Goal: Task Accomplishment & Management: Manage account settings

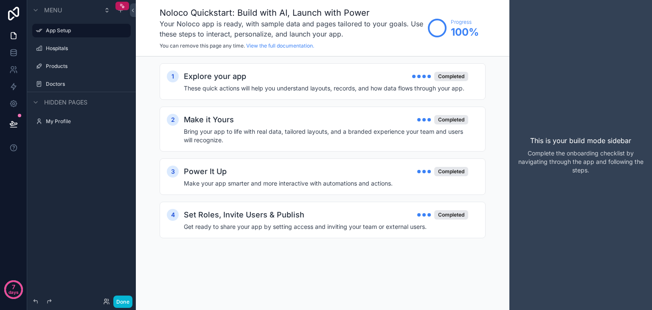
click at [338, 102] on div "1 Explore your app Completed These quick actions will help you understand layou…" at bounding box center [323, 159] width 326 height 192
click at [84, 48] on label "Hospitals" at bounding box center [80, 48] width 68 height 7
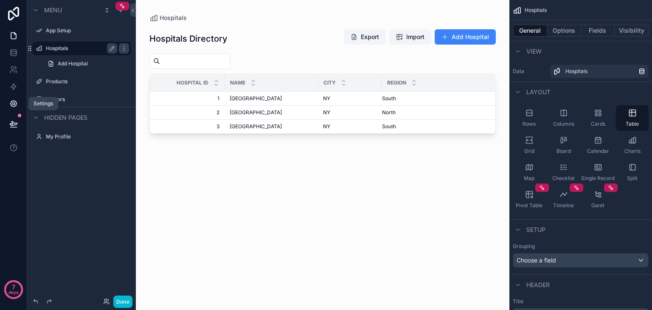
click at [13, 104] on icon at bounding box center [13, 103] width 8 height 8
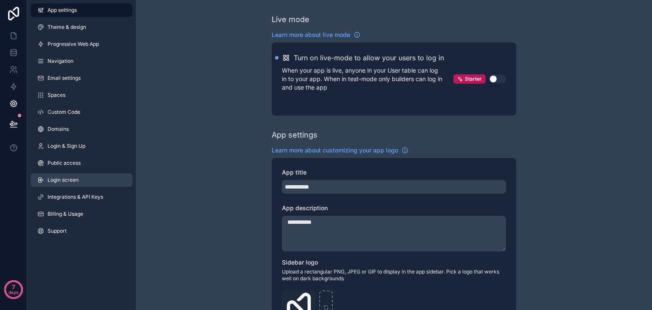
click at [69, 180] on span "Login screen" at bounding box center [63, 180] width 31 height 7
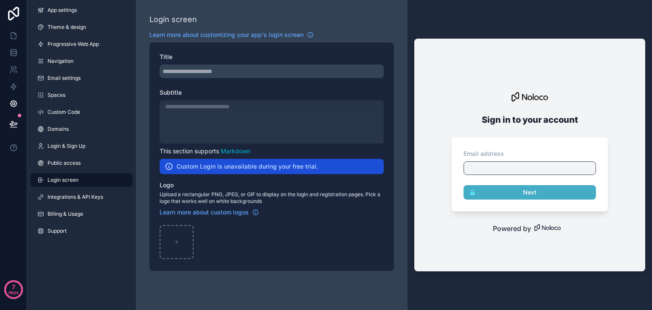
click at [210, 74] on div "scrollable content" at bounding box center [272, 72] width 224 height 14
click at [173, 243] on div "scrollable content" at bounding box center [177, 242] width 34 height 34
type input "**********"
click at [188, 231] on icon "scrollable content" at bounding box center [186, 232] width 7 height 7
click at [187, 235] on icon "scrollable content" at bounding box center [186, 232] width 7 height 7
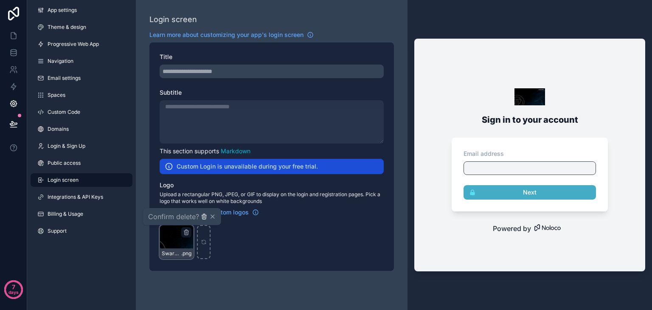
click at [202, 215] on icon "button" at bounding box center [204, 216] width 7 height 7
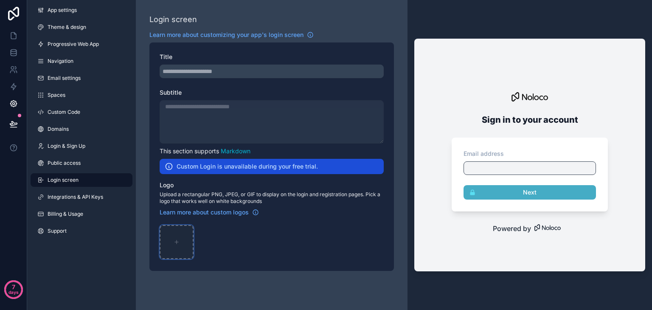
click at [171, 250] on div "scrollable content" at bounding box center [177, 242] width 34 height 34
type input "**********"
click at [263, 118] on div "scrollable content" at bounding box center [272, 121] width 224 height 43
click at [234, 115] on div "scrollable content" at bounding box center [272, 121] width 224 height 43
click at [298, 104] on div "scrollable content" at bounding box center [272, 121] width 224 height 43
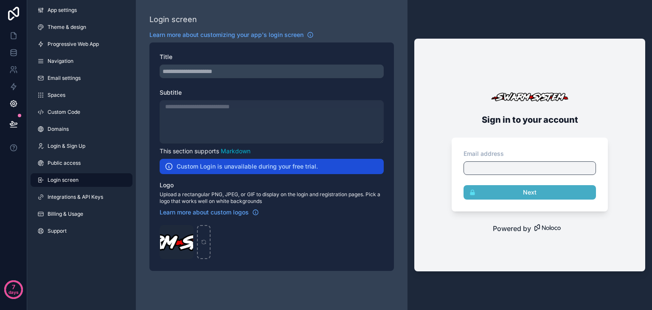
click at [298, 104] on div "scrollable content" at bounding box center [272, 121] width 224 height 43
click at [256, 68] on div "scrollable content" at bounding box center [272, 72] width 224 height 14
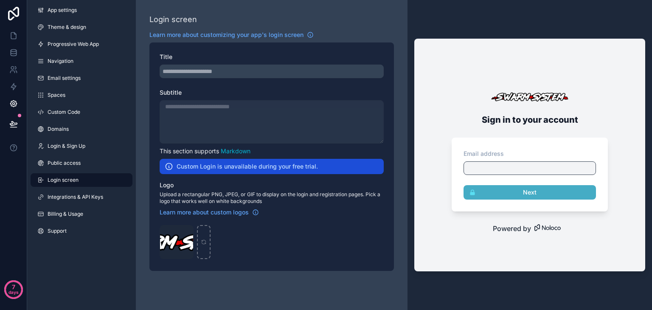
click at [256, 68] on div "scrollable content" at bounding box center [272, 72] width 224 height 14
click at [373, 277] on div "Login screen Learn more about customizing your app's login screen Title Subtitl…" at bounding box center [271, 149] width 244 height 271
click at [87, 161] on link "Public access" at bounding box center [82, 163] width 102 height 14
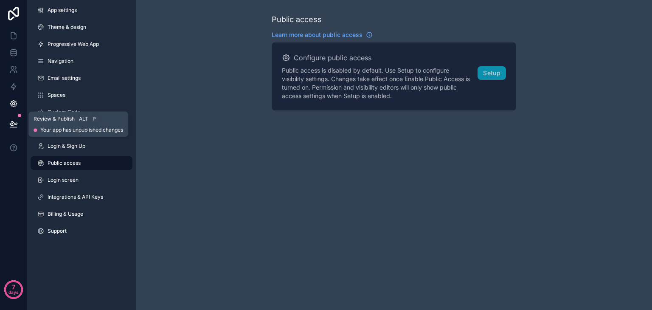
click at [14, 122] on icon at bounding box center [13, 124] width 8 height 8
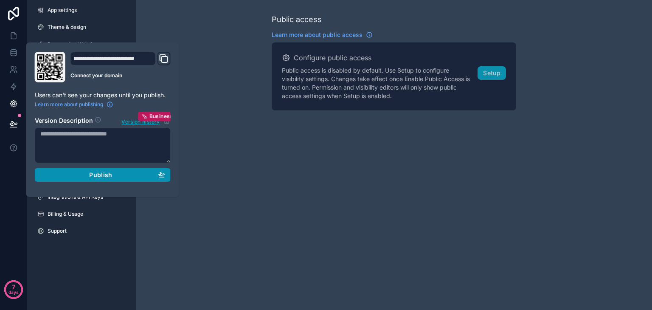
click at [106, 180] on button "Publish" at bounding box center [103, 175] width 136 height 14
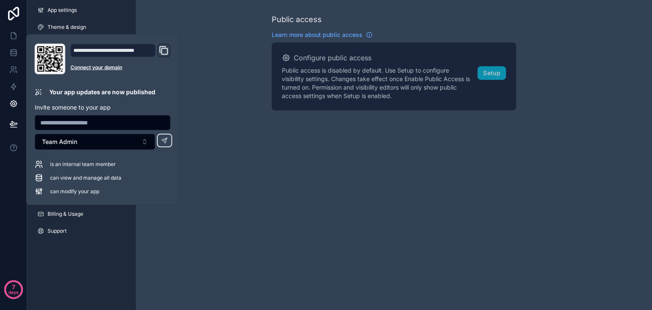
click at [163, 50] on icon "Domain and Custom Link" at bounding box center [164, 50] width 10 height 10
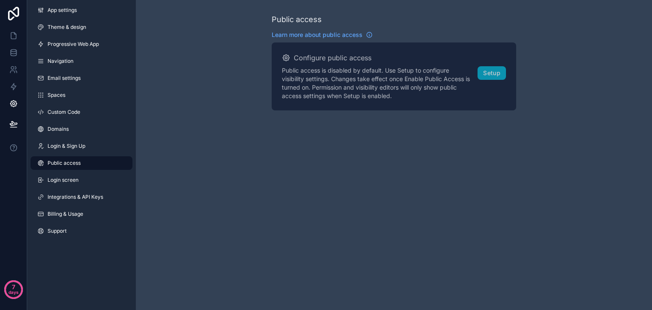
click at [236, 218] on div "Public access Learn more about public access Configure public access Public acc…" at bounding box center [394, 155] width 516 height 310
click at [9, 51] on icon at bounding box center [13, 52] width 8 height 8
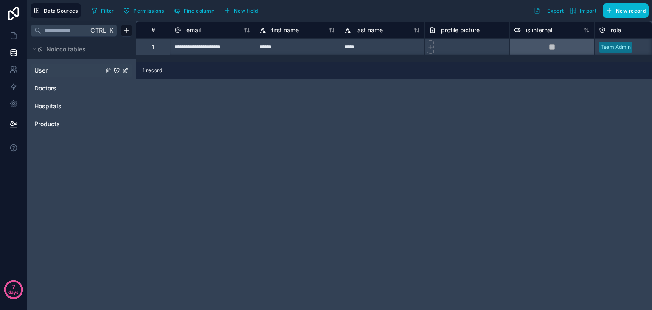
click at [69, 65] on div "User" at bounding box center [82, 71] width 102 height 14
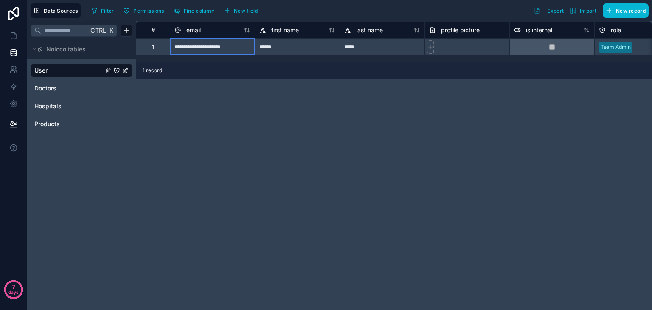
drag, startPoint x: 246, startPoint y: 48, endPoint x: 185, endPoint y: 45, distance: 60.7
click at [185, 45] on div "**********" at bounding box center [212, 46] width 85 height 17
click at [185, 45] on input "**********" at bounding box center [212, 47] width 84 height 17
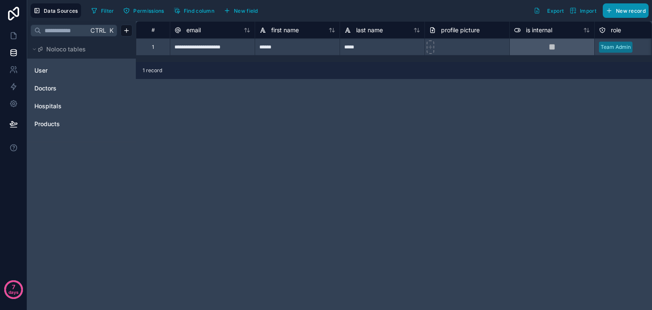
click at [619, 11] on span "New record" at bounding box center [631, 11] width 30 height 6
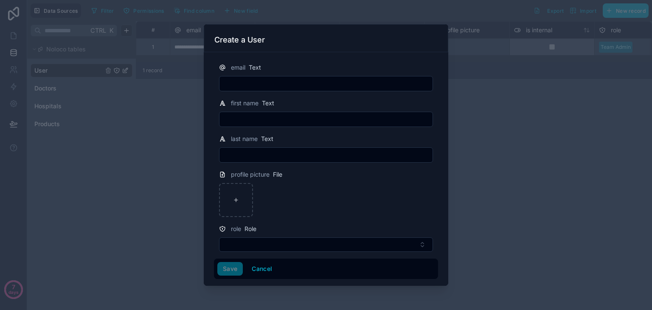
click at [239, 86] on input "text" at bounding box center [325, 84] width 213 height 12
type input "**********"
type input "******"
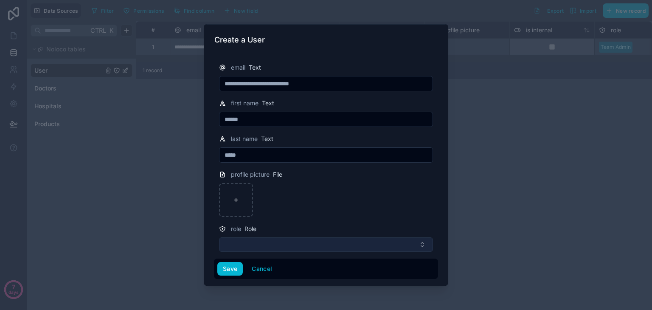
type input "*****"
click at [289, 241] on button "Select Button" at bounding box center [326, 244] width 214 height 14
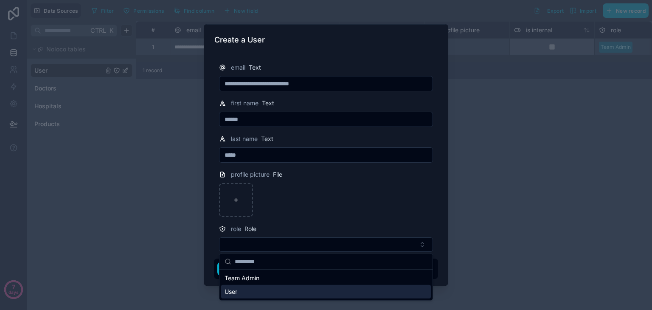
click at [257, 288] on div "User" at bounding box center [326, 292] width 210 height 14
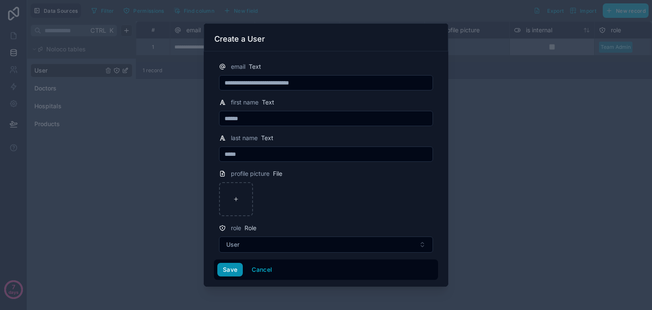
click at [224, 267] on button "Save" at bounding box center [229, 270] width 25 height 14
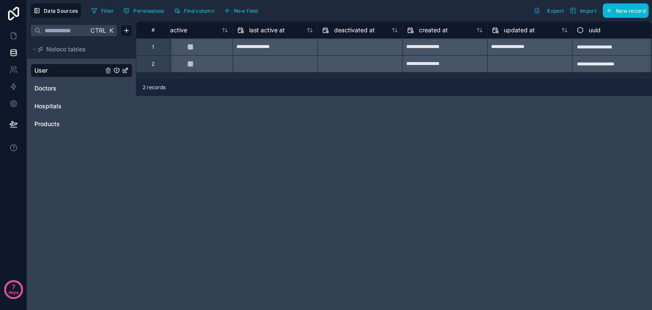
scroll to position [0, 621]
click at [12, 128] on icon at bounding box center [13, 124] width 8 height 8
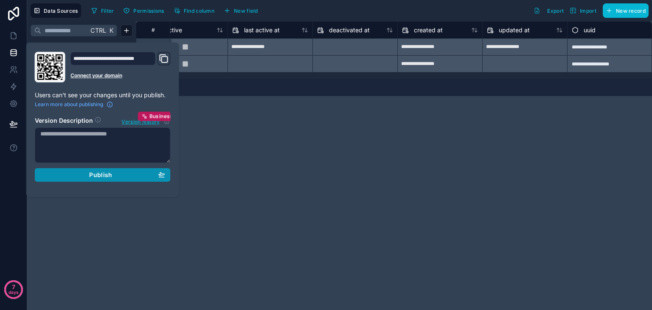
click at [93, 174] on span "Publish" at bounding box center [100, 175] width 23 height 8
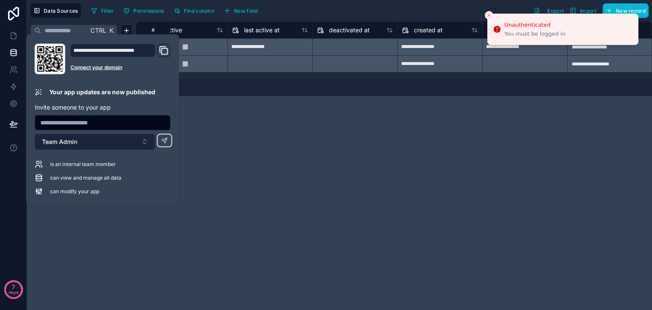
click at [100, 141] on button "Team Admin" at bounding box center [95, 142] width 121 height 16
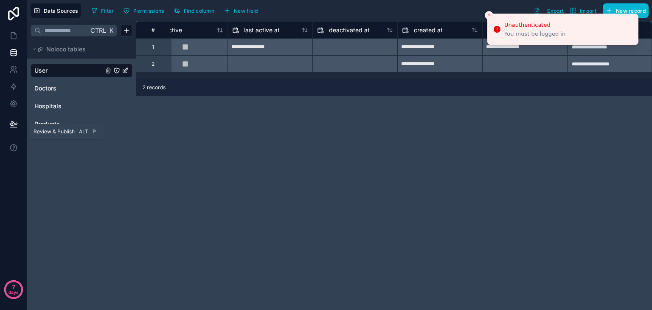
click at [14, 123] on icon at bounding box center [13, 123] width 7 height 4
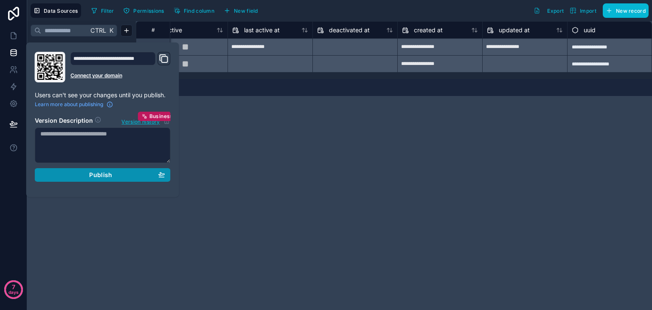
click at [66, 170] on button "Publish" at bounding box center [103, 175] width 136 height 14
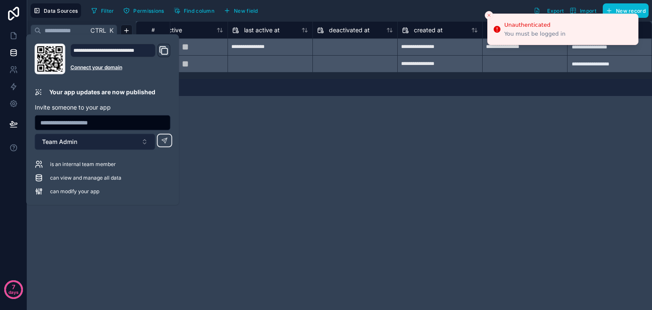
click at [110, 142] on button "Team Admin" at bounding box center [95, 142] width 121 height 16
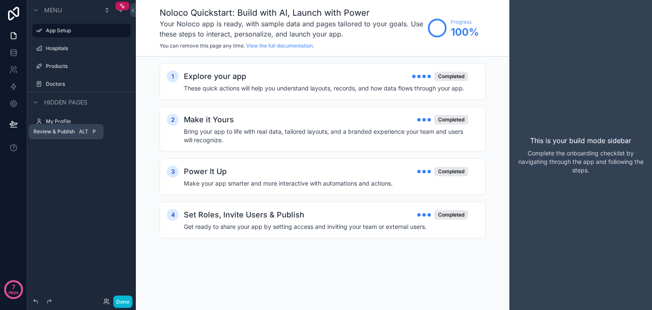
click at [12, 125] on icon at bounding box center [13, 123] width 7 height 4
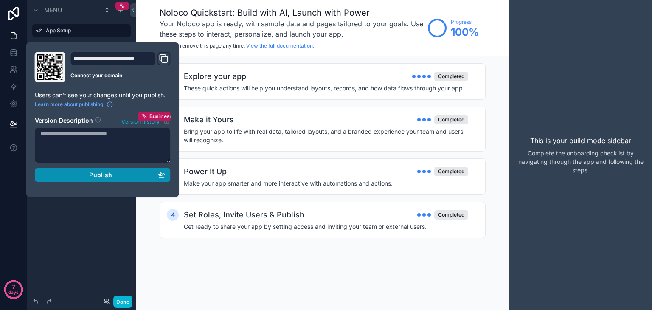
click at [106, 173] on span "Publish" at bounding box center [100, 175] width 23 height 8
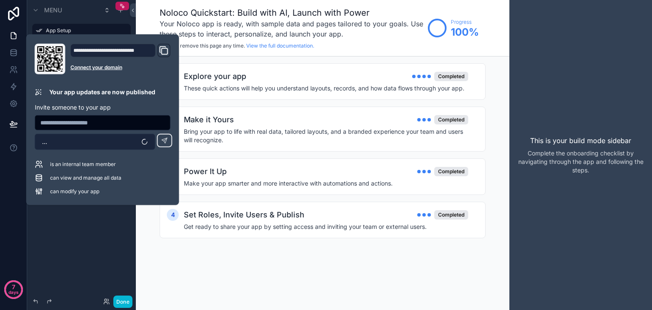
click at [96, 146] on button "..." at bounding box center [95, 142] width 121 height 16
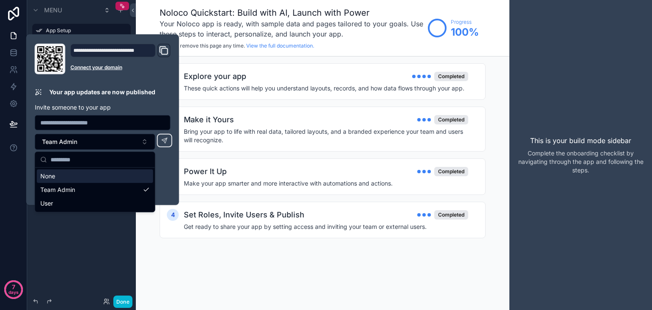
click at [170, 168] on div "is an internal team member" at bounding box center [103, 164] width 136 height 8
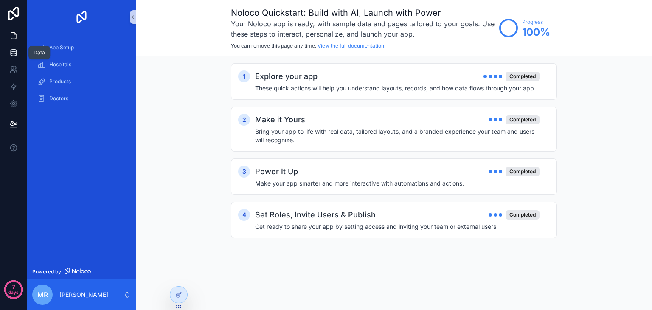
click at [11, 55] on icon at bounding box center [14, 54] width 6 height 3
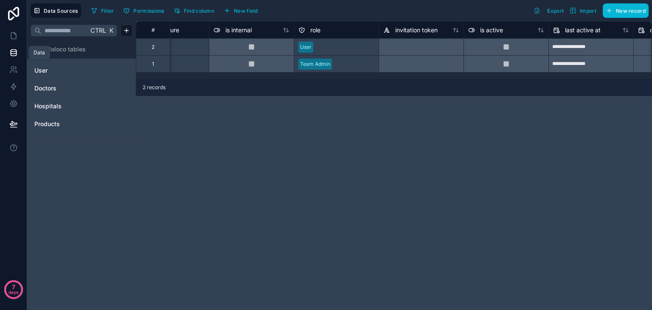
scroll to position [0, 287]
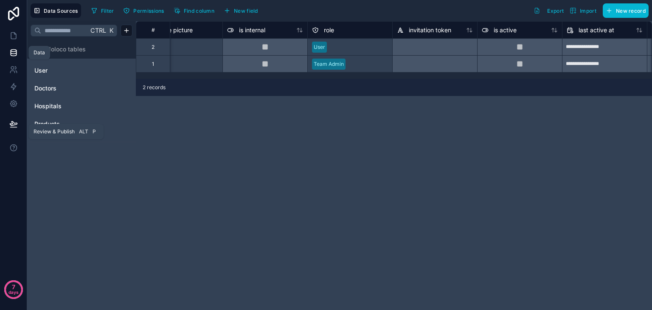
click at [14, 121] on icon at bounding box center [13, 124] width 8 height 8
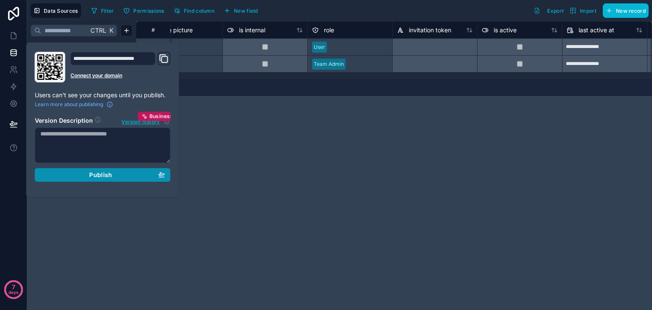
click at [92, 174] on span "Publish" at bounding box center [100, 175] width 23 height 8
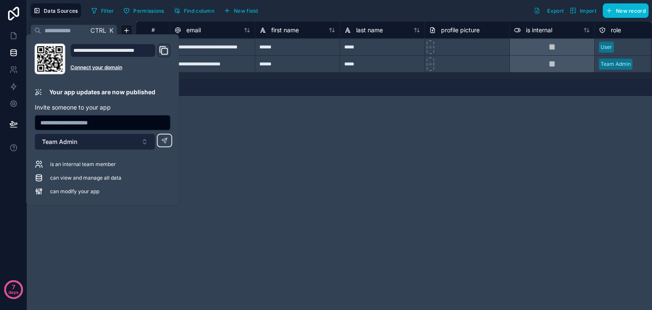
click at [90, 143] on button "Team Admin" at bounding box center [95, 142] width 121 height 16
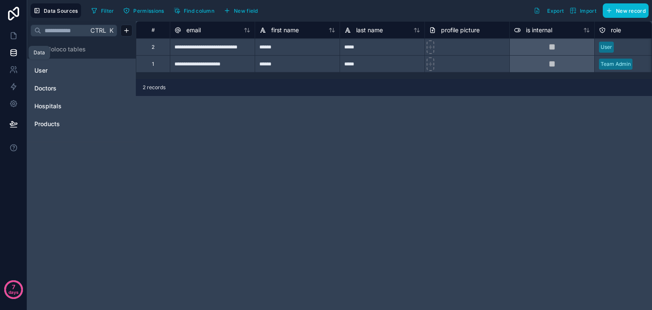
click at [171, 149] on div "**********" at bounding box center [394, 165] width 516 height 289
click at [205, 50] on div "**********" at bounding box center [212, 46] width 85 height 17
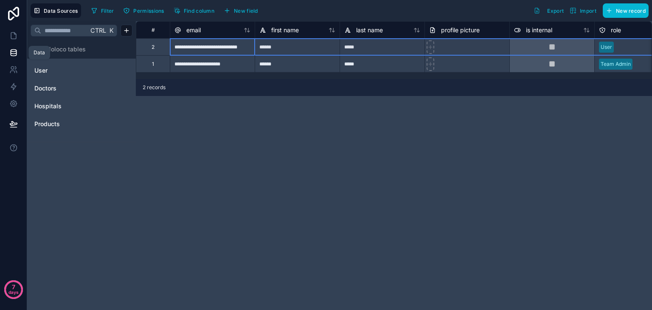
click at [157, 42] on div "2" at bounding box center [153, 46] width 34 height 17
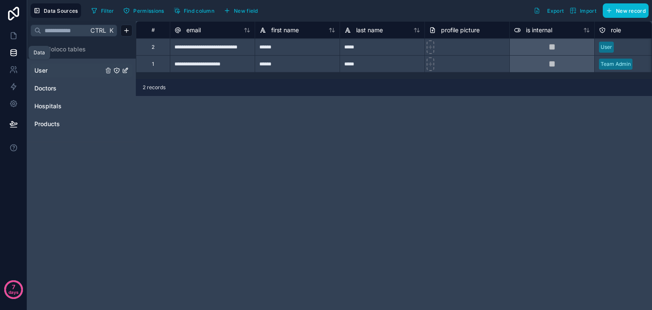
click at [117, 72] on icon "User" at bounding box center [116, 70] width 7 height 7
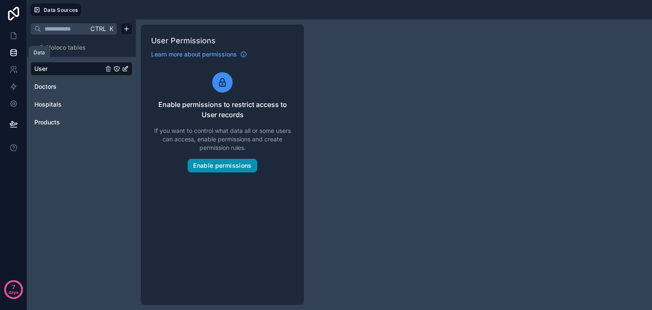
click at [227, 163] on button "Enable permissions" at bounding box center [222, 166] width 69 height 14
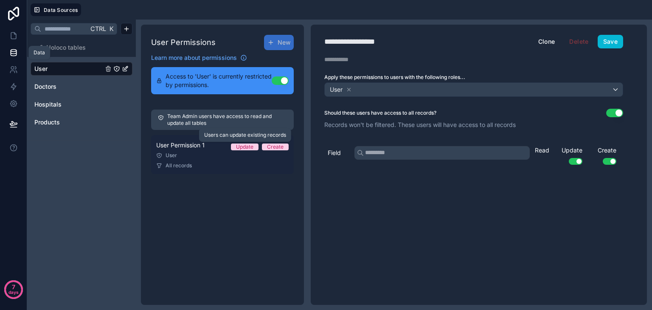
click at [243, 148] on div "Update" at bounding box center [244, 146] width 17 height 7
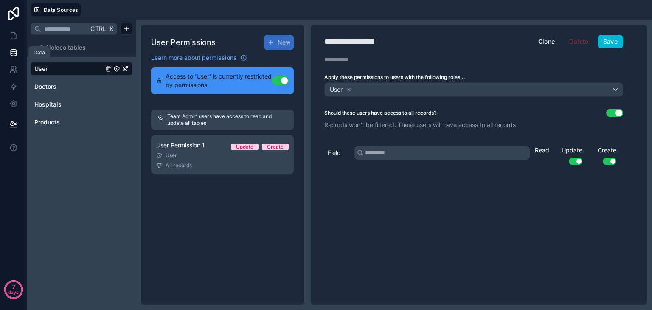
click at [539, 160] on div "Read Update Use setting Create Use setting" at bounding box center [577, 158] width 85 height 24
click at [612, 39] on button "Save" at bounding box center [610, 42] width 25 height 14
click at [613, 40] on button "Save" at bounding box center [610, 42] width 25 height 14
click at [15, 123] on icon at bounding box center [13, 124] width 8 height 8
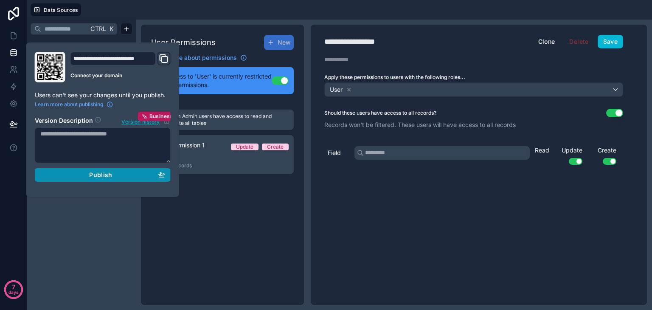
click at [98, 176] on span "Publish" at bounding box center [100, 175] width 23 height 8
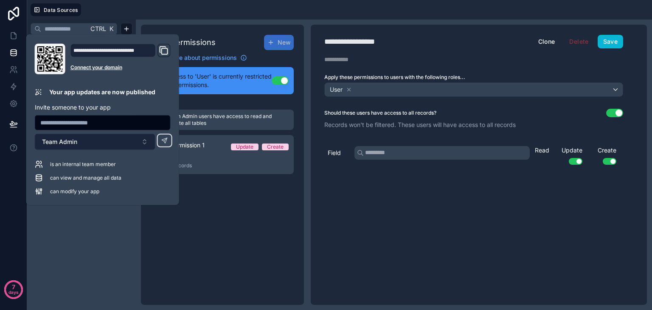
click at [113, 141] on button "Team Admin" at bounding box center [95, 142] width 121 height 16
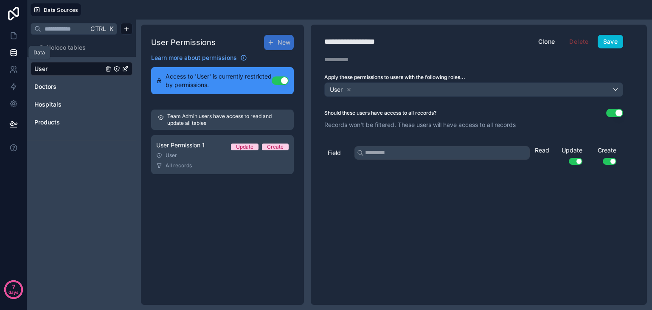
click at [85, 70] on link "User" at bounding box center [68, 69] width 69 height 8
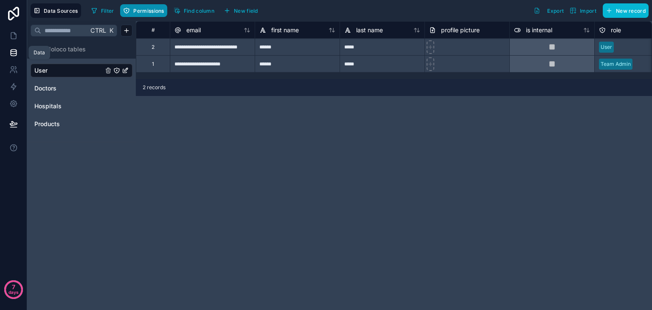
click at [136, 4] on button "Permissions" at bounding box center [143, 10] width 47 height 13
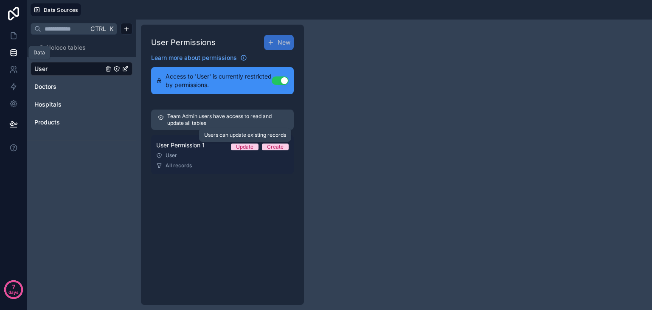
click at [246, 146] on div "Update" at bounding box center [244, 146] width 17 height 7
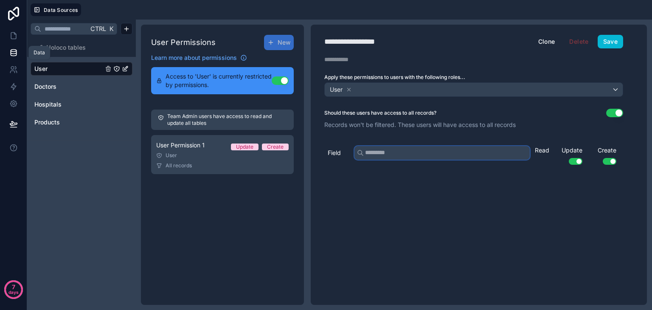
click at [377, 151] on input "text" at bounding box center [441, 153] width 175 height 14
click at [229, 83] on span "Access to 'User' is currently restricted by permissions." at bounding box center [219, 80] width 106 height 17
click at [244, 56] on icon at bounding box center [243, 57] width 7 height 7
click at [5, 126] on button at bounding box center [13, 124] width 19 height 24
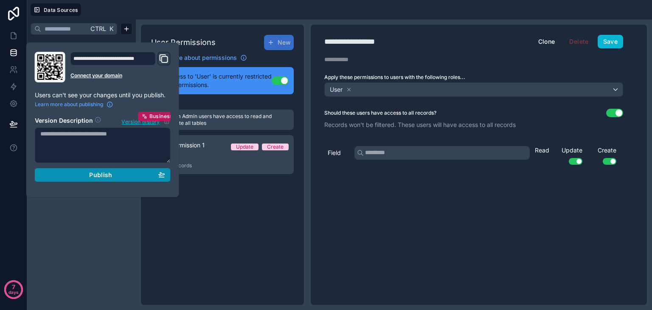
click at [97, 175] on span "Publish" at bounding box center [100, 175] width 23 height 8
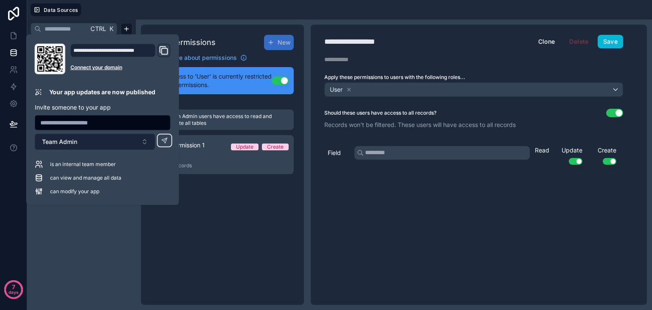
click at [106, 140] on button "Team Admin" at bounding box center [95, 142] width 121 height 16
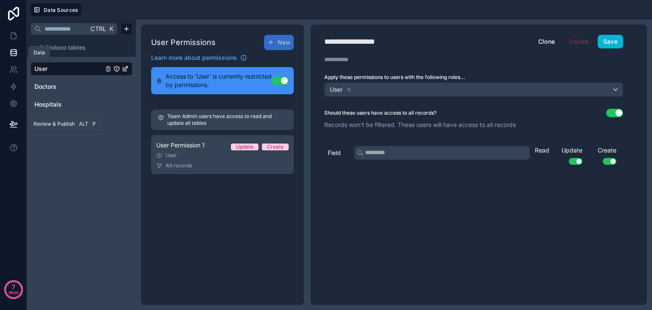
click at [12, 129] on button at bounding box center [13, 124] width 19 height 24
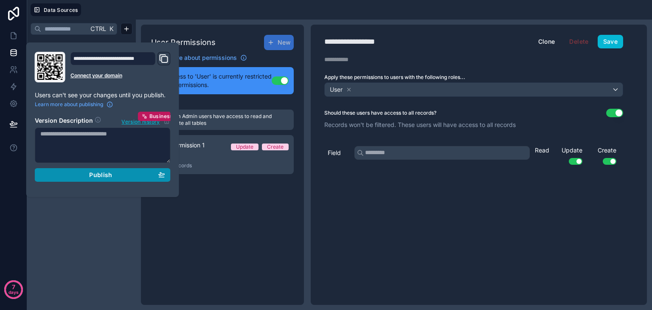
click at [80, 175] on div "Publish" at bounding box center [102, 175] width 125 height 8
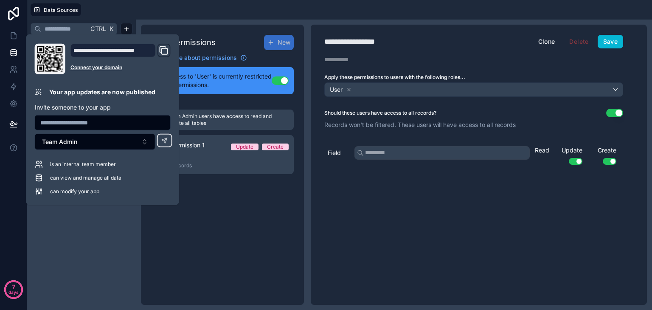
click at [83, 191] on span "can modify your app" at bounding box center [74, 191] width 49 height 7
click at [75, 180] on span "can view and manage all data" at bounding box center [85, 177] width 71 height 7
click at [71, 166] on span "is an internal team member" at bounding box center [83, 164] width 66 height 7
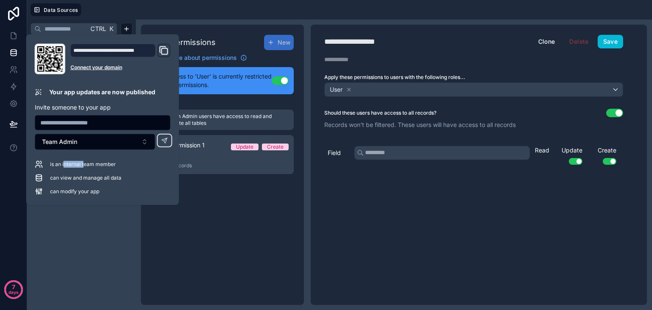
click at [71, 166] on span "is an internal team member" at bounding box center [83, 164] width 66 height 7
click at [168, 143] on icon at bounding box center [164, 140] width 7 height 7
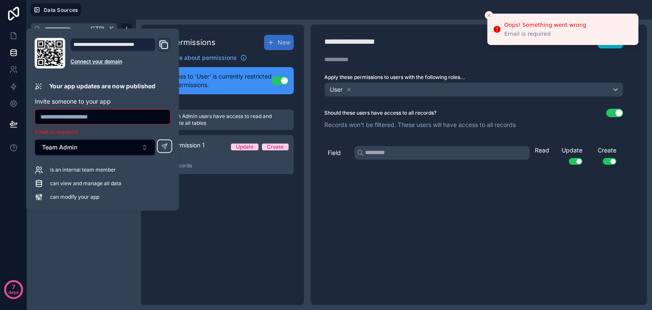
click at [110, 117] on input "text" at bounding box center [102, 117] width 135 height 12
type input "**********"
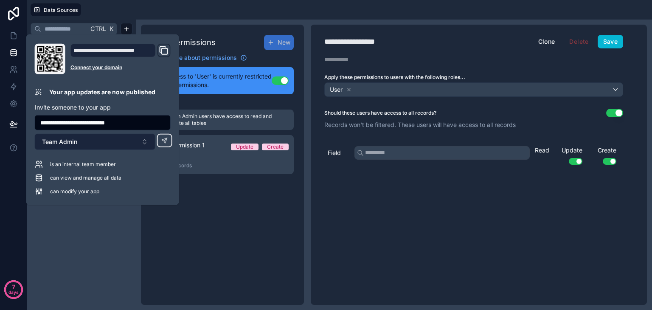
click at [145, 140] on button "Team Admin" at bounding box center [95, 142] width 121 height 16
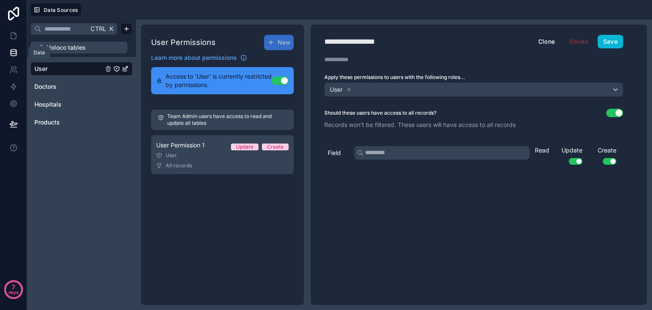
click at [105, 42] on button "Noloco tables" at bounding box center [79, 48] width 97 height 12
click at [39, 53] on div "Data" at bounding box center [39, 52] width 11 height 7
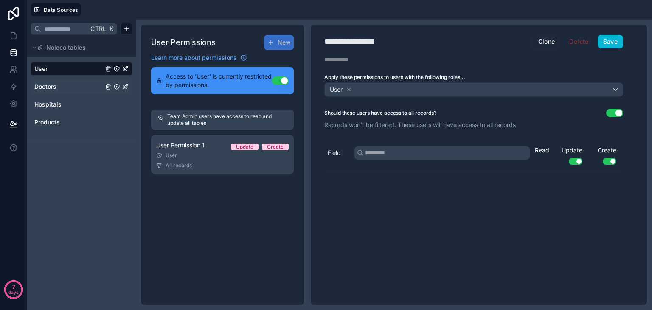
click at [46, 83] on span "Doctors" at bounding box center [45, 86] width 22 height 8
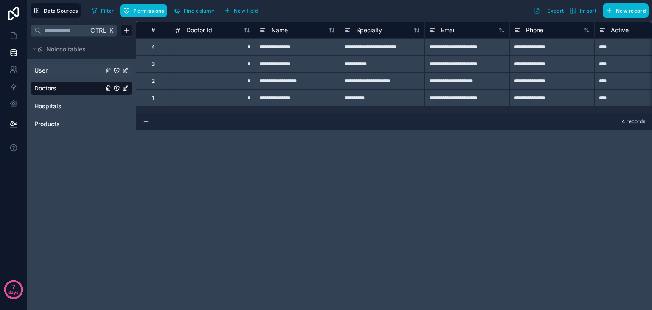
click at [66, 70] on link "User" at bounding box center [68, 70] width 69 height 8
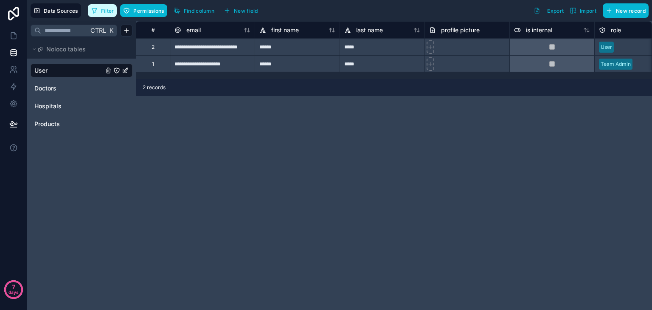
click at [93, 8] on icon "button" at bounding box center [94, 10] width 5 height 5
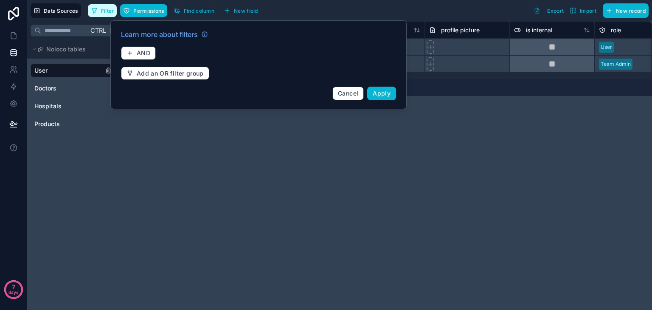
click at [93, 8] on icon "button" at bounding box center [94, 10] width 5 height 5
click at [288, 148] on div "**********" at bounding box center [394, 165] width 516 height 289
click at [188, 74] on span "Add an OR filter group" at bounding box center [170, 74] width 67 height 8
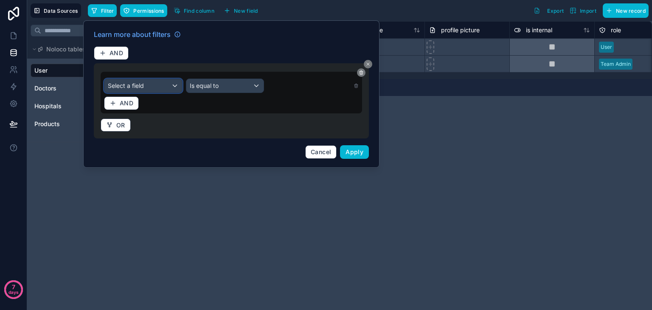
click at [163, 84] on div "Select a field" at bounding box center [143, 86] width 78 height 14
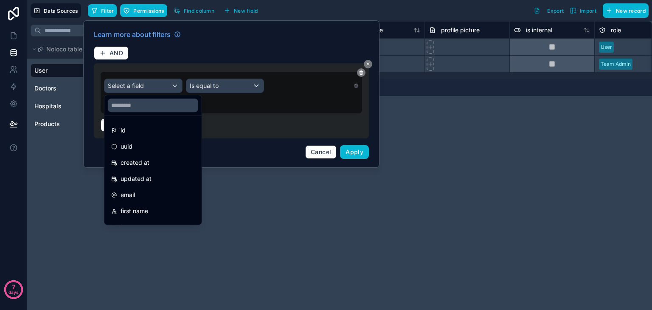
click at [163, 84] on div at bounding box center [231, 93] width 296 height 147
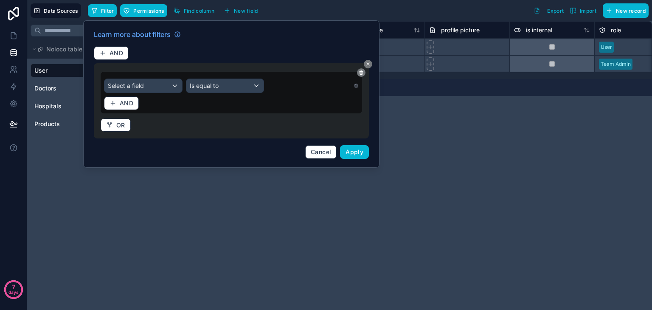
click at [318, 143] on div "Learn more about filters AND Select a field Is equal to AND OR Cancel Apply" at bounding box center [231, 94] width 285 height 140
click at [321, 150] on span "Cancel" at bounding box center [321, 151] width 20 height 7
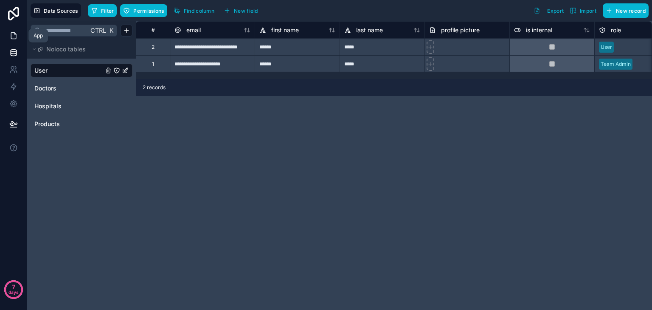
click at [8, 37] on link at bounding box center [13, 35] width 27 height 17
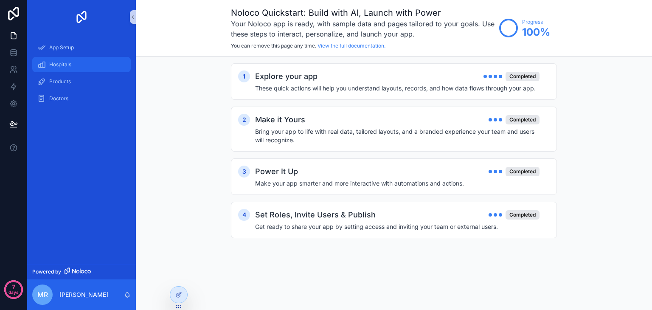
click at [57, 60] on div "Hospitals" at bounding box center [81, 65] width 88 height 14
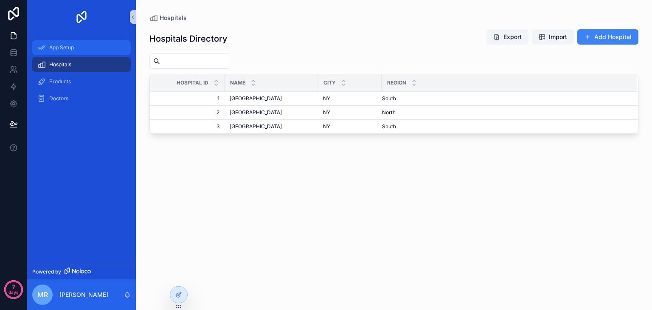
click at [92, 45] on div "App Setup" at bounding box center [81, 48] width 88 height 14
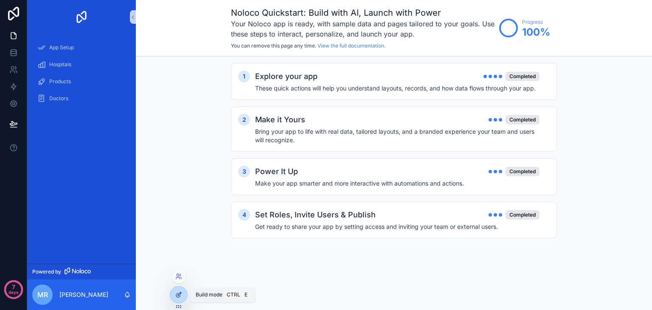
click at [178, 294] on icon at bounding box center [179, 293] width 3 height 3
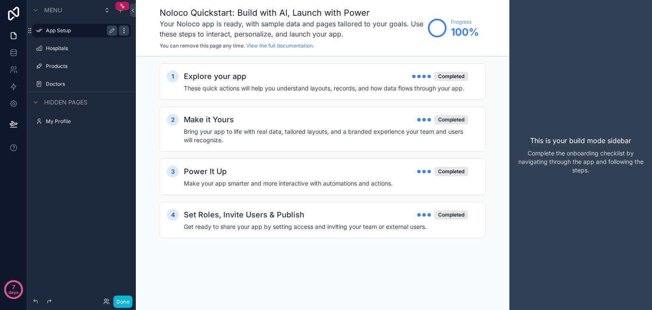
click at [124, 30] on icon "scrollable content" at bounding box center [124, 30] width 7 height 7
click at [165, 51] on span "Remove" at bounding box center [162, 52] width 22 height 8
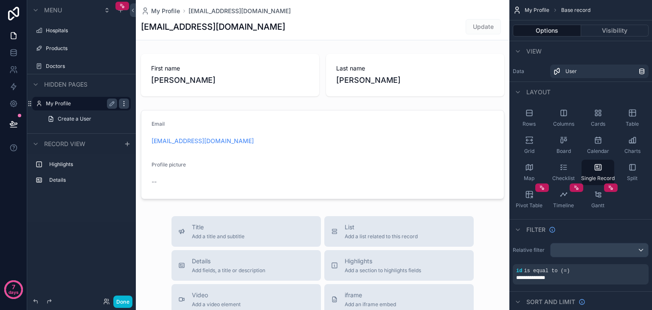
click at [123, 103] on icon "scrollable content" at bounding box center [124, 103] width 7 height 7
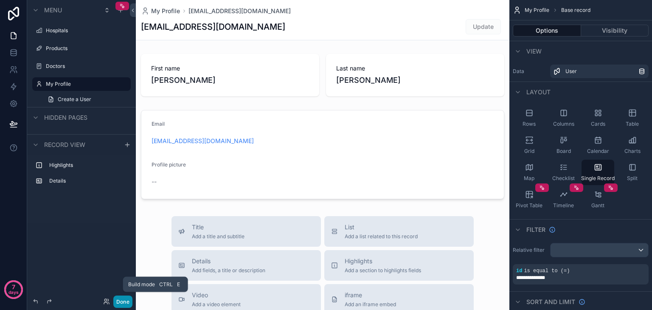
click at [120, 301] on button "Done" at bounding box center [122, 301] width 19 height 12
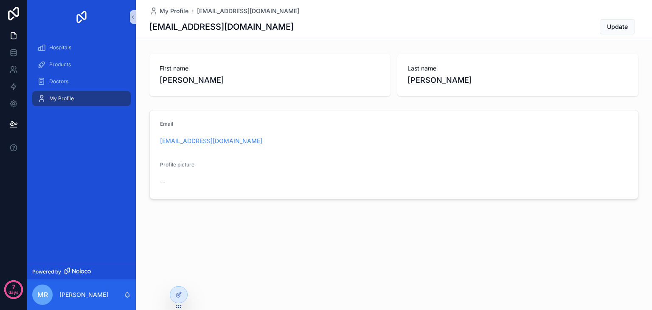
click at [67, 264] on link "Powered by" at bounding box center [81, 272] width 109 height 16
click at [176, 292] on icon at bounding box center [178, 294] width 7 height 7
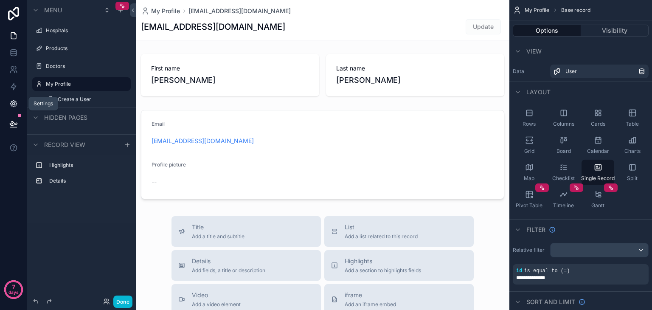
click at [16, 106] on icon at bounding box center [13, 103] width 8 height 8
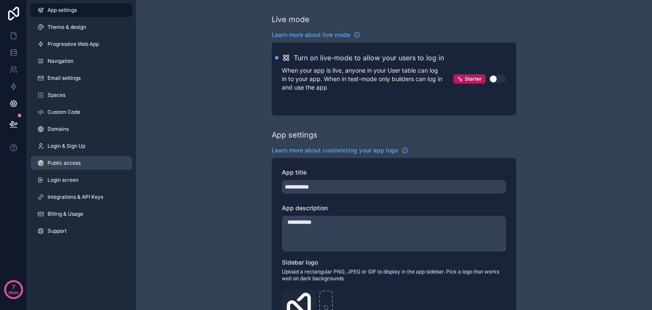
click at [73, 162] on span "Public access" at bounding box center [64, 163] width 33 height 7
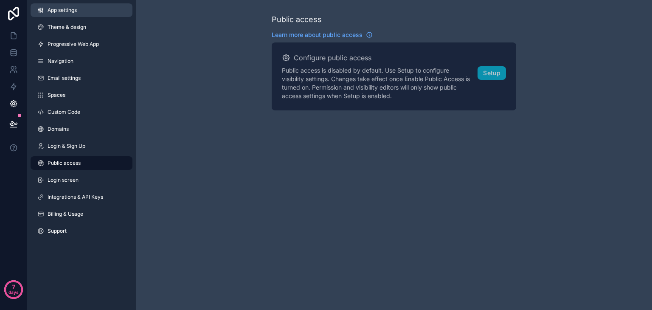
click at [99, 14] on link "App settings" at bounding box center [82, 10] width 102 height 14
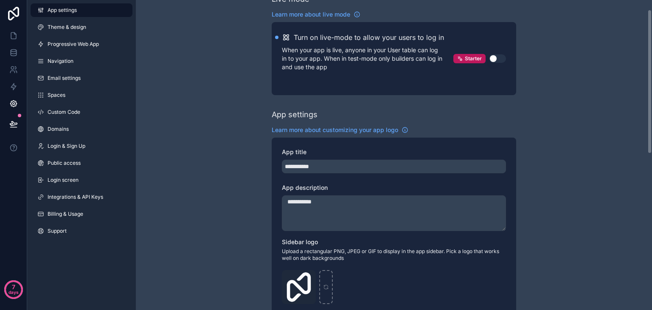
scroll to position [21, 0]
click at [500, 55] on button "Use setting" at bounding box center [497, 57] width 17 height 8
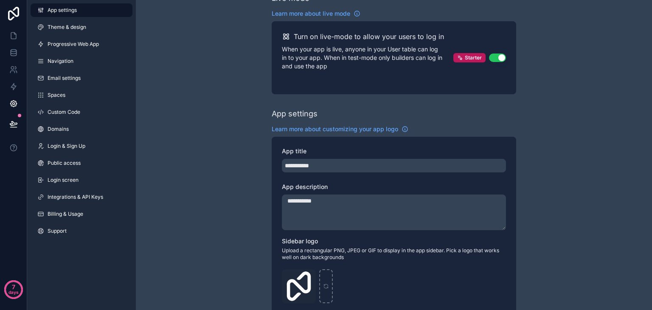
click at [393, 84] on div "Turn on live-mode to allow your users to log in When your app is live, anyone i…" at bounding box center [394, 57] width 244 height 73
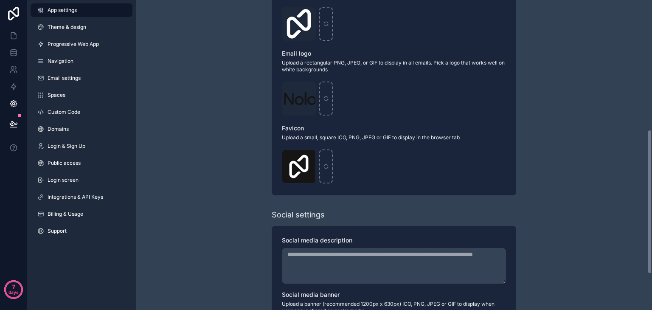
scroll to position [203, 0]
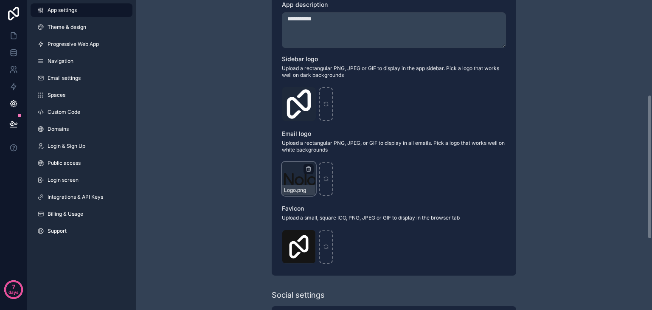
click at [291, 180] on div "Logo .png" at bounding box center [299, 179] width 34 height 34
click at [309, 170] on icon "scrollable content" at bounding box center [308, 169] width 7 height 7
click at [325, 153] on icon "button" at bounding box center [325, 154] width 0 height 2
click at [295, 183] on div "scrollable content" at bounding box center [299, 179] width 34 height 34
type input "**********"
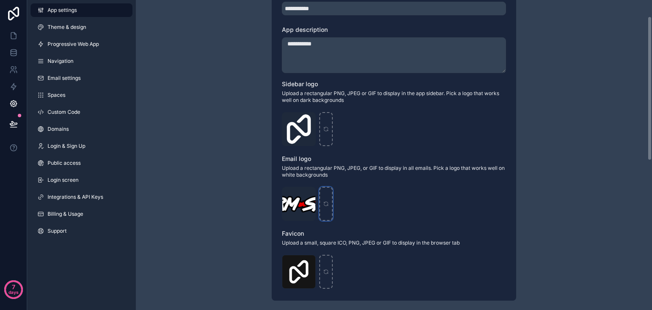
scroll to position [0, 0]
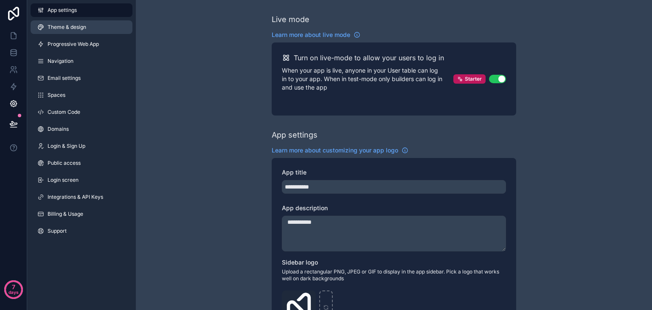
click at [72, 24] on span "Theme & design" at bounding box center [67, 27] width 39 height 7
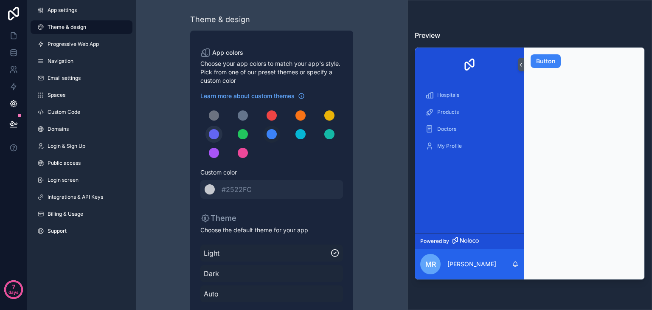
click at [216, 132] on div "scrollable content" at bounding box center [214, 134] width 10 height 10
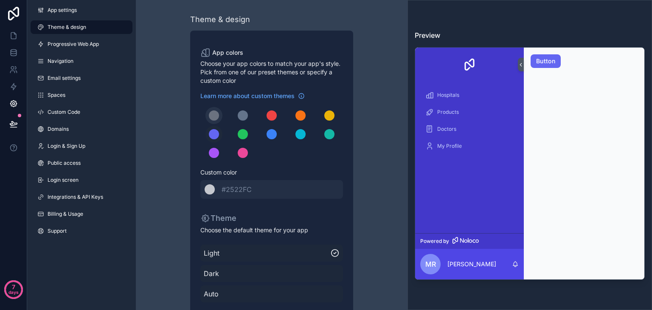
click at [212, 122] on button "scrollable content" at bounding box center [213, 115] width 17 height 17
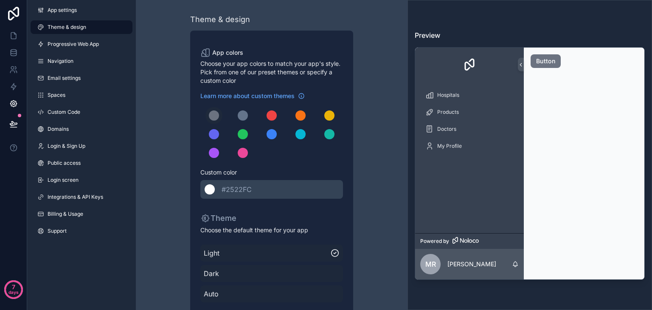
click at [235, 191] on span "#2522FC" at bounding box center [237, 189] width 30 height 8
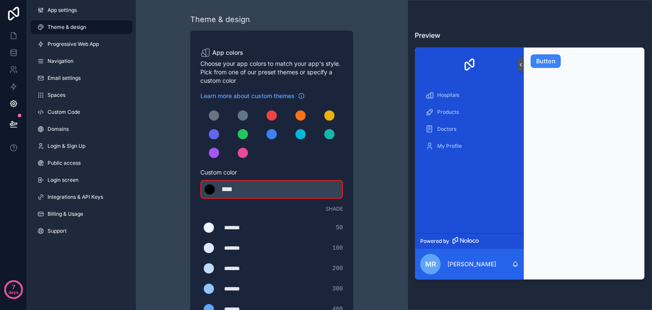
click at [362, 162] on div "Theme & design App colors Choose your app colors to match your app's style. Pic…" at bounding box center [271, 289] width 244 height 579
click at [275, 187] on div "******* **** #000" at bounding box center [271, 189] width 143 height 19
click at [236, 186] on div "****" at bounding box center [243, 189] width 42 height 10
type div "****"
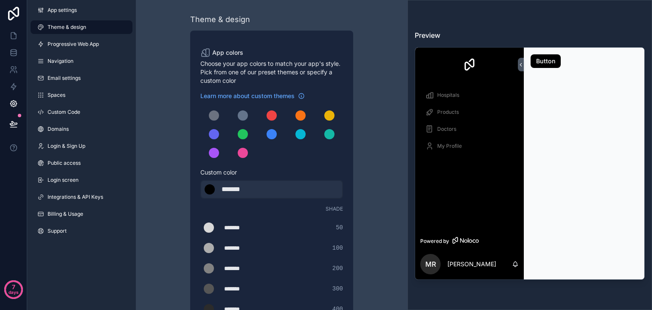
click at [353, 149] on div "Theme & design App colors Choose your app colors to match your app's style. Pic…" at bounding box center [271, 289] width 244 height 579
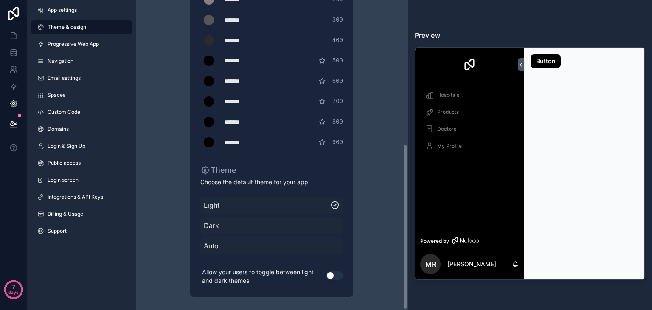
scroll to position [268, 0]
click at [236, 224] on span "Dark" at bounding box center [272, 226] width 136 height 10
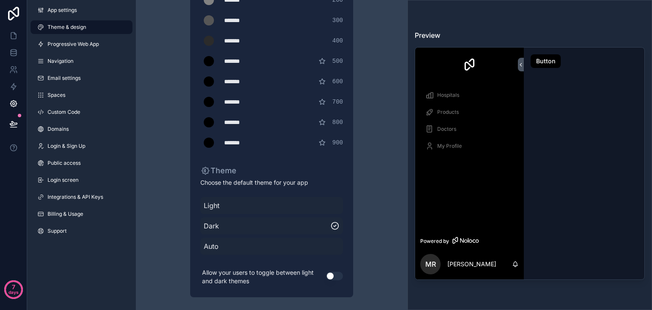
click at [287, 212] on div "Light" at bounding box center [271, 205] width 143 height 17
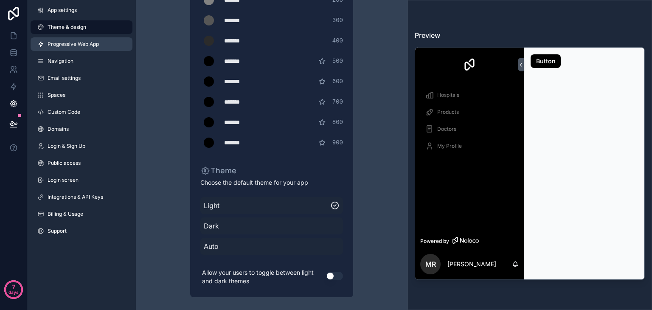
click at [90, 44] on span "Progressive Web App" at bounding box center [73, 44] width 51 height 7
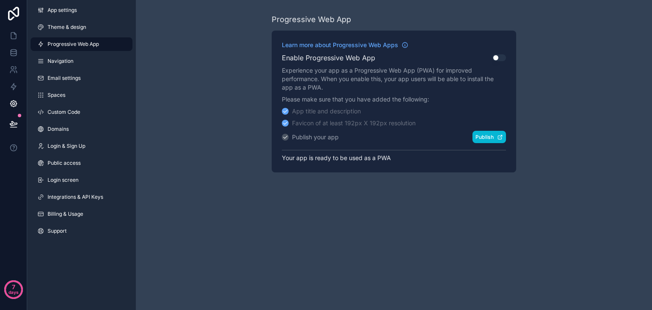
click at [474, 132] on button "Publish" at bounding box center [489, 137] width 34 height 12
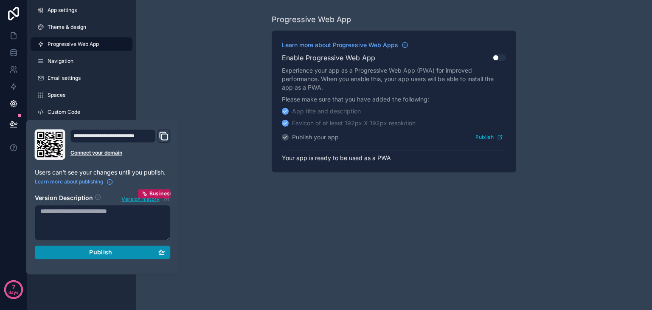
click at [93, 253] on span "Publish" at bounding box center [100, 252] width 23 height 8
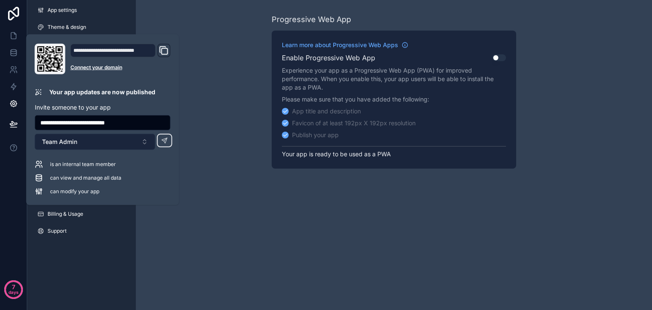
click at [116, 138] on button "Team Admin" at bounding box center [95, 142] width 121 height 16
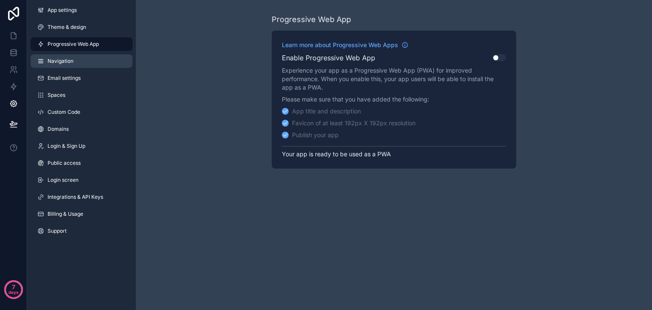
click at [80, 61] on link "Navigation" at bounding box center [82, 61] width 102 height 14
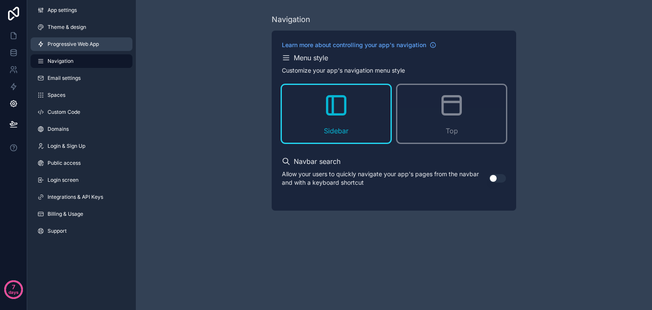
click at [83, 39] on link "Progressive Web App" at bounding box center [82, 44] width 102 height 14
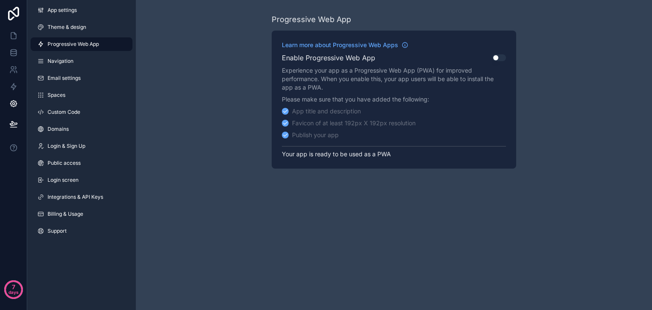
click at [78, 50] on link "Progressive Web App" at bounding box center [82, 44] width 102 height 14
click at [70, 62] on span "Navigation" at bounding box center [61, 61] width 26 height 7
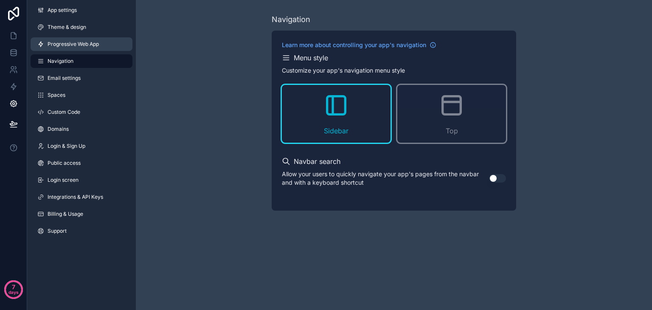
click at [84, 46] on span "Progressive Web App" at bounding box center [73, 44] width 51 height 7
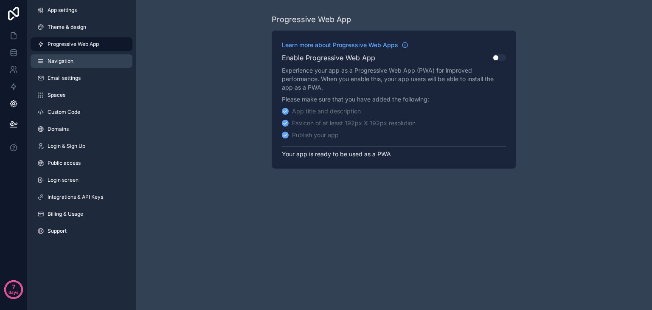
click at [86, 56] on link "Navigation" at bounding box center [82, 61] width 102 height 14
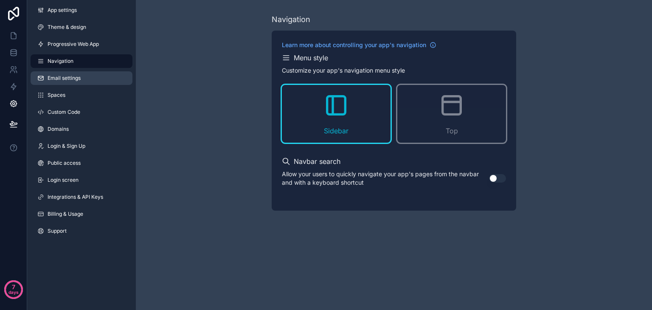
click at [87, 74] on link "Email settings" at bounding box center [82, 78] width 102 height 14
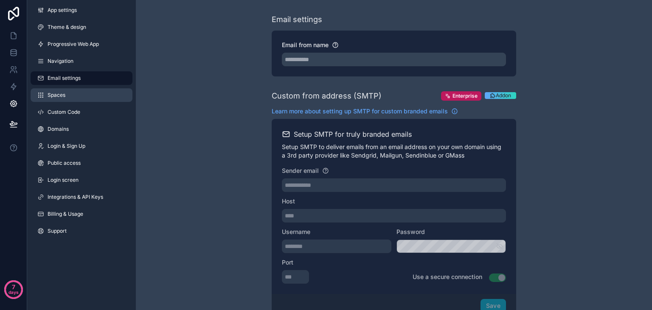
click at [90, 94] on link "Spaces" at bounding box center [82, 95] width 102 height 14
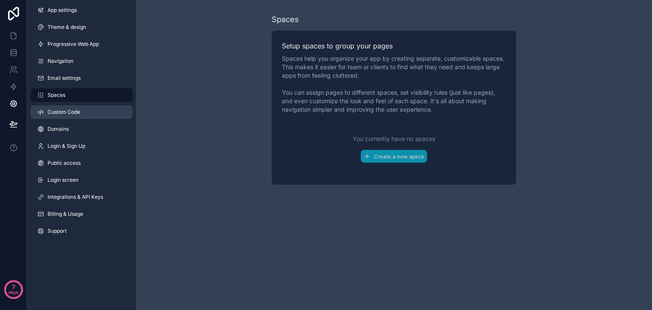
click at [86, 112] on link "Custom Code" at bounding box center [82, 112] width 102 height 14
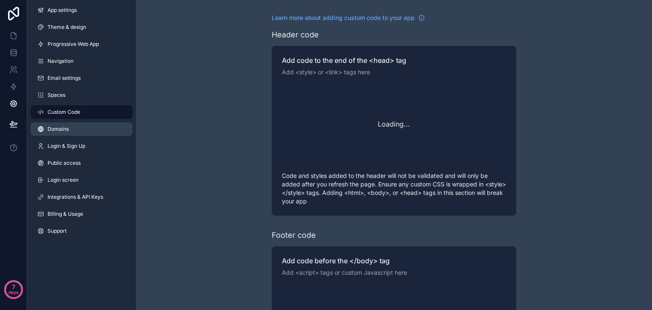
click at [74, 127] on link "Domains" at bounding box center [82, 129] width 102 height 14
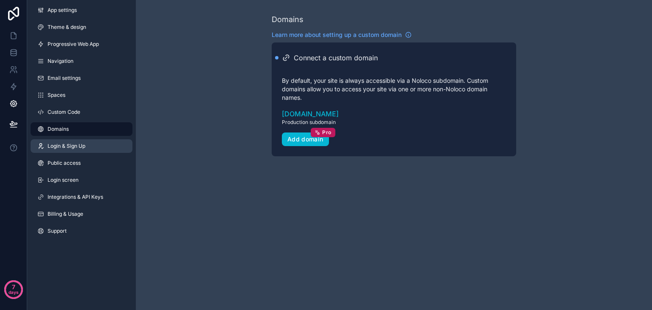
click at [75, 141] on link "Login & Sign Up" at bounding box center [82, 146] width 102 height 14
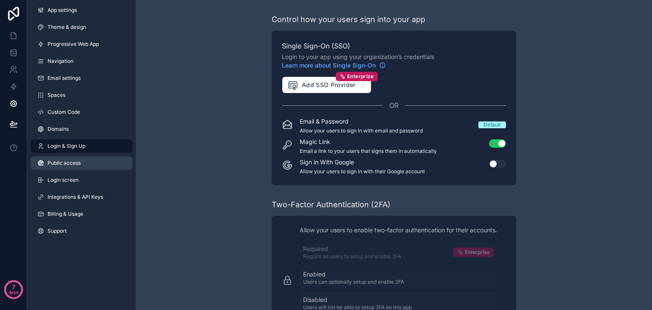
click at [77, 157] on link "Public access" at bounding box center [82, 163] width 102 height 14
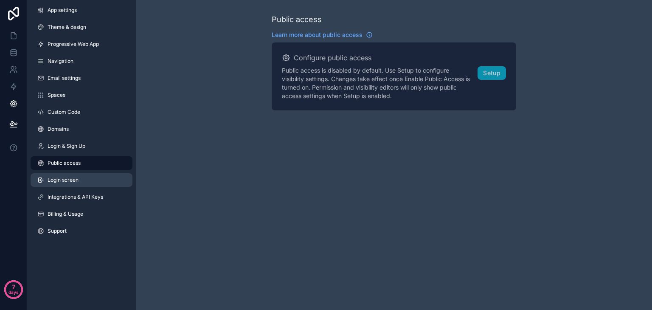
click at [74, 183] on link "Login screen" at bounding box center [82, 180] width 102 height 14
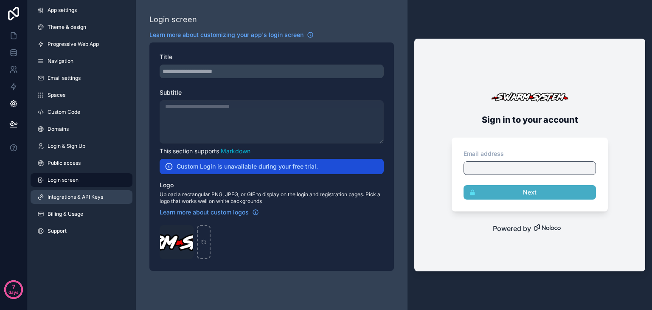
click at [74, 196] on span "Integrations & API Keys" at bounding box center [76, 197] width 56 height 7
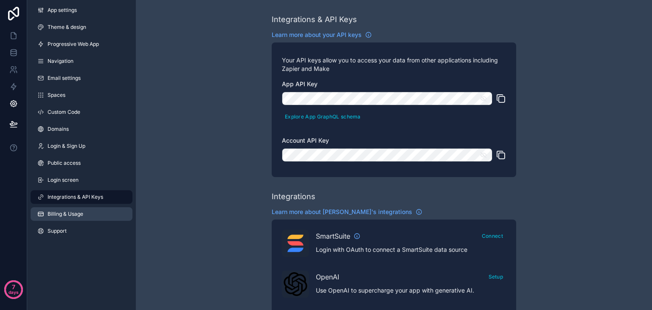
click at [70, 210] on span "Billing & Usage" at bounding box center [66, 213] width 36 height 7
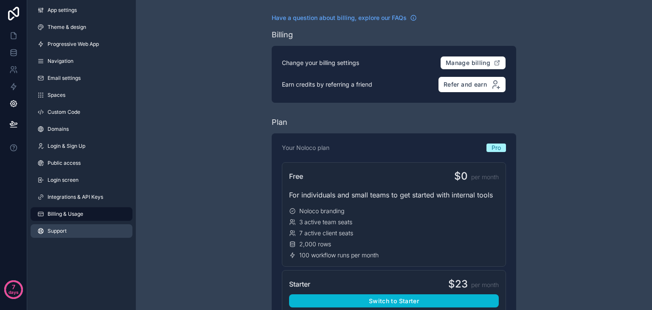
click at [59, 235] on link "Support" at bounding box center [82, 231] width 102 height 14
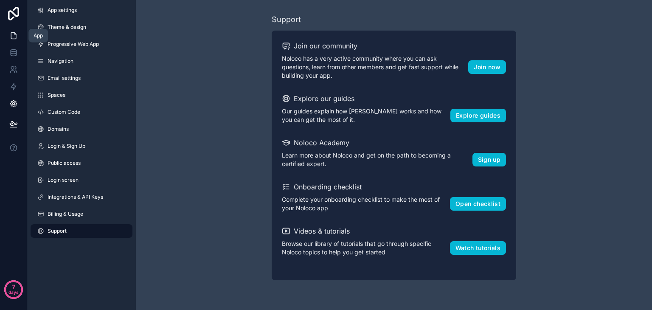
click at [14, 34] on icon at bounding box center [13, 35] width 8 height 8
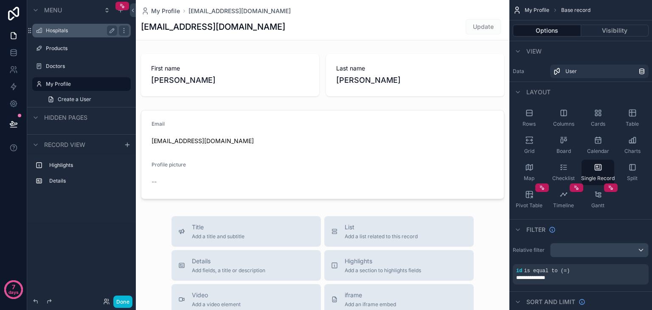
click at [76, 31] on label "Hospitals" at bounding box center [80, 30] width 68 height 7
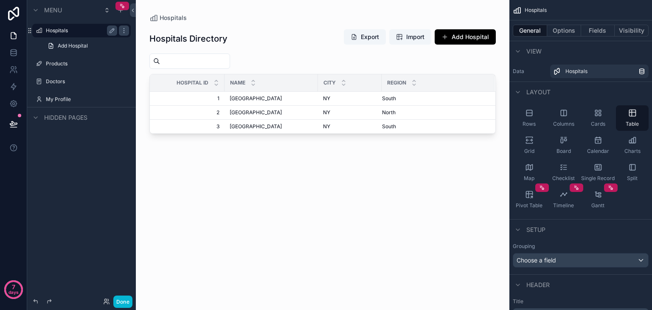
click at [0, 244] on div "7 days" at bounding box center [13, 155] width 27 height 310
click at [276, 115] on div "scrollable content" at bounding box center [322, 150] width 373 height 300
click at [259, 200] on div "Hospitals Directory Export Import Add Hospital Hospital Id Name City Region 1 1…" at bounding box center [322, 161] width 346 height 278
click at [121, 303] on button "Done" at bounding box center [122, 301] width 19 height 12
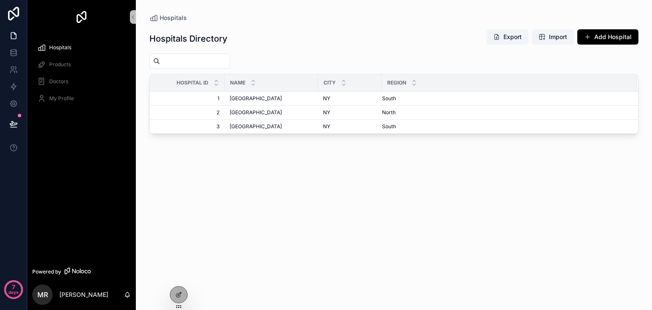
click at [330, 169] on div "Hospitals Directory Export Import Add Hospital Hospital Id Name City Region 1 1…" at bounding box center [393, 161] width 489 height 278
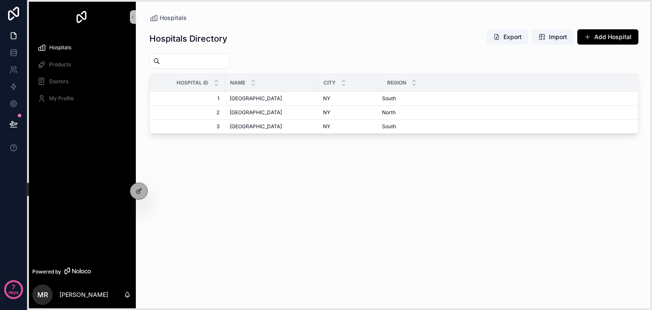
drag, startPoint x: 180, startPoint y: 308, endPoint x: 134, endPoint y: 204, distance: 113.6
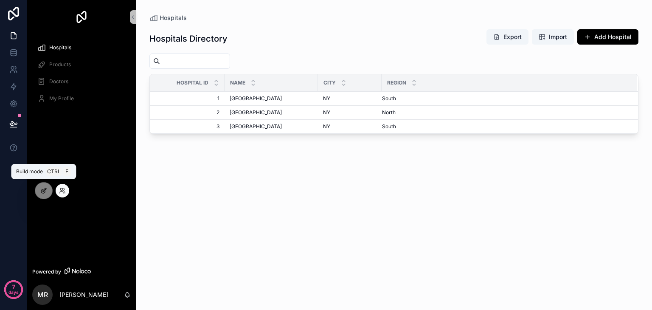
click at [42, 195] on div at bounding box center [43, 190] width 17 height 16
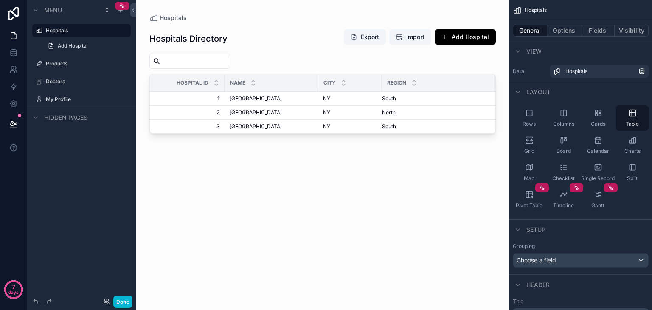
click at [259, 100] on div "scrollable content" at bounding box center [322, 150] width 373 height 300
click at [259, 100] on span "[GEOGRAPHIC_DATA]" at bounding box center [256, 98] width 52 height 7
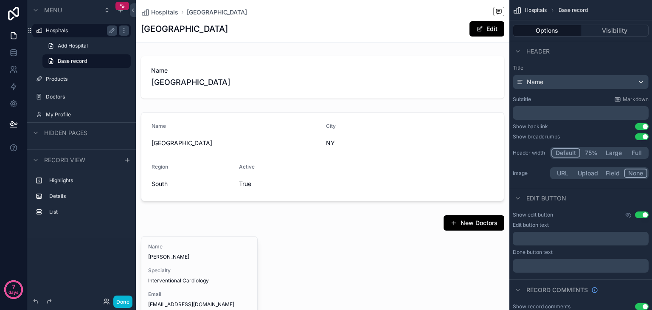
click at [57, 29] on label "Hospitals" at bounding box center [80, 30] width 68 height 7
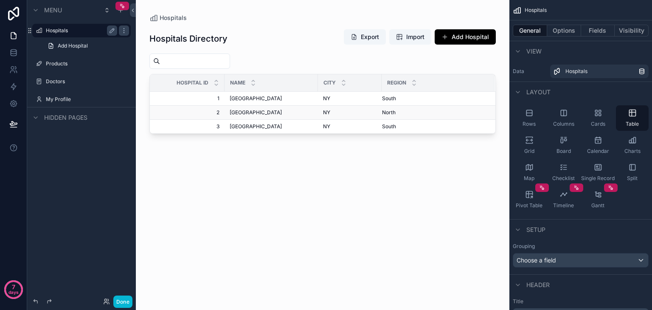
click at [244, 115] on span "[GEOGRAPHIC_DATA]" at bounding box center [256, 112] width 52 height 7
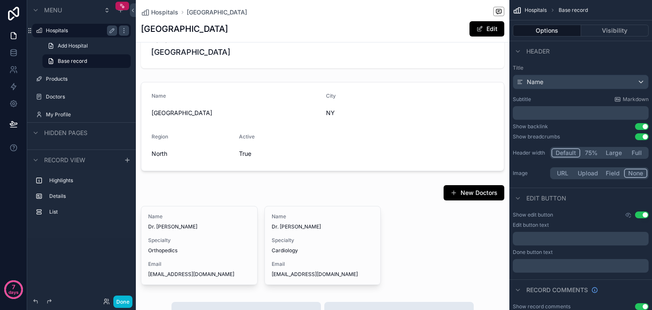
scroll to position [29, 0]
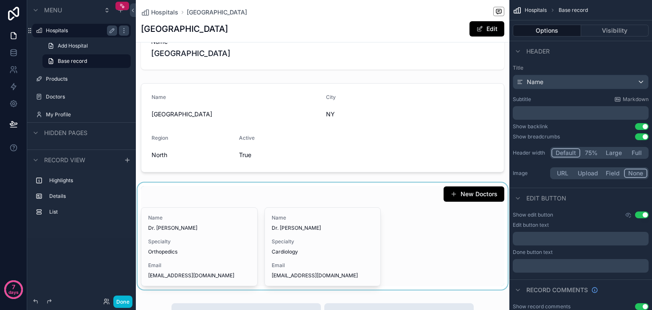
click at [403, 258] on div "scrollable content" at bounding box center [322, 235] width 373 height 107
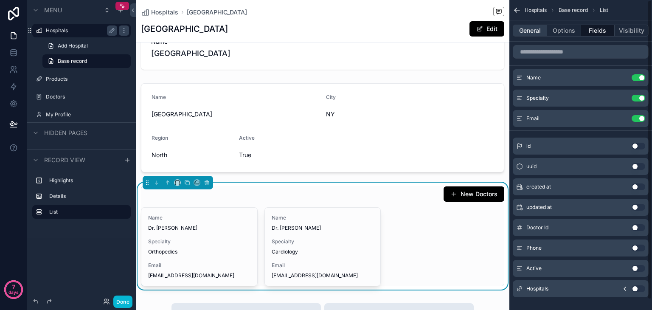
click at [530, 34] on button "General" at bounding box center [530, 31] width 34 height 12
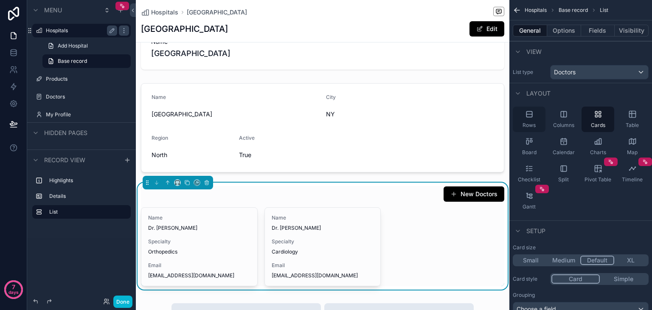
click at [529, 116] on icon "scrollable content" at bounding box center [529, 114] width 6 height 6
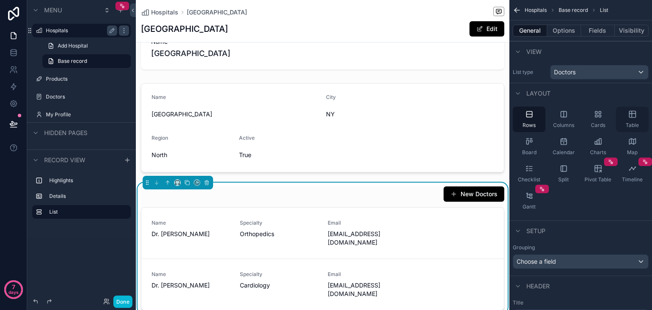
click at [633, 120] on div "Table" at bounding box center [632, 119] width 33 height 25
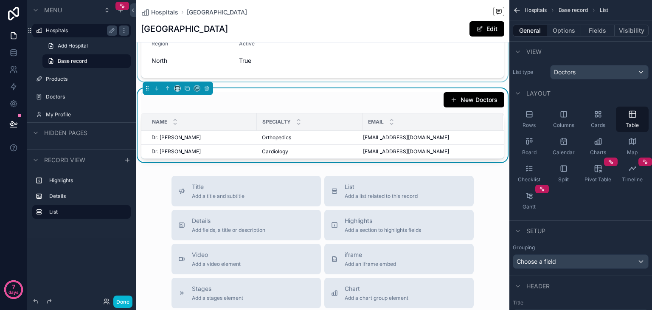
scroll to position [124, 0]
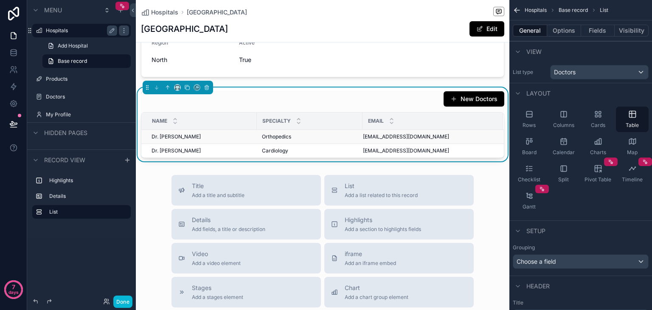
click at [207, 140] on td "Dr. Bilal Ahmed Dr. Bilal Ahmed" at bounding box center [198, 137] width 115 height 14
click at [177, 137] on span "Dr. [PERSON_NAME]" at bounding box center [175, 136] width 49 height 7
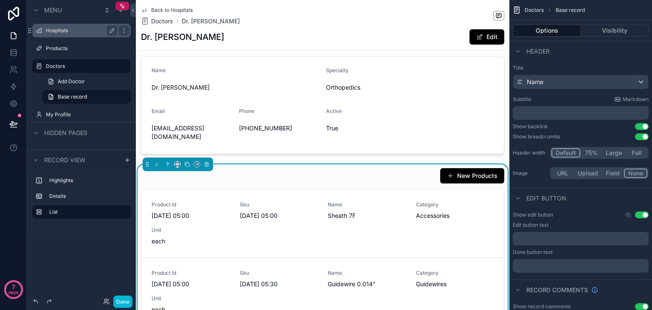
scroll to position [63, 0]
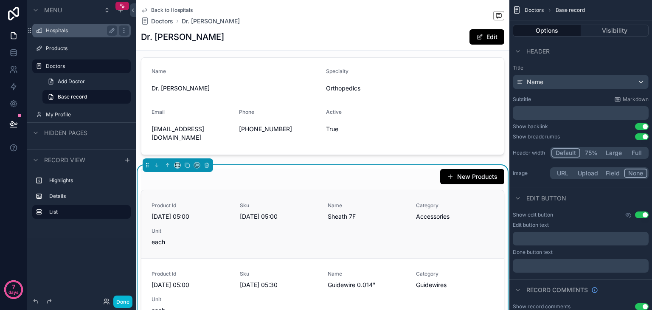
click at [300, 212] on span "[DATE] 05:00" at bounding box center [279, 216] width 78 height 8
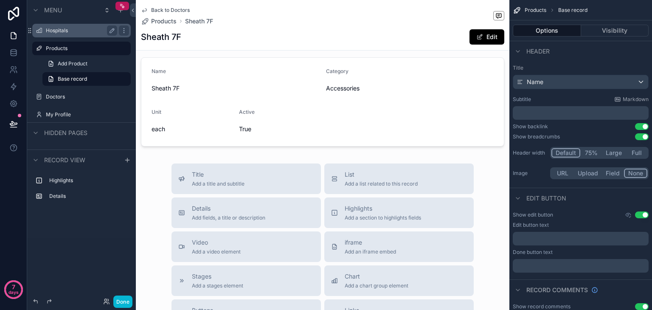
click at [143, 9] on icon "scrollable content" at bounding box center [144, 10] width 7 height 7
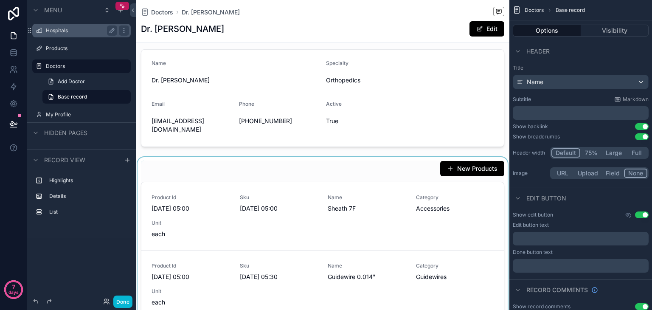
click at [498, 169] on div "scrollable content" at bounding box center [322, 287] width 373 height 261
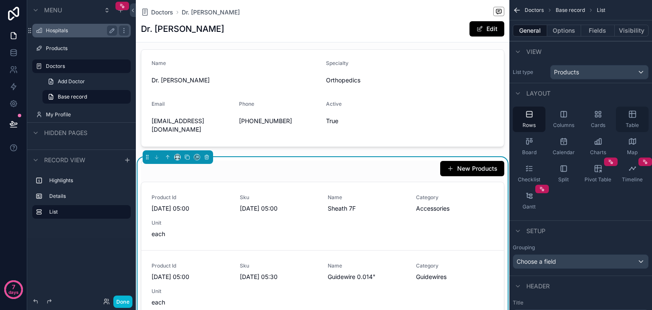
click at [628, 120] on div "Table" at bounding box center [632, 119] width 33 height 25
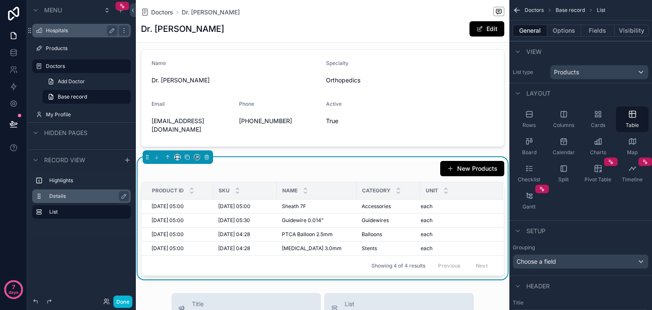
click at [53, 196] on label "Details" at bounding box center [86, 196] width 75 height 7
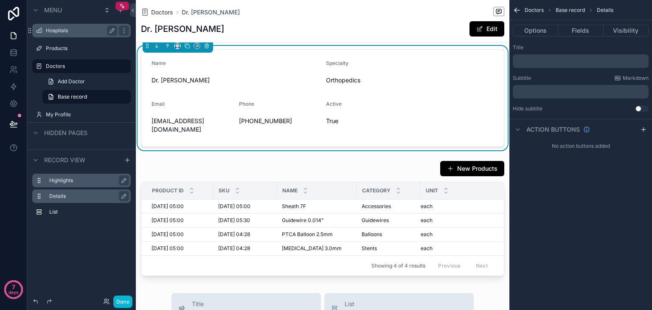
click at [64, 185] on div "Highlights" at bounding box center [88, 180] width 78 height 10
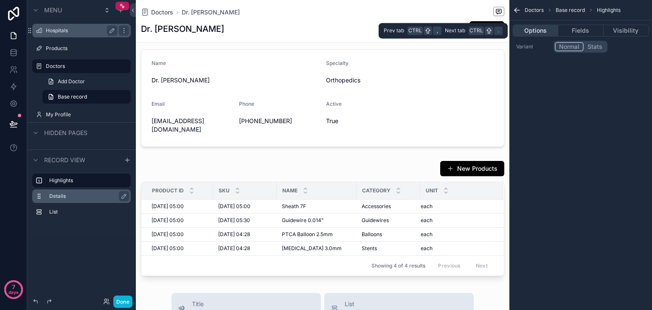
click at [530, 27] on button "Options" at bounding box center [535, 31] width 45 height 12
click at [584, 26] on button "Fields" at bounding box center [580, 31] width 45 height 12
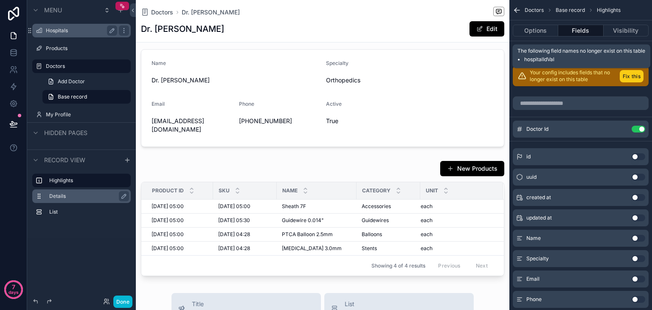
click at [622, 75] on button "Fix this" at bounding box center [632, 76] width 24 height 12
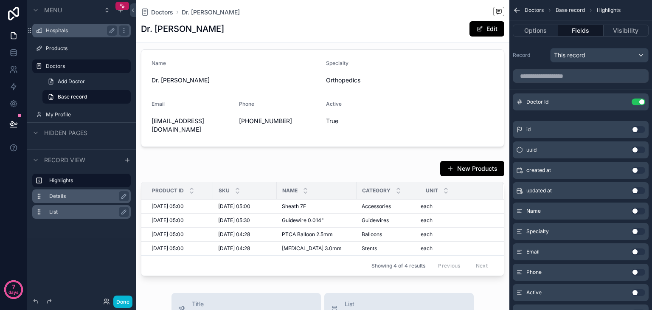
click at [52, 216] on div "List" at bounding box center [88, 212] width 78 height 10
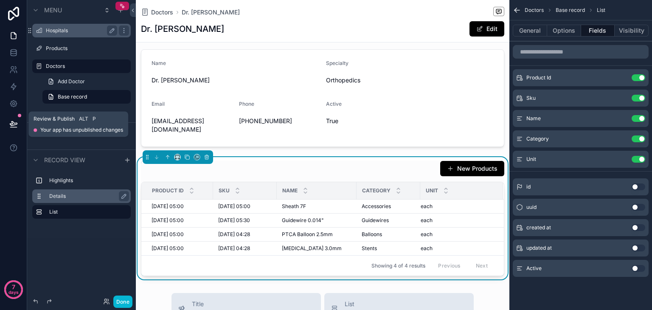
click at [14, 123] on icon at bounding box center [13, 124] width 8 height 8
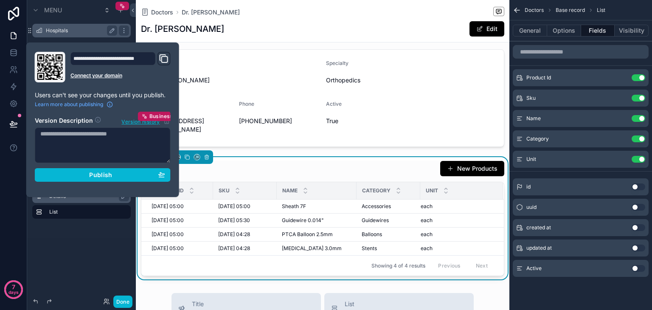
click at [161, 59] on icon "Domain and Custom Link" at bounding box center [164, 58] width 10 height 10
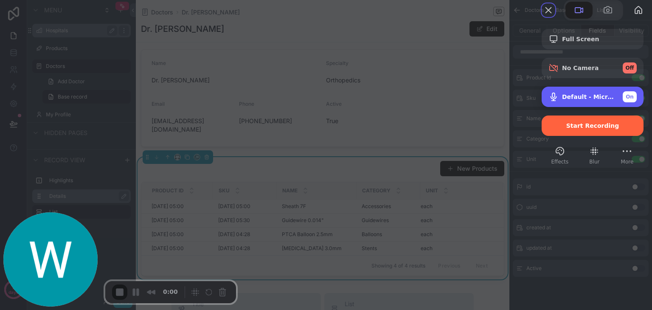
click at [584, 100] on span "Default - Microphone Array (Intel® Smart Sound Technology (Intel® SST))" at bounding box center [589, 96] width 54 height 7
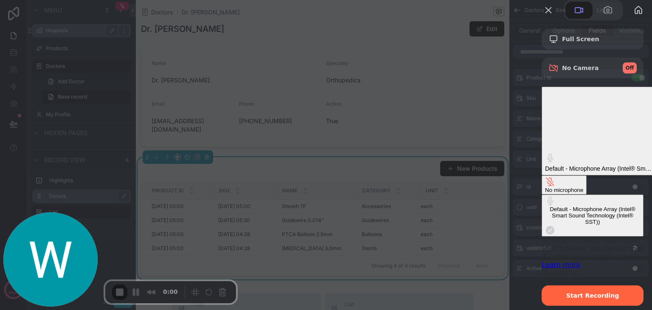
click at [541, 20] on div at bounding box center [593, 10] width 104 height 20
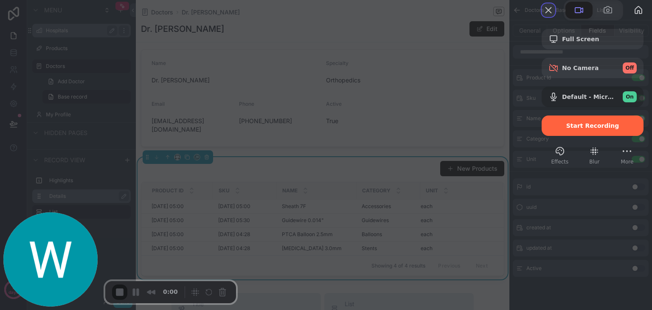
click at [541, 17] on button "Close" at bounding box center [548, 10] width 14 height 14
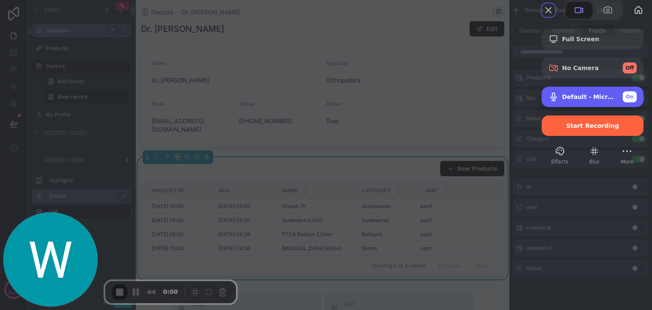
click at [566, 100] on span "Default - Microphone Array (Intel® Smart Sound Technology (Intel® SST))" at bounding box center [589, 96] width 54 height 7
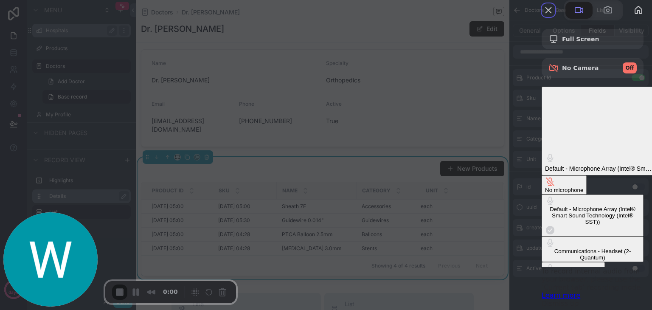
click at [541, 262] on Quantum\) "Headset (2- Quantum)" at bounding box center [572, 271] width 63 height 19
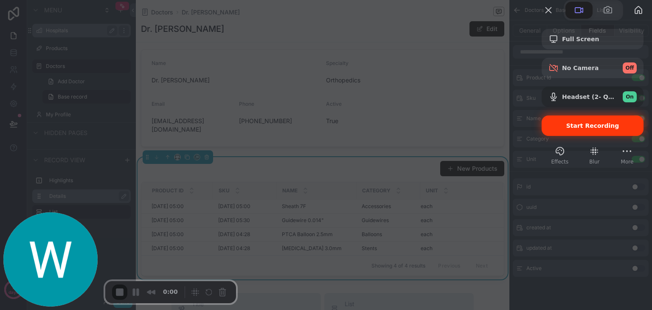
click at [572, 129] on span "Start Recording" at bounding box center [592, 125] width 53 height 7
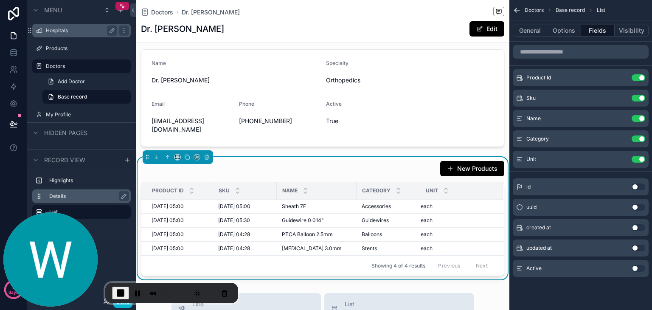
click at [110, 289] on div "1:14" at bounding box center [171, 293] width 133 height 20
click at [118, 291] on span "End Recording" at bounding box center [120, 293] width 10 height 10
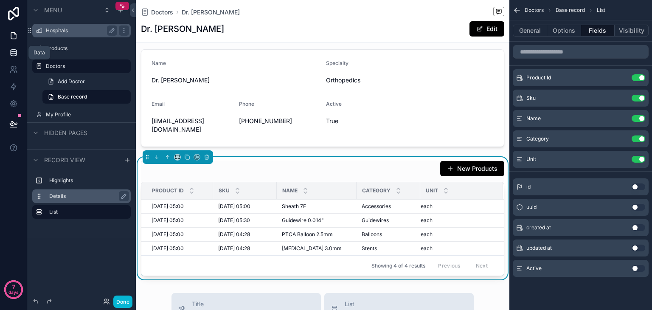
click at [10, 53] on icon at bounding box center [13, 52] width 8 height 8
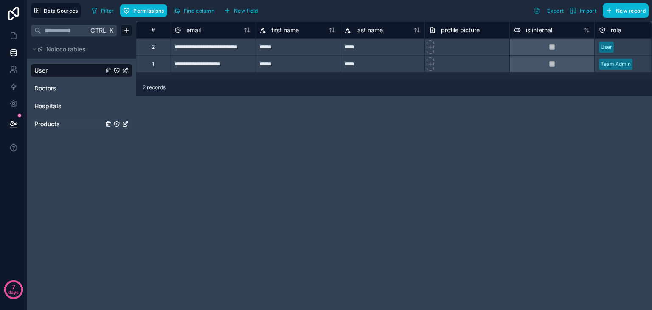
click at [63, 128] on link "Products" at bounding box center [68, 124] width 69 height 8
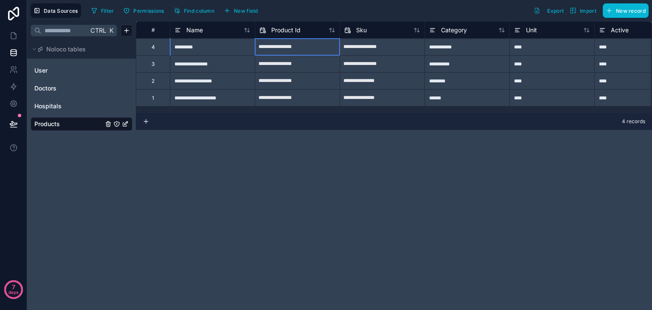
click at [306, 55] on div "**********" at bounding box center [297, 63] width 85 height 17
select select "****"
select select "*"
click at [314, 49] on input "**********" at bounding box center [297, 47] width 84 height 14
select select "****"
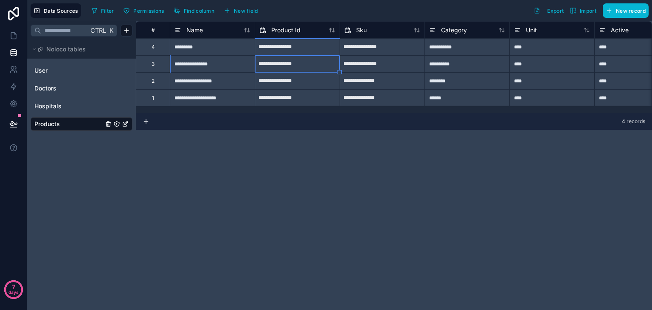
select select "*"
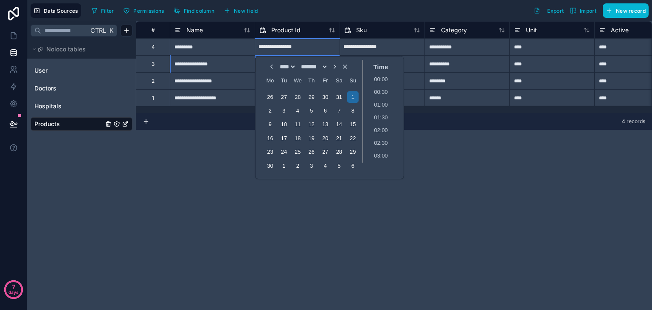
scroll to position [83, 0]
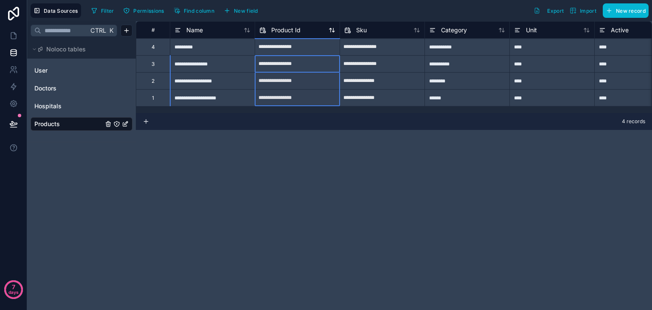
click at [303, 31] on div "Product Id" at bounding box center [297, 30] width 76 height 10
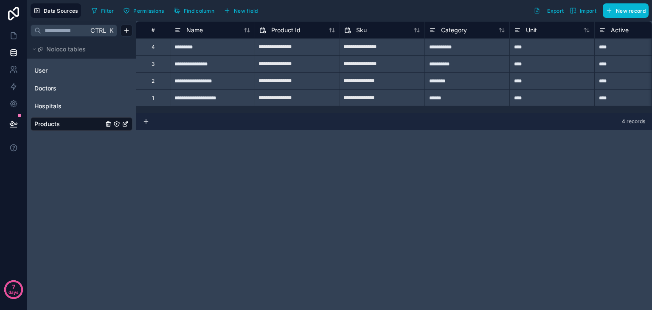
click at [126, 124] on icon "Products" at bounding box center [125, 122] width 3 height 3
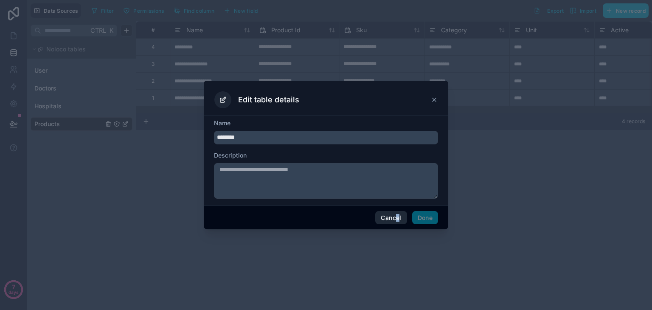
drag, startPoint x: 398, startPoint y: 227, endPoint x: 396, endPoint y: 220, distance: 7.5
click at [396, 220] on div "Cancel Done" at bounding box center [326, 217] width 244 height 24
click at [396, 220] on button "Cancel" at bounding box center [390, 218] width 31 height 14
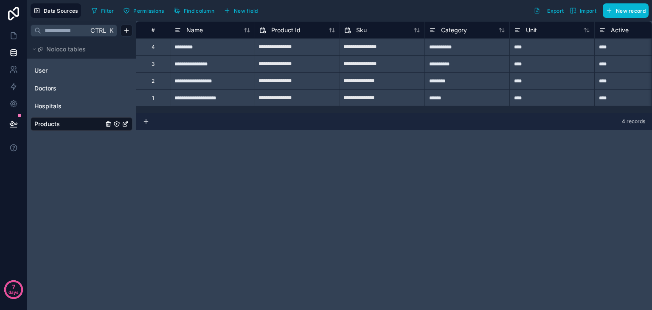
click at [116, 126] on icon "Products" at bounding box center [116, 123] width 5 height 5
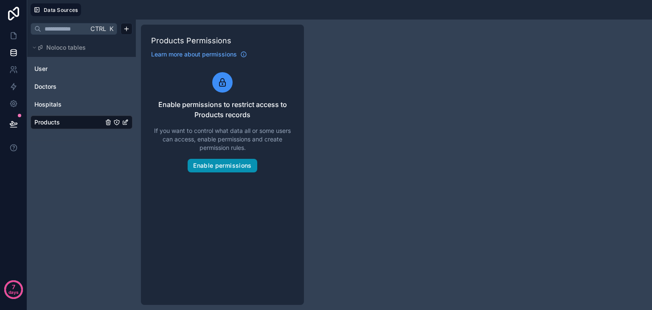
click at [225, 166] on button "Enable permissions" at bounding box center [222, 166] width 69 height 14
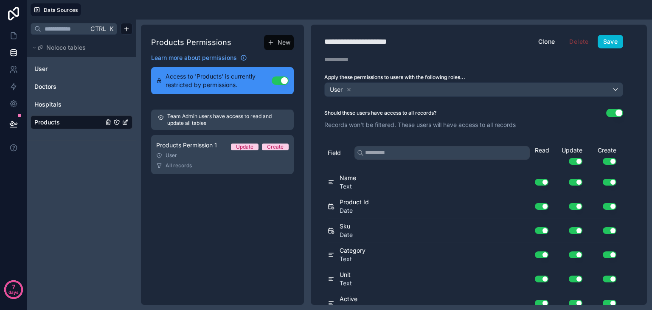
scroll to position [8, 0]
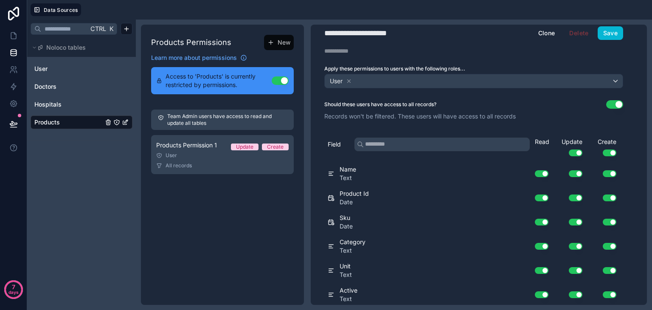
click at [334, 203] on div "Product Id Date" at bounding box center [424, 197] width 192 height 17
click at [71, 185] on div "Ctrl K Noloco tables User Doctors Hospitals Products" at bounding box center [81, 165] width 109 height 290
click at [43, 66] on span "User" at bounding box center [40, 69] width 13 height 8
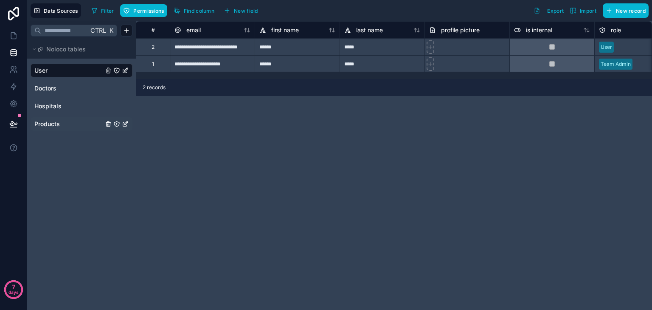
click at [58, 123] on span "Products" at bounding box center [46, 124] width 25 height 8
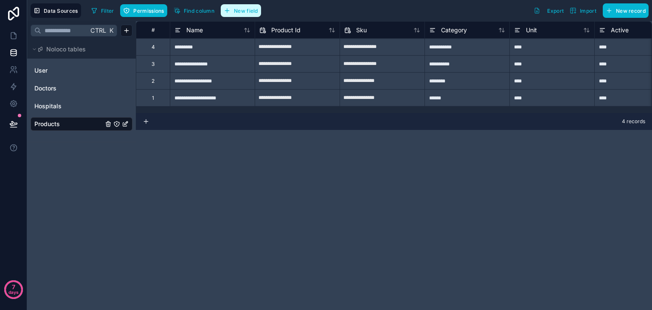
click at [237, 8] on span "New field" at bounding box center [246, 11] width 24 height 6
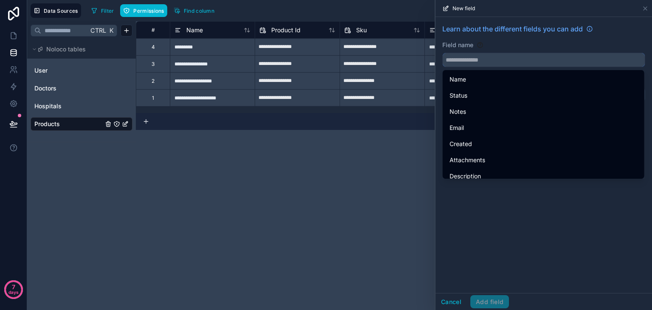
click at [503, 57] on input "text" at bounding box center [544, 60] width 202 height 14
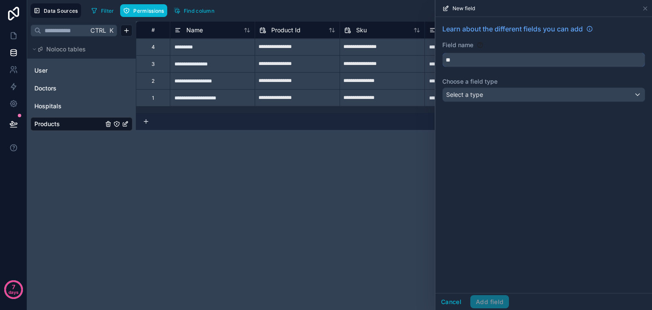
type input "*"
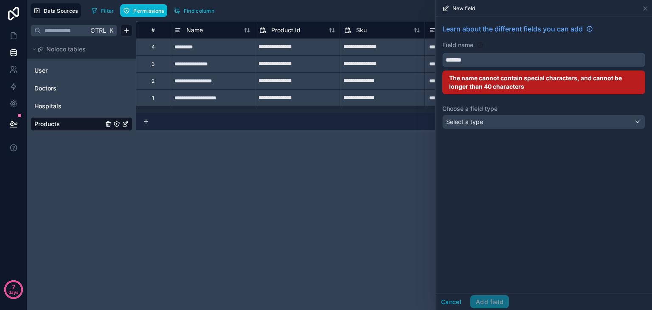
click at [442, 53] on button "******" at bounding box center [543, 60] width 203 height 14
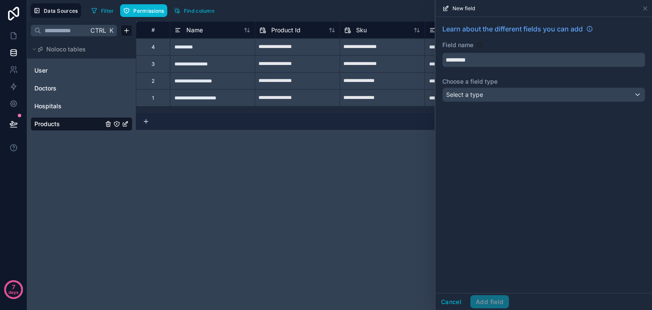
type input "*********"
click at [480, 93] on span "Select a type" at bounding box center [464, 94] width 37 height 7
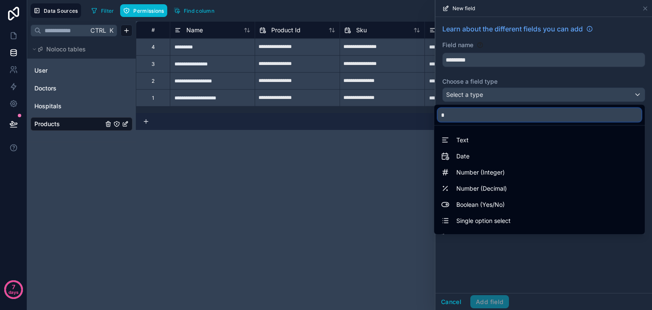
click at [470, 114] on input "*" at bounding box center [540, 115] width 204 height 14
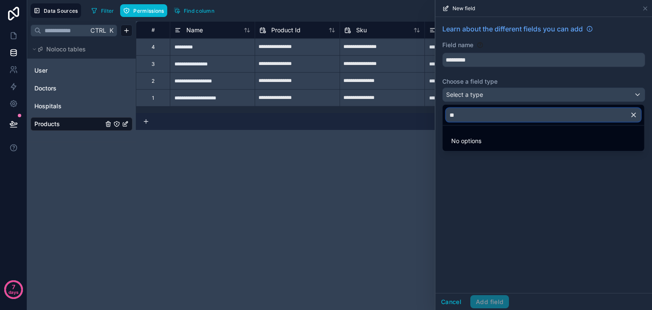
type input "*"
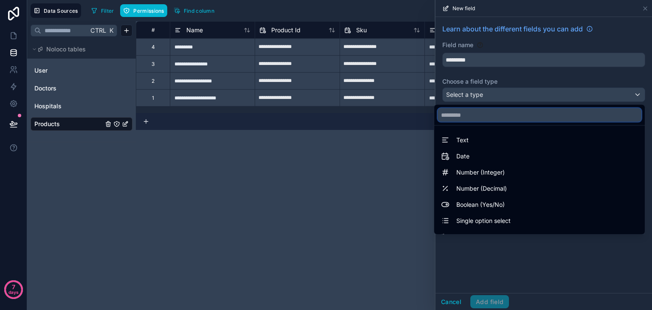
type input "*"
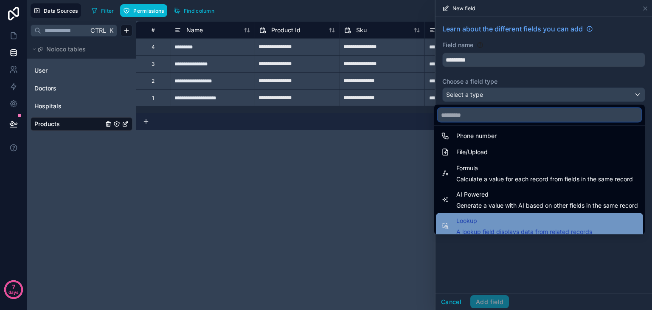
scroll to position [246, 0]
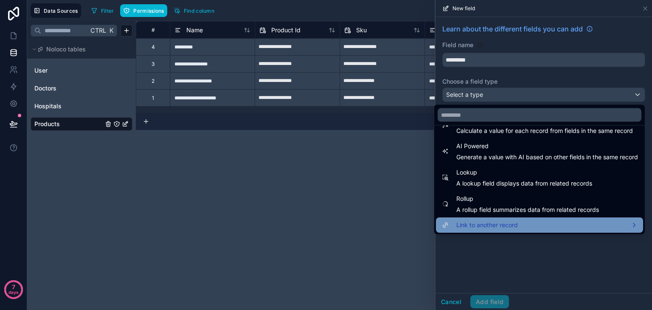
click at [456, 227] on span "Link to another record" at bounding box center [487, 225] width 62 height 10
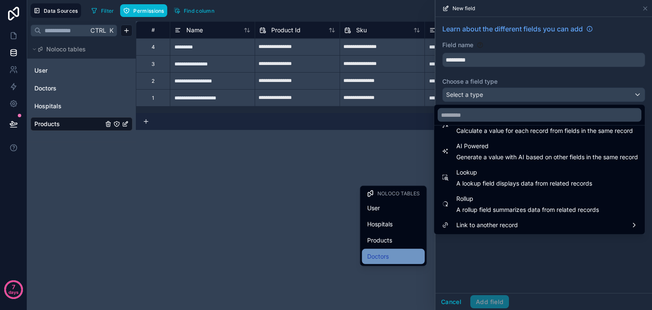
click at [382, 252] on span "Doctors" at bounding box center [378, 256] width 22 height 10
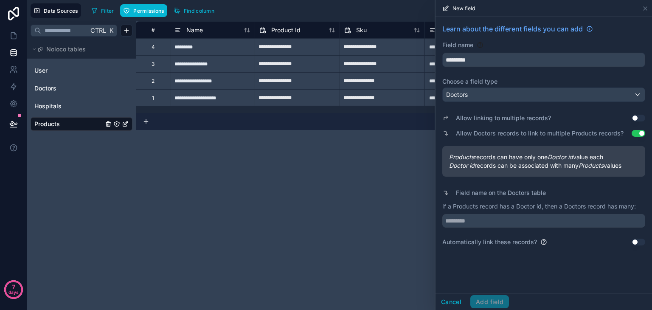
click at [486, 299] on div "Cancel Add field" at bounding box center [471, 302] width 73 height 14
click at [487, 94] on div "Doctors" at bounding box center [544, 95] width 202 height 14
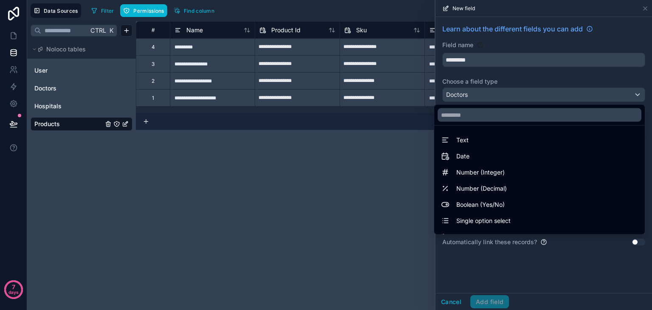
click at [487, 94] on div at bounding box center [543, 155] width 216 height 310
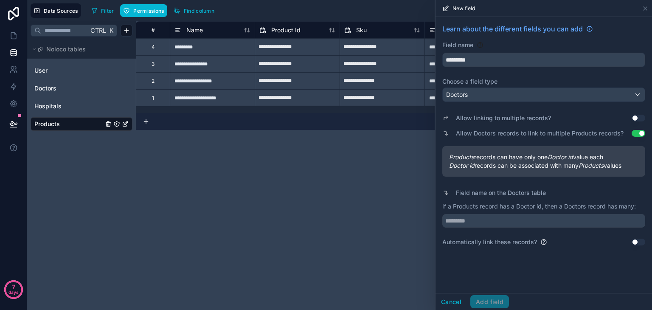
click at [639, 114] on div "Allow linking to multiple records? Use setting" at bounding box center [543, 118] width 203 height 12
click at [636, 119] on button "Use setting" at bounding box center [638, 118] width 14 height 7
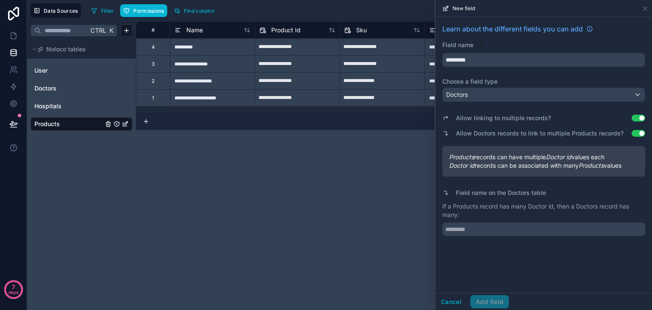
click at [490, 297] on div "Cancel Add field" at bounding box center [471, 302] width 73 height 14
click at [582, 92] on div "Doctors" at bounding box center [544, 95] width 202 height 14
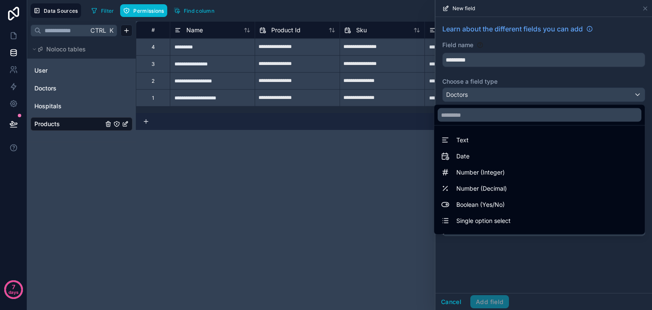
click at [582, 92] on div at bounding box center [543, 155] width 216 height 310
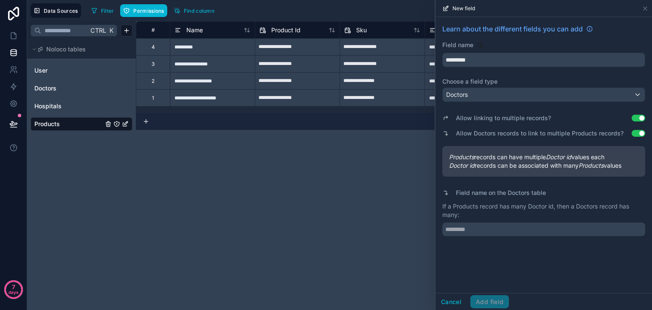
click at [486, 290] on div "Learn about the different fields you can add Field name ********* Choose a fiel…" at bounding box center [543, 155] width 216 height 276
click at [465, 60] on input "*********" at bounding box center [544, 60] width 202 height 14
type input "*********"
click at [442, 53] on button "*********" at bounding box center [543, 60] width 203 height 14
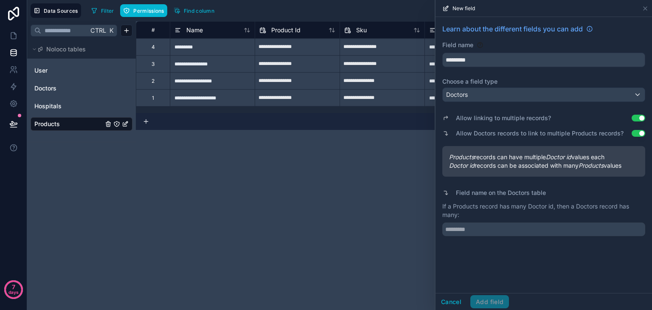
click at [487, 192] on label "Field name on the Doctors table" at bounding box center [501, 192] width 90 height 8
click at [474, 238] on div "Learn about the different fields you can add Field name ********* Choose a fiel…" at bounding box center [543, 130] width 216 height 226
click at [481, 226] on input "text" at bounding box center [543, 229] width 203 height 14
click at [633, 116] on button "Use setting" at bounding box center [638, 118] width 14 height 7
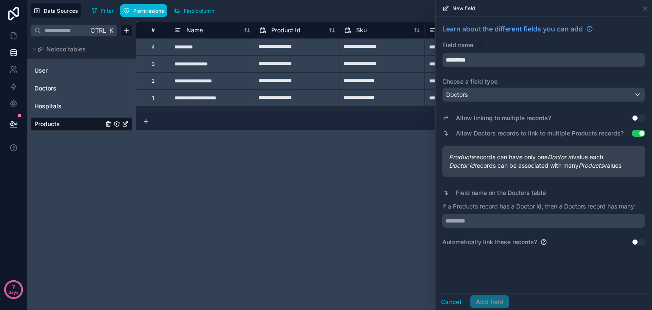
click at [494, 303] on div "Cancel Add field" at bounding box center [471, 302] width 73 height 14
click at [635, 118] on button "Use setting" at bounding box center [638, 118] width 14 height 7
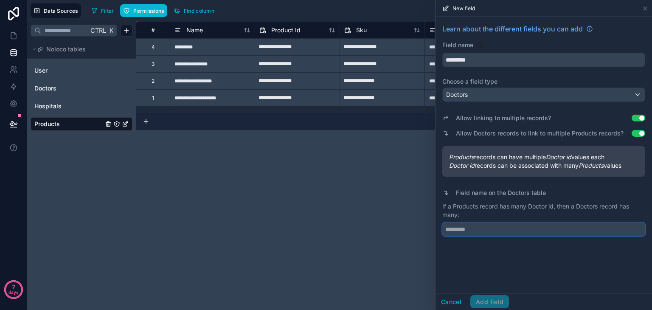
click at [479, 227] on input "text" at bounding box center [543, 229] width 203 height 14
click at [460, 207] on p "If a Products record has many Doctor id, then a Doctors record has many:" at bounding box center [543, 210] width 203 height 17
copy p "Products"
click at [459, 230] on input "text" at bounding box center [543, 229] width 203 height 14
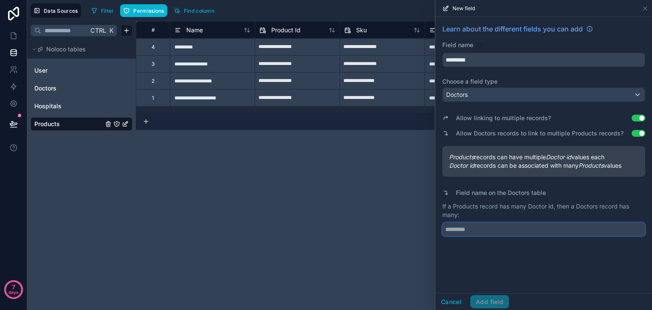
paste input "********"
type input "*********"
click at [483, 297] on button "Add field" at bounding box center [489, 302] width 39 height 14
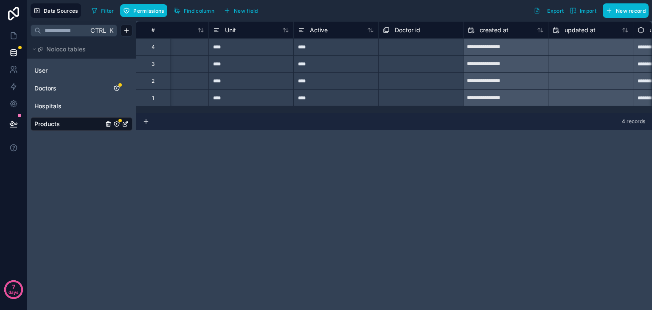
scroll to position [0, 300]
click at [399, 42] on div "Select a Doctor id" at bounding box center [421, 47] width 84 height 13
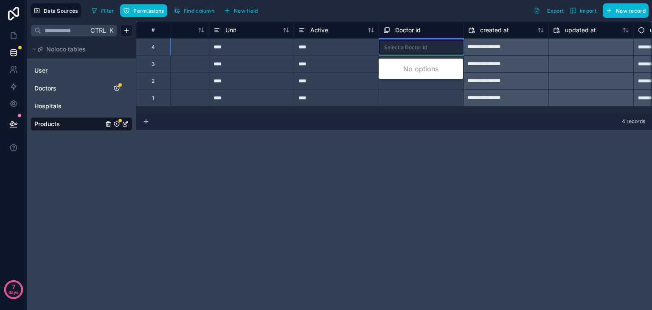
click at [421, 48] on div "Select a Doctor id" at bounding box center [405, 47] width 43 height 7
click at [433, 52] on div "Select a Doctor id" at bounding box center [421, 47] width 84 height 14
click at [425, 69] on div "No options" at bounding box center [421, 68] width 84 height 17
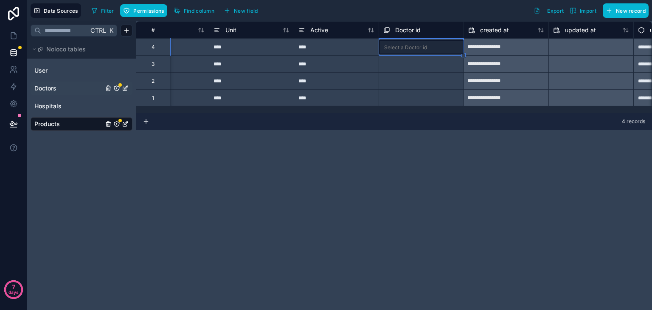
click at [54, 92] on div "Doctors" at bounding box center [82, 88] width 102 height 14
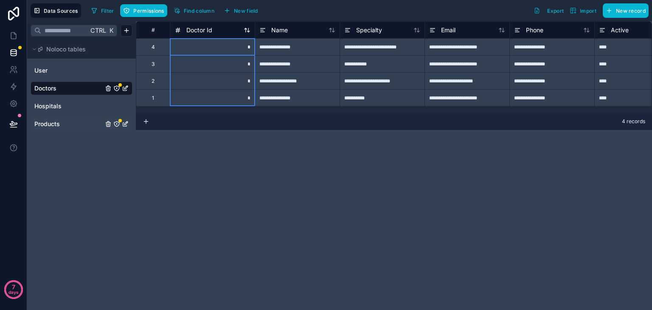
click at [212, 31] on span "Doctor Id" at bounding box center [199, 30] width 26 height 8
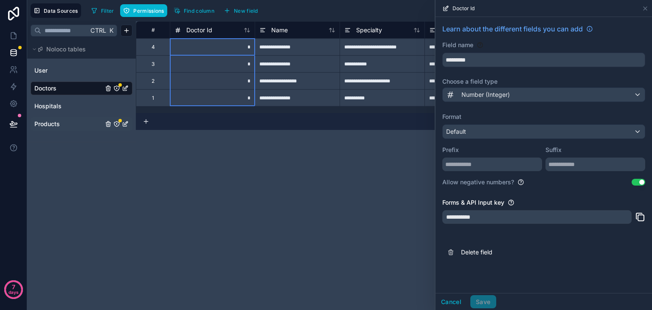
click at [486, 300] on div "Cancel Save" at bounding box center [465, 302] width 61 height 14
click at [201, 36] on div "Doctor Id" at bounding box center [212, 29] width 85 height 17
click at [205, 32] on span "Doctor Id" at bounding box center [199, 30] width 26 height 8
click at [114, 86] on icon "Doctors" at bounding box center [116, 88] width 5 height 5
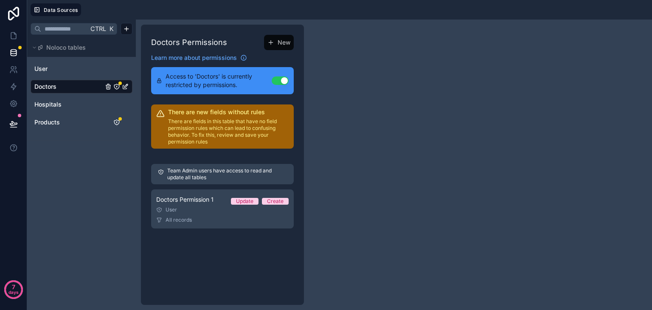
click at [282, 82] on button "Use setting" at bounding box center [280, 80] width 17 height 8
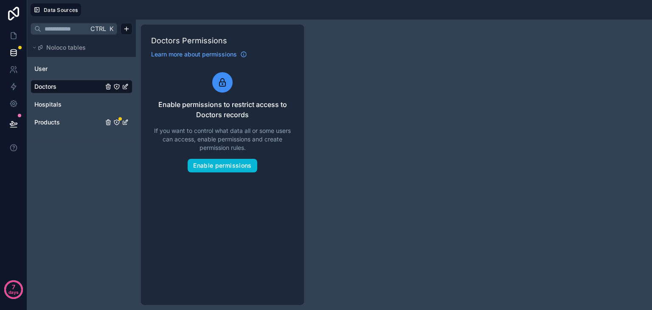
click at [74, 125] on link "Products" at bounding box center [68, 122] width 69 height 8
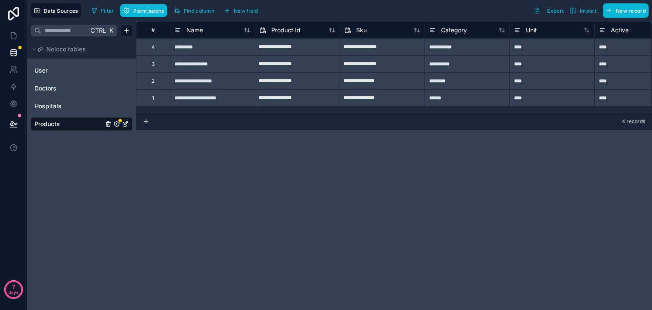
click at [118, 123] on icon "Products" at bounding box center [116, 124] width 7 height 7
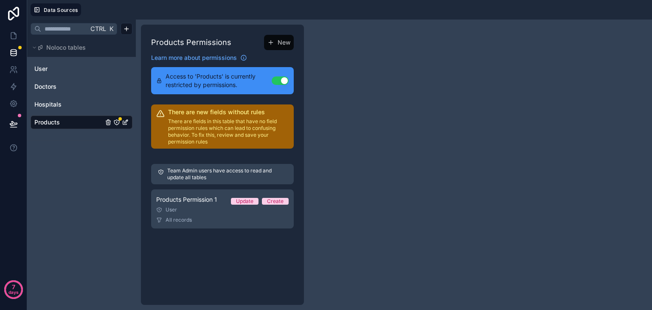
click at [277, 79] on button "Use setting" at bounding box center [280, 80] width 17 height 8
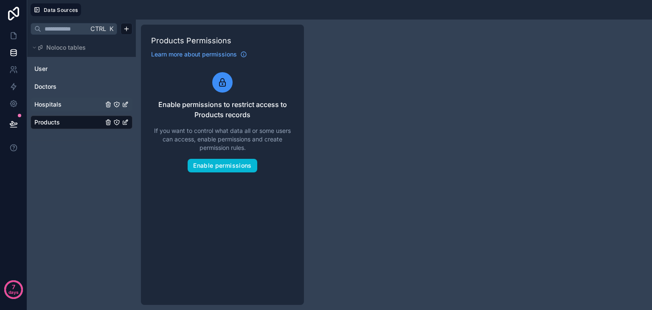
click at [62, 104] on link "Hospitals" at bounding box center [68, 104] width 69 height 8
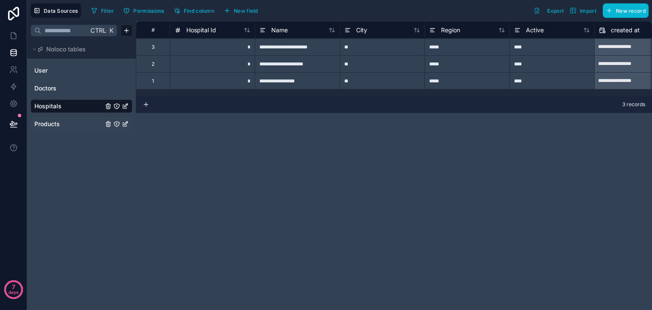
click at [73, 122] on link "Products" at bounding box center [68, 124] width 69 height 8
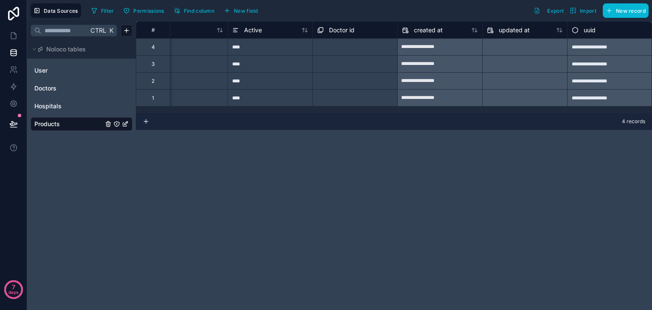
scroll to position [0, 367]
click at [373, 43] on div at bounding box center [378, 47] width 28 height 8
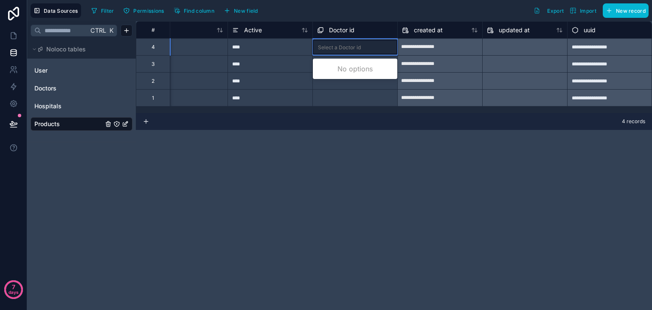
click at [373, 43] on div at bounding box center [378, 47] width 28 height 8
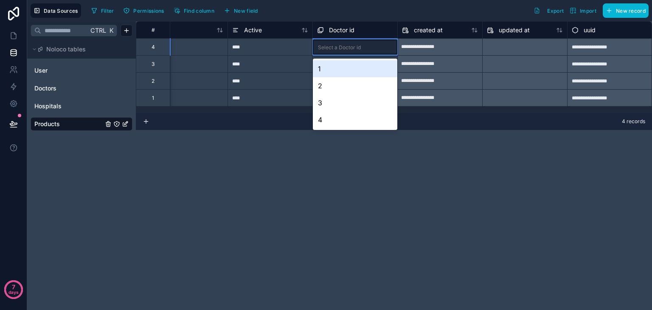
click at [361, 66] on div "1" at bounding box center [355, 68] width 84 height 17
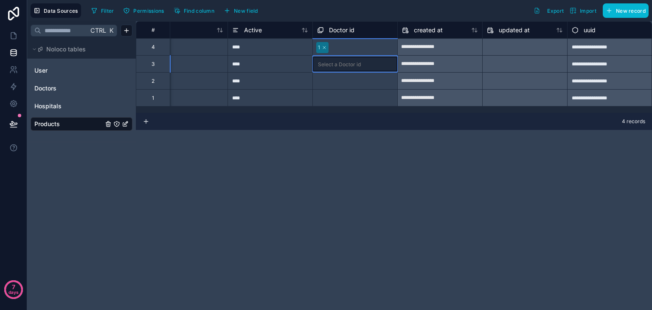
click at [361, 66] on div "Select a Doctor id" at bounding box center [355, 64] width 84 height 14
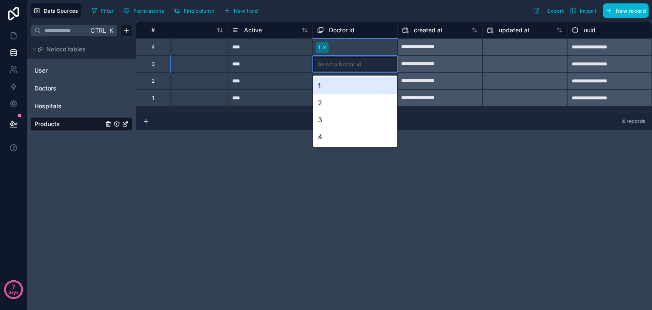
click at [347, 63] on div "Select a Doctor id" at bounding box center [339, 64] width 43 height 7
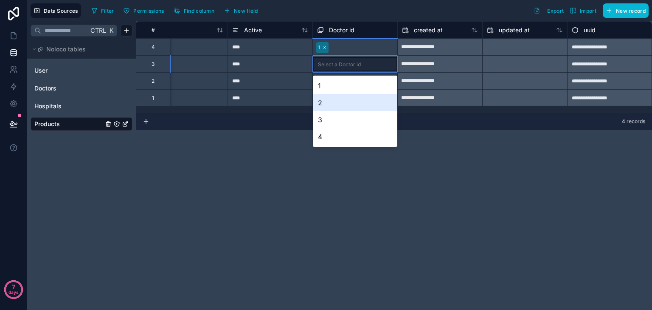
click at [334, 105] on div "2" at bounding box center [355, 102] width 84 height 17
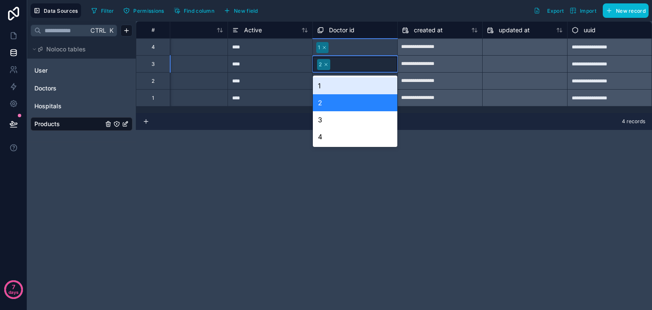
click at [363, 67] on div at bounding box center [362, 64] width 59 height 8
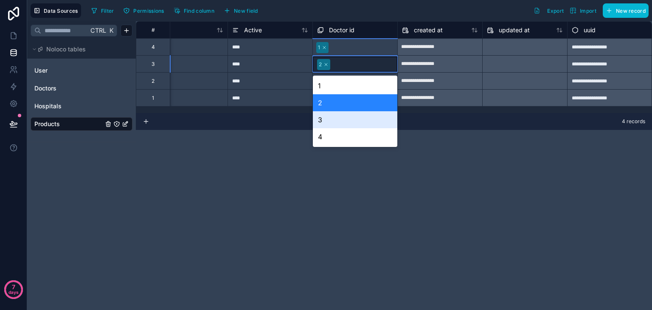
click at [338, 118] on div "3" at bounding box center [355, 119] width 84 height 17
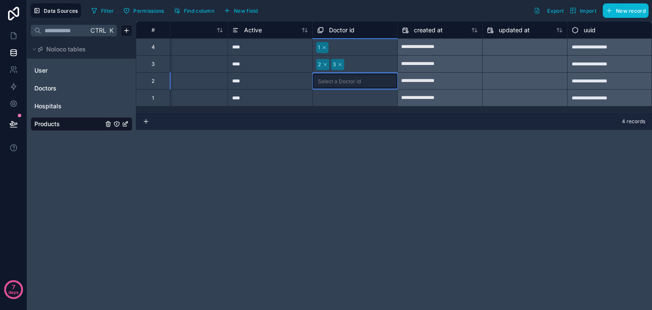
click at [353, 77] on div "Select a Doctor id" at bounding box center [355, 81] width 84 height 14
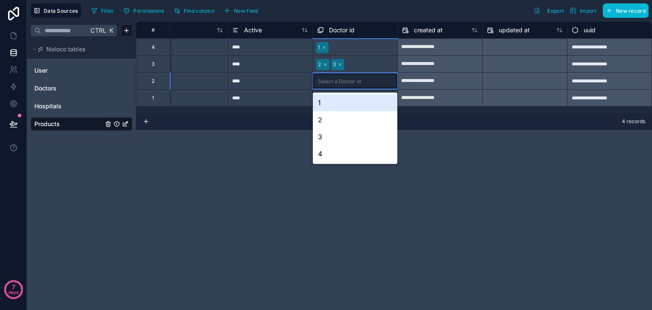
click at [347, 88] on div "Select a Doctor id" at bounding box center [355, 81] width 84 height 17
click at [336, 100] on div "1" at bounding box center [355, 102] width 84 height 17
click at [366, 84] on div at bounding box center [362, 81] width 60 height 8
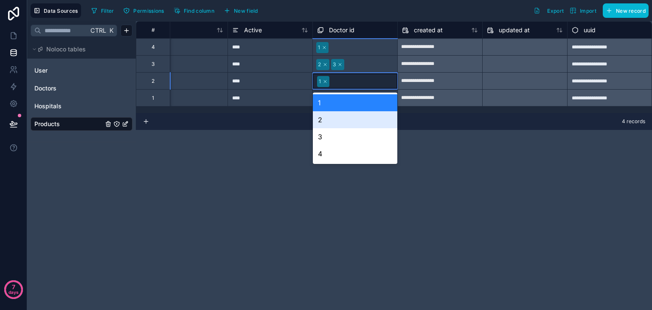
click at [343, 123] on div "2" at bounding box center [355, 119] width 84 height 17
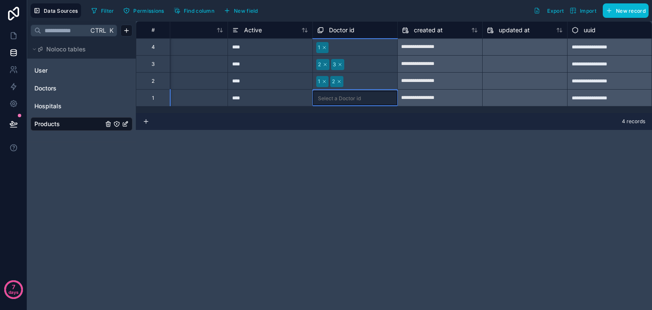
click at [362, 98] on div "Select a Doctor id" at bounding box center [355, 98] width 84 height 14
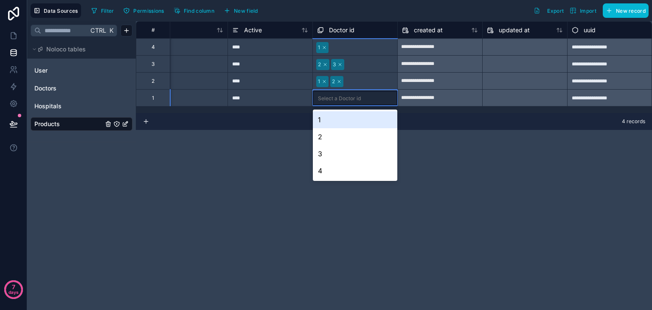
click at [359, 95] on div "Select a Doctor id" at bounding box center [339, 98] width 43 height 7
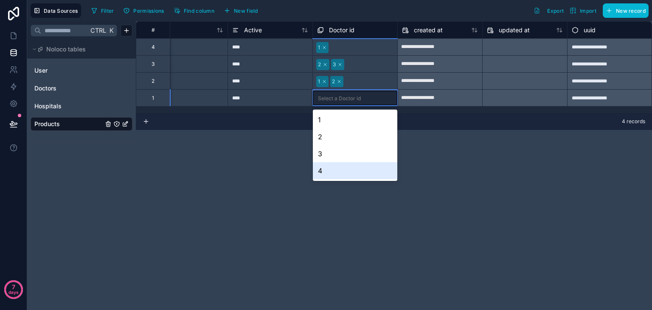
click at [329, 170] on div "4" at bounding box center [355, 170] width 84 height 17
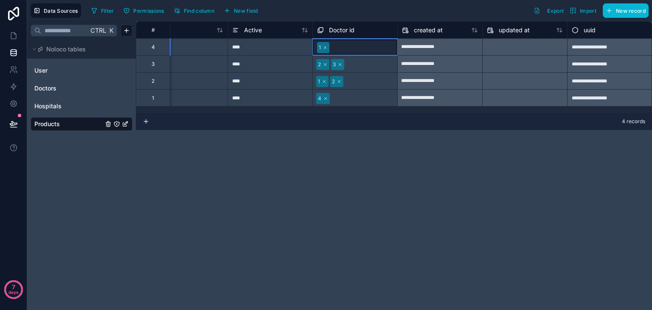
click at [368, 48] on div at bounding box center [362, 47] width 60 height 8
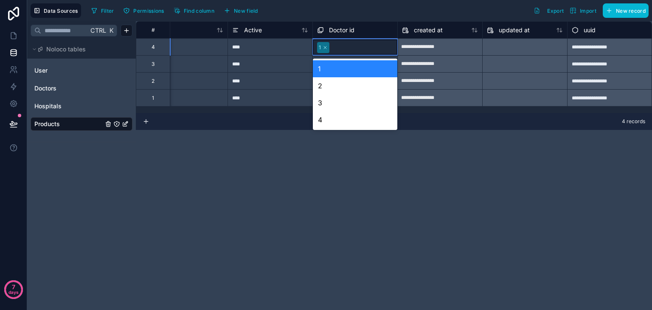
click at [368, 48] on div at bounding box center [362, 47] width 60 height 8
click at [336, 118] on div "4" at bounding box center [355, 119] width 84 height 17
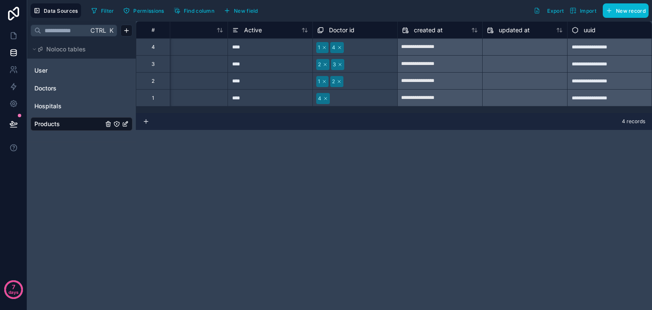
click at [287, 146] on div "**********" at bounding box center [394, 165] width 516 height 289
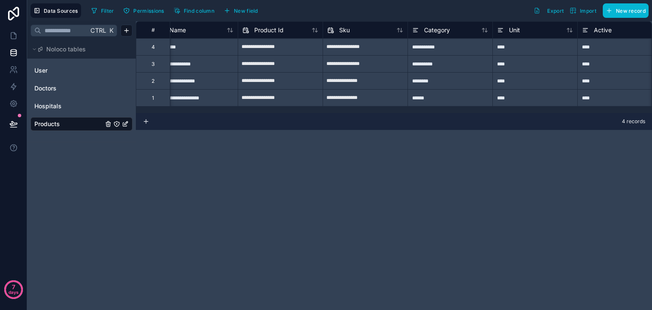
scroll to position [0, 0]
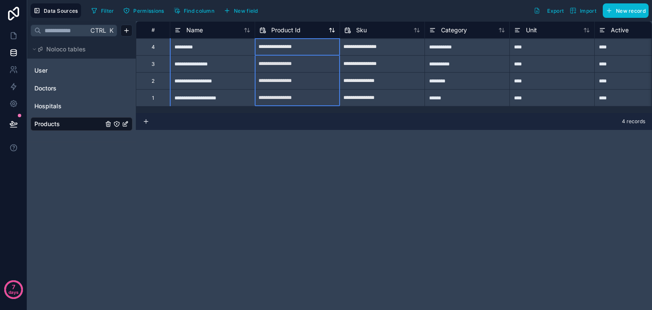
click at [287, 34] on span "Product Id" at bounding box center [285, 30] width 29 height 8
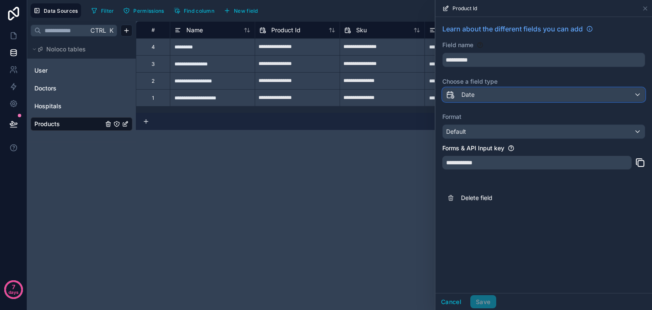
click at [486, 100] on div "Date" at bounding box center [544, 95] width 202 height 14
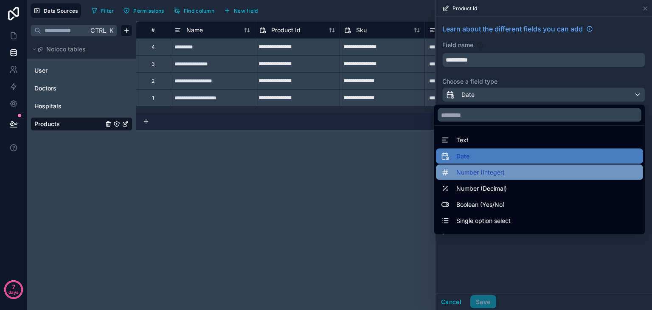
click at [480, 174] on span "Number (Integer)" at bounding box center [480, 172] width 48 height 10
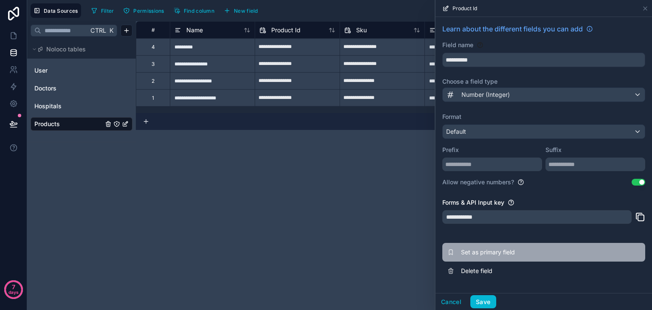
click at [497, 254] on span "Set as primary field" at bounding box center [522, 252] width 122 height 8
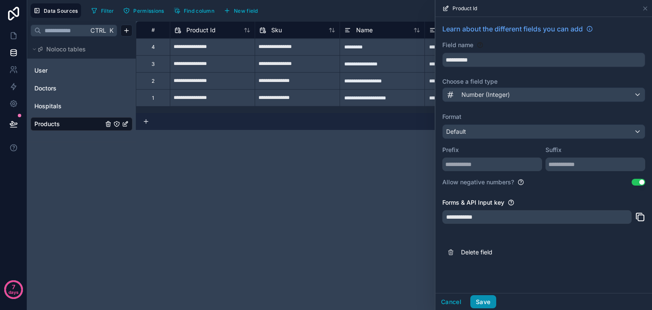
click at [482, 306] on button "Save" at bounding box center [482, 302] width 25 height 14
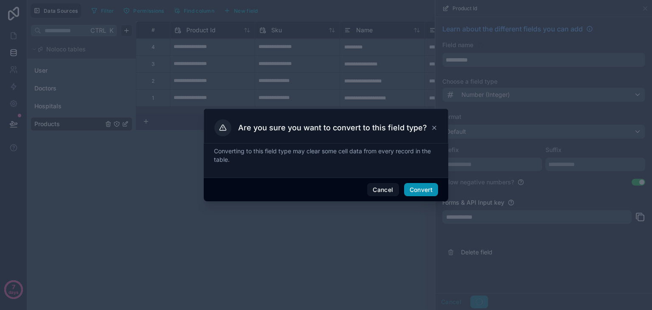
click at [425, 188] on button "Convert" at bounding box center [421, 190] width 34 height 14
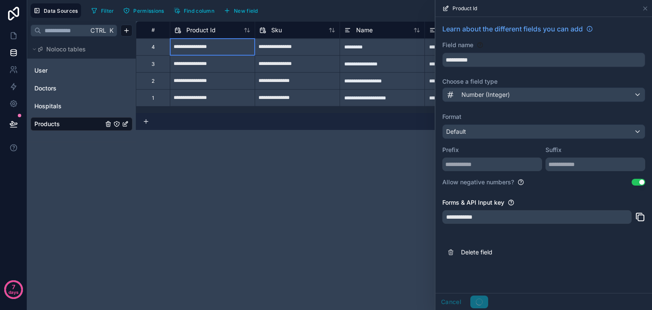
click at [204, 50] on input "**********" at bounding box center [212, 47] width 84 height 14
select select "****"
select select "*"
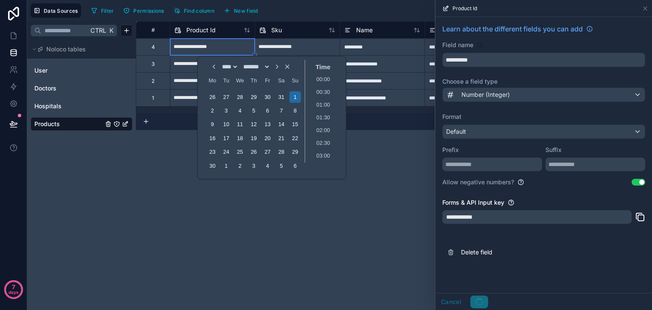
click at [204, 50] on input "**********" at bounding box center [212, 47] width 84 height 14
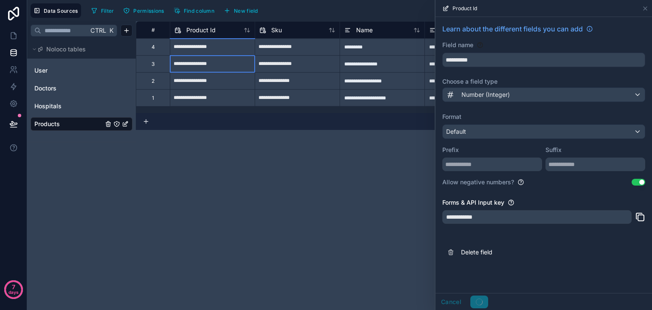
click at [204, 50] on input "**********" at bounding box center [212, 47] width 84 height 14
select select "****"
select select "*"
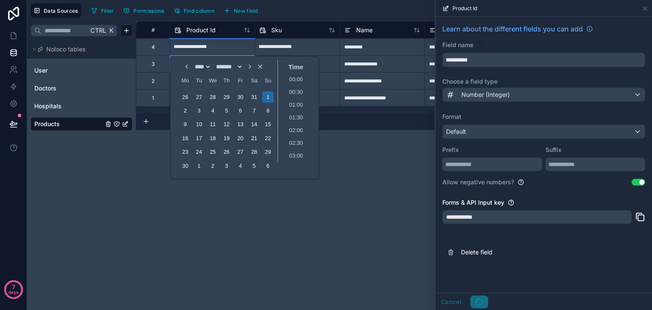
scroll to position [83, 0]
click at [409, 204] on div "**********" at bounding box center [394, 165] width 516 height 289
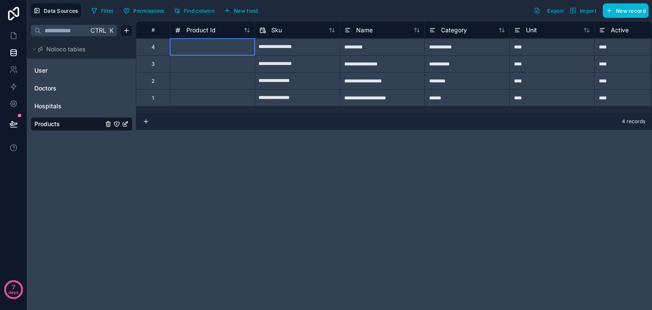
click at [211, 45] on div at bounding box center [212, 46] width 85 height 17
click at [211, 45] on input at bounding box center [212, 47] width 84 height 17
type input "*"
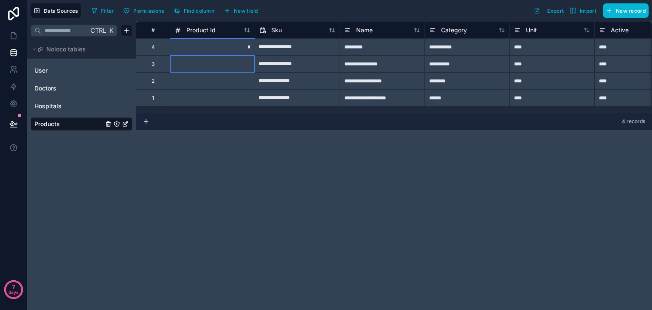
click at [226, 62] on div at bounding box center [212, 63] width 85 height 17
type input "*"
click at [282, 160] on div "**********" at bounding box center [394, 165] width 516 height 289
click at [11, 34] on icon at bounding box center [13, 35] width 8 height 8
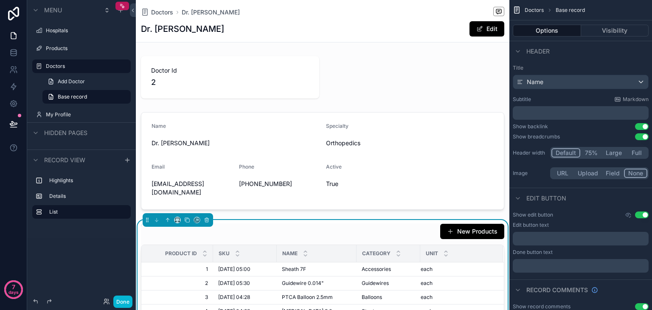
click at [322, 245] on div "Name" at bounding box center [316, 253] width 79 height 16
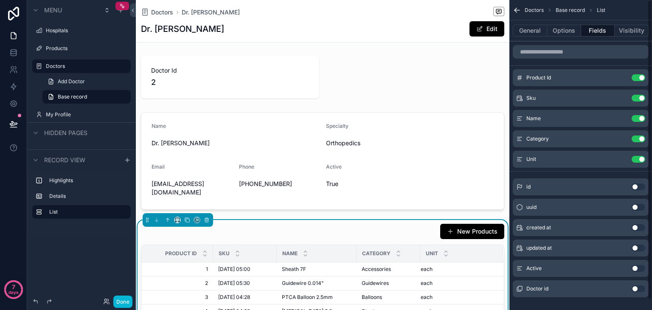
click at [640, 289] on button "Use setting" at bounding box center [638, 288] width 14 height 7
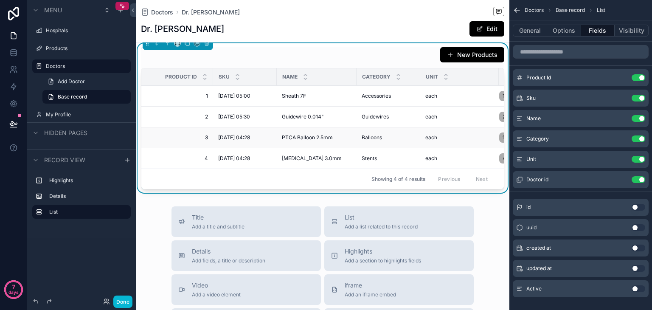
scroll to position [0, 66]
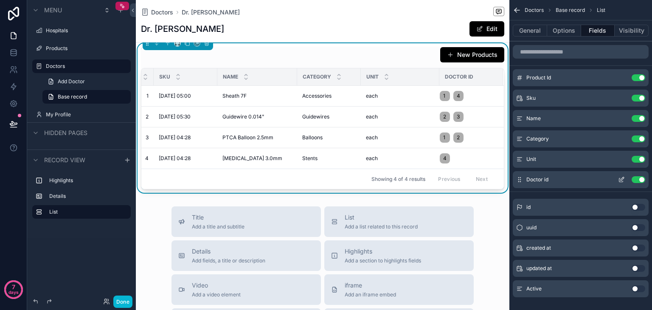
click at [635, 180] on button "Use setting" at bounding box center [638, 179] width 14 height 7
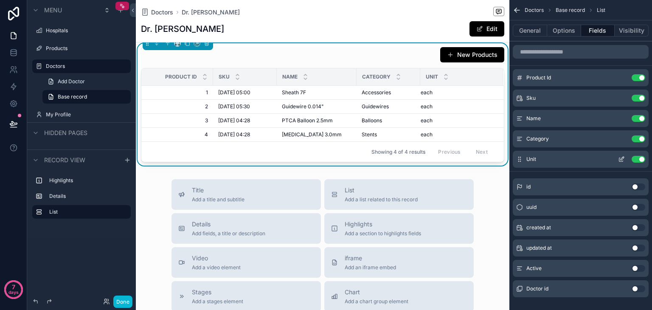
click at [638, 158] on button "Use setting" at bounding box center [638, 159] width 14 height 7
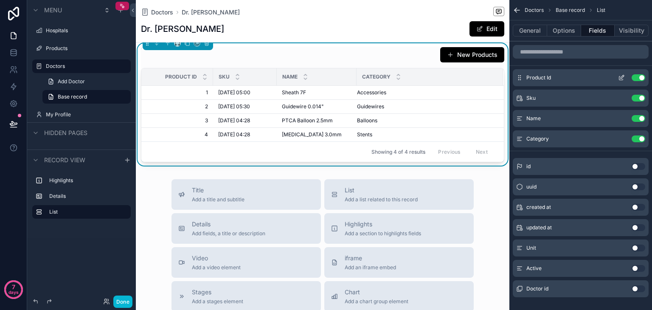
click at [635, 74] on button "Use setting" at bounding box center [638, 77] width 14 height 7
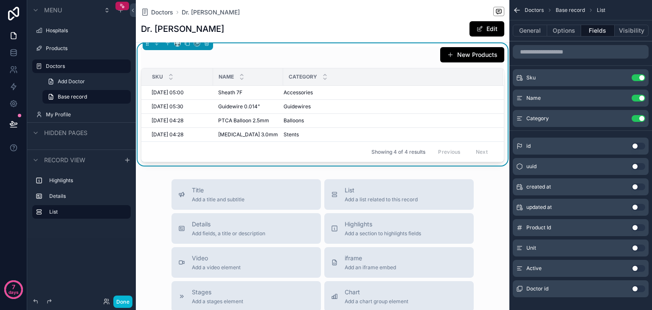
click at [635, 227] on button "Use setting" at bounding box center [638, 227] width 14 height 7
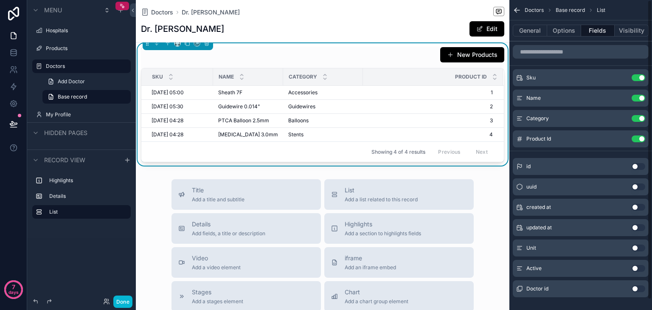
click at [635, 227] on button "Use setting" at bounding box center [638, 227] width 14 height 7
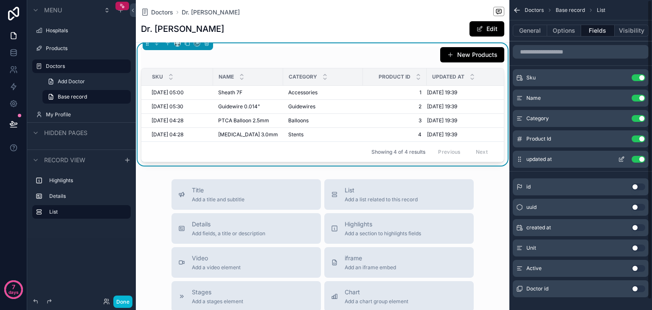
click at [633, 157] on button "Use setting" at bounding box center [638, 159] width 14 height 7
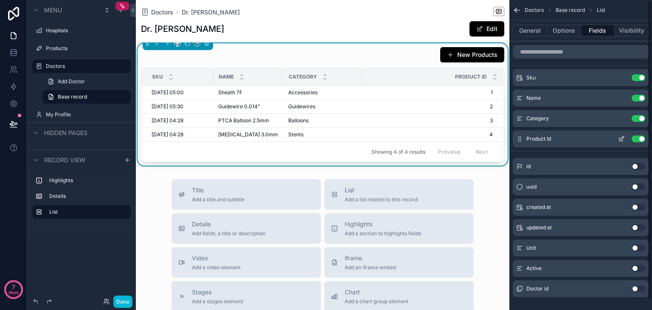
click at [635, 139] on button "Use setting" at bounding box center [638, 138] width 14 height 7
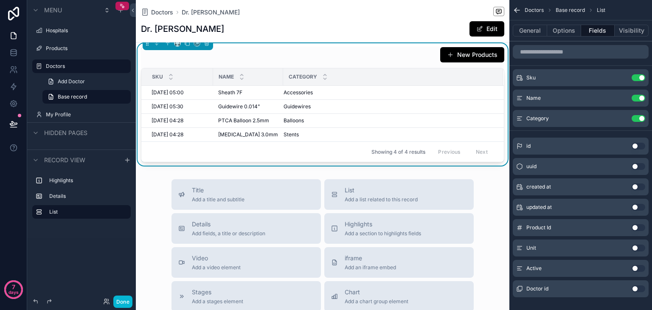
click at [637, 250] on button "Use setting" at bounding box center [638, 247] width 14 height 7
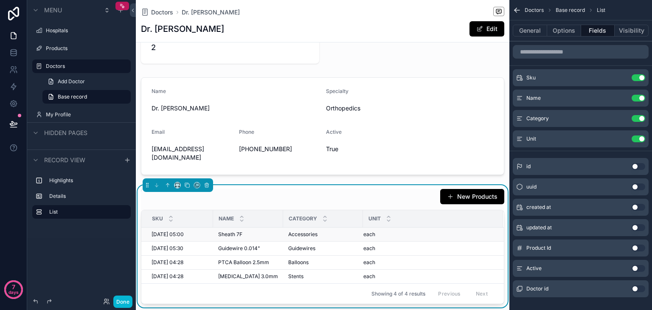
scroll to position [34, 0]
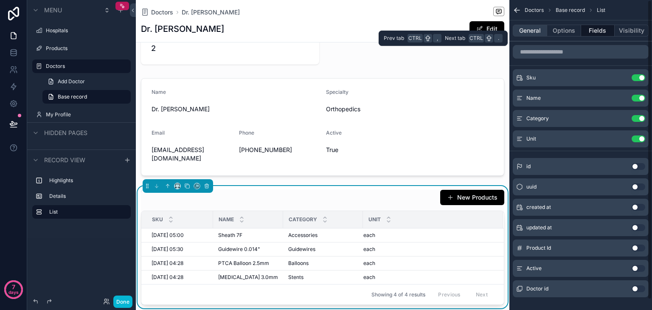
click at [531, 27] on button "General" at bounding box center [530, 31] width 34 height 12
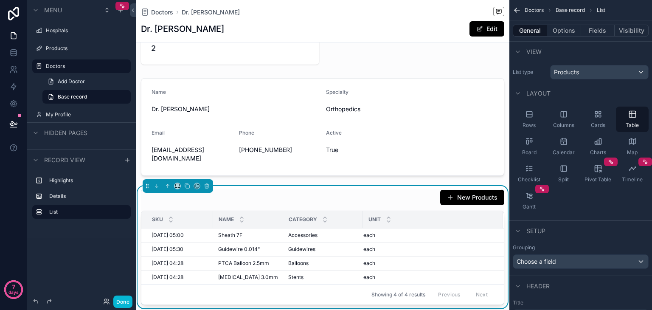
click at [560, 41] on div "View" at bounding box center [580, 51] width 143 height 20
click at [565, 36] on button "Options" at bounding box center [564, 31] width 34 height 12
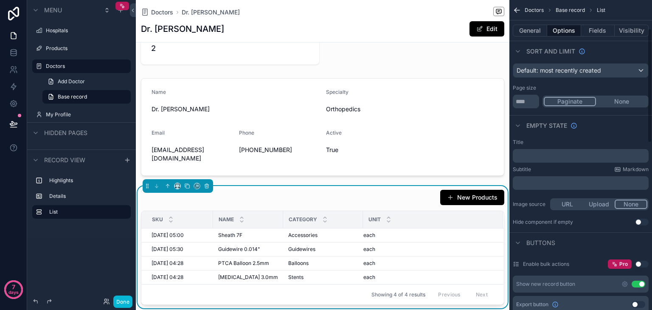
scroll to position [78, 0]
click at [68, 25] on div "Hospitals" at bounding box center [81, 31] width 95 height 14
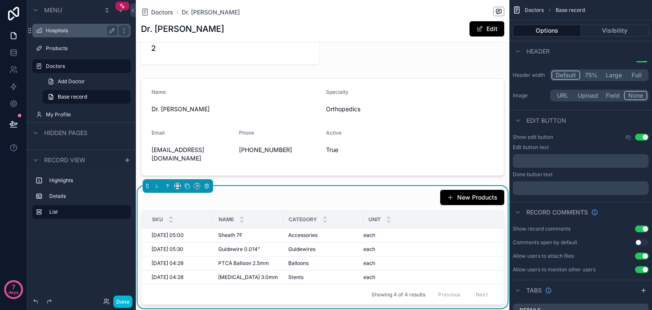
click at [59, 34] on div "Hospitals" at bounding box center [81, 30] width 71 height 10
click at [76, 31] on label "Hospitals" at bounding box center [80, 30] width 68 height 7
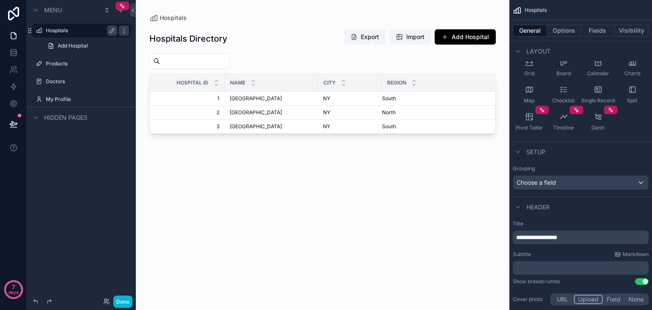
click at [254, 101] on div "scrollable content" at bounding box center [322, 150] width 373 height 300
click at [248, 100] on span "[GEOGRAPHIC_DATA]" at bounding box center [256, 98] width 52 height 7
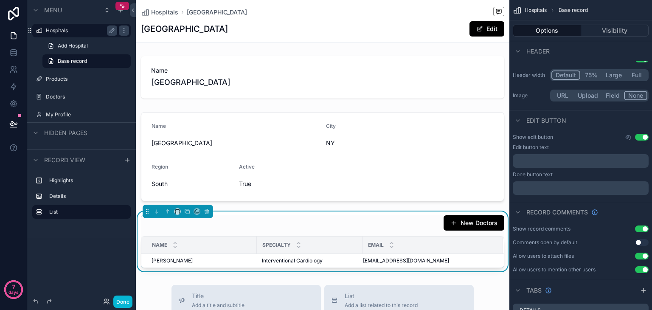
click at [263, 226] on div "New Doctors" at bounding box center [322, 223] width 363 height 16
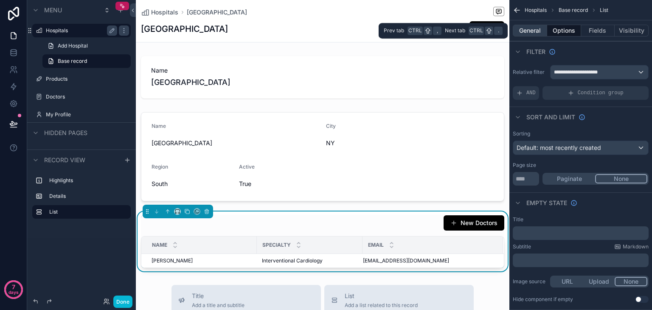
click at [536, 33] on button "General" at bounding box center [530, 31] width 34 height 12
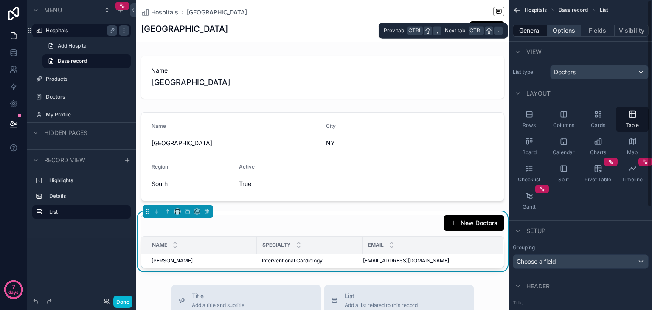
click at [569, 35] on button "Options" at bounding box center [564, 31] width 34 height 12
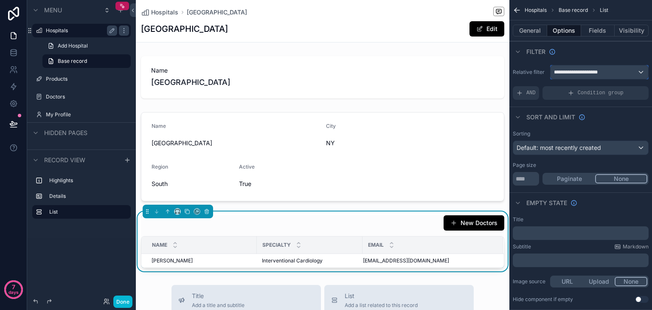
click at [560, 75] on span "**********" at bounding box center [578, 72] width 48 height 7
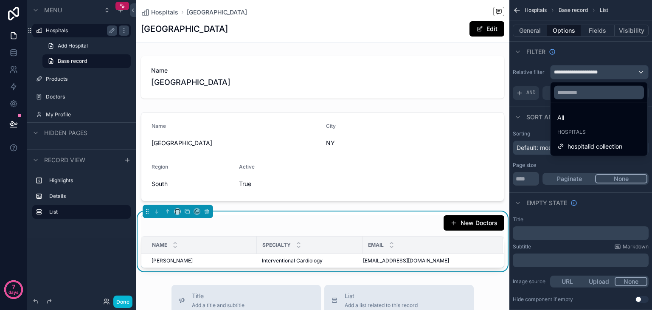
click at [560, 75] on div "scrollable content" at bounding box center [326, 155] width 652 height 310
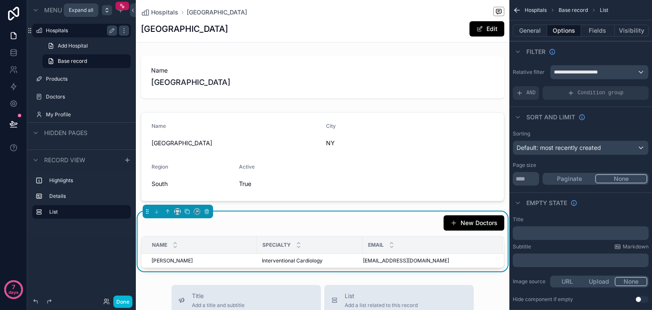
click at [106, 11] on icon "scrollable content" at bounding box center [107, 11] width 2 height 1
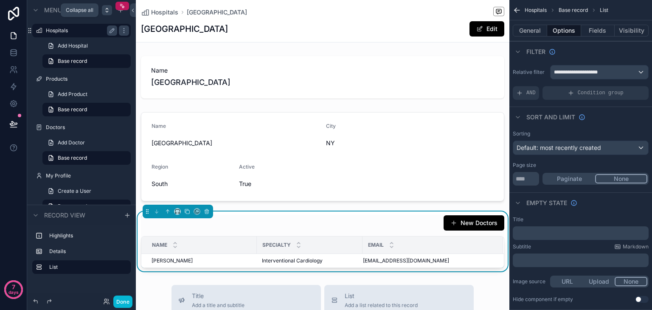
click at [106, 11] on icon "scrollable content" at bounding box center [107, 11] width 2 height 1
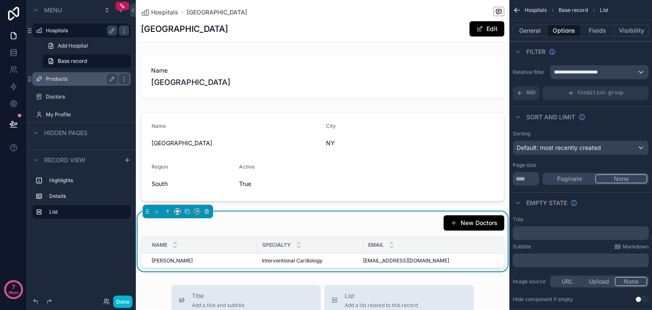
click at [63, 81] on label "Products" at bounding box center [80, 79] width 68 height 7
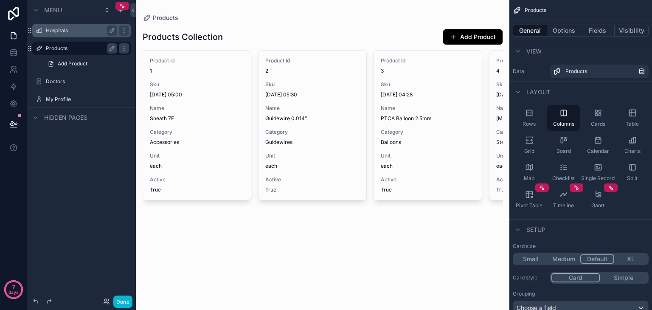
click at [70, 31] on label "Hospitals" at bounding box center [80, 30] width 68 height 7
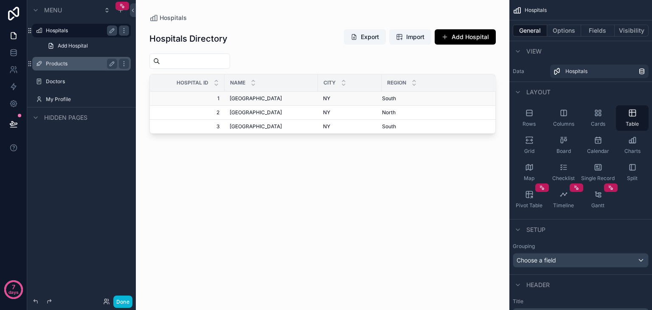
click at [249, 96] on span "[GEOGRAPHIC_DATA]" at bounding box center [256, 98] width 52 height 7
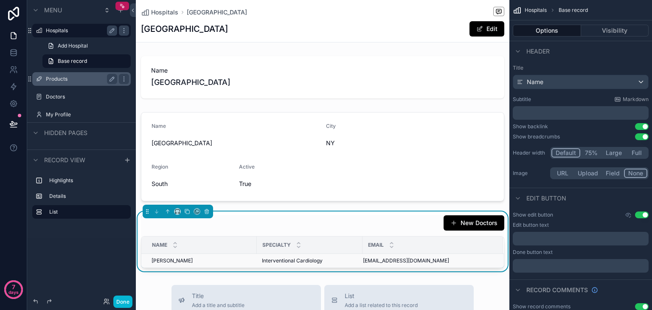
click at [185, 262] on span "[PERSON_NAME]" at bounding box center [171, 260] width 41 height 7
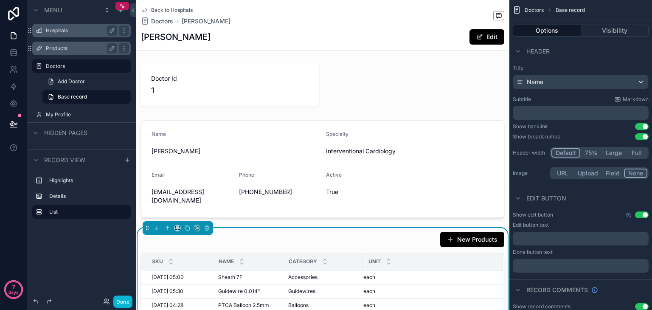
click at [346, 228] on div "New Products Sku Name Category Unit 01/01/1970 05:00 01/01/1970 05:00 Sheath 7F…" at bounding box center [322, 289] width 373 height 122
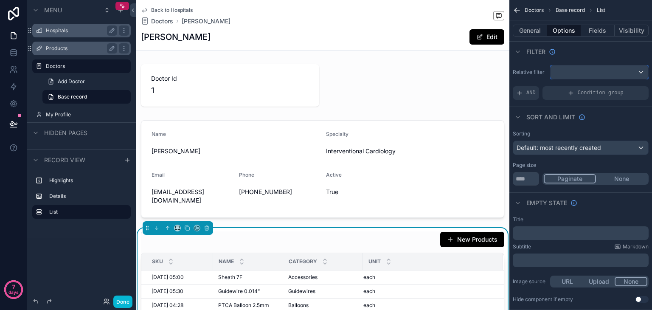
click at [604, 76] on div "scrollable content" at bounding box center [599, 72] width 98 height 14
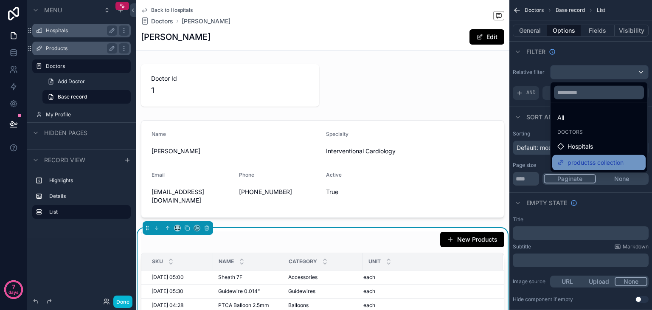
click at [595, 160] on span "productss collection" at bounding box center [595, 162] width 56 height 10
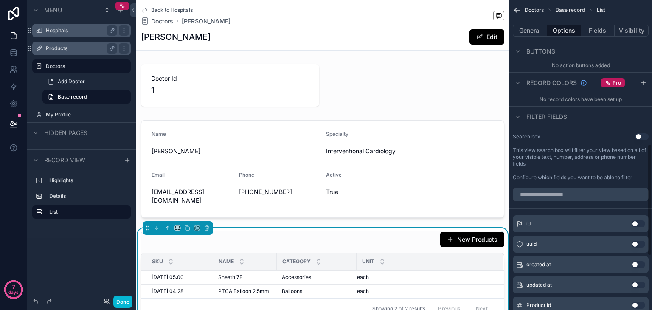
scroll to position [399, 0]
click at [54, 34] on div "Hospitals" at bounding box center [81, 30] width 71 height 10
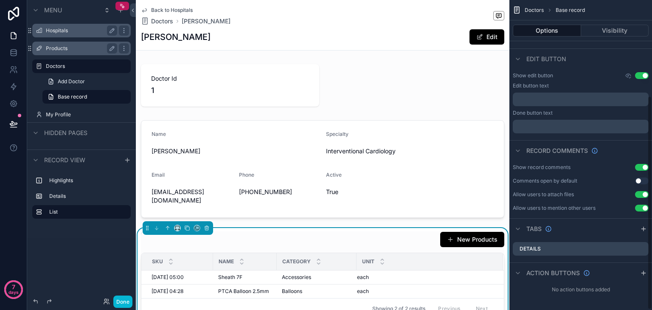
scroll to position [139, 0]
click at [70, 30] on label "Hospitals" at bounding box center [80, 30] width 68 height 7
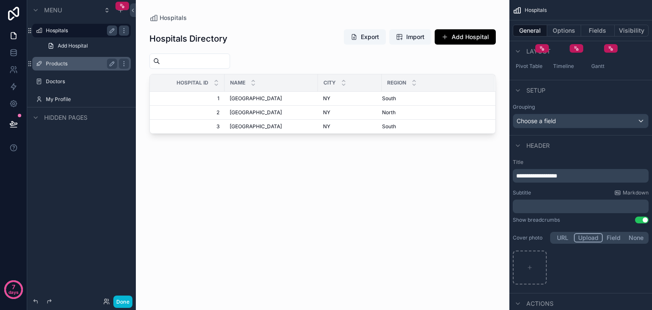
click at [64, 112] on div "Hidden pages" at bounding box center [59, 117] width 57 height 10
click at [39, 117] on div "scrollable content" at bounding box center [36, 117] width 10 height 10
click at [119, 12] on icon "scrollable content" at bounding box center [120, 10] width 7 height 7
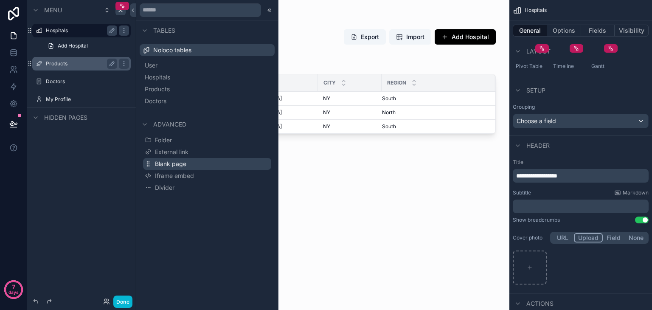
click at [175, 162] on span "Blank page" at bounding box center [170, 164] width 31 height 8
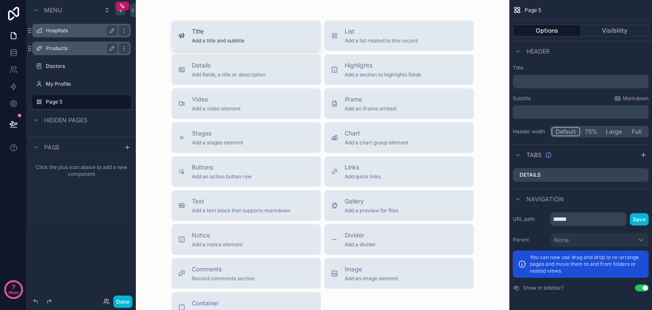
click at [221, 41] on span "Add a title and subtitle" at bounding box center [218, 40] width 53 height 7
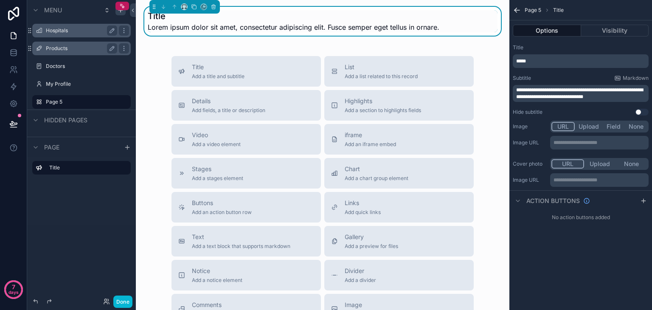
click at [195, 23] on span "Lorem ipsum dolor sit amet, consectetur adipiscing elit. Fusce semper eget tell…" at bounding box center [294, 27] width 292 height 10
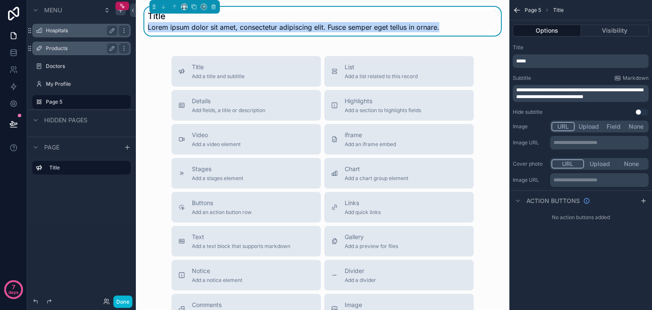
click at [195, 23] on span "Lorem ipsum dolor sit amet, consectetur adipiscing elit. Fusce semper eget tell…" at bounding box center [294, 27] width 292 height 10
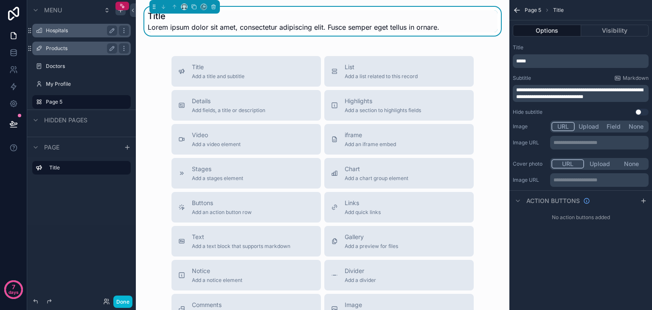
click at [183, 18] on h1 "Title" at bounding box center [294, 16] width 292 height 12
click at [212, 30] on span "Lorem ipsum dolor sit amet, consectetur adipiscing elit. Fusce semper eget tell…" at bounding box center [294, 27] width 292 height 10
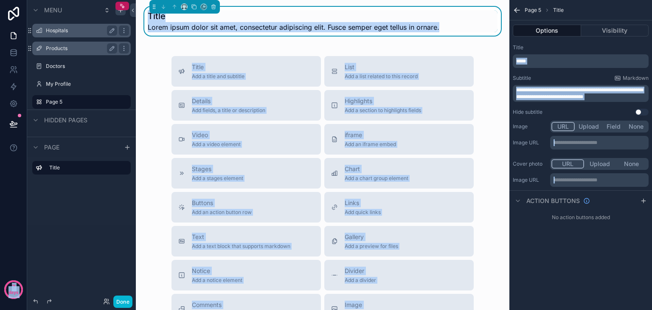
click at [212, 30] on span "Lorem ipsum dolor sit amet, consectetur adipiscing elit. Fusce semper eget tell…" at bounding box center [294, 27] width 292 height 10
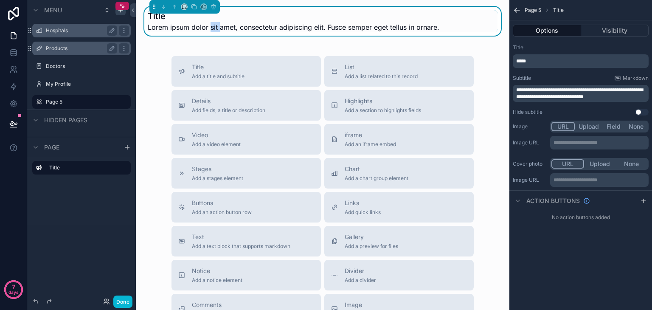
click at [212, 30] on span "Lorem ipsum dolor sit amet, consectetur adipiscing elit. Fusce semper eget tell…" at bounding box center [294, 27] width 292 height 10
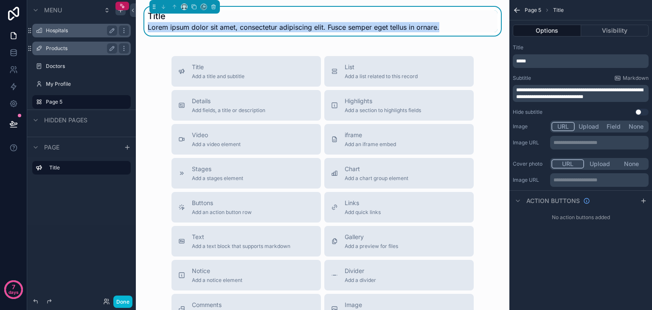
click at [212, 30] on span "Lorem ipsum dolor sit amet, consectetur adipiscing elit. Fusce semper eget tell…" at bounding box center [294, 27] width 292 height 10
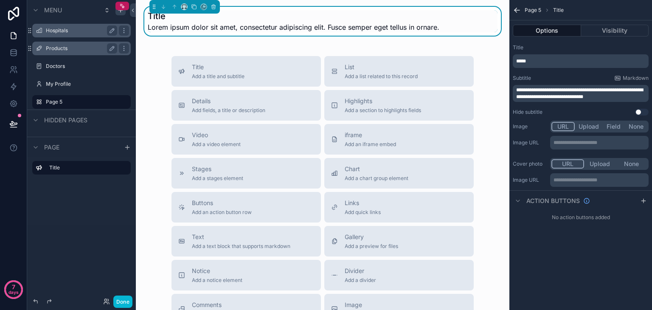
click at [544, 64] on p "*****" at bounding box center [581, 61] width 131 height 7
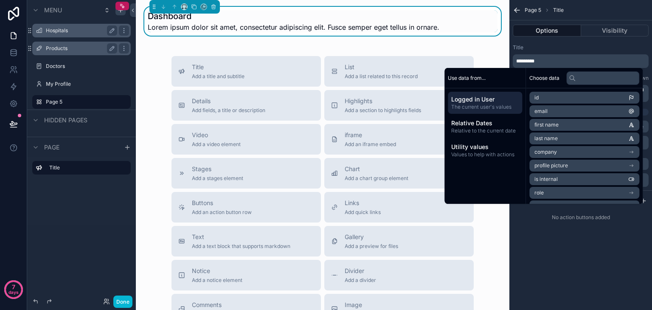
click at [171, 30] on span "Lorem ipsum dolor sit amet, consectetur adipiscing elit. Fusce semper eget tell…" at bounding box center [294, 27] width 292 height 10
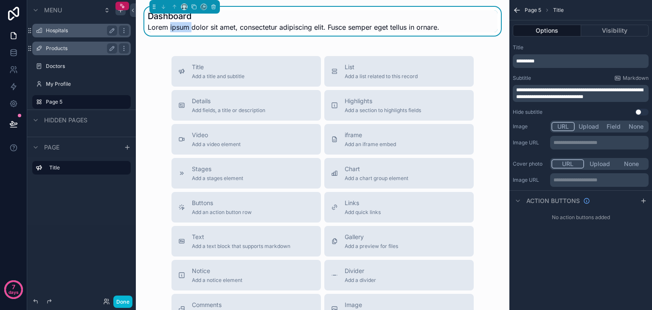
click at [171, 30] on span "Lorem ipsum dolor sit amet, consectetur adipiscing elit. Fusce semper eget tell…" at bounding box center [294, 27] width 292 height 10
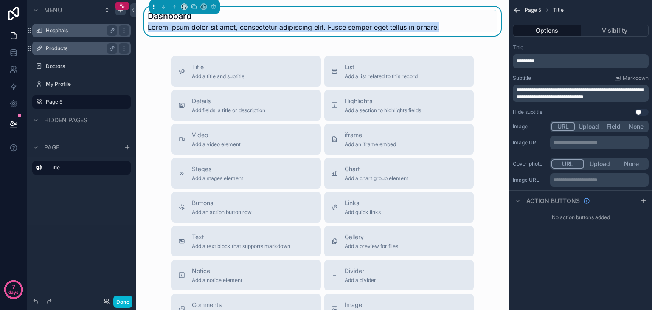
click at [171, 30] on span "Lorem ipsum dolor sit amet, consectetur adipiscing elit. Fusce semper eget tell…" at bounding box center [294, 27] width 292 height 10
click at [63, 31] on label "Hospitals" at bounding box center [80, 30] width 68 height 7
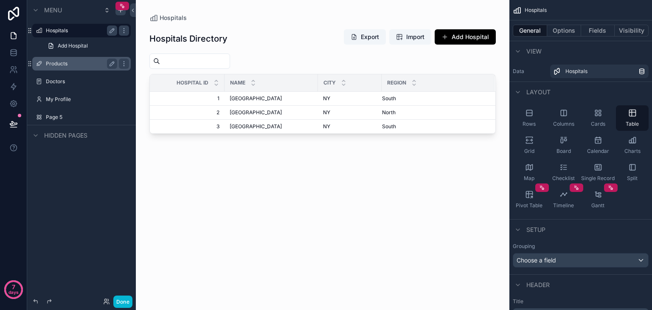
click at [196, 40] on div "scrollable content" at bounding box center [322, 150] width 373 height 300
click at [173, 18] on span "Hospitals" at bounding box center [173, 18] width 27 height 8
click at [53, 118] on label "Page 5" at bounding box center [80, 117] width 68 height 7
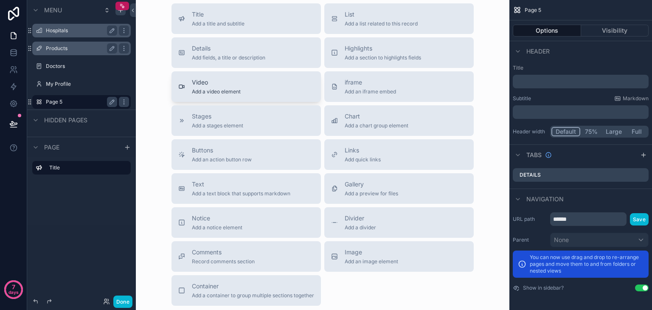
scroll to position [56, 0]
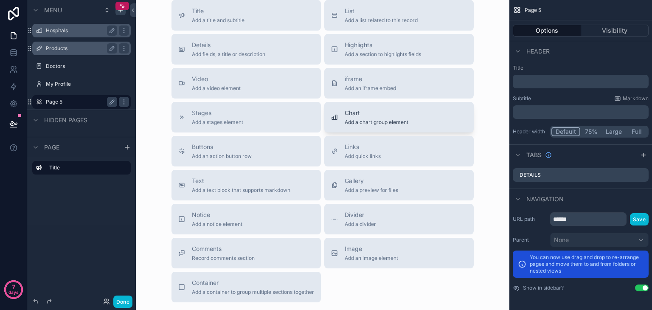
click at [369, 118] on div "Chart Add a chart group element" at bounding box center [377, 117] width 64 height 17
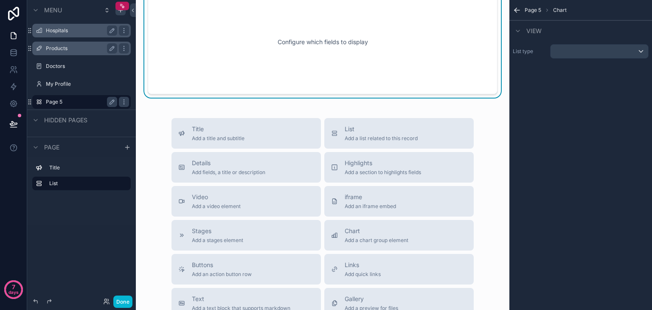
scroll to position [0, 0]
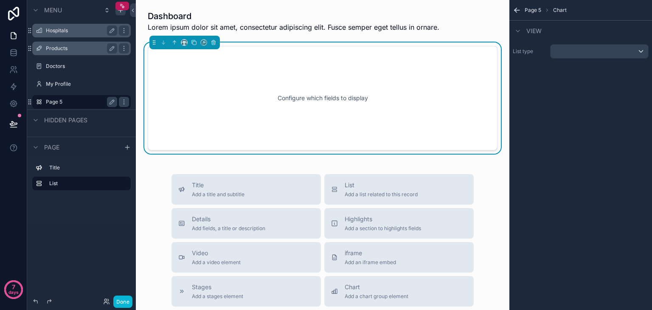
click at [316, 96] on div "Configure which fields to display" at bounding box center [323, 98] width 322 height 76
click at [604, 56] on div "scrollable content" at bounding box center [599, 52] width 98 height 14
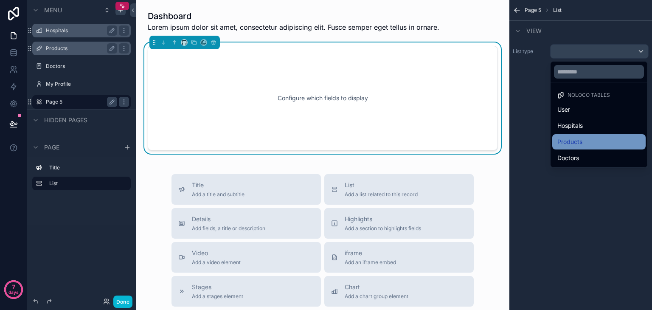
click at [584, 143] on div "Products" at bounding box center [598, 142] width 83 height 10
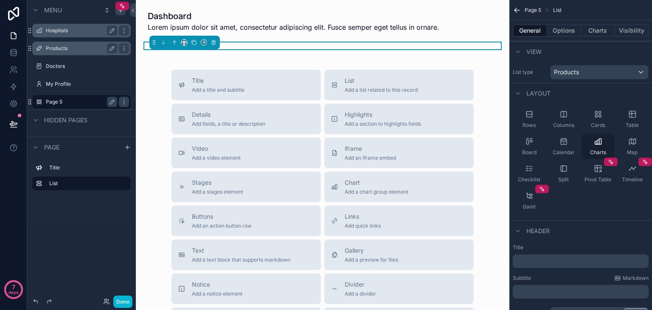
click at [601, 140] on icon "scrollable content" at bounding box center [600, 141] width 2 height 6
click at [597, 75] on div "Products" at bounding box center [599, 72] width 98 height 14
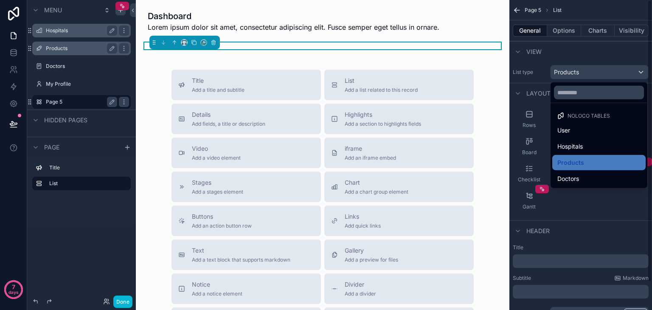
click at [552, 67] on div "scrollable content" at bounding box center [326, 155] width 652 height 310
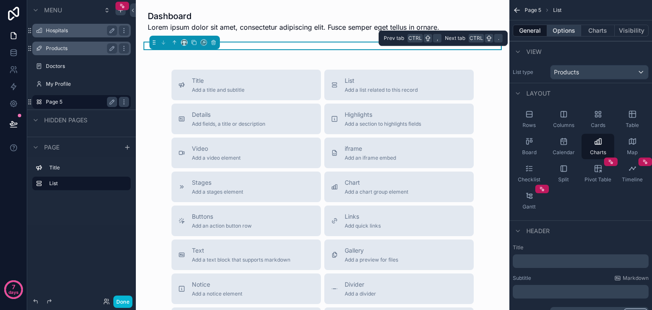
click at [565, 27] on button "Options" at bounding box center [564, 31] width 34 height 12
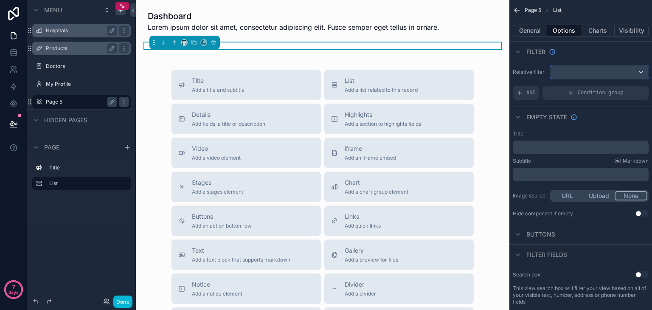
click at [586, 69] on div "scrollable content" at bounding box center [599, 72] width 98 height 14
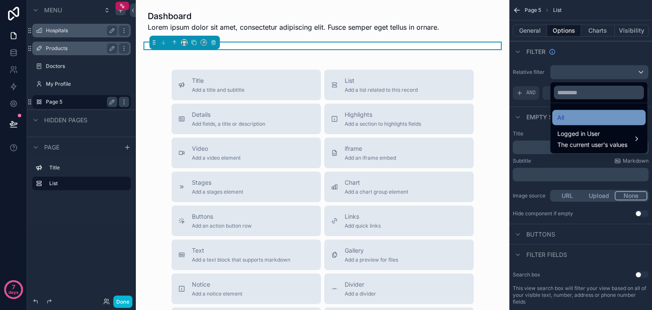
click at [570, 115] on div "All" at bounding box center [598, 117] width 83 height 10
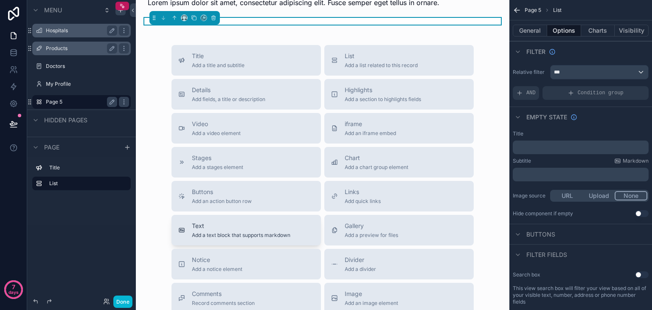
scroll to position [23, 0]
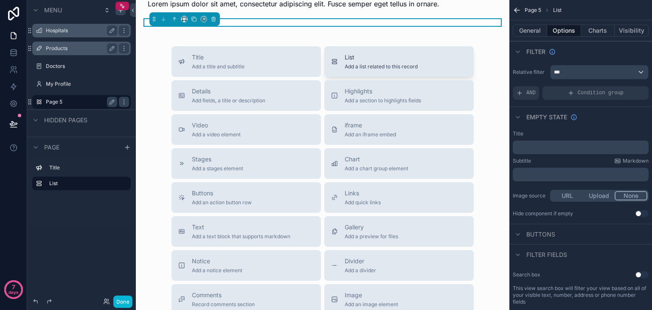
click at [384, 60] on span "List" at bounding box center [381, 57] width 73 height 8
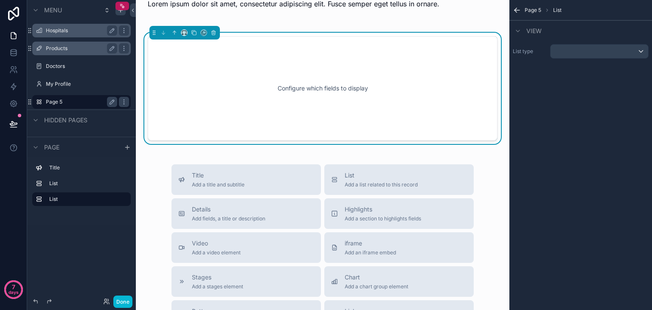
scroll to position [0, 0]
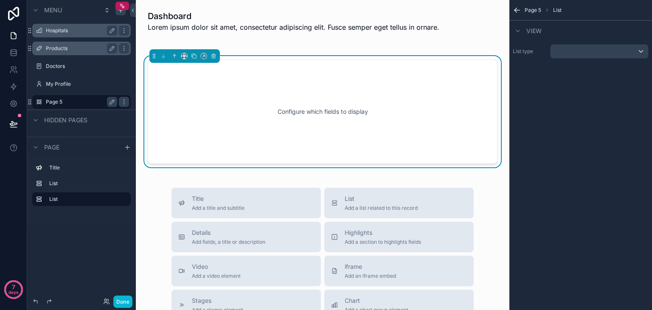
click at [294, 95] on div "Configure which fields to display" at bounding box center [323, 111] width 322 height 76
click at [577, 51] on div "scrollable content" at bounding box center [599, 52] width 98 height 14
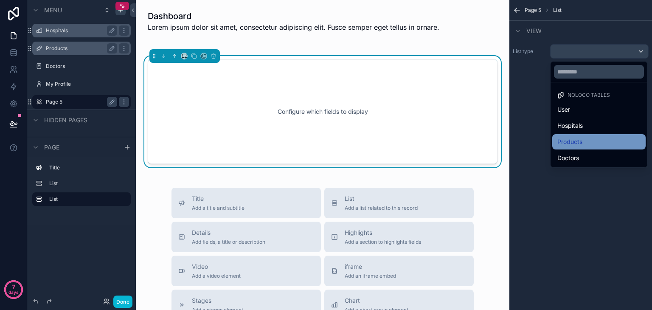
click at [585, 144] on div "Products" at bounding box center [598, 142] width 83 height 10
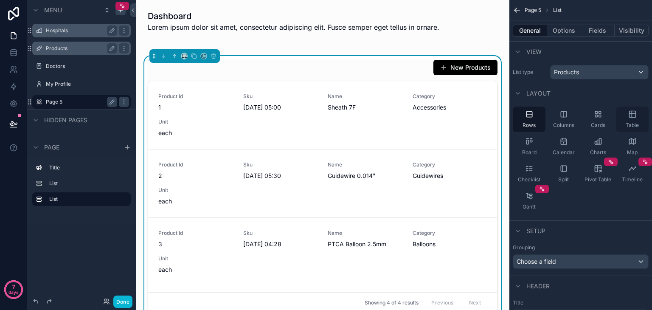
click at [626, 114] on div "Table" at bounding box center [632, 119] width 33 height 25
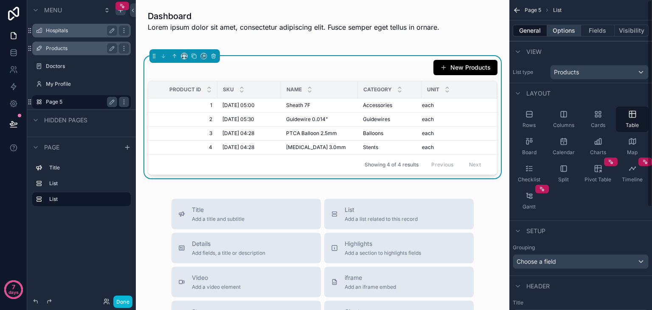
click at [565, 31] on button "Options" at bounding box center [564, 31] width 34 height 12
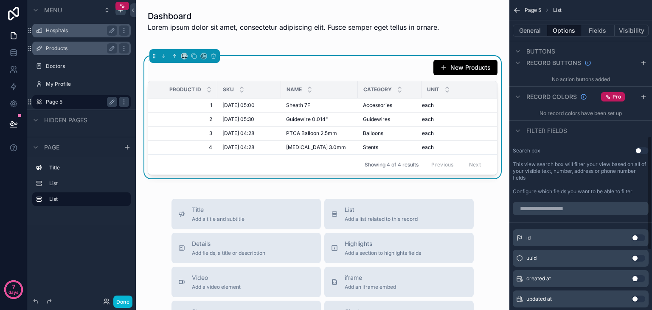
scroll to position [367, 0]
click at [638, 148] on button "Use setting" at bounding box center [642, 149] width 14 height 7
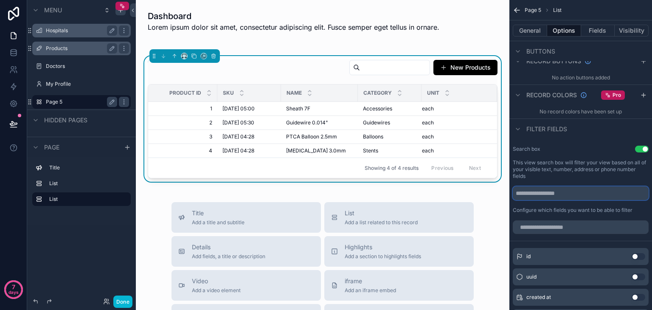
click at [554, 191] on input "scrollable content" at bounding box center [581, 193] width 136 height 14
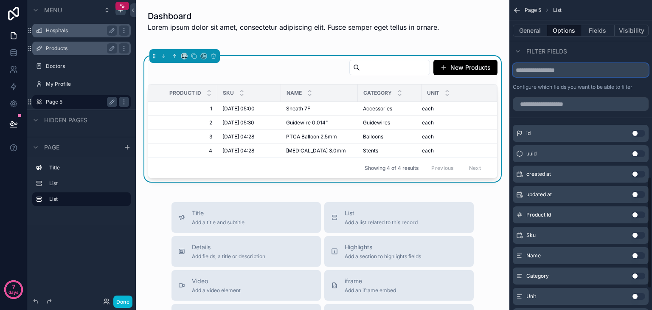
scroll to position [548, 0]
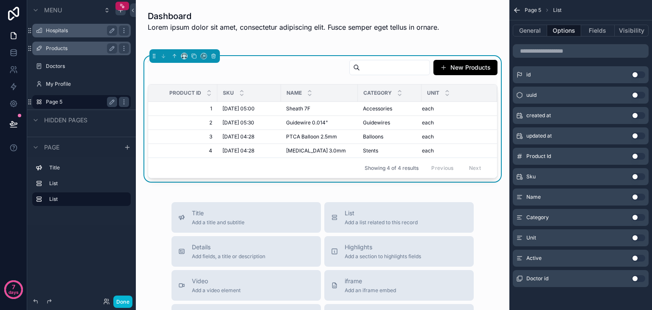
click at [634, 275] on button "Use setting" at bounding box center [638, 278] width 14 height 7
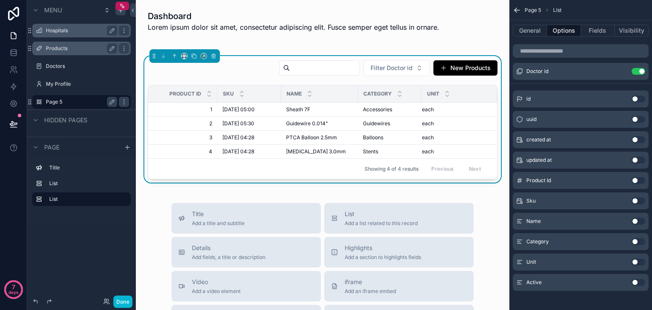
click at [634, 281] on button "Use setting" at bounding box center [638, 282] width 14 height 7
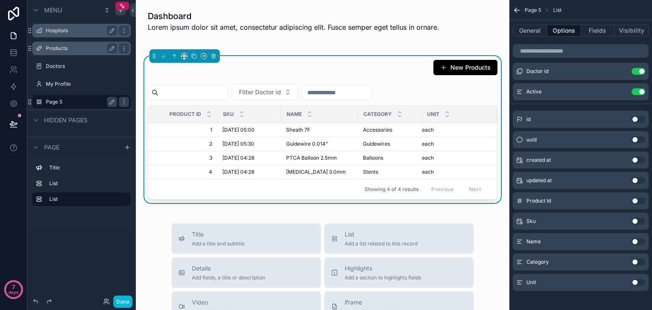
click at [208, 94] on input "scrollable content" at bounding box center [193, 93] width 70 height 12
click at [281, 92] on span "Filter Doctor id" at bounding box center [260, 92] width 42 height 8
click at [215, 91] on input "scrollable content" at bounding box center [193, 93] width 70 height 12
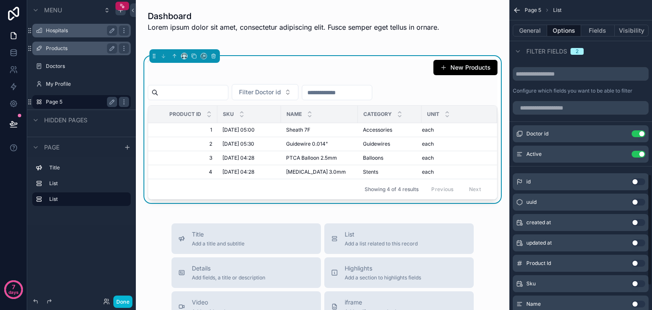
scroll to position [484, 0]
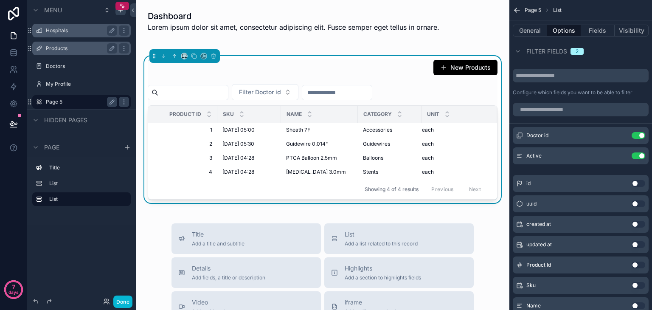
click at [355, 94] on input "scrollable content" at bounding box center [337, 93] width 70 height 12
click at [202, 94] on input "scrollable content" at bounding box center [193, 93] width 70 height 12
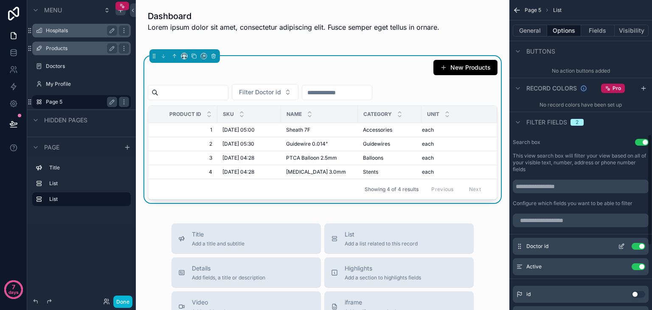
scroll to position [373, 0]
click at [635, 142] on button "Use setting" at bounding box center [642, 142] width 14 height 7
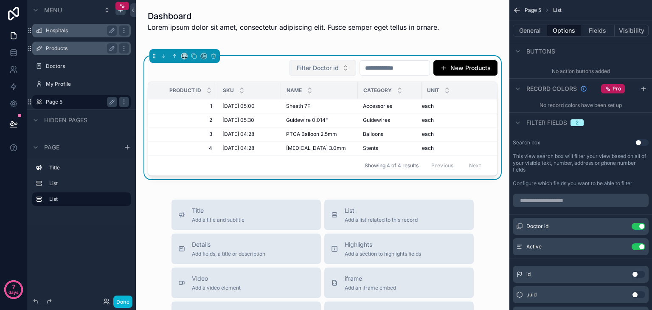
click at [297, 64] on span "Filter Doctor id" at bounding box center [318, 68] width 42 height 8
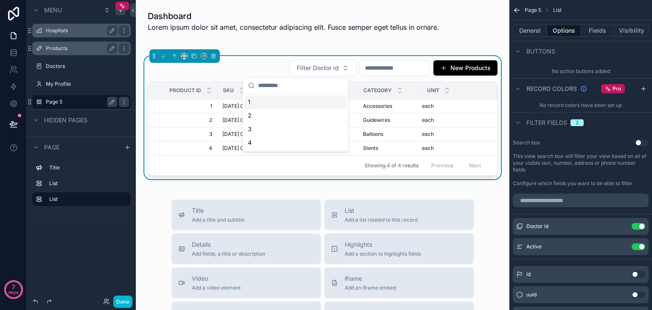
click at [265, 101] on div "1" at bounding box center [295, 102] width 102 height 14
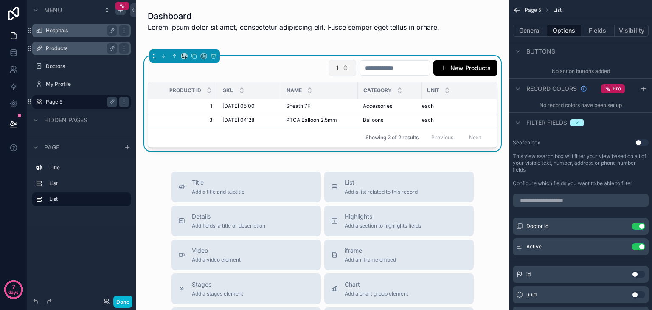
click at [329, 69] on button "1" at bounding box center [342, 68] width 27 height 16
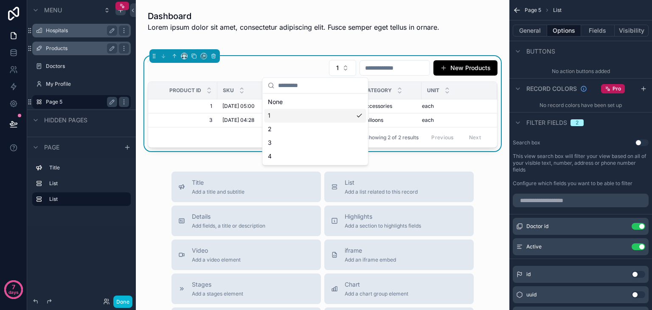
click at [281, 111] on div "1" at bounding box center [315, 116] width 102 height 14
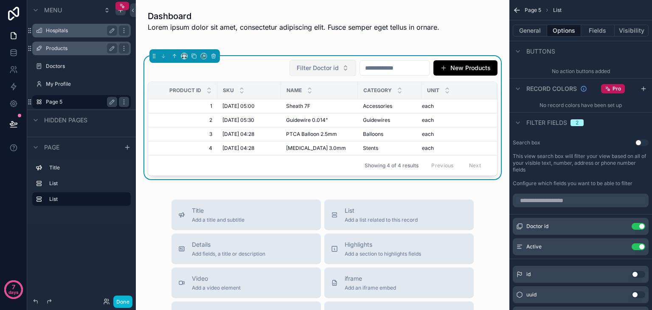
click at [306, 68] on span "Filter Doctor id" at bounding box center [318, 68] width 42 height 8
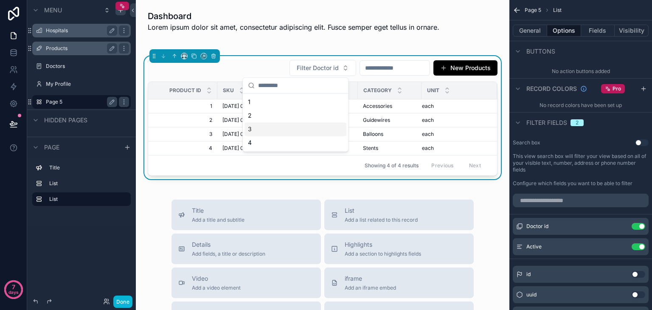
click at [267, 126] on div "3" at bounding box center [295, 129] width 102 height 14
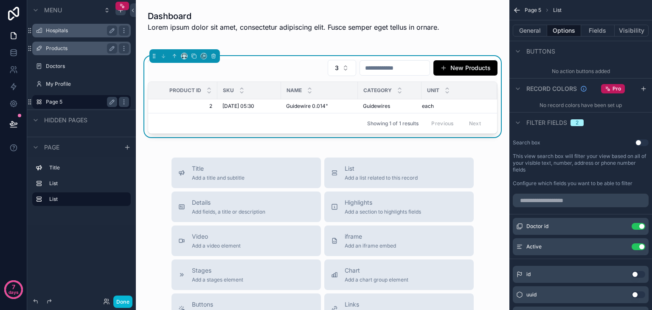
click at [362, 70] on input "scrollable content" at bounding box center [395, 68] width 70 height 12
click at [328, 68] on button "3" at bounding box center [342, 68] width 28 height 16
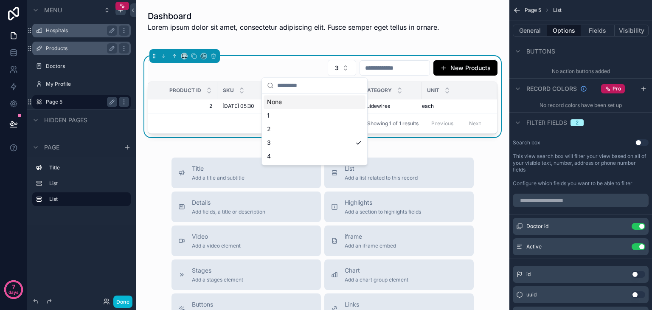
click at [292, 98] on div "None" at bounding box center [315, 102] width 102 height 14
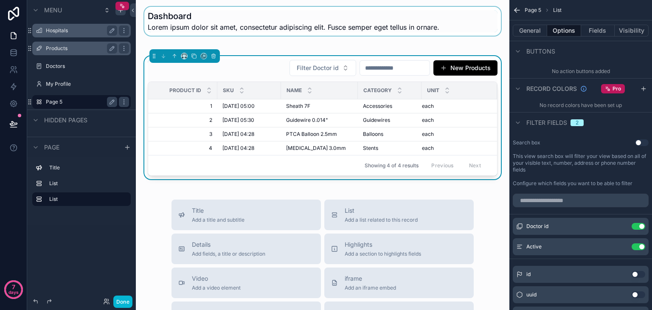
click at [238, 20] on div "scrollable content" at bounding box center [323, 21] width 360 height 29
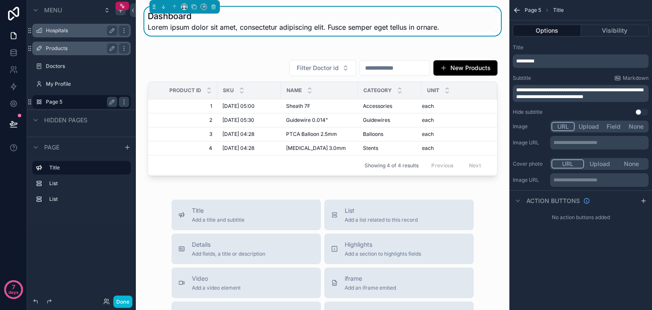
click at [531, 89] on span "**********" at bounding box center [579, 93] width 127 height 12
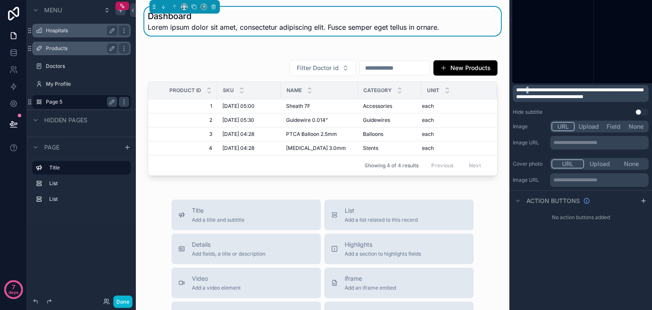
click at [531, 89] on span "**********" at bounding box center [579, 93] width 127 height 12
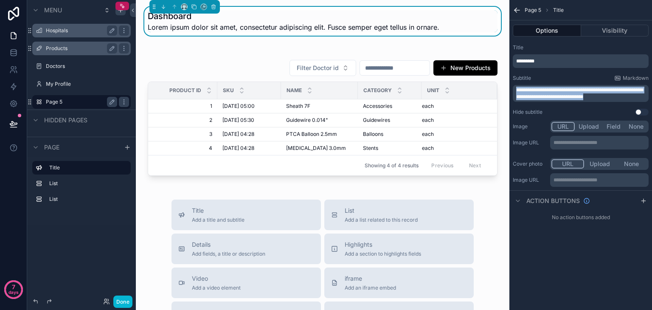
click at [531, 89] on span "**********" at bounding box center [579, 93] width 127 height 12
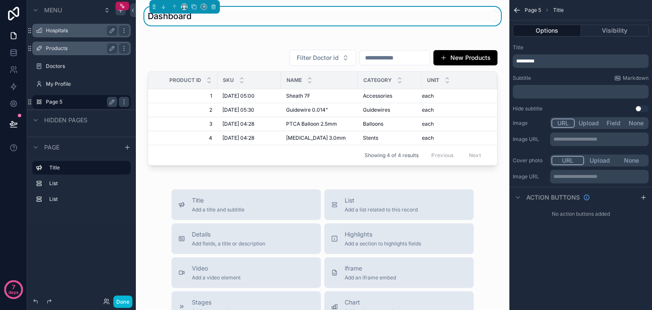
click at [548, 65] on div "*********" at bounding box center [581, 61] width 136 height 14
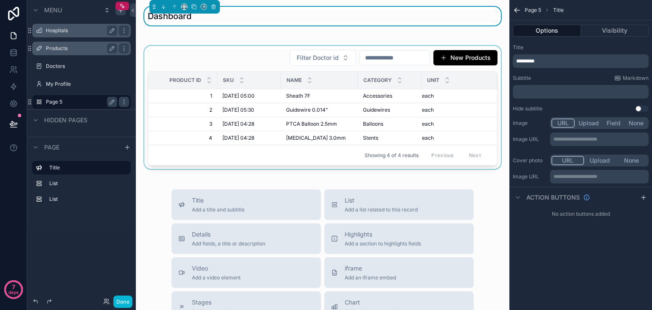
click at [307, 48] on div "scrollable content" at bounding box center [323, 107] width 360 height 123
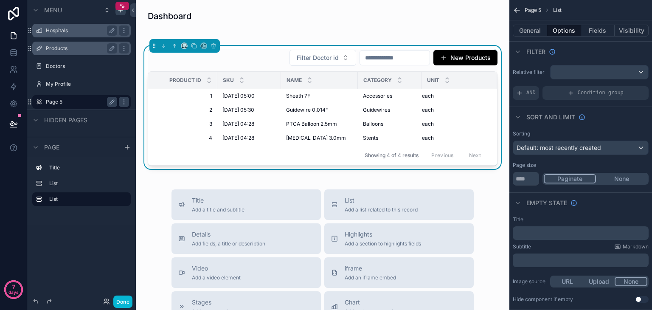
click at [360, 57] on input "scrollable content" at bounding box center [395, 58] width 70 height 12
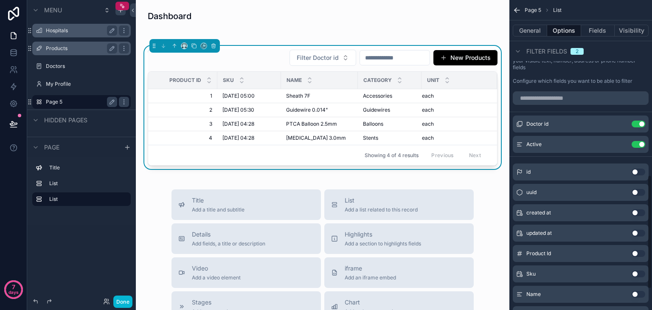
scroll to position [475, 0]
click at [542, 124] on span "Doctor id" at bounding box center [537, 124] width 22 height 7
click at [620, 122] on icon "scrollable content" at bounding box center [621, 124] width 7 height 7
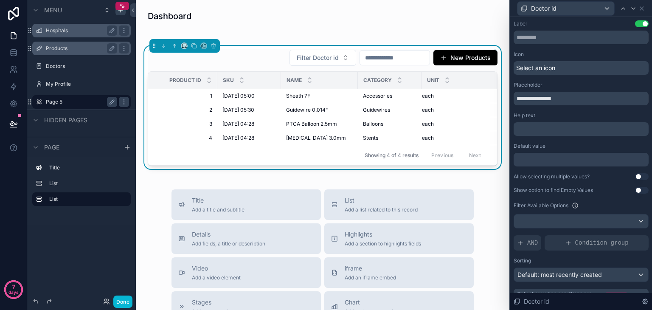
scroll to position [16, 0]
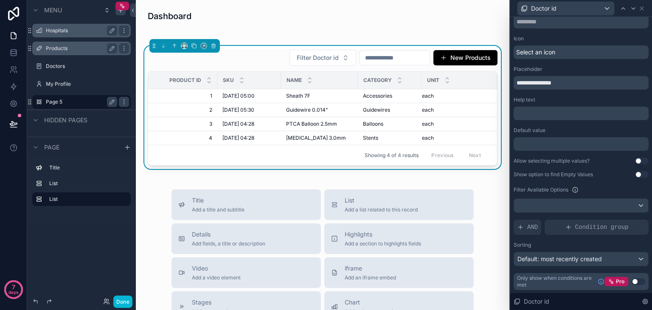
click at [635, 160] on button "Use setting" at bounding box center [642, 160] width 14 height 7
click at [635, 172] on button "Use setting" at bounding box center [642, 174] width 14 height 7
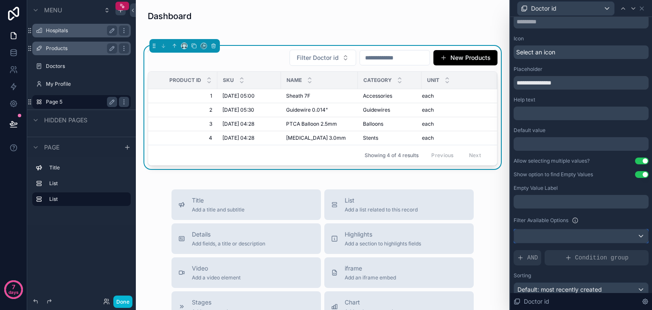
click at [578, 239] on div at bounding box center [581, 236] width 134 height 14
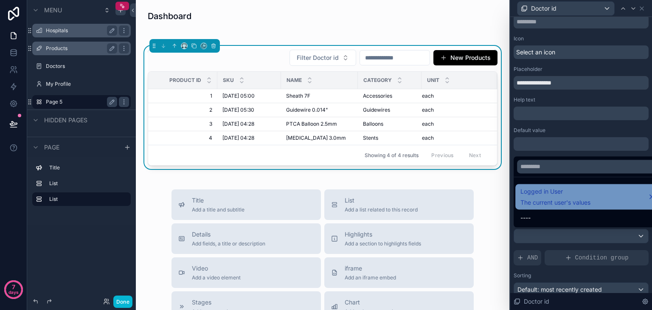
click at [584, 193] on span "Logged in User" at bounding box center [555, 191] width 70 height 10
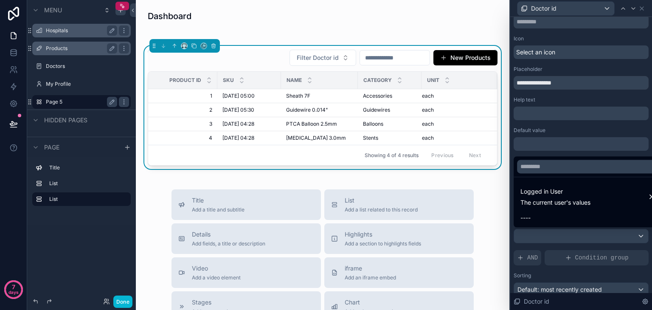
click at [572, 247] on div at bounding box center [581, 155] width 142 height 310
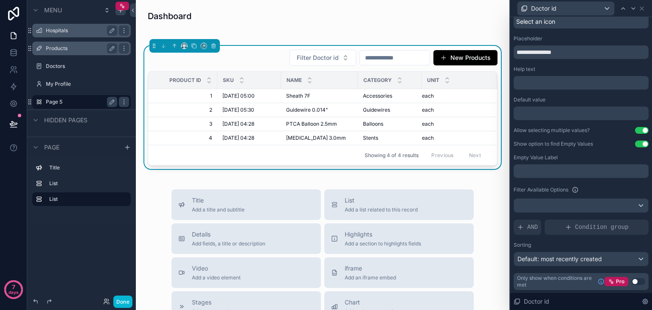
scroll to position [0, 0]
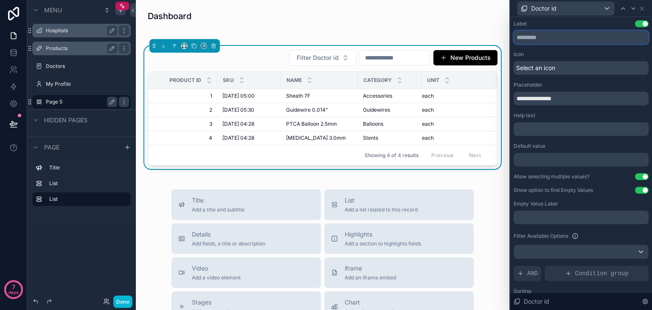
click at [561, 33] on input "text" at bounding box center [580, 38] width 135 height 14
click at [562, 162] on div at bounding box center [580, 160] width 135 height 14
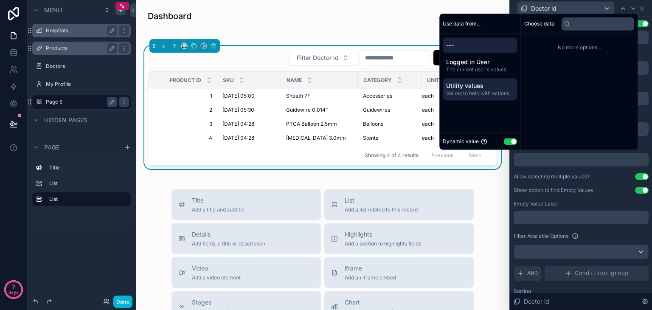
click at [485, 88] on span "Utility values" at bounding box center [479, 85] width 67 height 8
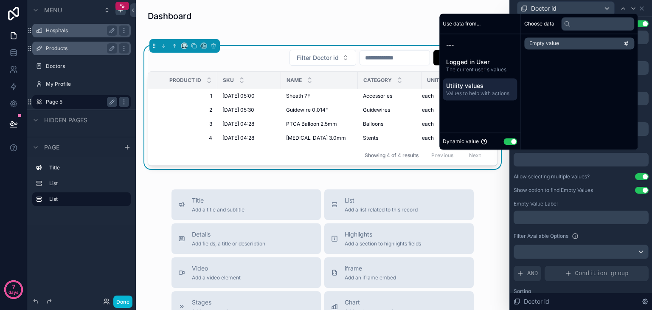
click at [539, 182] on div "**********" at bounding box center [580, 178] width 135 height 316
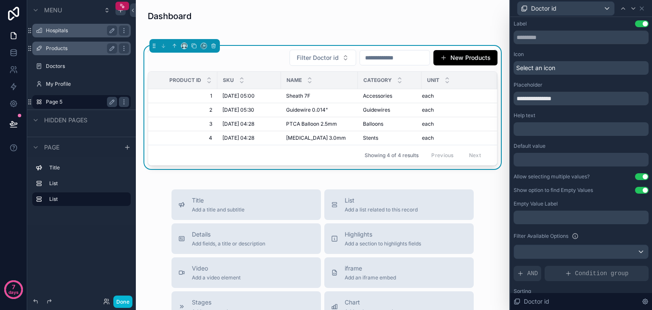
scroll to position [46, 0]
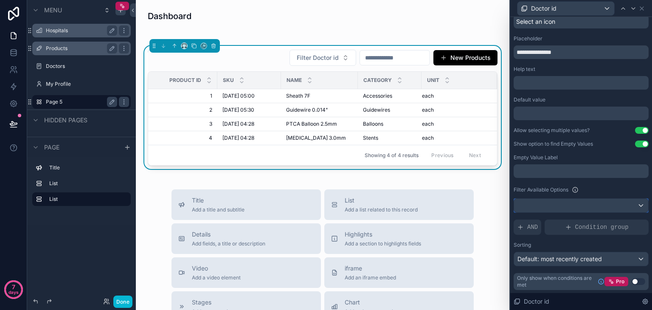
click at [567, 205] on div at bounding box center [581, 206] width 134 height 14
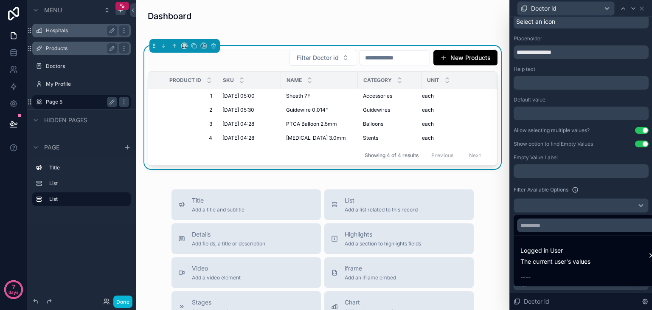
click at [567, 205] on div at bounding box center [581, 155] width 142 height 310
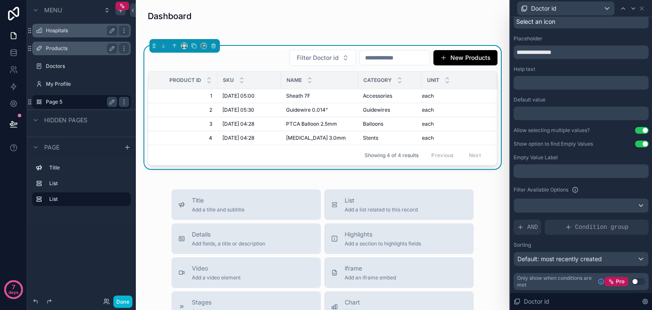
scroll to position [0, 0]
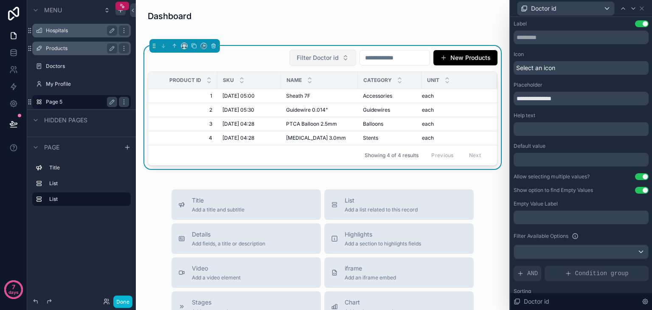
click at [297, 54] on span "Filter Doctor id" at bounding box center [318, 57] width 42 height 8
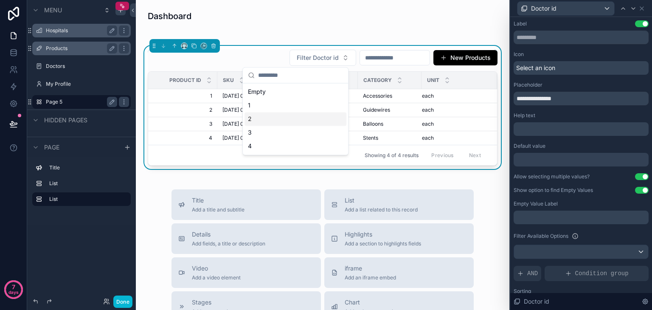
click at [272, 116] on div "2" at bounding box center [295, 119] width 102 height 14
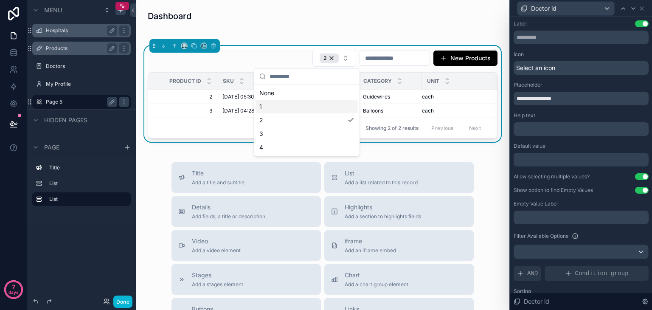
click at [273, 105] on div "1" at bounding box center [307, 107] width 102 height 14
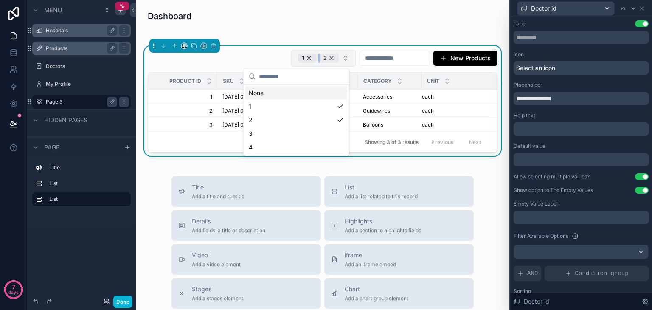
click at [320, 58] on div "2" at bounding box center [329, 57] width 19 height 9
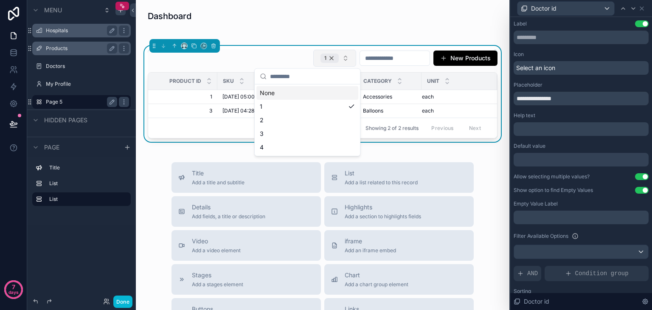
click at [320, 58] on div "1" at bounding box center [329, 57] width 18 height 9
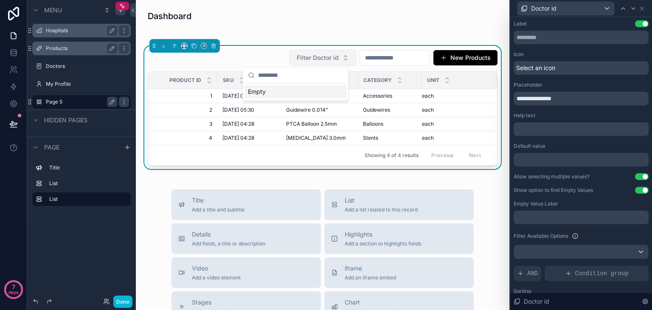
click at [246, 54] on div "Filter Doctor id New Products" at bounding box center [323, 57] width 350 height 17
click at [10, 51] on icon at bounding box center [13, 52] width 8 height 8
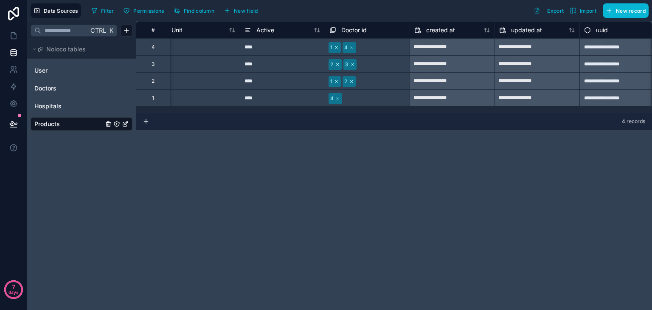
scroll to position [0, 363]
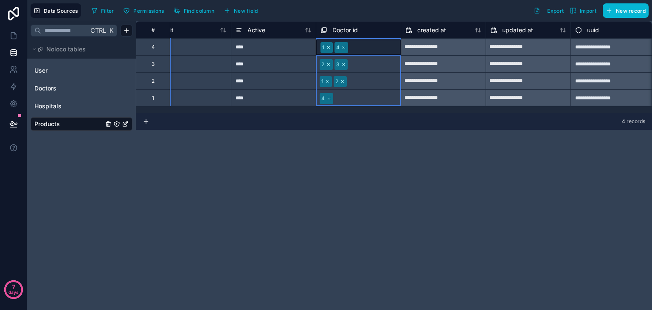
click at [339, 29] on span "Doctor id" at bounding box center [344, 30] width 25 height 8
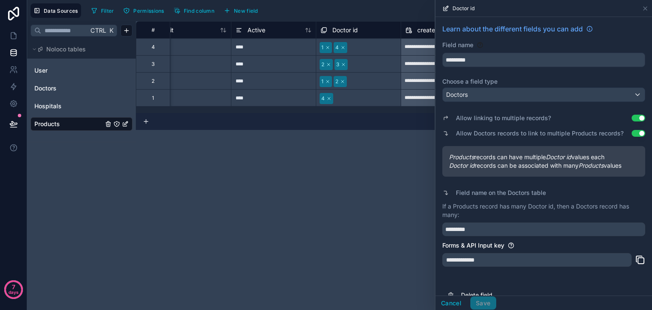
click at [525, 255] on div "**********" at bounding box center [536, 260] width 189 height 14
click at [502, 90] on div "Doctors" at bounding box center [544, 95] width 202 height 14
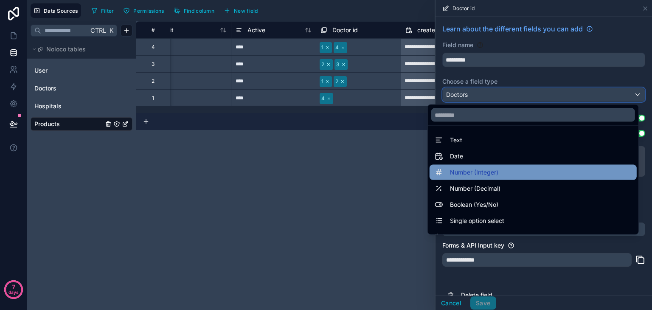
scroll to position [246, 0]
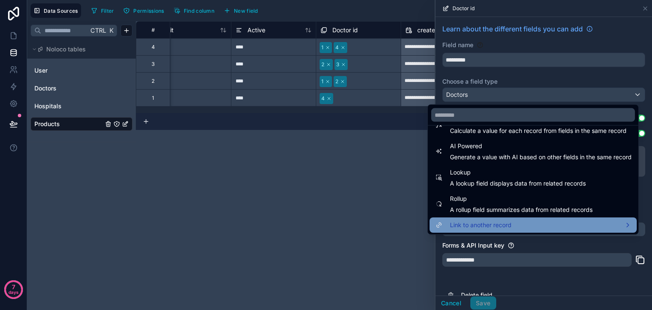
click at [511, 232] on div "Link to another record" at bounding box center [532, 224] width 207 height 15
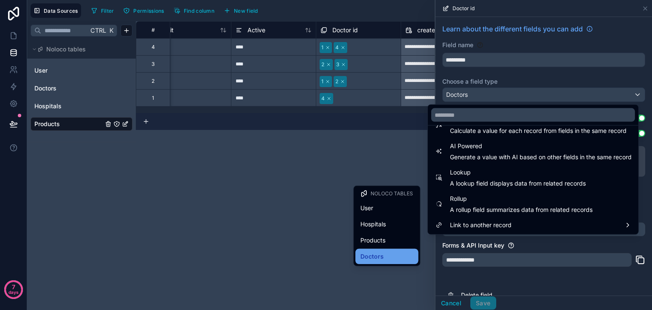
click at [396, 261] on div "Doctors" at bounding box center [386, 256] width 63 height 15
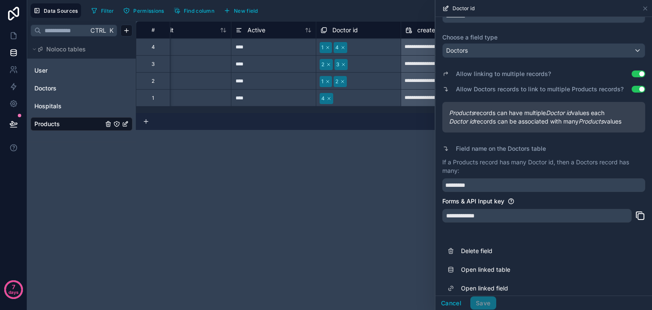
scroll to position [45, 0]
click at [510, 215] on div "**********" at bounding box center [536, 215] width 189 height 14
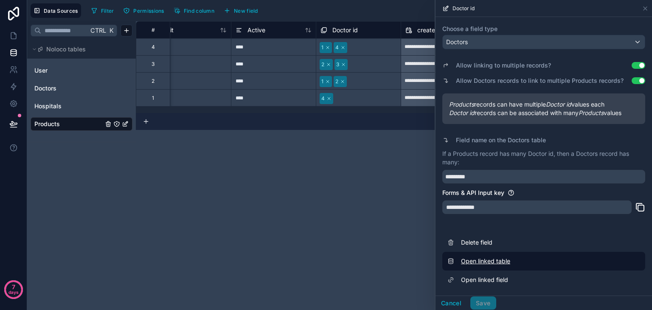
click at [511, 259] on link "Open linked table" at bounding box center [543, 261] width 203 height 19
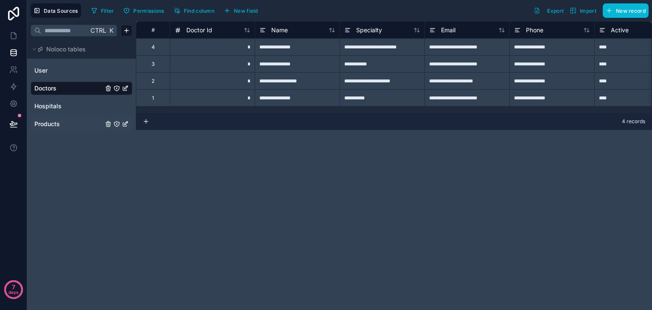
click at [50, 126] on span "Products" at bounding box center [46, 124] width 25 height 8
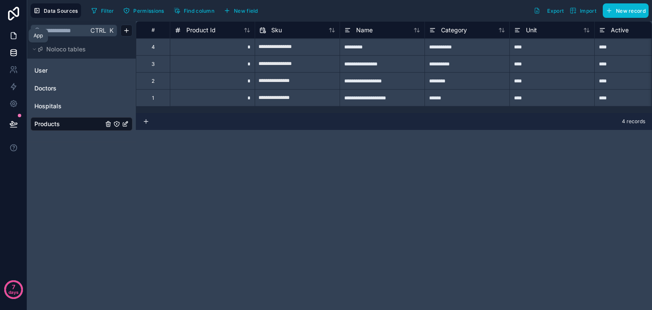
click at [12, 36] on icon at bounding box center [13, 35] width 8 height 8
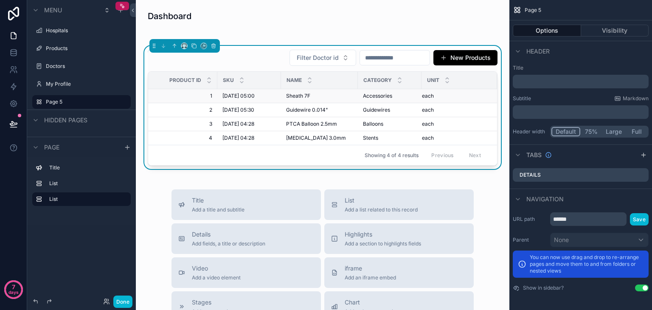
click at [381, 91] on td "Accessories Accessories" at bounding box center [390, 96] width 64 height 14
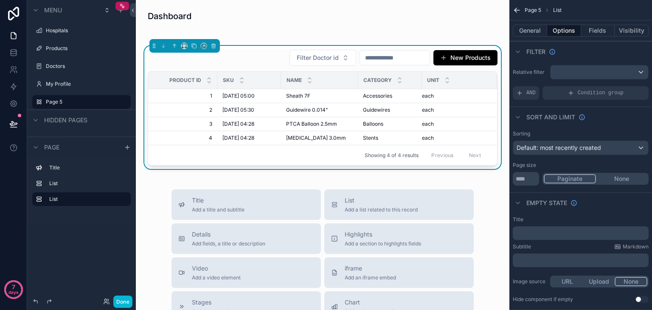
click at [252, 55] on div "Filter Doctor id New Products" at bounding box center [323, 57] width 350 height 17
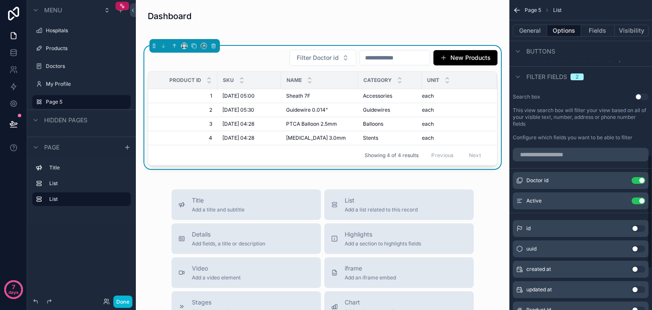
scroll to position [419, 0]
click at [633, 199] on button "Use setting" at bounding box center [638, 200] width 14 height 7
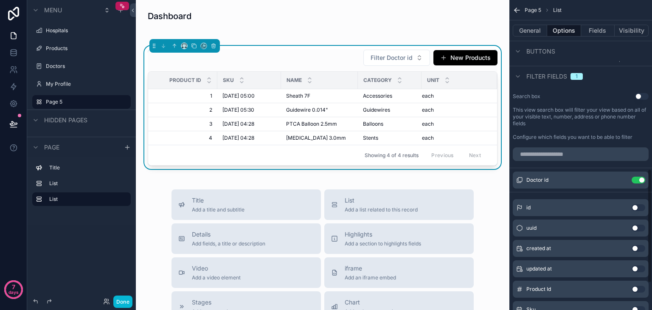
scroll to position [532, 0]
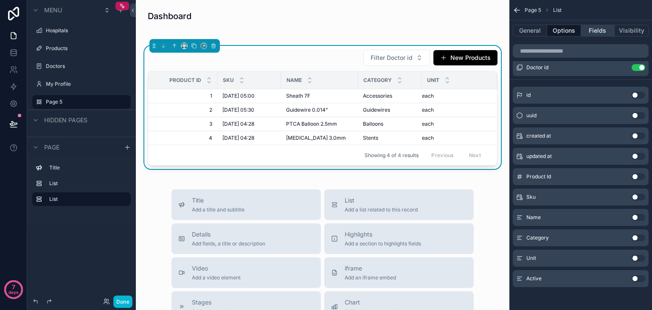
click at [596, 28] on button "Fields" at bounding box center [598, 31] width 34 height 12
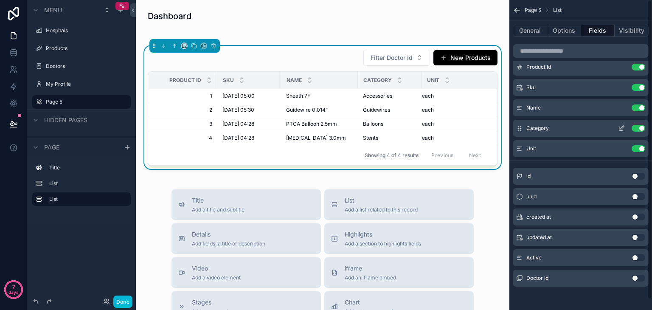
scroll to position [0, 0]
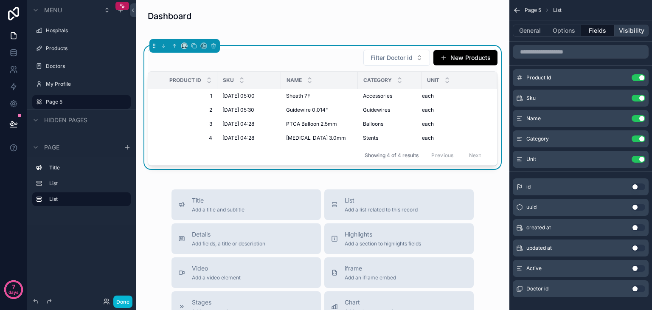
click at [623, 32] on button "Visibility" at bounding box center [631, 31] width 34 height 12
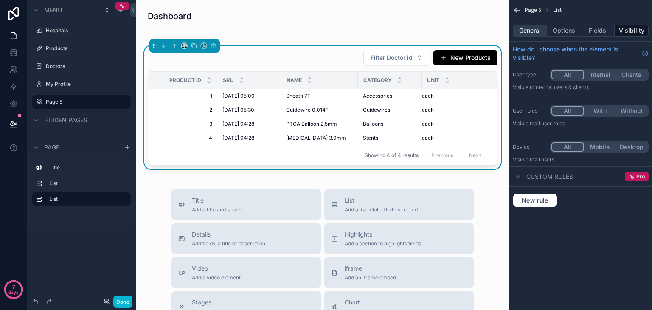
click at [525, 31] on button "General" at bounding box center [530, 31] width 34 height 12
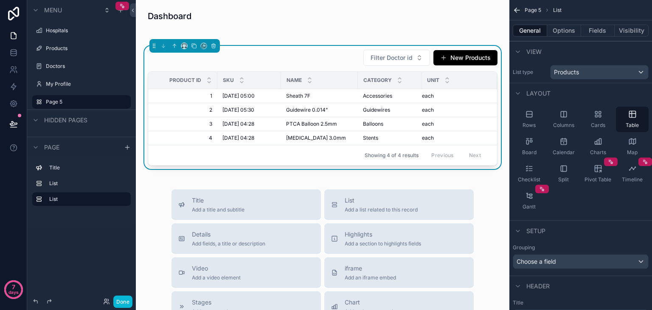
click at [546, 31] on button "General" at bounding box center [530, 31] width 34 height 12
click at [561, 31] on button "Options" at bounding box center [564, 31] width 34 height 12
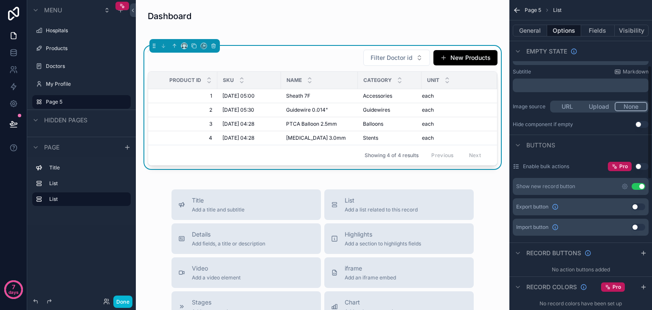
scroll to position [178, 0]
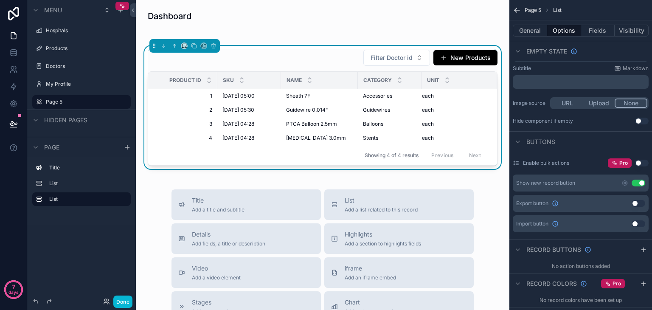
click at [637, 203] on button "Use setting" at bounding box center [638, 203] width 14 height 7
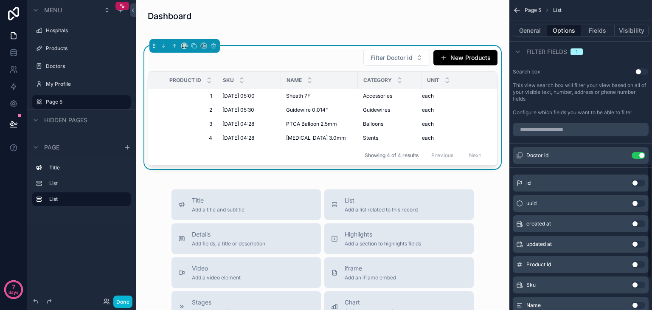
scroll to position [446, 0]
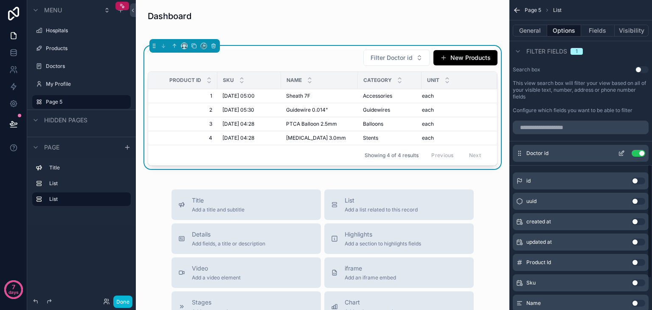
click at [534, 152] on span "Doctor id" at bounding box center [537, 153] width 22 height 7
click at [621, 152] on icon "scrollable content" at bounding box center [621, 153] width 7 height 7
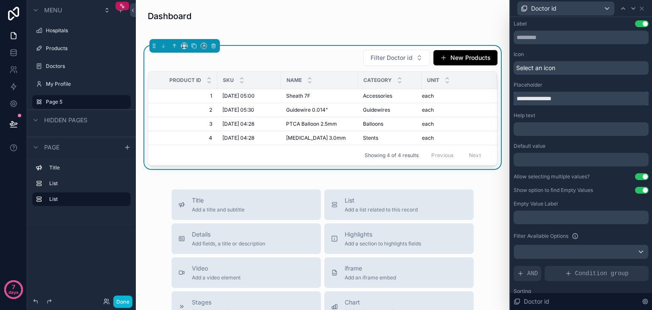
click at [567, 100] on input "**********" at bounding box center [580, 99] width 135 height 14
drag, startPoint x: 530, startPoint y: 99, endPoint x: 471, endPoint y: 101, distance: 59.0
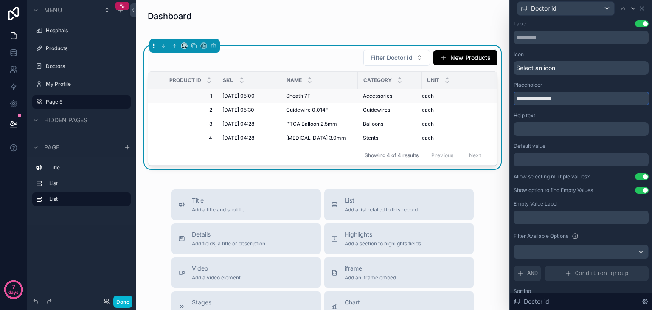
click at [471, 101] on div "**********" at bounding box center [326, 155] width 652 height 310
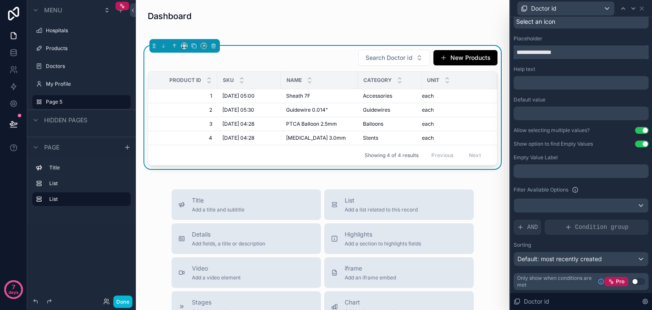
type input "**********"
click at [587, 173] on p "﻿" at bounding box center [582, 171] width 130 height 8
click at [585, 187] on div "Filter Available Options" at bounding box center [580, 190] width 135 height 10
click at [581, 253] on div "Default: most recently created" at bounding box center [581, 259] width 134 height 14
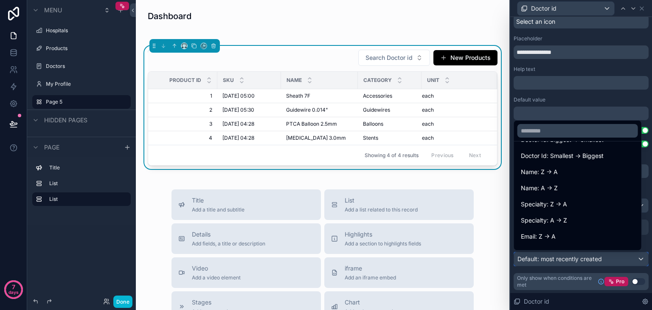
scroll to position [173, 0]
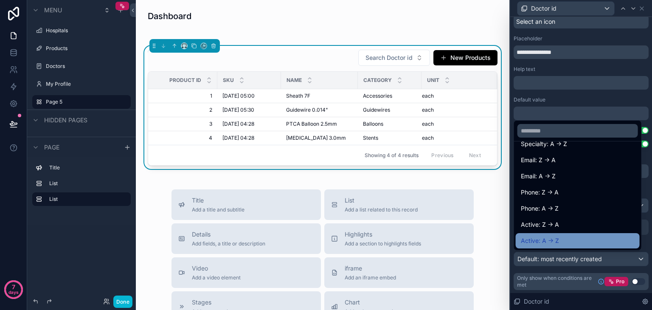
click at [558, 237] on div "Active: A -> Z" at bounding box center [578, 241] width 114 height 10
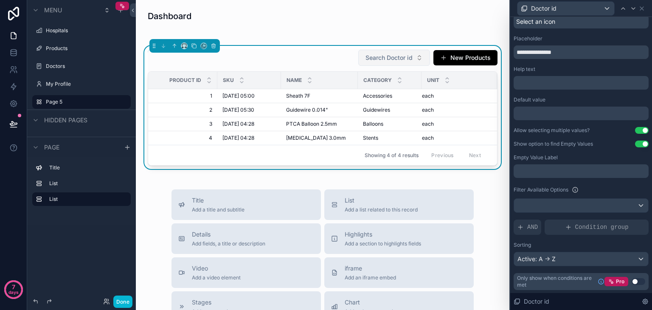
click at [385, 56] on span "Search Doctor id" at bounding box center [388, 57] width 47 height 8
click at [631, 279] on button "Use setting" at bounding box center [638, 281] width 14 height 7
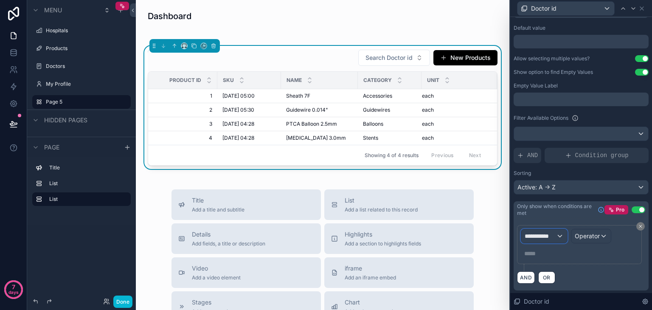
click at [547, 237] on span "**********" at bounding box center [540, 236] width 31 height 8
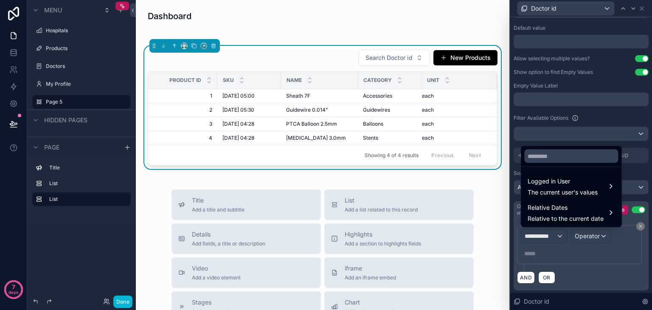
click at [547, 237] on div at bounding box center [581, 155] width 142 height 310
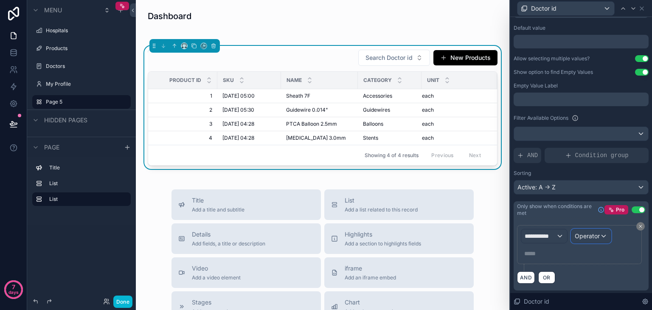
click at [595, 230] on div "Operator" at bounding box center [590, 236] width 39 height 14
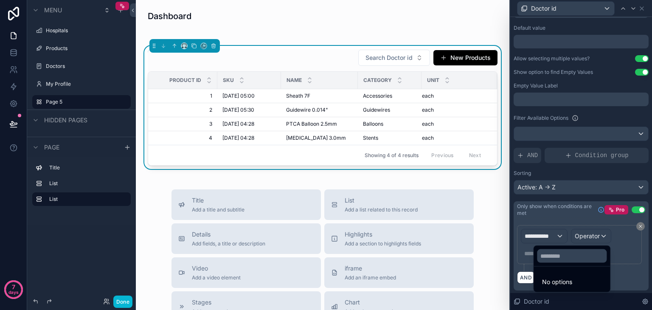
click at [595, 230] on div at bounding box center [581, 155] width 142 height 310
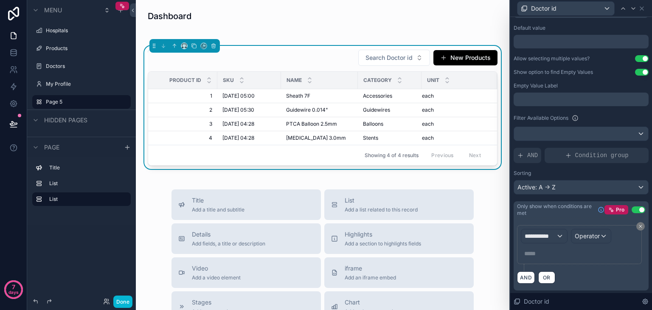
click at [631, 208] on button "Use setting" at bounding box center [638, 209] width 14 height 7
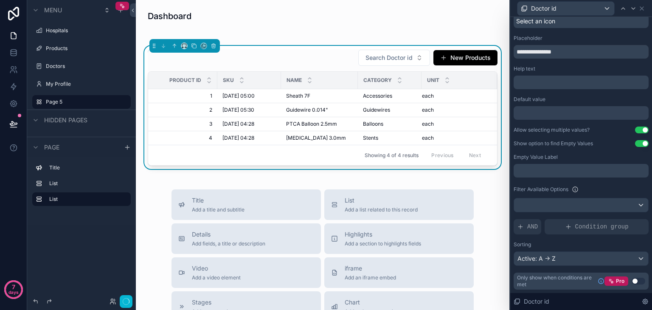
scroll to position [46, 0]
click at [542, 252] on div "Active: A -> Z" at bounding box center [581, 259] width 134 height 14
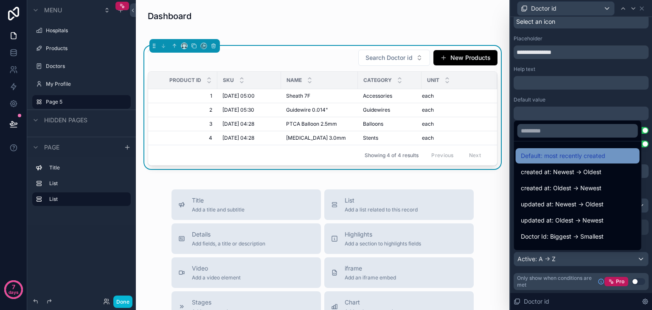
click at [545, 157] on span "Default: most recently created" at bounding box center [563, 156] width 84 height 10
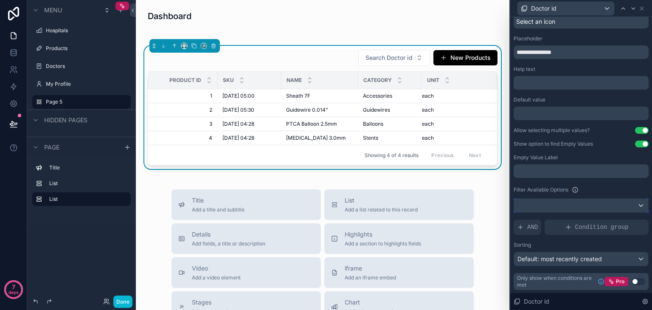
click at [564, 198] on button at bounding box center [580, 205] width 135 height 14
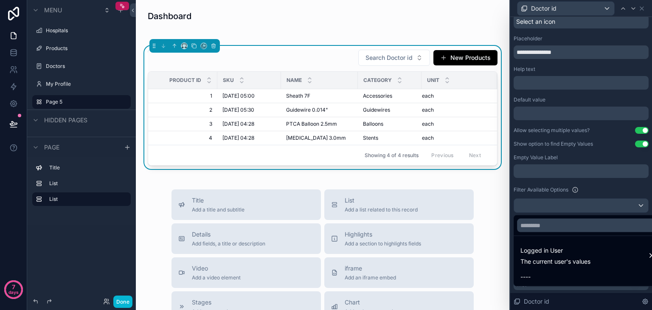
click at [564, 197] on div at bounding box center [581, 155] width 142 height 310
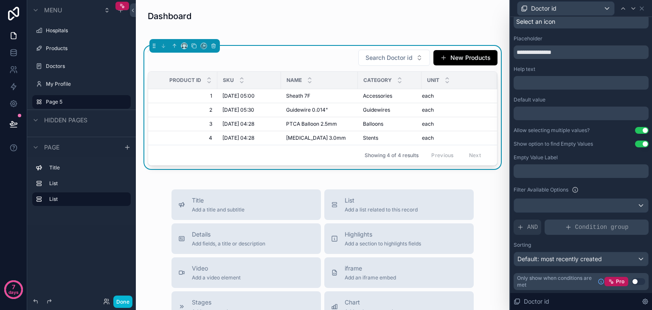
click at [572, 221] on div "Condition group" at bounding box center [596, 226] width 104 height 15
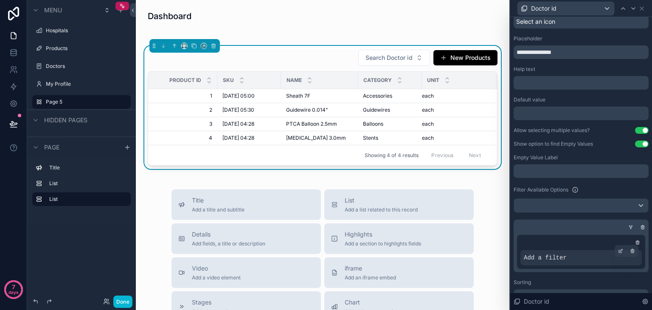
click at [589, 261] on div "Add a filter" at bounding box center [580, 257] width 121 height 15
click at [557, 258] on span "Add a filter" at bounding box center [545, 257] width 43 height 8
click at [632, 249] on icon at bounding box center [632, 249] width 1 height 1
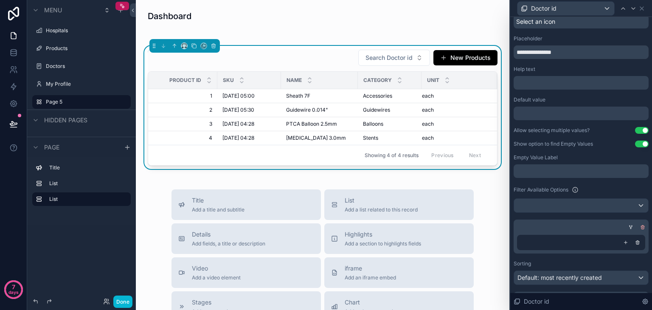
click at [640, 227] on icon at bounding box center [642, 226] width 5 height 5
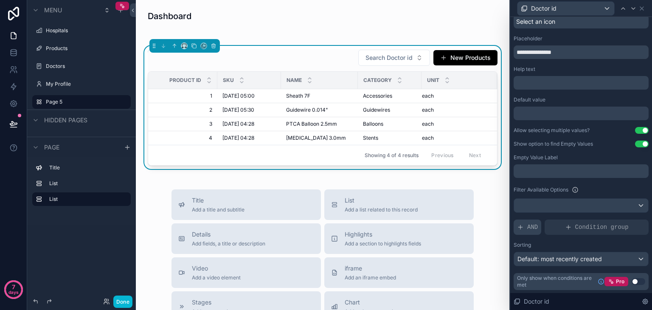
click at [529, 224] on span "AND" at bounding box center [532, 227] width 11 height 8
click at [636, 218] on div at bounding box center [639, 220] width 12 height 12
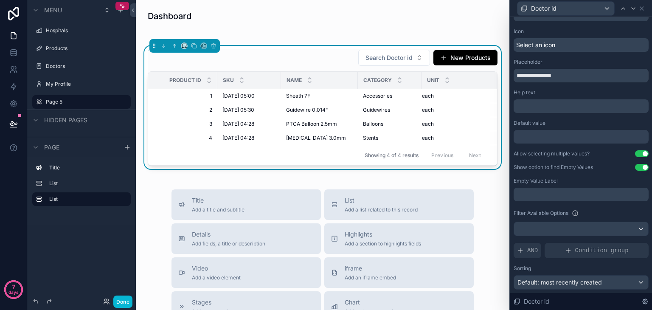
scroll to position [22, 0]
click at [10, 56] on icon at bounding box center [13, 52] width 8 height 8
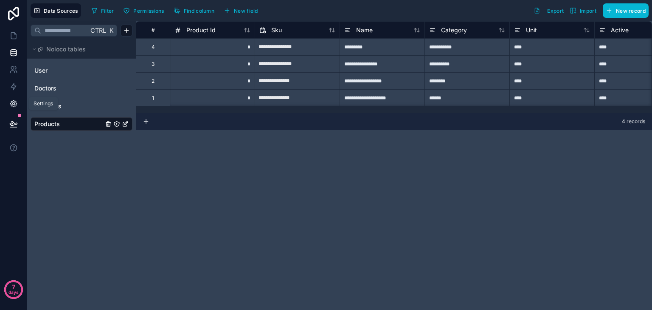
click at [11, 111] on link at bounding box center [13, 103] width 27 height 17
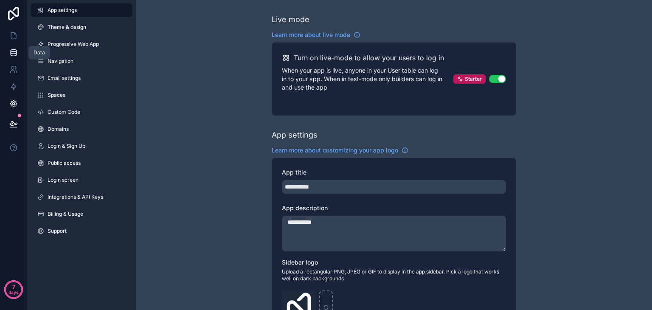
click at [11, 55] on icon at bounding box center [14, 54] width 6 height 3
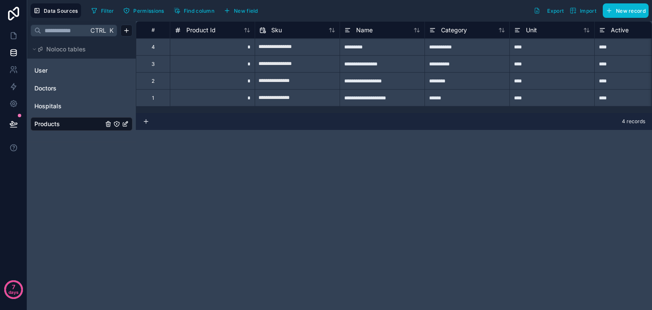
click at [125, 124] on icon "Products" at bounding box center [125, 124] width 7 height 7
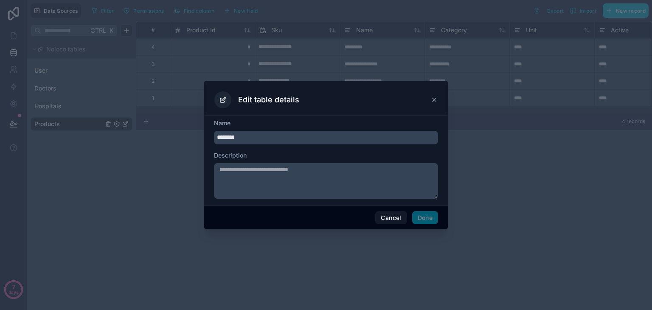
click at [125, 124] on div at bounding box center [326, 155] width 652 height 310
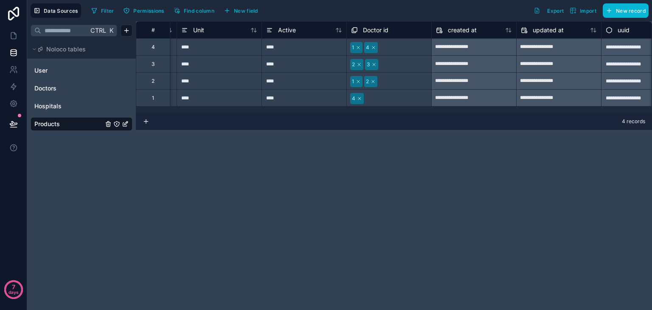
scroll to position [0, 367]
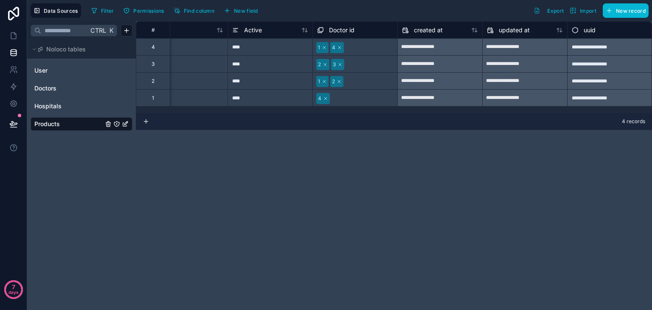
click at [343, 31] on span "Doctor id" at bounding box center [341, 30] width 25 height 8
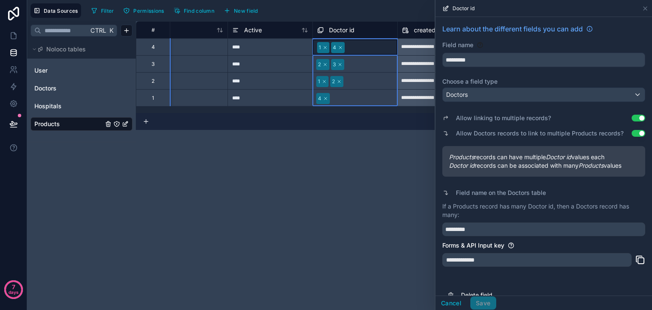
scroll to position [53, 0]
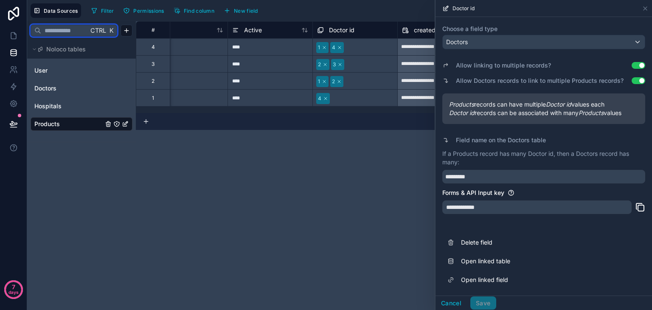
click at [86, 32] on input "text" at bounding box center [64, 30] width 47 height 15
click at [56, 12] on span "Data Sources" at bounding box center [61, 11] width 34 height 6
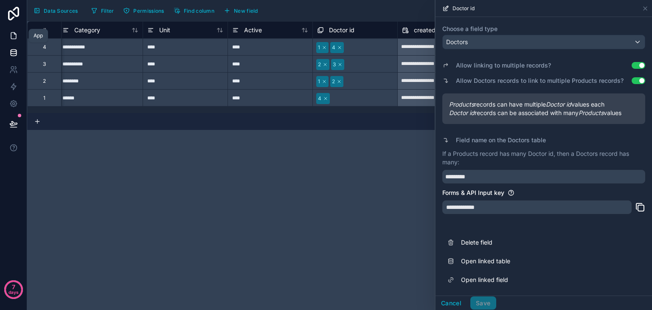
click at [17, 39] on icon at bounding box center [13, 35] width 8 height 8
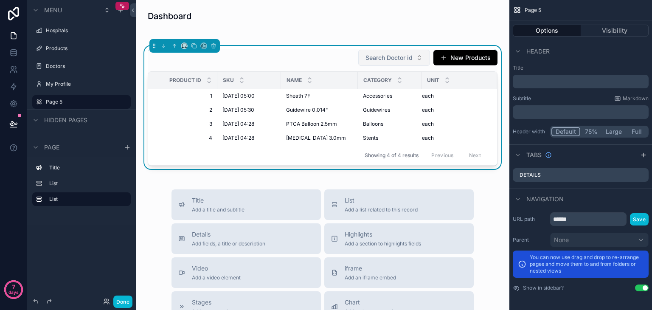
click at [393, 53] on span "Search Doctor id" at bounding box center [388, 57] width 47 height 8
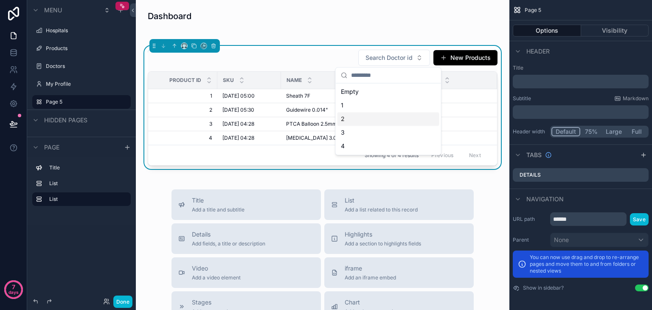
click at [378, 118] on div "2" at bounding box center [388, 119] width 102 height 14
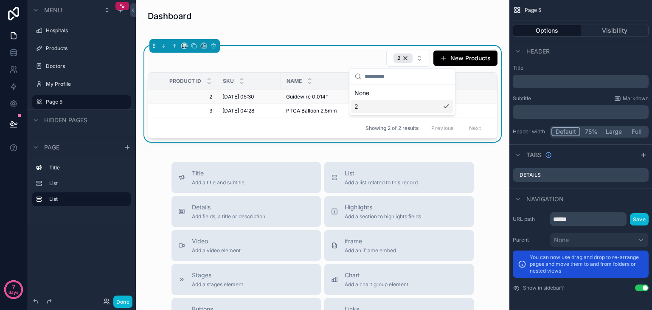
click at [237, 99] on span "[DATE] 05:30" at bounding box center [238, 96] width 32 height 7
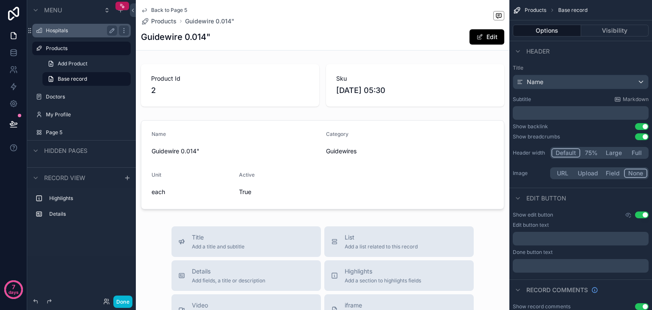
click at [65, 34] on div "Hospitals" at bounding box center [81, 30] width 71 height 10
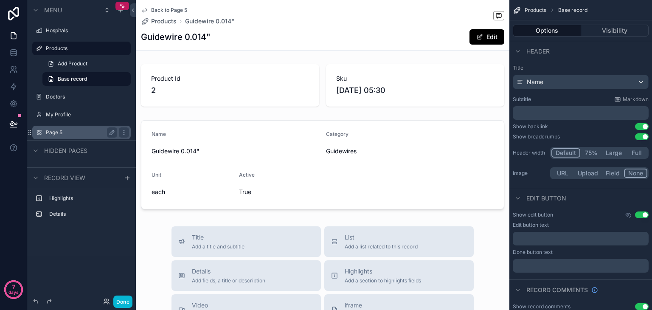
click at [52, 131] on label "Page 5" at bounding box center [80, 132] width 68 height 7
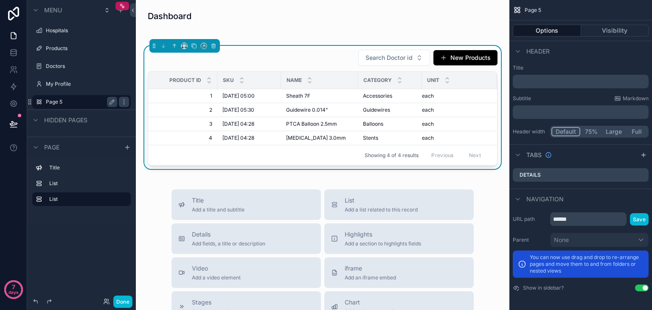
click at [284, 96] on td "Sheath 7F Sheath 7F" at bounding box center [319, 96] width 77 height 14
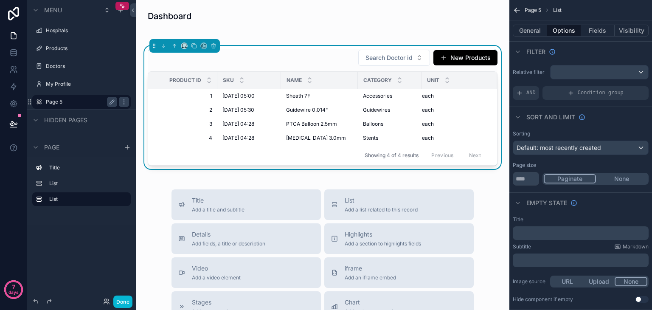
click at [319, 46] on div "Search Doctor id New Products Product Id Sku Name Category Unit 1 1 01/01/1970 …" at bounding box center [323, 107] width 360 height 123
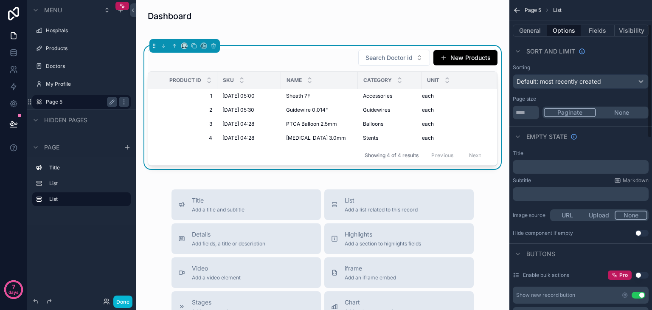
scroll to position [66, 0]
click at [53, 29] on label "Hospitals" at bounding box center [80, 30] width 68 height 7
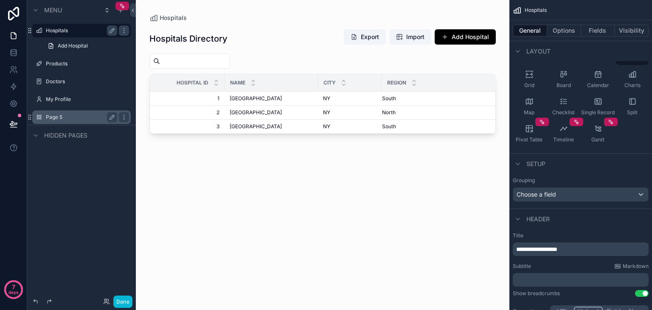
click at [255, 99] on div "scrollable content" at bounding box center [322, 150] width 373 height 300
click at [294, 58] on div "scrollable content" at bounding box center [322, 60] width 346 height 15
click at [570, 31] on button "Options" at bounding box center [564, 31] width 34 height 12
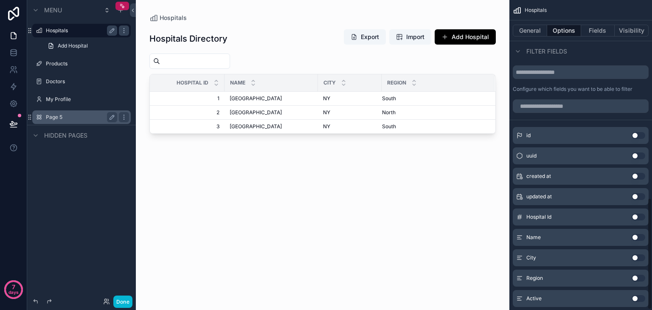
scroll to position [548, 0]
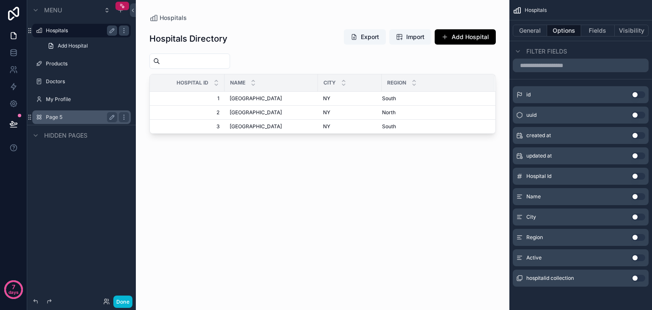
click at [634, 175] on button "Use setting" at bounding box center [638, 176] width 14 height 7
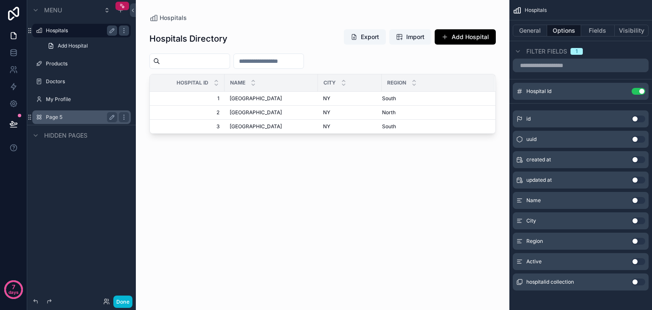
click at [303, 61] on input "scrollable content" at bounding box center [269, 61] width 70 height 12
click at [637, 92] on button "Use setting" at bounding box center [638, 91] width 14 height 7
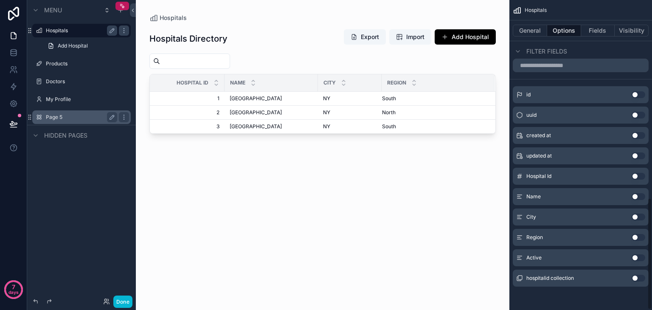
click at [637, 277] on button "Use setting" at bounding box center [638, 278] width 14 height 7
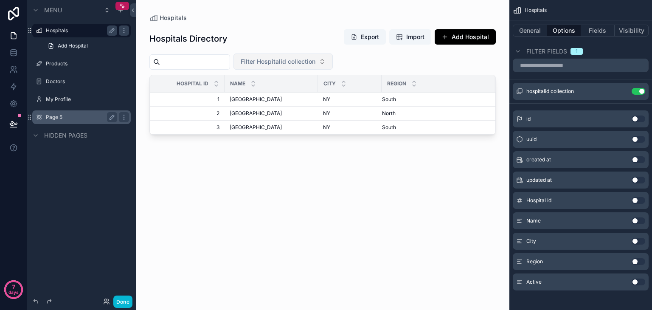
click at [325, 54] on button "Filter Hospitalid collection" at bounding box center [282, 61] width 99 height 16
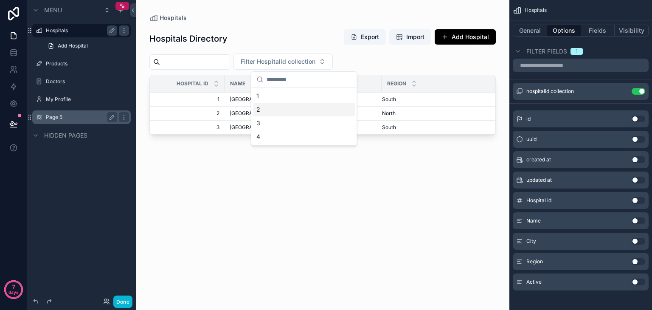
click at [293, 112] on div "2" at bounding box center [304, 110] width 102 height 14
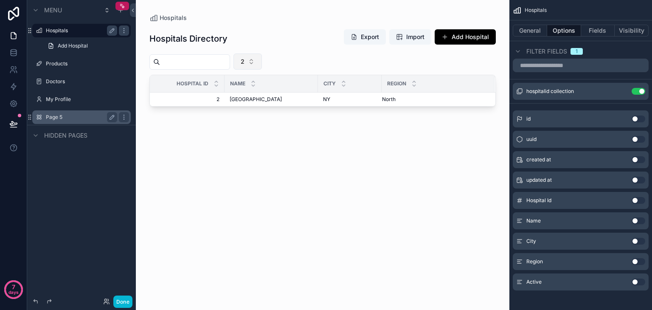
click at [262, 60] on button "2" at bounding box center [247, 61] width 28 height 16
click at [261, 114] on div "1" at bounding box center [269, 110] width 102 height 14
click at [266, 101] on span "[GEOGRAPHIC_DATA]" at bounding box center [256, 99] width 52 height 7
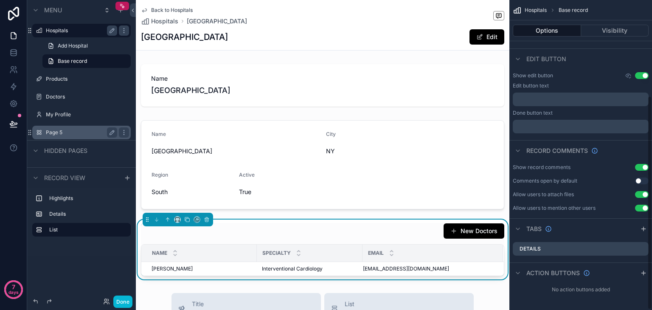
scroll to position [139, 0]
click at [317, 225] on div "New Doctors" at bounding box center [322, 231] width 363 height 16
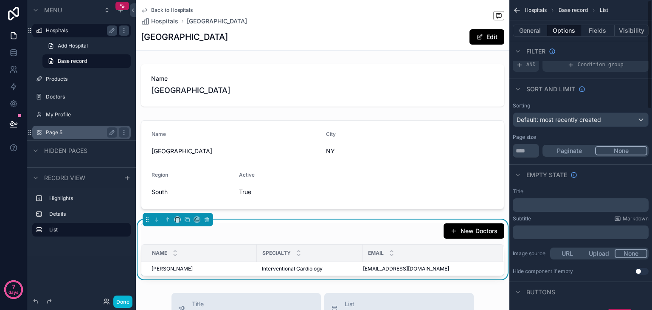
scroll to position [0, 0]
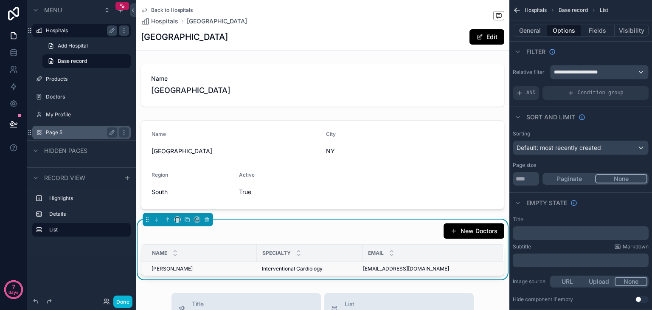
click at [199, 268] on div "Dr. Sana Farooq Dr. Sana Farooq" at bounding box center [201, 268] width 100 height 7
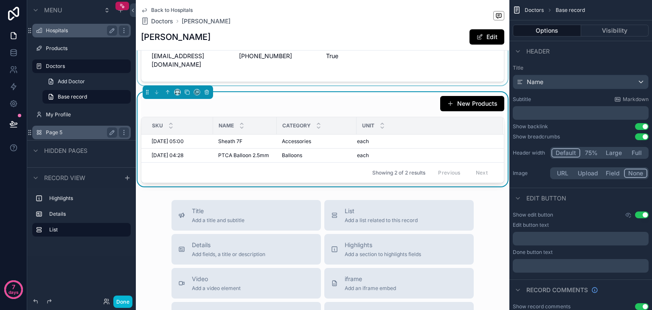
scroll to position [144, 0]
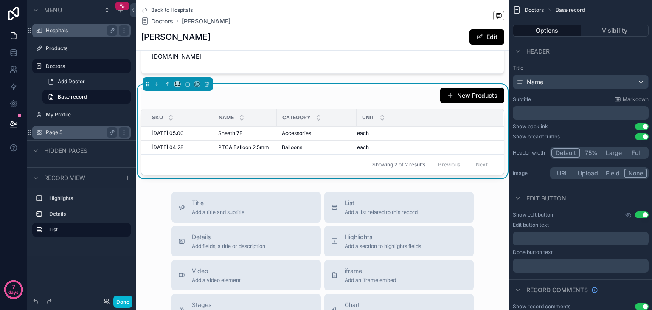
click at [369, 87] on div "New Products" at bounding box center [322, 95] width 363 height 16
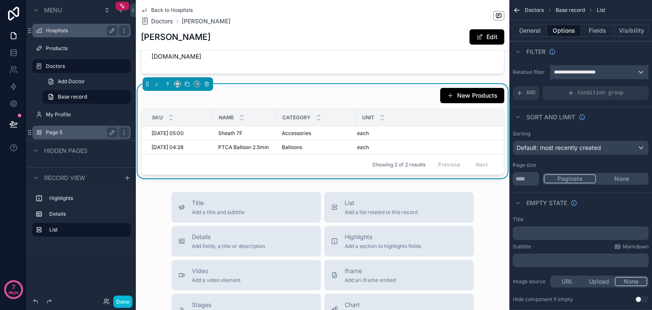
click at [595, 69] on span "**********" at bounding box center [578, 72] width 49 height 7
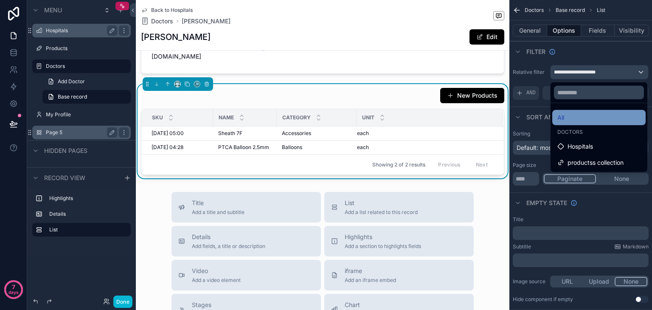
click at [568, 119] on div "All" at bounding box center [598, 117] width 83 height 10
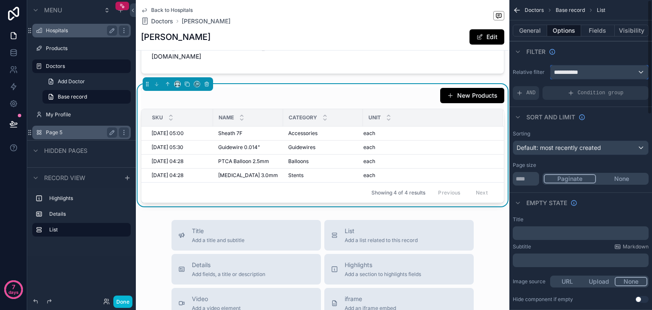
click at [598, 76] on div "**********" at bounding box center [599, 72] width 98 height 14
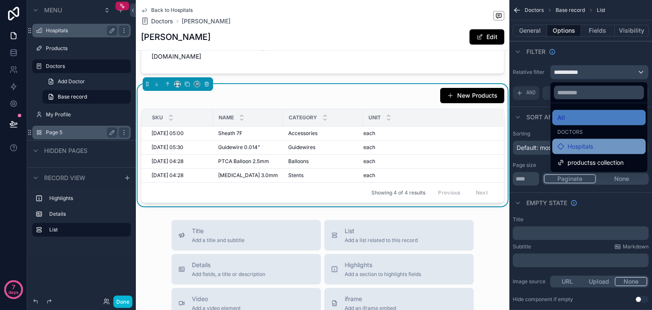
click at [581, 141] on span "Hospitals" at bounding box center [579, 146] width 25 height 10
click at [579, 146] on span "Hospitals" at bounding box center [579, 146] width 25 height 10
click at [575, 140] on div "Hospitals" at bounding box center [598, 146] width 93 height 15
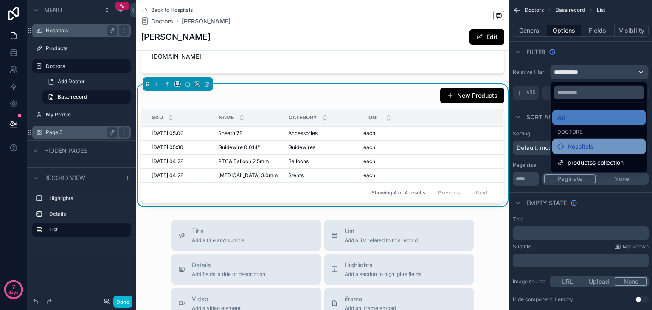
click at [575, 140] on div "Hospitals" at bounding box center [598, 146] width 93 height 15
click at [564, 71] on div "scrollable content" at bounding box center [326, 155] width 652 height 310
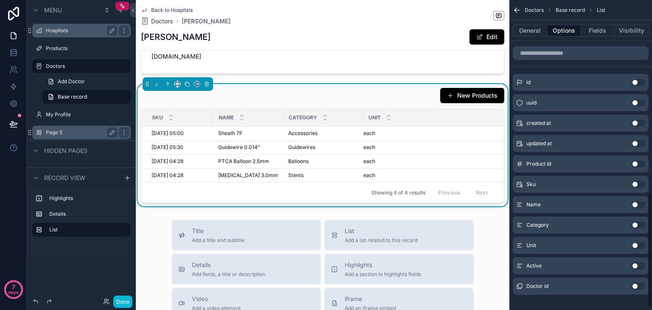
scroll to position [528, 0]
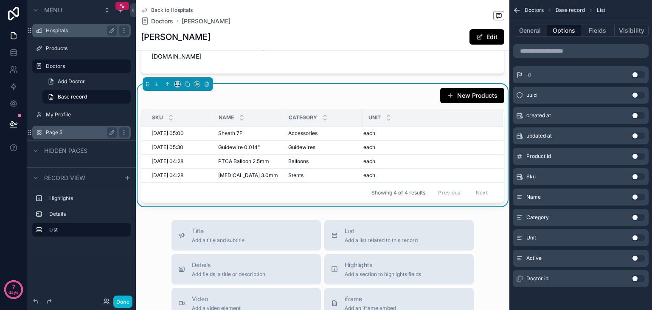
click at [636, 279] on button "Use setting" at bounding box center [638, 278] width 14 height 7
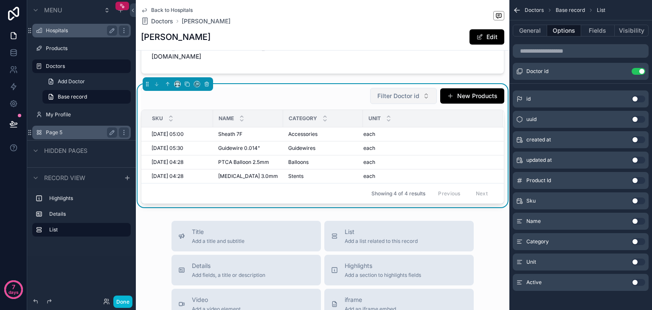
click at [404, 92] on span "Filter Doctor id" at bounding box center [398, 96] width 42 height 8
click at [543, 73] on span "Doctor id" at bounding box center [537, 71] width 22 height 7
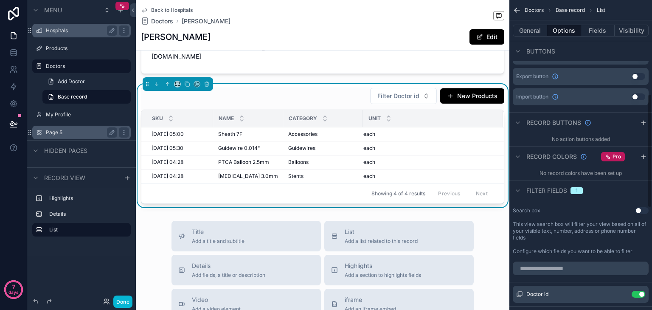
scroll to position [246, 0]
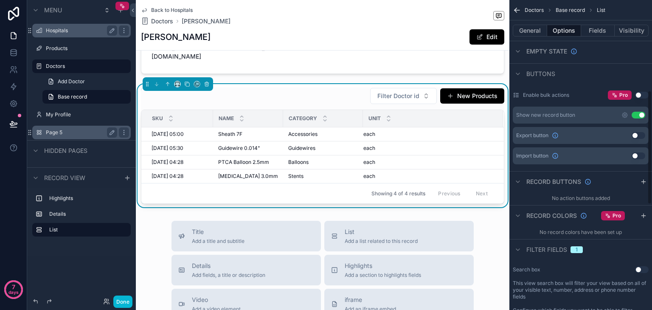
click at [578, 10] on span "Base record" at bounding box center [569, 10] width 29 height 7
click at [608, 35] on button "Fields" at bounding box center [598, 31] width 34 height 12
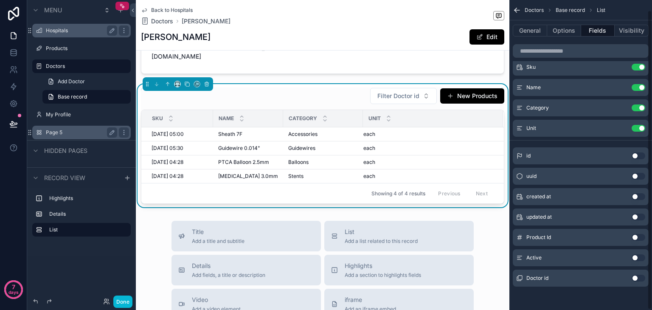
scroll to position [0, 0]
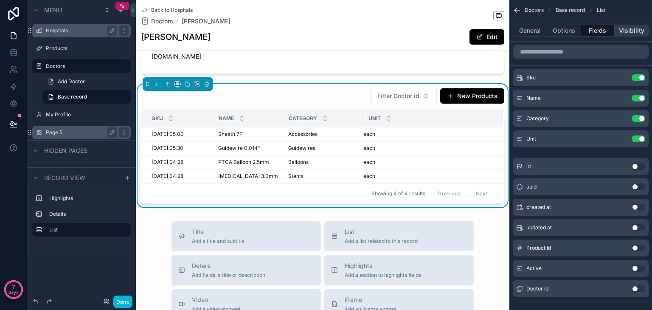
click at [624, 26] on button "Visibility" at bounding box center [631, 31] width 34 height 12
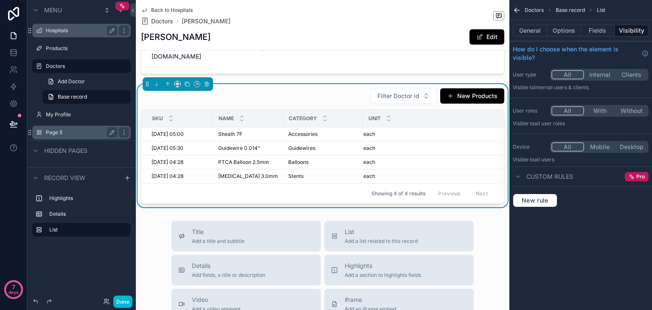
click at [281, 95] on div "Filter Doctor id New Products" at bounding box center [322, 95] width 363 height 17
click at [398, 92] on span "Filter Doctor id" at bounding box center [398, 96] width 42 height 8
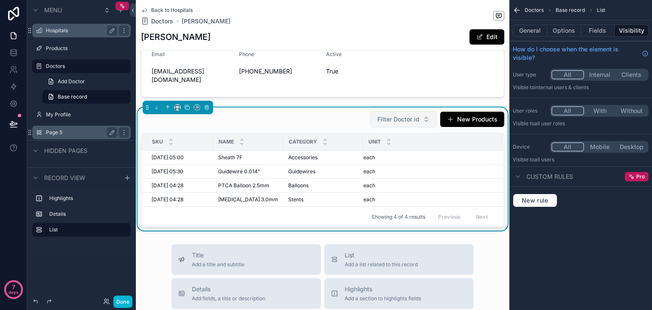
scroll to position [122, 0]
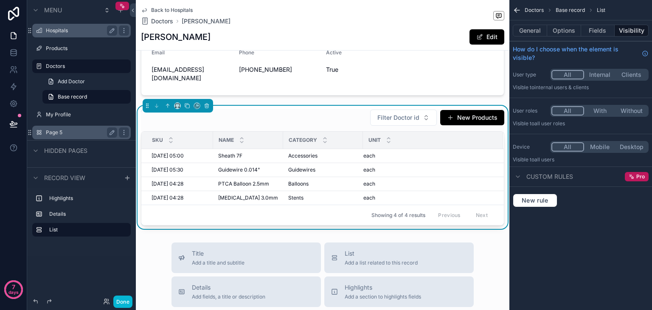
click at [336, 109] on div "Filter Doctor id New Products" at bounding box center [322, 117] width 363 height 17
click at [398, 115] on button "Filter Doctor id" at bounding box center [403, 117] width 67 height 16
click at [400, 113] on span "Filter Doctor id" at bounding box center [398, 117] width 42 height 8
click at [596, 31] on button "Fields" at bounding box center [598, 31] width 34 height 12
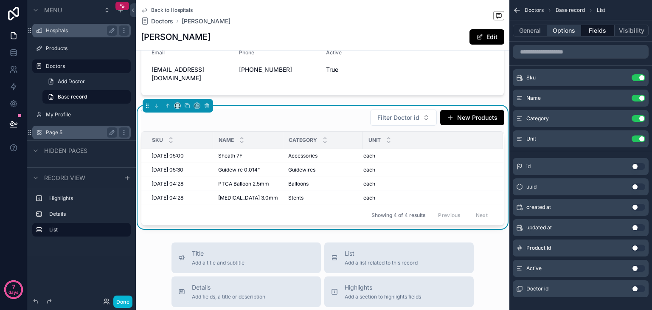
click at [558, 29] on button "Options" at bounding box center [564, 31] width 34 height 12
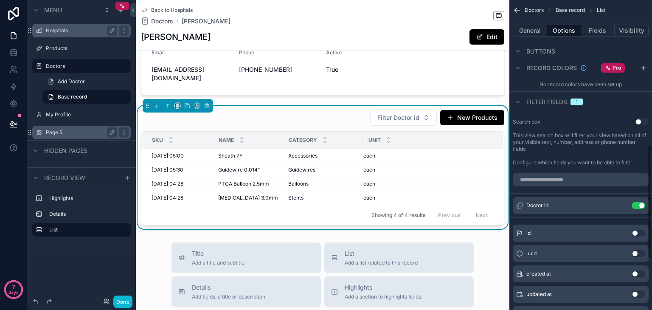
scroll to position [395, 0]
click at [634, 202] on button "Use setting" at bounding box center [638, 204] width 14 height 7
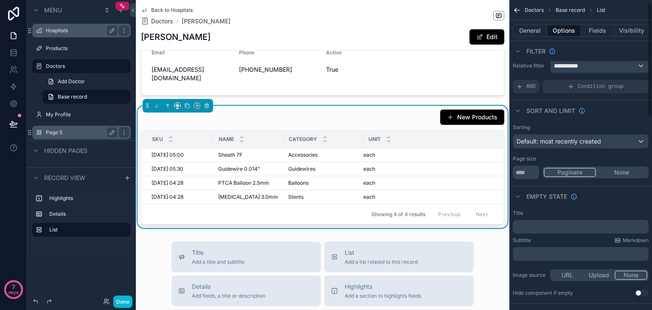
scroll to position [0, 0]
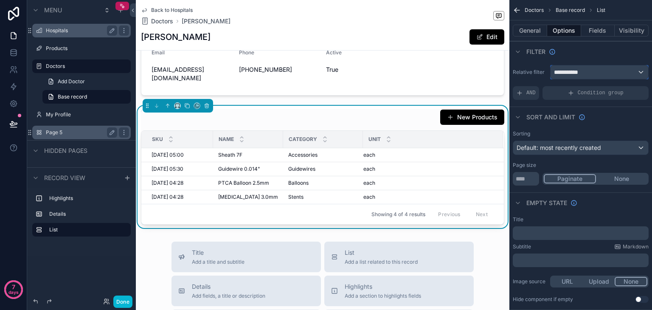
click at [581, 74] on span "**********" at bounding box center [569, 72] width 31 height 8
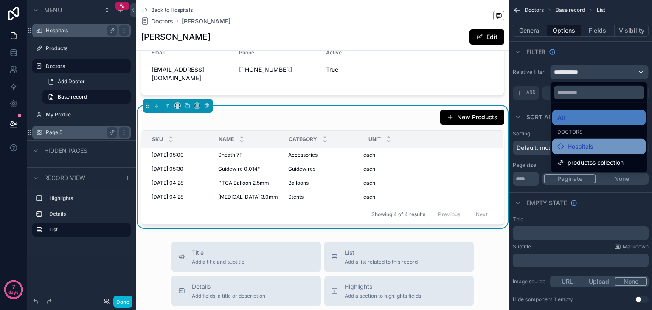
click at [572, 145] on span "Hospitals" at bounding box center [579, 146] width 25 height 10
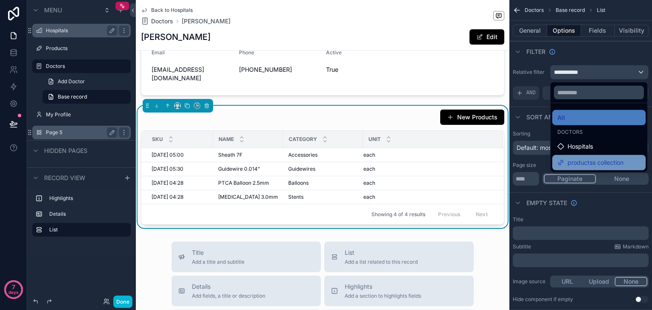
click at [572, 162] on span "productss collection" at bounding box center [595, 162] width 56 height 10
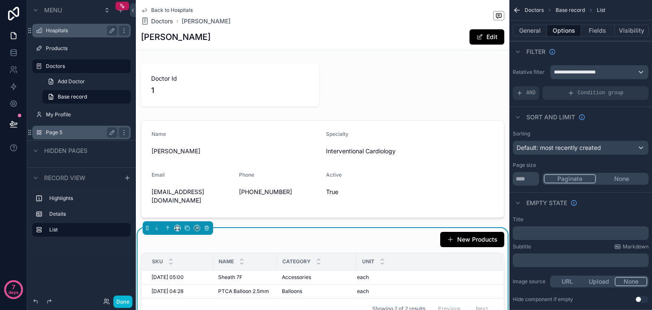
click at [75, 31] on label "Hospitals" at bounding box center [80, 30] width 68 height 7
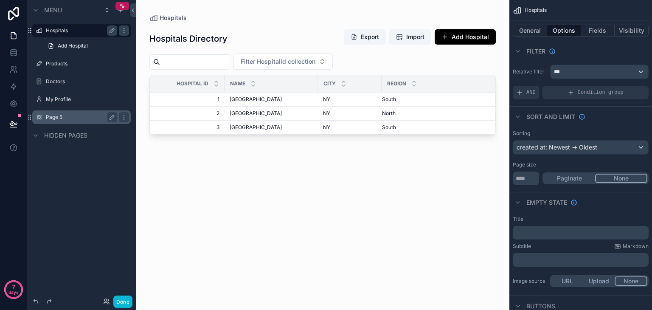
click at [239, 102] on div "scrollable content" at bounding box center [322, 150] width 373 height 300
click at [244, 99] on span "[GEOGRAPHIC_DATA]" at bounding box center [256, 99] width 52 height 7
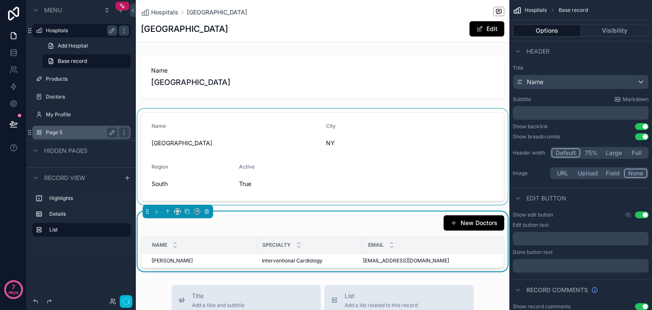
scroll to position [28, 0]
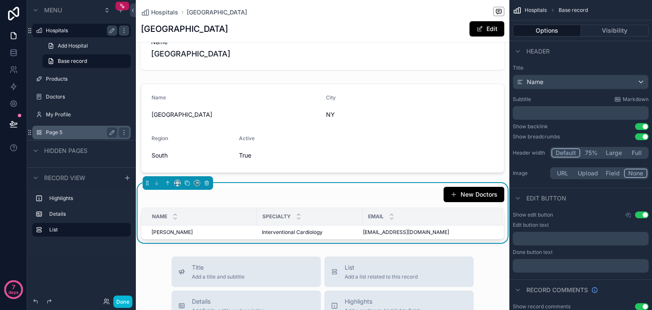
click at [251, 196] on div "New Doctors" at bounding box center [322, 194] width 363 height 16
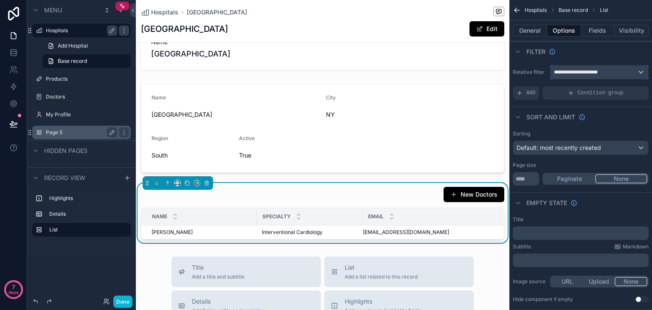
click at [572, 74] on span "**********" at bounding box center [578, 72] width 48 height 7
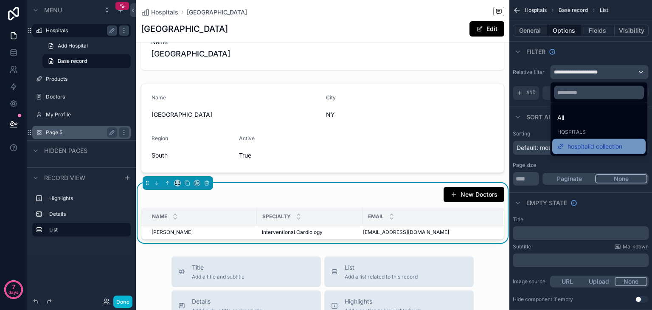
click at [575, 152] on div "hospitalid collection" at bounding box center [598, 146] width 93 height 15
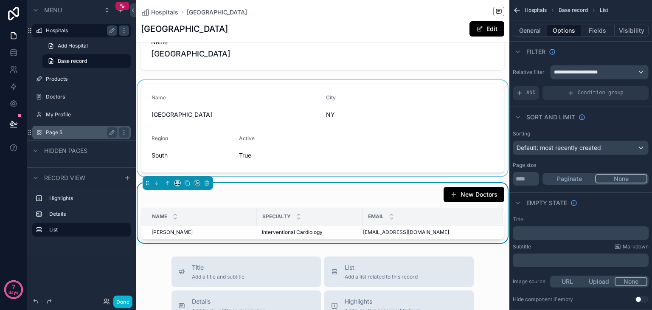
click at [293, 125] on div "scrollable content" at bounding box center [322, 128] width 373 height 96
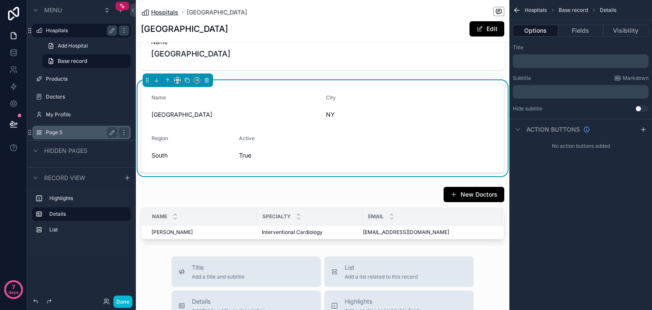
click at [159, 14] on span "Hospitals" at bounding box center [164, 12] width 27 height 8
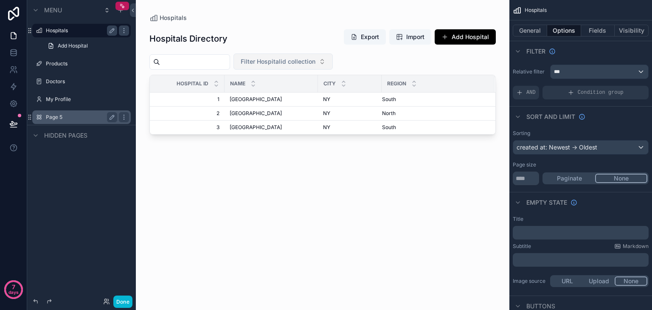
click at [283, 66] on button "Filter Hospitalid collection" at bounding box center [282, 61] width 99 height 16
click at [72, 114] on label "Page 5" at bounding box center [80, 117] width 68 height 7
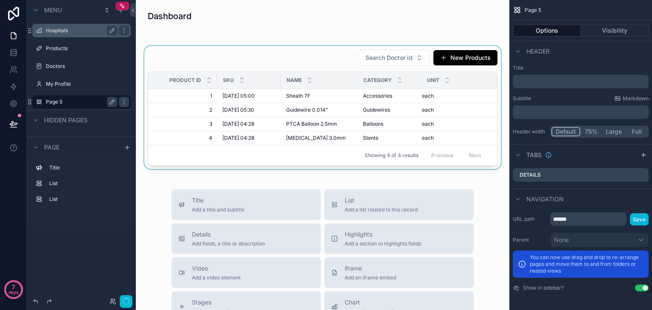
click at [367, 56] on div "scrollable content" at bounding box center [323, 107] width 360 height 123
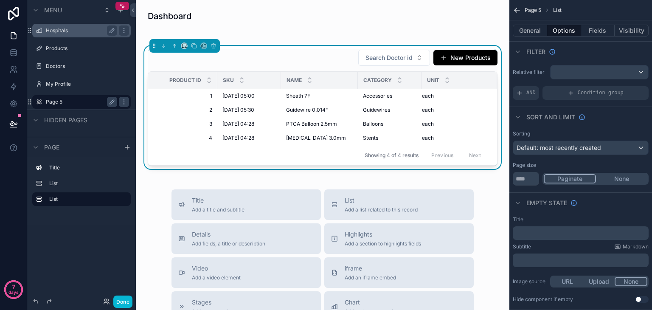
click at [367, 56] on span "Search Doctor id" at bounding box center [388, 57] width 47 height 8
click at [586, 73] on div "scrollable content" at bounding box center [599, 72] width 98 height 14
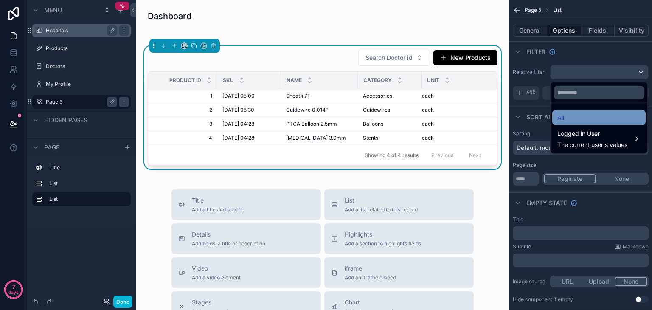
click at [590, 123] on div "All" at bounding box center [598, 117] width 93 height 15
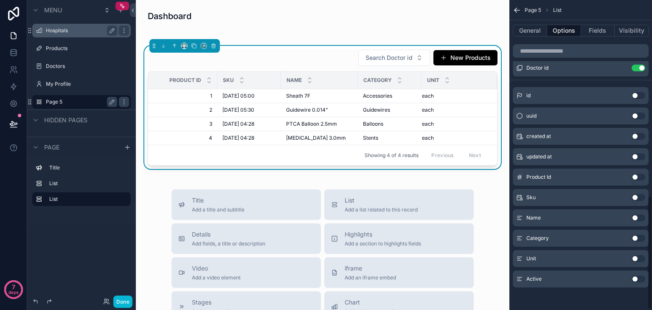
scroll to position [532, 0]
click at [369, 205] on span "List" at bounding box center [381, 200] width 73 height 8
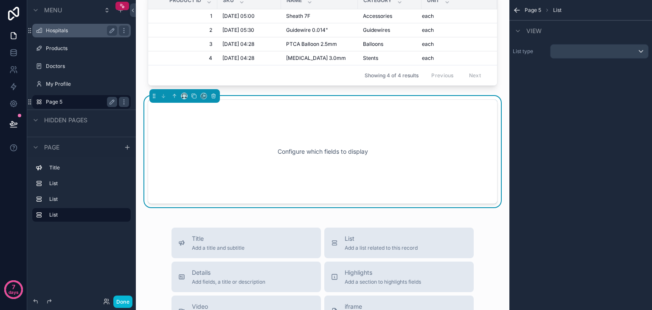
scroll to position [81, 0]
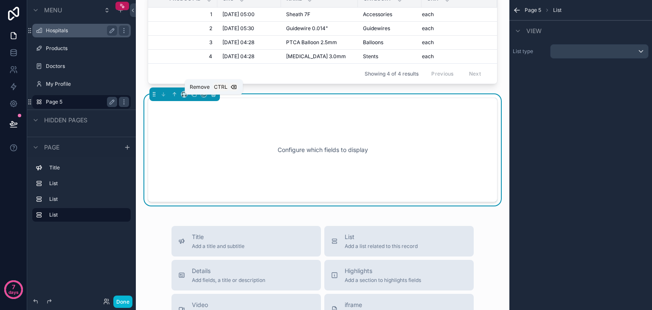
click at [214, 95] on icon "scrollable content" at bounding box center [214, 95] width 0 height 2
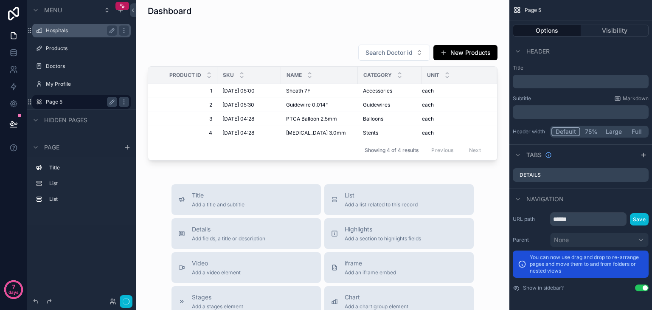
scroll to position [0, 0]
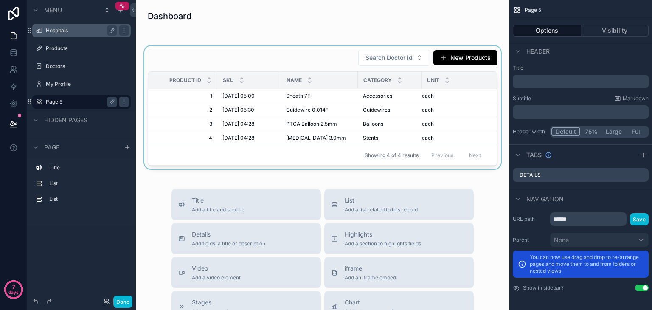
click at [204, 48] on div "scrollable content" at bounding box center [323, 107] width 360 height 123
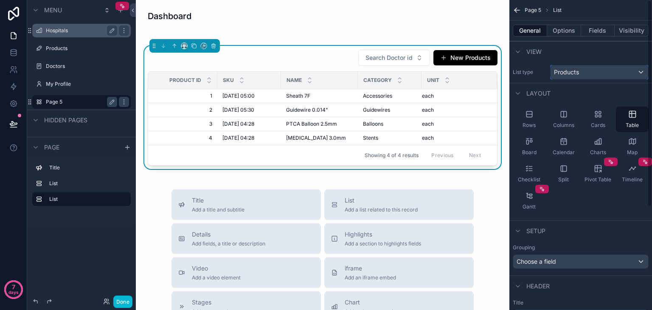
click at [598, 68] on div "Products" at bounding box center [599, 72] width 98 height 14
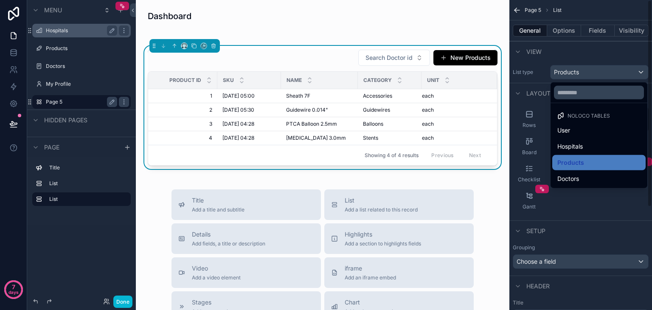
click at [547, 59] on div "scrollable content" at bounding box center [326, 155] width 652 height 310
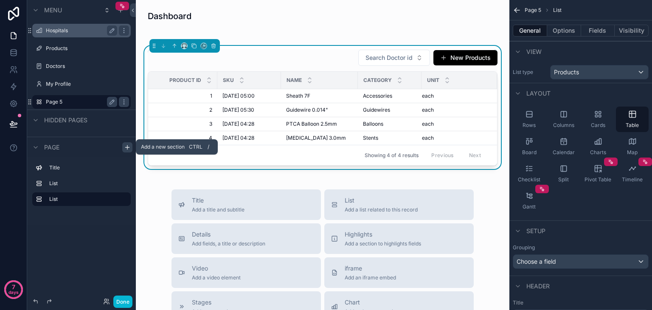
click at [131, 145] on div "scrollable content" at bounding box center [127, 147] width 10 height 10
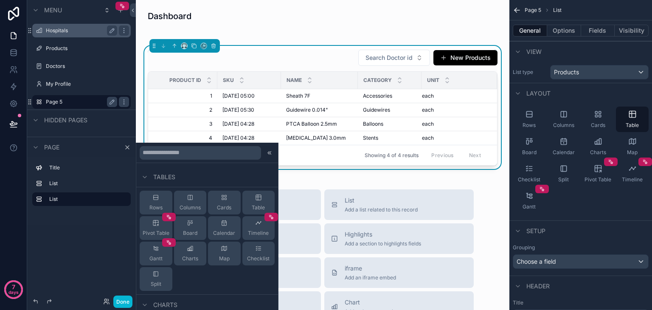
scroll to position [150, 0]
click at [65, 28] on label "Hospitals" at bounding box center [80, 30] width 68 height 7
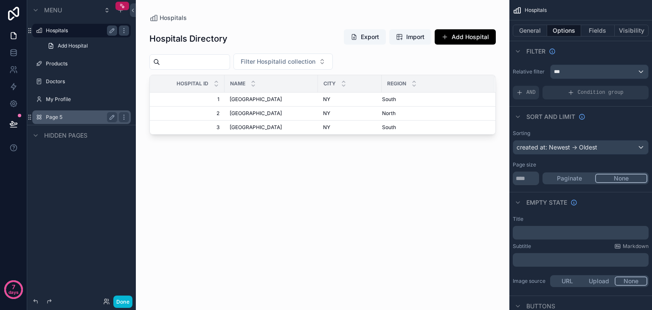
click at [190, 59] on div "scrollable content" at bounding box center [322, 150] width 373 height 300
click at [32, 135] on div "scrollable content" at bounding box center [36, 135] width 10 height 10
click at [241, 101] on span "[GEOGRAPHIC_DATA]" at bounding box center [256, 99] width 52 height 7
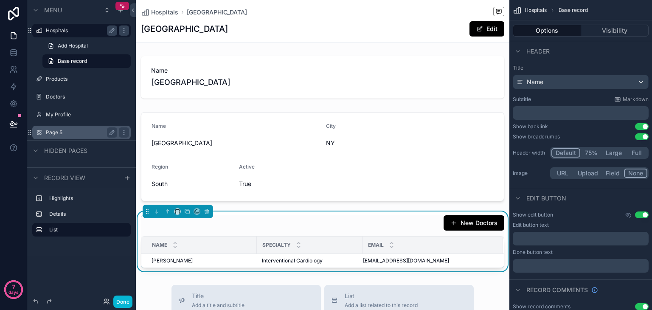
click at [228, 31] on h1 "[GEOGRAPHIC_DATA]" at bounding box center [184, 29] width 87 height 12
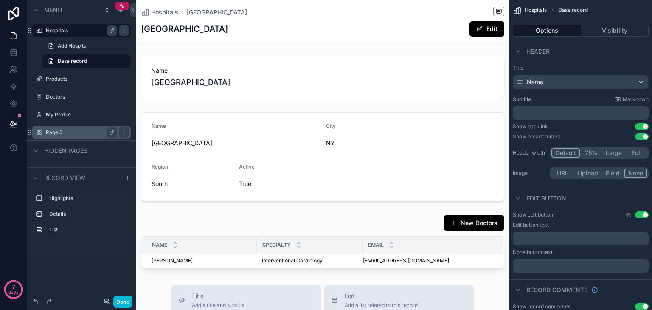
click at [61, 135] on label "Page 5" at bounding box center [80, 132] width 68 height 7
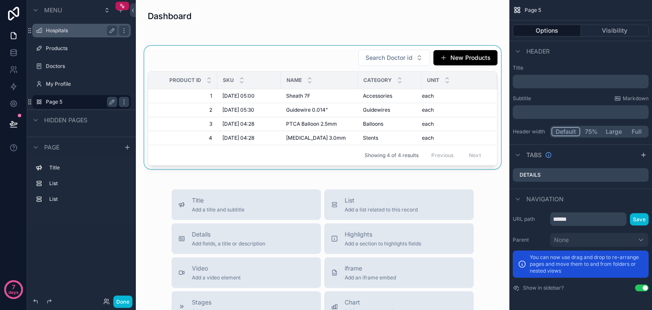
click at [283, 136] on div "scrollable content" at bounding box center [323, 107] width 360 height 123
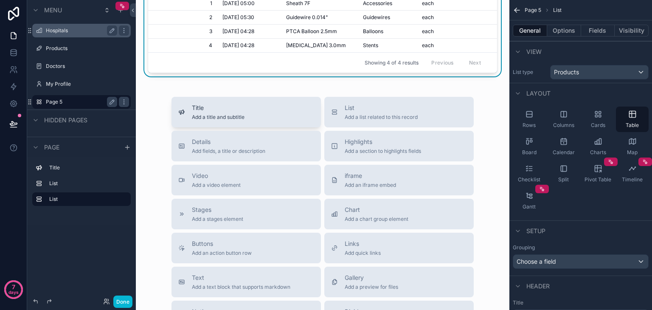
scroll to position [93, 0]
click at [355, 120] on span "Add a list related to this record" at bounding box center [381, 116] width 73 height 7
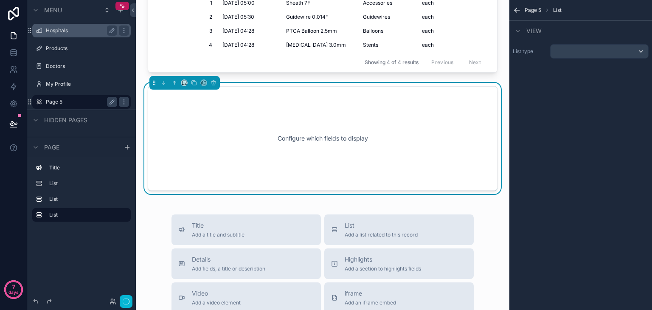
scroll to position [81, 0]
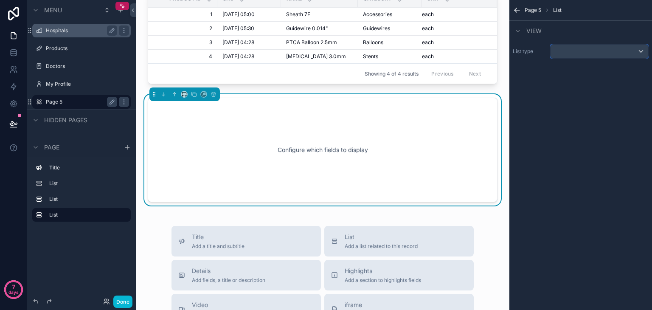
click at [602, 50] on div "scrollable content" at bounding box center [599, 52] width 98 height 14
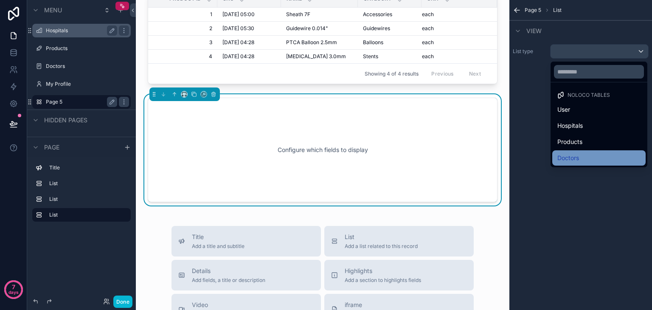
click at [578, 161] on span "Doctors" at bounding box center [568, 158] width 22 height 10
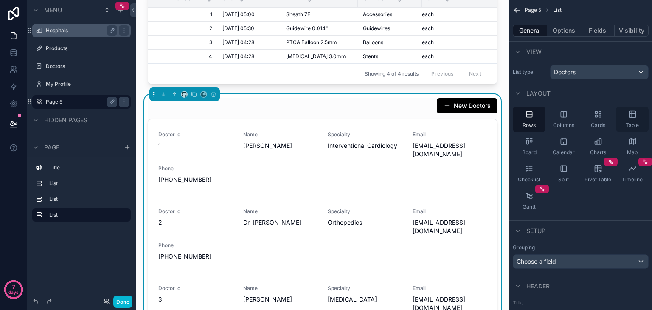
click at [631, 118] on div "Table" at bounding box center [632, 119] width 33 height 25
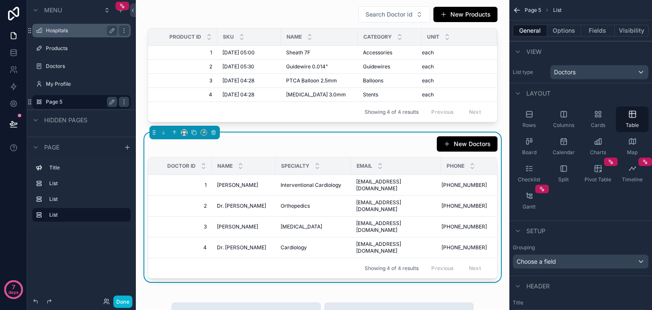
scroll to position [39, 0]
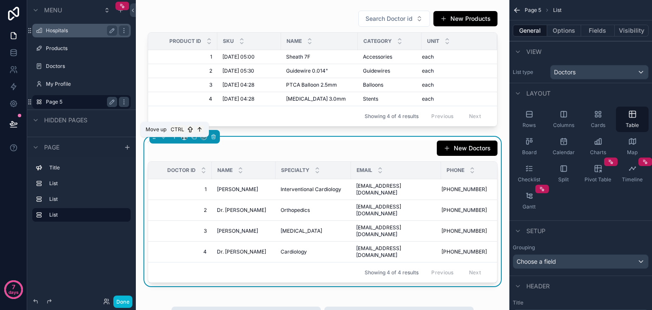
click at [173, 140] on icon "scrollable content" at bounding box center [174, 137] width 6 height 6
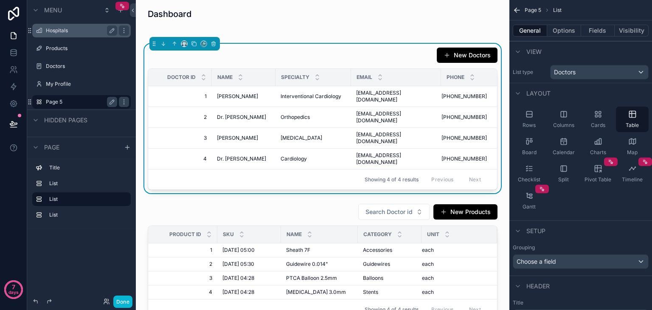
scroll to position [0, 0]
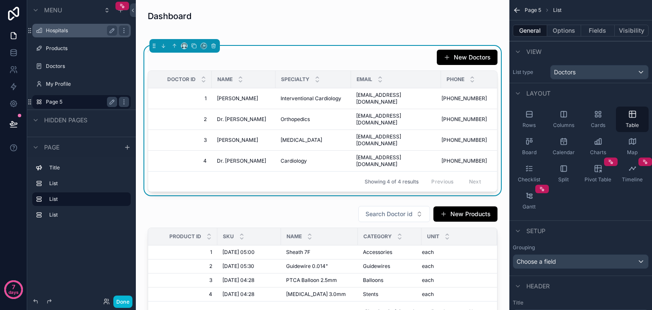
click at [222, 64] on div "New Doctors" at bounding box center [323, 57] width 350 height 16
click at [560, 25] on button "Options" at bounding box center [564, 31] width 34 height 12
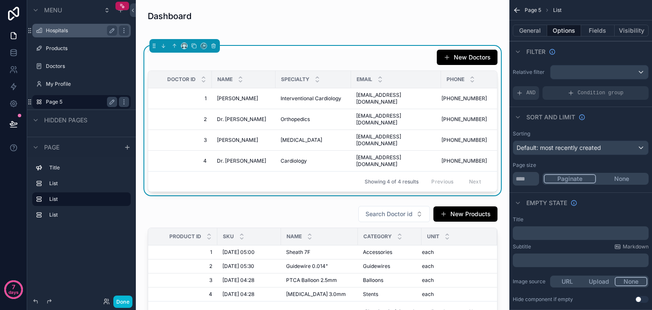
click at [584, 64] on div "Relative filter AND Condition group" at bounding box center [580, 83] width 143 height 42
click at [585, 70] on div "scrollable content" at bounding box center [599, 72] width 98 height 14
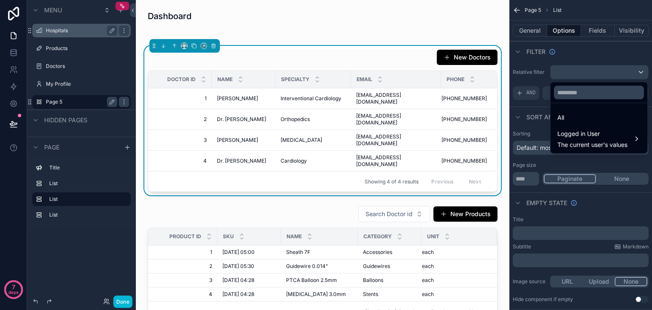
click at [585, 70] on div "scrollable content" at bounding box center [326, 155] width 652 height 310
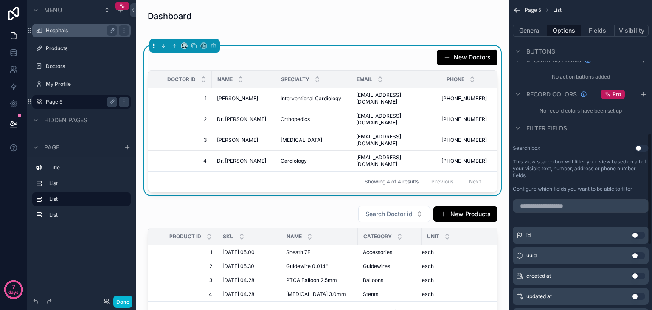
scroll to position [368, 0]
click at [637, 148] on button "Use setting" at bounding box center [642, 147] width 14 height 7
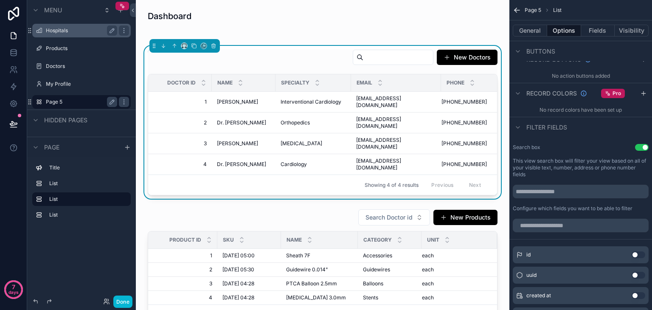
click at [637, 148] on button "Use setting" at bounding box center [642, 147] width 14 height 7
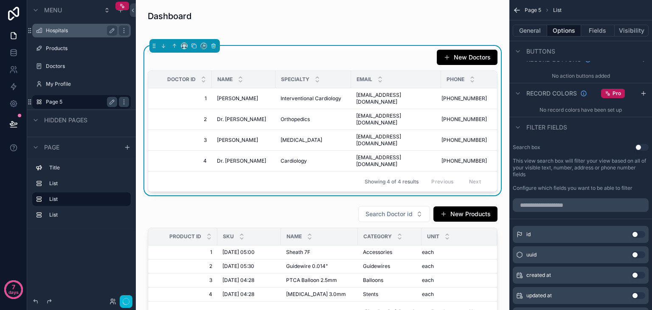
click at [637, 148] on button "Use setting" at bounding box center [642, 147] width 14 height 7
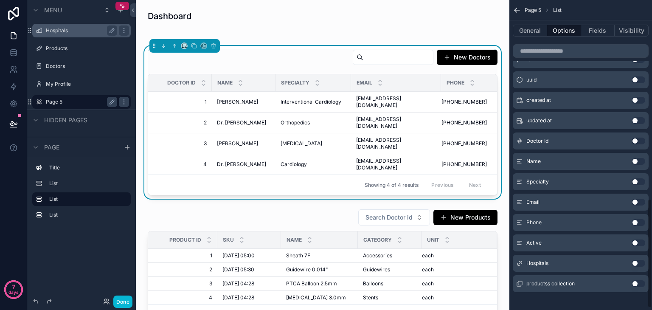
scroll to position [569, 0]
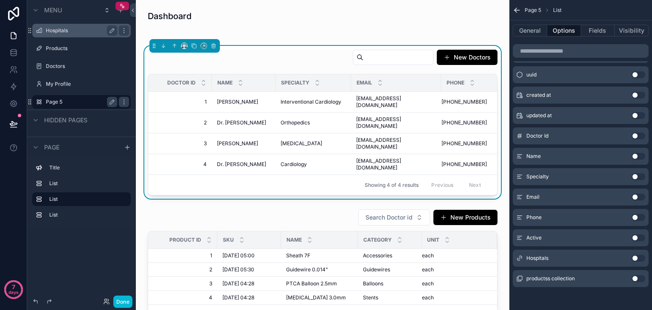
click at [634, 277] on button "Use setting" at bounding box center [638, 278] width 14 height 7
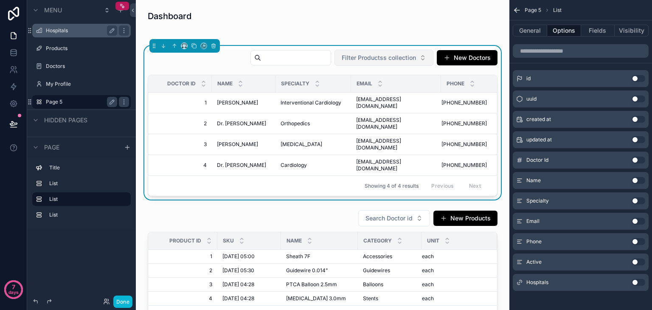
click at [381, 55] on span "Filter Productss collection" at bounding box center [379, 57] width 74 height 8
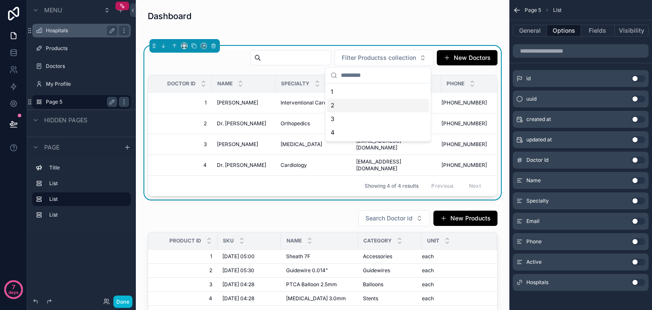
click at [386, 110] on div "2" at bounding box center [378, 105] width 102 height 14
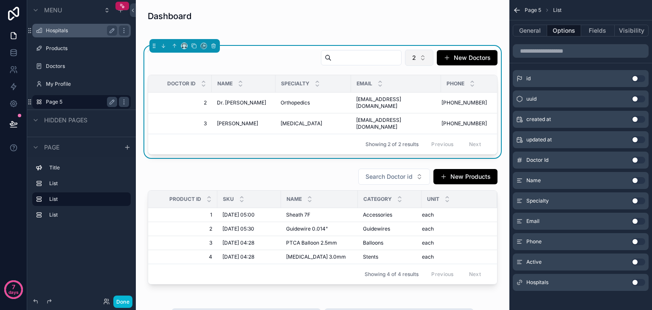
click at [419, 53] on button "2" at bounding box center [419, 58] width 28 height 16
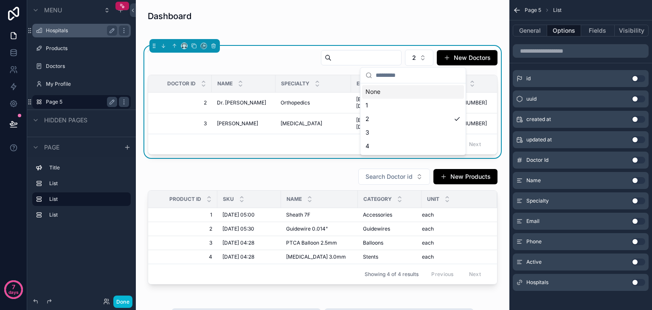
click at [397, 90] on div "None" at bounding box center [413, 92] width 102 height 14
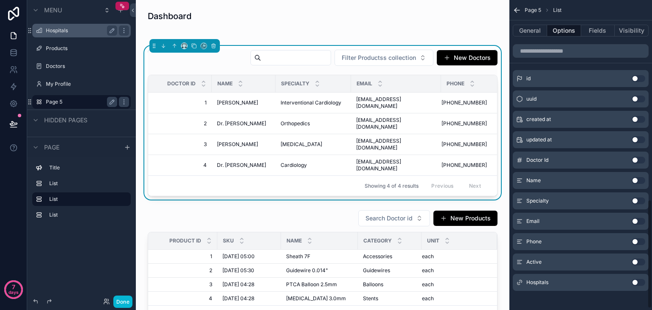
click at [637, 279] on button "Use setting" at bounding box center [638, 282] width 14 height 7
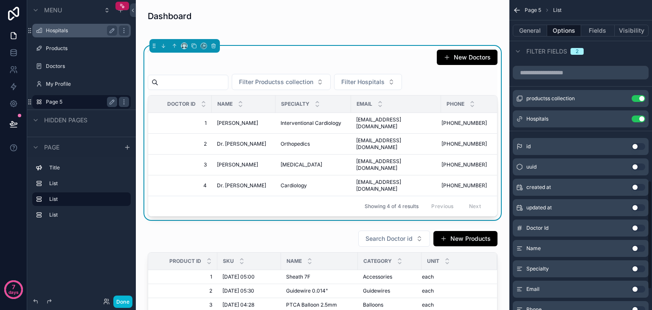
scroll to position [514, 0]
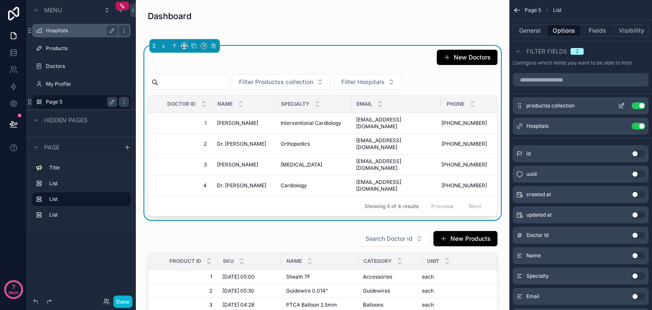
click at [633, 105] on button "Use setting" at bounding box center [638, 105] width 14 height 7
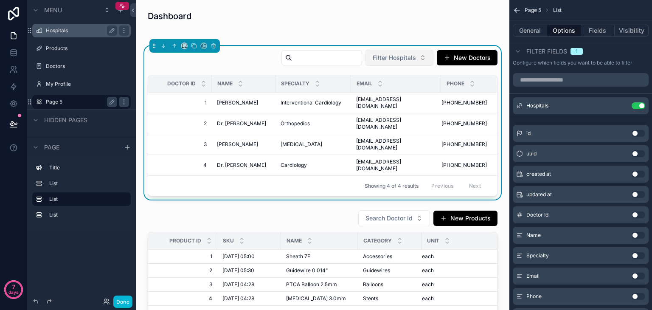
click at [373, 57] on span "Filter Hospitals" at bounding box center [394, 57] width 43 height 8
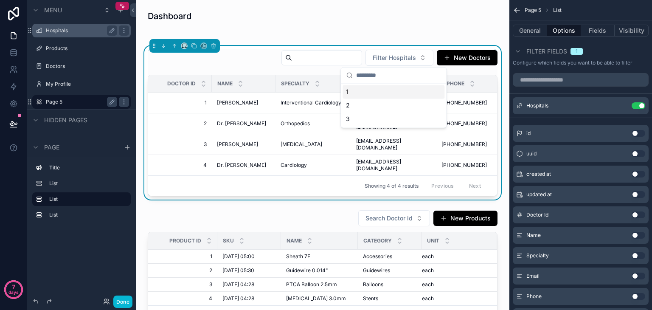
click at [367, 92] on div "1" at bounding box center [393, 92] width 102 height 14
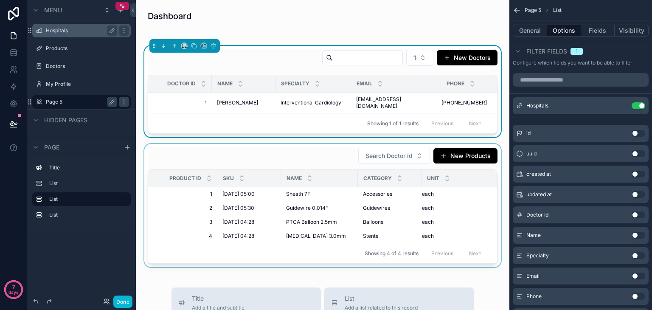
click at [376, 151] on div "scrollable content" at bounding box center [323, 205] width 360 height 123
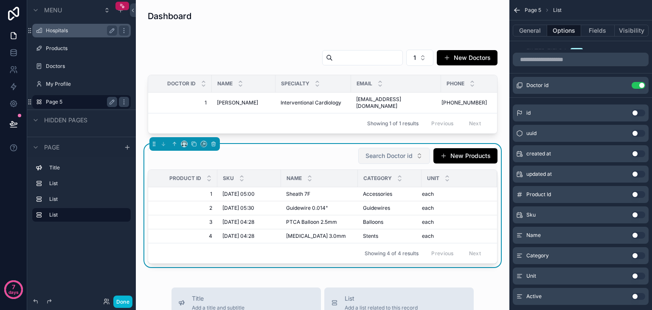
click at [378, 149] on button "Search Doctor id" at bounding box center [394, 156] width 72 height 16
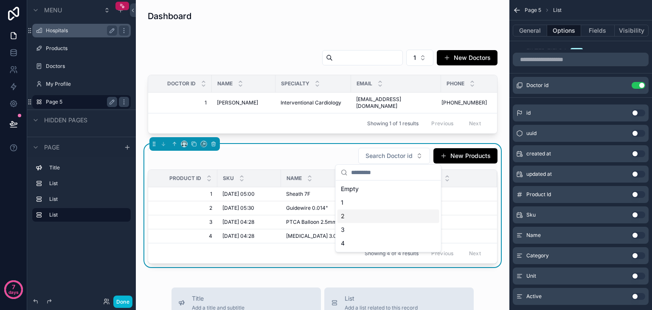
click at [373, 210] on div "2" at bounding box center [388, 216] width 102 height 14
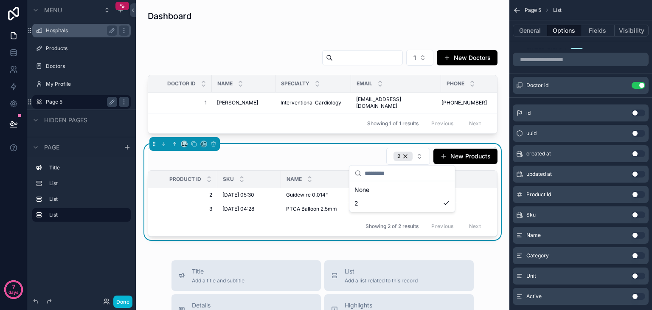
click at [248, 158] on div "2 New Products" at bounding box center [323, 156] width 350 height 18
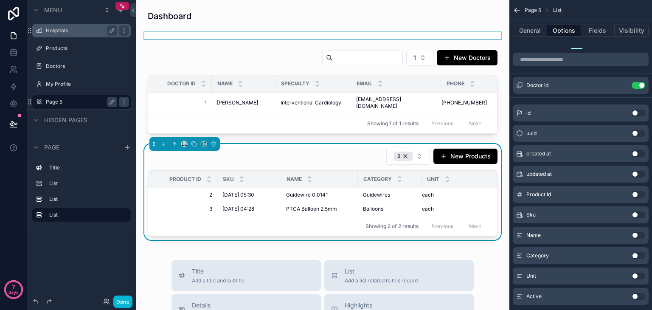
click at [394, 36] on div "scrollable content" at bounding box center [323, 35] width 360 height 7
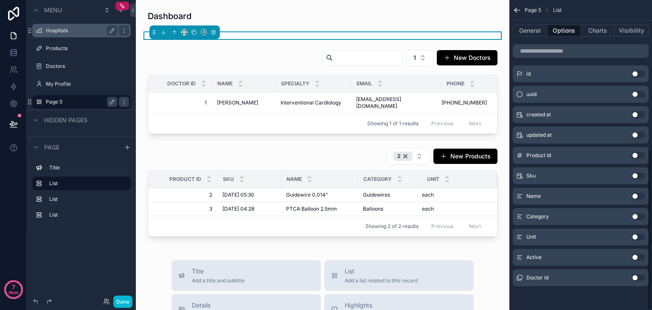
scroll to position [287, 0]
click at [394, 36] on div "scrollable content" at bounding box center [323, 35] width 360 height 7
click at [62, 103] on label "Page 5" at bounding box center [80, 101] width 68 height 7
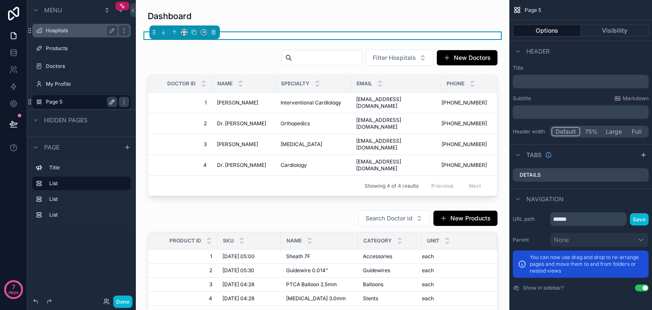
click at [110, 103] on icon "scrollable content" at bounding box center [112, 102] width 4 height 4
click at [577, 223] on input "******" at bounding box center [588, 219] width 76 height 14
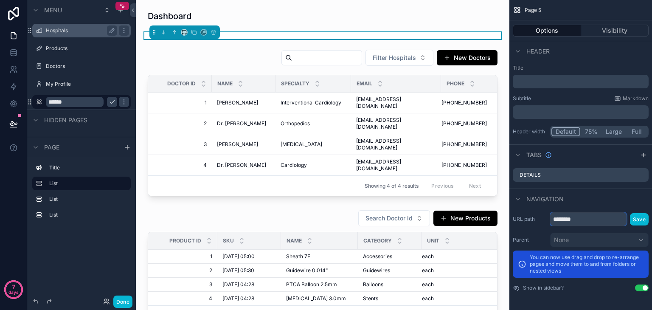
type input "********"
click at [585, 187] on div "Page 5 Options Visibility Header Title ﻿ Subtitle Markdown ﻿ Header width Defau…" at bounding box center [580, 147] width 143 height 295
click at [70, 104] on input "******" at bounding box center [75, 102] width 58 height 10
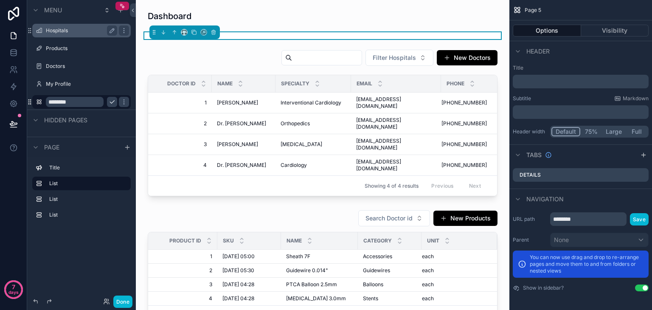
type input "********"
click at [112, 34] on button "scrollable content" at bounding box center [112, 30] width 10 height 10
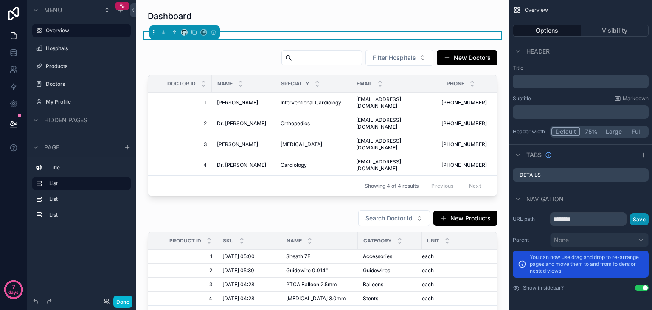
click at [637, 218] on button "Save" at bounding box center [639, 219] width 19 height 12
click at [631, 133] on button "Full" at bounding box center [637, 131] width 22 height 9
click at [562, 132] on button "Default" at bounding box center [565, 131] width 28 height 9
click at [516, 84] on p "﻿" at bounding box center [581, 81] width 131 height 8
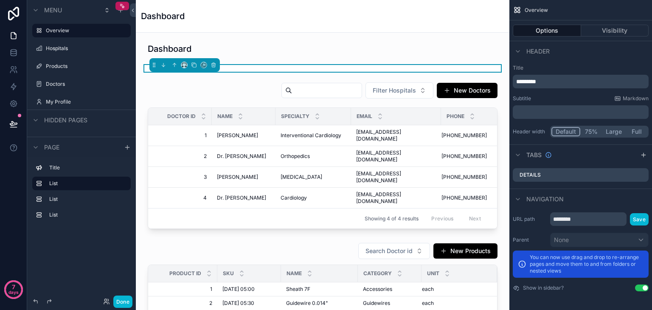
click at [578, 59] on div "Header" at bounding box center [580, 51] width 143 height 20
click at [553, 113] on p "﻿" at bounding box center [581, 112] width 131 height 8
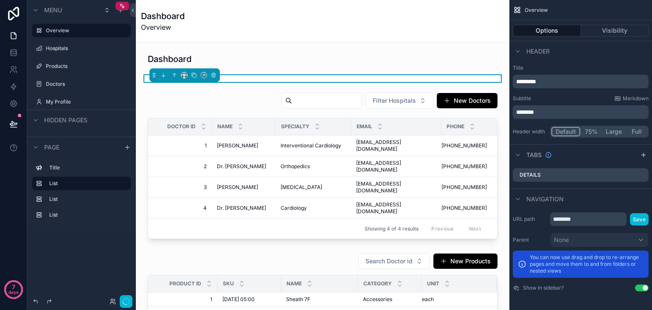
click at [567, 89] on div "Title ********* Subtitle Markdown ******** Header width Default 75% Large Full" at bounding box center [580, 101] width 143 height 80
click at [111, 52] on button "scrollable content" at bounding box center [112, 48] width 10 height 10
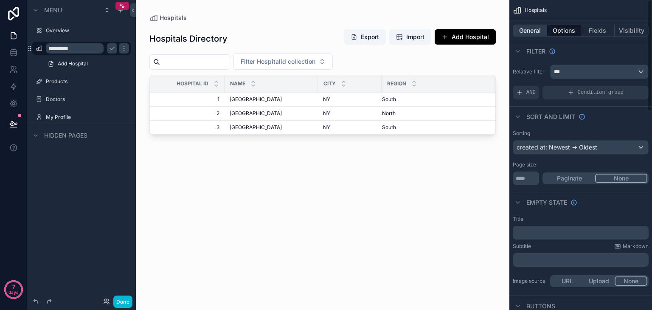
click at [528, 26] on button "General" at bounding box center [530, 31] width 34 height 12
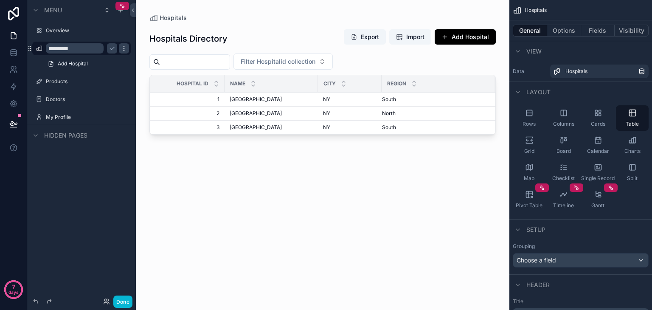
click at [126, 48] on icon "scrollable content" at bounding box center [124, 48] width 7 height 7
click at [70, 28] on label "Overview" at bounding box center [80, 30] width 68 height 7
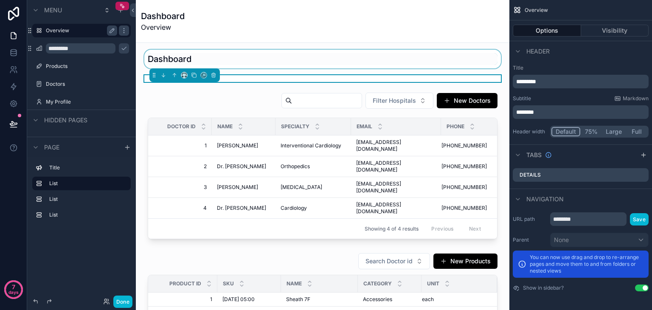
click at [247, 58] on div "scrollable content" at bounding box center [323, 59] width 360 height 19
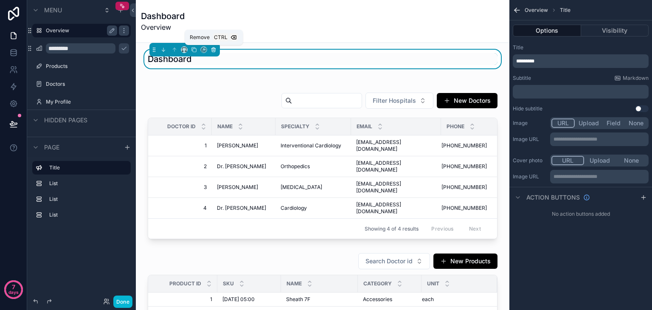
click at [214, 50] on icon "scrollable content" at bounding box center [214, 50] width 0 height 2
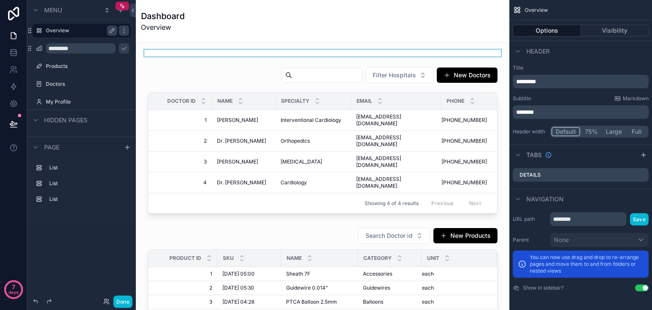
click at [206, 51] on div "scrollable content" at bounding box center [323, 53] width 360 height 7
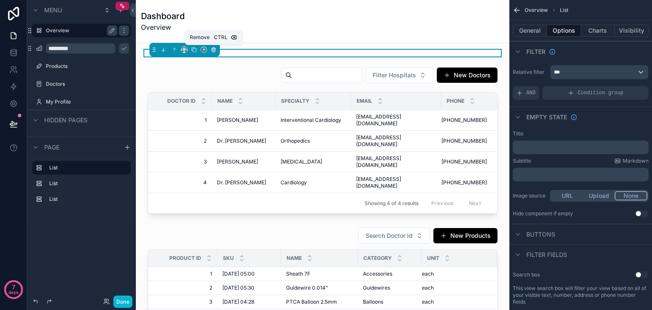
click at [214, 50] on icon "scrollable content" at bounding box center [213, 49] width 3 height 3
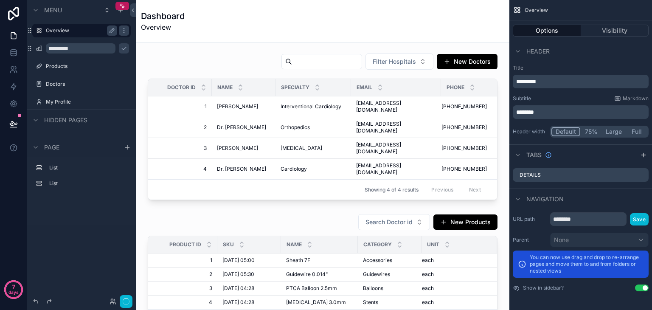
click at [202, 21] on div "Dashboard Overview" at bounding box center [322, 21] width 363 height 22
click at [635, 219] on button "Save" at bounding box center [639, 219] width 19 height 12
click at [619, 33] on button "Visibility" at bounding box center [615, 31] width 68 height 12
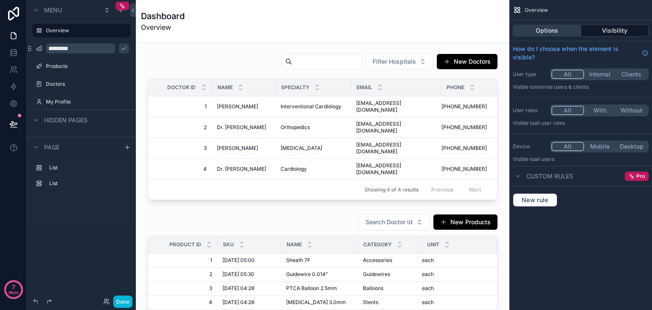
click at [549, 32] on button "Options" at bounding box center [547, 31] width 68 height 12
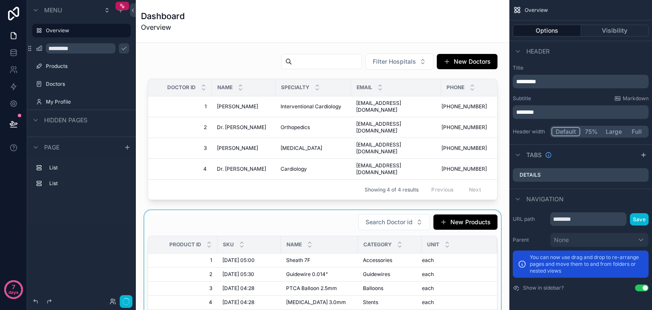
click at [324, 210] on div "scrollable content" at bounding box center [323, 271] width 360 height 123
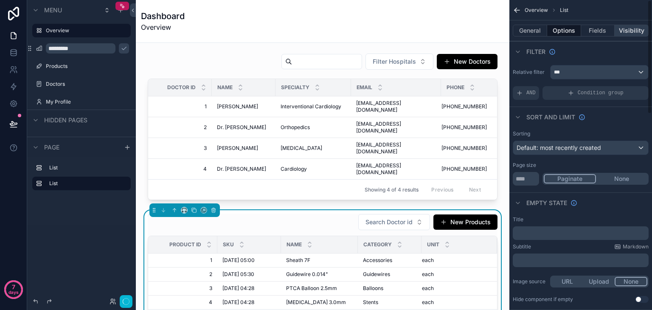
click at [629, 35] on button "Visibility" at bounding box center [631, 31] width 34 height 12
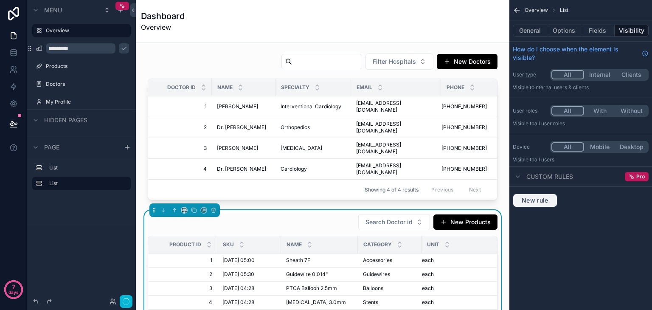
click at [535, 199] on span "New rule" at bounding box center [535, 200] width 34 height 8
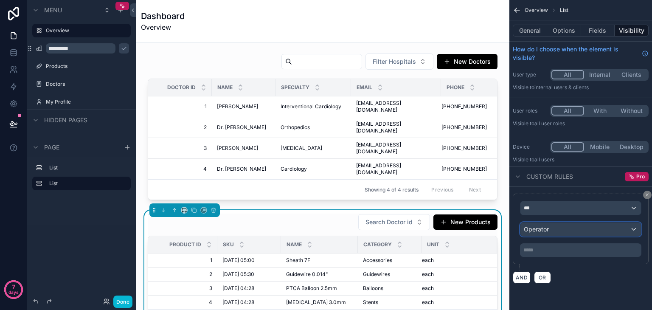
click at [558, 226] on div "Operator" at bounding box center [580, 229] width 121 height 14
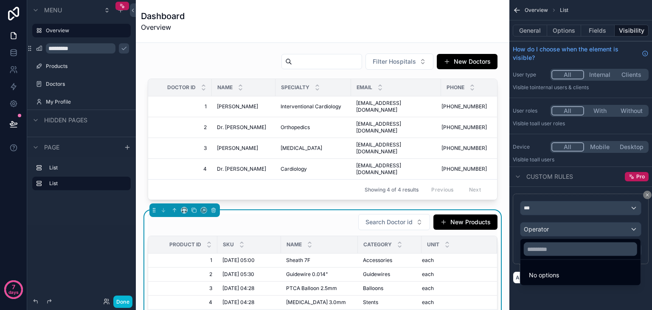
click at [550, 273] on span "No options" at bounding box center [544, 274] width 30 height 7
click at [541, 208] on div "scrollable content" at bounding box center [326, 155] width 652 height 310
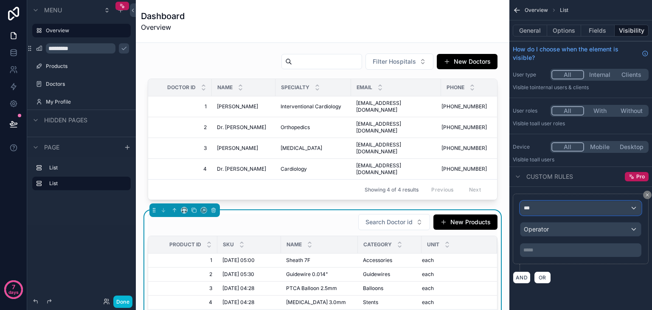
click at [541, 208] on div "***" at bounding box center [580, 208] width 121 height 14
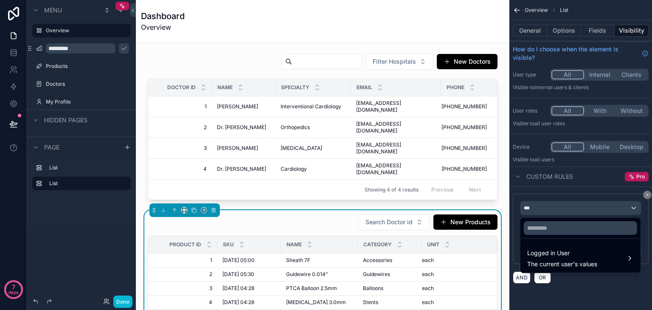
click at [541, 208] on div "scrollable content" at bounding box center [326, 155] width 652 height 310
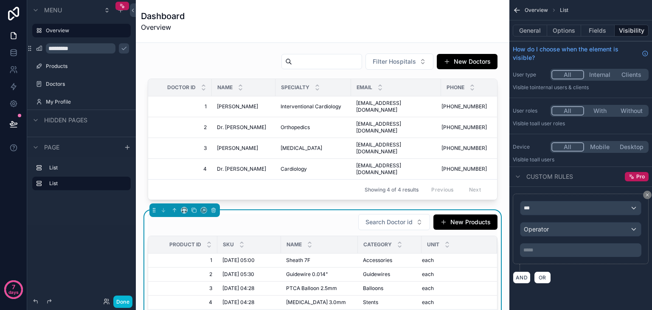
click at [544, 253] on div "***** ﻿" at bounding box center [580, 250] width 121 height 14
click at [538, 250] on p "***** ﻿" at bounding box center [581, 250] width 116 height 7
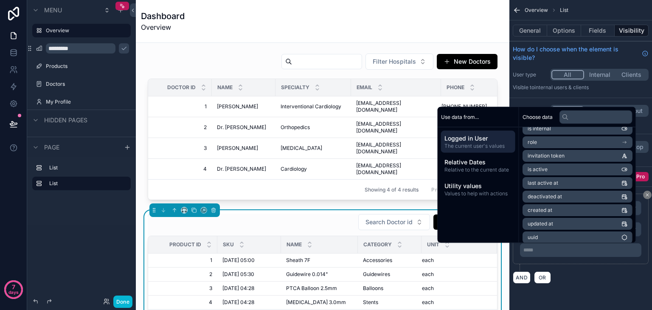
scroll to position [93, 0]
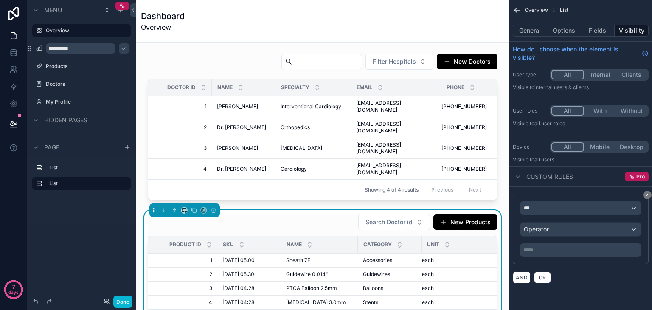
click at [569, 287] on div "*** Operator ***** ﻿ AND OR" at bounding box center [580, 239] width 143 height 104
click at [331, 213] on div "Search Doctor id New Products" at bounding box center [323, 221] width 350 height 17
click at [602, 36] on div "General Options Fields Visibility" at bounding box center [580, 30] width 143 height 20
click at [600, 34] on button "Fields" at bounding box center [598, 31] width 34 height 12
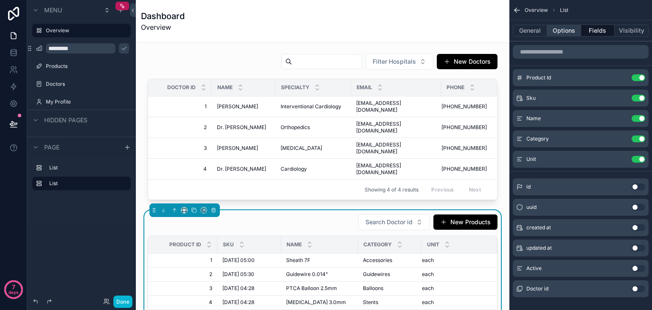
click at [553, 34] on button "Options" at bounding box center [564, 31] width 34 height 12
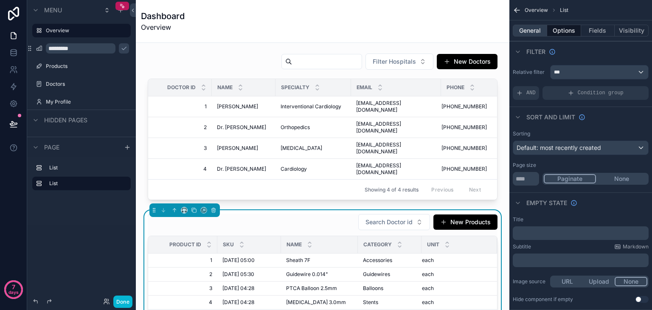
click at [526, 31] on button "General" at bounding box center [530, 31] width 34 height 12
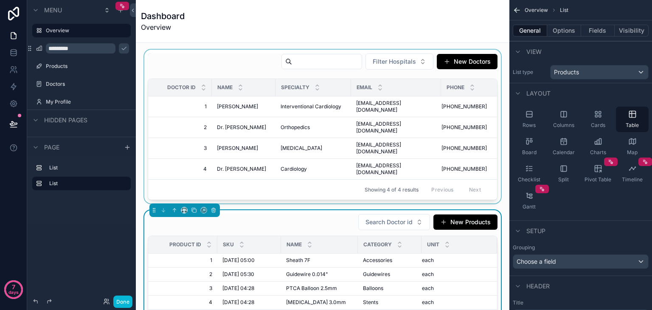
click at [424, 124] on div "scrollable content" at bounding box center [323, 127] width 360 height 154
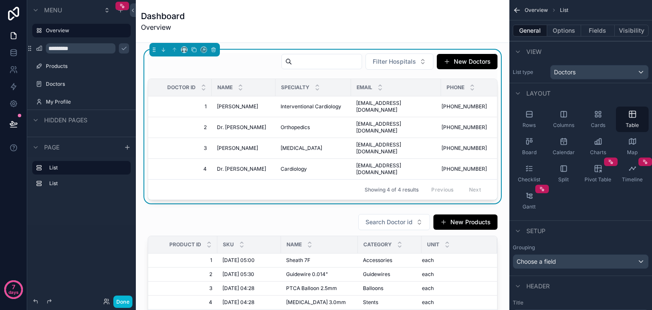
click at [578, 42] on div "View" at bounding box center [580, 51] width 143 height 20
click at [574, 44] on div "View" at bounding box center [580, 51] width 143 height 20
click at [412, 67] on button "Filter Hospitals" at bounding box center [399, 61] width 68 height 16
click at [601, 31] on button "Fields" at bounding box center [598, 31] width 34 height 12
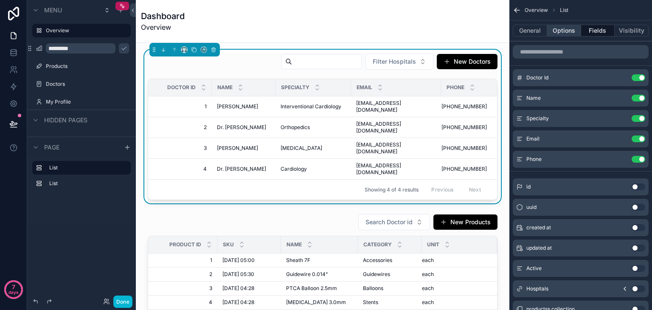
click at [561, 29] on button "Options" at bounding box center [564, 31] width 34 height 12
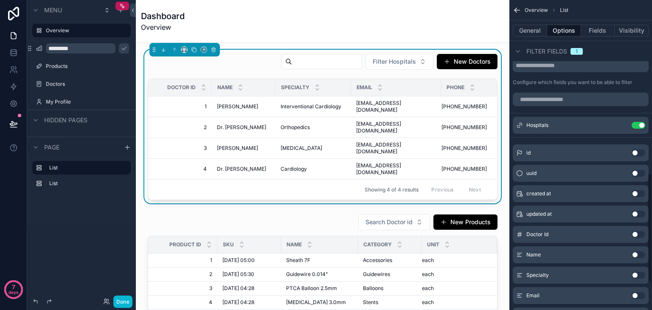
scroll to position [494, 0]
click at [598, 25] on button "Fields" at bounding box center [598, 31] width 34 height 12
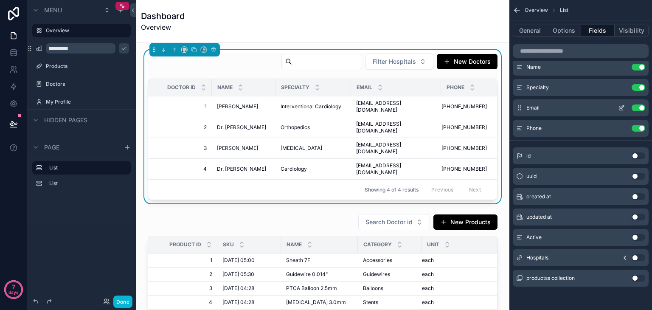
scroll to position [0, 0]
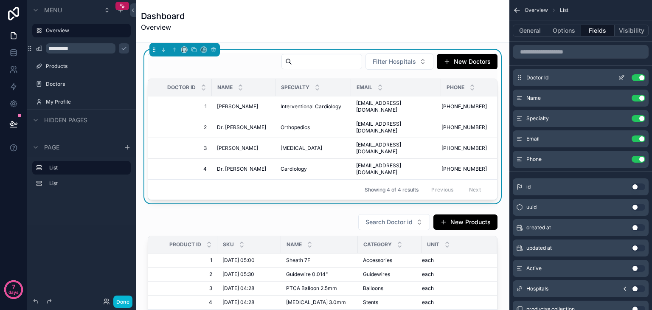
click at [548, 80] on span "Doctor Id" at bounding box center [537, 77] width 22 height 7
click at [552, 31] on button "Options" at bounding box center [564, 31] width 34 height 12
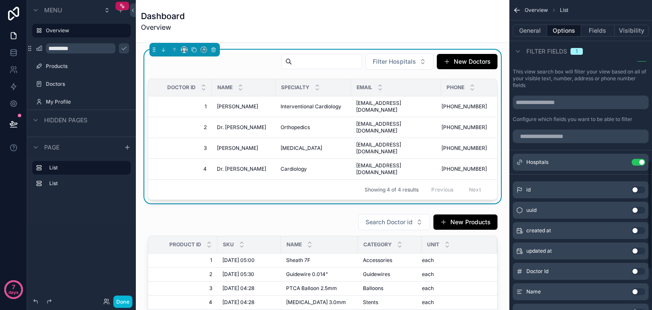
scroll to position [458, 0]
click at [619, 161] on icon "scrollable content" at bounding box center [621, 162] width 4 height 4
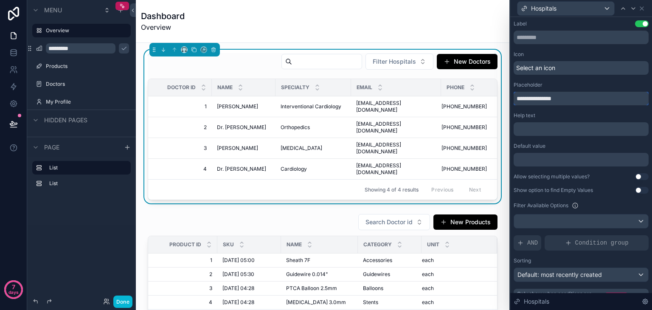
click at [528, 97] on input "**********" at bounding box center [580, 99] width 135 height 14
drag, startPoint x: 533, startPoint y: 97, endPoint x: 501, endPoint y: 99, distance: 31.9
click at [501, 99] on div "**********" at bounding box center [326, 155] width 652 height 310
type input "**********"
click at [584, 155] on div at bounding box center [580, 160] width 135 height 14
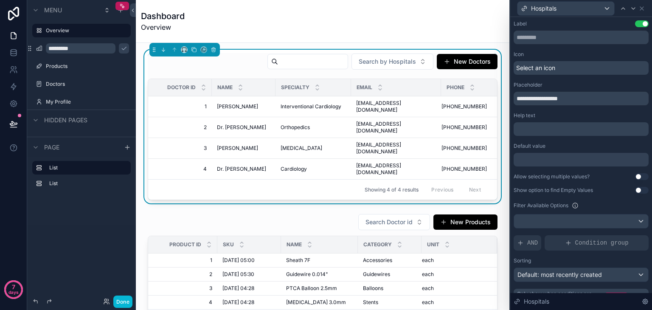
click at [581, 166] on div at bounding box center [580, 160] width 135 height 14
click at [549, 173] on div "Allow selecting multiple values?" at bounding box center [551, 176] width 76 height 7
click at [553, 128] on p "﻿" at bounding box center [582, 129] width 130 height 8
click at [584, 113] on div "Help text" at bounding box center [580, 115] width 135 height 7
click at [571, 29] on div "Label Use setting" at bounding box center [580, 32] width 135 height 24
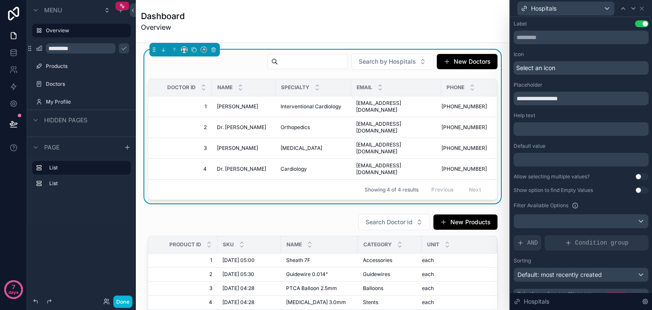
click at [590, 72] on div "Select an icon" at bounding box center [580, 68] width 135 height 14
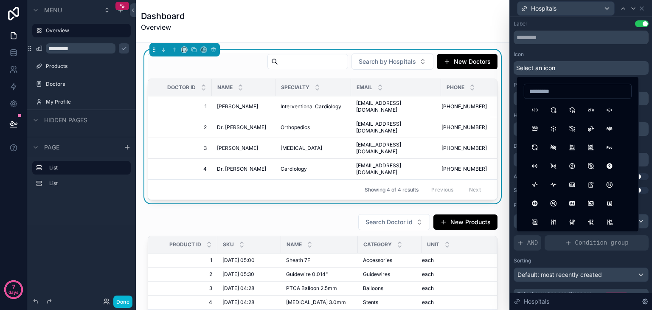
click at [590, 72] on div "Select an icon" at bounding box center [580, 68] width 135 height 14
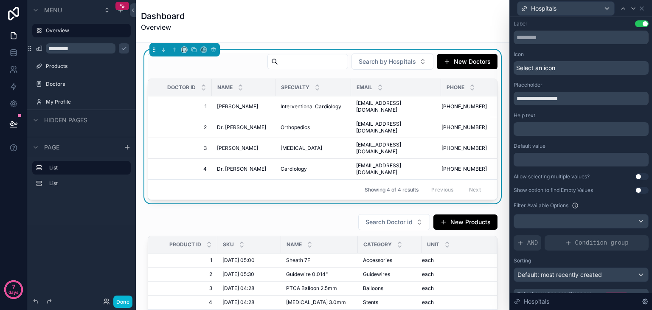
scroll to position [16, 0]
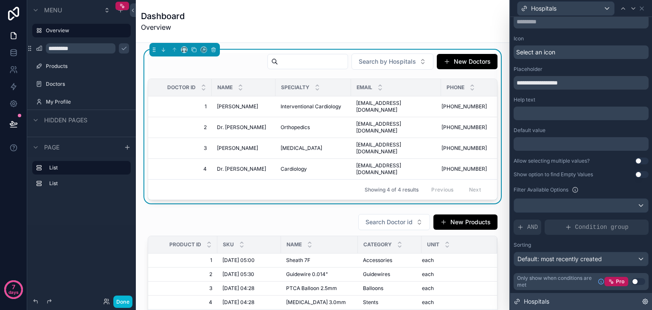
click at [562, 300] on div "Hospitals" at bounding box center [581, 301] width 142 height 17
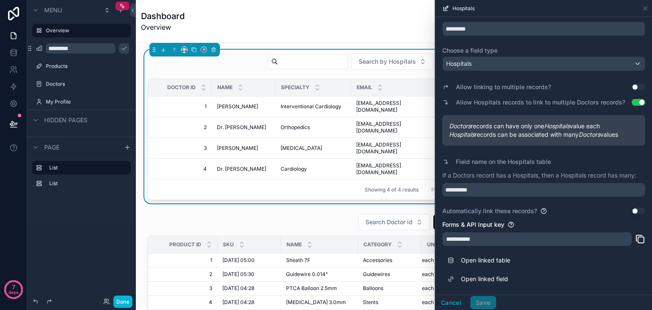
scroll to position [0, 0]
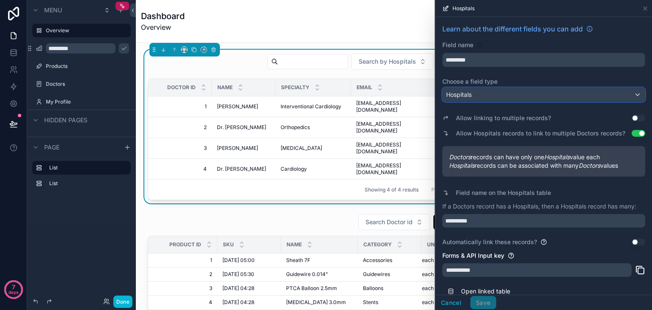
click at [501, 95] on div "Hospitals" at bounding box center [544, 95] width 202 height 14
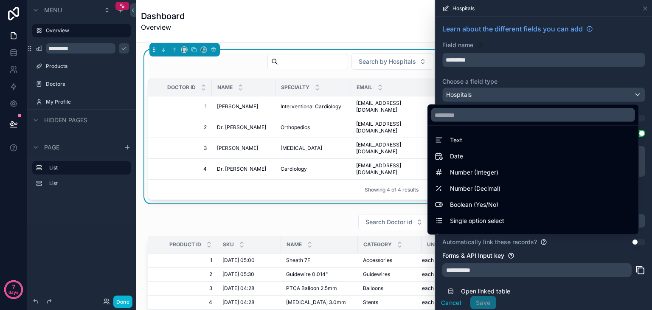
click at [502, 242] on div at bounding box center [543, 155] width 216 height 310
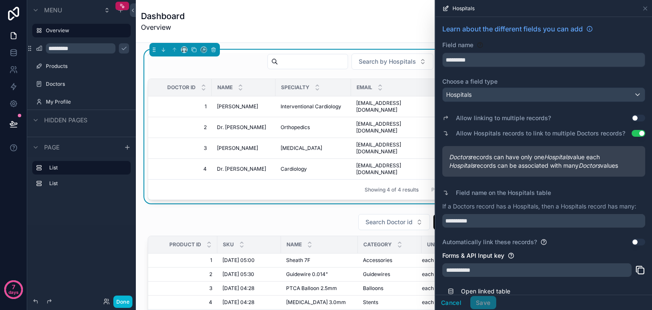
scroll to position [31, 0]
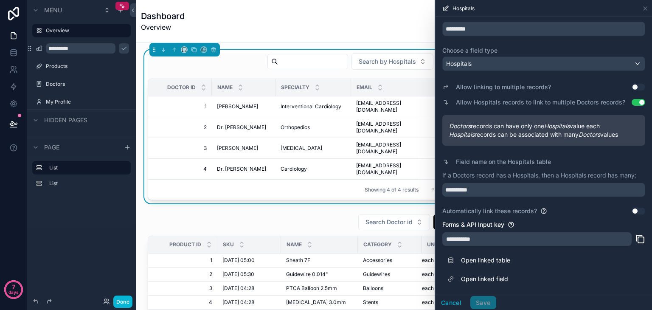
click at [521, 236] on div "**********" at bounding box center [536, 239] width 189 height 14
click at [539, 191] on input "**********" at bounding box center [543, 190] width 203 height 14
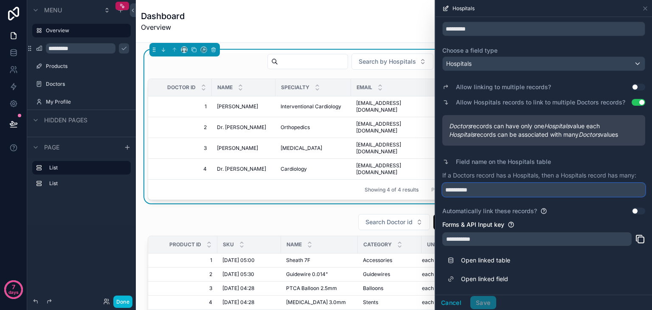
click at [539, 191] on input "**********" at bounding box center [543, 190] width 203 height 14
click at [562, 242] on div "**********" at bounding box center [536, 239] width 189 height 14
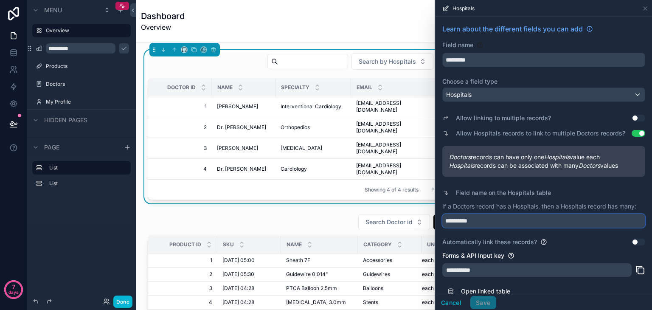
click at [502, 226] on input "**********" at bounding box center [543, 221] width 203 height 14
click at [485, 221] on input "text" at bounding box center [543, 221] width 203 height 14
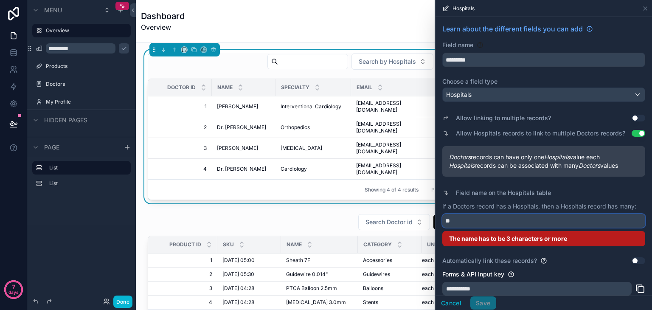
type input "*"
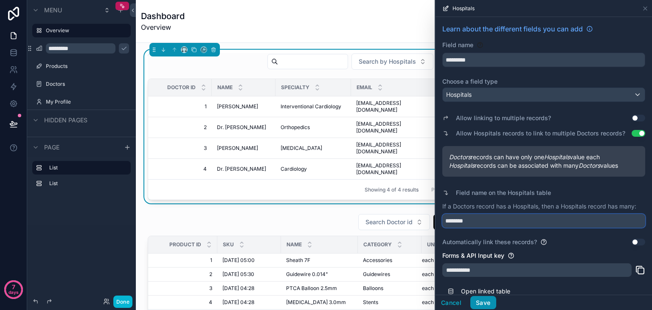
type input "********"
click at [482, 306] on button "Save" at bounding box center [482, 303] width 25 height 14
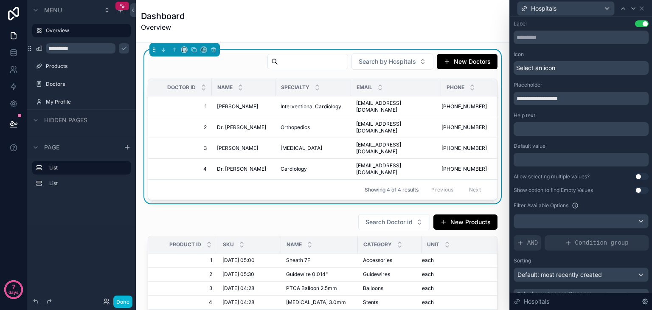
scroll to position [16, 0]
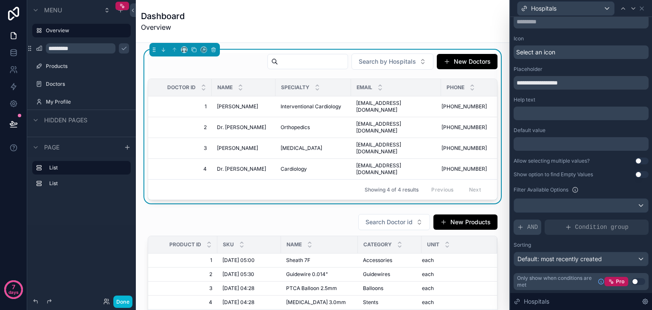
click at [522, 226] on icon at bounding box center [520, 227] width 7 height 7
click at [553, 230] on span "Add a filter" at bounding box center [538, 227] width 43 height 8
click at [625, 218] on icon at bounding box center [627, 220] width 5 height 5
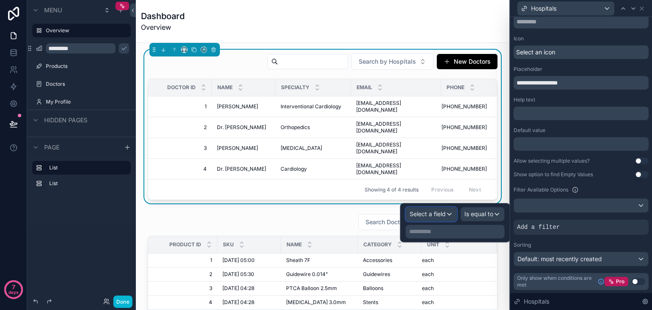
click at [440, 213] on span "Select a field" at bounding box center [428, 213] width 36 height 7
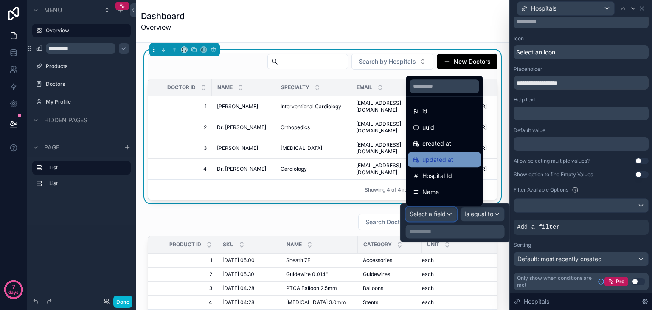
scroll to position [60, 0]
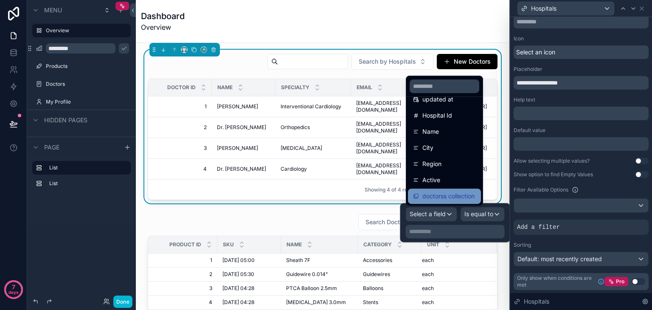
click at [441, 199] on span "doctorss collection" at bounding box center [448, 196] width 52 height 10
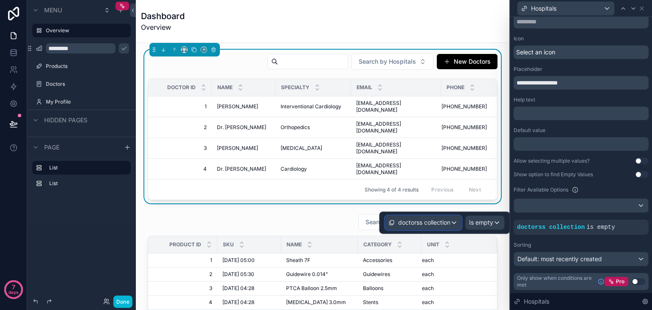
click at [433, 221] on span "doctorss collection" at bounding box center [424, 222] width 52 height 8
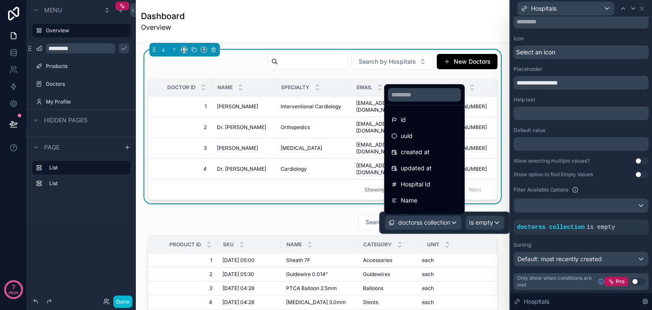
click at [480, 222] on div at bounding box center [444, 222] width 131 height 22
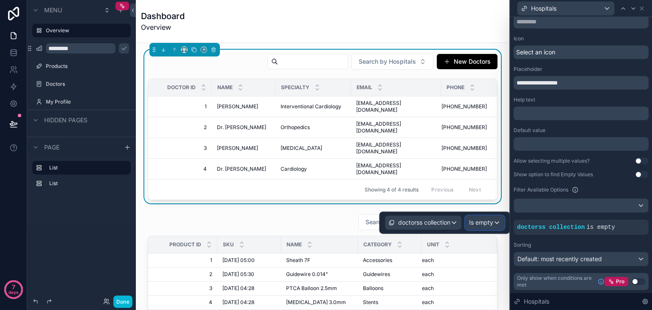
click at [480, 222] on span "Is empty" at bounding box center [481, 222] width 24 height 8
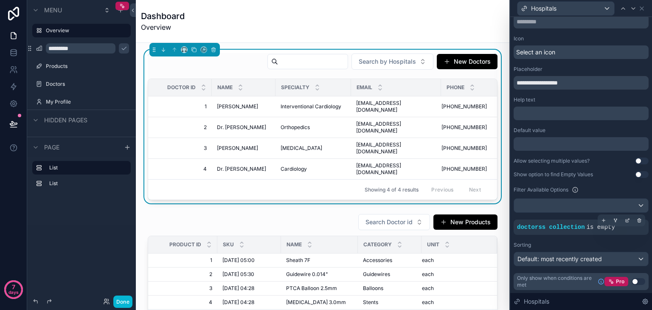
click at [614, 228] on div "doctorss collection is empty" at bounding box center [581, 227] width 128 height 8
click at [637, 219] on icon at bounding box center [639, 220] width 5 height 5
click at [316, 210] on div "scrollable content" at bounding box center [323, 271] width 360 height 123
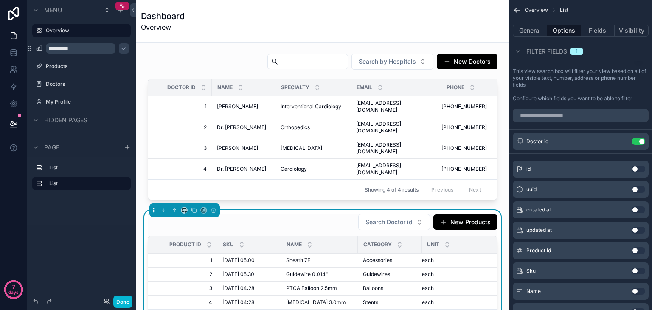
click at [536, 50] on span "Filter fields" at bounding box center [546, 51] width 41 height 8
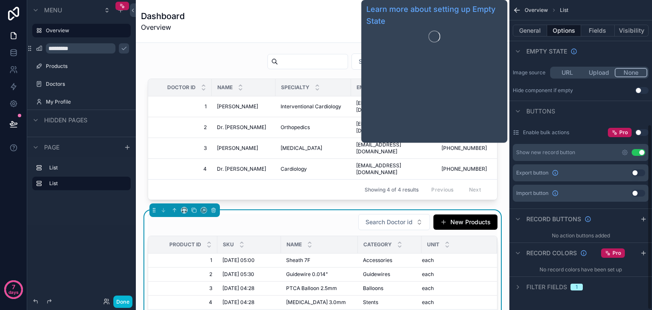
click at [536, 50] on span "Empty state" at bounding box center [546, 51] width 41 height 8
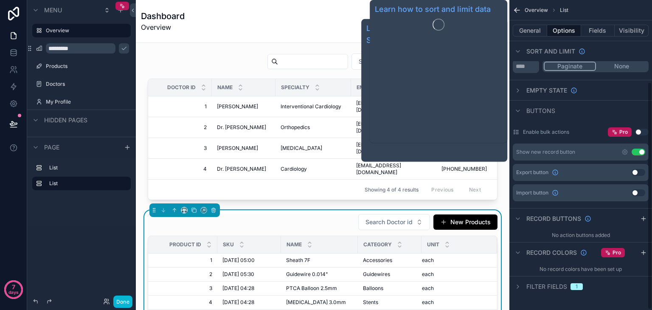
scroll to position [112, 0]
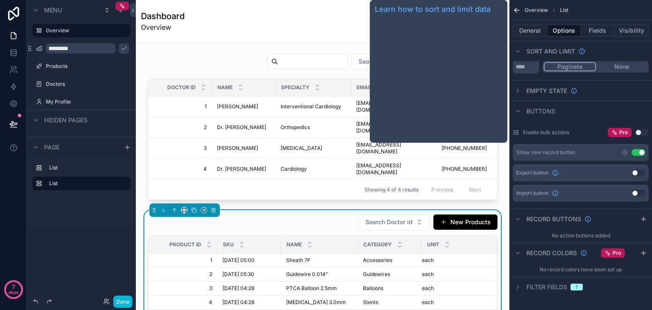
click at [536, 50] on span "Sort And Limit" at bounding box center [550, 51] width 49 height 8
click at [536, 50] on span "Filter" at bounding box center [535, 51] width 19 height 8
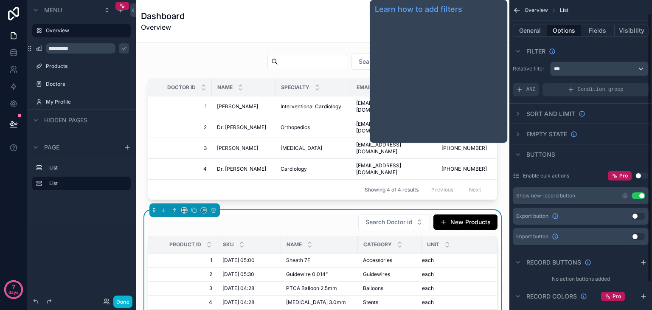
scroll to position [0, 0]
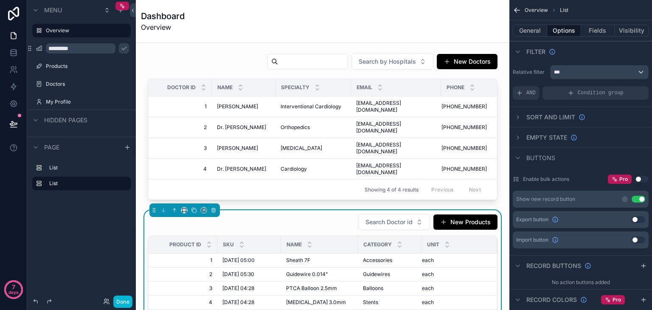
click at [583, 64] on div "Relative filter *** AND Condition group" at bounding box center [580, 83] width 143 height 42
click at [576, 68] on div "***" at bounding box center [599, 72] width 98 height 14
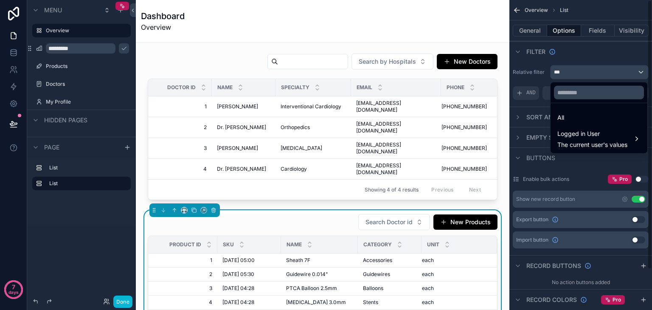
click at [526, 93] on div "scrollable content" at bounding box center [326, 155] width 652 height 310
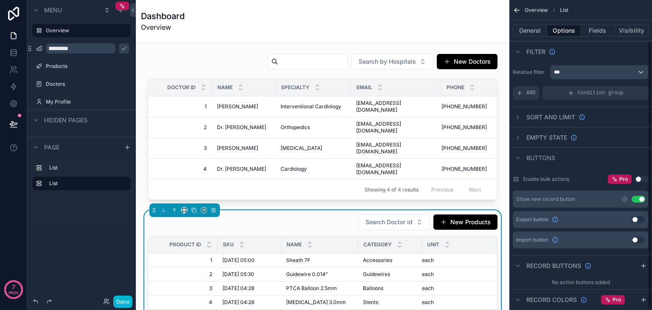
scroll to position [47, 0]
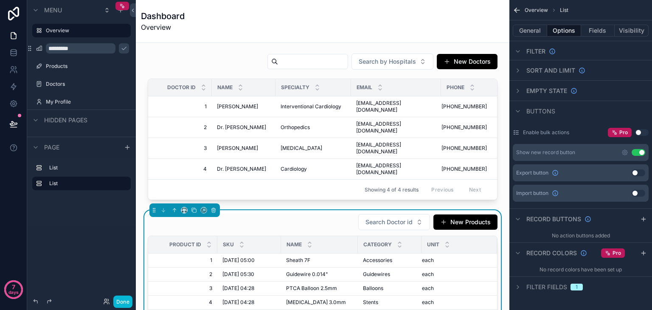
click at [547, 286] on span "Filter fields" at bounding box center [546, 287] width 41 height 8
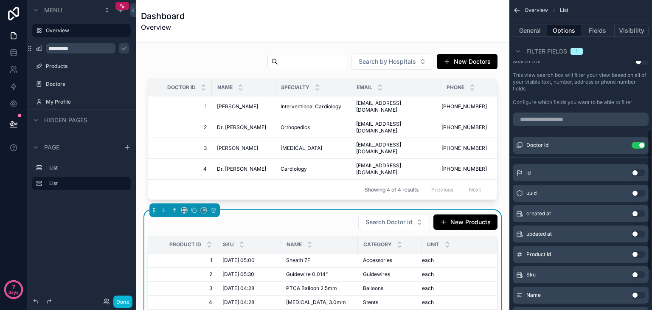
scroll to position [284, 0]
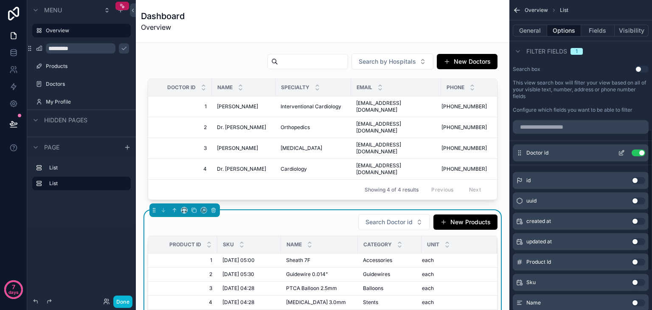
click at [618, 152] on icon "scrollable content" at bounding box center [621, 152] width 7 height 7
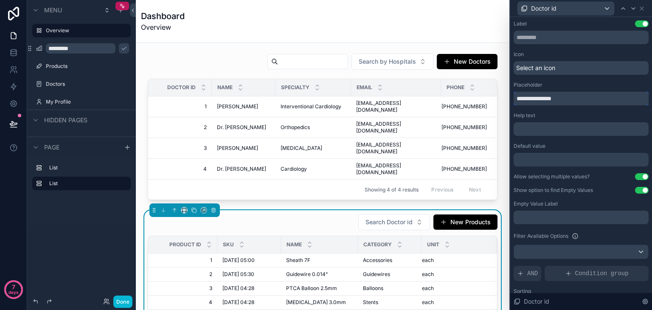
click at [536, 98] on input "**********" at bounding box center [580, 99] width 135 height 14
type input "**********"
click at [572, 129] on p "﻿" at bounding box center [582, 129] width 130 height 8
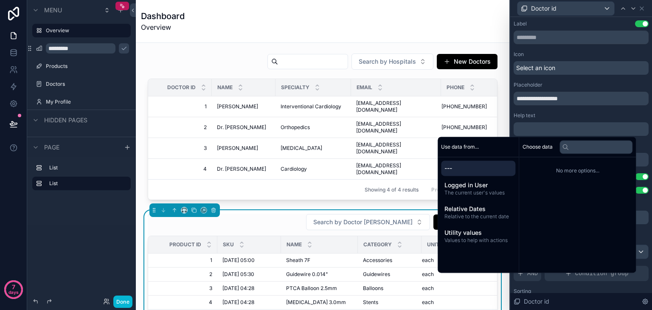
click at [458, 147] on span "Use data from..." at bounding box center [460, 146] width 38 height 7
click at [592, 146] on input "text" at bounding box center [595, 147] width 73 height 14
click at [474, 252] on div "Use data from... --- Logged in User The current user's values Relative Dates Re…" at bounding box center [478, 205] width 81 height 136
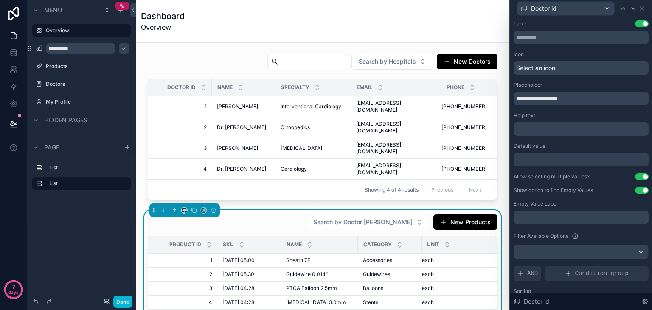
click at [276, 210] on div "Search by Doctor id New Products Product Id Sku Name Category Unit 1 1 01/01/19…" at bounding box center [323, 271] width 360 height 123
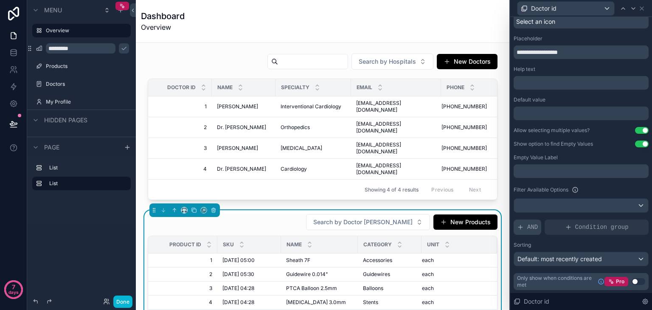
click at [538, 232] on div "AND" at bounding box center [527, 226] width 28 height 15
click at [625, 219] on icon at bounding box center [627, 220] width 5 height 5
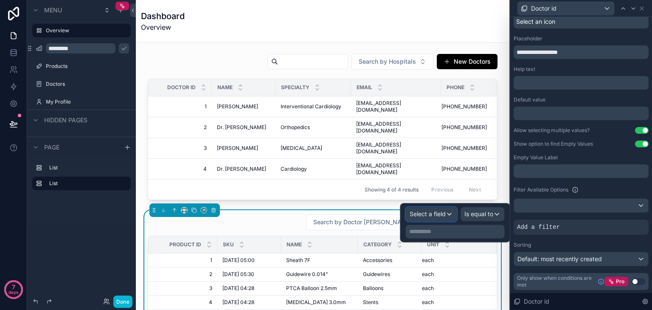
click at [428, 207] on div "Select a field" at bounding box center [431, 214] width 50 height 14
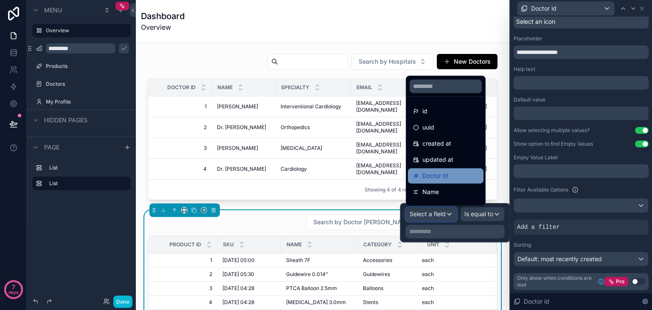
scroll to position [93, 0]
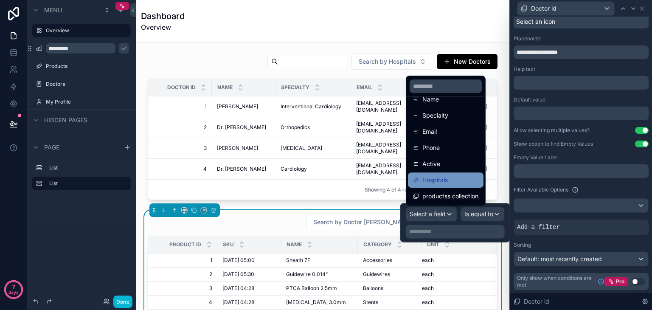
click at [452, 181] on div "Hospitals" at bounding box center [445, 180] width 65 height 10
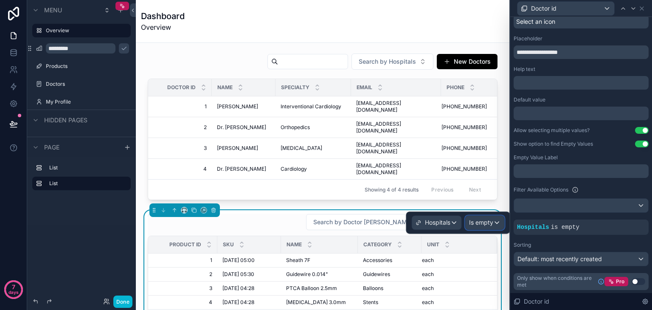
click at [482, 218] on span "Is empty" at bounding box center [481, 222] width 24 height 8
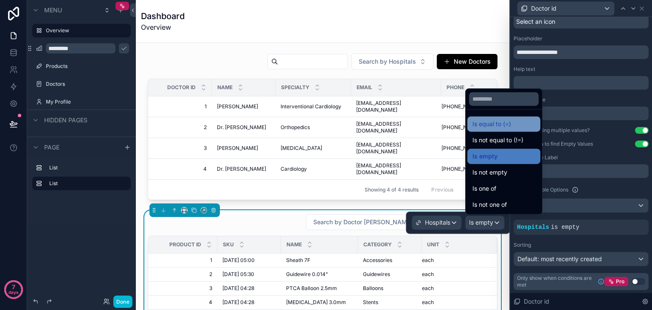
click at [503, 125] on span "Is equal to (=)" at bounding box center [491, 124] width 39 height 10
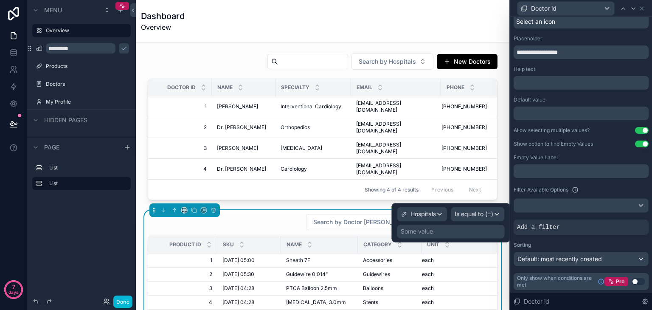
click at [462, 233] on div "Some value" at bounding box center [450, 231] width 107 height 14
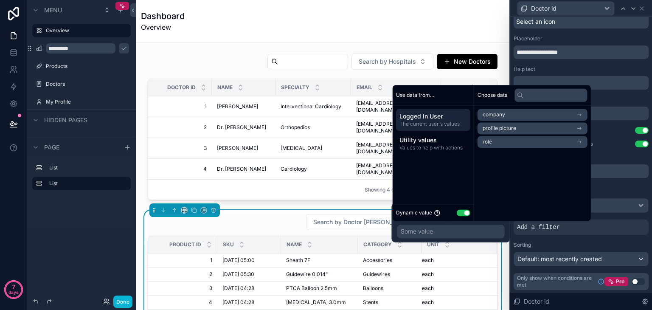
click at [465, 213] on button "Use setting" at bounding box center [464, 212] width 14 height 7
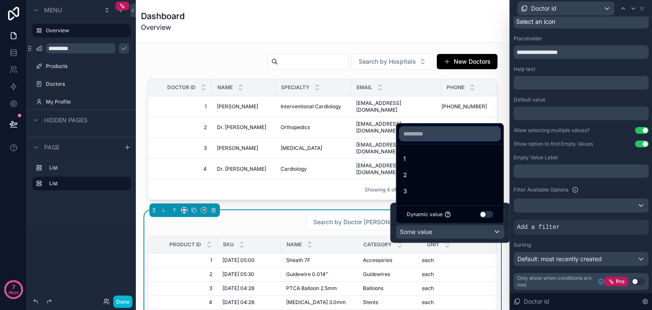
click at [450, 137] on input "text" at bounding box center [450, 134] width 100 height 14
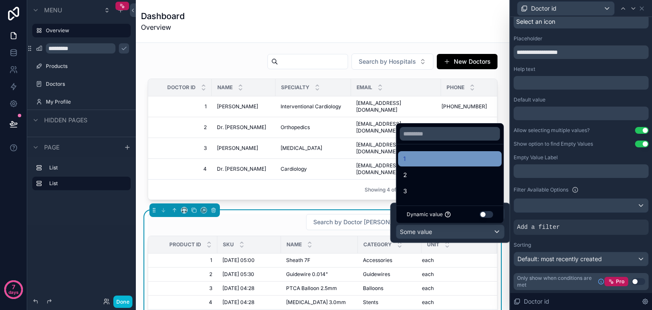
click at [412, 158] on div "1" at bounding box center [449, 159] width 93 height 10
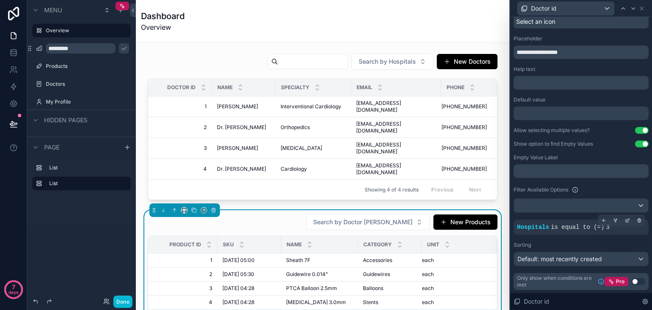
click at [561, 221] on div "Hospitals is equal to (=) 3" at bounding box center [580, 226] width 135 height 15
click at [638, 220] on icon at bounding box center [639, 220] width 3 height 3
click at [631, 280] on button "Use setting" at bounding box center [638, 281] width 14 height 7
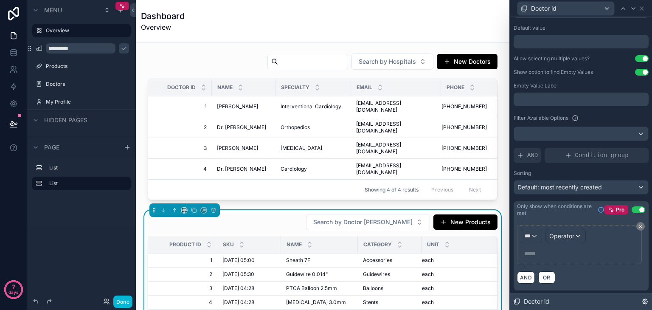
click at [570, 297] on div "Doctor id" at bounding box center [581, 301] width 142 height 17
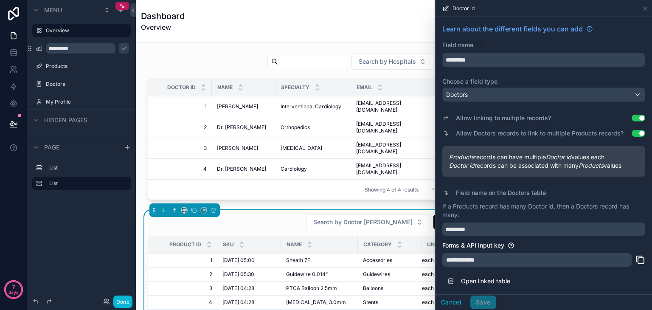
scroll to position [21, 0]
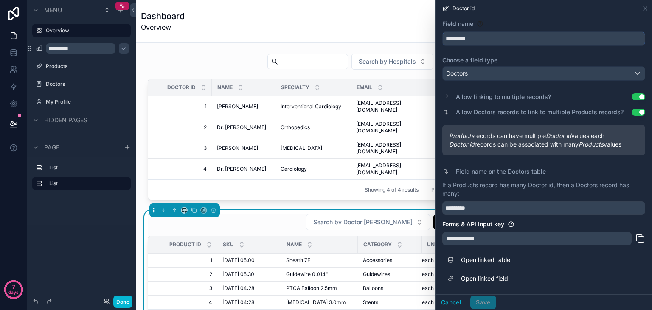
click at [481, 42] on input "*********" at bounding box center [544, 39] width 202 height 14
click at [485, 77] on div "Doctors" at bounding box center [544, 74] width 202 height 14
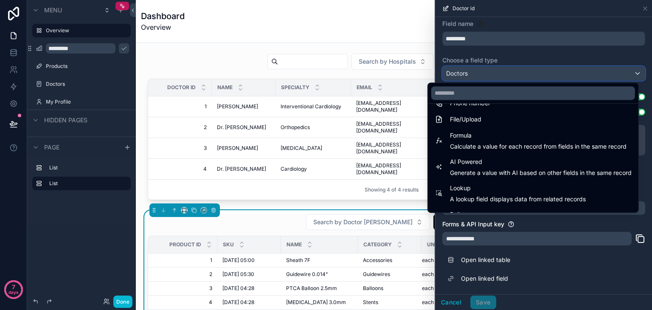
scroll to position [246, 0]
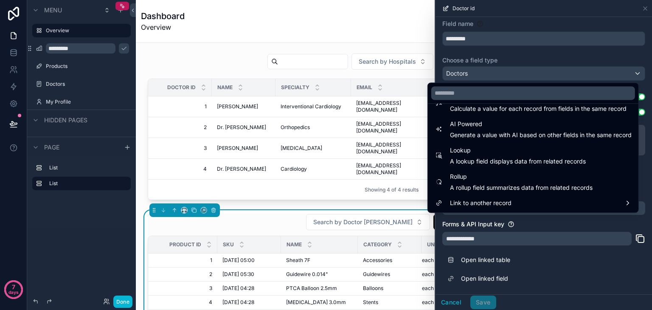
click at [534, 231] on div at bounding box center [543, 155] width 216 height 310
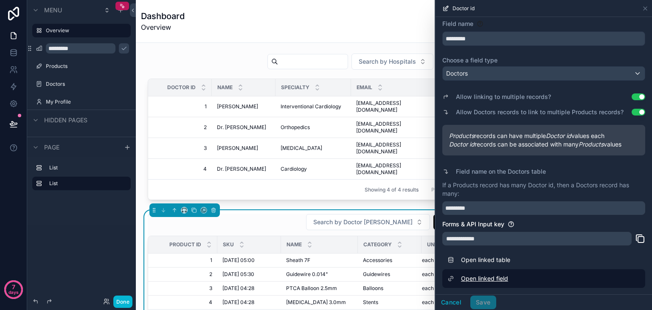
click at [502, 277] on link "Open linked field" at bounding box center [543, 278] width 203 height 19
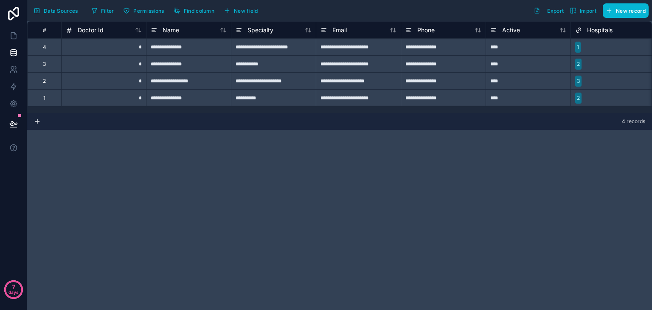
scroll to position [0, 4]
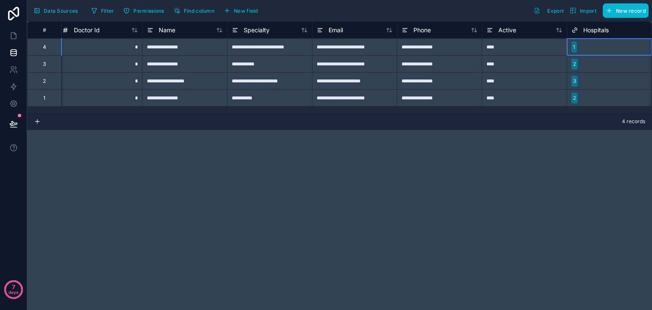
click at [592, 49] on div at bounding box center [613, 47] width 67 height 8
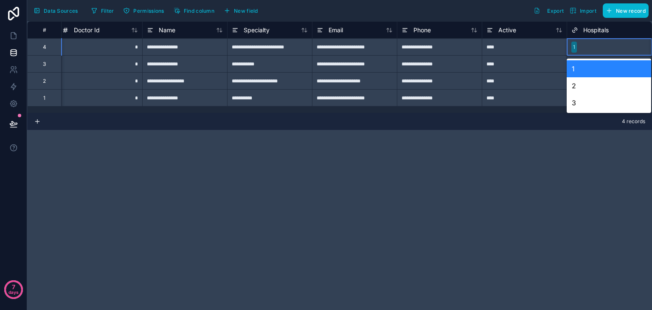
click at [592, 49] on div at bounding box center [613, 47] width 67 height 8
click at [47, 6] on button "Data Sources" at bounding box center [56, 10] width 50 height 14
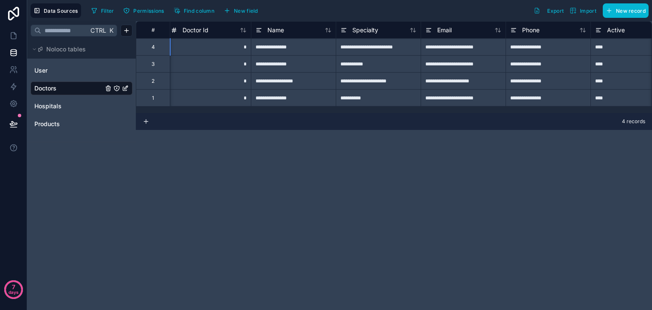
scroll to position [0, 112]
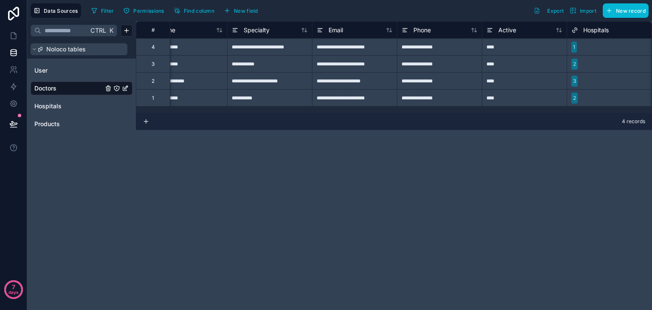
click at [57, 48] on span "Noloco tables" at bounding box center [65, 49] width 39 height 8
click at [115, 88] on icon "Doctors" at bounding box center [116, 88] width 7 height 7
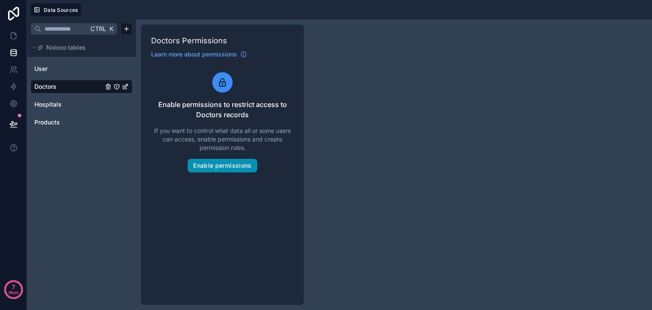
click at [235, 166] on button "Enable permissions" at bounding box center [222, 166] width 69 height 14
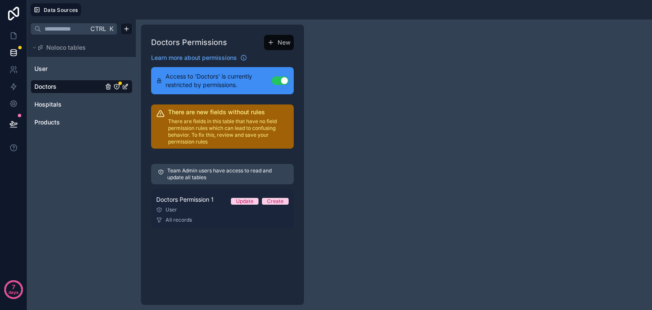
click at [180, 219] on span "All records" at bounding box center [179, 219] width 26 height 7
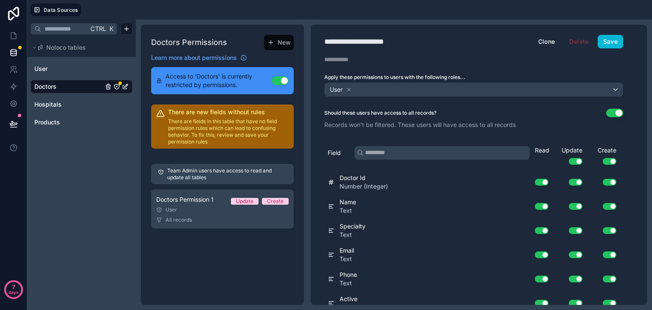
scroll to position [57, 0]
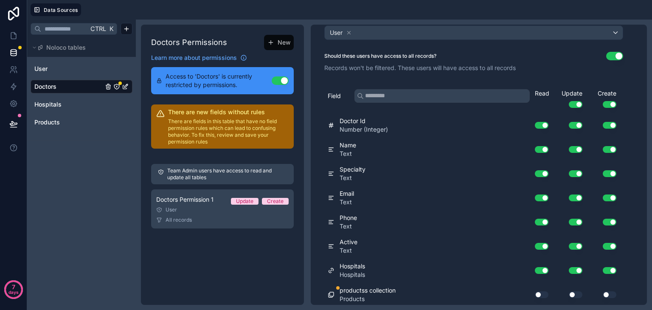
click at [539, 291] on button "Use setting" at bounding box center [542, 294] width 14 height 7
click at [579, 294] on button "Use setting" at bounding box center [576, 294] width 14 height 7
click at [606, 292] on button "Use setting" at bounding box center [610, 294] width 14 height 7
click at [202, 257] on div "Doctors Permissions New Learn more about permissions Access to 'Doctors' is cur…" at bounding box center [222, 165] width 163 height 280
click at [276, 77] on button "Use setting" at bounding box center [280, 80] width 17 height 8
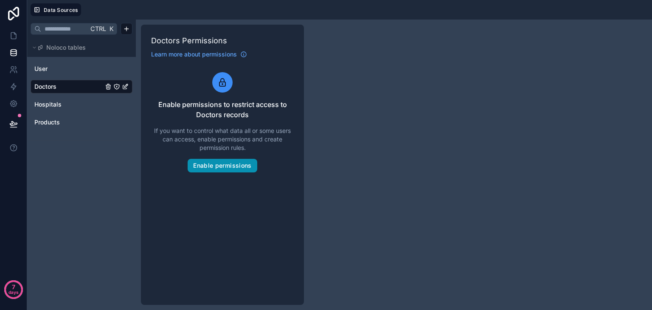
click at [216, 166] on button "Enable permissions" at bounding box center [222, 166] width 69 height 14
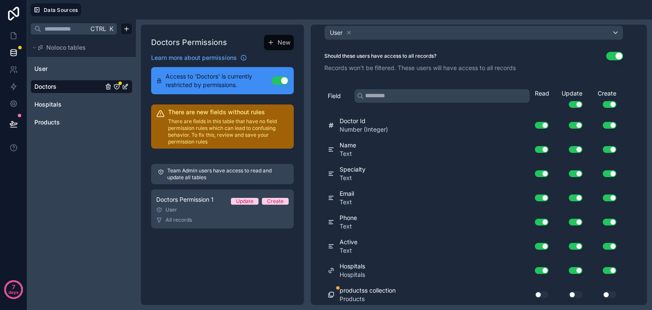
drag, startPoint x: 543, startPoint y: 291, endPoint x: 586, endPoint y: 291, distance: 43.3
click at [586, 291] on div "Use setting Use setting Use setting" at bounding box center [572, 295] width 95 height 14
click at [586, 291] on div "Use setting" at bounding box center [603, 294] width 34 height 7
click at [575, 291] on button "Use setting" at bounding box center [576, 294] width 14 height 7
click at [610, 292] on button "Use setting" at bounding box center [610, 294] width 14 height 7
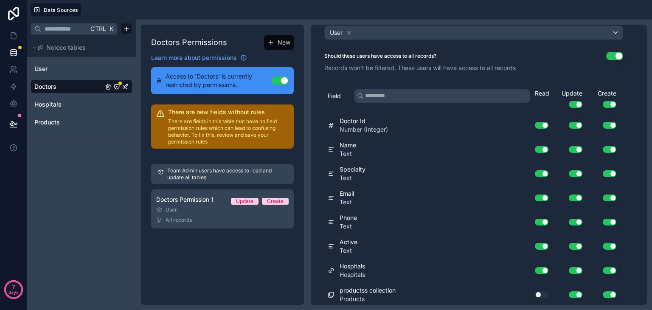
click at [538, 292] on button "Use setting" at bounding box center [542, 294] width 14 height 7
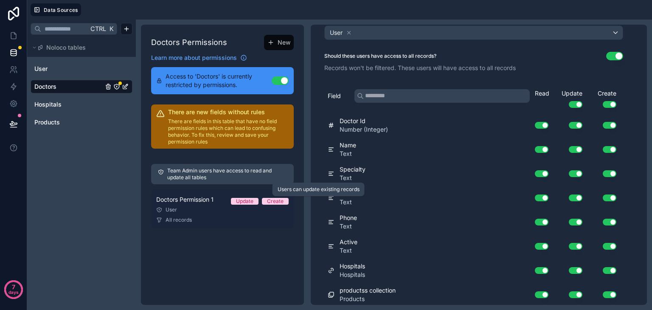
click at [240, 198] on div "Update" at bounding box center [244, 201] width 17 height 7
click at [246, 201] on div "Update" at bounding box center [244, 201] width 17 height 7
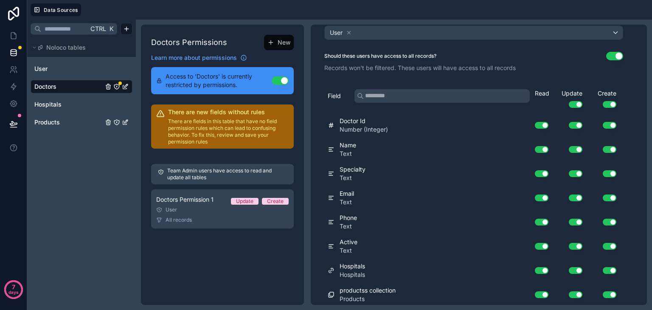
click at [79, 123] on link "Products" at bounding box center [68, 122] width 69 height 8
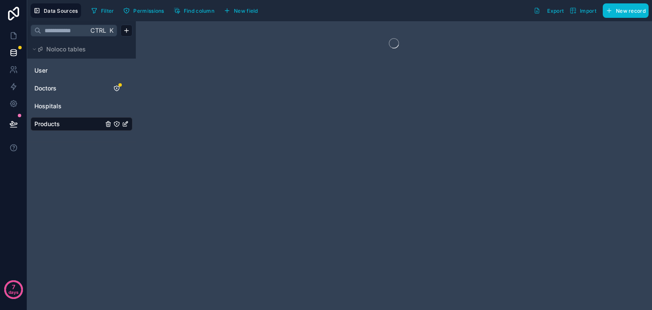
click at [118, 124] on icon "Products" at bounding box center [116, 124] width 7 height 7
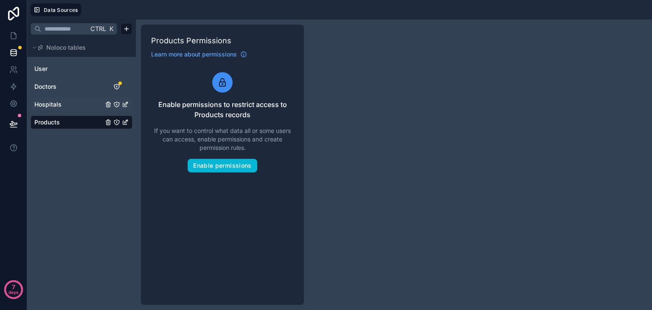
click at [118, 103] on icon "Hospitals" at bounding box center [116, 104] width 7 height 7
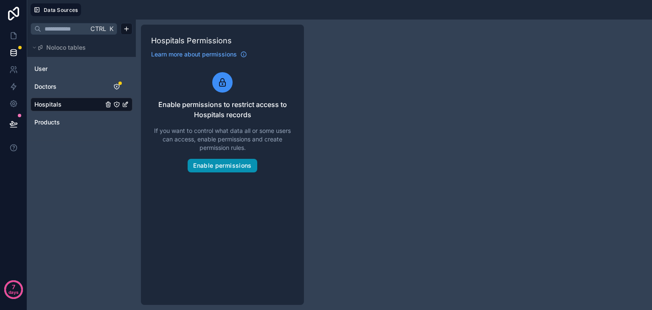
click at [207, 164] on button "Enable permissions" at bounding box center [222, 166] width 69 height 14
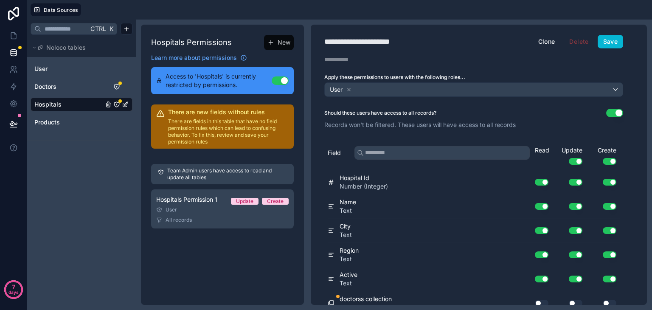
scroll to position [8, 0]
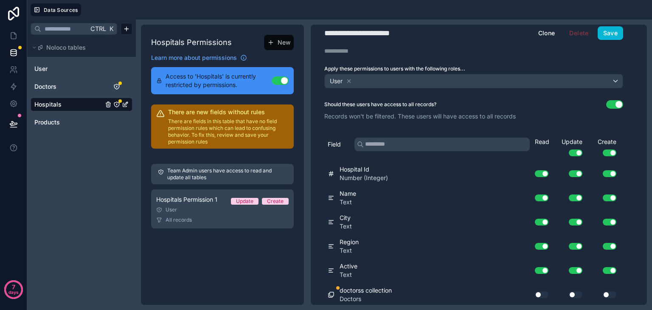
click at [539, 291] on button "Use setting" at bounding box center [542, 294] width 14 height 7
click at [576, 291] on button "Use setting" at bounding box center [576, 294] width 14 height 7
click at [611, 292] on button "Use setting" at bounding box center [610, 294] width 14 height 7
click at [276, 79] on button "Use setting" at bounding box center [280, 80] width 17 height 8
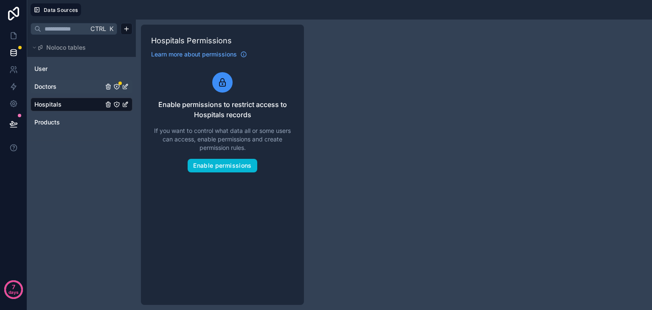
click at [116, 86] on icon "Doctors" at bounding box center [116, 86] width 0 height 0
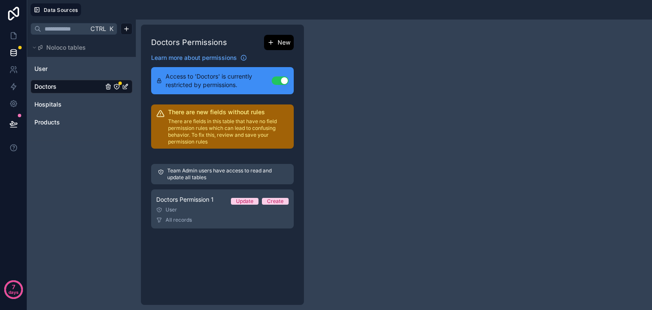
click at [278, 44] on span "New" at bounding box center [284, 42] width 13 height 8
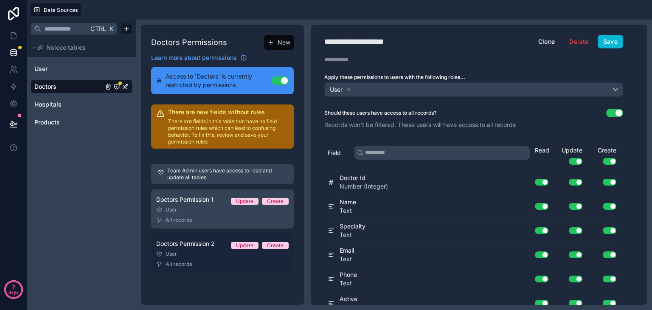
click at [211, 250] on div "User" at bounding box center [222, 253] width 132 height 7
click at [275, 244] on div "Create" at bounding box center [275, 245] width 17 height 7
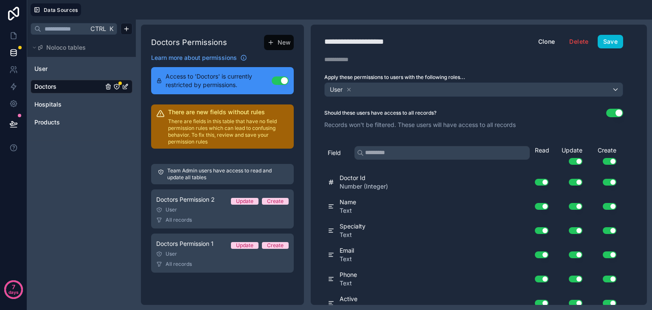
click at [277, 77] on button "Use setting" at bounding box center [280, 80] width 17 height 8
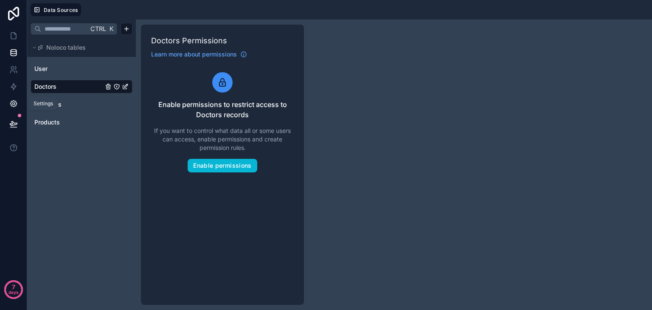
click at [12, 102] on icon at bounding box center [13, 103] width 8 height 8
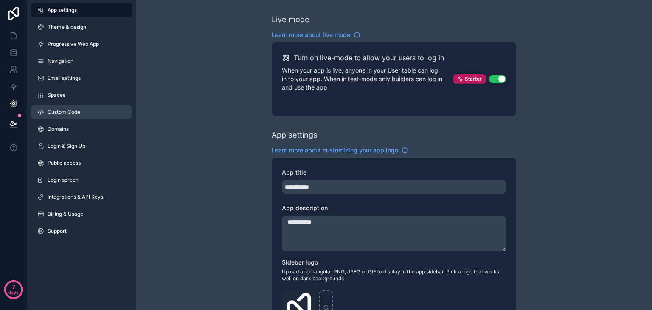
click at [79, 112] on span "Custom Code" at bounding box center [64, 112] width 33 height 7
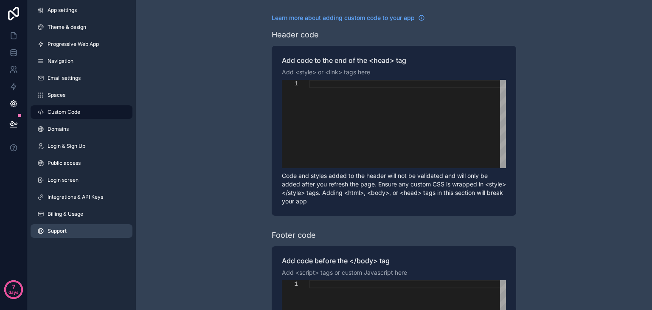
click at [81, 230] on link "Support" at bounding box center [82, 231] width 102 height 14
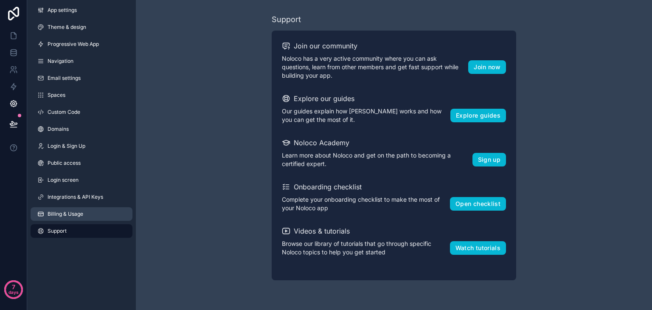
click at [79, 210] on span "Billing & Usage" at bounding box center [66, 213] width 36 height 7
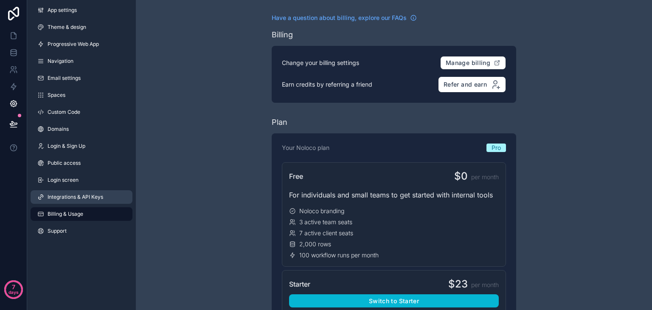
click at [87, 202] on link "Integrations & API Keys" at bounding box center [82, 197] width 102 height 14
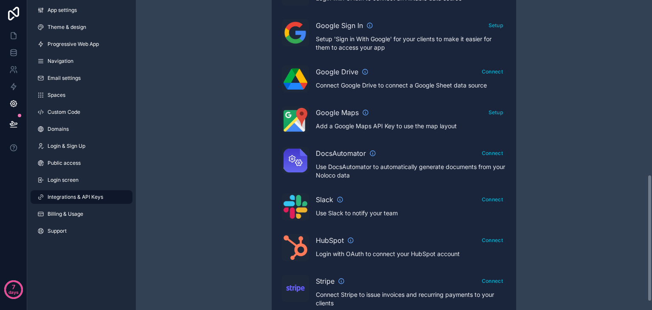
scroll to position [446, 0]
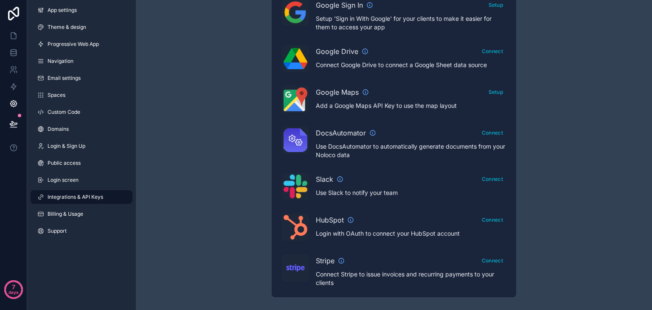
click at [61, 68] on div "App settings Theme & design Progressive Web App Navigation Email settings Space…" at bounding box center [81, 122] width 109 height 244
click at [66, 61] on span "Navigation" at bounding box center [61, 61] width 26 height 7
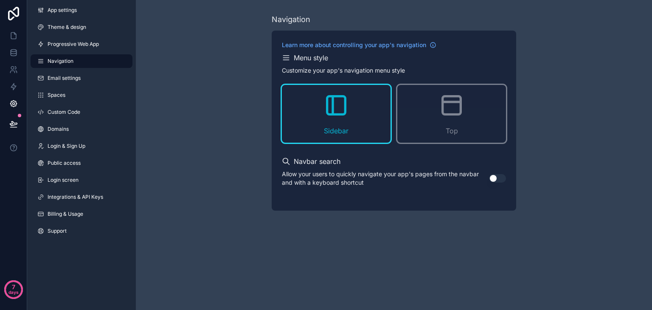
click at [78, 36] on div "App settings Theme & design Progressive Web App Navigation Email settings Space…" at bounding box center [81, 122] width 109 height 244
click at [94, 46] on span "Progressive Web App" at bounding box center [73, 44] width 51 height 7
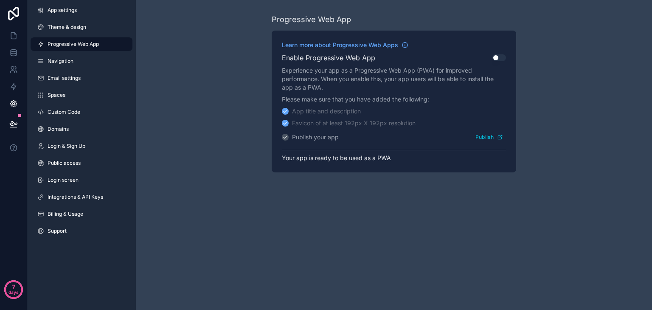
click at [496, 57] on button "Use setting" at bounding box center [499, 57] width 14 height 7
click at [488, 136] on button "Publish" at bounding box center [489, 137] width 34 height 12
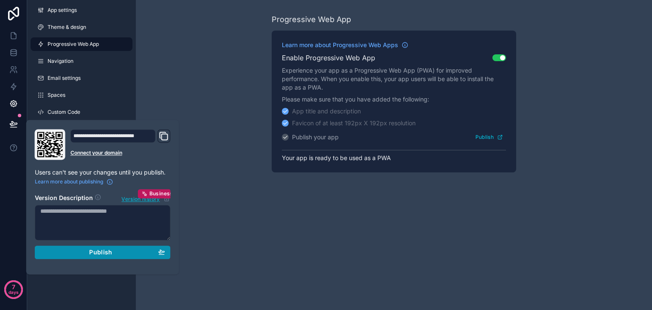
click at [89, 252] on div "Publish" at bounding box center [102, 252] width 125 height 8
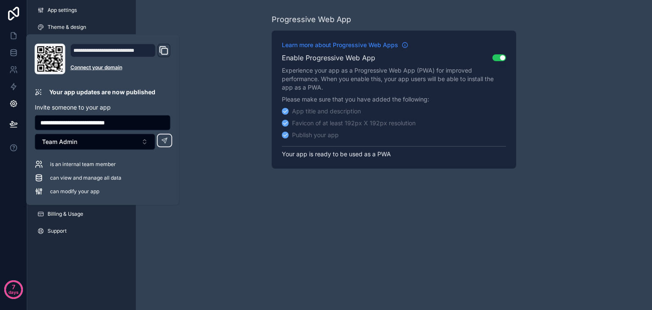
click at [320, 43] on span "Learn more about Progressive Web Apps" at bounding box center [340, 45] width 116 height 8
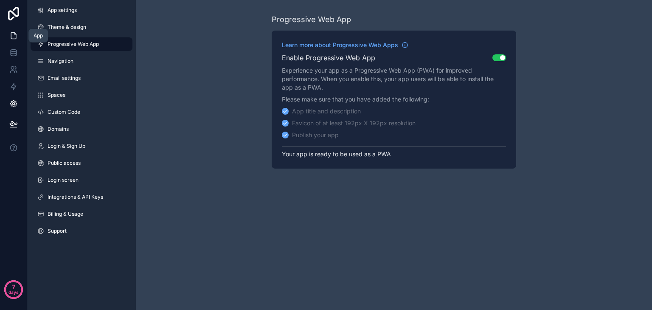
click at [14, 34] on icon at bounding box center [13, 35] width 8 height 8
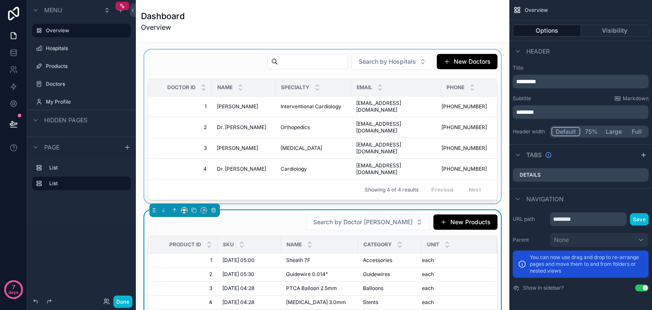
click at [359, 108] on div "scrollable content" at bounding box center [323, 127] width 360 height 154
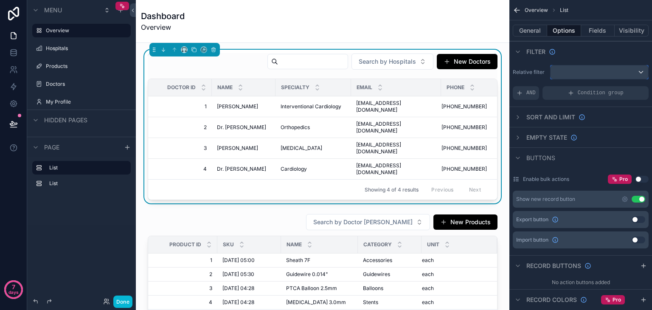
click at [591, 70] on div "scrollable content" at bounding box center [599, 72] width 98 height 14
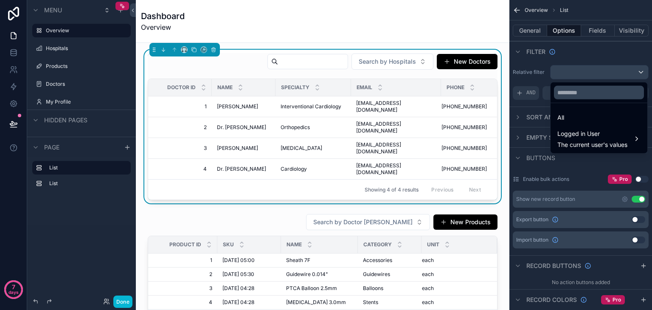
click at [591, 70] on div "scrollable content" at bounding box center [326, 155] width 652 height 310
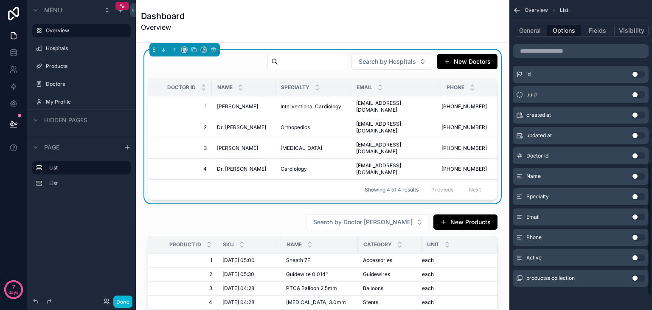
scroll to position [270, 0]
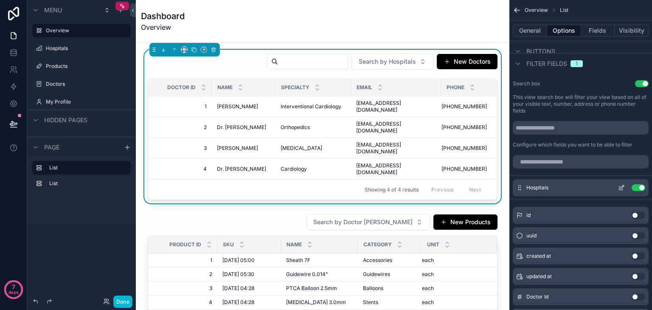
click at [575, 188] on div "Hospitals Use setting" at bounding box center [581, 187] width 136 height 17
click at [540, 187] on span "Hospitals" at bounding box center [537, 187] width 22 height 7
click at [618, 186] on icon "scrollable content" at bounding box center [621, 187] width 7 height 7
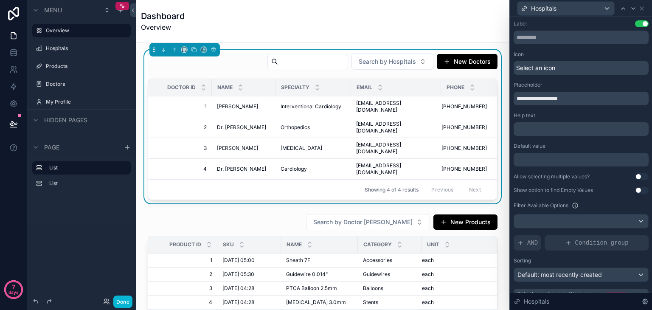
scroll to position [16, 0]
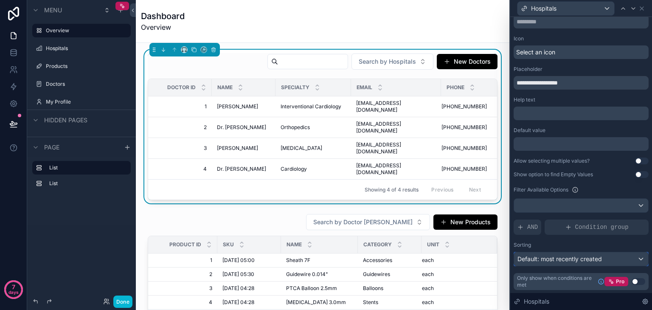
click at [586, 261] on span "Default: most recently created" at bounding box center [559, 258] width 84 height 7
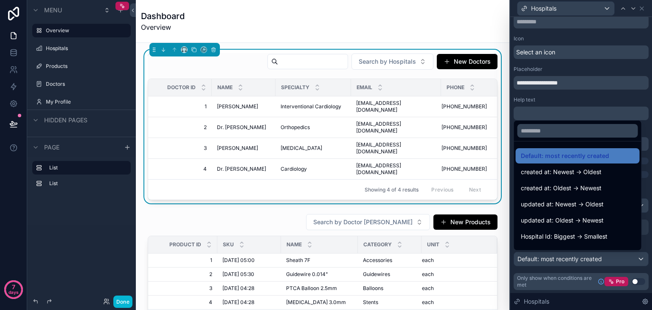
click at [572, 273] on div at bounding box center [581, 155] width 142 height 310
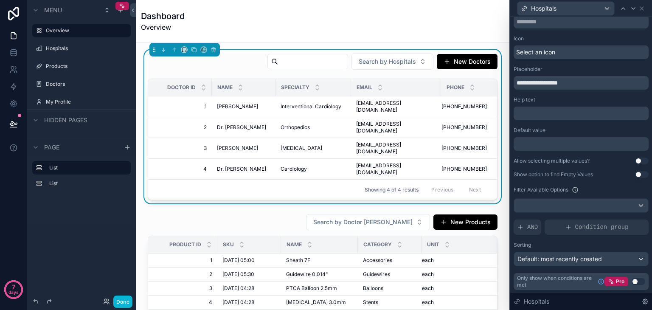
scroll to position [0, 0]
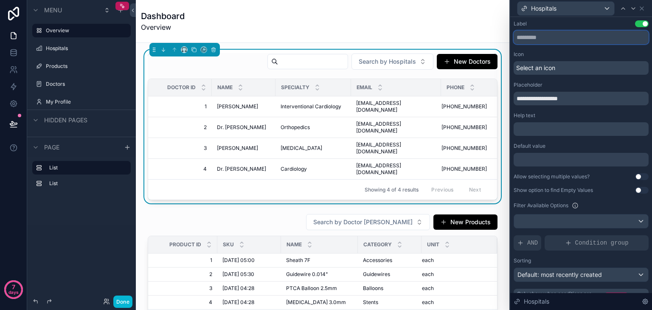
click at [572, 40] on input "text" at bounding box center [580, 38] width 135 height 14
click at [569, 67] on div "Select an icon" at bounding box center [580, 68] width 135 height 14
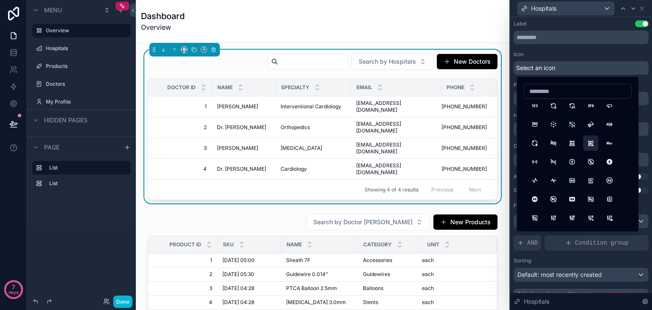
scroll to position [3, 0]
click at [565, 65] on div "Select an icon" at bounding box center [580, 68] width 135 height 14
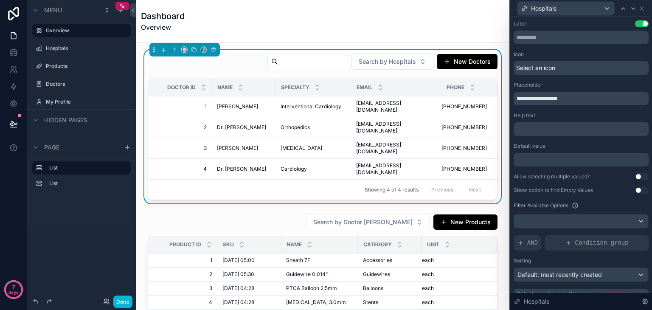
scroll to position [16, 0]
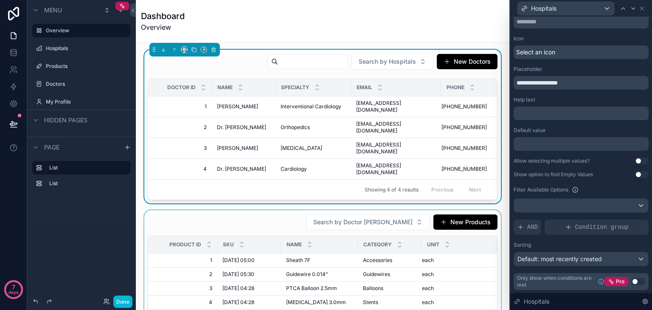
click at [402, 210] on div "scrollable content" at bounding box center [323, 271] width 360 height 123
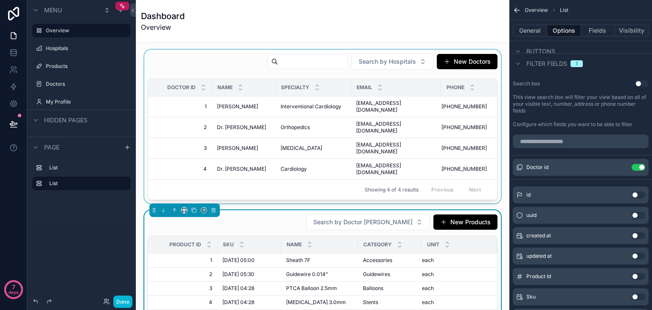
click at [402, 218] on span "Search by Doctor [PERSON_NAME]" at bounding box center [362, 222] width 99 height 8
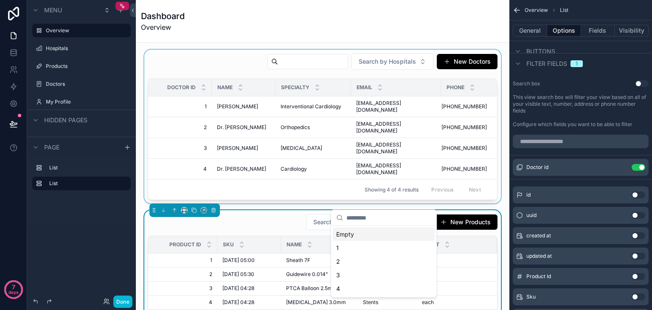
click at [402, 218] on span "Search by Doctor [PERSON_NAME]" at bounding box center [362, 222] width 99 height 8
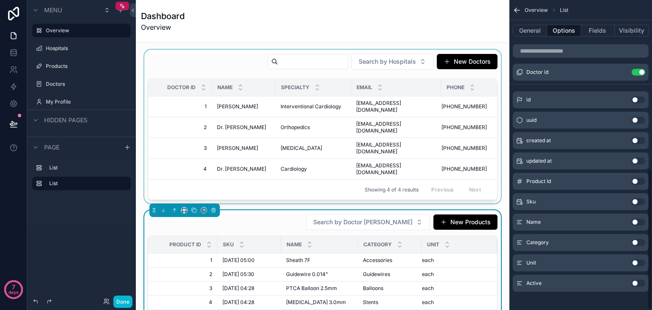
scroll to position [370, 0]
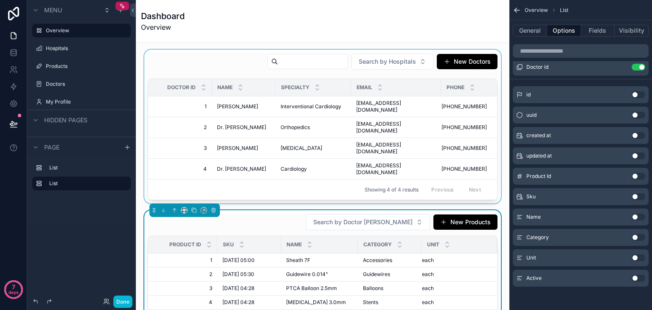
click at [635, 240] on div "Category Use setting" at bounding box center [581, 237] width 136 height 17
click at [636, 236] on button "Use setting" at bounding box center [638, 237] width 14 height 7
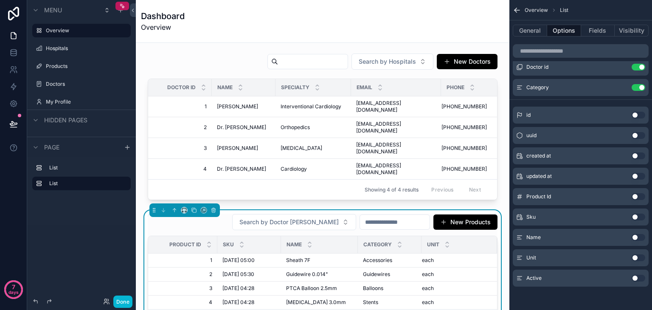
click at [360, 216] on input "scrollable content" at bounding box center [395, 222] width 70 height 12
click at [633, 87] on button "Use setting" at bounding box center [638, 87] width 14 height 7
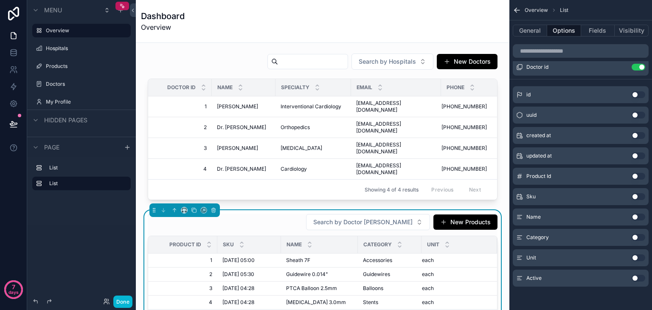
click at [635, 217] on button "Use setting" at bounding box center [638, 216] width 14 height 7
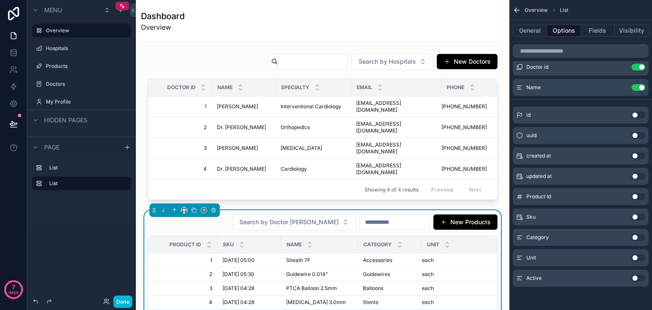
click at [360, 216] on input "scrollable content" at bounding box center [395, 222] width 70 height 12
click at [640, 86] on button "Use setting" at bounding box center [638, 87] width 14 height 7
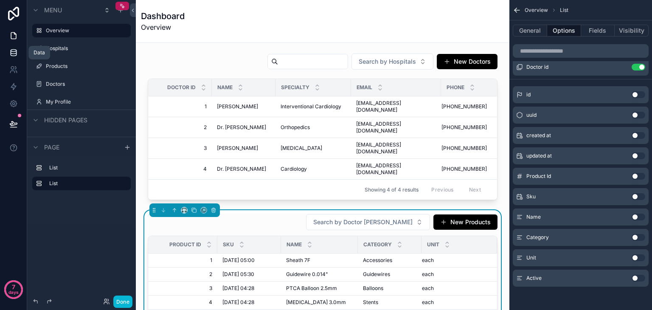
click at [11, 58] on link at bounding box center [13, 52] width 27 height 17
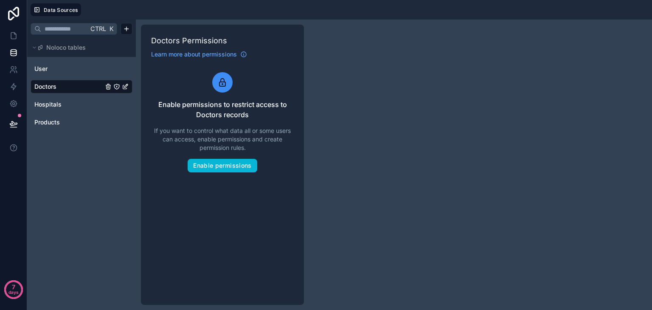
click at [59, 85] on link "Doctors" at bounding box center [68, 86] width 69 height 8
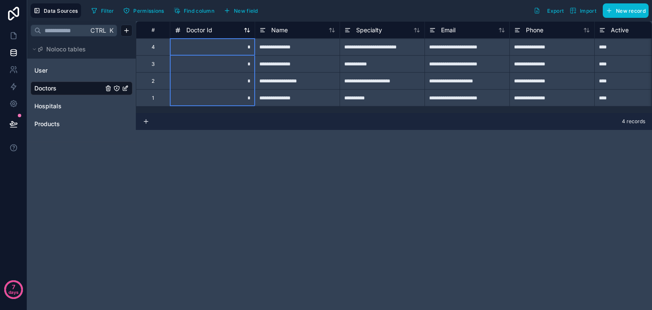
click at [223, 33] on div "Doctor Id" at bounding box center [212, 30] width 76 height 10
click at [197, 32] on span "Doctor Id" at bounding box center [199, 30] width 26 height 8
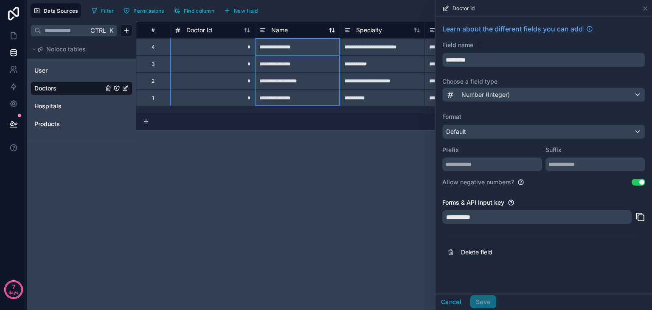
click at [290, 31] on div "Name" at bounding box center [297, 30] width 76 height 10
click at [280, 26] on span "Name" at bounding box center [279, 30] width 17 height 8
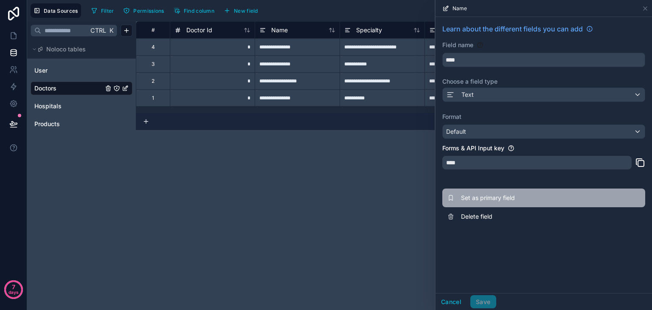
click at [508, 200] on span "Set as primary field" at bounding box center [522, 198] width 122 height 8
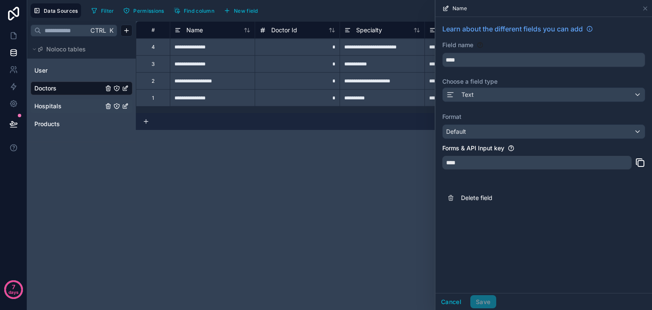
click at [60, 107] on span "Hospitals" at bounding box center [47, 106] width 27 height 8
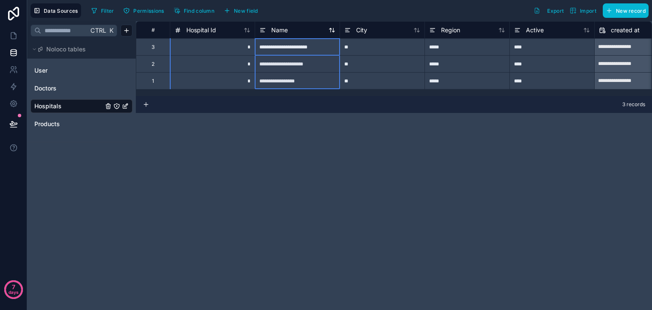
click at [295, 31] on div "Name" at bounding box center [297, 30] width 76 height 10
click at [274, 27] on span "Name" at bounding box center [279, 30] width 17 height 8
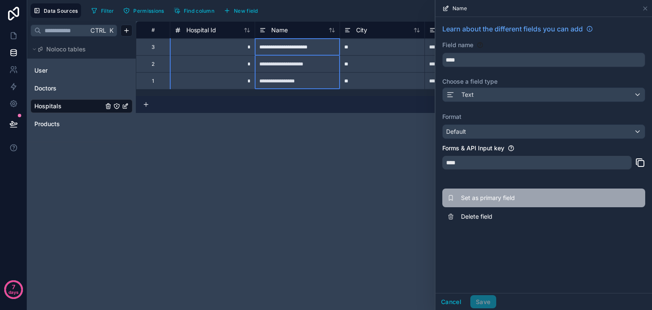
click at [505, 198] on span "Set as primary field" at bounding box center [522, 198] width 122 height 8
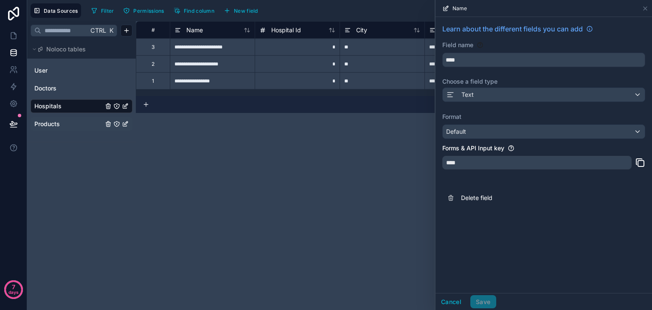
click at [53, 121] on span "Products" at bounding box center [46, 124] width 25 height 8
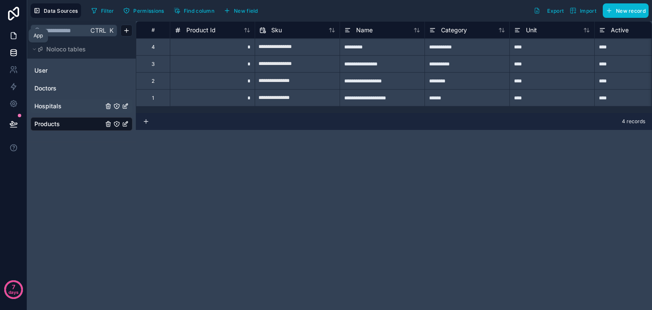
click at [15, 37] on icon at bounding box center [13, 35] width 8 height 8
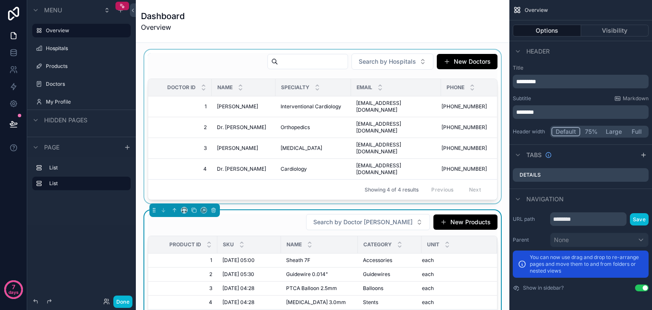
click at [263, 88] on div "Name" at bounding box center [243, 87] width 63 height 16
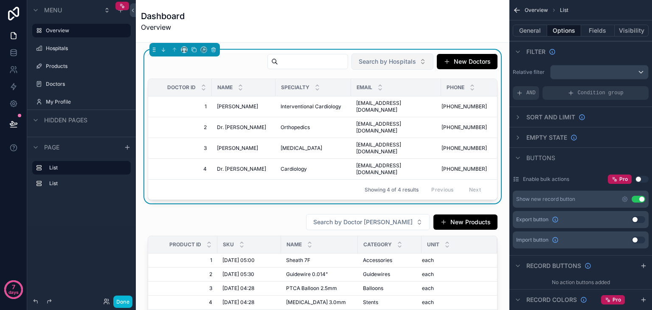
click at [390, 61] on span "Search by Hospitals" at bounding box center [387, 61] width 57 height 8
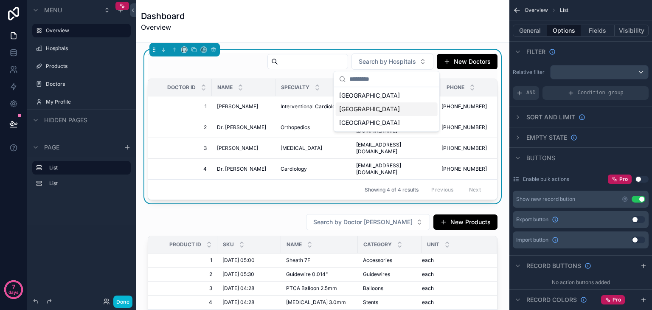
click at [380, 108] on span "[GEOGRAPHIC_DATA]" at bounding box center [369, 109] width 61 height 8
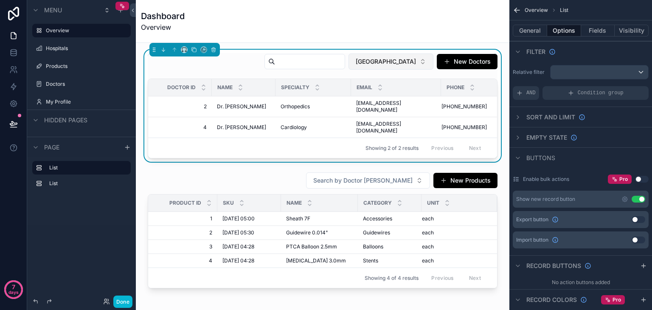
click at [395, 62] on span "[GEOGRAPHIC_DATA]" at bounding box center [386, 61] width 60 height 8
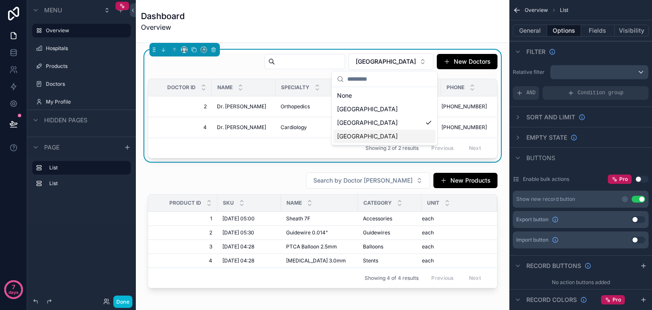
click at [364, 137] on span "[GEOGRAPHIC_DATA]" at bounding box center [367, 136] width 61 height 8
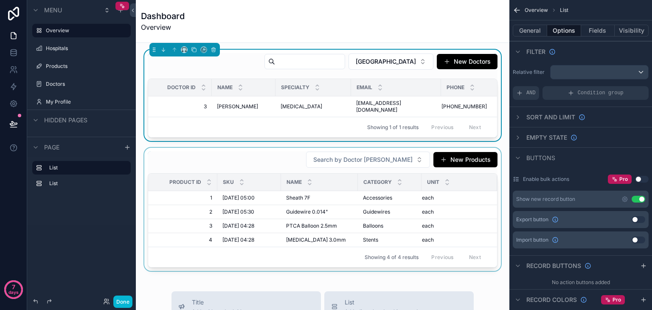
click at [381, 157] on div "scrollable content" at bounding box center [323, 209] width 360 height 123
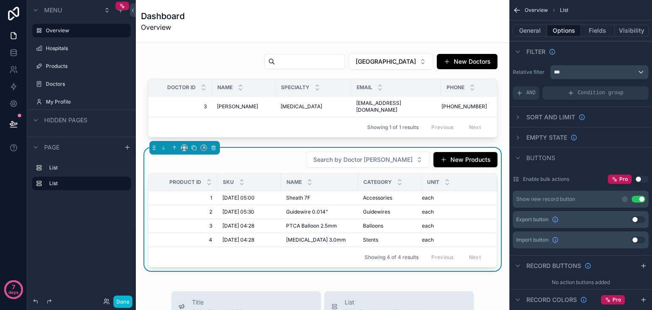
click at [381, 157] on span "Search by Doctor [PERSON_NAME]" at bounding box center [362, 159] width 99 height 8
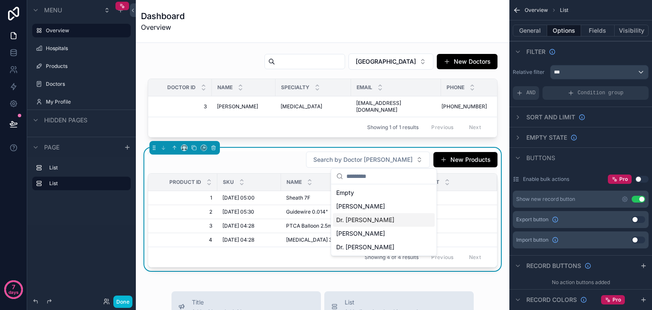
click at [380, 220] on div "Dr. [PERSON_NAME]" at bounding box center [384, 220] width 102 height 14
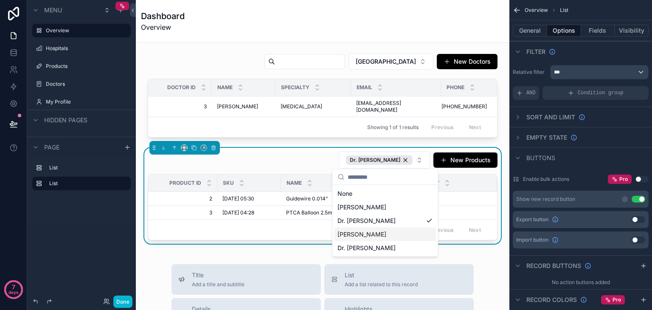
click at [376, 231] on span "[PERSON_NAME]" at bounding box center [361, 234] width 49 height 8
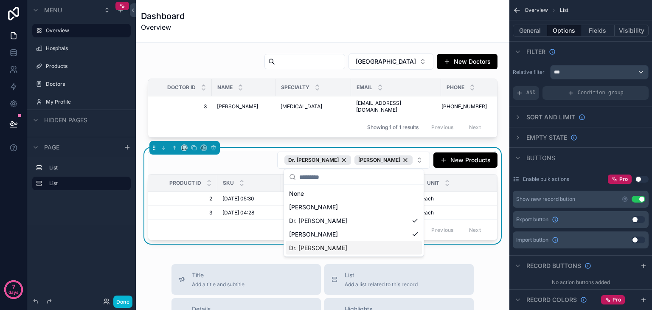
click at [367, 246] on div "Dr. [PERSON_NAME]" at bounding box center [354, 248] width 136 height 14
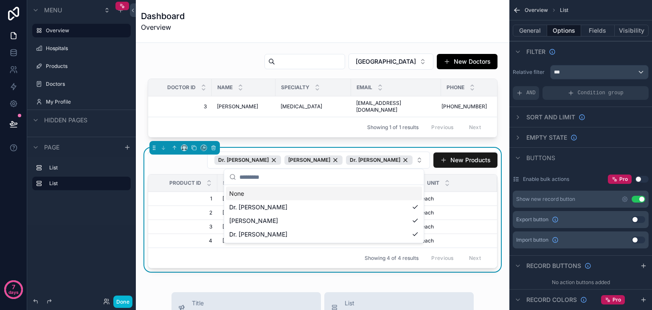
click at [433, 160] on button "New Products" at bounding box center [465, 159] width 64 height 15
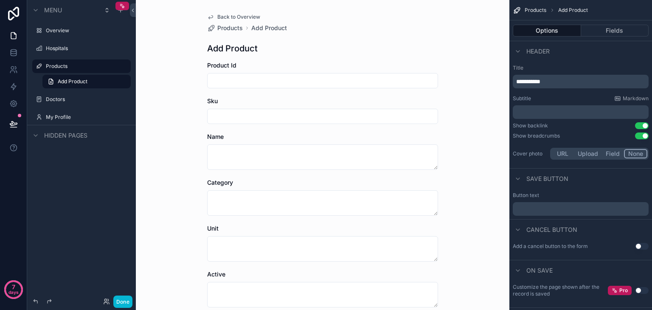
click at [217, 19] on span "Back to Overview" at bounding box center [238, 17] width 43 height 7
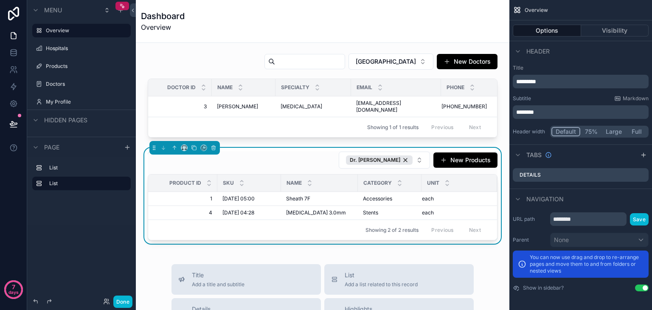
click at [275, 159] on div "Dr. Ayesha Khan New Products" at bounding box center [323, 160] width 350 height 18
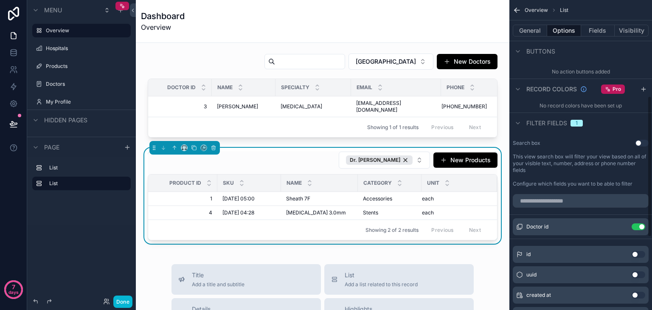
scroll to position [210, 0]
click at [619, 226] on icon "scrollable content" at bounding box center [621, 228] width 4 height 4
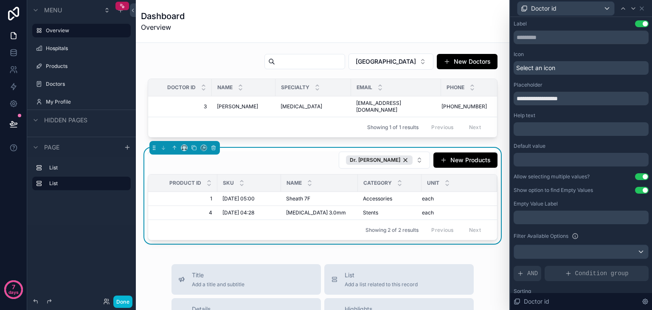
click at [637, 177] on button "Use setting" at bounding box center [642, 176] width 14 height 7
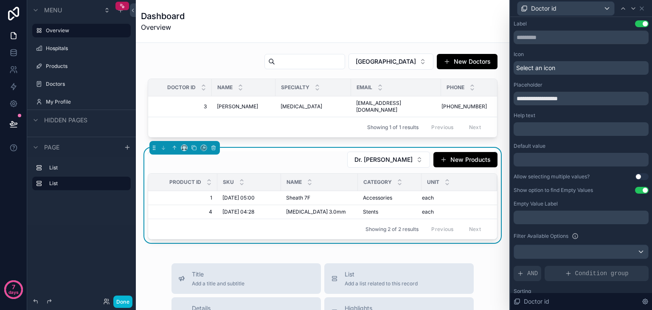
click at [635, 191] on button "Use setting" at bounding box center [642, 190] width 14 height 7
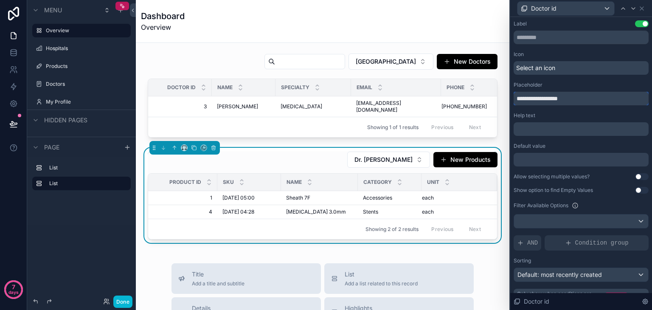
drag, startPoint x: 564, startPoint y: 95, endPoint x: 631, endPoint y: 96, distance: 66.6
click at [631, 96] on input "**********" at bounding box center [580, 99] width 135 height 14
type input "**********"
click at [307, 160] on div "Dr. Ayesha Khan New Products" at bounding box center [323, 159] width 350 height 17
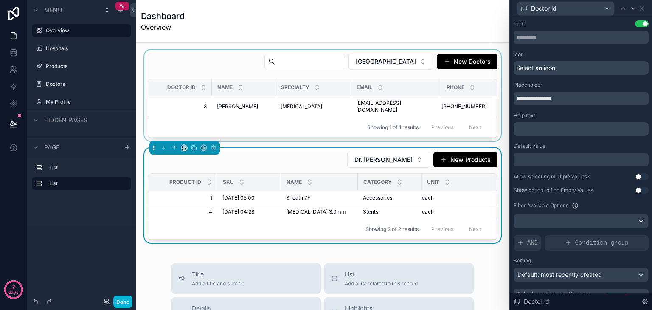
click at [374, 59] on div "scrollable content" at bounding box center [323, 95] width 360 height 91
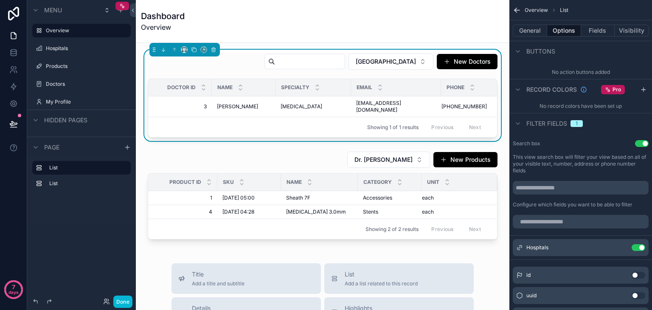
click at [374, 59] on span "[GEOGRAPHIC_DATA]" at bounding box center [386, 61] width 60 height 8
click at [258, 69] on div "City Heart Center New Doctors" at bounding box center [378, 61] width 240 height 17
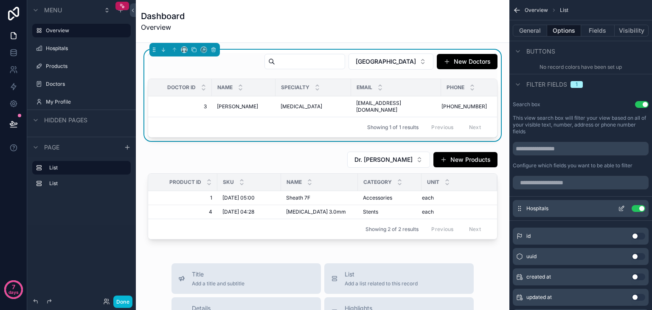
click at [623, 208] on icon "scrollable content" at bounding box center [621, 208] width 7 height 7
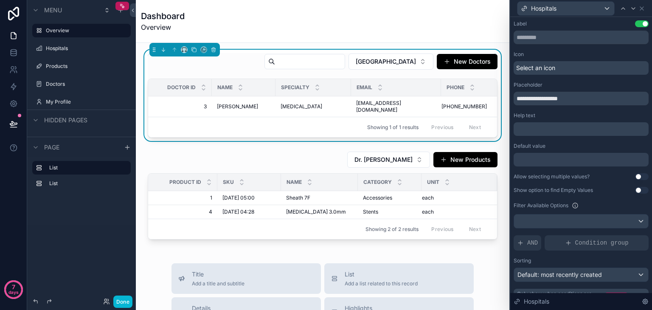
scroll to position [16, 0]
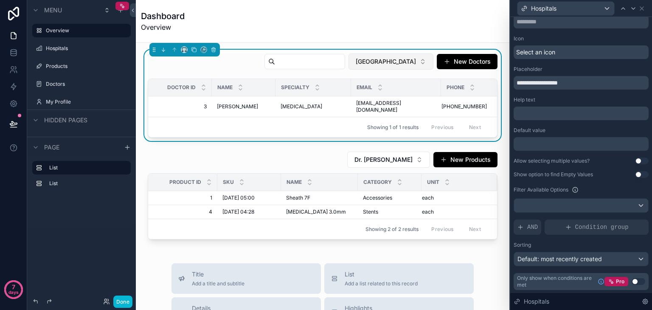
click at [387, 63] on span "[GEOGRAPHIC_DATA]" at bounding box center [386, 61] width 60 height 8
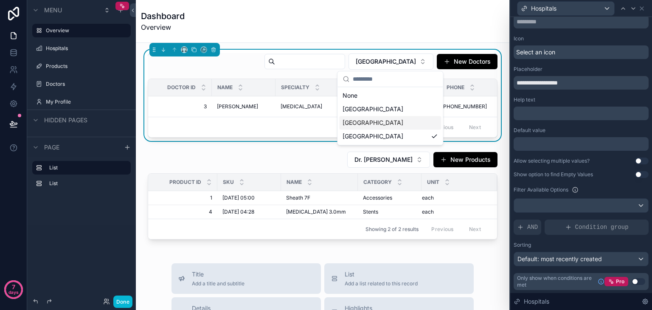
click at [375, 126] on span "[GEOGRAPHIC_DATA]" at bounding box center [372, 122] width 61 height 8
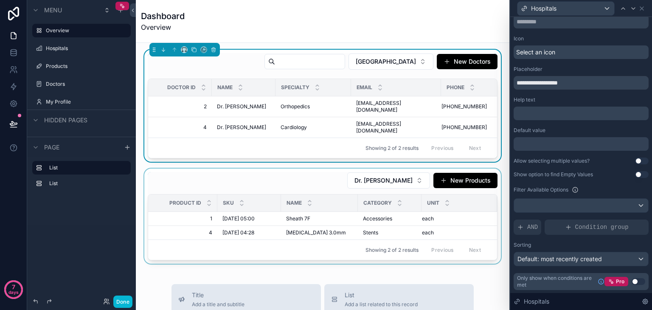
click at [370, 174] on div "scrollable content" at bounding box center [323, 215] width 360 height 95
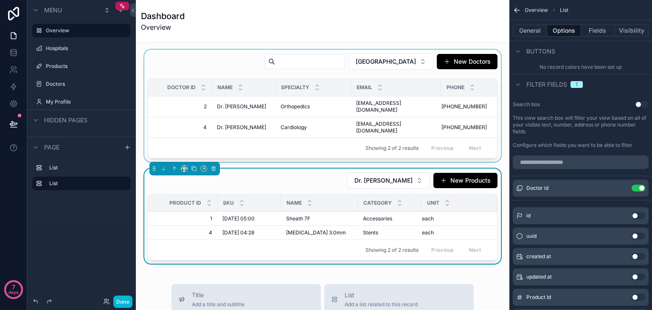
click at [377, 59] on div "scrollable content" at bounding box center [323, 106] width 360 height 112
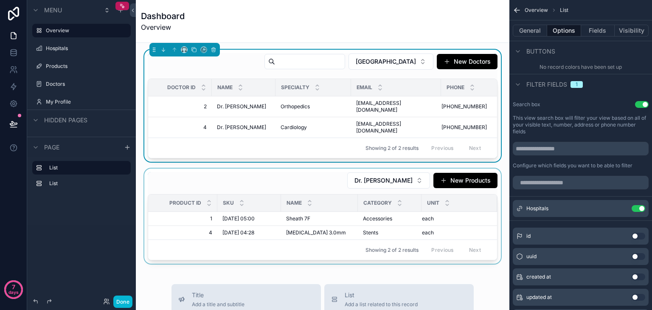
click at [380, 172] on div "scrollable content" at bounding box center [323, 215] width 360 height 95
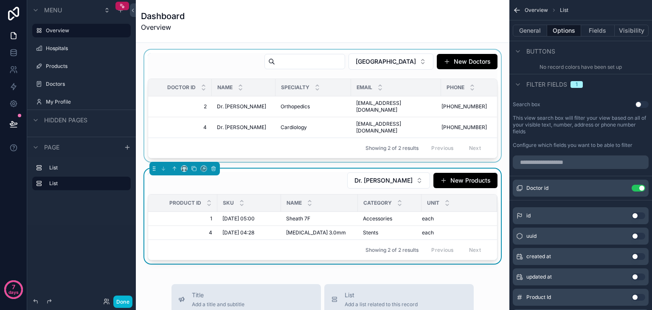
click at [380, 176] on span "Dr. [PERSON_NAME]" at bounding box center [383, 180] width 58 height 8
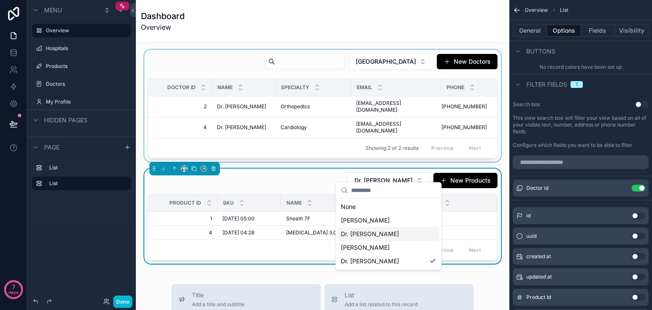
click at [375, 232] on span "Dr. [PERSON_NAME]" at bounding box center [370, 234] width 58 height 8
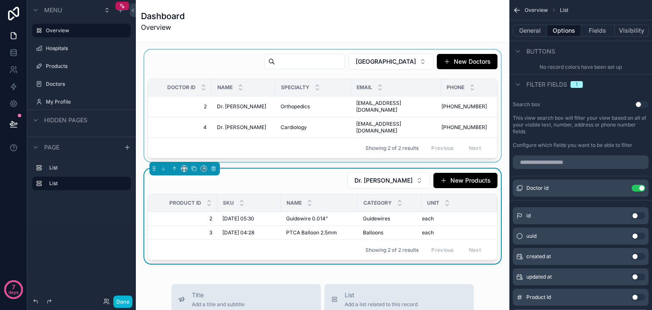
click at [366, 58] on div "scrollable content" at bounding box center [323, 106] width 360 height 112
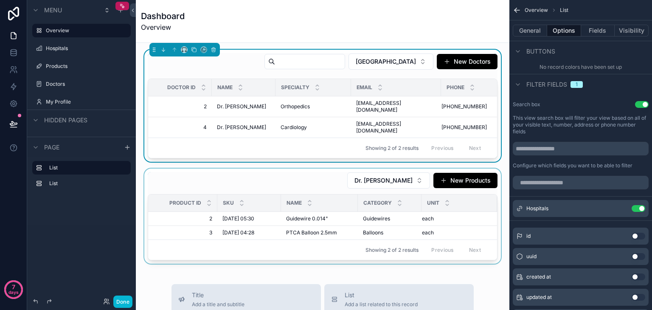
click at [366, 58] on span "[GEOGRAPHIC_DATA]" at bounding box center [386, 61] width 60 height 8
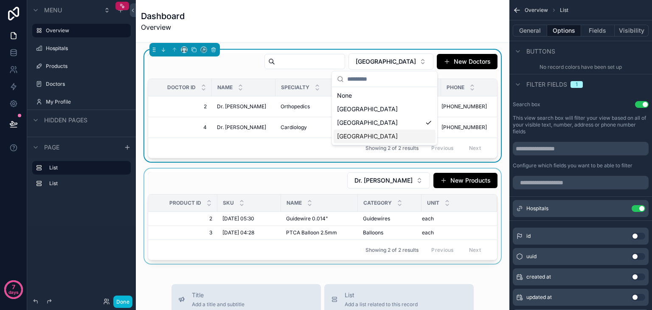
click at [362, 140] on span "[GEOGRAPHIC_DATA]" at bounding box center [367, 136] width 61 height 8
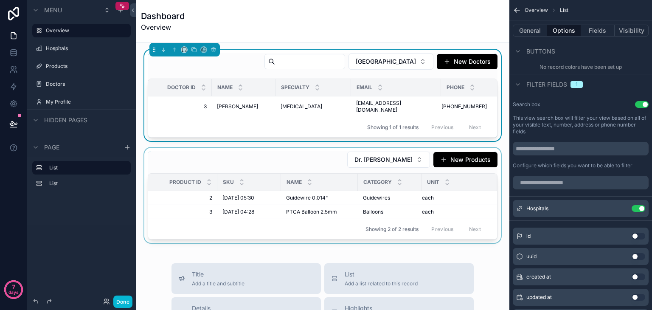
click at [375, 158] on div "scrollable content" at bounding box center [323, 195] width 360 height 95
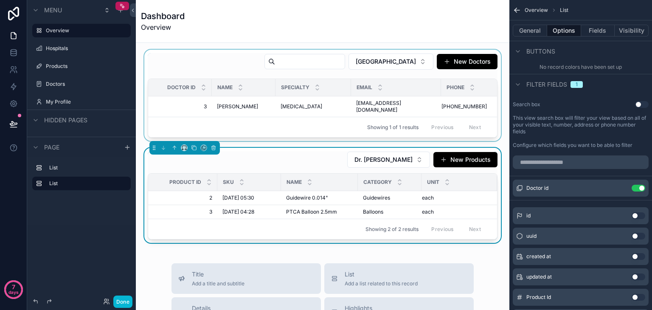
click at [375, 158] on span "Dr. [PERSON_NAME]" at bounding box center [383, 159] width 58 height 8
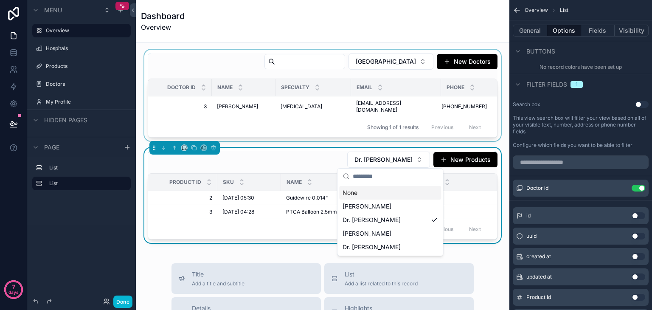
click at [328, 154] on div "Dr. Bilal Ahmed New Products" at bounding box center [323, 159] width 350 height 17
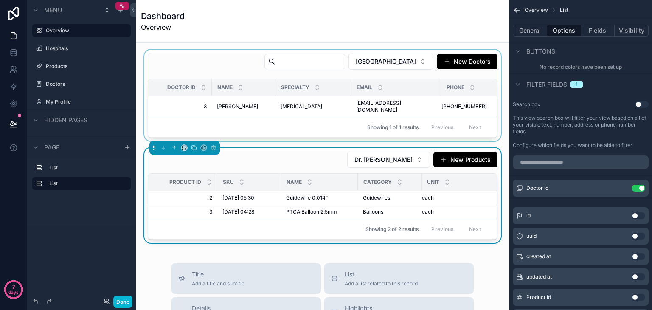
click at [367, 67] on div "scrollable content" at bounding box center [323, 95] width 360 height 91
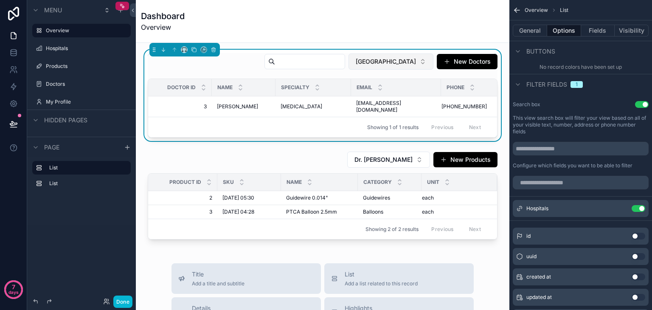
click at [379, 69] on button "[GEOGRAPHIC_DATA]" at bounding box center [390, 61] width 85 height 16
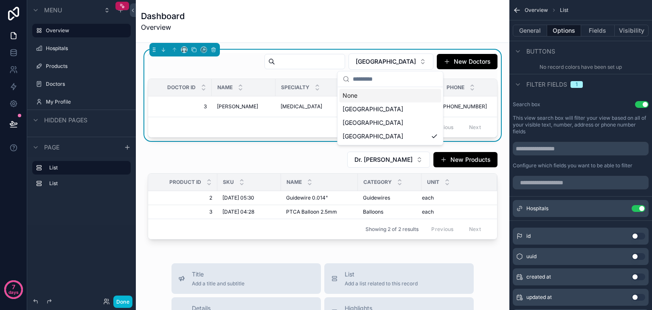
click at [373, 97] on div "None" at bounding box center [390, 96] width 102 height 14
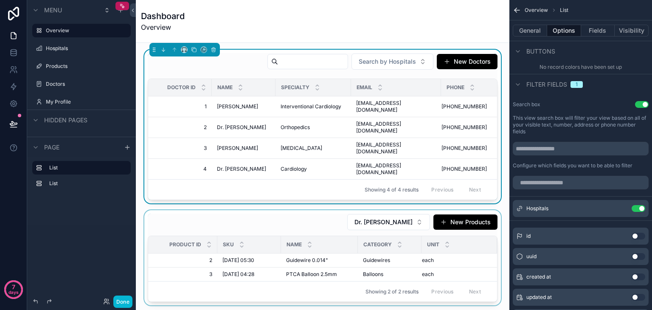
click at [376, 210] on div "scrollable content" at bounding box center [323, 257] width 360 height 95
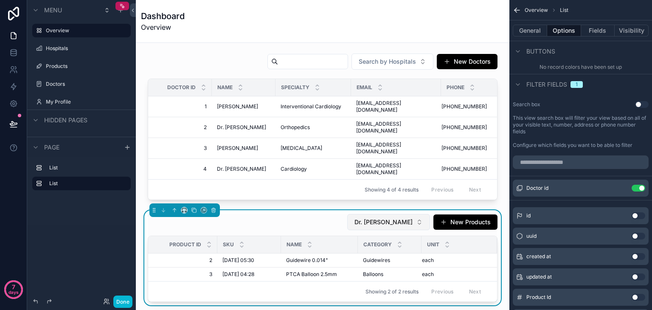
click at [404, 214] on button "Dr. [PERSON_NAME]" at bounding box center [388, 222] width 83 height 16
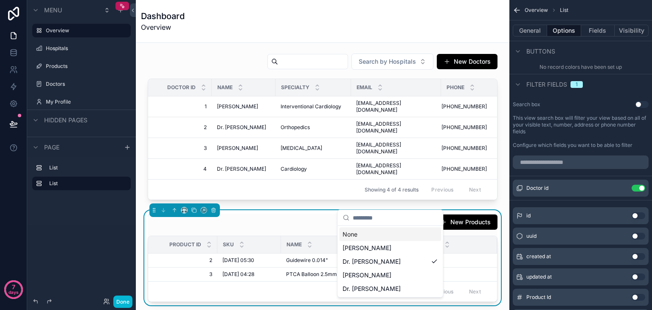
click at [377, 238] on div "None" at bounding box center [390, 234] width 102 height 14
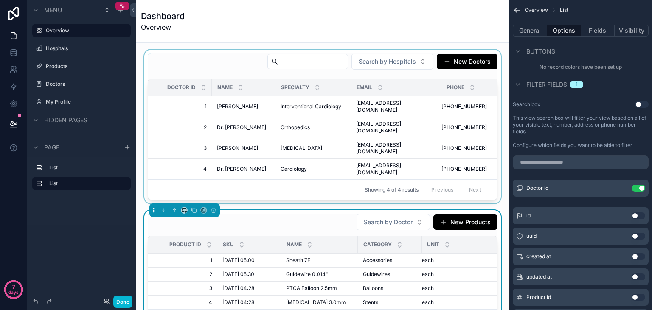
click at [205, 61] on div "scrollable content" at bounding box center [323, 127] width 360 height 154
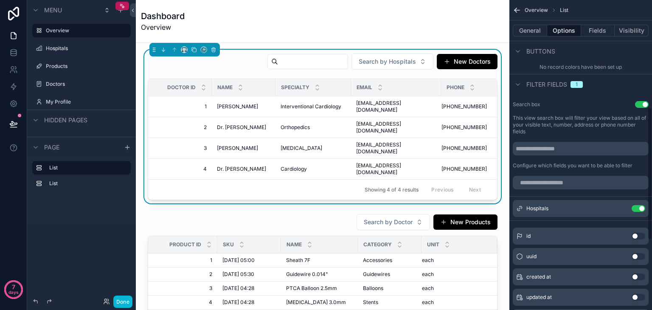
click at [530, 23] on div "General Options Fields Visibility" at bounding box center [580, 30] width 143 height 20
click at [528, 27] on button "General" at bounding box center [530, 31] width 34 height 12
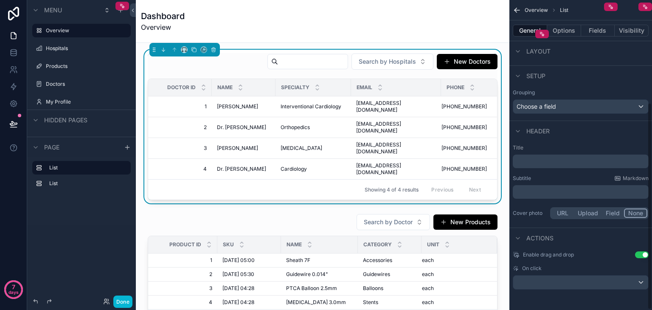
scroll to position [154, 0]
click at [538, 164] on p "﻿" at bounding box center [581, 161] width 131 height 8
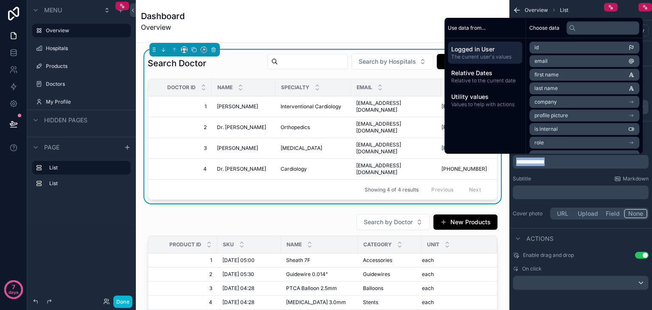
copy span "**********"
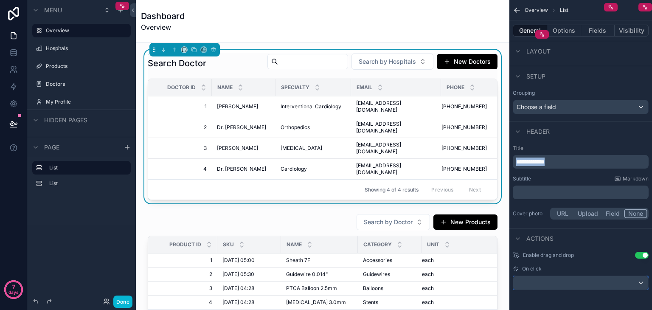
click at [567, 278] on div "scrollable content" at bounding box center [580, 283] width 135 height 14
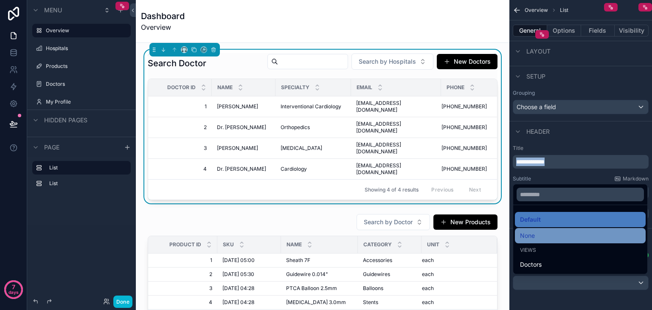
click at [542, 230] on div "None" at bounding box center [580, 235] width 121 height 10
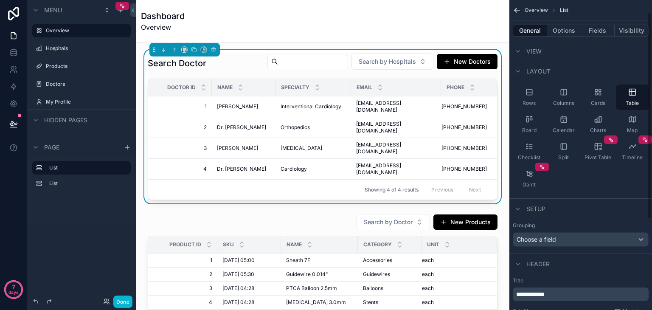
scroll to position [19, 0]
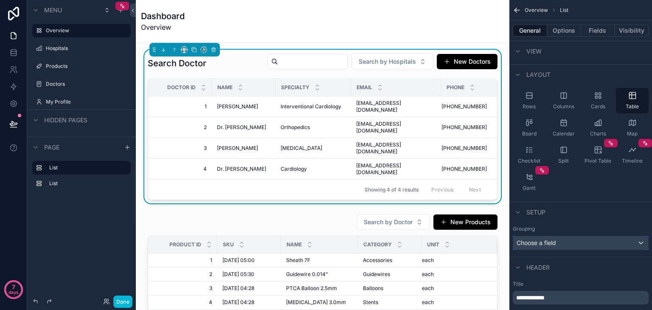
click at [550, 244] on span "Choose a field" at bounding box center [535, 242] width 39 height 7
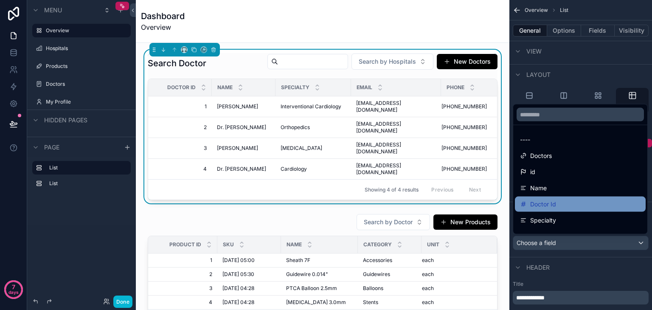
click at [548, 207] on span "Doctor Id" at bounding box center [543, 204] width 26 height 10
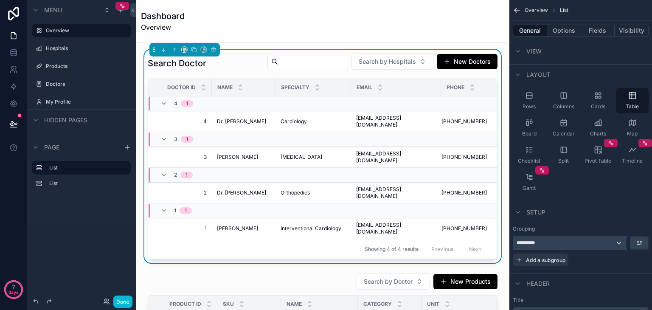
click at [559, 247] on div "*********" at bounding box center [569, 243] width 113 height 14
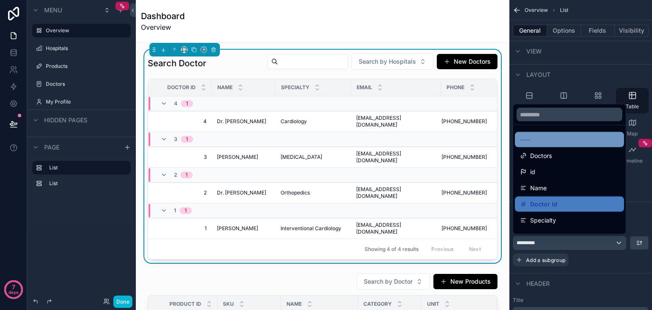
click at [543, 141] on div "----" at bounding box center [569, 140] width 99 height 10
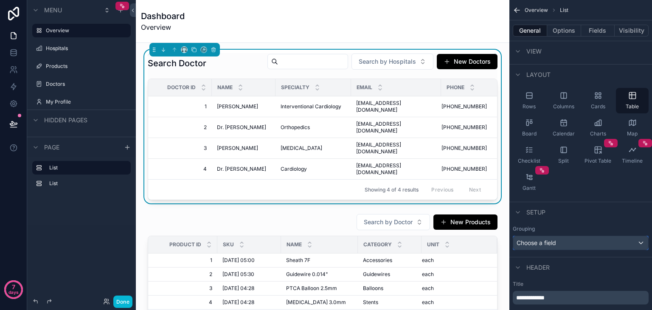
click at [538, 243] on div "Choose a field" at bounding box center [580, 243] width 135 height 14
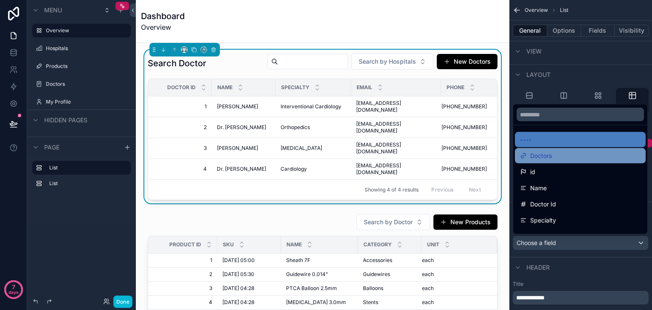
click at [537, 156] on span "Doctors" at bounding box center [541, 156] width 22 height 10
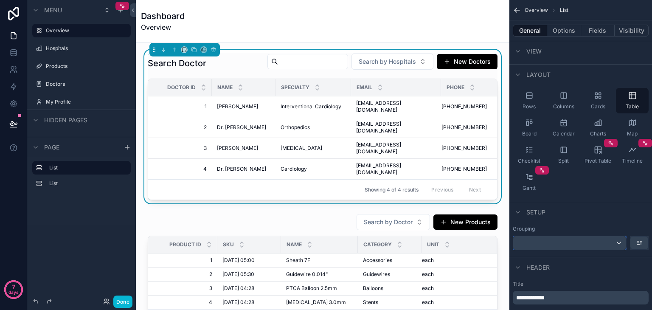
click at [565, 243] on div "scrollable content" at bounding box center [569, 243] width 113 height 14
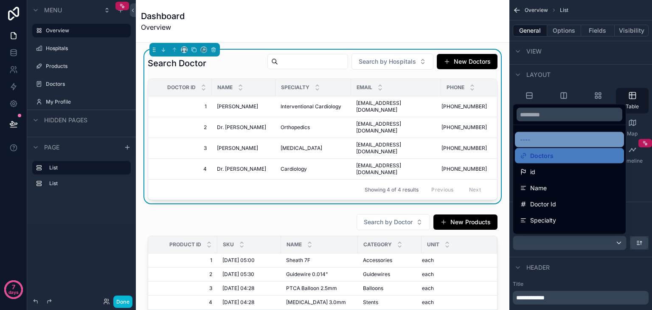
click at [552, 139] on div "----" at bounding box center [569, 140] width 99 height 10
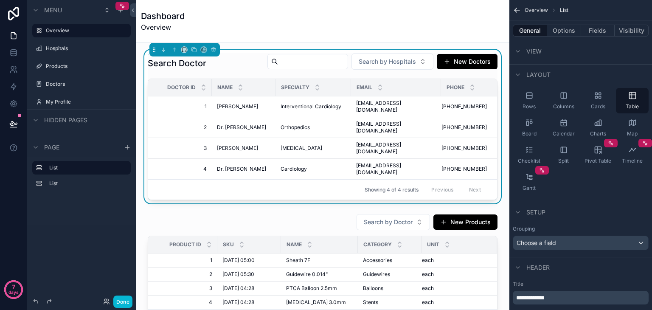
scroll to position [0, 0]
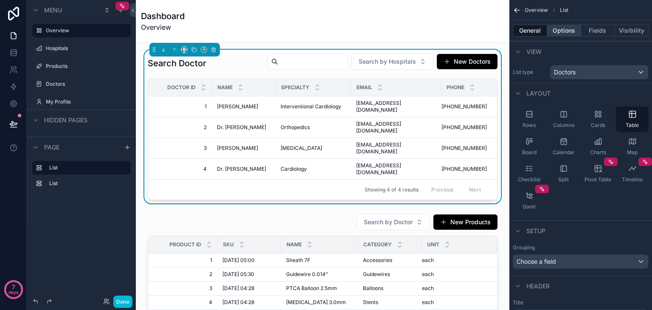
click at [559, 28] on button "Options" at bounding box center [564, 31] width 34 height 12
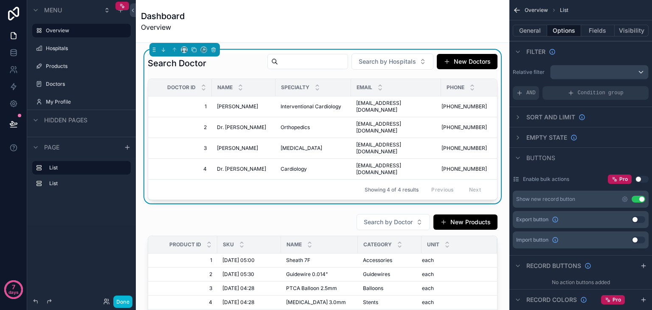
click at [576, 64] on div "Relative filter AND Condition group" at bounding box center [580, 83] width 143 height 42
click at [582, 74] on div "scrollable content" at bounding box center [599, 72] width 98 height 14
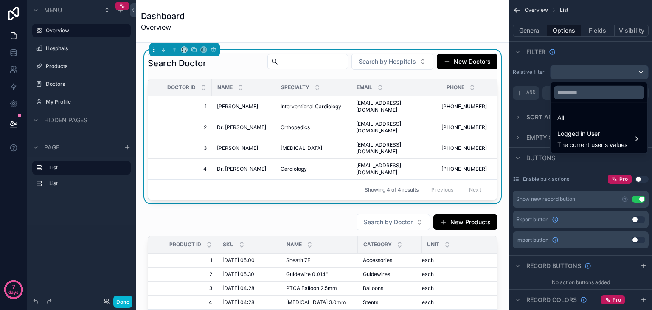
click at [582, 74] on div "scrollable content" at bounding box center [326, 155] width 652 height 310
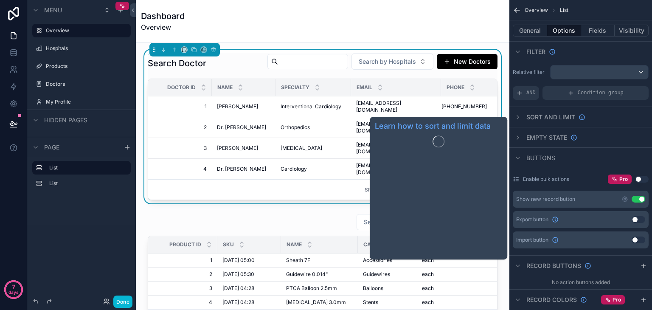
click at [558, 119] on span "Sort And Limit" at bounding box center [550, 117] width 49 height 8
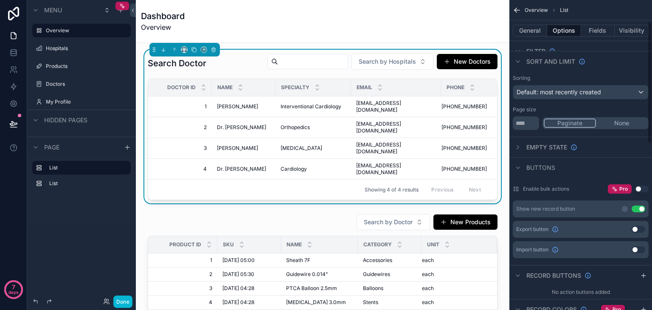
scroll to position [56, 0]
click at [618, 126] on button "None" at bounding box center [621, 122] width 51 height 9
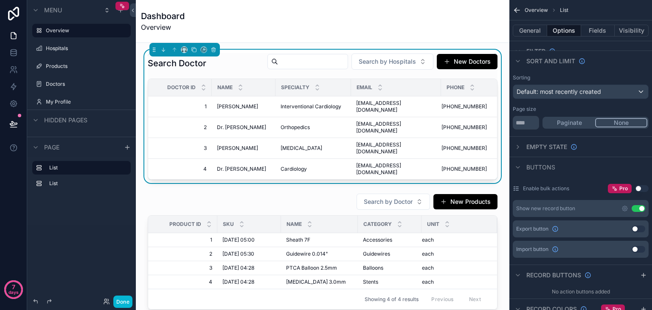
click at [555, 124] on button "Paginate" at bounding box center [569, 122] width 51 height 9
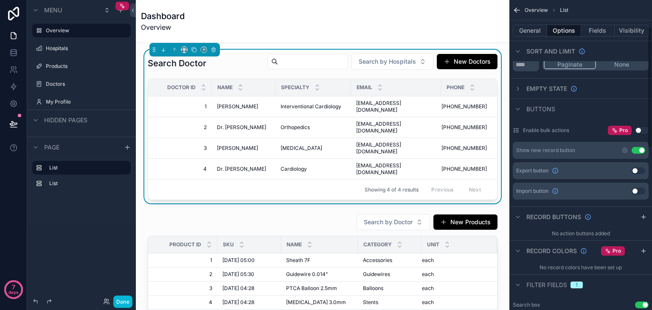
scroll to position [67, 0]
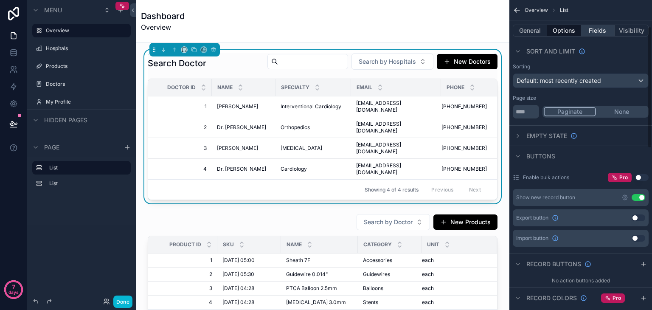
click at [595, 33] on button "Fields" at bounding box center [598, 31] width 34 height 12
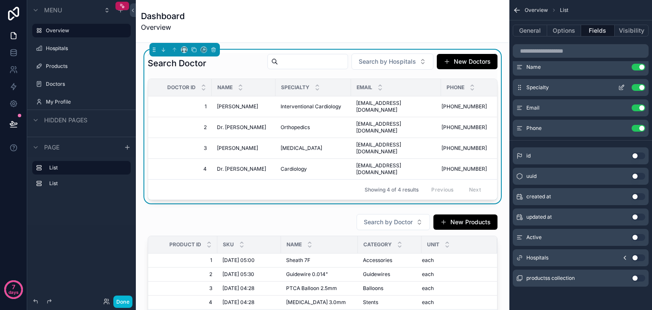
scroll to position [0, 0]
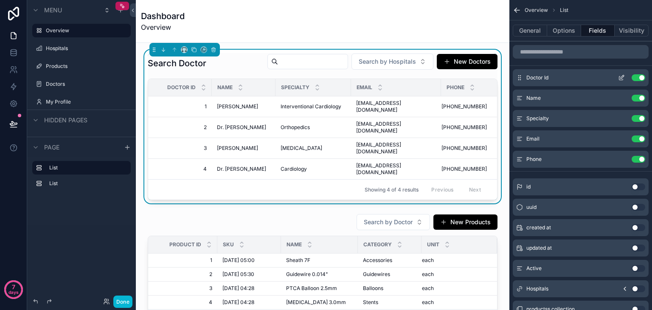
click at [635, 79] on button "Use setting" at bounding box center [638, 77] width 14 height 7
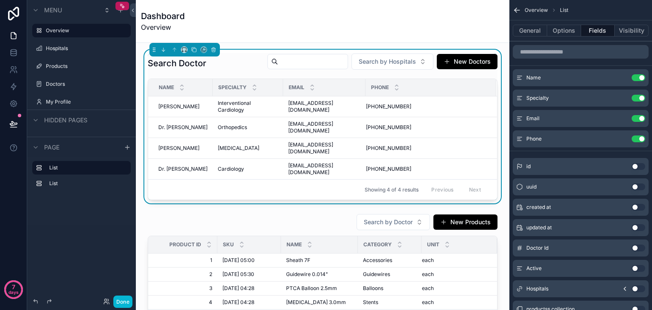
click at [637, 24] on div "General Options Fields Visibility" at bounding box center [580, 30] width 143 height 20
click at [625, 33] on button "Visibility" at bounding box center [631, 31] width 34 height 12
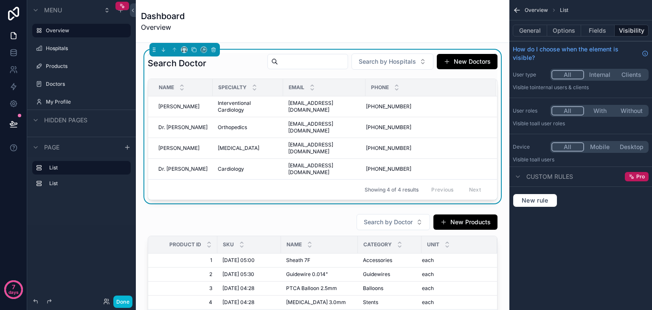
click at [550, 172] on span "Custom rules" at bounding box center [549, 176] width 47 height 8
click at [543, 199] on span "New rule" at bounding box center [535, 200] width 34 height 8
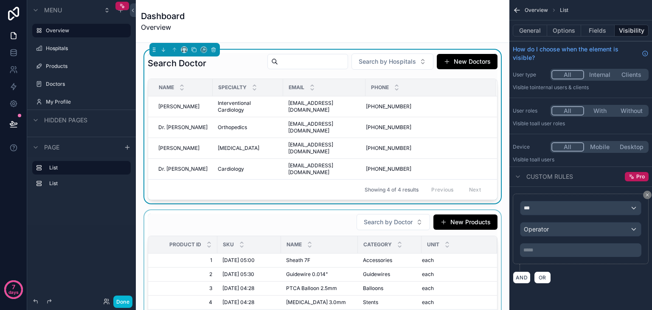
click at [294, 210] on div "scrollable content" at bounding box center [323, 271] width 360 height 123
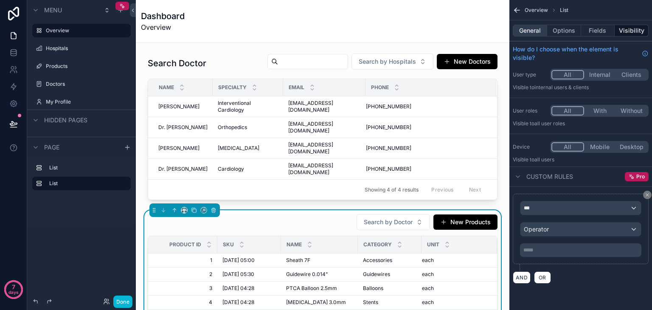
click at [525, 31] on button "General" at bounding box center [530, 31] width 34 height 12
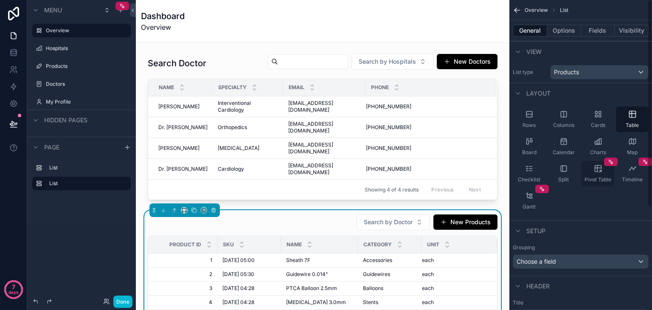
scroll to position [154, 0]
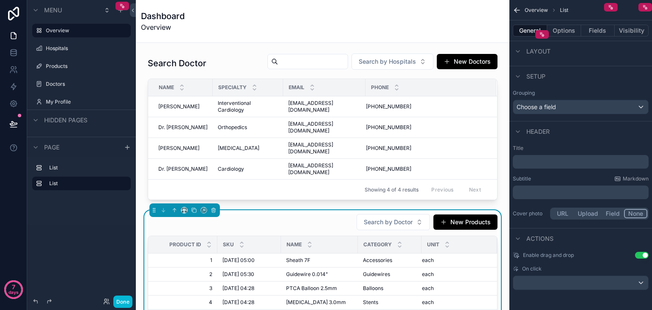
click at [540, 158] on p "﻿" at bounding box center [581, 161] width 131 height 8
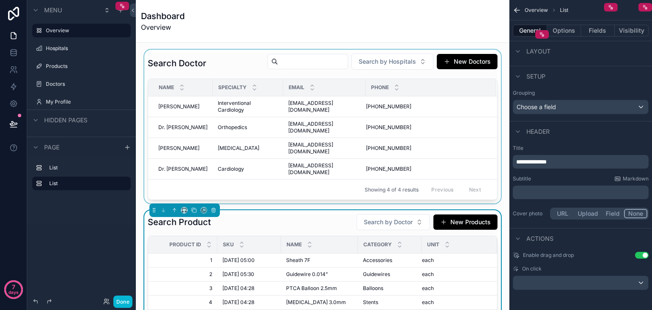
click at [404, 62] on div "scrollable content" at bounding box center [323, 127] width 360 height 154
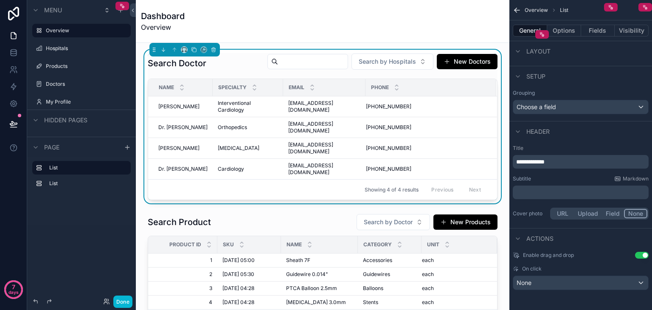
click at [404, 62] on span "Search by Hospitals" at bounding box center [387, 61] width 57 height 8
click at [12, 55] on icon at bounding box center [13, 52] width 8 height 8
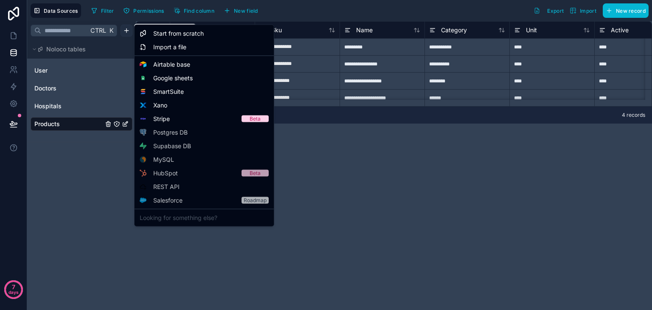
click at [126, 28] on html "**********" at bounding box center [326, 155] width 652 height 310
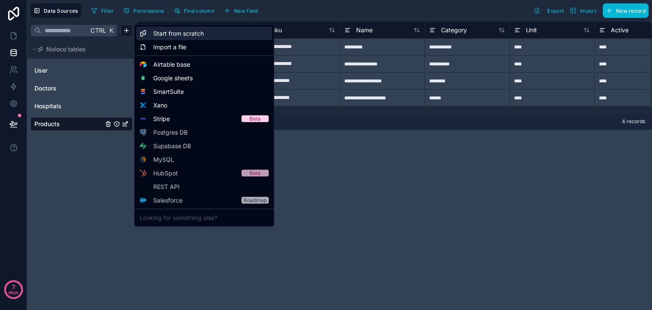
click at [199, 34] on span "Start from scratch" at bounding box center [178, 33] width 50 height 8
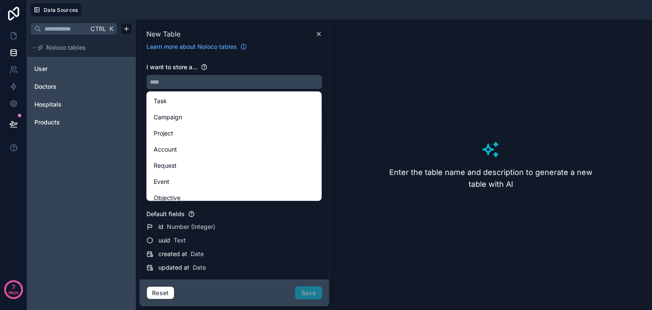
click at [190, 85] on input "text" at bounding box center [234, 82] width 175 height 14
click at [98, 170] on div "Ctrl K Noloco tables User Doctors Hospitals Products" at bounding box center [81, 165] width 109 height 290
click at [236, 221] on div "Default fields id Number (Integer) uuid Text created at Date updated at Date" at bounding box center [234, 241] width 176 height 63
click at [319, 38] on div "New Table" at bounding box center [234, 33] width 182 height 11
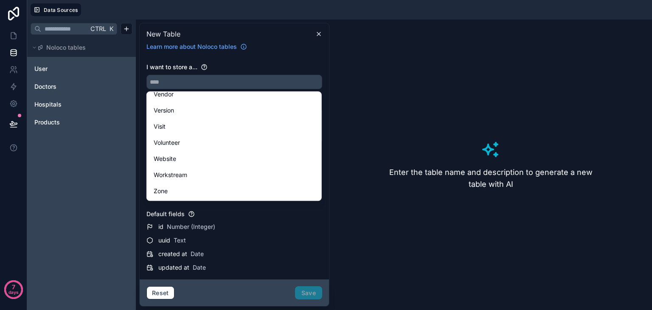
click at [438, 201] on div "Enter the table name and description to generate a new table with AI" at bounding box center [491, 164] width 316 height 283
click at [287, 263] on div "updated at Date" at bounding box center [240, 267] width 164 height 8
click at [206, 83] on input "text" at bounding box center [234, 82] width 175 height 14
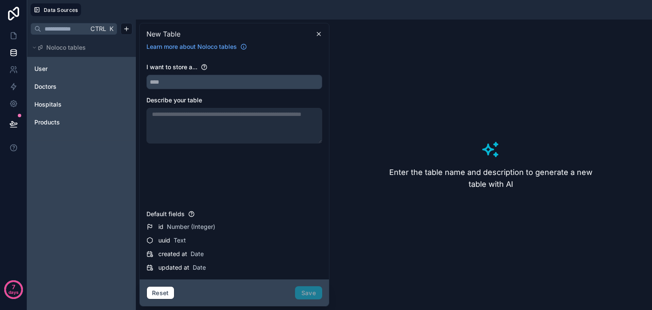
click at [192, 124] on div at bounding box center [234, 126] width 176 height 36
click at [505, 161] on div "Enter the table name and description to generate a new table with AI" at bounding box center [491, 164] width 316 height 283
click at [233, 119] on div at bounding box center [234, 126] width 176 height 36
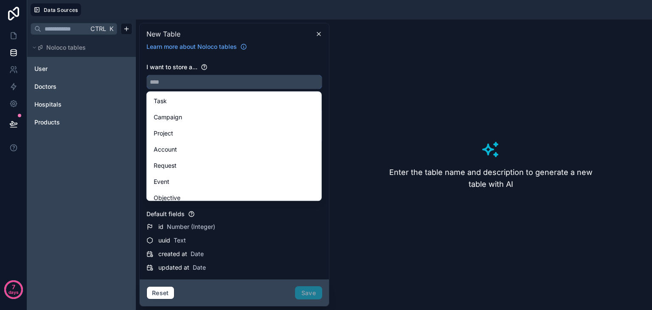
click at [207, 79] on input "text" at bounding box center [234, 82] width 175 height 14
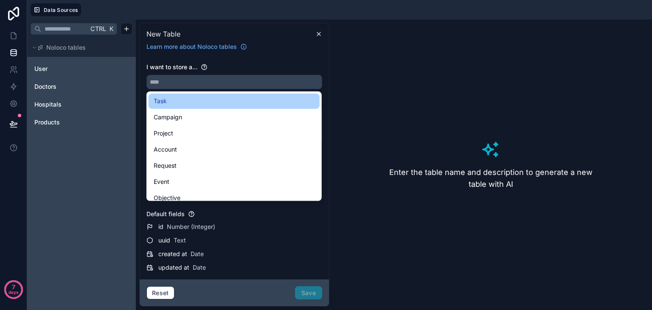
click at [196, 103] on div "Task" at bounding box center [234, 101] width 161 height 10
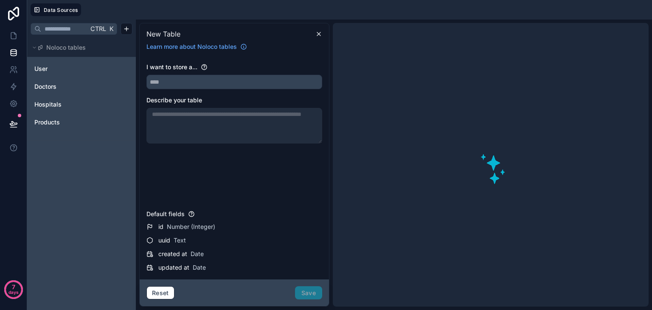
type input "****"
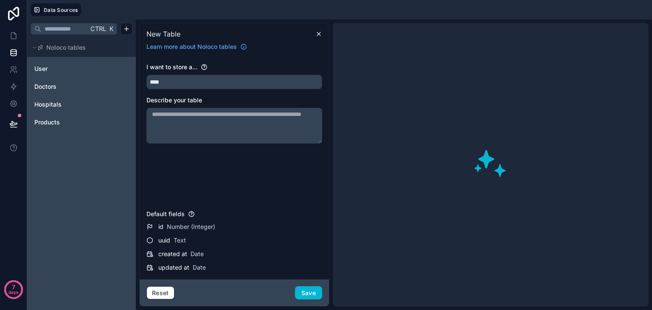
click at [177, 123] on textarea at bounding box center [234, 126] width 176 height 36
click at [320, 31] on icon at bounding box center [318, 34] width 7 height 7
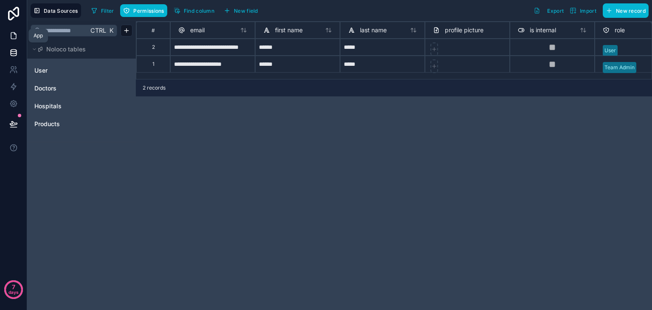
click at [13, 38] on icon at bounding box center [13, 35] width 8 height 8
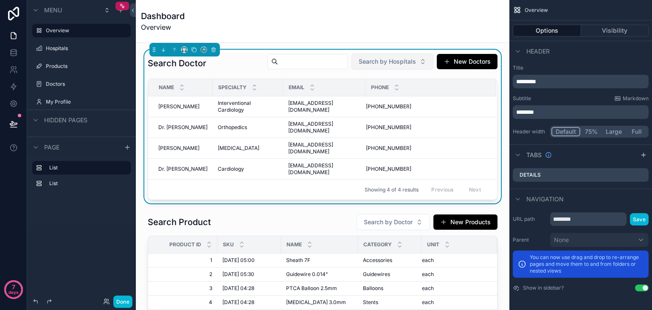
click at [377, 56] on button "Search by Hospitals" at bounding box center [392, 61] width 82 height 16
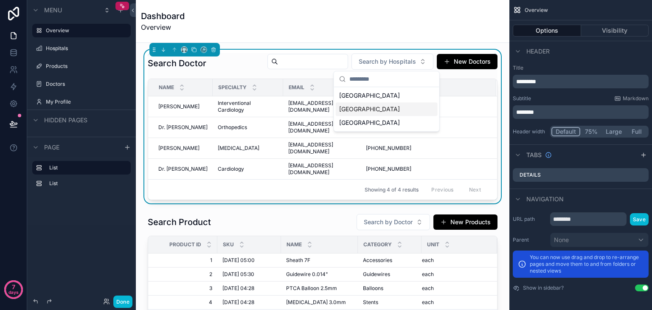
click at [373, 109] on span "[GEOGRAPHIC_DATA]" at bounding box center [369, 109] width 61 height 8
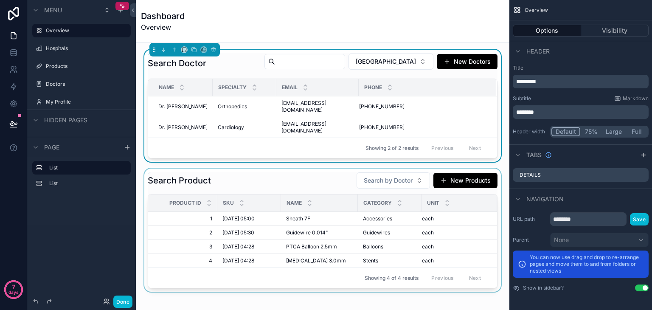
click at [380, 172] on div "scrollable content" at bounding box center [323, 229] width 360 height 123
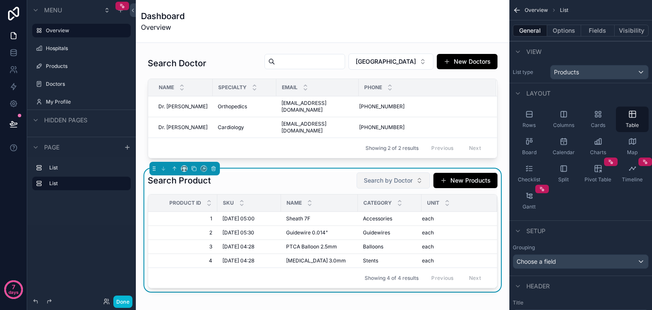
click at [376, 176] on span "Search by Doctor" at bounding box center [388, 180] width 49 height 8
click at [295, 172] on div "Search Product Search by Doctor New Products" at bounding box center [323, 180] width 350 height 17
click at [20, 56] on link at bounding box center [13, 52] width 27 height 17
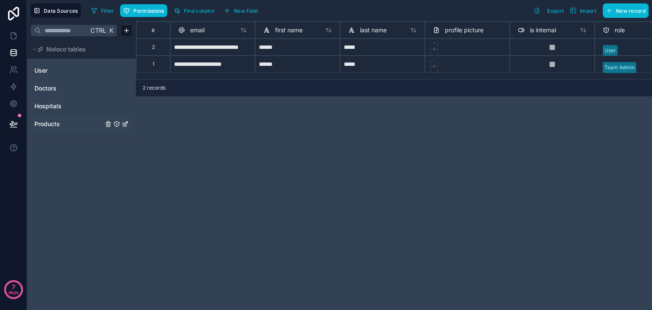
click at [60, 124] on link "Products" at bounding box center [68, 124] width 69 height 8
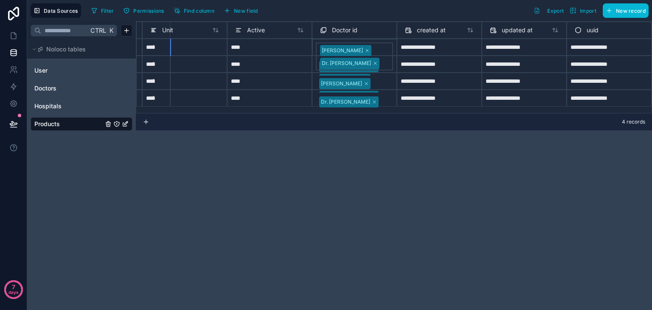
click at [374, 47] on div "Dr. Sana Farooq Dr. Ayesha Khan" at bounding box center [354, 56] width 77 height 28
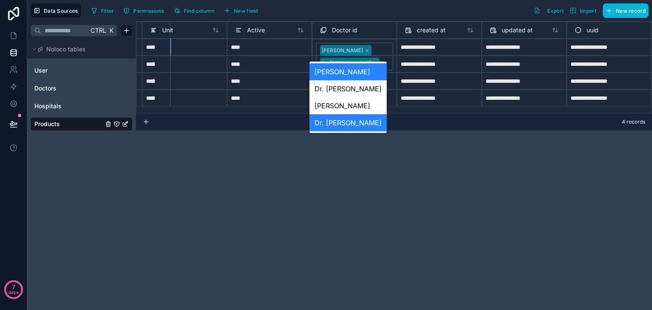
click at [374, 47] on div "Dr. Sana Farooq Dr. Ayesha Khan" at bounding box center [354, 56] width 77 height 28
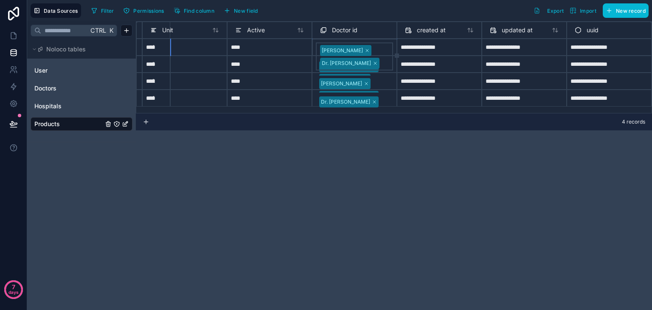
click at [463, 204] on div "**********" at bounding box center [394, 165] width 516 height 289
click at [245, 8] on span "New field" at bounding box center [246, 11] width 24 height 6
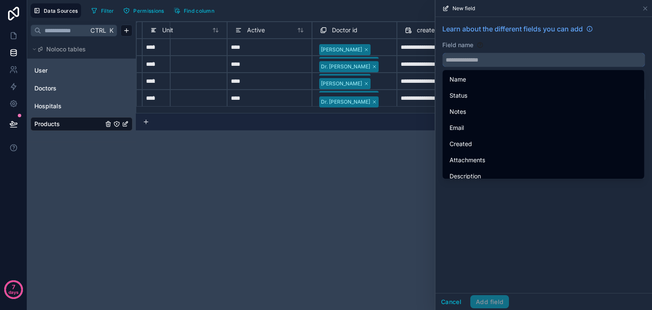
click at [491, 53] on input "text" at bounding box center [544, 60] width 202 height 14
click at [529, 220] on div "Learn about the different fields you can add Field name Choose a field type Sel…" at bounding box center [543, 155] width 216 height 276
click at [591, 26] on icon at bounding box center [589, 28] width 5 height 5
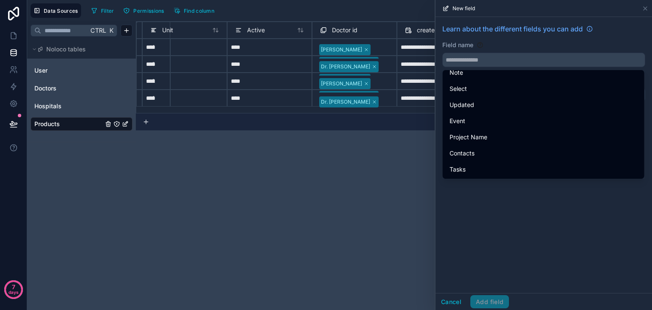
click at [525, 245] on div "Learn about the different fields you can add Field name Choose a field type Sel…" at bounding box center [543, 155] width 216 height 276
click at [445, 301] on button "Cancel" at bounding box center [450, 302] width 31 height 14
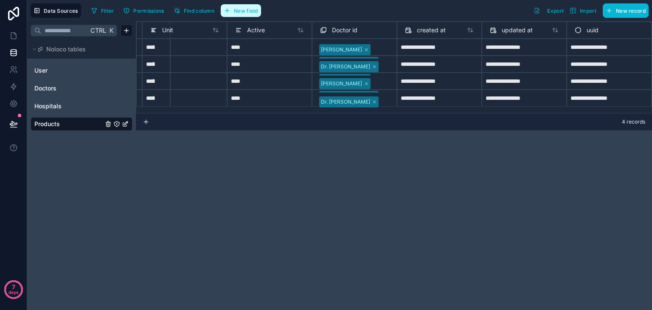
click at [228, 5] on button "New field" at bounding box center [241, 10] width 40 height 13
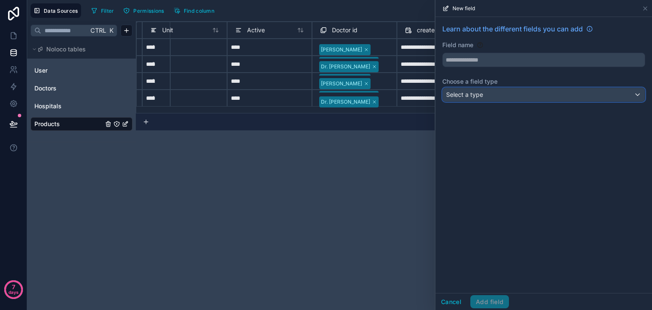
click at [481, 95] on span "Select a type" at bounding box center [464, 94] width 37 height 7
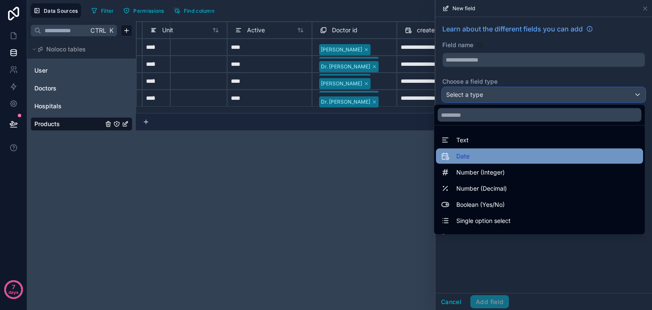
scroll to position [246, 0]
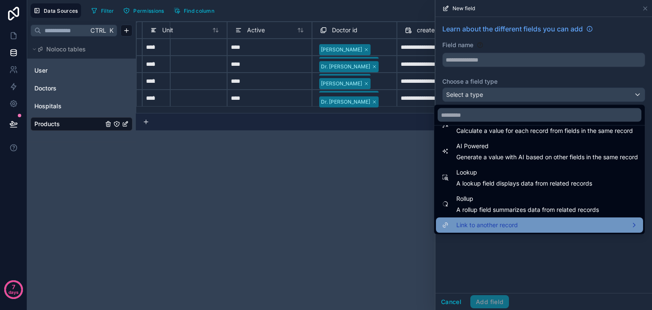
click at [487, 228] on span "Link to another record" at bounding box center [487, 225] width 62 height 10
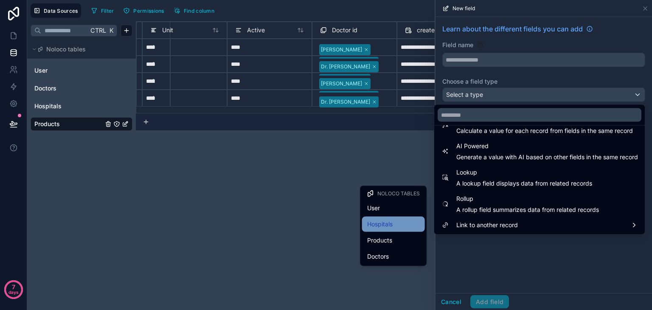
click at [389, 221] on span "Hospitals" at bounding box center [379, 224] width 25 height 10
type input "*********"
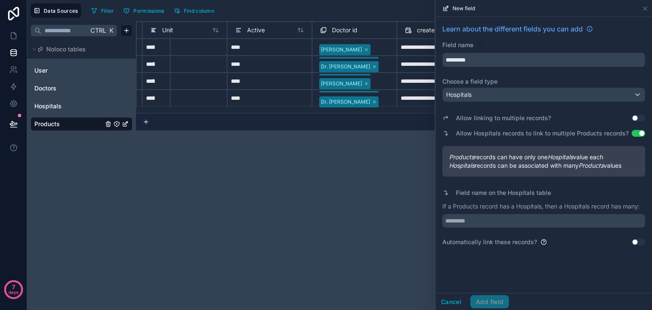
click at [634, 116] on button "Use setting" at bounding box center [638, 118] width 14 height 7
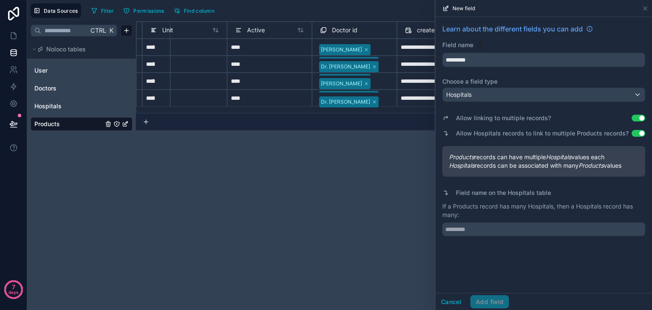
click at [634, 116] on button "Use setting" at bounding box center [638, 118] width 14 height 7
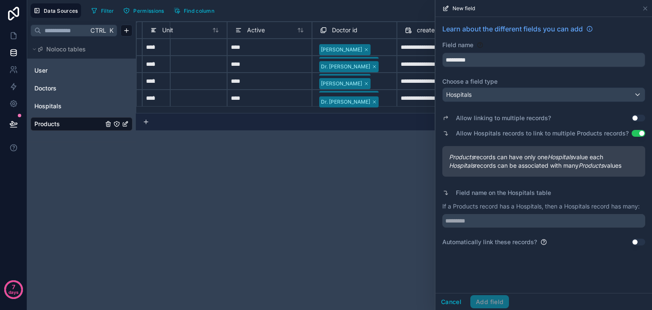
click at [635, 238] on button "Use setting" at bounding box center [638, 241] width 14 height 7
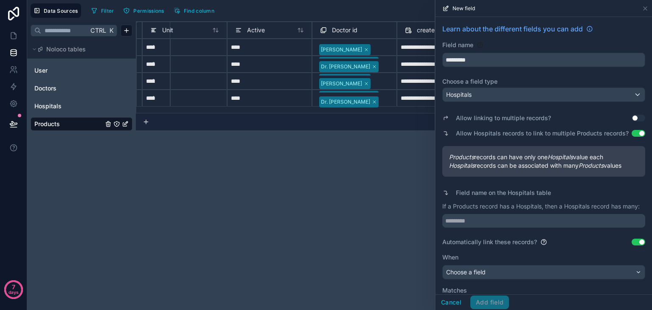
scroll to position [41, 0]
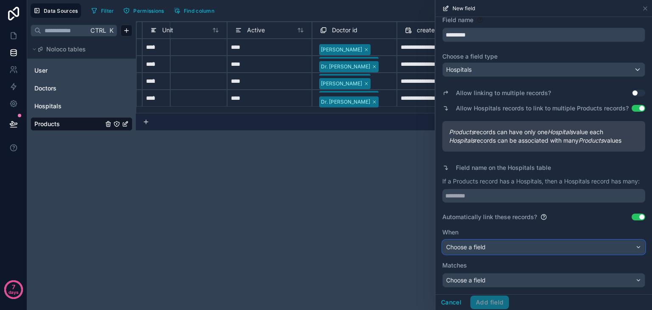
click at [478, 252] on div "Choose a field" at bounding box center [544, 247] width 202 height 14
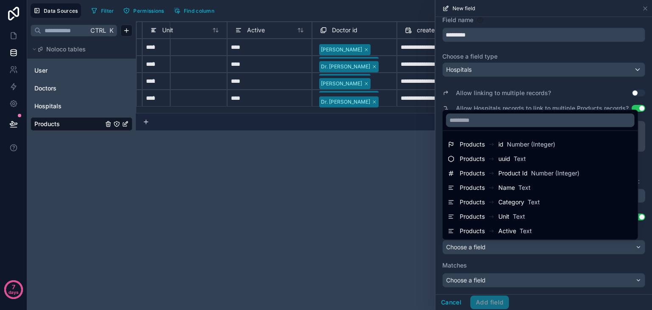
click at [499, 267] on div at bounding box center [543, 155] width 216 height 310
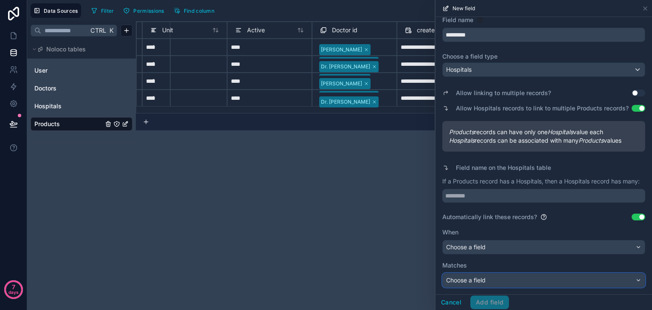
click at [545, 281] on div "Choose a field" at bounding box center [544, 280] width 202 height 14
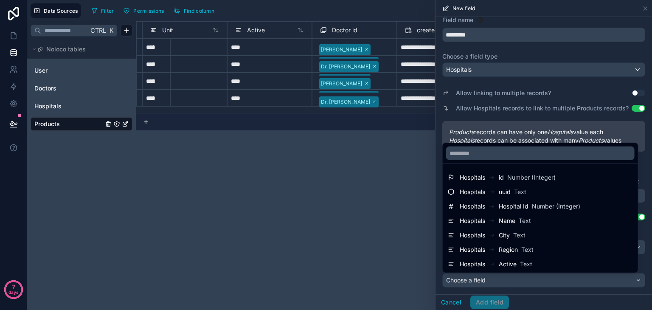
click at [545, 281] on div at bounding box center [543, 155] width 216 height 310
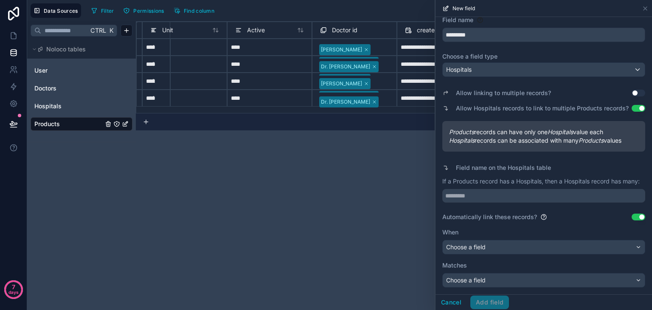
click at [635, 219] on button "Use setting" at bounding box center [638, 216] width 14 height 7
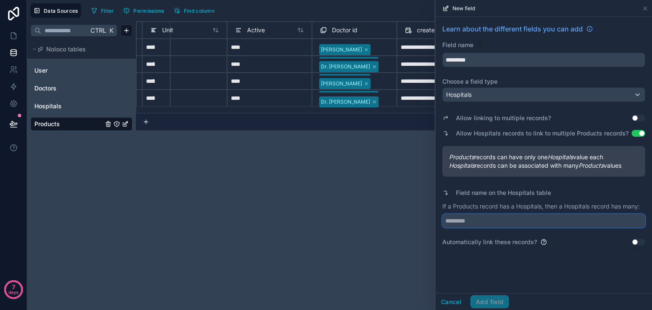
click at [480, 219] on input "text" at bounding box center [543, 221] width 203 height 14
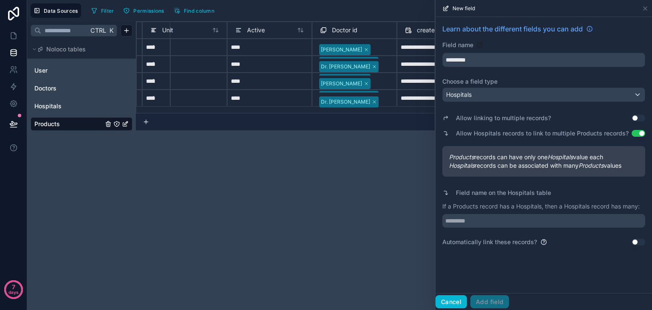
click at [448, 305] on button "Cancel" at bounding box center [450, 302] width 31 height 14
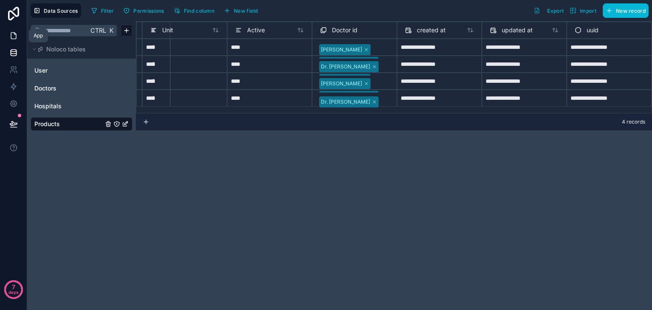
click at [12, 36] on icon at bounding box center [13, 35] width 8 height 8
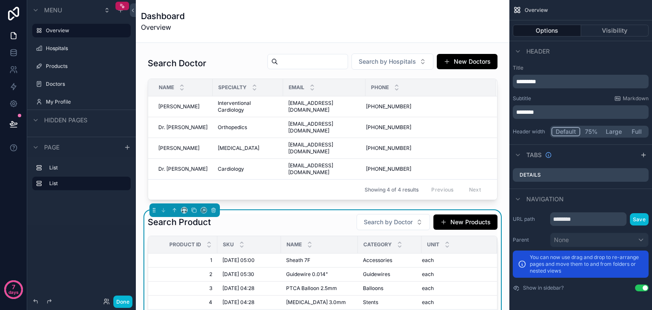
click at [283, 236] on div "Name" at bounding box center [319, 244] width 76 height 16
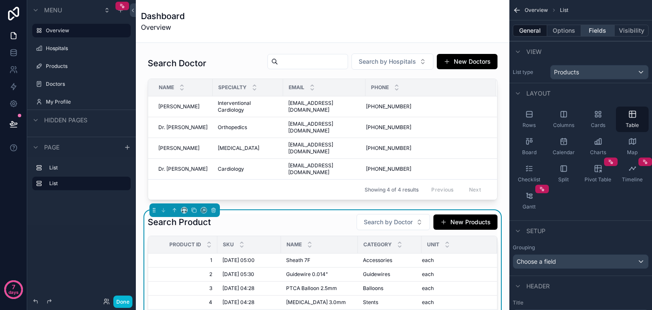
click at [602, 28] on button "Fields" at bounding box center [598, 31] width 34 height 12
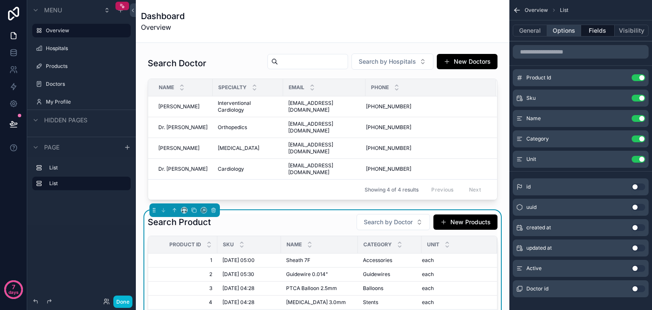
click at [562, 25] on button "Options" at bounding box center [564, 31] width 34 height 12
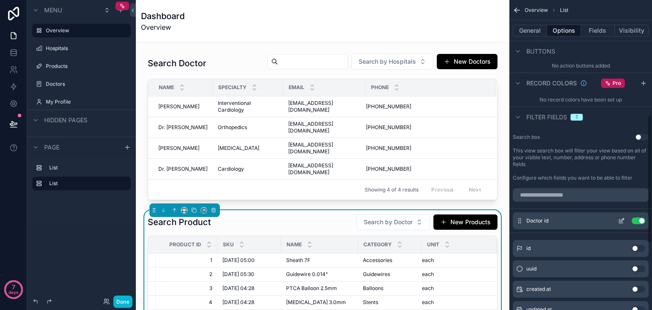
scroll to position [268, 0]
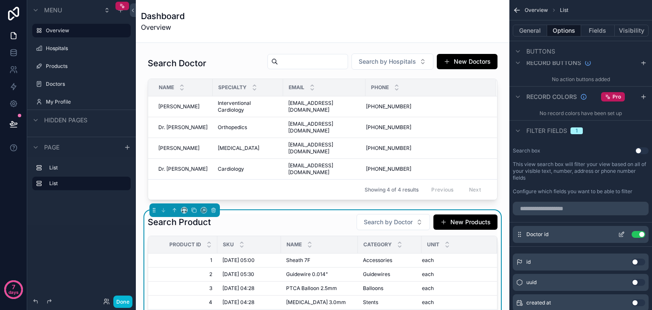
click at [621, 234] on icon "scrollable content" at bounding box center [621, 233] width 3 height 3
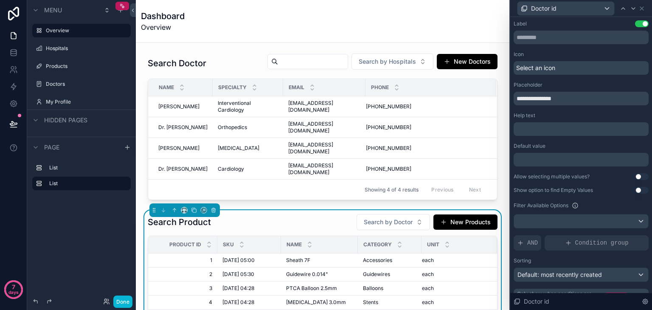
scroll to position [87, 0]
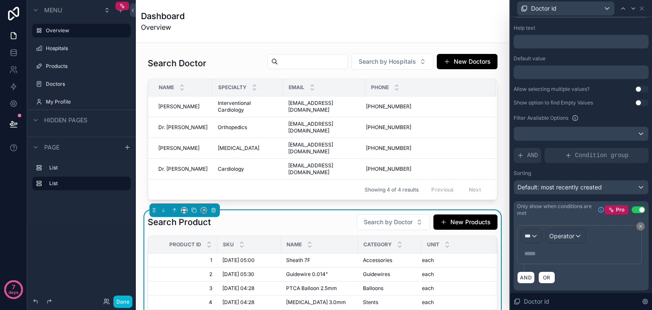
click at [625, 208] on div "Pro Use setting" at bounding box center [624, 209] width 41 height 9
click at [639, 226] on icon at bounding box center [640, 226] width 3 height 3
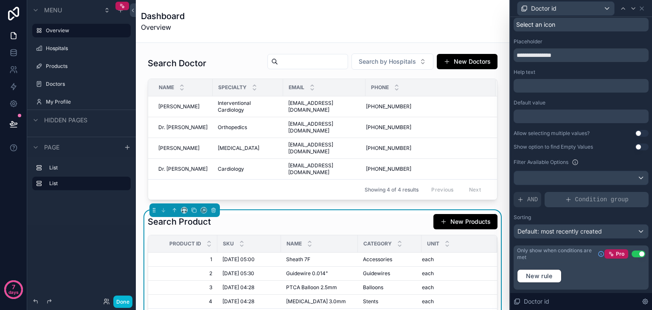
scroll to position [42, 0]
click at [633, 253] on button "Use setting" at bounding box center [638, 254] width 14 height 7
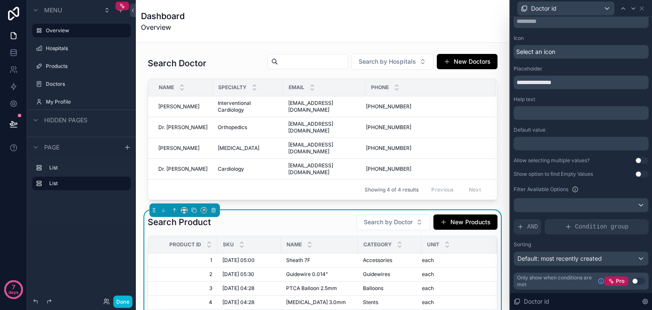
scroll to position [16, 0]
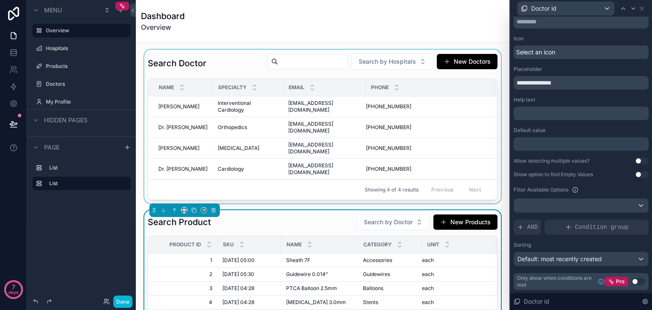
click at [398, 60] on div "scrollable content" at bounding box center [323, 127] width 360 height 154
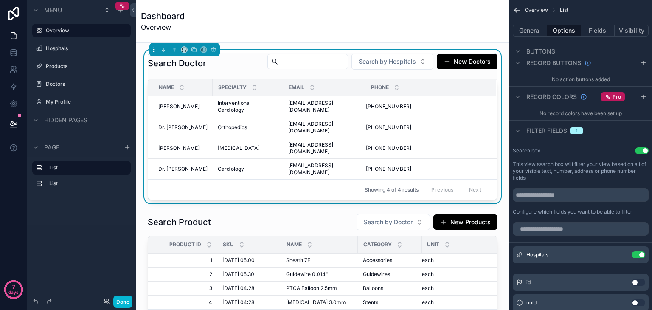
click at [398, 60] on span "Search by Hospitals" at bounding box center [387, 61] width 57 height 8
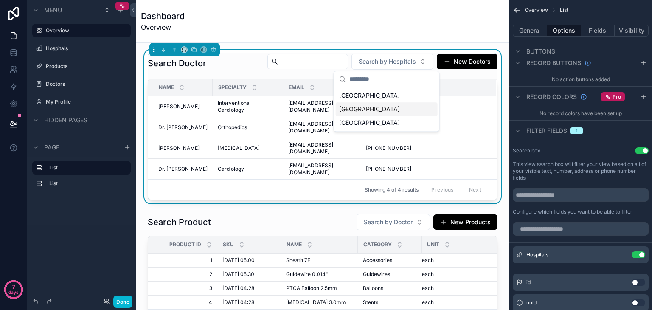
click at [387, 113] on span "[GEOGRAPHIC_DATA]" at bounding box center [369, 109] width 61 height 8
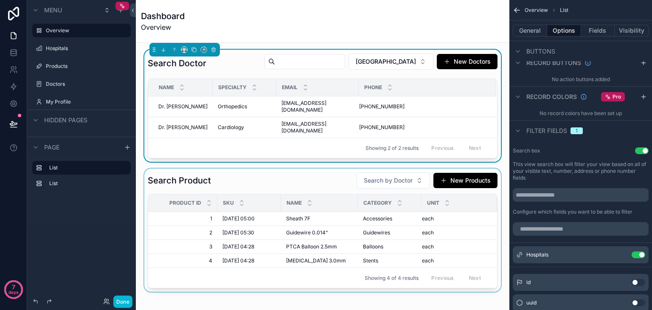
click at [318, 194] on th "Name" at bounding box center [319, 202] width 77 height 17
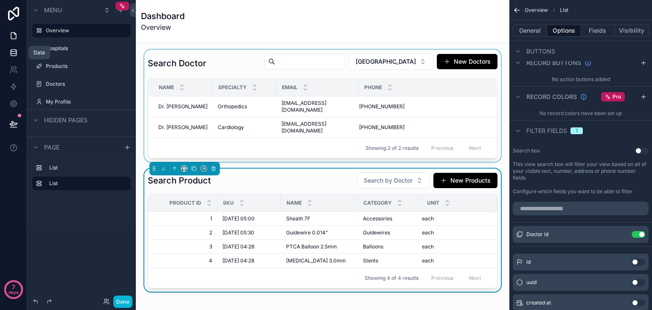
click at [9, 56] on icon at bounding box center [13, 52] width 8 height 8
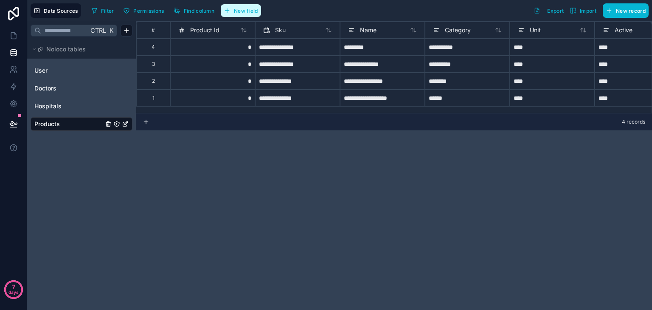
click at [241, 6] on button "New field" at bounding box center [241, 10] width 40 height 13
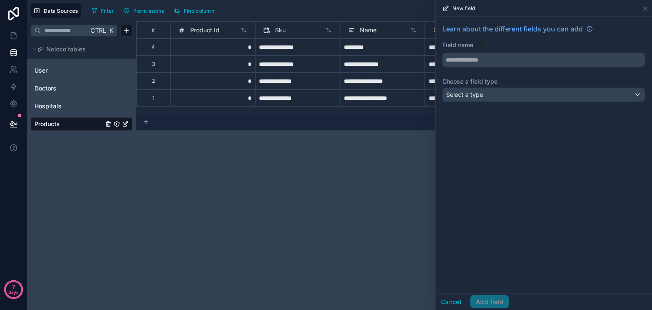
click at [492, 101] on div "Learn about the different fields you can add Field name Choose a field type Sel…" at bounding box center [543, 64] width 216 height 95
click at [479, 95] on span "Select a type" at bounding box center [464, 94] width 37 height 7
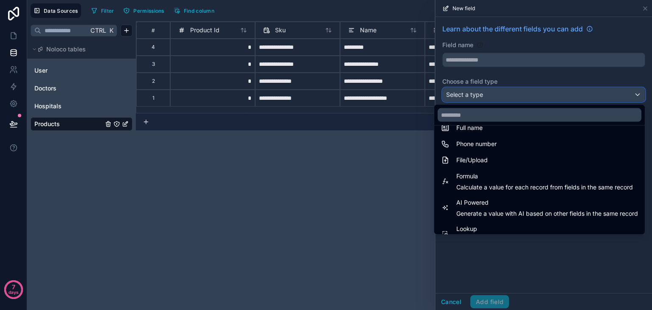
scroll to position [246, 0]
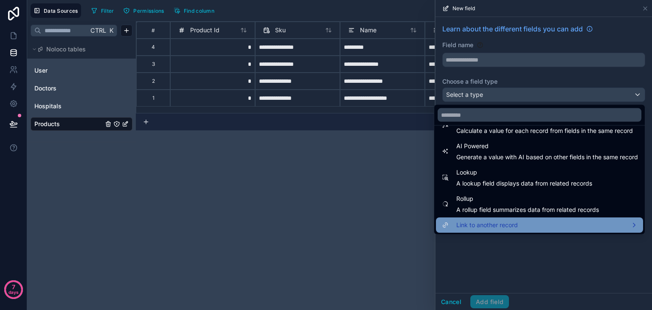
click at [483, 222] on span "Link to another record" at bounding box center [487, 225] width 62 height 10
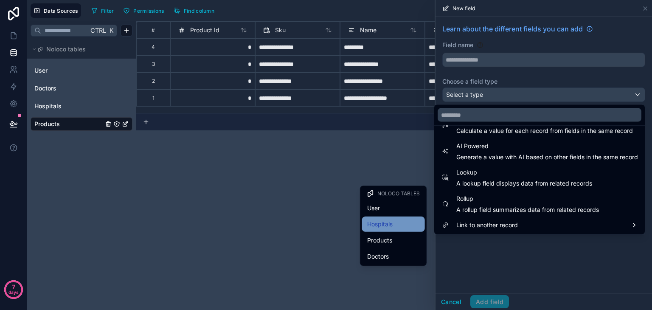
click at [401, 225] on div "Hospitals" at bounding box center [393, 224] width 53 height 10
type input "*********"
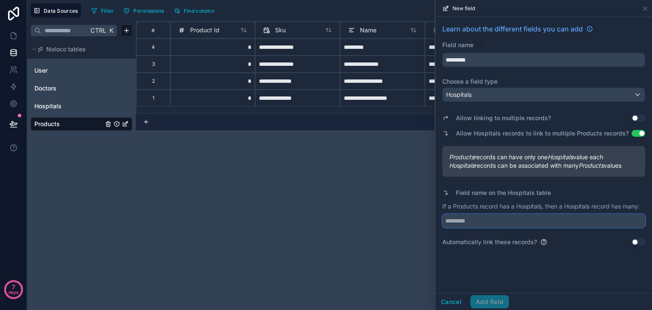
click at [469, 221] on input "text" at bounding box center [543, 221] width 203 height 14
type input "*********"
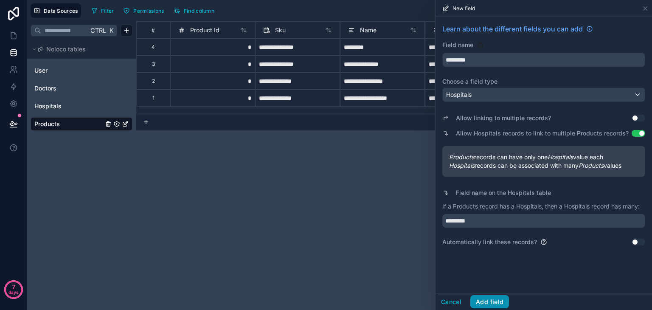
click at [491, 301] on button "Add field" at bounding box center [489, 302] width 39 height 14
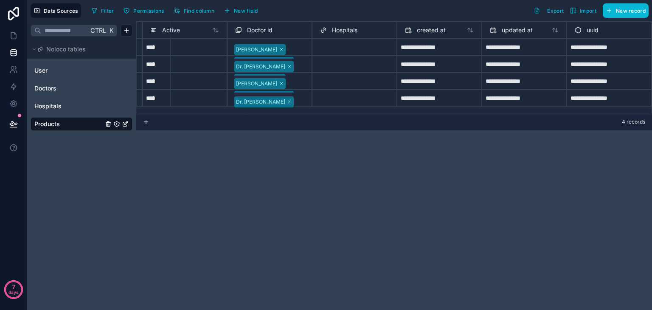
scroll to position [0, 458]
click at [325, 45] on div "Select a Hospitals" at bounding box center [354, 51] width 77 height 12
click at [268, 146] on div "**********" at bounding box center [394, 165] width 516 height 289
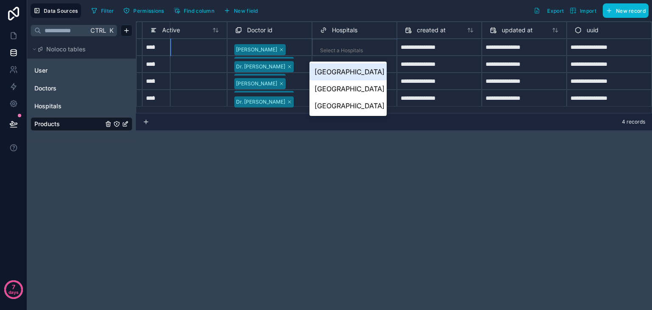
click at [336, 52] on div "Select a Hospitals" at bounding box center [341, 50] width 43 height 7
click at [338, 74] on div "[GEOGRAPHIC_DATA]" at bounding box center [347, 71] width 77 height 17
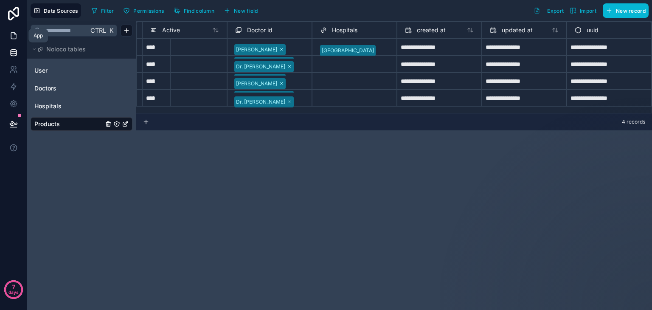
drag, startPoint x: 10, startPoint y: 33, endPoint x: 5, endPoint y: 35, distance: 5.7
click at [5, 35] on link at bounding box center [13, 35] width 27 height 17
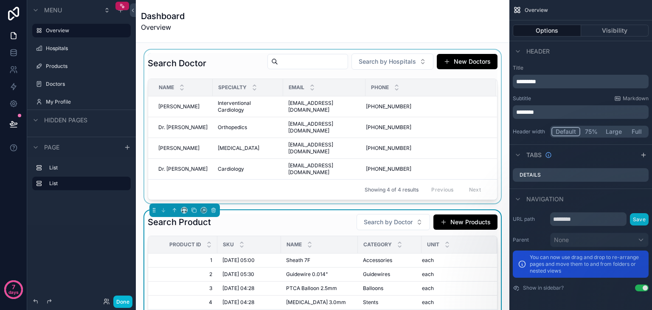
click at [390, 62] on div "scrollable content" at bounding box center [323, 127] width 360 height 154
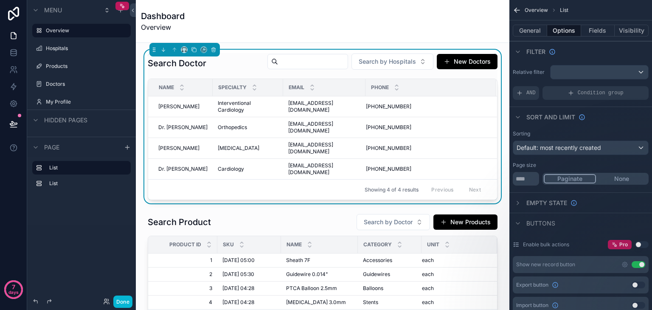
click at [390, 62] on span "Search by Hospitals" at bounding box center [387, 61] width 57 height 8
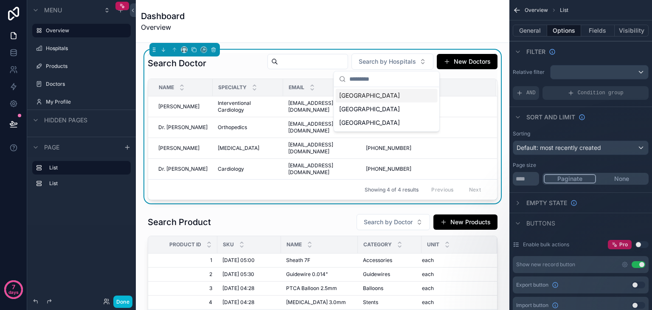
click at [376, 93] on span "[GEOGRAPHIC_DATA]" at bounding box center [369, 95] width 61 height 8
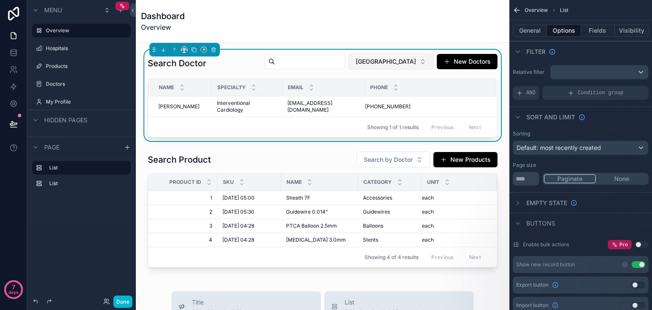
click at [365, 57] on span "[GEOGRAPHIC_DATA]" at bounding box center [386, 61] width 60 height 8
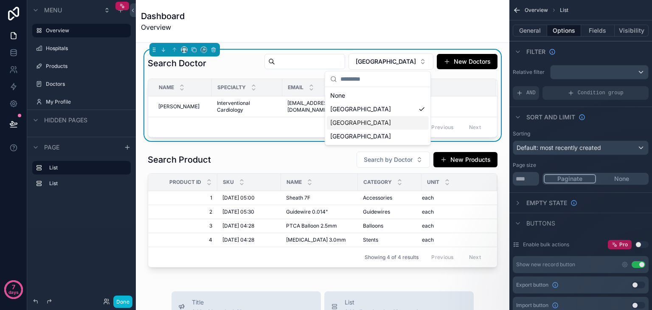
click at [344, 122] on span "[GEOGRAPHIC_DATA]" at bounding box center [360, 122] width 61 height 8
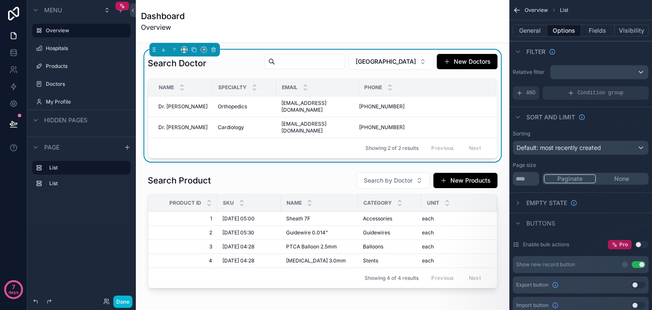
click at [361, 71] on div "Search Doctor Green Valley Hospital New Doctors" at bounding box center [323, 63] width 350 height 20
click at [372, 65] on button "[GEOGRAPHIC_DATA]" at bounding box center [390, 61] width 85 height 16
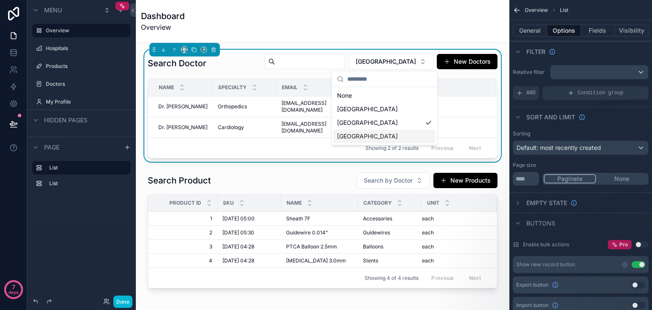
click at [374, 135] on span "[GEOGRAPHIC_DATA]" at bounding box center [367, 136] width 61 height 8
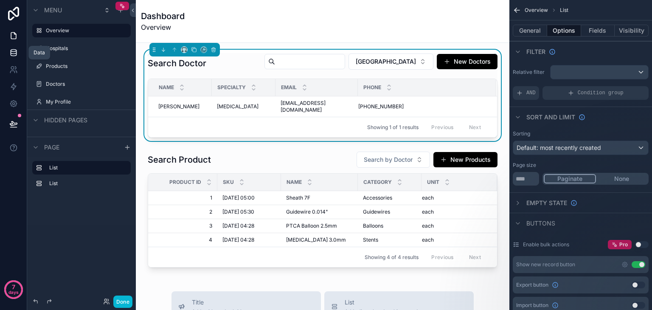
click at [15, 55] on icon at bounding box center [13, 52] width 8 height 8
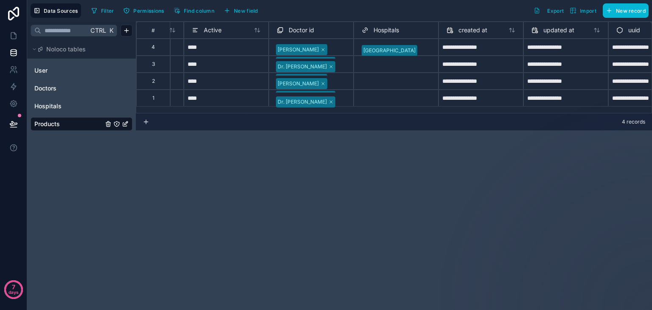
scroll to position [0, 414]
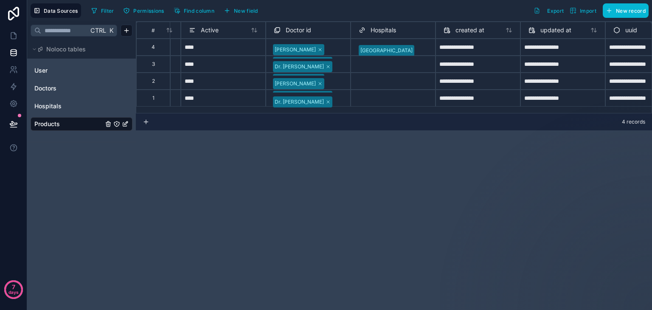
click at [392, 64] on div "Select a Hospitals" at bounding box center [380, 67] width 43 height 7
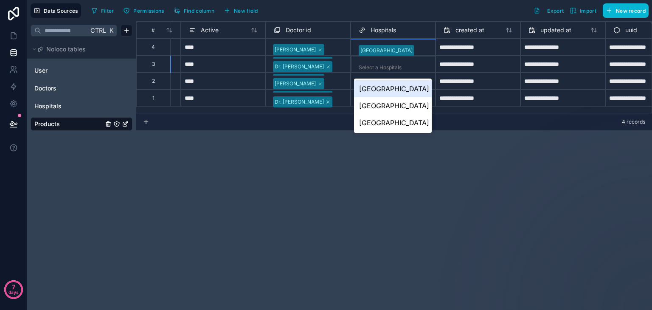
click at [392, 64] on div "Select a Hospitals" at bounding box center [380, 67] width 43 height 7
click at [387, 114] on div "[GEOGRAPHIC_DATA]" at bounding box center [392, 105] width 77 height 17
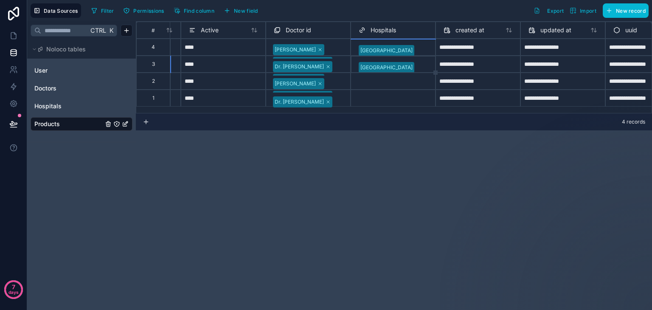
click at [385, 87] on div "Select a Hospitals" at bounding box center [380, 84] width 43 height 7
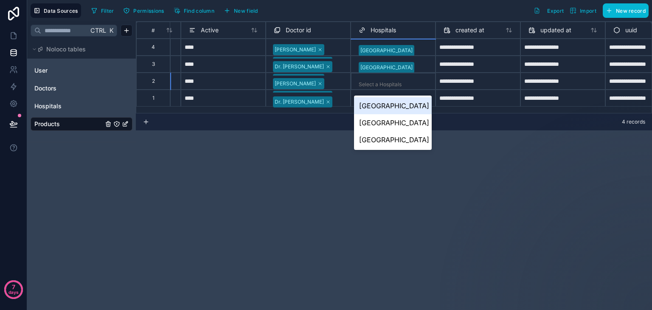
click at [385, 87] on div "Select a Hospitals" at bounding box center [380, 84] width 43 height 7
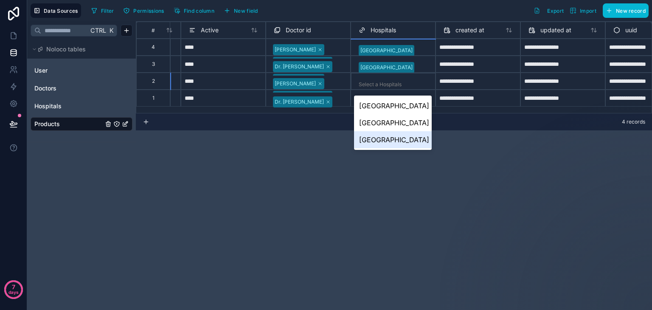
drag, startPoint x: 385, startPoint y: 155, endPoint x: 392, endPoint y: 143, distance: 13.5
click at [392, 143] on div "[GEOGRAPHIC_DATA] [GEOGRAPHIC_DATA]" at bounding box center [392, 122] width 77 height 54
click at [392, 131] on div "[GEOGRAPHIC_DATA]" at bounding box center [392, 122] width 77 height 17
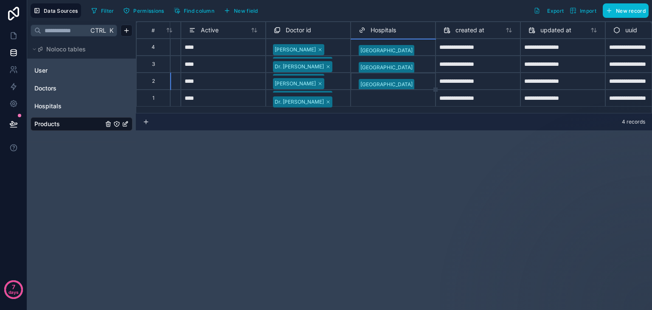
click at [392, 101] on div "Select a Hospitals" at bounding box center [380, 101] width 43 height 7
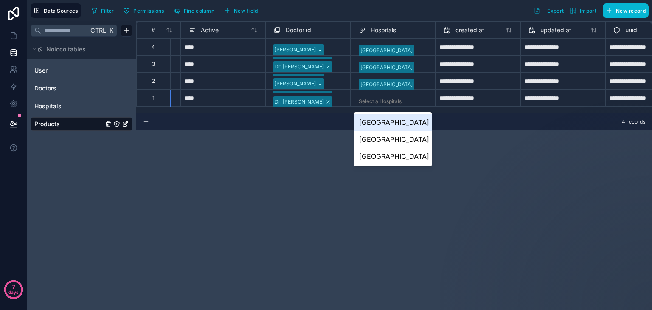
click at [392, 101] on div "Select a Hospitals" at bounding box center [380, 101] width 43 height 7
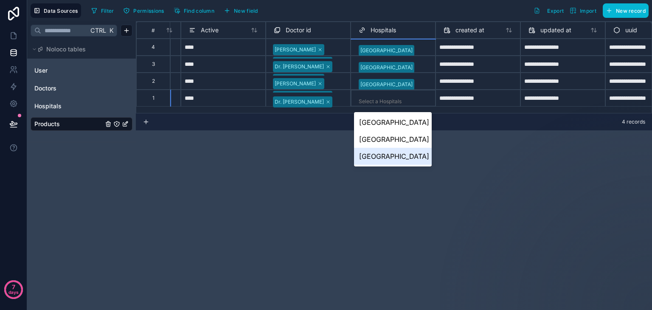
click at [388, 165] on div "[GEOGRAPHIC_DATA]" at bounding box center [392, 156] width 77 height 17
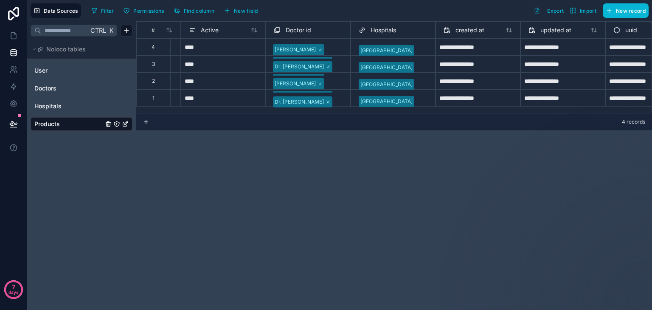
click at [340, 172] on div "**********" at bounding box center [394, 165] width 516 height 289
click at [17, 34] on icon at bounding box center [13, 35] width 8 height 8
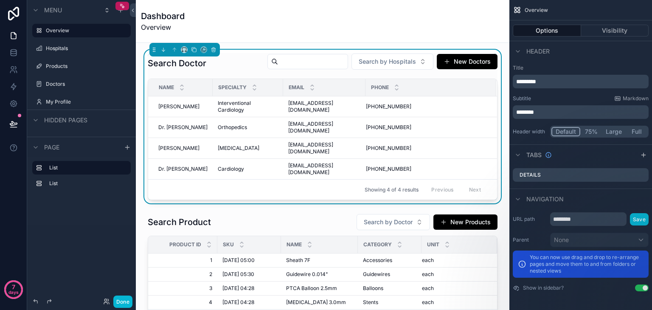
click at [275, 210] on div "scrollable content" at bounding box center [323, 271] width 360 height 123
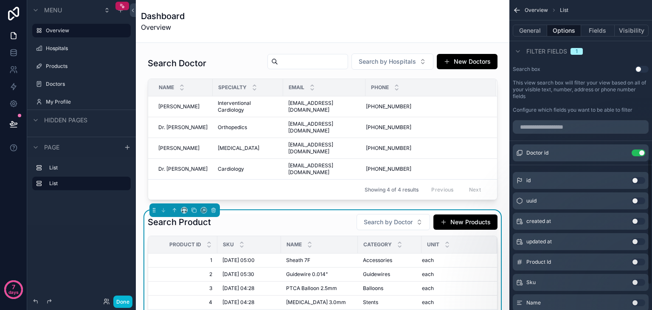
scroll to position [455, 0]
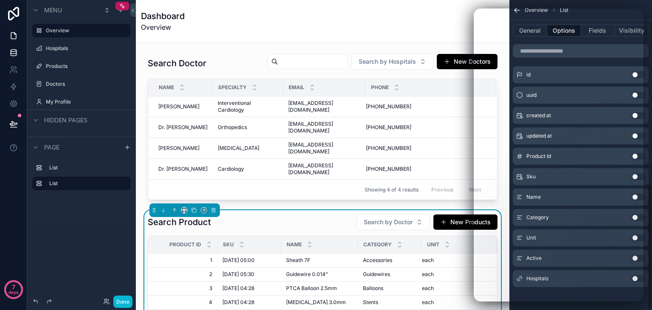
click at [12, 54] on icon at bounding box center [13, 52] width 8 height 8
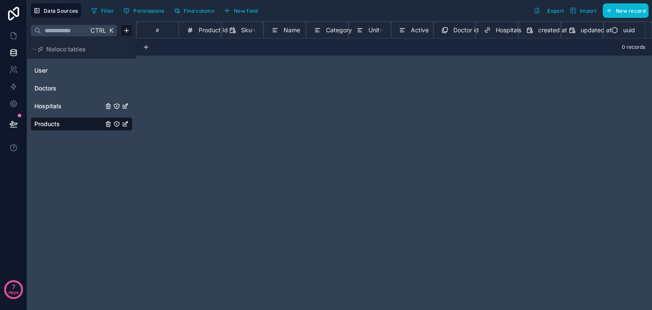
drag, startPoint x: 48, startPoint y: 107, endPoint x: 49, endPoint y: 117, distance: 10.3
click at [48, 107] on span "Hospitals" at bounding box center [47, 106] width 27 height 8
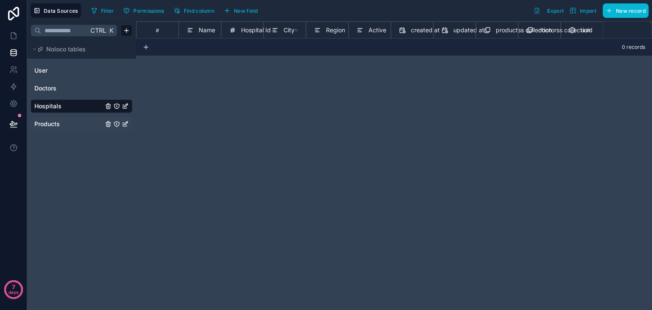
click at [49, 121] on span "Products" at bounding box center [46, 124] width 25 height 8
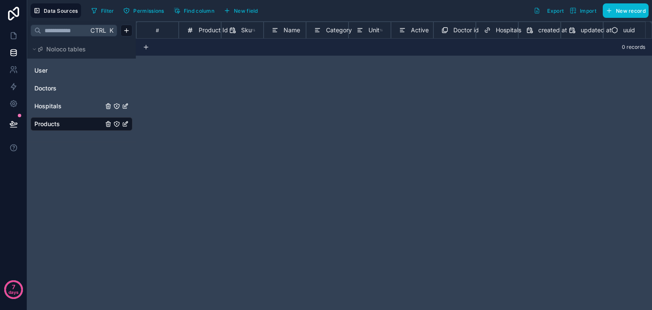
click at [206, 27] on span "Product Id" at bounding box center [213, 30] width 29 height 8
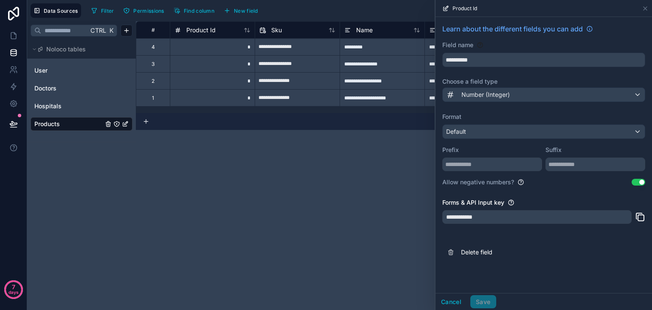
click at [372, 157] on div "**********" at bounding box center [394, 165] width 516 height 289
click at [230, 10] on icon "button" at bounding box center [227, 10] width 7 height 7
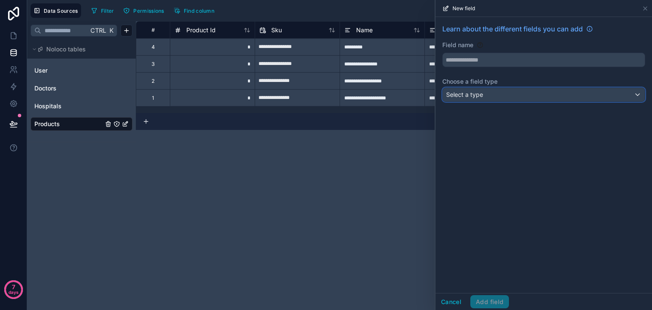
click at [522, 96] on div "Select a type" at bounding box center [544, 95] width 202 height 14
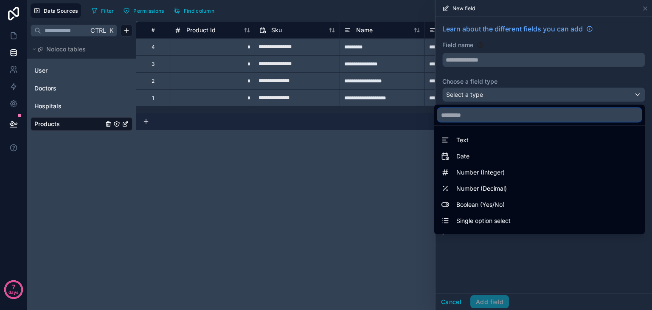
click at [520, 119] on input "text" at bounding box center [540, 115] width 204 height 14
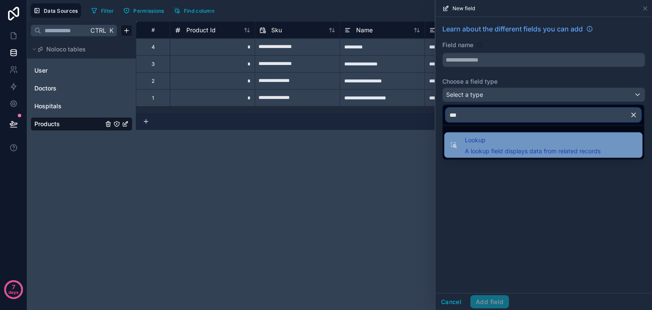
type input "***"
click at [521, 136] on span "Lookup" at bounding box center [533, 140] width 136 height 10
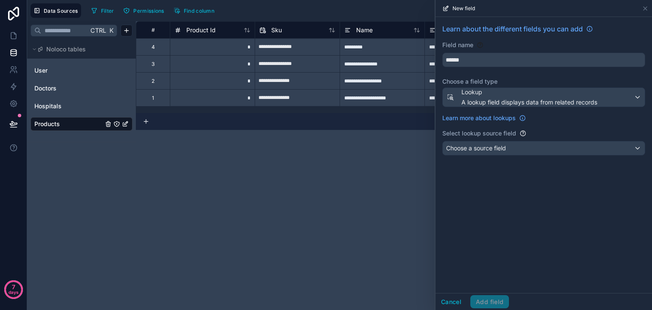
type input "******"
click at [518, 152] on div "Choose a source field" at bounding box center [544, 148] width 202 height 14
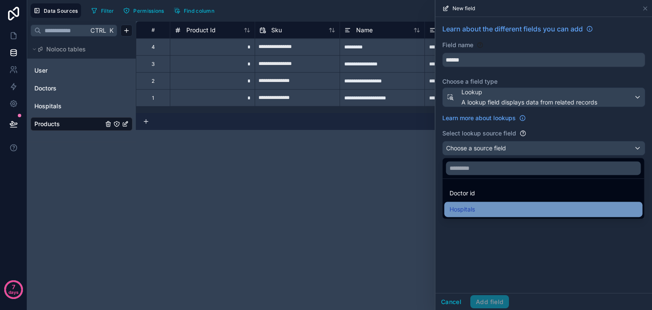
click at [513, 205] on div "Hospitals" at bounding box center [543, 209] width 188 height 10
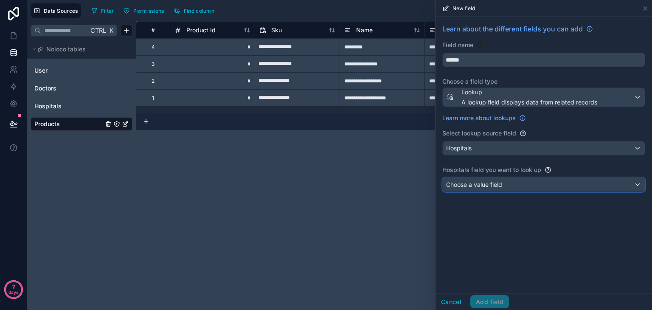
click at [511, 179] on div "Choose a value field" at bounding box center [544, 185] width 202 height 14
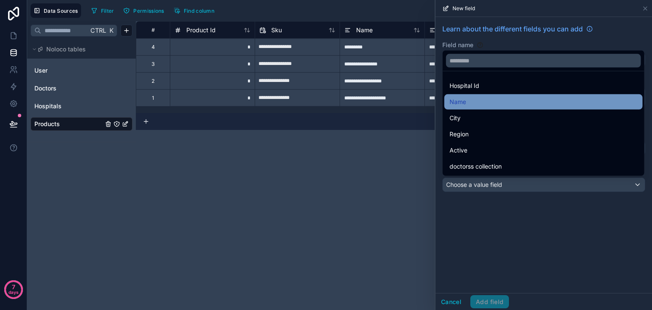
click at [492, 99] on div "Name" at bounding box center [543, 102] width 188 height 10
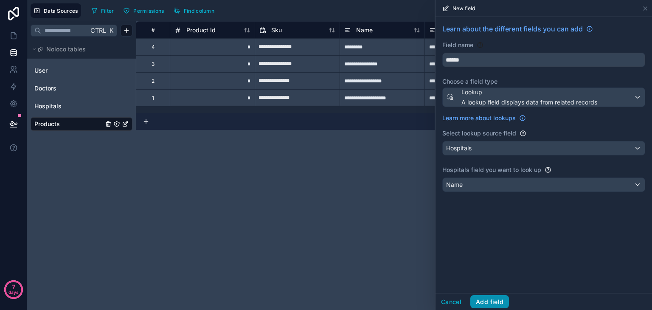
click at [495, 297] on button "Add field" at bounding box center [489, 302] width 39 height 14
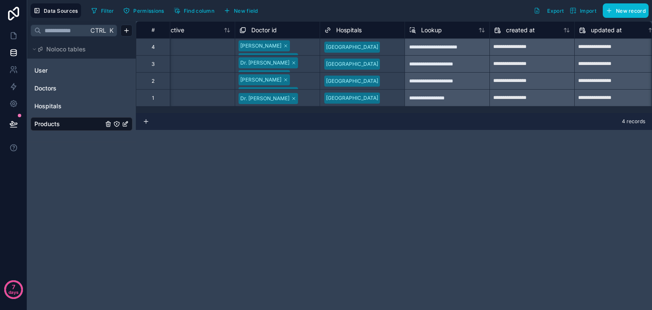
scroll to position [0, 448]
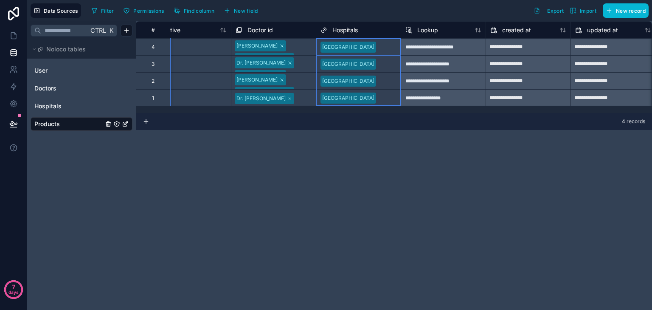
click at [359, 28] on div "Hospitals" at bounding box center [358, 30] width 76 height 10
click at [352, 31] on span "Hospitals" at bounding box center [344, 30] width 25 height 8
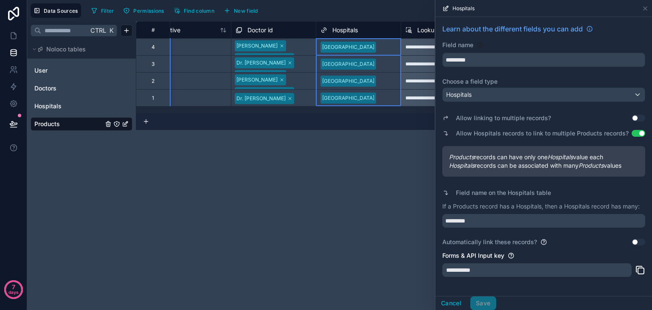
scroll to position [79, 0]
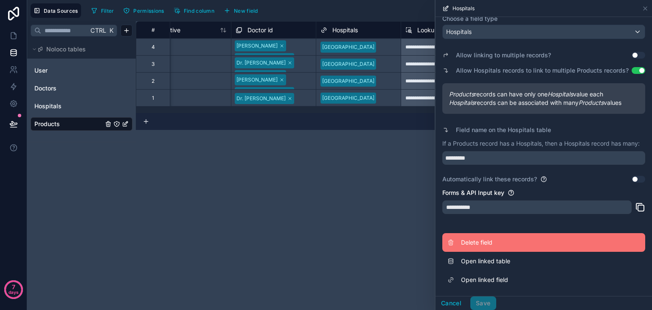
click at [479, 242] on span "Delete field" at bounding box center [522, 242] width 122 height 8
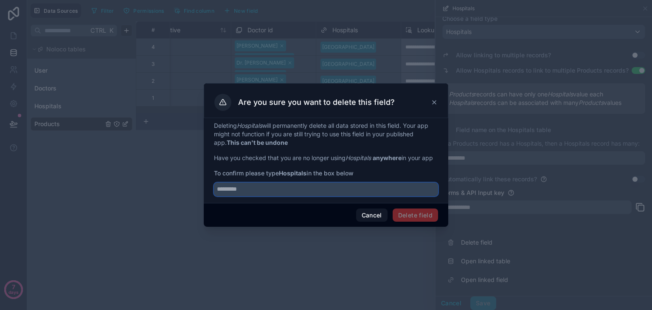
click at [374, 187] on input "text" at bounding box center [326, 189] width 224 height 14
type input "*********"
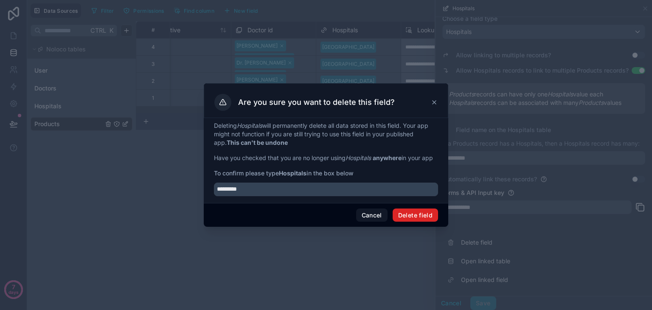
click at [425, 221] on button "Delete field" at bounding box center [415, 215] width 45 height 14
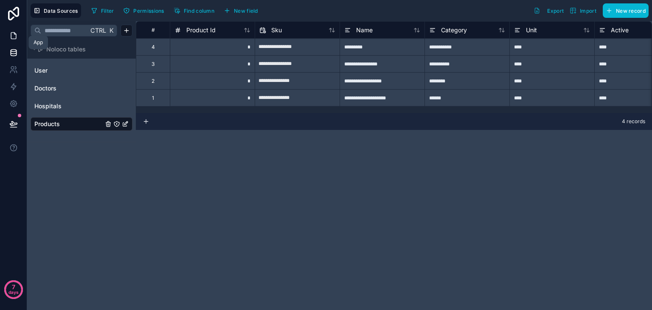
click at [12, 33] on icon at bounding box center [13, 36] width 5 height 6
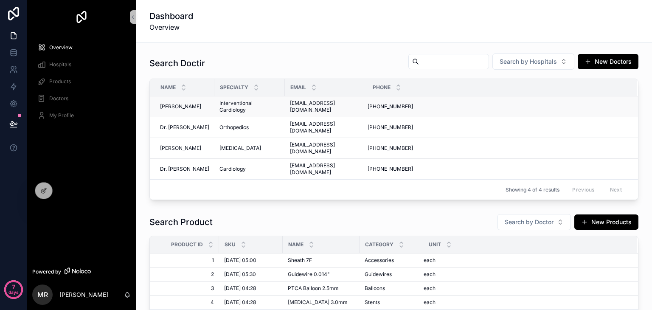
scroll to position [39, 0]
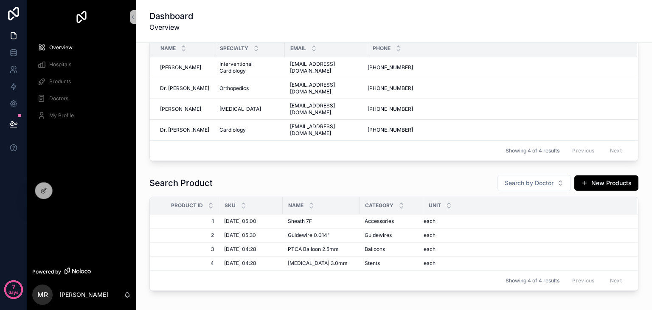
click at [59, 67] on span "Hospitals" at bounding box center [60, 64] width 22 height 7
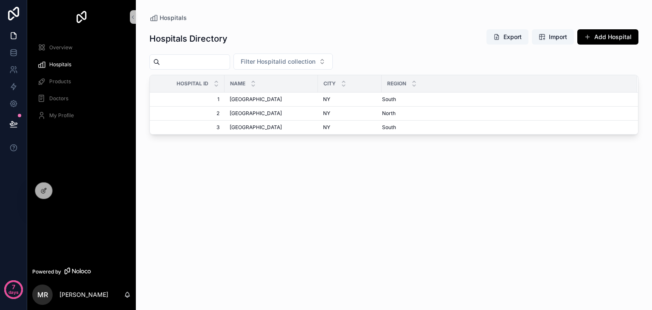
click at [56, 50] on span "Overview" at bounding box center [60, 47] width 23 height 7
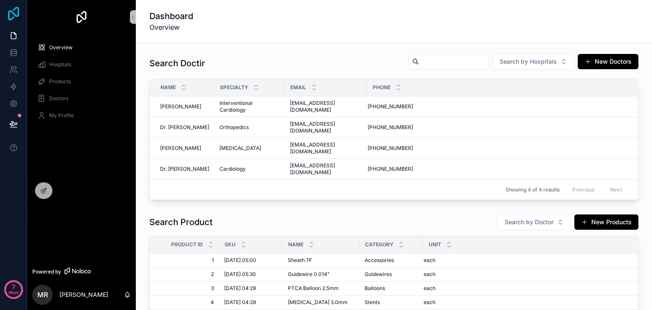
click at [10, 15] on icon at bounding box center [13, 14] width 17 height 14
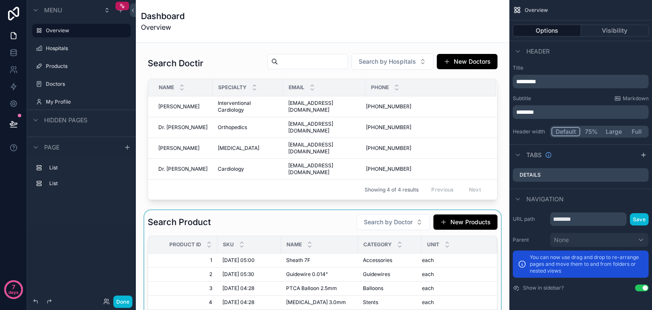
click at [316, 236] on div "Name" at bounding box center [319, 244] width 76 height 16
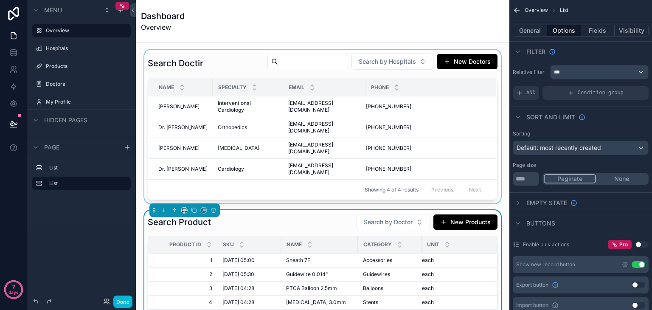
click at [199, 60] on div "scrollable content" at bounding box center [323, 127] width 360 height 154
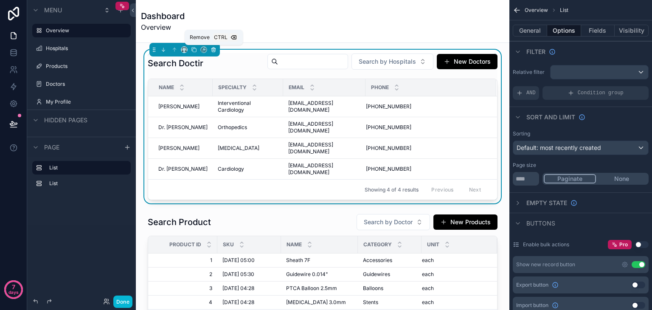
click at [211, 50] on icon "scrollable content" at bounding box center [213, 50] width 6 height 6
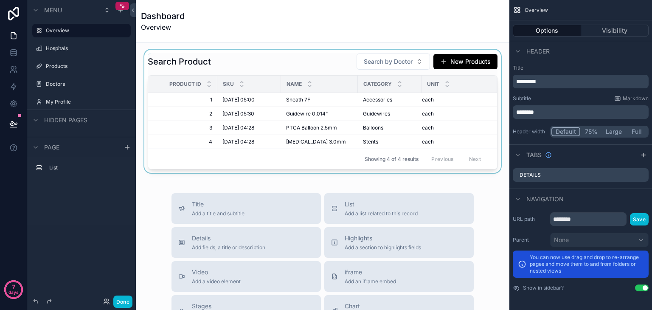
click at [210, 62] on div "scrollable content" at bounding box center [323, 111] width 360 height 123
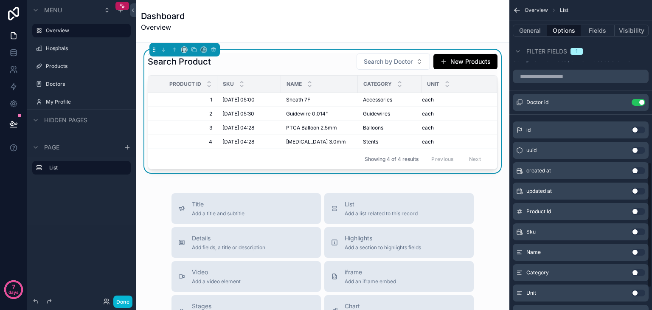
scroll to position [455, 0]
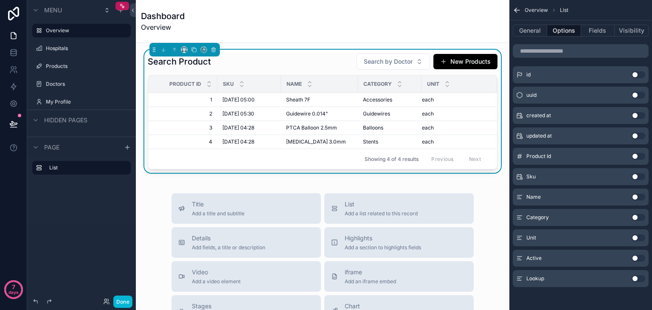
click at [634, 279] on button "Use setting" at bounding box center [638, 278] width 14 height 7
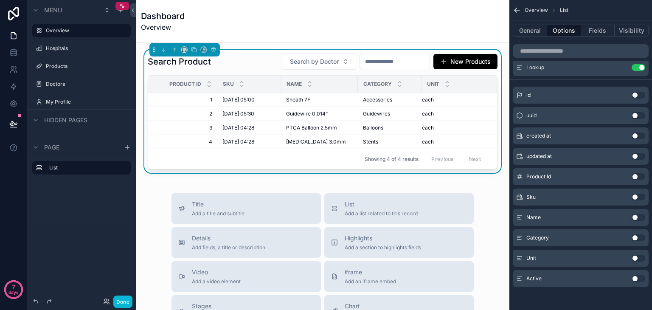
click at [378, 62] on input "scrollable content" at bounding box center [395, 62] width 70 height 12
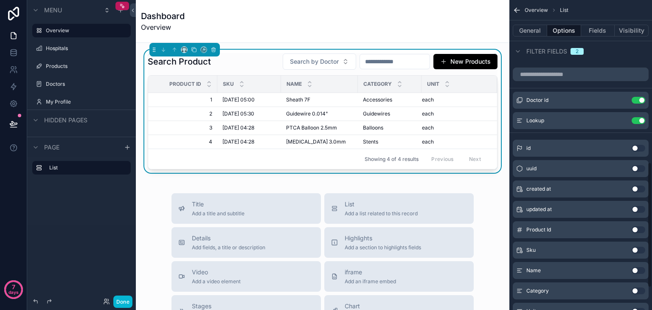
scroll to position [401, 0]
click at [620, 118] on icon "scrollable content" at bounding box center [621, 121] width 7 height 7
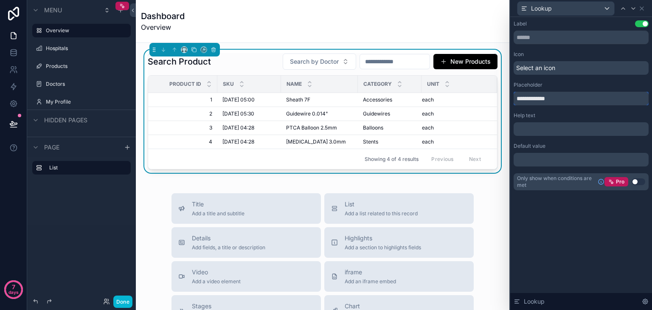
click at [544, 96] on input "**********" at bounding box center [580, 99] width 135 height 14
click at [548, 35] on input "text" at bounding box center [580, 38] width 135 height 14
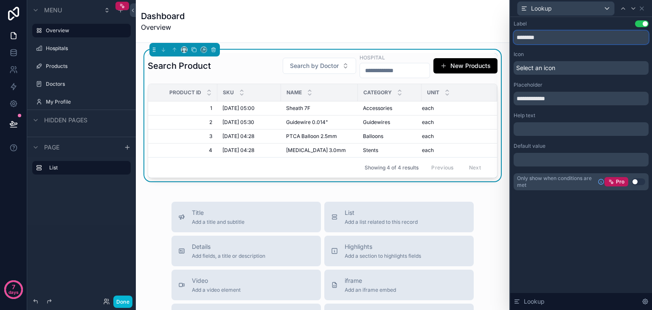
type input "********"
click at [543, 100] on input "**********" at bounding box center [580, 99] width 135 height 14
type input "*"
click at [523, 42] on input "********" at bounding box center [580, 38] width 135 height 14
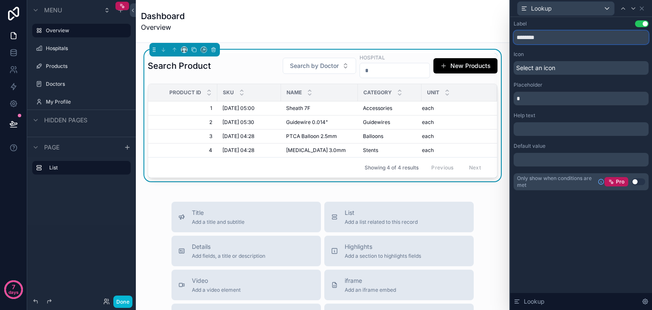
click at [523, 42] on input "********" at bounding box center [580, 38] width 135 height 14
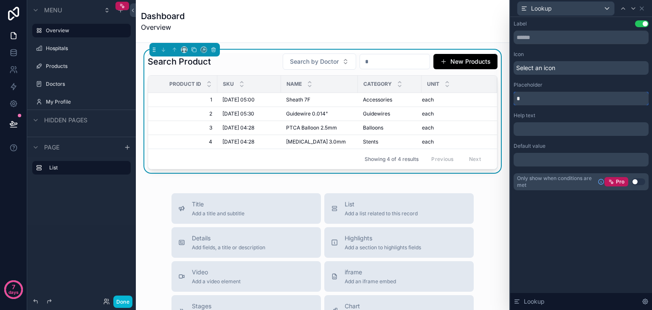
click at [531, 104] on input "*" at bounding box center [580, 99] width 135 height 14
type input "**********"
click at [578, 6] on div "Lookup" at bounding box center [565, 9] width 97 height 14
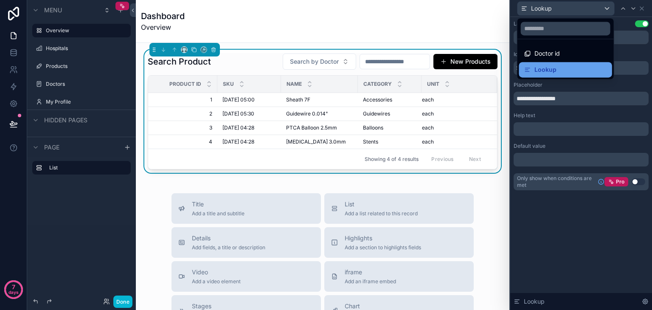
click at [547, 72] on span "Lookup" at bounding box center [545, 70] width 22 height 10
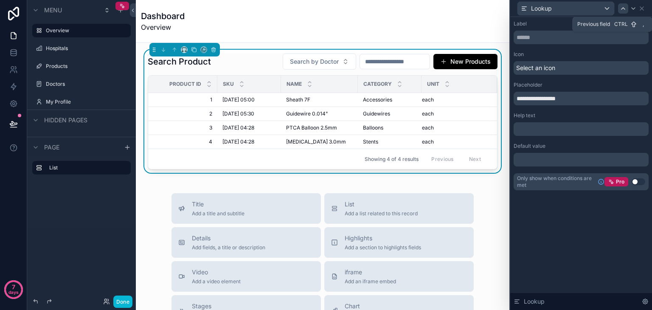
click at [620, 7] on icon at bounding box center [623, 8] width 7 height 7
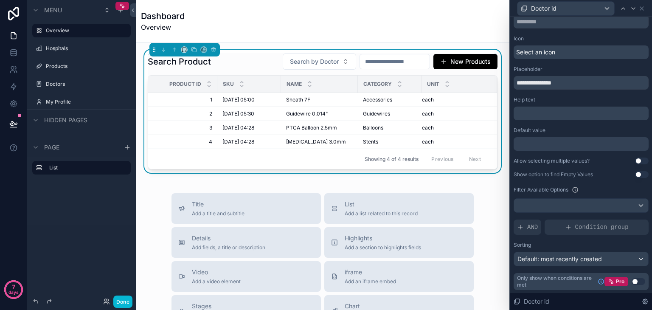
scroll to position [0, 0]
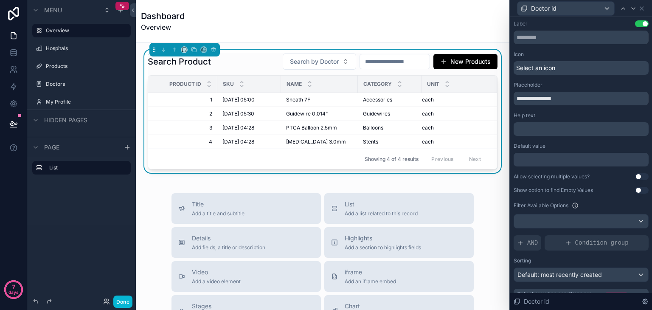
click at [234, 59] on div "Search Product Search by Doctor New Products" at bounding box center [323, 61] width 350 height 17
click at [640, 13] on div "Doctor id" at bounding box center [580, 8] width 135 height 17
click at [641, 9] on icon at bounding box center [641, 8] width 7 height 7
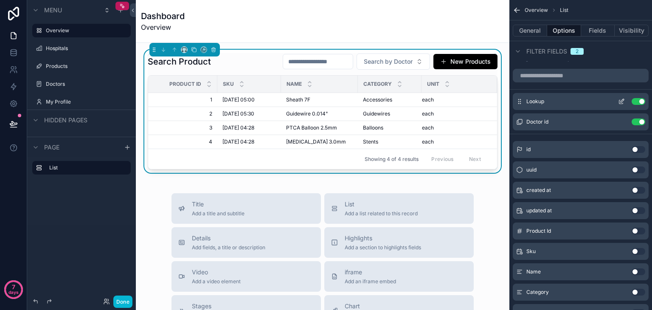
click at [580, 97] on div "Lookup Use setting" at bounding box center [581, 101] width 136 height 17
click at [283, 64] on input "scrollable content" at bounding box center [318, 62] width 70 height 12
type input "*"
click at [392, 60] on span "Search by Doctor" at bounding box center [388, 61] width 49 height 8
click at [536, 103] on span "Lookup" at bounding box center [535, 101] width 18 height 7
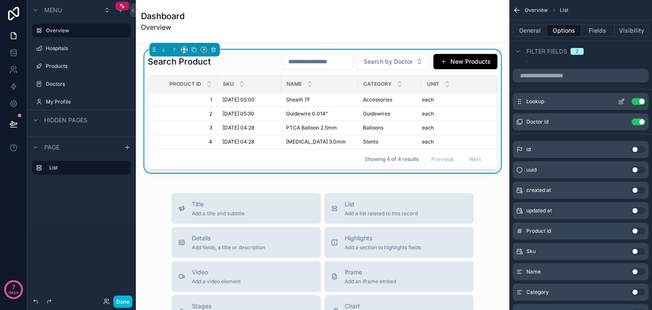
click at [544, 103] on div "Lookup Use setting" at bounding box center [581, 101] width 136 height 17
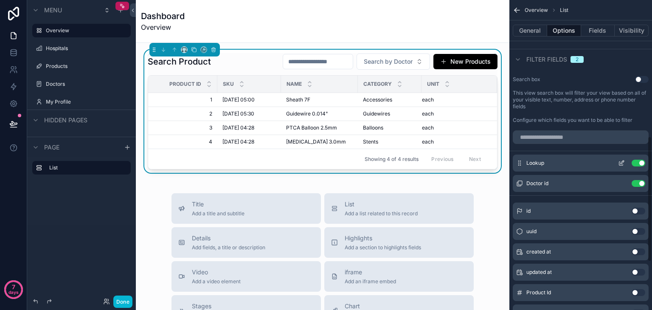
scroll to position [330, 0]
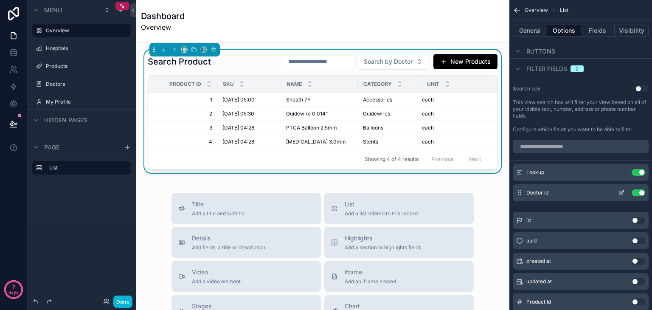
click at [623, 194] on icon "scrollable content" at bounding box center [621, 193] width 4 height 4
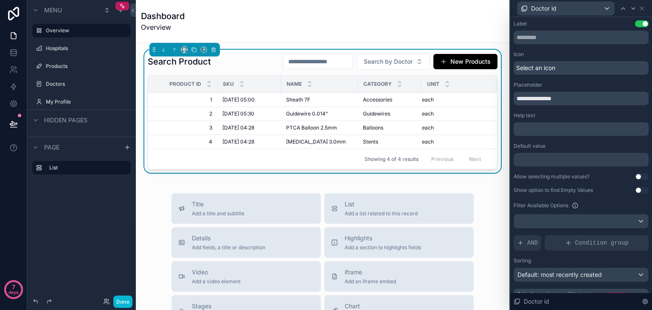
scroll to position [16, 0]
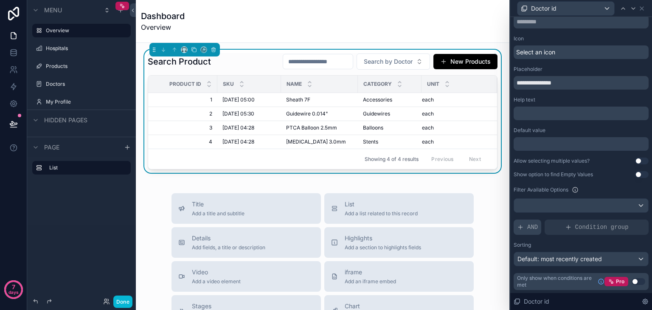
click at [530, 227] on span "AND" at bounding box center [532, 227] width 11 height 8
click at [625, 220] on icon at bounding box center [627, 220] width 5 height 5
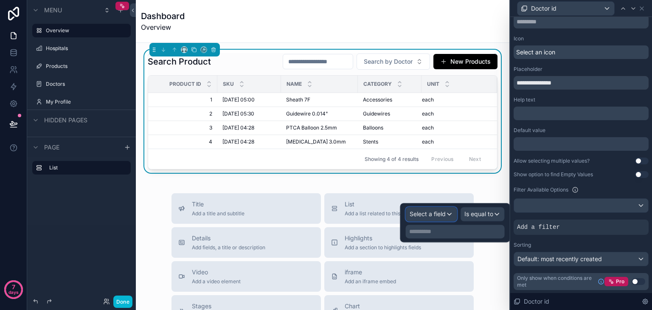
click at [424, 213] on span "Select a field" at bounding box center [428, 213] width 36 height 7
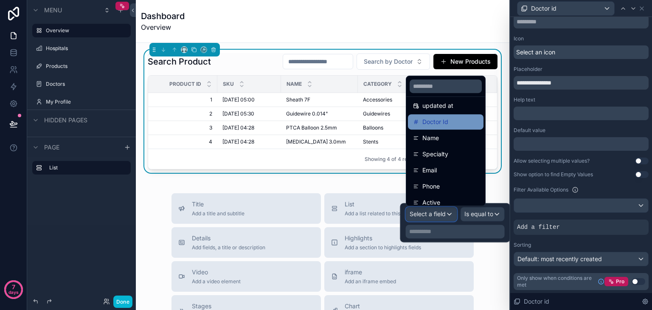
scroll to position [54, 0]
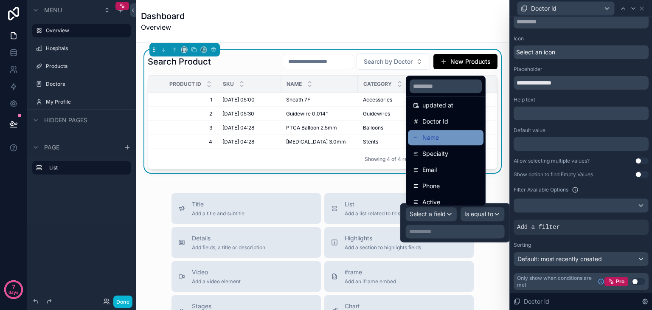
click at [443, 136] on div "Name" at bounding box center [445, 137] width 65 height 10
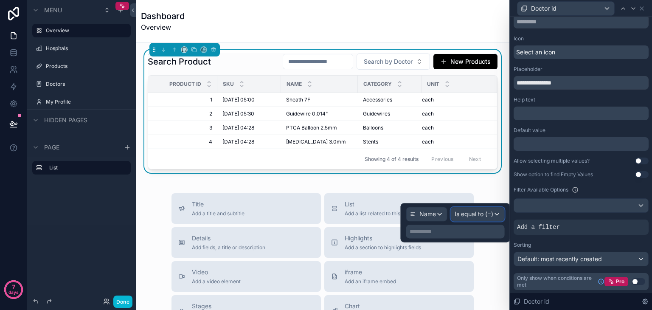
click at [477, 210] on span "Is equal to (=)" at bounding box center [473, 214] width 39 height 8
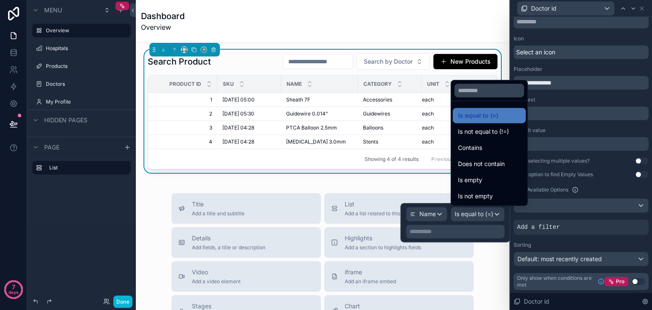
click at [463, 225] on div at bounding box center [455, 222] width 109 height 39
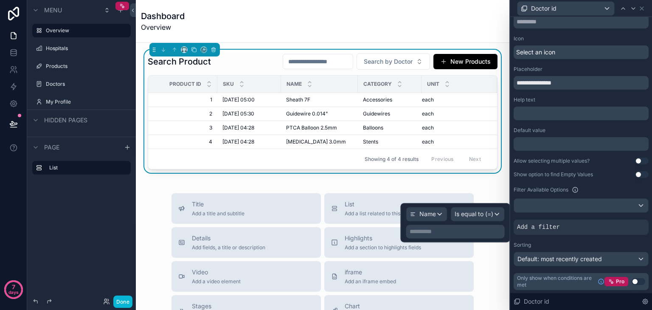
click at [452, 231] on p "**********" at bounding box center [456, 231] width 93 height 8
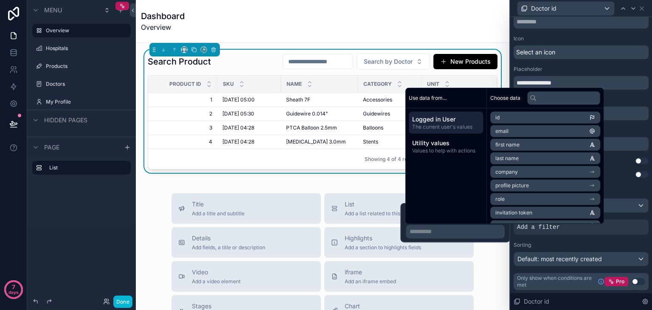
scroll to position [12, 0]
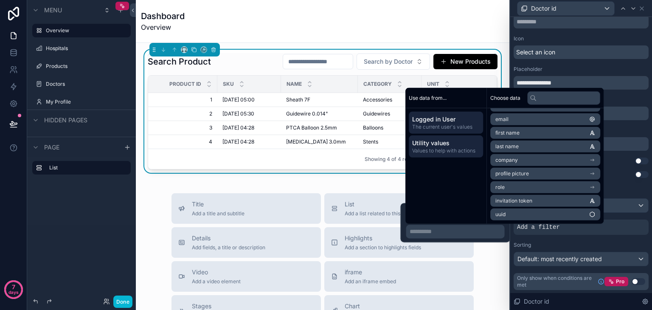
click at [438, 146] on span "Utility values" at bounding box center [445, 143] width 67 height 8
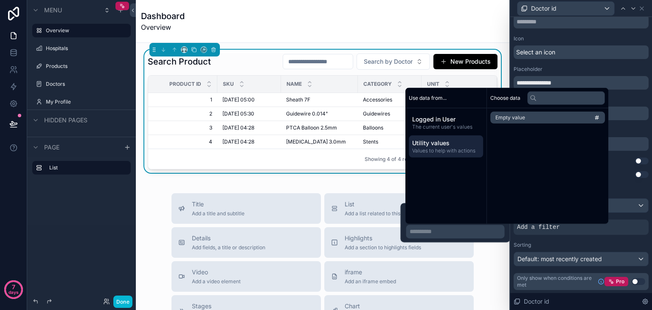
scroll to position [0, 0]
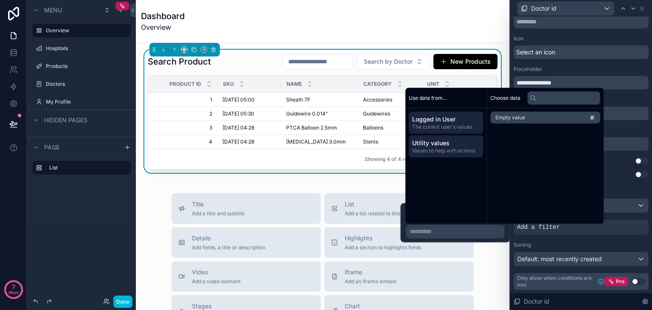
click at [454, 119] on span "Logged in User" at bounding box center [445, 119] width 67 height 8
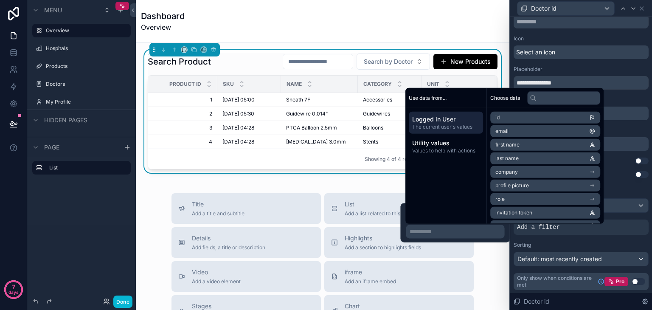
click at [555, 106] on div "Choose data" at bounding box center [545, 98] width 117 height 20
click at [558, 101] on input "text" at bounding box center [563, 98] width 73 height 14
click at [441, 98] on span "Use data from..." at bounding box center [428, 97] width 38 height 7
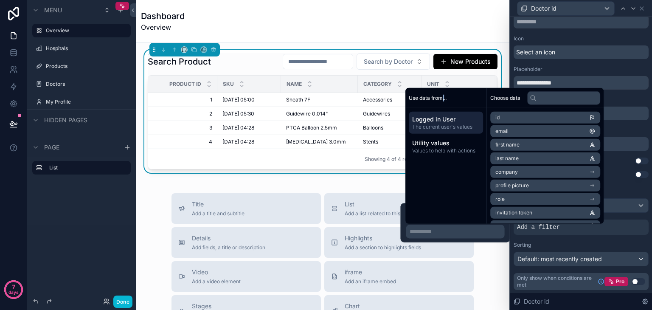
click at [441, 98] on span "Use data from..." at bounding box center [428, 97] width 38 height 7
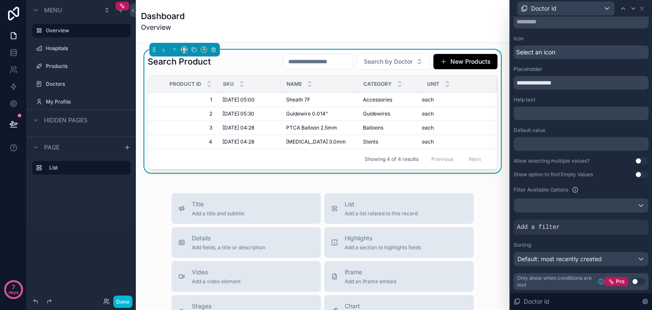
click at [543, 249] on div "Sorting Default: most recently created" at bounding box center [580, 253] width 135 height 25
click at [566, 202] on div at bounding box center [581, 206] width 134 height 14
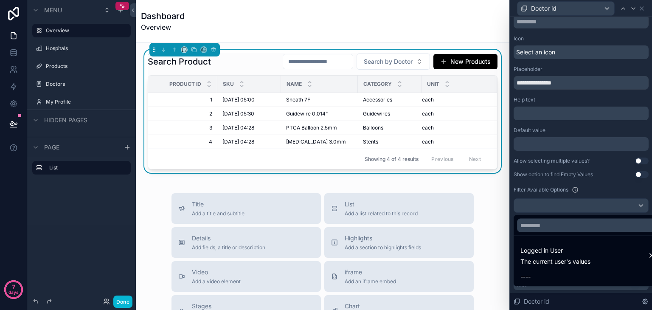
click at [566, 202] on div at bounding box center [581, 155] width 142 height 310
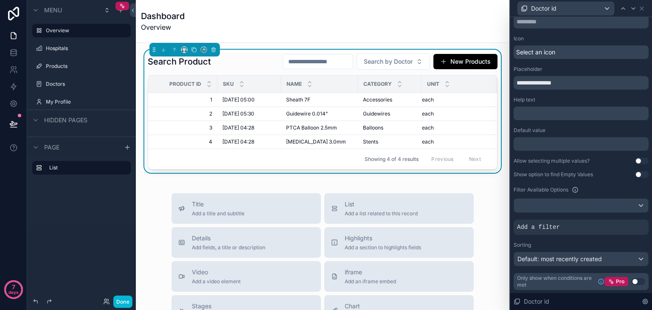
scroll to position [0, 0]
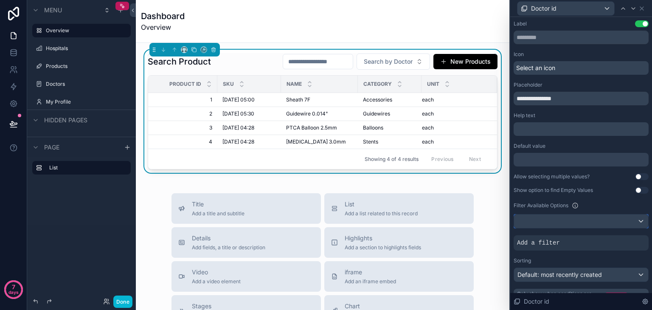
click at [552, 223] on div at bounding box center [581, 221] width 134 height 14
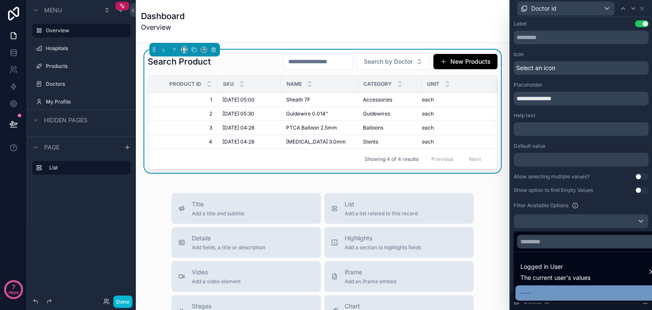
click at [547, 293] on div "----" at bounding box center [587, 293] width 134 height 10
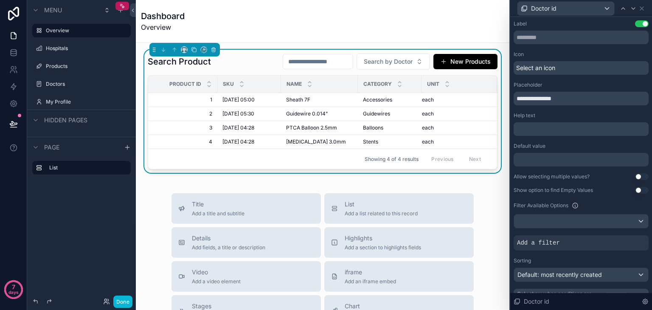
scroll to position [16, 0]
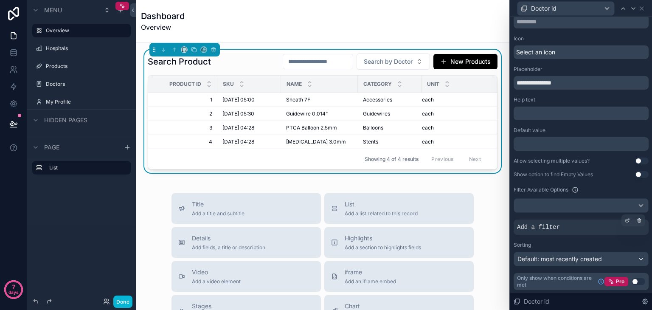
click at [540, 227] on span "Add a filter" at bounding box center [538, 227] width 43 height 8
click at [621, 220] on div at bounding box center [627, 220] width 12 height 12
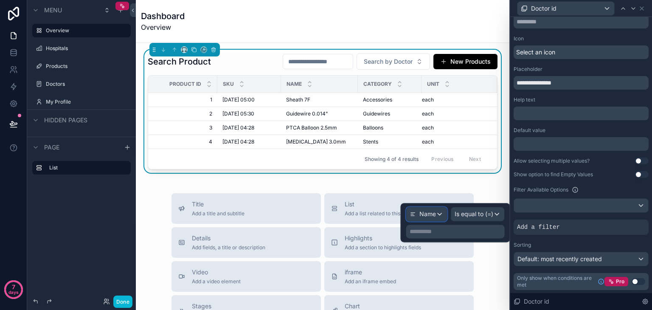
click at [440, 216] on div "Name" at bounding box center [427, 214] width 40 height 14
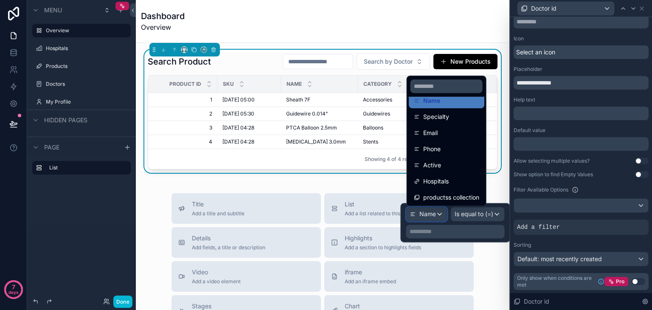
scroll to position [93, 0]
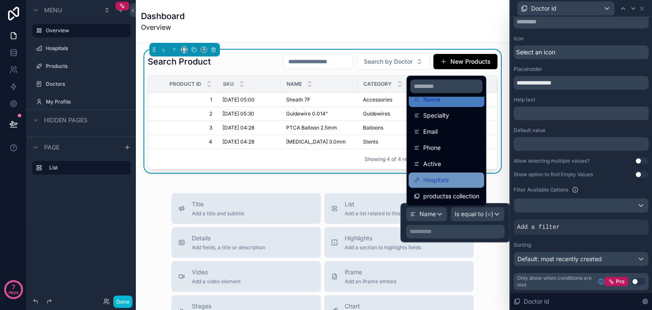
click at [452, 173] on div "Hospitals" at bounding box center [447, 179] width 76 height 15
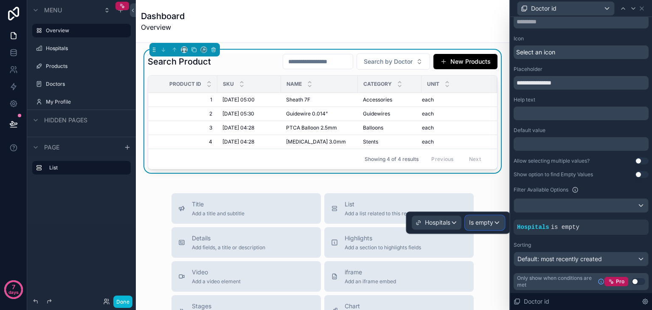
click at [481, 223] on span "Is empty" at bounding box center [481, 222] width 24 height 8
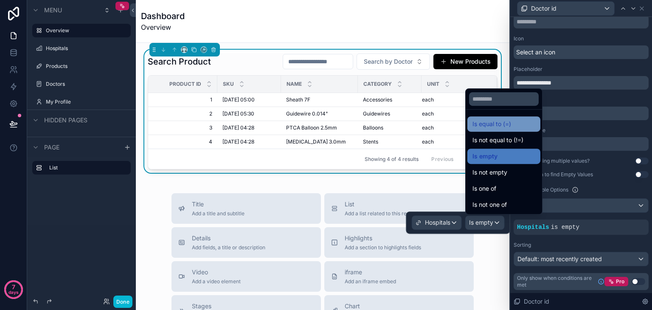
click at [509, 124] on span "Is equal to (=)" at bounding box center [491, 124] width 39 height 10
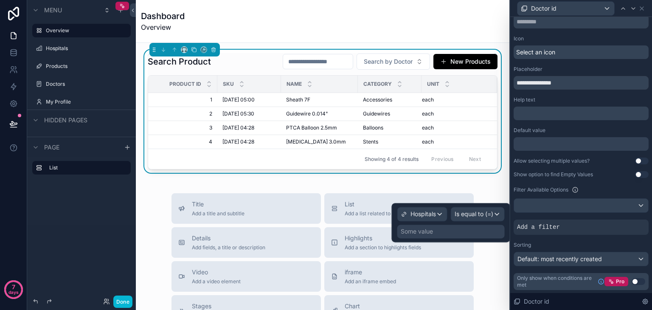
click at [479, 230] on div "Some value" at bounding box center [450, 231] width 107 height 14
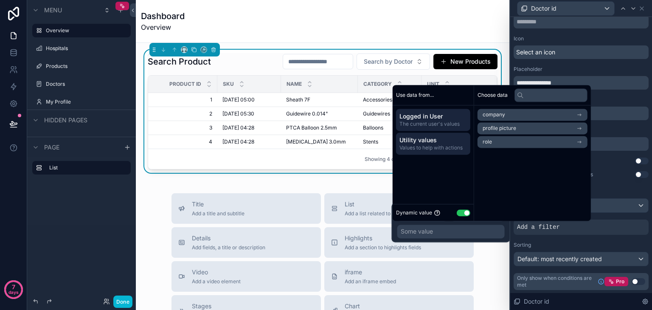
click at [435, 143] on span "Utility values" at bounding box center [432, 140] width 67 height 8
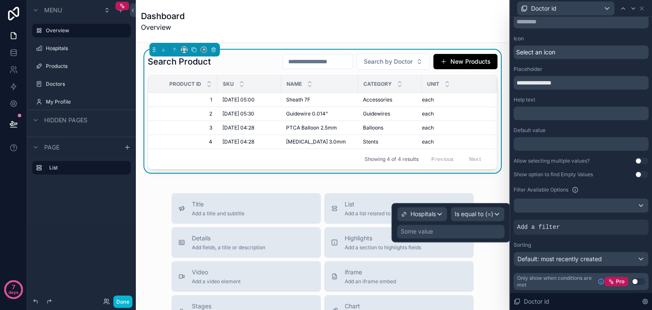
click at [475, 236] on div "Some value" at bounding box center [450, 231] width 107 height 14
click at [458, 233] on div "Some value" at bounding box center [450, 231] width 107 height 14
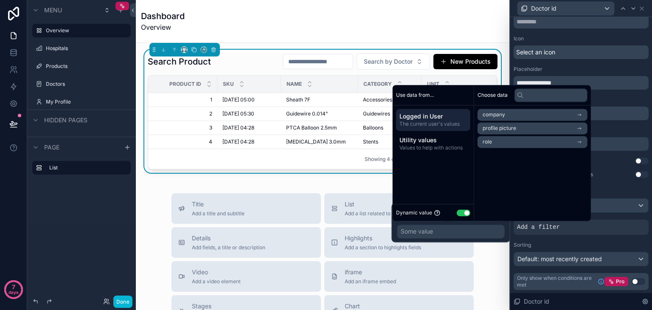
click at [462, 213] on button "Use setting" at bounding box center [464, 212] width 14 height 7
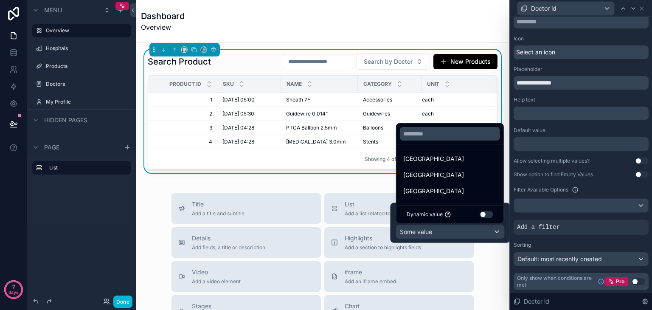
click at [481, 215] on button "Use setting" at bounding box center [487, 214] width 14 height 7
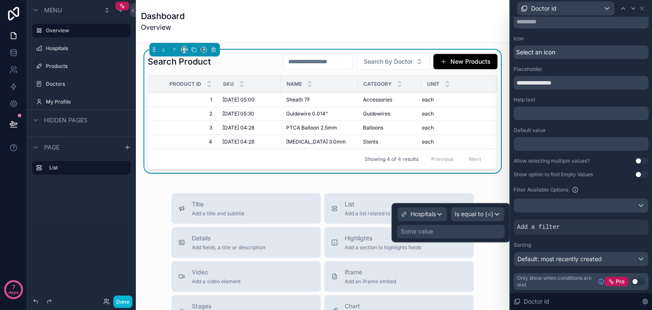
click at [418, 224] on div "Some value" at bounding box center [450, 231] width 107 height 14
click at [418, 228] on div "Some value" at bounding box center [417, 231] width 32 height 8
click at [394, 231] on div "Hospitals Is equal to (=) Some value" at bounding box center [451, 222] width 118 height 39
click at [407, 216] on div "Hospitals" at bounding box center [418, 214] width 35 height 8
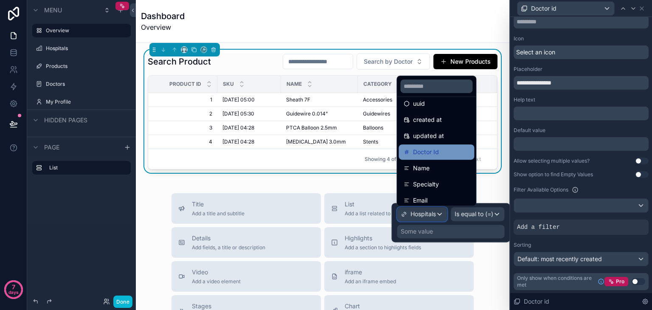
scroll to position [25, 0]
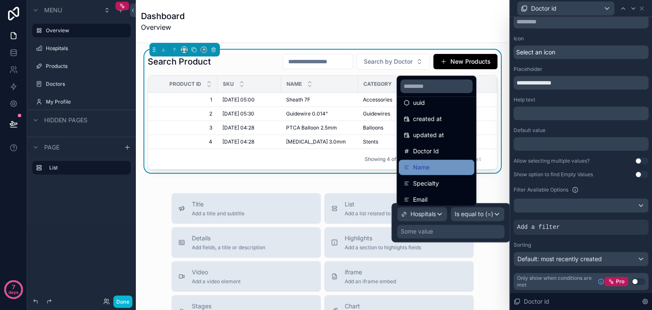
click at [428, 167] on span "Name" at bounding box center [421, 167] width 17 height 10
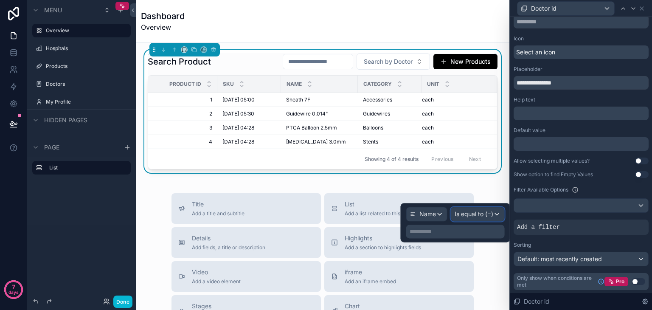
click at [474, 212] on span "Is equal to (=)" at bounding box center [473, 214] width 39 height 8
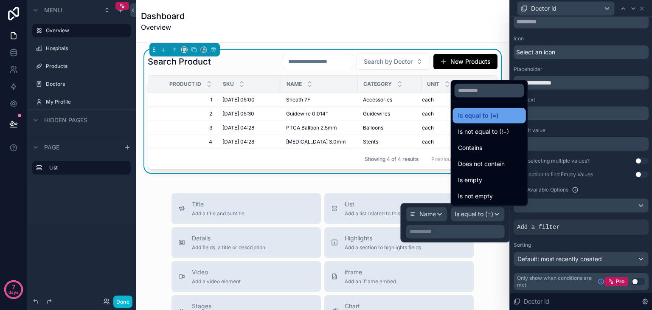
click at [486, 118] on span "Is equal to (=)" at bounding box center [478, 115] width 40 height 10
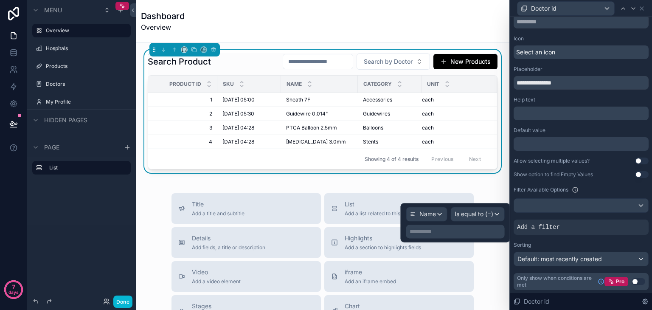
click at [491, 230] on p "**********" at bounding box center [456, 231] width 93 height 8
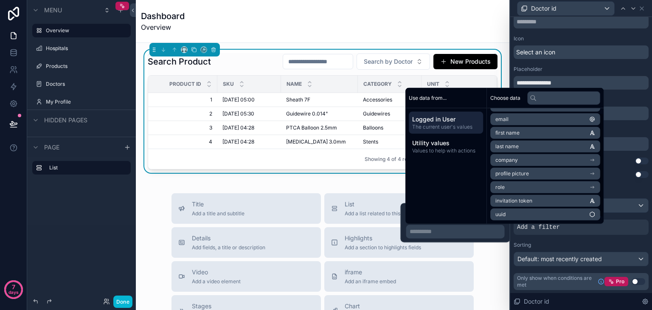
scroll to position [0, 0]
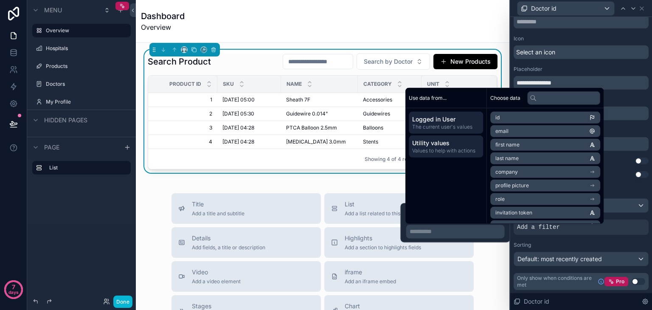
click at [471, 138] on div "Utility values Values to help with actions" at bounding box center [446, 146] width 74 height 22
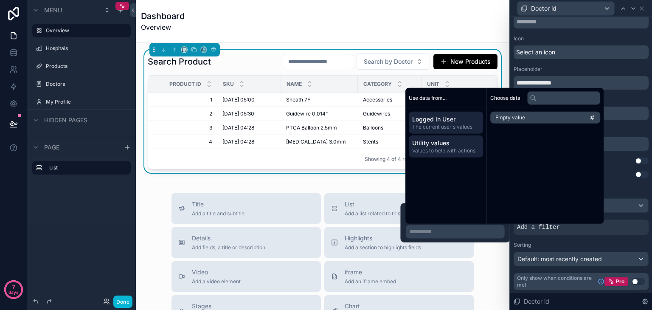
click at [457, 126] on span "The current user's values" at bounding box center [445, 126] width 67 height 7
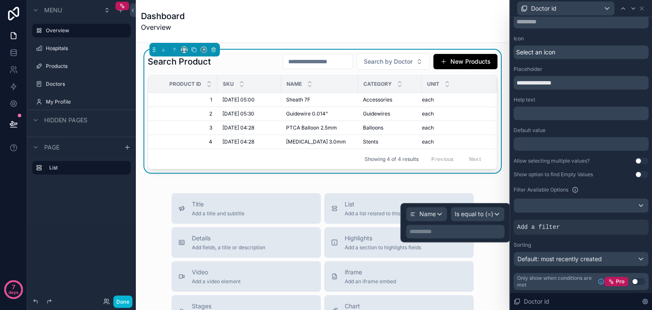
click at [438, 233] on p "**********" at bounding box center [456, 231] width 93 height 8
click at [401, 221] on div "**********" at bounding box center [455, 222] width 109 height 39
click at [418, 208] on div "Name" at bounding box center [427, 214] width 40 height 14
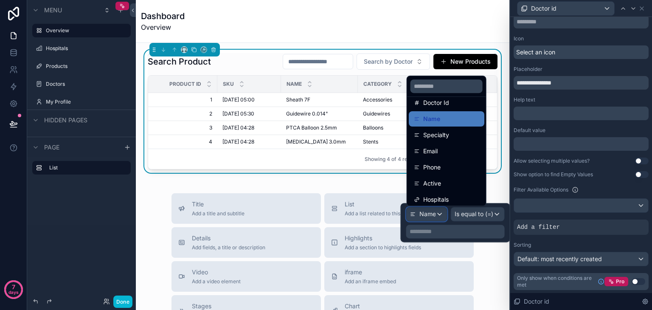
scroll to position [93, 0]
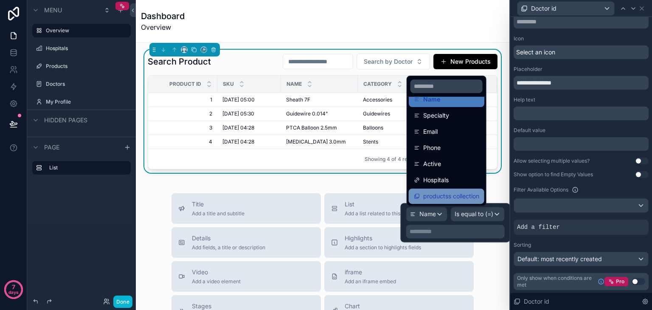
click at [447, 196] on span "productss collection" at bounding box center [451, 196] width 56 height 10
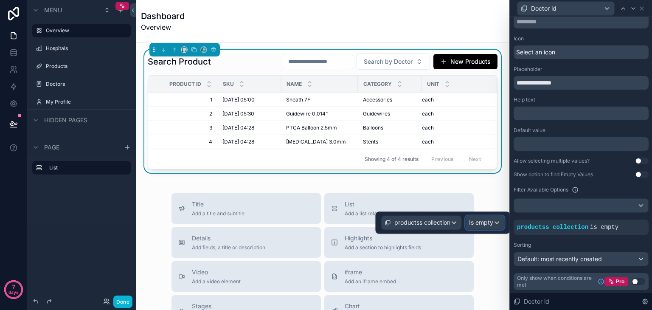
click at [478, 220] on span "Is empty" at bounding box center [481, 222] width 24 height 8
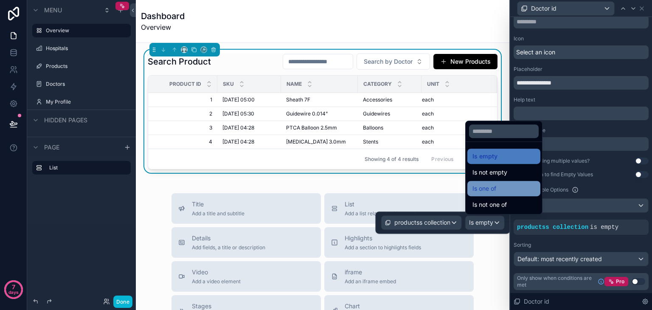
click at [483, 181] on div "Is one of" at bounding box center [503, 188] width 73 height 15
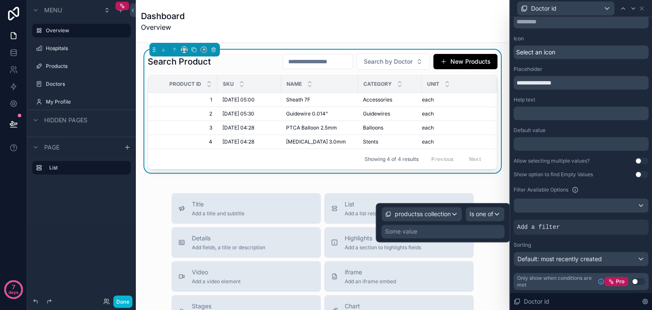
click at [470, 228] on div "Some value" at bounding box center [443, 231] width 123 height 14
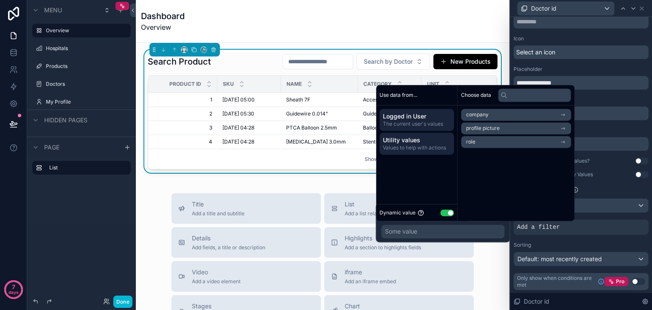
click at [430, 154] on div "Utility values Values to help with actions" at bounding box center [416, 143] width 74 height 22
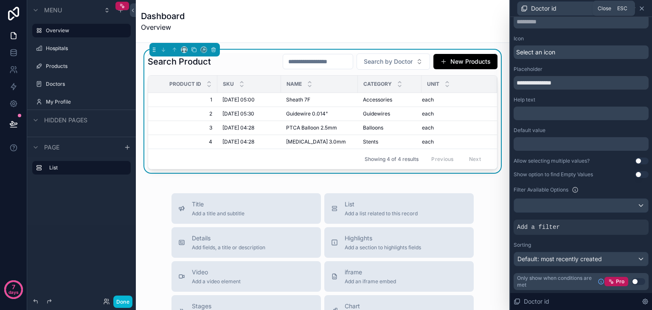
click at [643, 10] on icon at bounding box center [641, 8] width 3 height 3
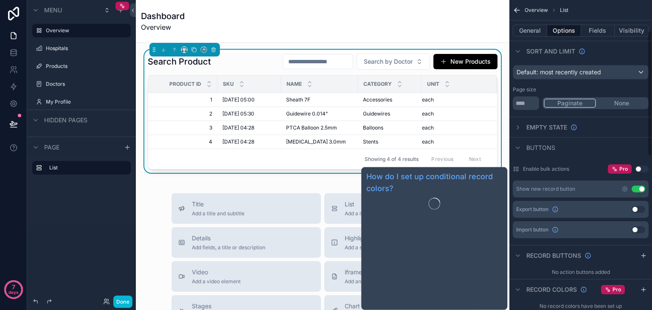
scroll to position [0, 0]
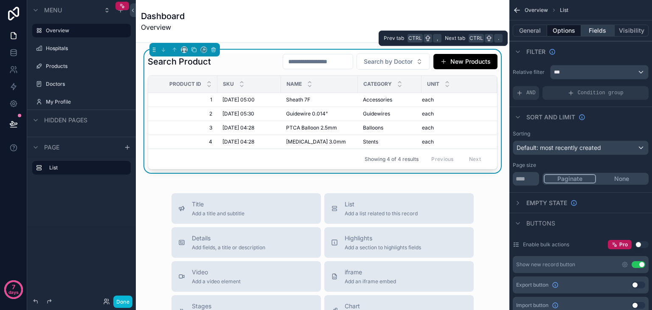
click at [598, 31] on button "Fields" at bounding box center [598, 31] width 34 height 12
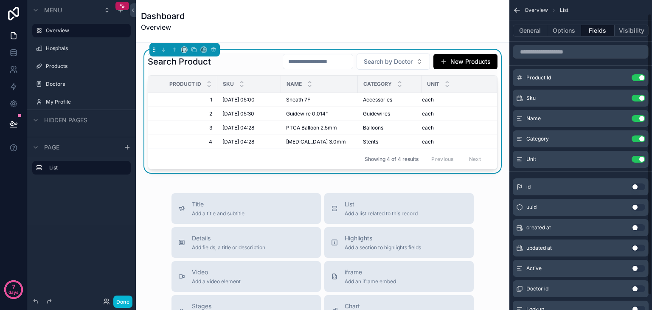
scroll to position [31, 0]
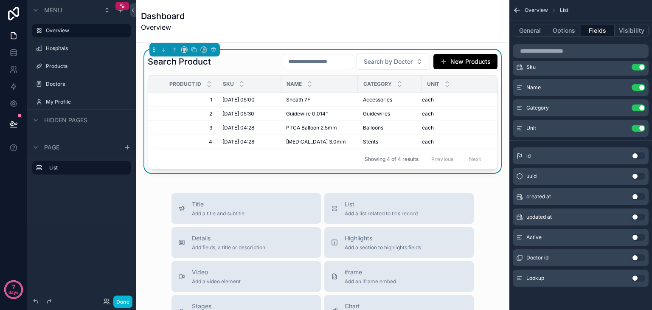
click at [621, 278] on div "Lookup Use setting" at bounding box center [581, 277] width 136 height 17
click at [635, 278] on button "Use setting" at bounding box center [638, 278] width 14 height 7
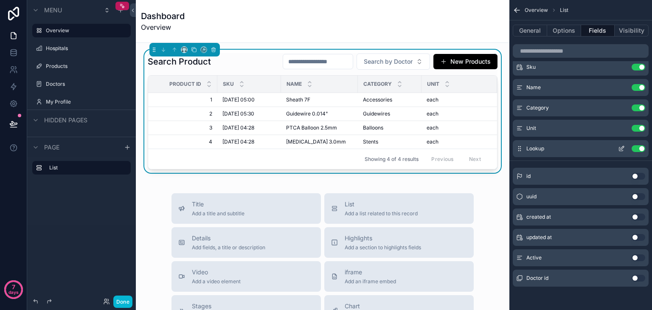
click at [620, 148] on icon "scrollable content" at bounding box center [621, 148] width 7 height 7
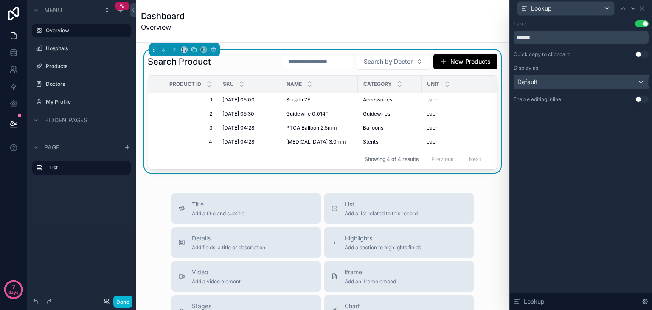
click at [579, 81] on div "Default" at bounding box center [581, 82] width 134 height 14
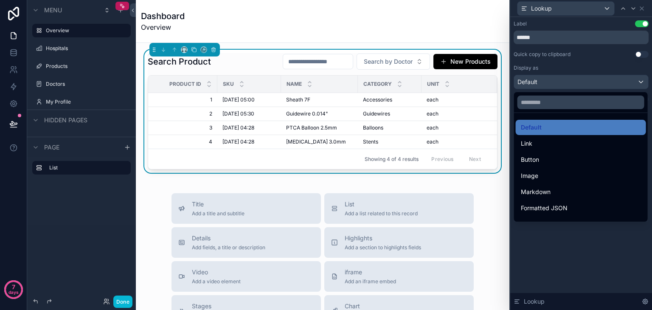
click at [572, 81] on div at bounding box center [581, 155] width 142 height 310
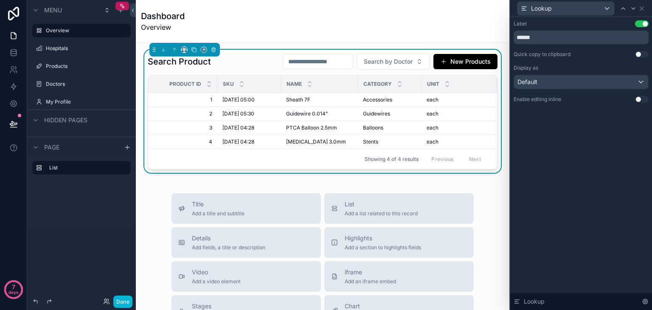
click at [637, 99] on button "Use setting" at bounding box center [642, 99] width 14 height 7
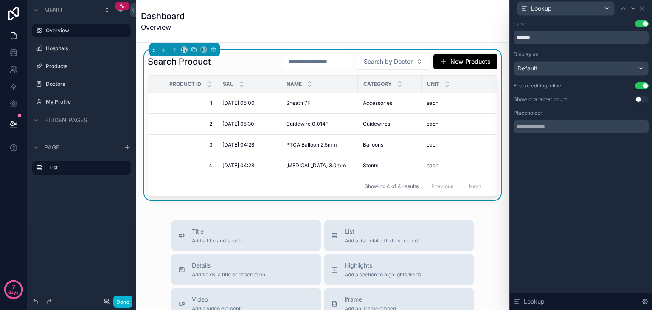
click at [640, 84] on button "Use setting" at bounding box center [642, 85] width 14 height 7
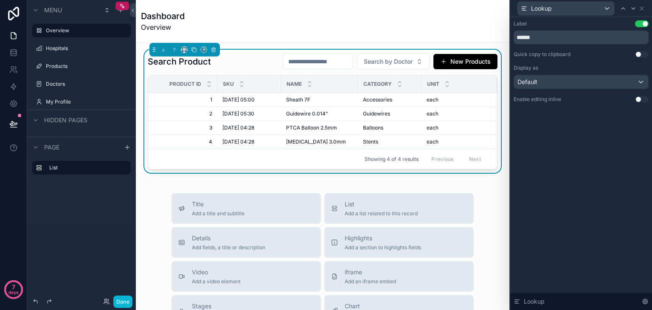
click at [246, 68] on div "Search Product Search by Doctor New Products" at bounding box center [323, 61] width 350 height 17
click at [637, 24] on button "Use setting" at bounding box center [642, 23] width 14 height 7
click at [642, 7] on icon at bounding box center [641, 8] width 7 height 7
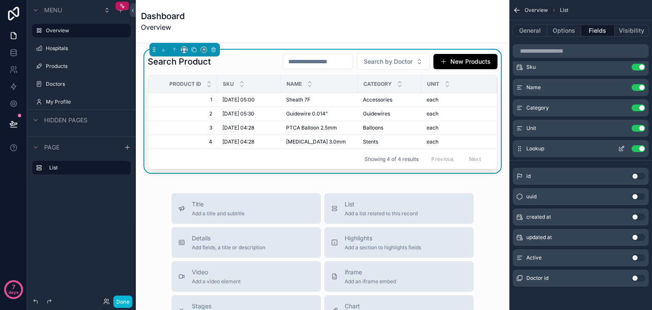
click at [635, 151] on button "Use setting" at bounding box center [638, 148] width 14 height 7
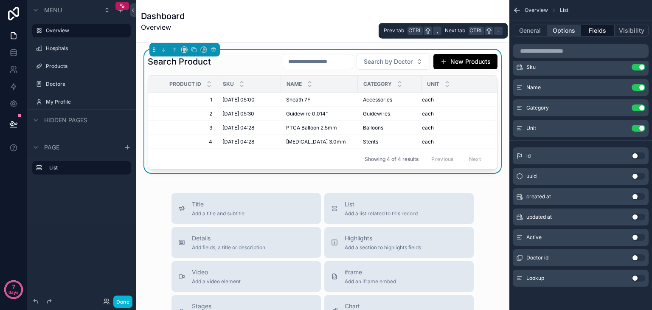
click at [563, 28] on button "Options" at bounding box center [564, 31] width 34 height 12
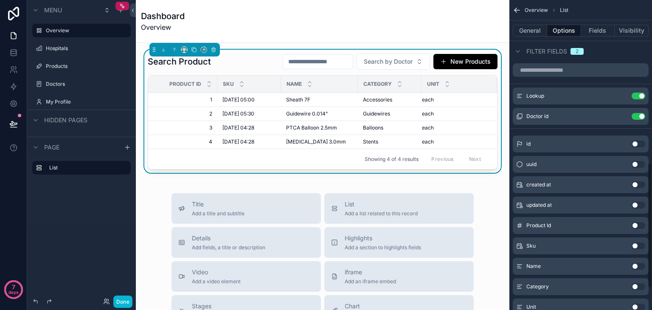
scroll to position [394, 0]
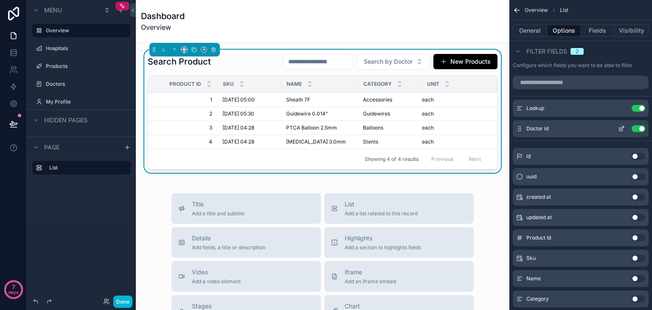
click at [623, 129] on icon "scrollable content" at bounding box center [621, 129] width 4 height 4
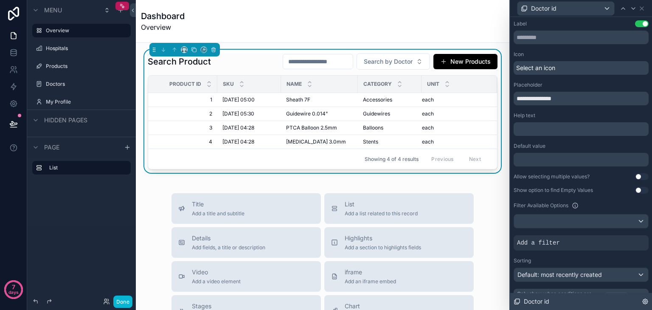
click at [599, 299] on div "Doctor id" at bounding box center [581, 301] width 142 height 17
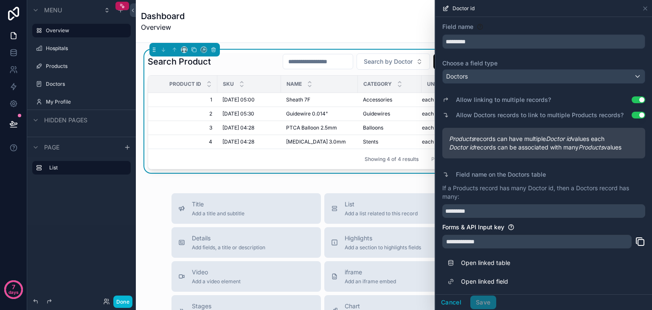
scroll to position [0, 0]
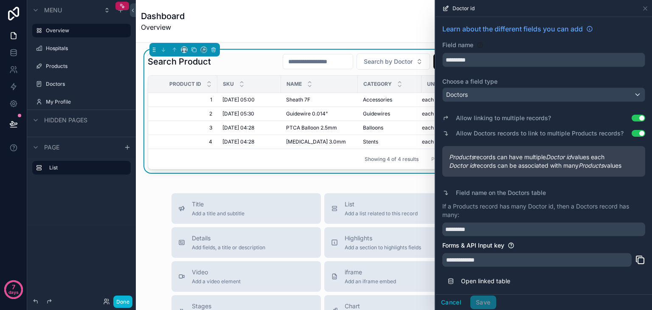
click at [445, 9] on icon at bounding box center [446, 7] width 3 height 3
click at [643, 8] on icon at bounding box center [645, 8] width 7 height 7
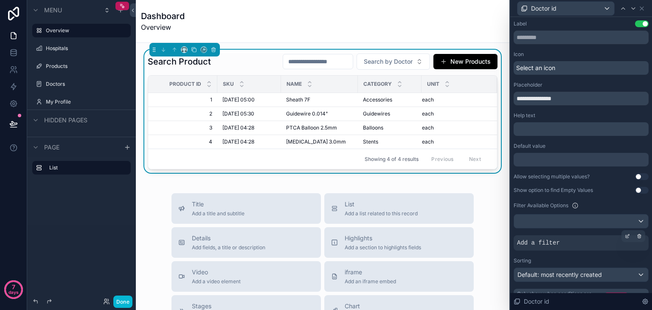
scroll to position [16, 0]
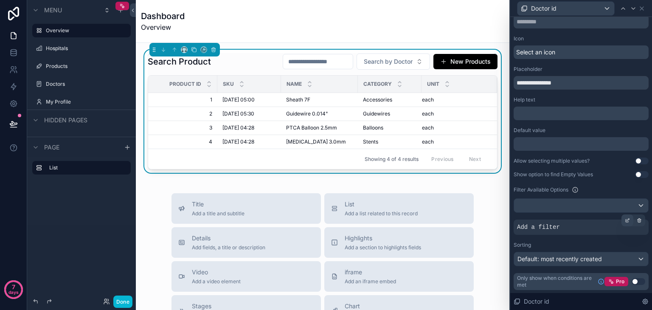
click at [627, 219] on icon at bounding box center [628, 219] width 3 height 3
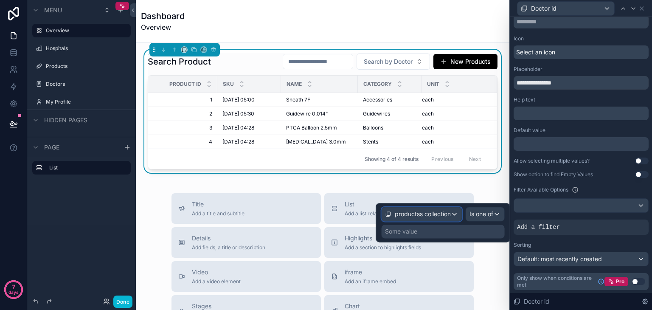
click at [438, 218] on div "productss collection" at bounding box center [422, 214] width 80 height 14
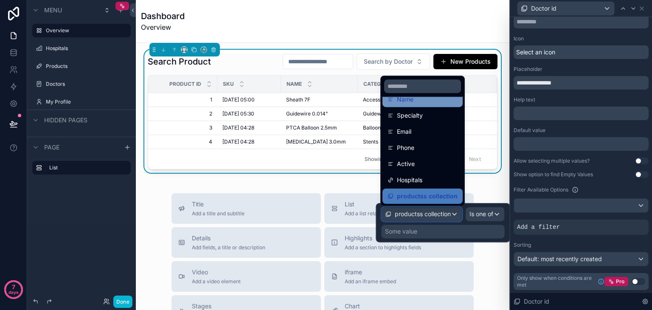
scroll to position [0, 0]
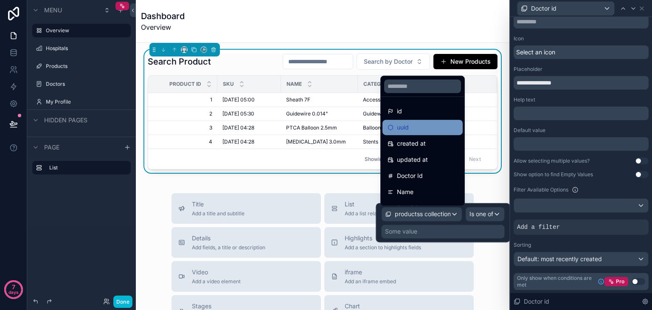
click at [416, 123] on div "uuid" at bounding box center [422, 127] width 70 height 10
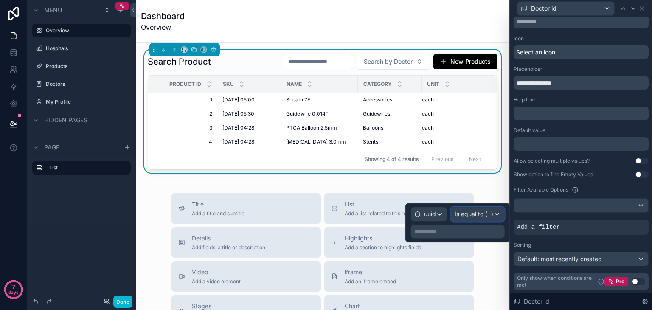
click at [476, 207] on div "Is equal to (=)" at bounding box center [477, 214] width 53 height 14
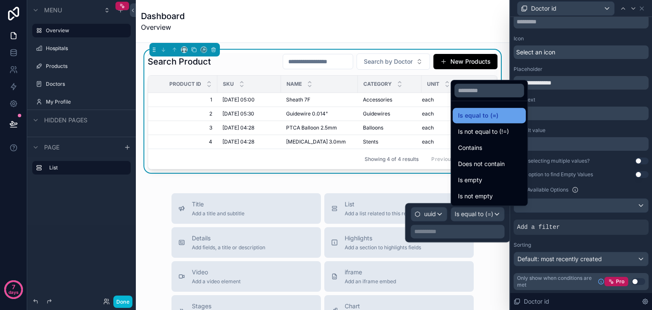
click at [497, 114] on div "Is equal to (=)" at bounding box center [489, 115] width 63 height 10
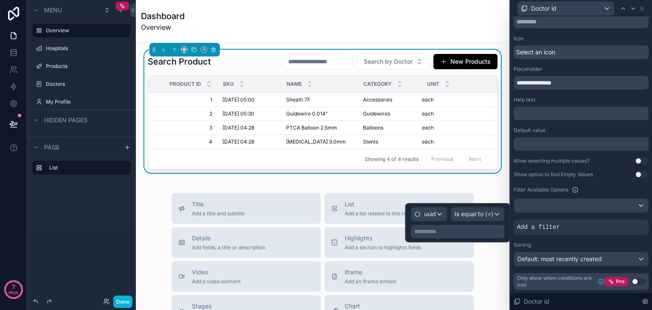
click at [470, 225] on div "**********" at bounding box center [458, 231] width 94 height 14
click at [465, 234] on p "**********" at bounding box center [458, 231] width 89 height 8
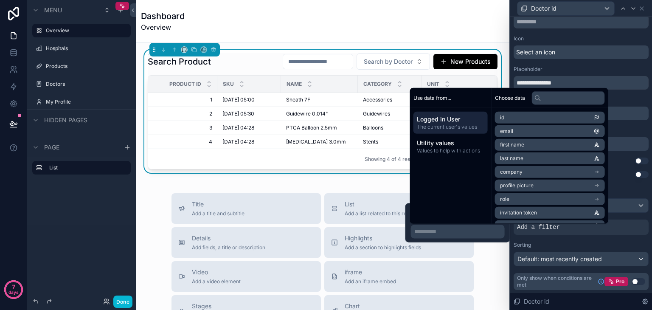
click at [459, 102] on div "Use data from..." at bounding box center [450, 98] width 81 height 20
click at [455, 149] on span "Values to help with actions" at bounding box center [450, 150] width 67 height 7
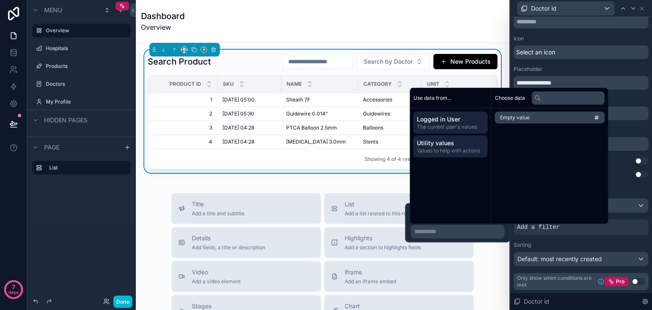
click at [453, 122] on span "Logged in User" at bounding box center [450, 119] width 67 height 8
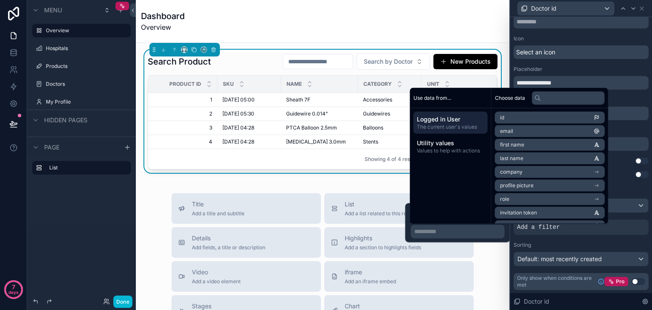
click at [437, 163] on div "Use data from... Logged in User The current user's values Utility values Values…" at bounding box center [450, 156] width 81 height 136
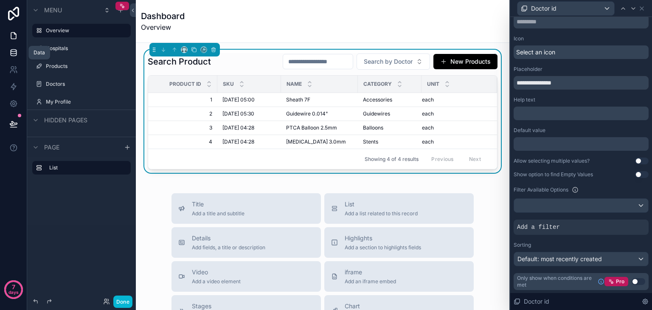
click at [10, 57] on link at bounding box center [13, 52] width 27 height 17
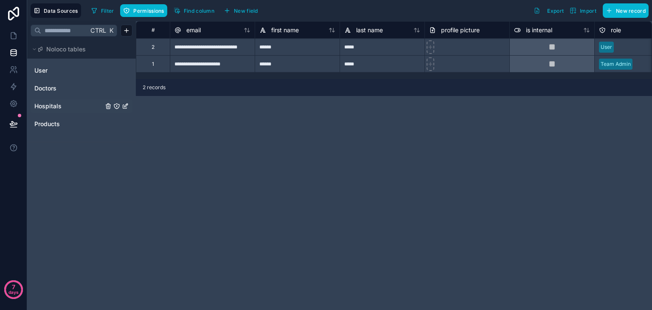
click at [118, 106] on icon "Hospitals" at bounding box center [116, 106] width 7 height 7
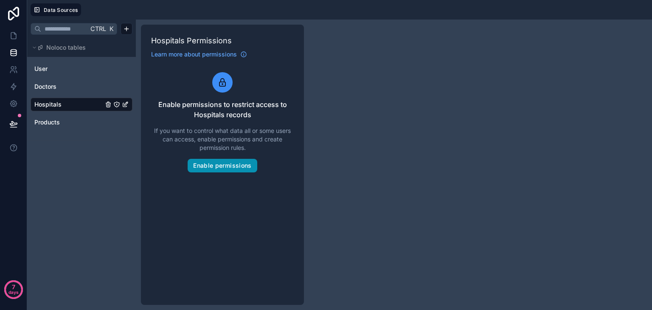
click at [194, 167] on button "Enable permissions" at bounding box center [222, 166] width 69 height 14
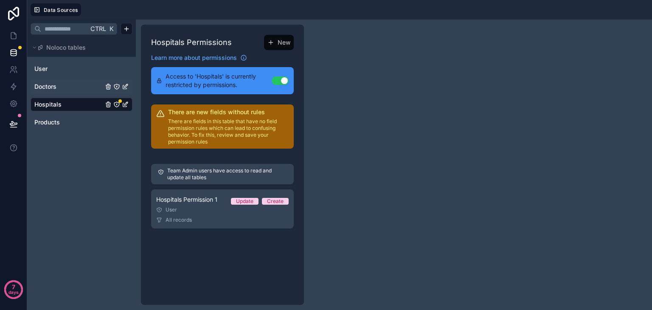
click at [117, 84] on icon "Doctors" at bounding box center [116, 86] width 7 height 7
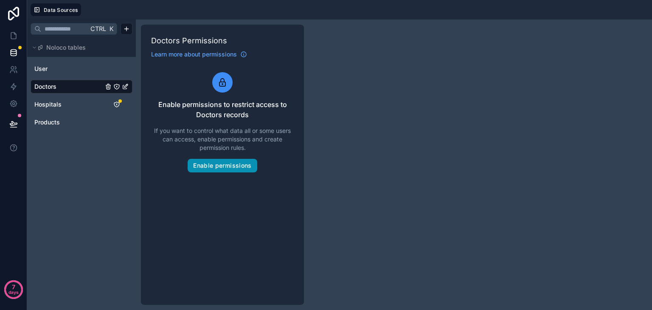
click at [201, 162] on button "Enable permissions" at bounding box center [222, 166] width 69 height 14
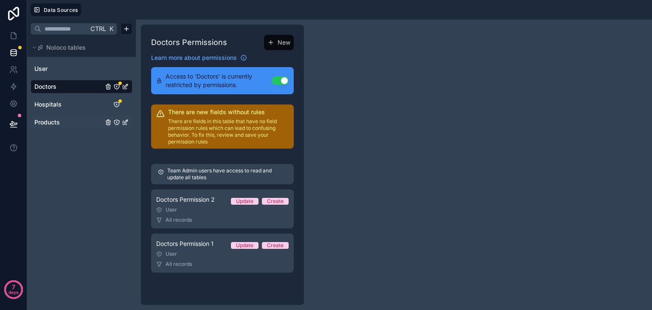
click at [118, 121] on icon "Products" at bounding box center [116, 122] width 7 height 7
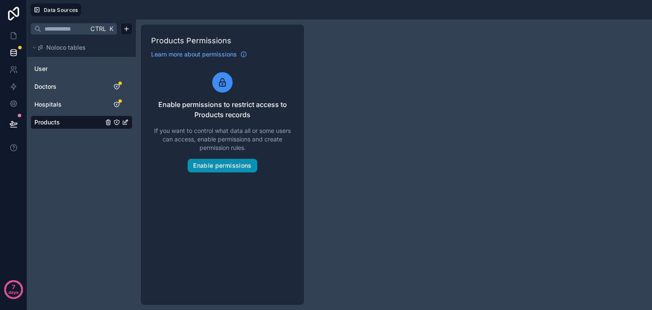
click at [217, 162] on button "Enable permissions" at bounding box center [222, 166] width 69 height 14
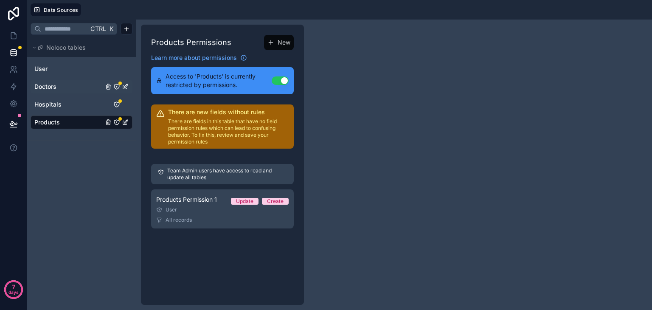
click at [116, 84] on icon "Doctors" at bounding box center [116, 86] width 5 height 5
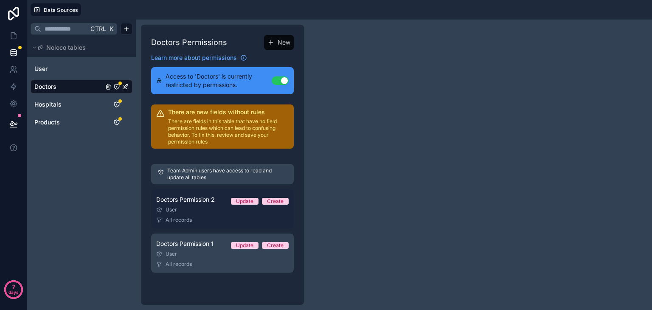
click at [254, 213] on div "User" at bounding box center [222, 209] width 132 height 7
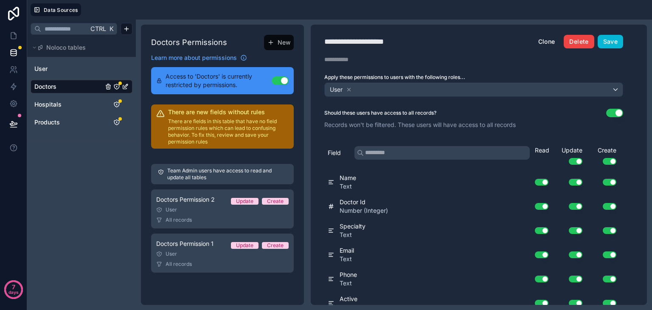
click at [581, 36] on button "Delete" at bounding box center [579, 42] width 30 height 14
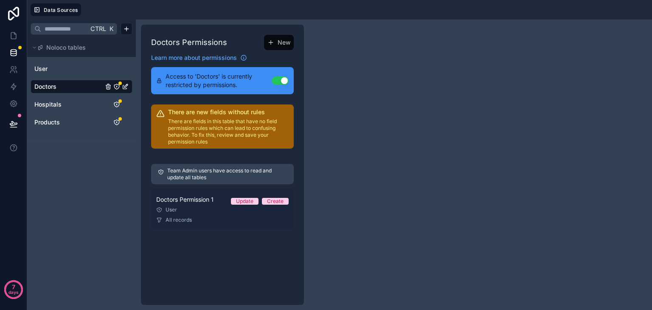
click at [261, 216] on div "All records" at bounding box center [222, 219] width 132 height 7
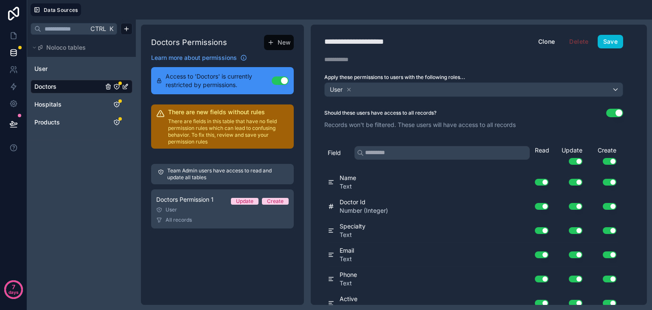
scroll to position [57, 0]
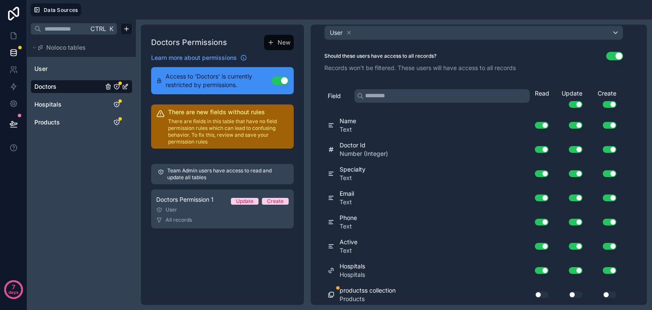
click at [544, 292] on button "Use setting" at bounding box center [542, 294] width 14 height 7
click at [572, 292] on button "Use setting" at bounding box center [576, 294] width 14 height 7
click at [608, 291] on button "Use setting" at bounding box center [610, 294] width 14 height 7
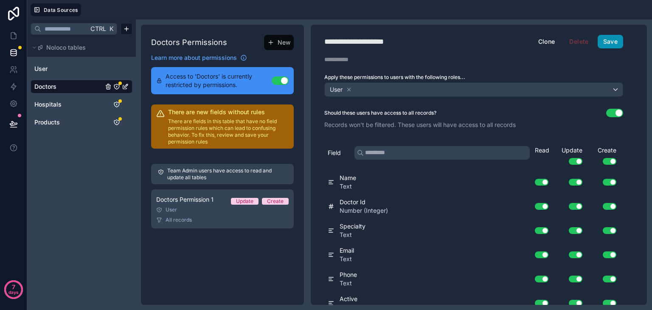
click at [609, 39] on button "Save" at bounding box center [610, 42] width 25 height 14
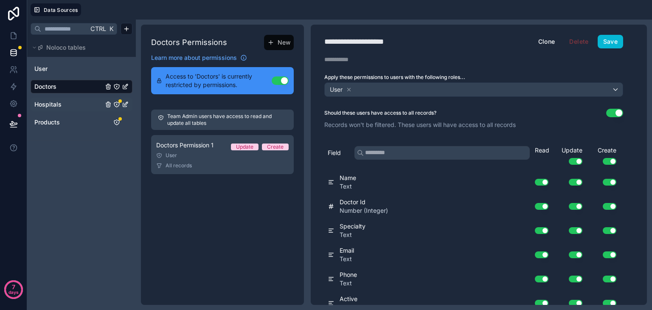
click at [49, 104] on span "Hospitals" at bounding box center [47, 104] width 27 height 8
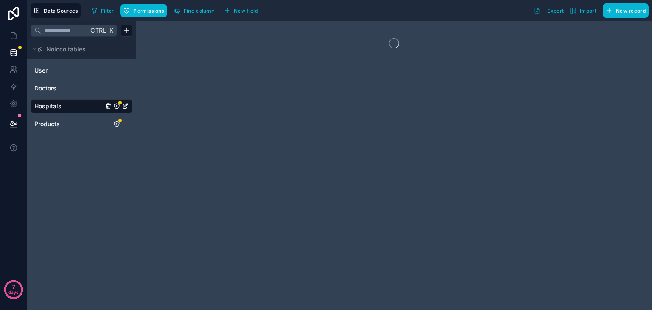
click at [49, 104] on span "Hospitals" at bounding box center [47, 106] width 27 height 8
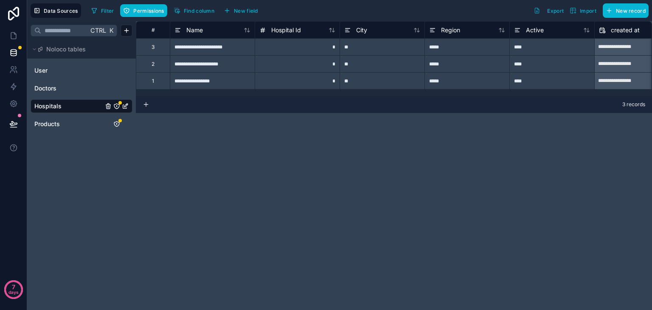
click at [116, 104] on icon "Hospitals" at bounding box center [116, 106] width 5 height 5
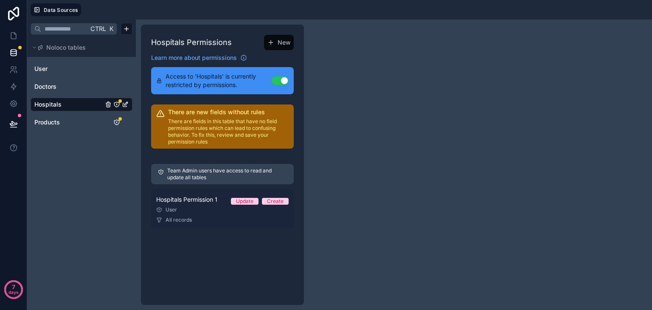
click at [223, 208] on div "User" at bounding box center [222, 209] width 132 height 7
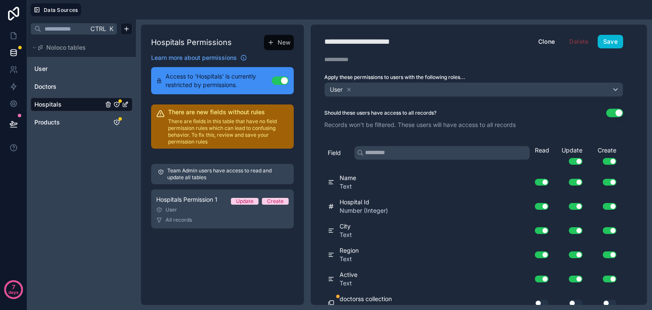
scroll to position [8, 0]
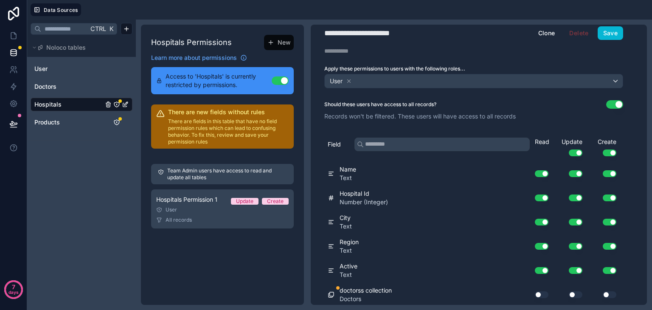
click at [543, 294] on button "Use setting" at bounding box center [542, 294] width 14 height 7
click at [577, 291] on button "Use setting" at bounding box center [576, 294] width 14 height 7
click at [608, 292] on button "Use setting" at bounding box center [610, 294] width 14 height 7
click at [608, 27] on button "Save" at bounding box center [610, 33] width 25 height 14
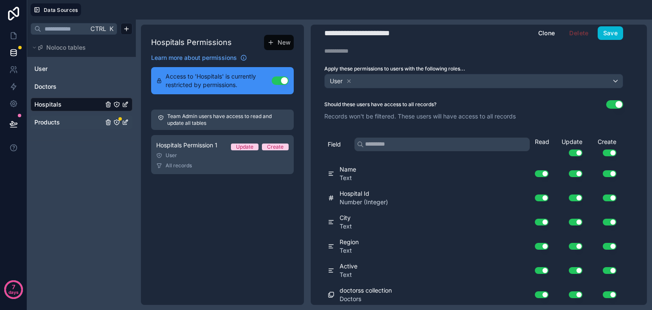
click at [78, 119] on link "Products" at bounding box center [68, 122] width 69 height 8
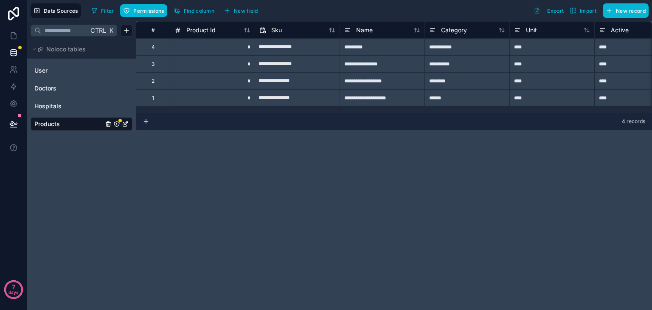
click at [116, 124] on icon "Products" at bounding box center [116, 124] width 7 height 7
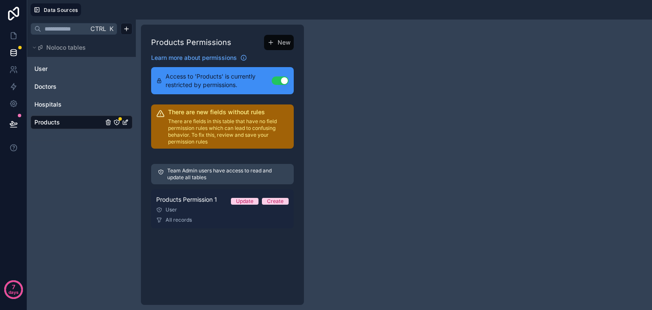
click at [243, 223] on div "All records" at bounding box center [222, 219] width 132 height 7
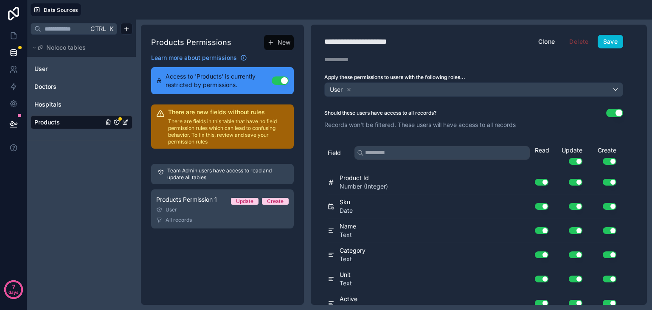
scroll to position [57, 0]
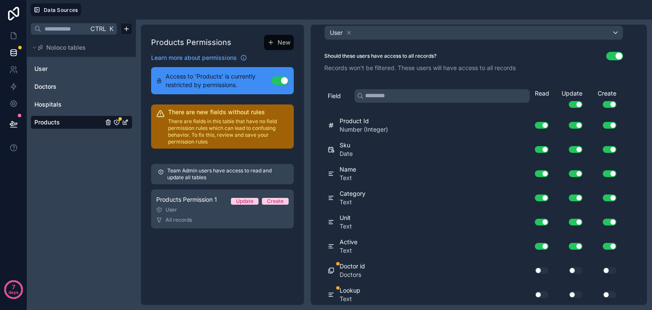
click at [547, 269] on button "Use setting" at bounding box center [542, 270] width 14 height 7
click at [541, 295] on button "Use setting" at bounding box center [542, 294] width 14 height 7
click at [574, 268] on button "Use setting" at bounding box center [576, 270] width 14 height 7
click at [578, 291] on button "Use setting" at bounding box center [576, 294] width 14 height 7
click at [610, 267] on button "Use setting" at bounding box center [610, 270] width 14 height 7
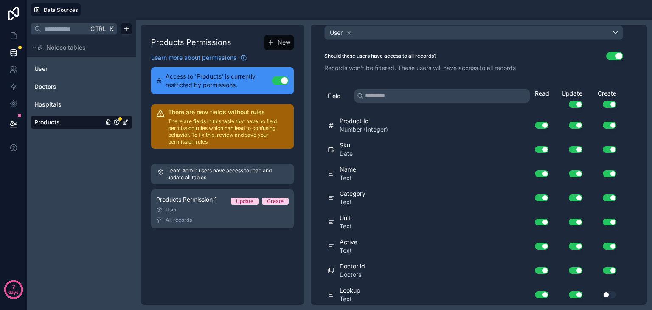
click at [611, 291] on button "Use setting" at bounding box center [610, 294] width 14 height 7
click at [353, 295] on span "Text" at bounding box center [349, 299] width 21 height 8
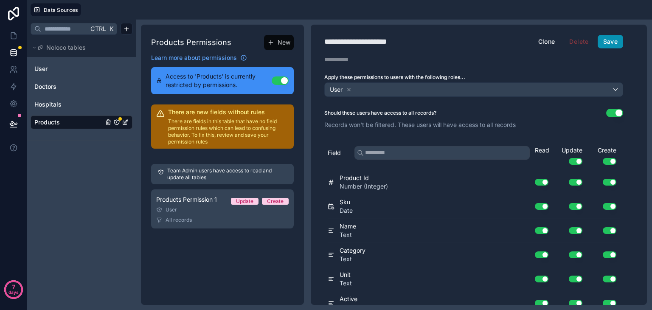
click at [603, 41] on button "Save" at bounding box center [610, 42] width 25 height 14
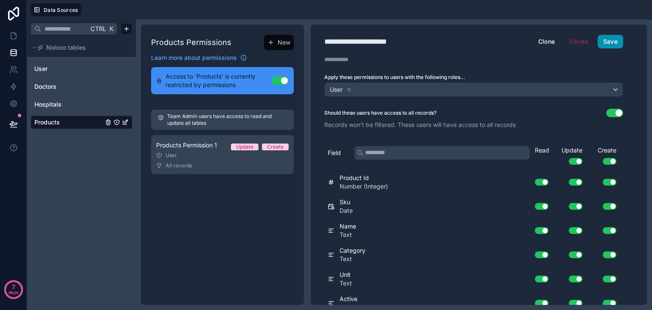
click at [606, 45] on button "Save" at bounding box center [610, 42] width 25 height 14
click at [6, 28] on link at bounding box center [13, 35] width 27 height 17
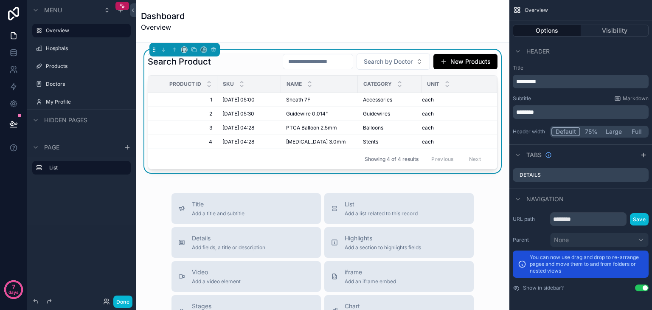
click at [248, 70] on div "Search Product Search by Doctor New Products Product Id Sku Name Category Unit …" at bounding box center [323, 111] width 350 height 116
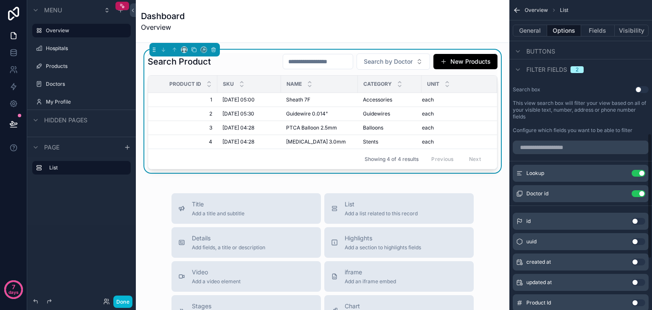
scroll to position [330, 0]
click at [621, 192] on icon "scrollable content" at bounding box center [621, 192] width 7 height 7
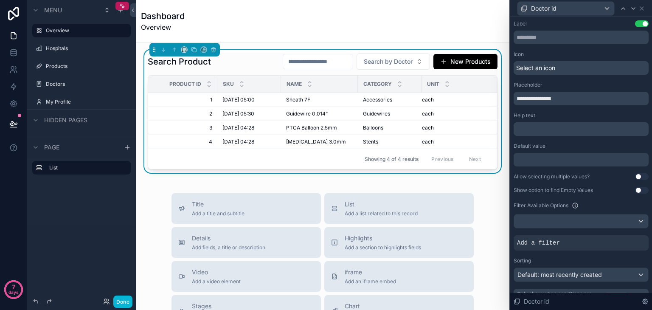
scroll to position [16, 0]
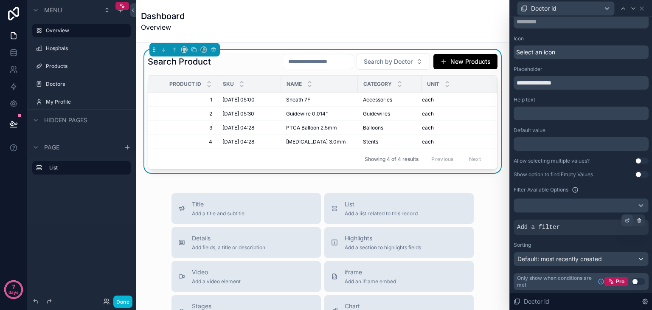
click at [621, 220] on div at bounding box center [627, 220] width 12 height 12
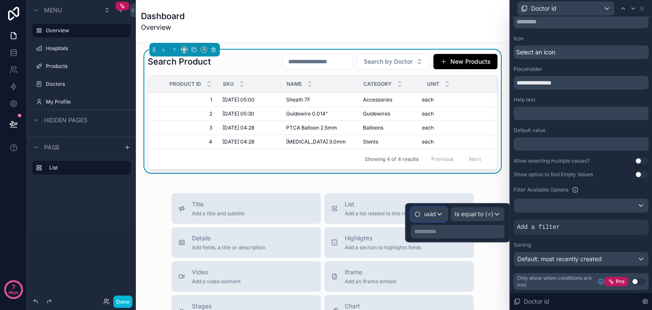
click at [436, 212] on div "uuid" at bounding box center [429, 214] width 36 height 14
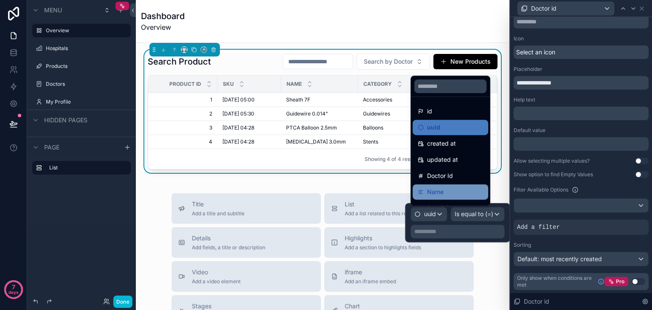
click at [440, 188] on span "Name" at bounding box center [435, 192] width 17 height 10
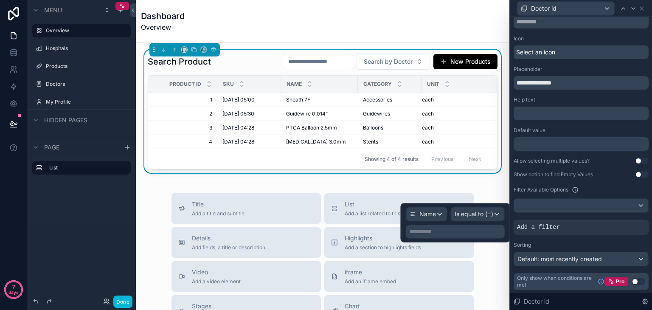
click at [451, 228] on p "**********" at bounding box center [456, 231] width 93 height 8
click at [479, 230] on p "**********" at bounding box center [456, 231] width 93 height 8
click at [483, 232] on p "**********" at bounding box center [456, 231] width 93 height 8
click at [403, 213] on div "**********" at bounding box center [455, 222] width 109 height 39
click at [454, 215] on span "Is equal to (=)" at bounding box center [473, 214] width 39 height 8
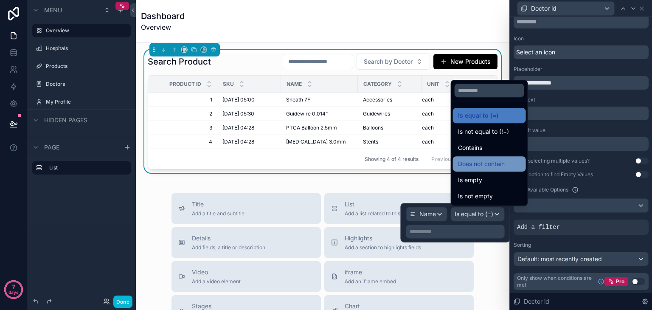
click at [473, 166] on span "Does not contain" at bounding box center [481, 164] width 47 height 10
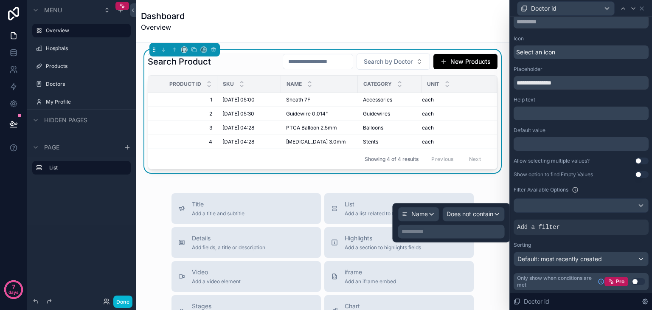
click at [470, 227] on p "**********" at bounding box center [451, 231] width 101 height 8
click at [396, 219] on div "**********" at bounding box center [452, 222] width 118 height 39
click at [419, 213] on span "Name" at bounding box center [419, 214] width 17 height 8
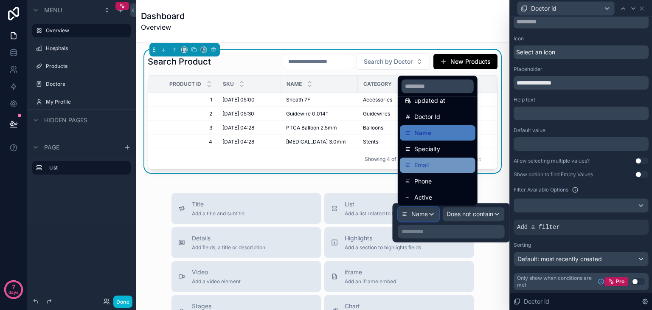
scroll to position [93, 0]
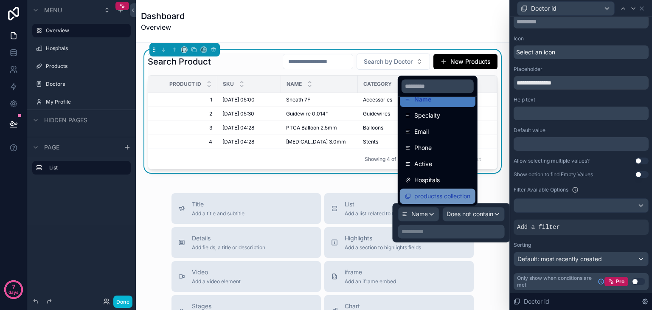
click at [433, 200] on span "productss collection" at bounding box center [442, 196] width 56 height 10
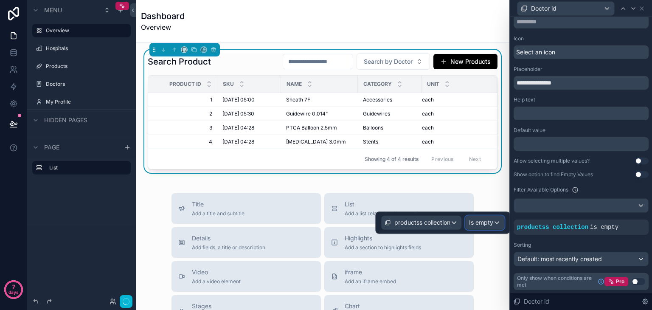
click at [488, 216] on div "Is empty" at bounding box center [485, 223] width 39 height 14
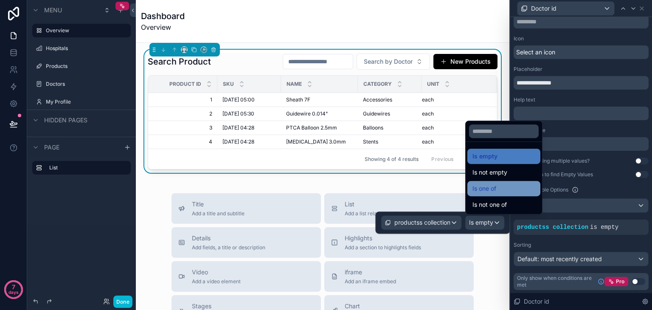
click at [492, 185] on span "Is one of" at bounding box center [484, 188] width 24 height 10
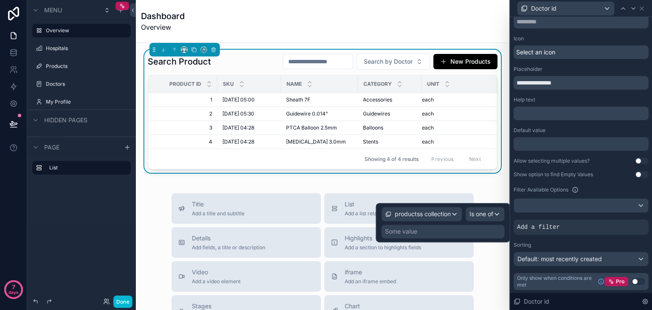
click at [469, 226] on div "Some value" at bounding box center [443, 231] width 123 height 14
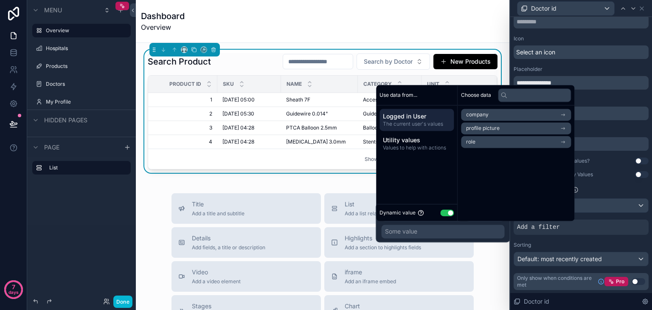
click at [453, 221] on div "productss collection Is one of Some value" at bounding box center [443, 222] width 123 height 31
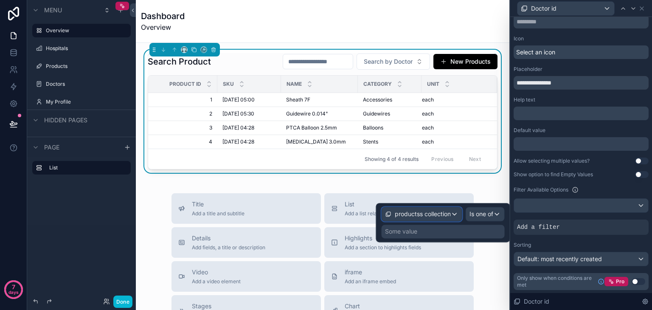
click at [440, 217] on span "productss collection" at bounding box center [423, 214] width 56 height 8
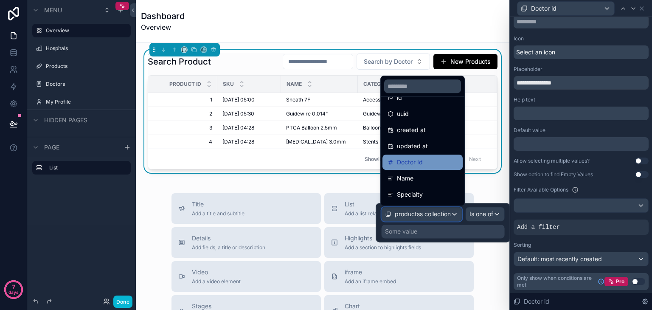
scroll to position [14, 0]
click at [453, 155] on div "Doctor Id" at bounding box center [422, 161] width 80 height 15
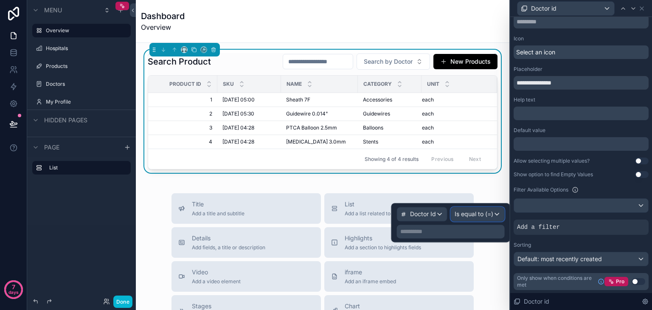
click at [485, 213] on span "Is equal to (=)" at bounding box center [473, 214] width 39 height 8
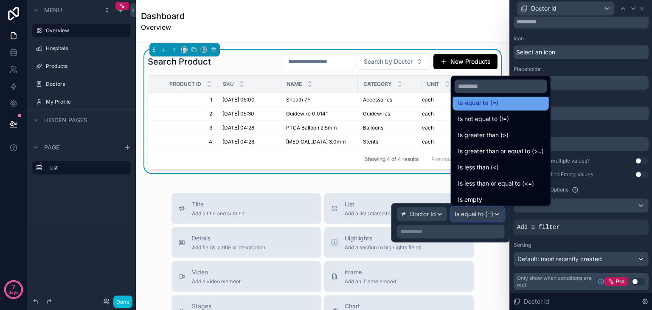
scroll to position [60, 0]
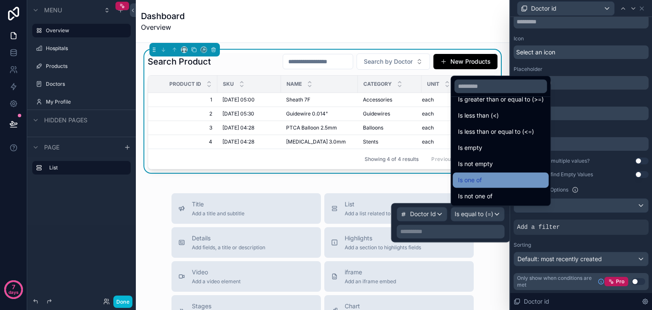
click at [482, 180] on span "Is one of" at bounding box center [470, 180] width 24 height 10
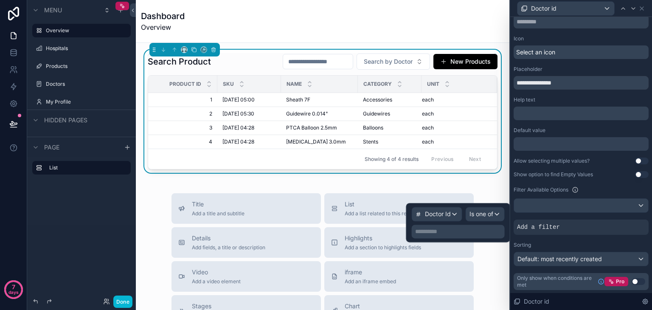
click at [475, 233] on p "**********" at bounding box center [459, 231] width 88 height 8
click at [407, 214] on div "**********" at bounding box center [458, 222] width 104 height 39
click at [430, 232] on p "**********" at bounding box center [459, 231] width 88 height 8
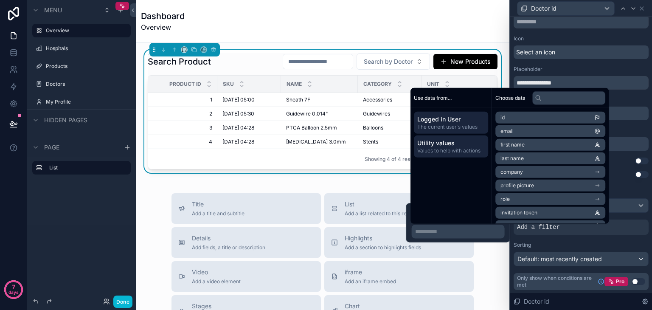
click at [446, 151] on span "Values to help with actions" at bounding box center [450, 150] width 67 height 7
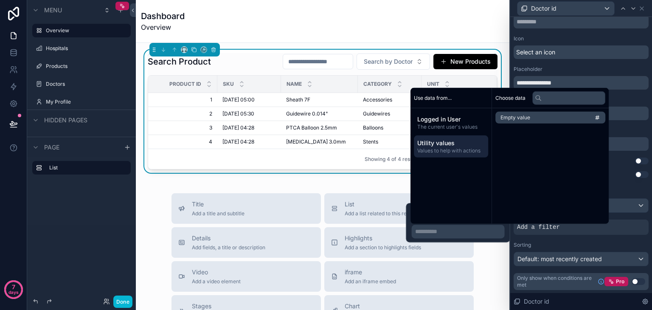
click at [536, 120] on li "Empty value" at bounding box center [550, 118] width 110 height 12
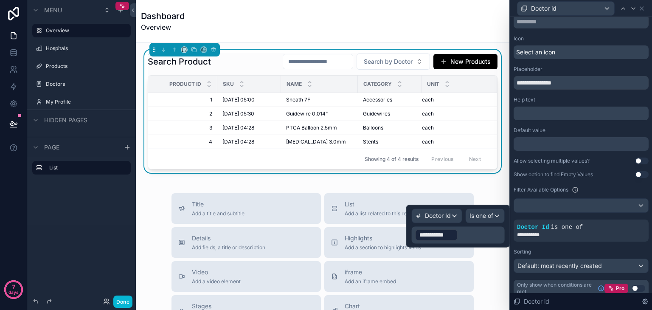
click at [473, 238] on p "**********" at bounding box center [459, 235] width 88 height 14
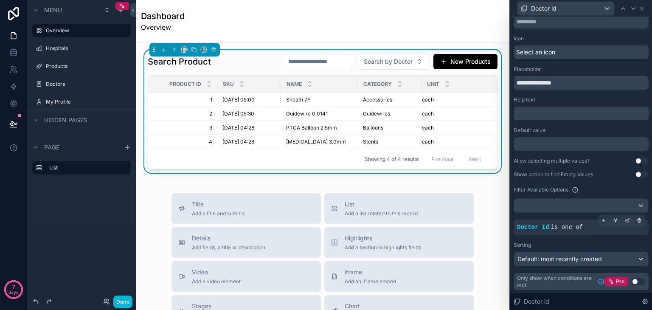
click at [615, 230] on div "Doctor Id is one of" at bounding box center [581, 227] width 128 height 8
click at [613, 220] on icon at bounding box center [615, 220] width 5 height 5
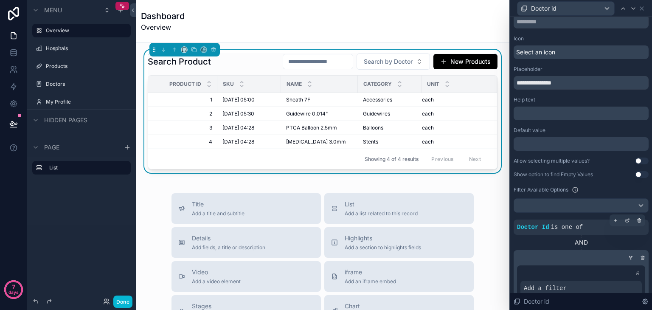
scroll to position [84, 0]
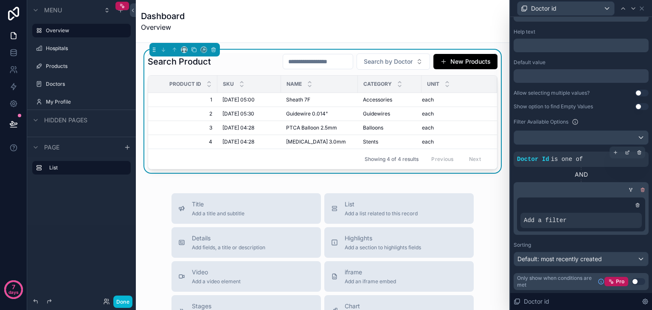
click at [638, 193] on div at bounding box center [642, 189] width 8 height 8
click at [638, 185] on div at bounding box center [642, 189] width 8 height 8
click at [636, 205] on icon at bounding box center [637, 205] width 3 height 3
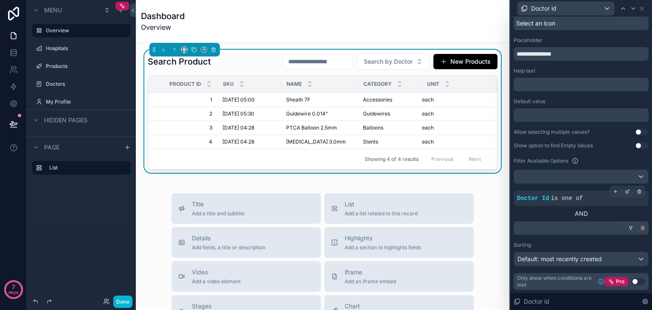
click at [640, 225] on icon at bounding box center [642, 227] width 5 height 5
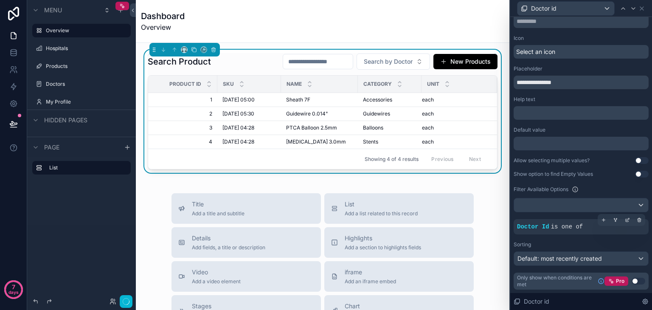
scroll to position [16, 0]
click at [601, 218] on icon at bounding box center [603, 220] width 5 height 5
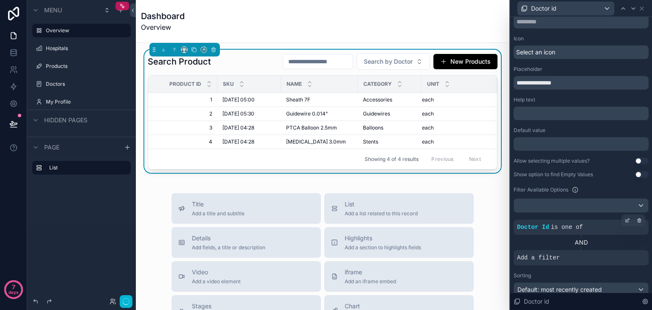
scroll to position [46, 0]
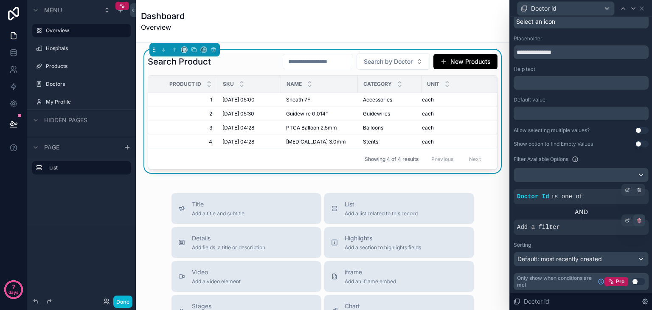
click at [637, 221] on icon at bounding box center [639, 220] width 5 height 5
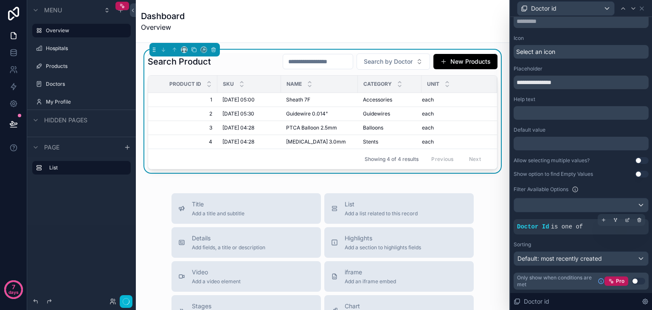
scroll to position [16, 0]
click at [637, 218] on icon at bounding box center [639, 220] width 5 height 5
click at [629, 206] on div at bounding box center [581, 206] width 134 height 14
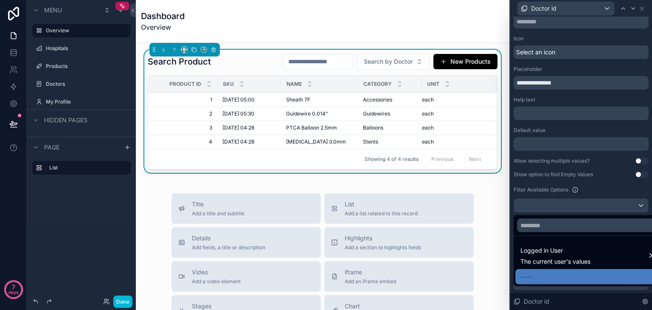
click at [629, 206] on div at bounding box center [581, 155] width 142 height 310
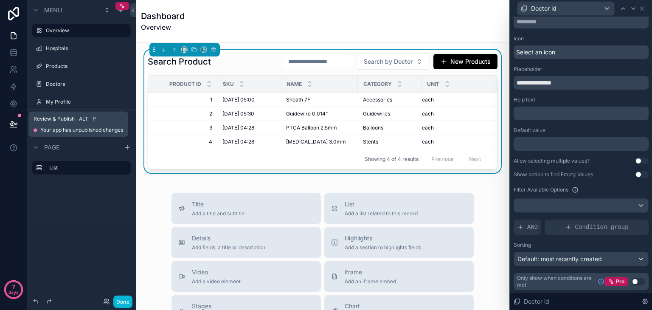
click at [21, 124] on button at bounding box center [13, 124] width 19 height 24
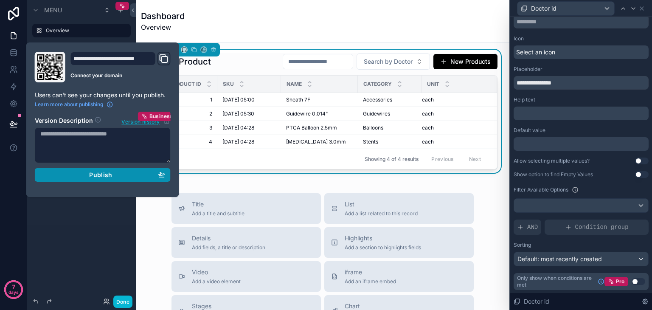
click at [98, 180] on button "Publish" at bounding box center [103, 175] width 136 height 14
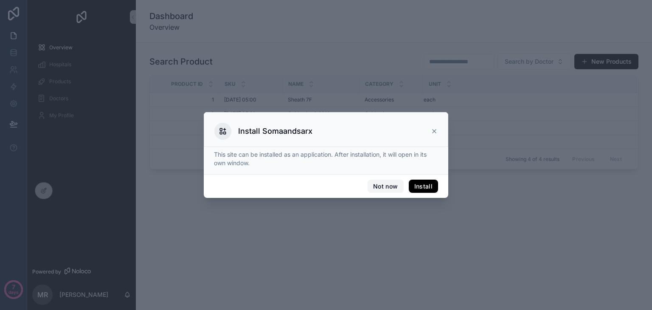
click at [394, 183] on button "Not now" at bounding box center [386, 187] width 36 height 14
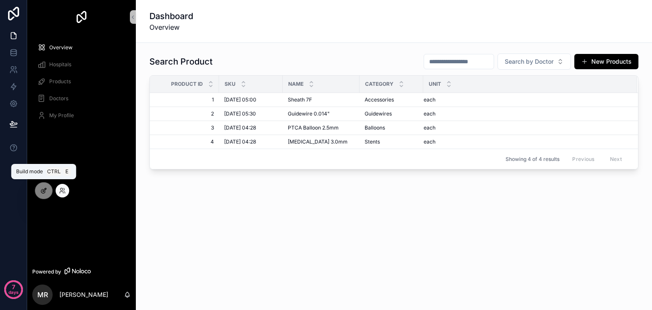
click at [46, 190] on icon at bounding box center [43, 190] width 7 height 7
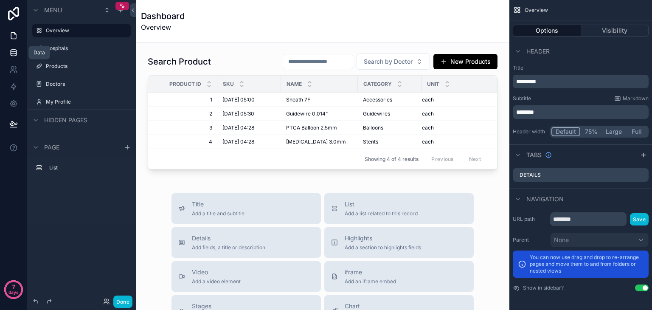
click at [7, 55] on link at bounding box center [13, 52] width 27 height 17
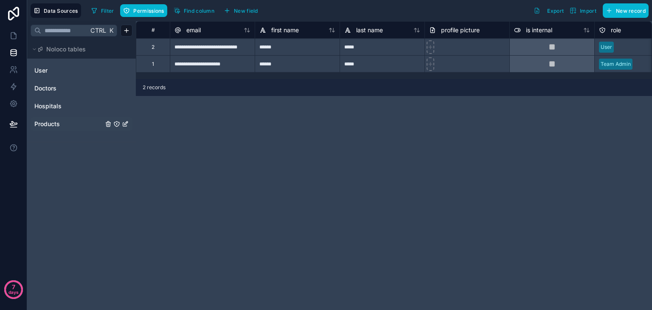
click at [53, 126] on span "Products" at bounding box center [46, 124] width 25 height 8
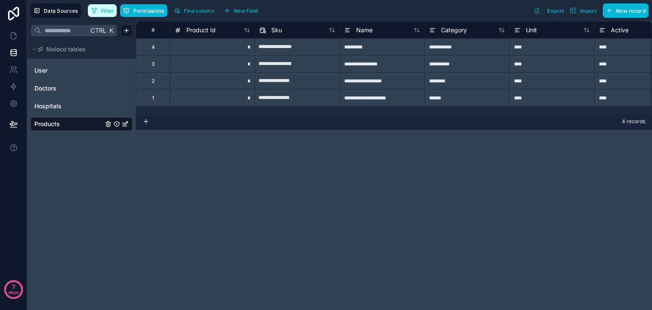
click at [99, 5] on button "Filter" at bounding box center [102, 10] width 29 height 13
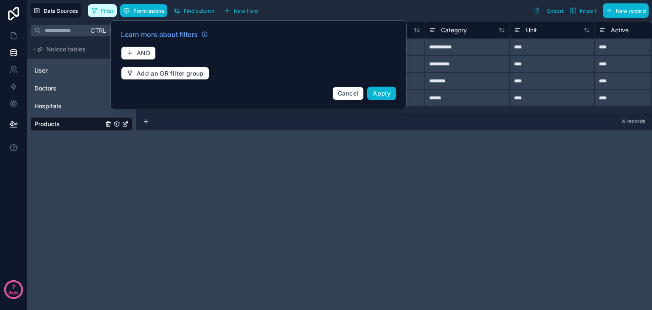
click at [99, 5] on button "Filter" at bounding box center [102, 10] width 29 height 13
click at [351, 92] on span "Cancel" at bounding box center [348, 93] width 20 height 7
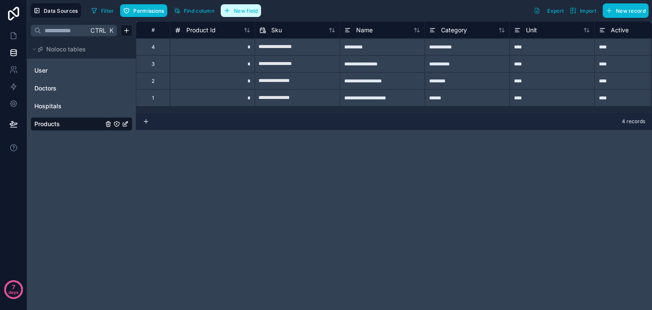
click at [250, 12] on span "New field" at bounding box center [246, 11] width 24 height 6
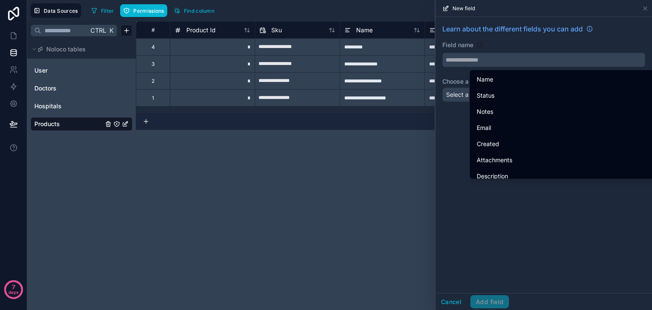
click at [494, 64] on input "text" at bounding box center [544, 60] width 202 height 14
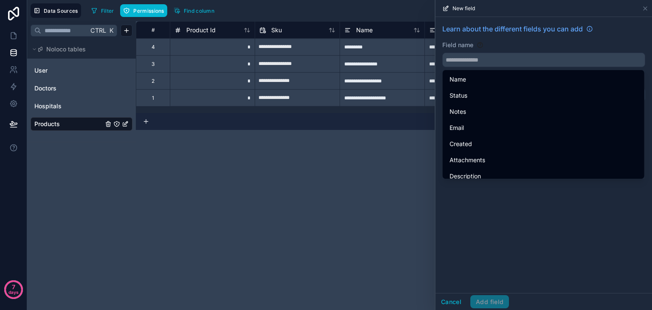
click at [486, 45] on div "Field name" at bounding box center [543, 45] width 203 height 8
click at [433, 88] on div "********" at bounding box center [466, 80] width 85 height 17
click at [438, 93] on div "Learn about the different fields you can add Field name Choose a field type Sel…" at bounding box center [543, 64] width 216 height 95
click at [474, 197] on div "Learn about the different fields you can add Field name Choose a field type Sel…" at bounding box center [543, 155] width 216 height 276
click at [454, 298] on button "Cancel" at bounding box center [450, 302] width 31 height 14
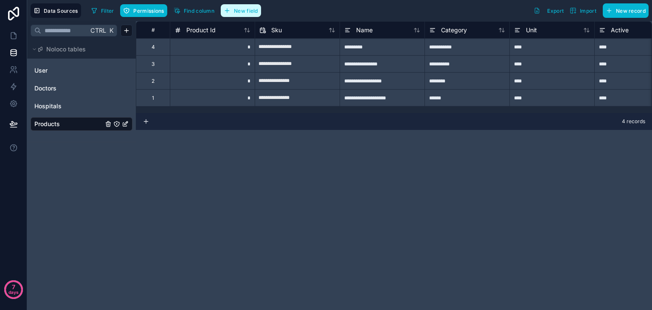
click at [247, 9] on span "New field" at bounding box center [246, 11] width 24 height 6
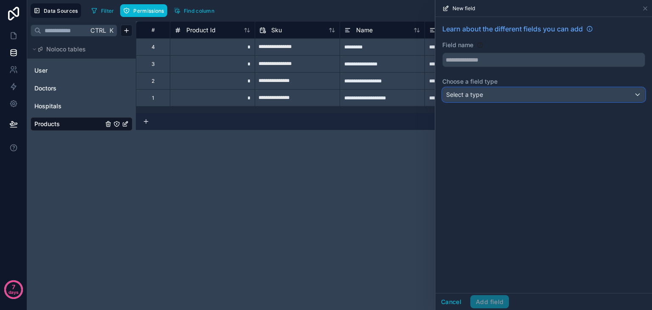
click at [491, 98] on div "Select a type" at bounding box center [544, 95] width 202 height 14
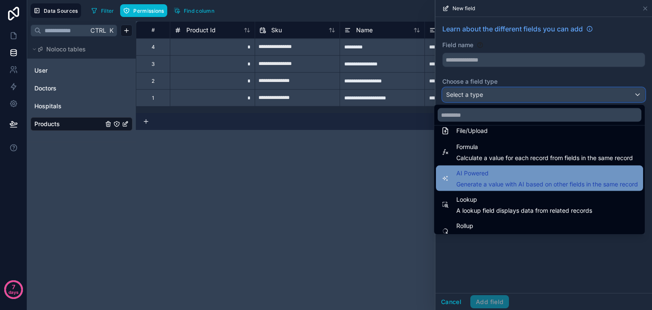
scroll to position [246, 0]
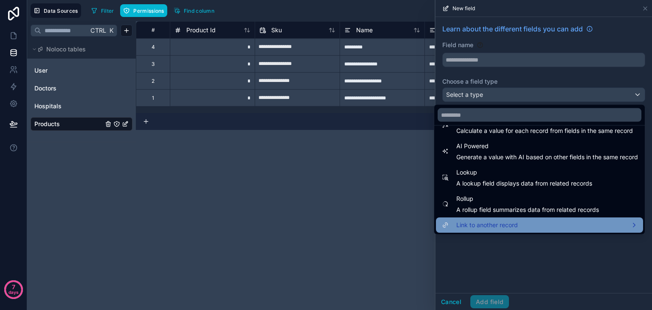
click at [496, 228] on span "Link to another record" at bounding box center [487, 225] width 62 height 10
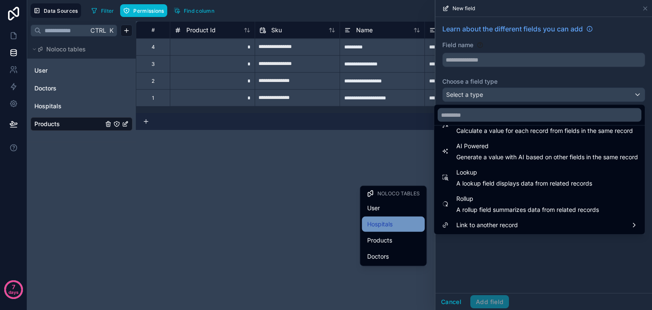
click at [390, 225] on span "Hospitals" at bounding box center [379, 224] width 25 height 10
type input "*********"
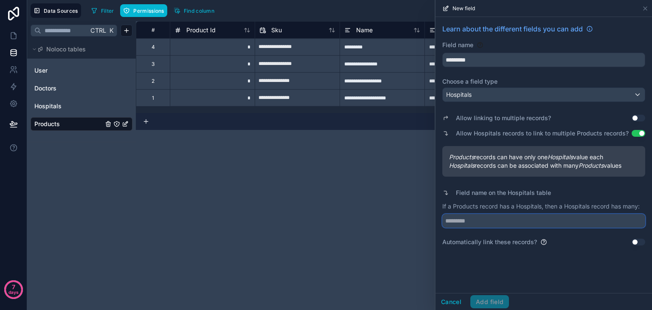
click at [474, 221] on input "text" at bounding box center [543, 221] width 203 height 14
type input "*********"
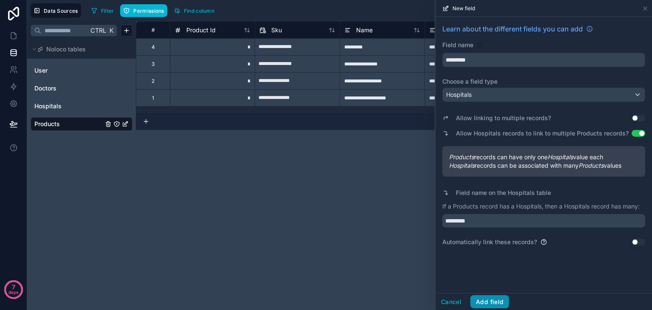
click at [486, 299] on button "Add field" at bounding box center [489, 302] width 39 height 14
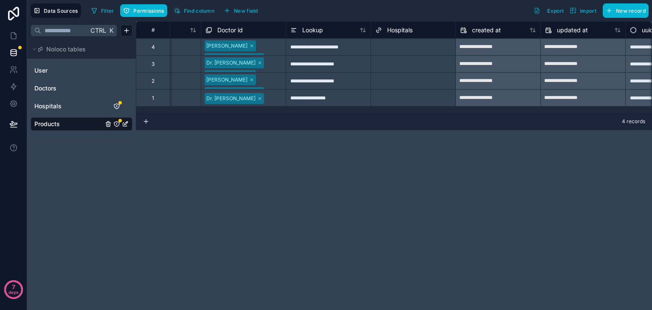
scroll to position [0, 536]
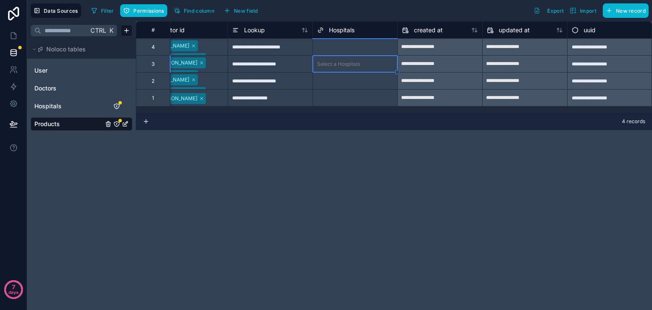
click at [342, 43] on div "Select a Hospitals" at bounding box center [355, 47] width 84 height 12
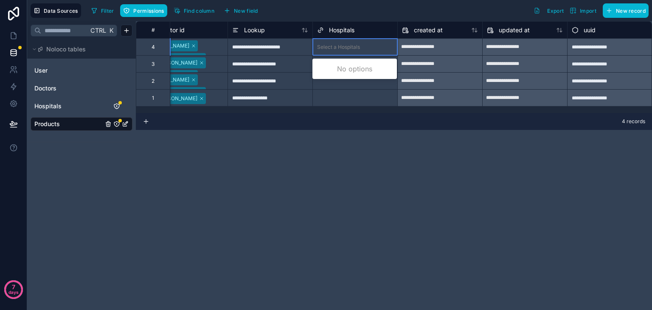
click at [344, 51] on div "Select a Hospitals" at bounding box center [355, 47] width 84 height 12
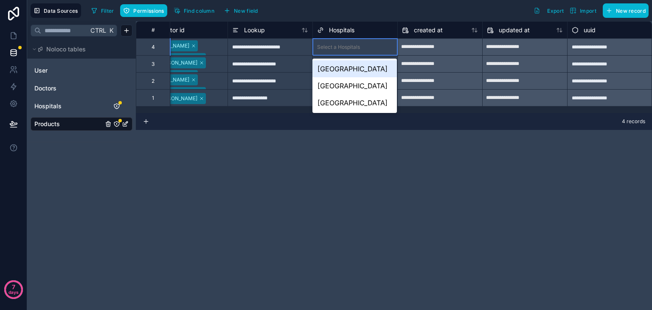
click at [344, 51] on div "Select a Hospitals" at bounding box center [355, 47] width 84 height 12
click at [342, 65] on div "[GEOGRAPHIC_DATA]" at bounding box center [354, 68] width 84 height 17
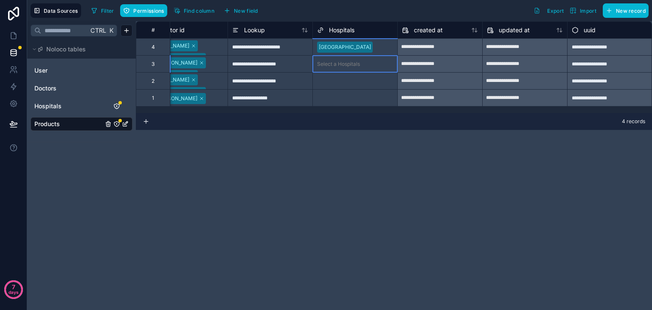
click at [322, 71] on div "Select a Hospitals" at bounding box center [355, 64] width 84 height 17
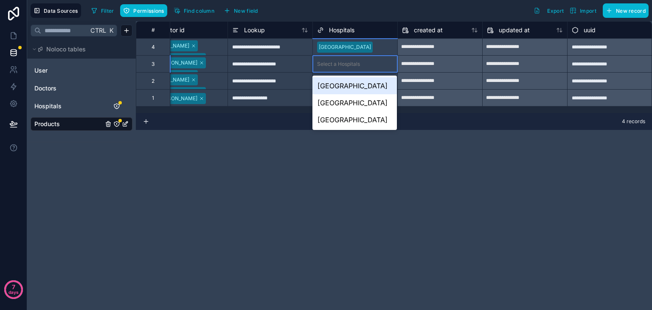
click at [339, 64] on div "Select a Hospitals" at bounding box center [338, 64] width 43 height 7
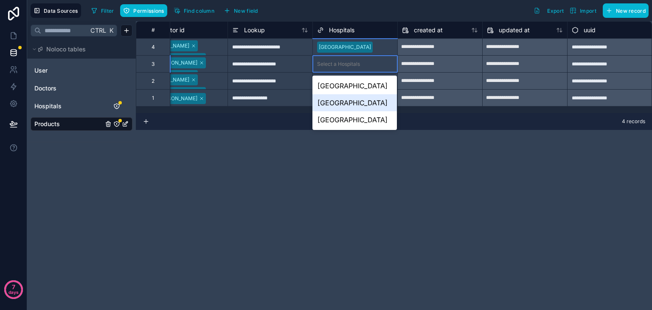
click at [346, 110] on div "[GEOGRAPHIC_DATA]" at bounding box center [354, 102] width 84 height 17
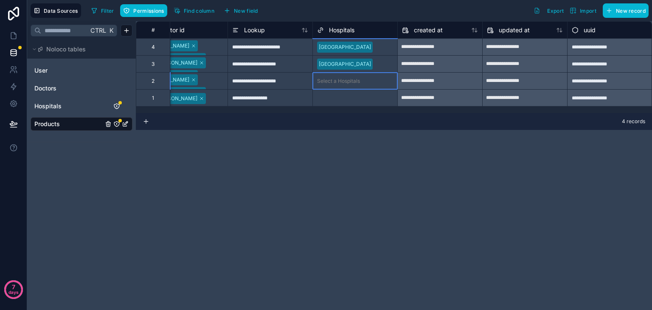
click at [362, 82] on div "Select a Hospitals" at bounding box center [355, 81] width 84 height 12
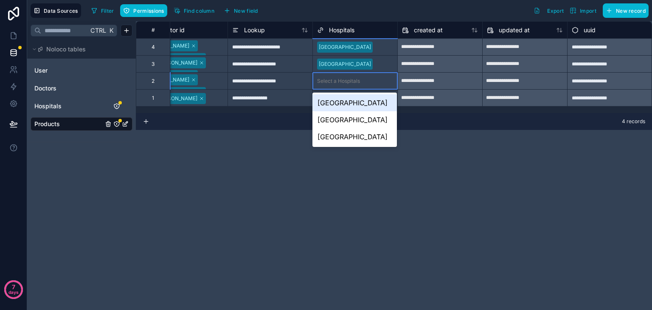
click at [362, 82] on div "Select a Hospitals" at bounding box center [355, 81] width 84 height 12
click at [348, 128] on div "[GEOGRAPHIC_DATA]" at bounding box center [354, 119] width 84 height 17
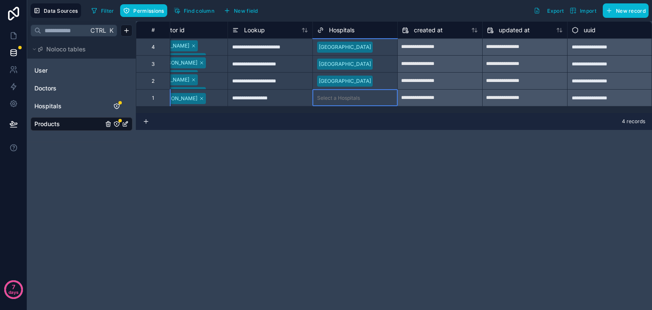
click at [339, 95] on div "Select a Hospitals" at bounding box center [338, 98] width 43 height 7
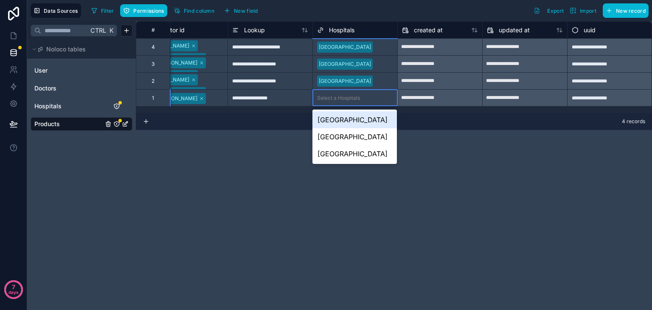
click at [339, 95] on div "Select a Hospitals" at bounding box center [338, 98] width 43 height 7
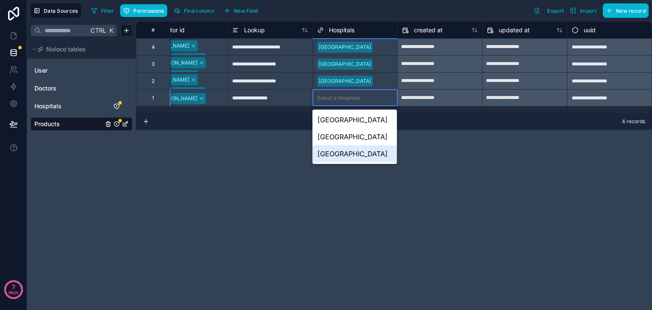
click at [344, 160] on div "[GEOGRAPHIC_DATA]" at bounding box center [354, 153] width 84 height 17
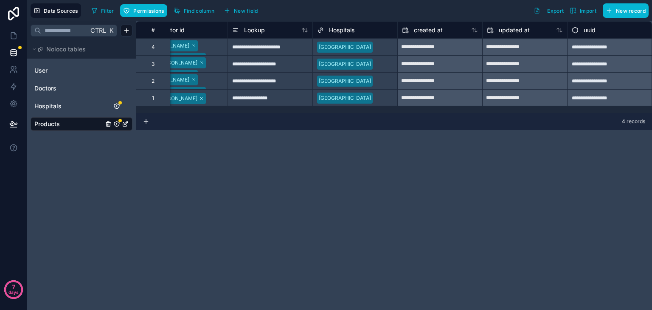
click at [286, 161] on div "**********" at bounding box center [394, 165] width 516 height 289
click at [117, 104] on icon "Hospitals" at bounding box center [116, 106] width 5 height 5
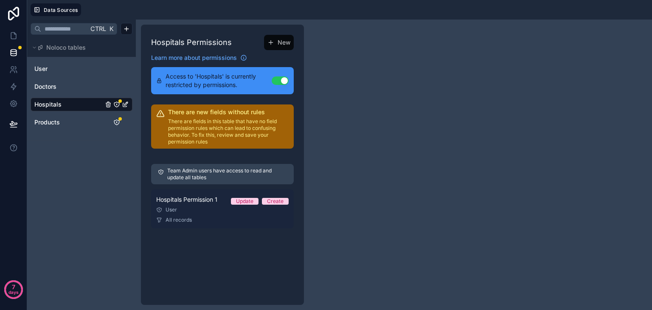
click at [252, 208] on div "User" at bounding box center [222, 209] width 132 height 7
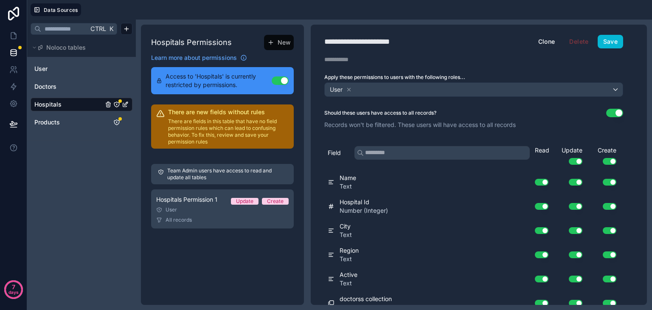
scroll to position [33, 0]
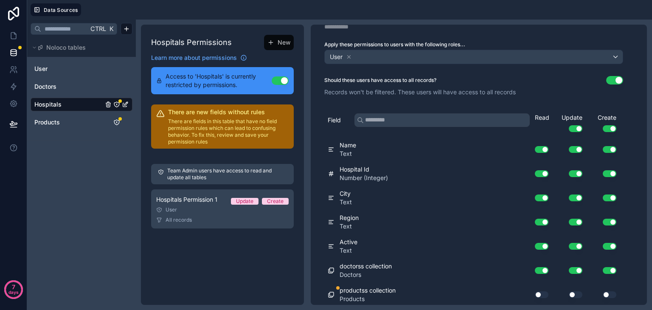
click at [540, 294] on button "Use setting" at bounding box center [542, 294] width 14 height 7
drag, startPoint x: 576, startPoint y: 292, endPoint x: 608, endPoint y: 290, distance: 31.4
click at [608, 290] on div "Use setting Use setting Use setting" at bounding box center [572, 295] width 95 height 14
click at [608, 291] on button "Use setting" at bounding box center [610, 294] width 14 height 7
click at [571, 292] on button "Use setting" at bounding box center [576, 294] width 14 height 7
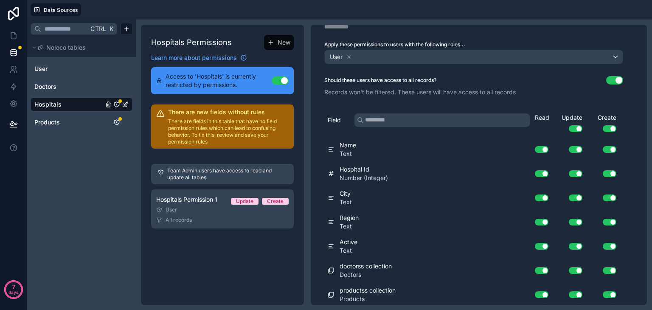
scroll to position [0, 0]
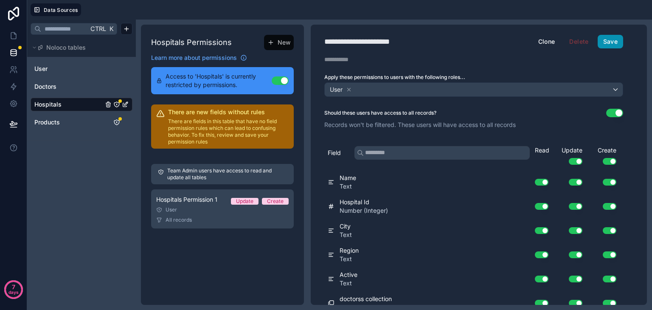
click at [608, 38] on button "Save" at bounding box center [610, 42] width 25 height 14
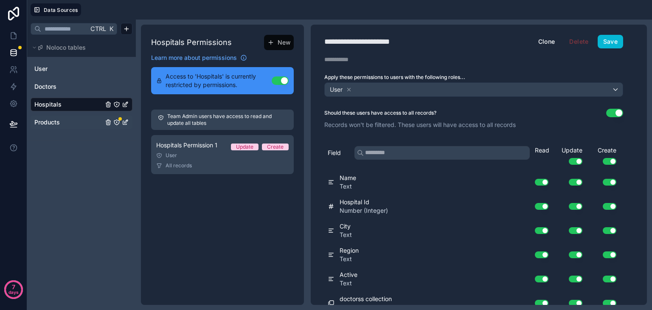
click at [84, 124] on link "Products" at bounding box center [68, 122] width 69 height 8
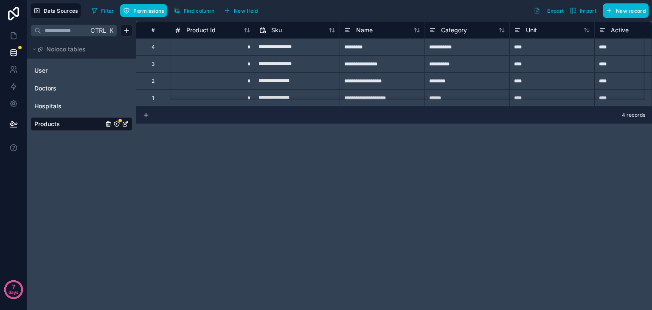
click at [115, 122] on icon "Products" at bounding box center [116, 124] width 7 height 7
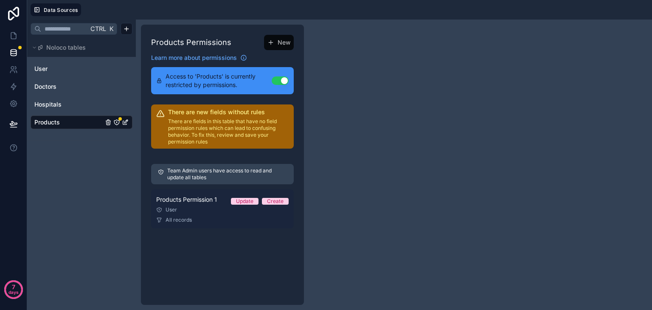
click at [219, 204] on div "Products Permission 1 Update Create" at bounding box center [222, 199] width 132 height 10
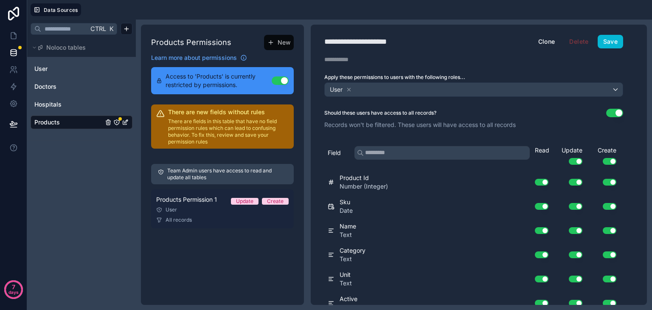
click at [219, 204] on div "Products Permission 1 Update Create" at bounding box center [222, 199] width 132 height 10
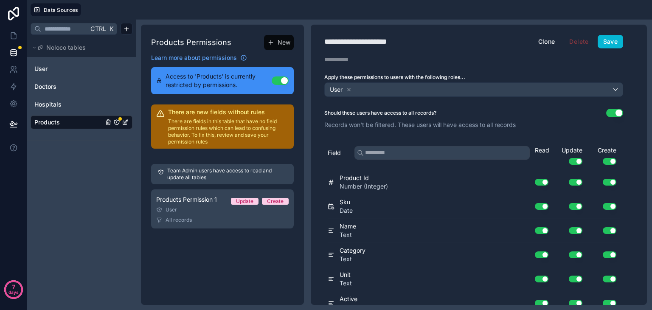
scroll to position [81, 0]
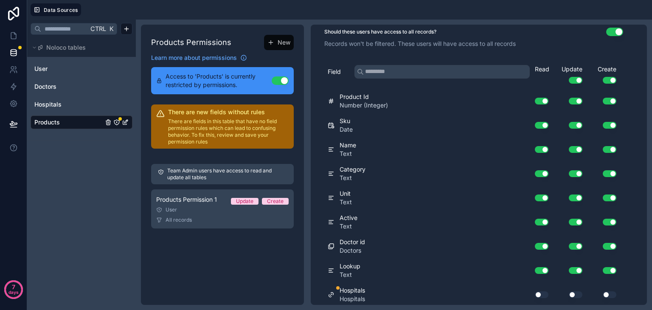
click at [541, 292] on button "Use setting" at bounding box center [542, 294] width 14 height 7
click at [577, 291] on button "Use setting" at bounding box center [576, 294] width 14 height 7
click at [600, 291] on div "Use setting" at bounding box center [603, 294] width 34 height 7
click at [606, 291] on button "Use setting" at bounding box center [610, 294] width 14 height 7
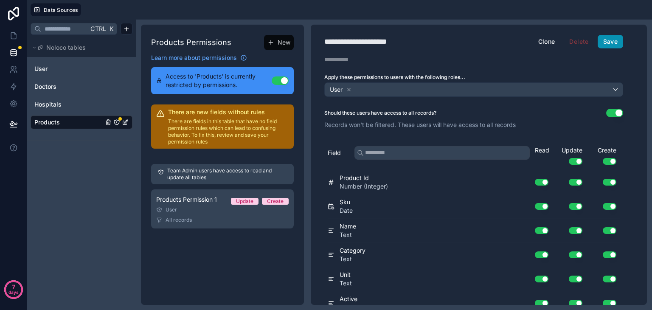
click at [604, 38] on button "Save" at bounding box center [610, 42] width 25 height 14
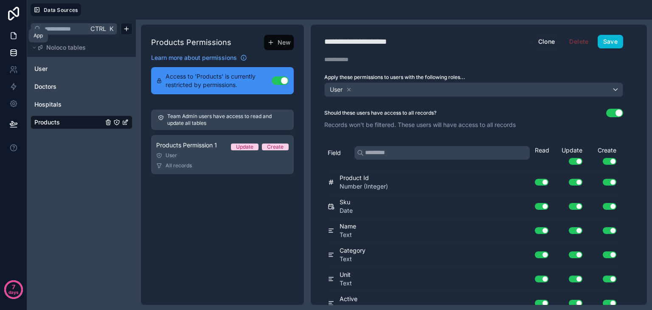
click at [16, 34] on icon at bounding box center [13, 36] width 5 height 6
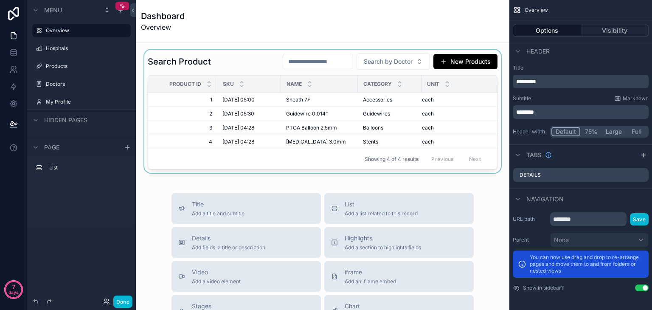
click at [349, 109] on div "scrollable content" at bounding box center [323, 111] width 360 height 123
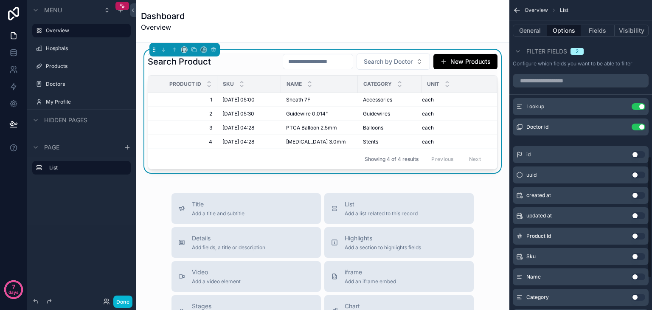
scroll to position [476, 0]
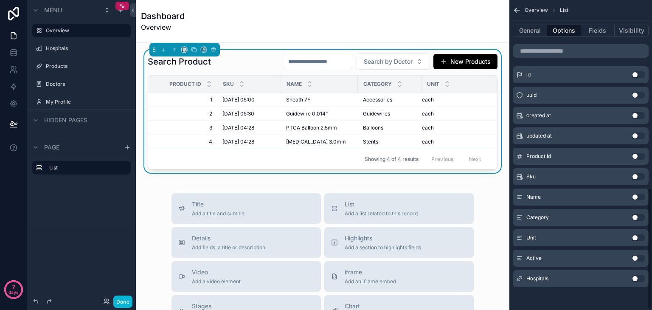
click at [635, 275] on button "Use setting" at bounding box center [638, 278] width 14 height 7
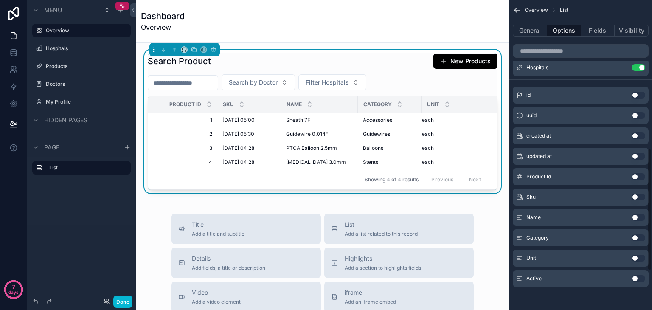
scroll to position [377, 0]
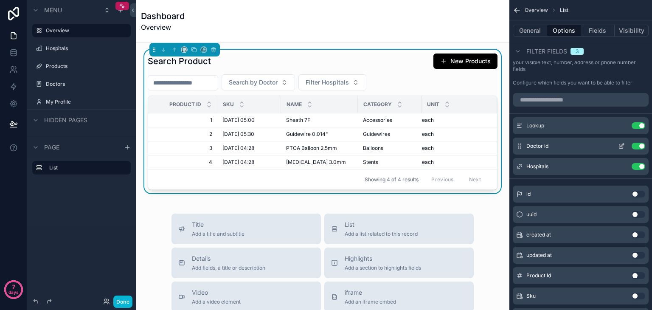
click at [636, 146] on button "Use setting" at bounding box center [638, 146] width 14 height 7
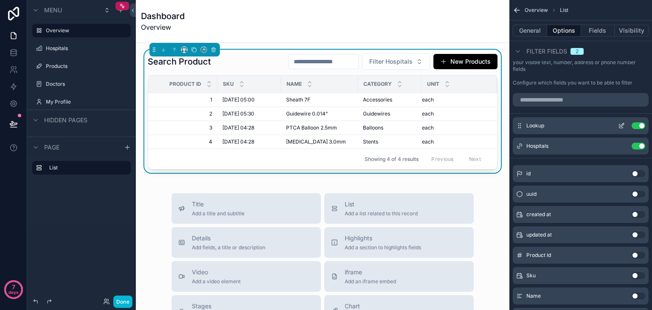
click at [636, 126] on button "Use setting" at bounding box center [638, 125] width 14 height 7
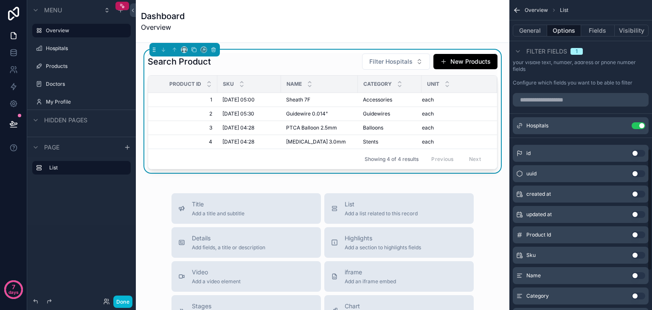
scroll to position [476, 0]
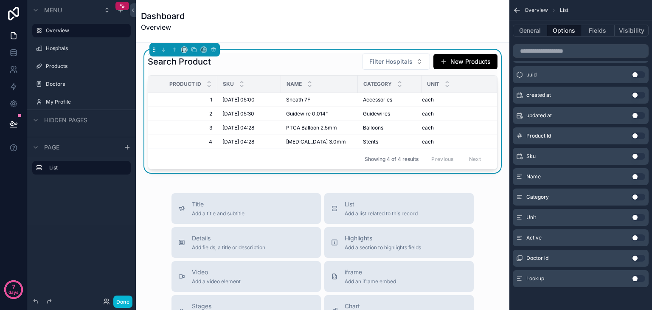
click at [634, 257] on button "Use setting" at bounding box center [638, 258] width 14 height 7
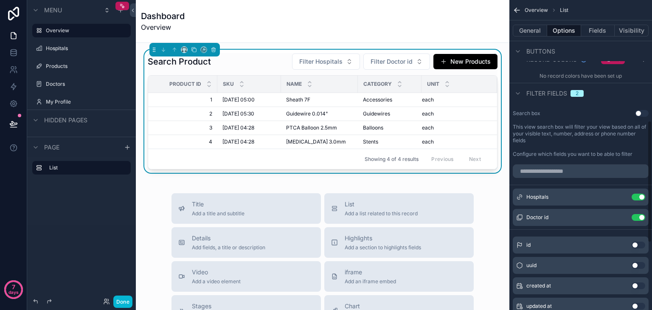
scroll to position [316, 0]
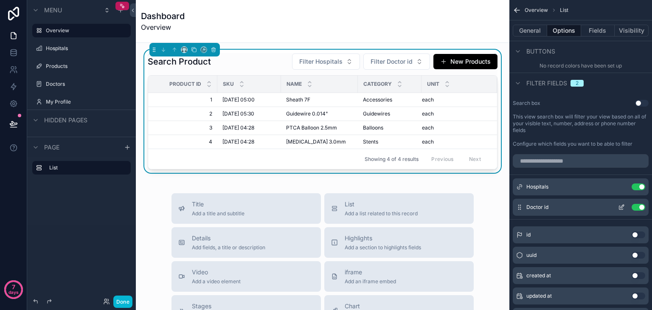
click at [620, 207] on icon "scrollable content" at bounding box center [621, 206] width 3 height 3
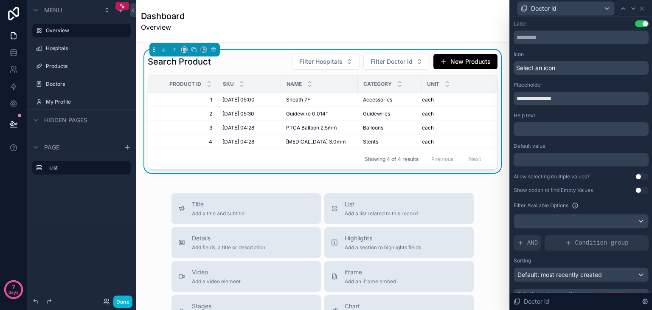
scroll to position [16, 0]
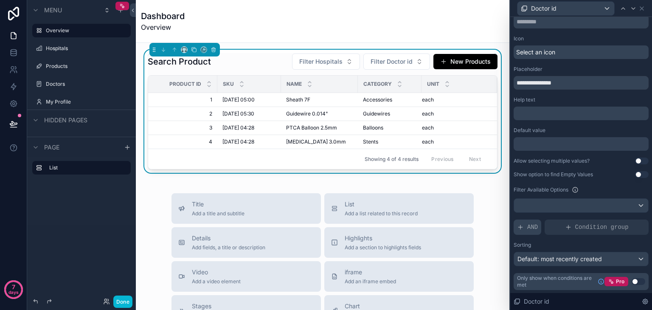
click at [526, 230] on div "AND" at bounding box center [527, 226] width 28 height 15
click at [625, 219] on icon at bounding box center [627, 220] width 5 height 5
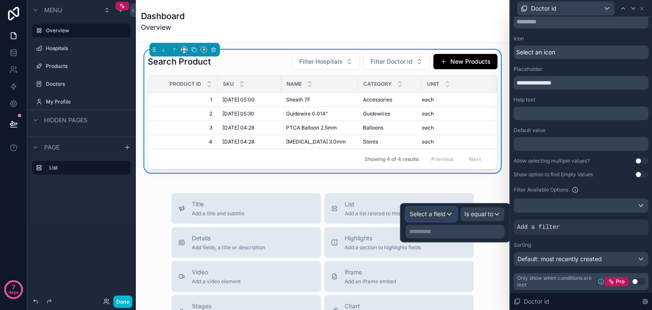
click at [424, 214] on span "Select a field" at bounding box center [428, 213] width 36 height 7
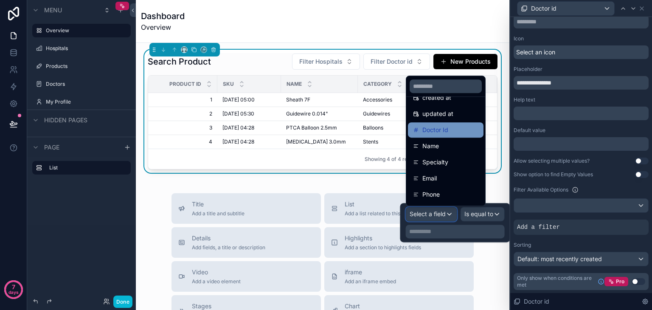
scroll to position [47, 0]
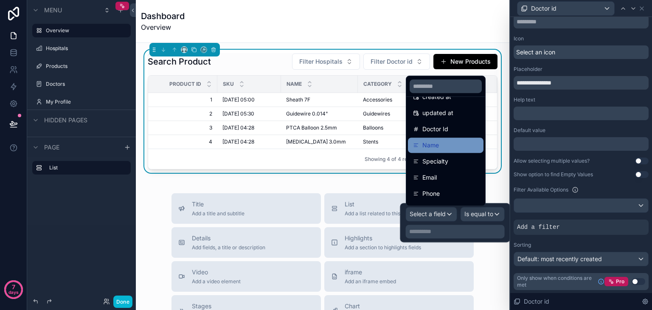
click at [457, 140] on div "Name" at bounding box center [445, 145] width 65 height 10
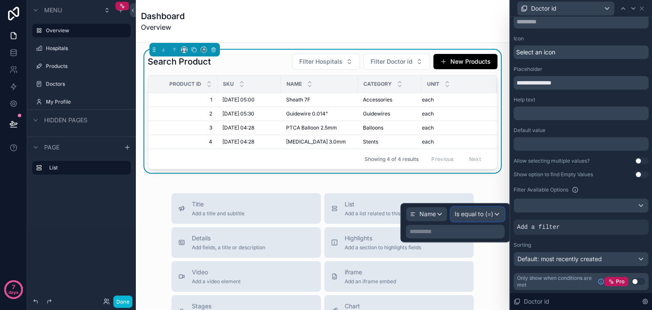
click at [488, 216] on span "Is equal to (=)" at bounding box center [473, 214] width 39 height 8
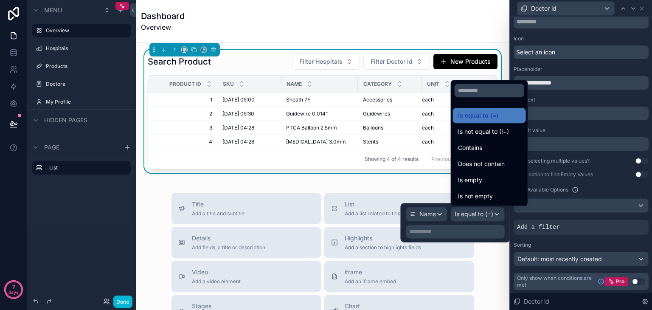
click at [460, 233] on div at bounding box center [455, 222] width 109 height 39
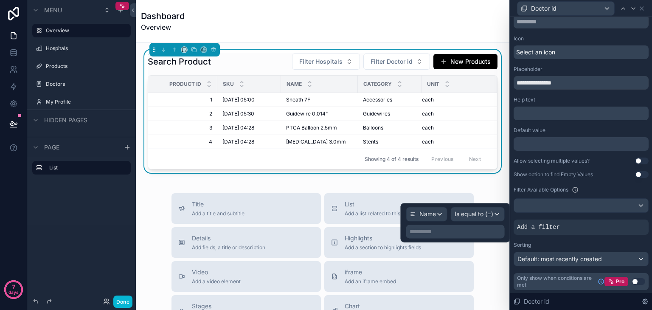
click at [460, 233] on p "**********" at bounding box center [456, 231] width 93 height 8
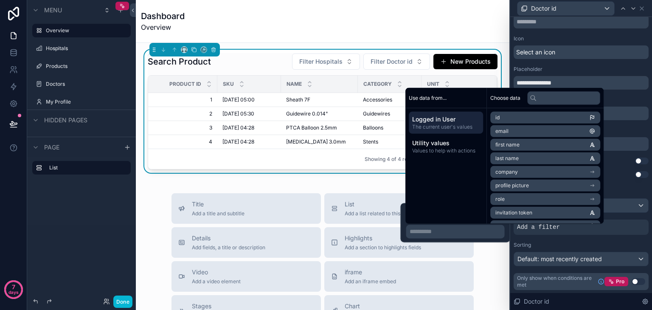
click at [460, 233] on p "**********" at bounding box center [456, 231] width 93 height 8
click at [313, 54] on button "Filter Hospitals" at bounding box center [326, 61] width 68 height 16
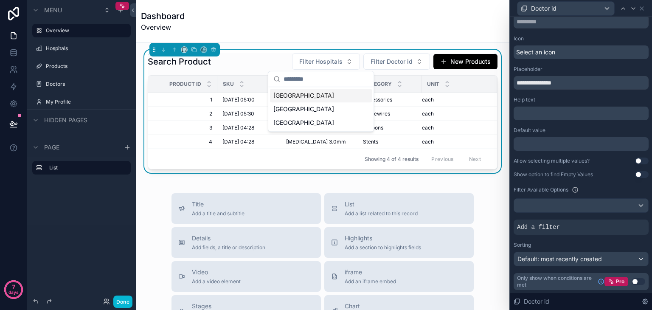
click at [309, 97] on span "[GEOGRAPHIC_DATA]" at bounding box center [303, 95] width 61 height 8
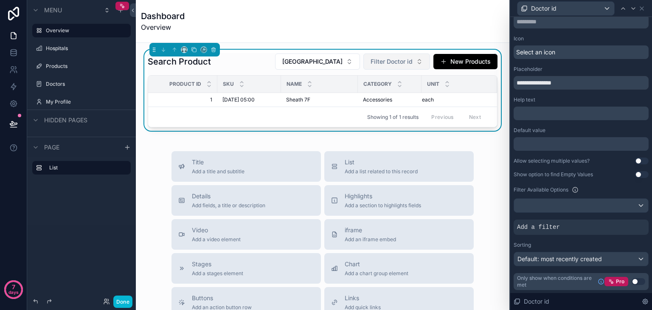
click at [396, 65] on span "Filter Doctor id" at bounding box center [391, 61] width 42 height 8
click at [388, 77] on input "scrollable content" at bounding box center [395, 78] width 85 height 15
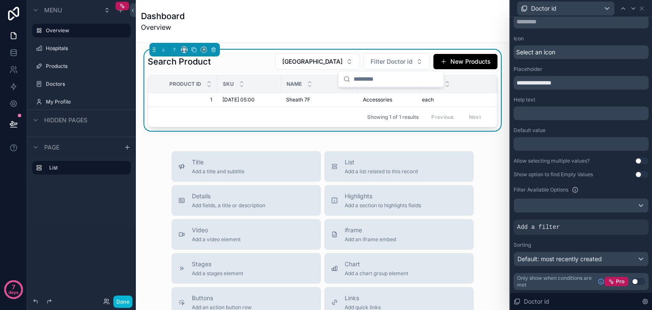
click at [388, 77] on input "scrollable content" at bounding box center [395, 78] width 85 height 15
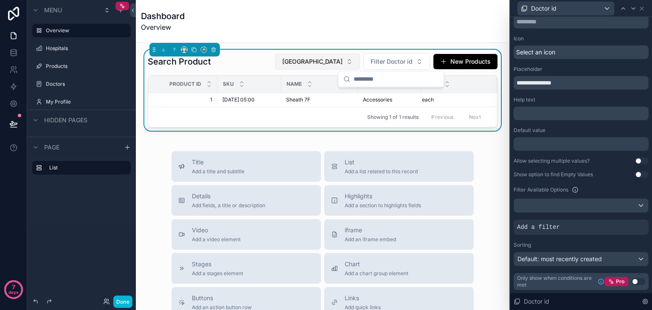
click at [282, 58] on span "[GEOGRAPHIC_DATA]" at bounding box center [312, 61] width 60 height 8
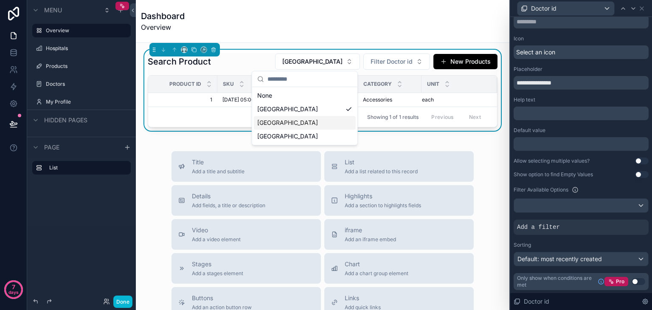
click at [281, 118] on div "[GEOGRAPHIC_DATA]" at bounding box center [305, 123] width 102 height 14
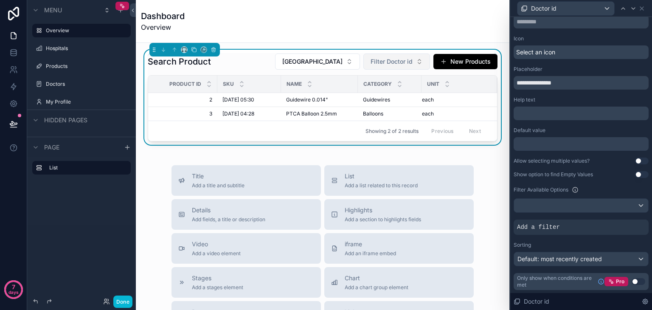
click at [382, 66] on button "Filter Doctor id" at bounding box center [396, 61] width 67 height 16
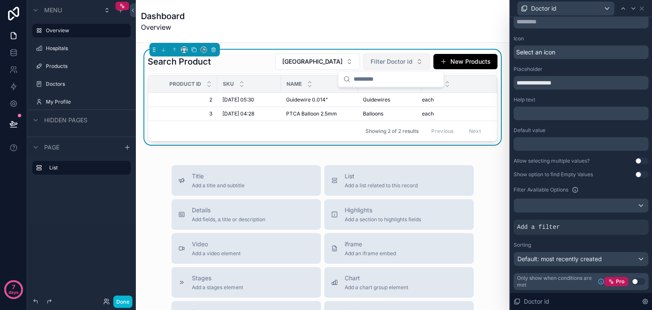
click at [382, 66] on button "Filter Doctor id" at bounding box center [396, 61] width 67 height 16
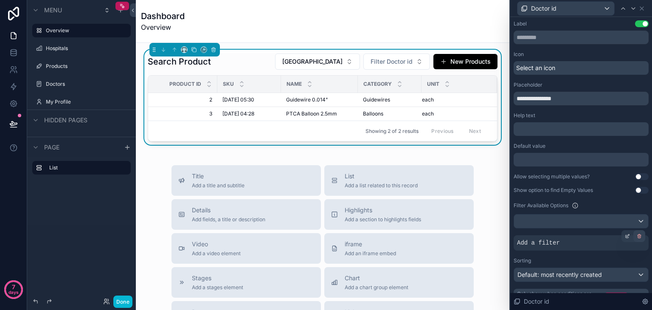
click at [638, 235] on icon at bounding box center [639, 236] width 3 height 3
drag, startPoint x: 531, startPoint y: 98, endPoint x: 516, endPoint y: 98, distance: 15.7
click at [516, 98] on input "**********" at bounding box center [580, 99] width 135 height 14
click at [640, 11] on icon at bounding box center [641, 8] width 7 height 7
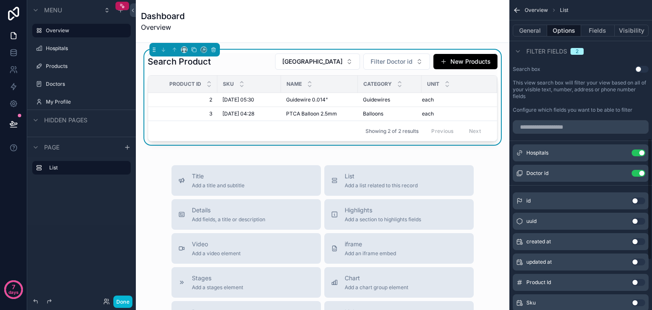
scroll to position [349, 0]
click at [637, 175] on button "Use setting" at bounding box center [638, 174] width 14 height 7
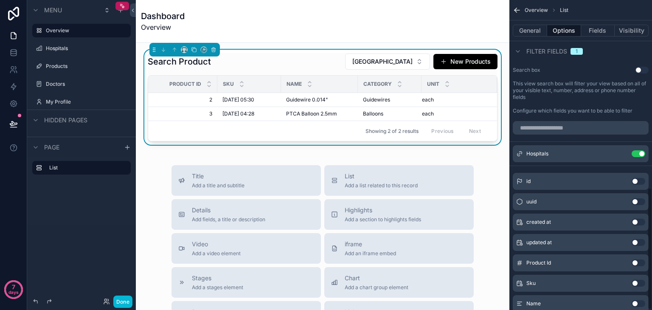
scroll to position [476, 0]
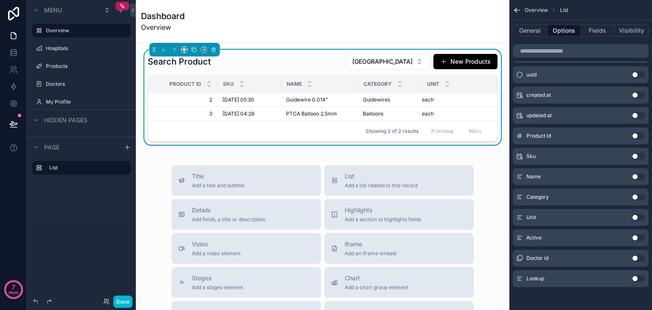
click at [637, 258] on button "Use setting" at bounding box center [638, 258] width 14 height 7
click at [379, 61] on span "Filter Doctor id" at bounding box center [391, 61] width 42 height 8
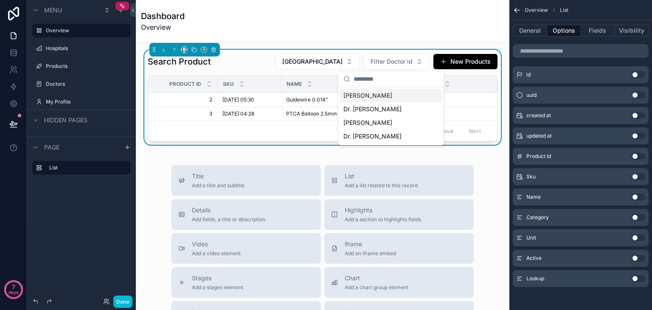
click at [369, 100] on div "[PERSON_NAME]" at bounding box center [391, 96] width 102 height 14
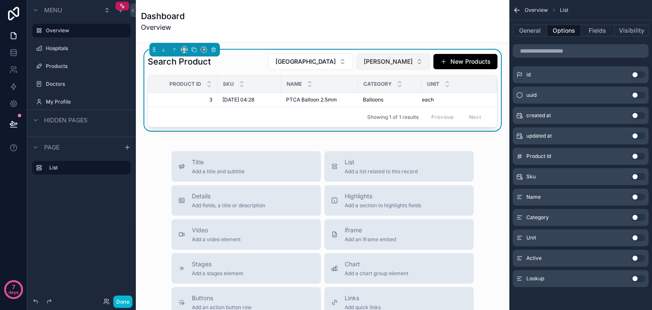
click at [397, 65] on span "[PERSON_NAME]" at bounding box center [388, 61] width 49 height 8
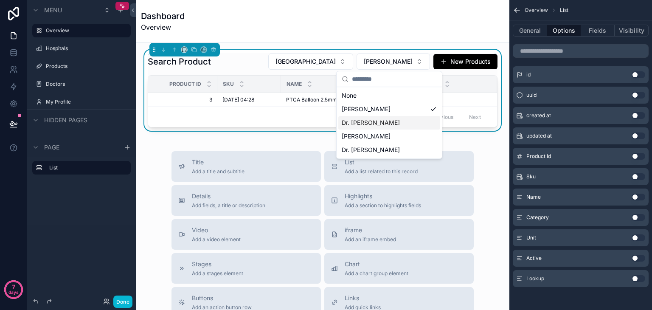
click at [386, 119] on div "Dr. [PERSON_NAME]" at bounding box center [389, 123] width 102 height 14
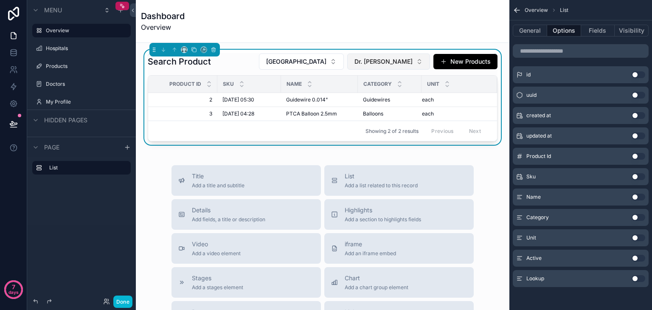
click at [398, 60] on span "Dr. [PERSON_NAME]" at bounding box center [383, 61] width 58 height 8
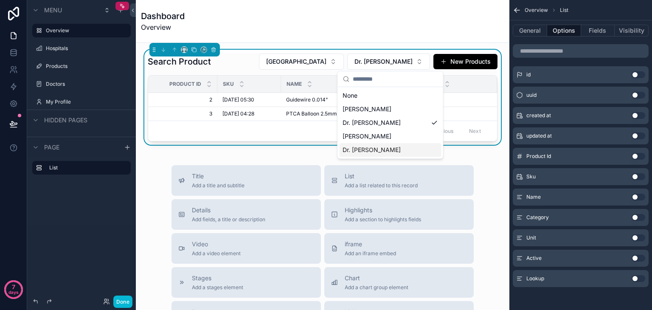
click at [375, 145] on div "Dr. [PERSON_NAME]" at bounding box center [390, 150] width 102 height 14
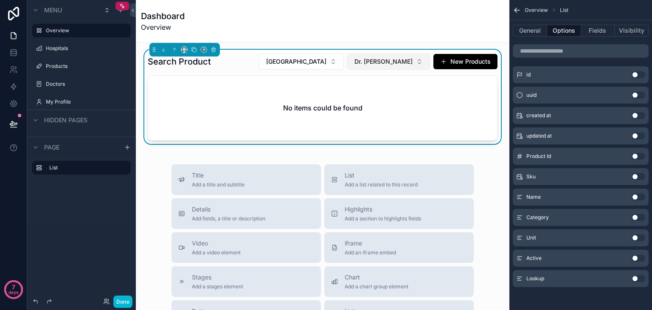
click at [401, 64] on span "Dr. [PERSON_NAME]" at bounding box center [383, 61] width 58 height 8
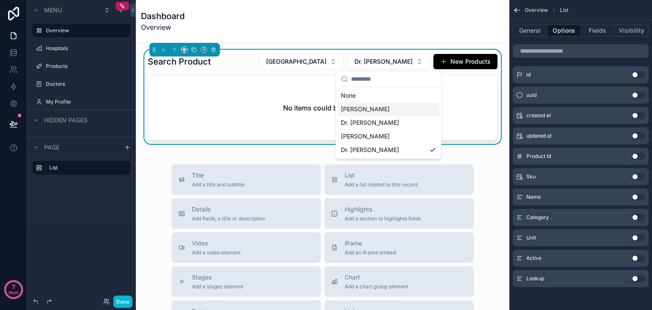
click at [373, 109] on span "[PERSON_NAME]" at bounding box center [365, 109] width 49 height 8
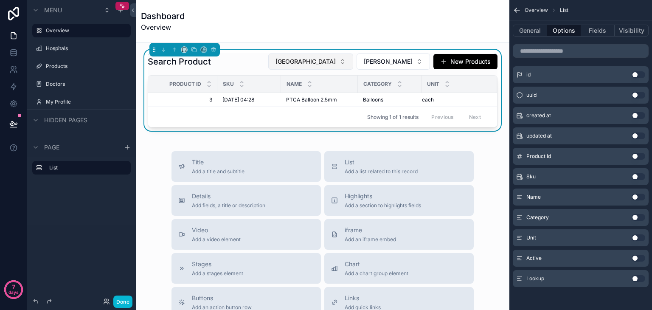
click at [312, 62] on span "[GEOGRAPHIC_DATA]" at bounding box center [305, 61] width 60 height 8
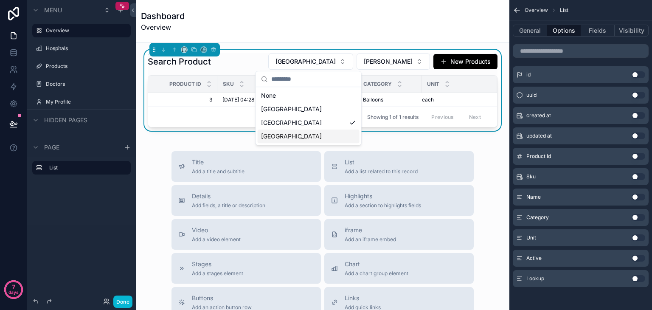
click at [299, 135] on span "[GEOGRAPHIC_DATA]" at bounding box center [291, 136] width 61 height 8
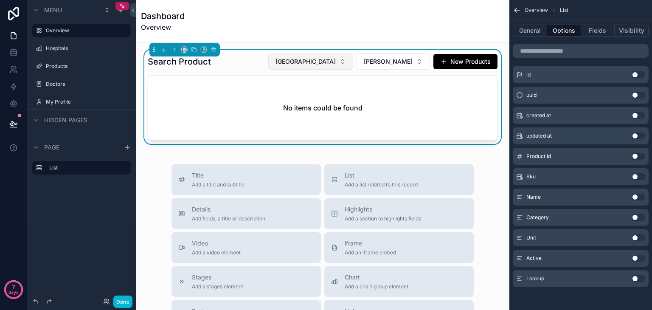
click at [325, 56] on button "[GEOGRAPHIC_DATA]" at bounding box center [310, 61] width 85 height 16
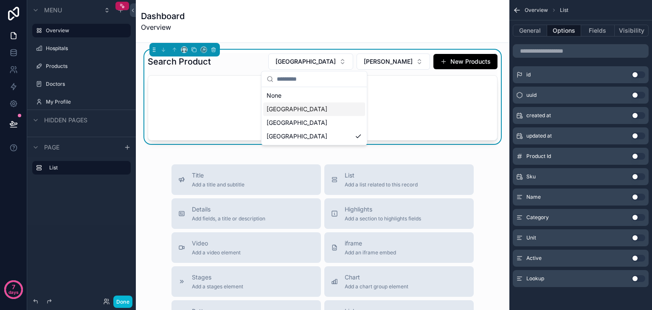
click at [297, 106] on span "[GEOGRAPHIC_DATA]" at bounding box center [297, 109] width 61 height 8
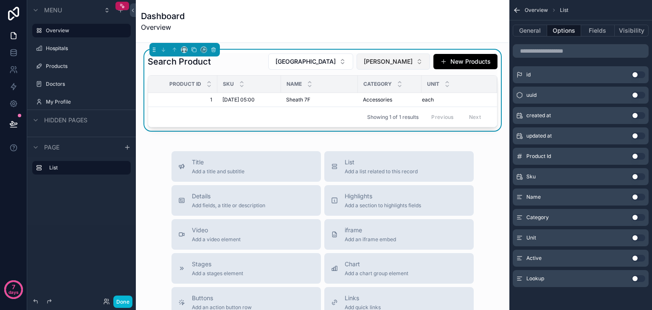
click at [394, 62] on span "[PERSON_NAME]" at bounding box center [388, 61] width 49 height 8
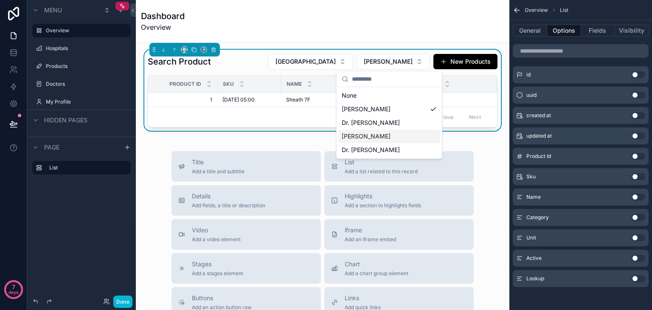
click at [401, 132] on div "[PERSON_NAME]" at bounding box center [389, 136] width 102 height 14
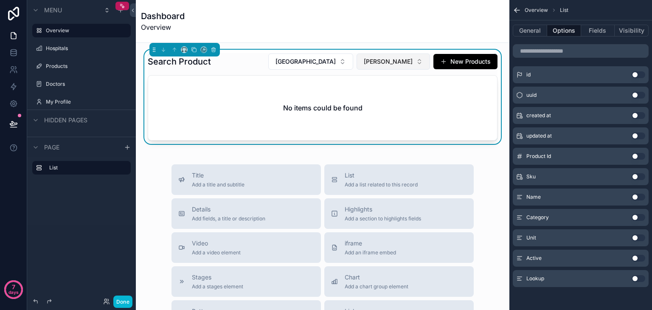
click at [383, 59] on span "[PERSON_NAME]" at bounding box center [388, 61] width 49 height 8
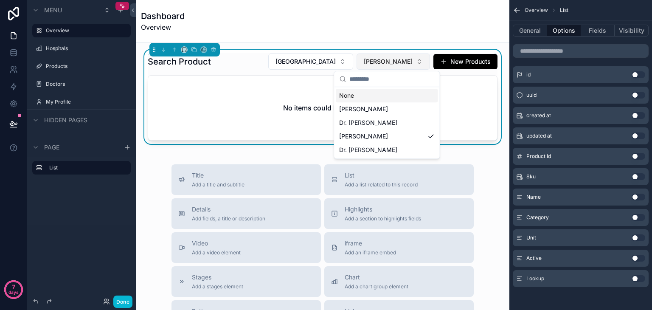
click at [383, 59] on span "[PERSON_NAME]" at bounding box center [388, 61] width 49 height 8
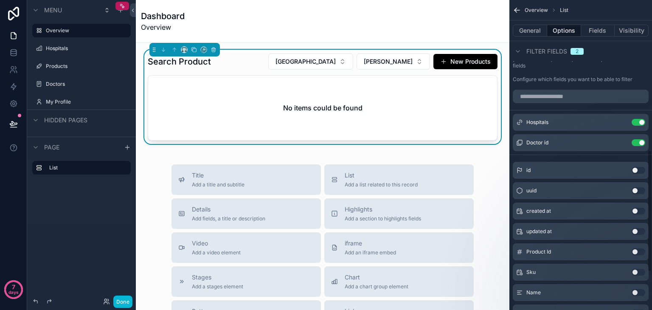
scroll to position [379, 0]
click at [578, 146] on div "Doctor id Use setting" at bounding box center [581, 143] width 136 height 17
click at [620, 143] on icon "scrollable content" at bounding box center [621, 143] width 7 height 7
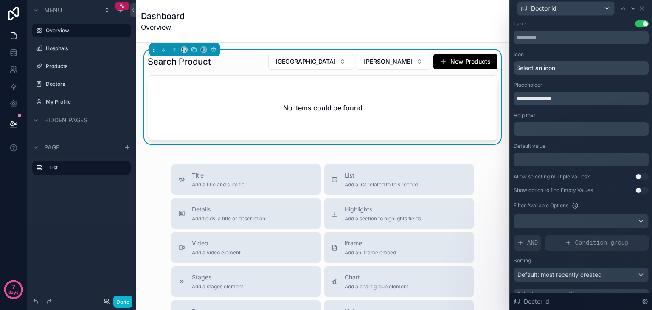
scroll to position [16, 0]
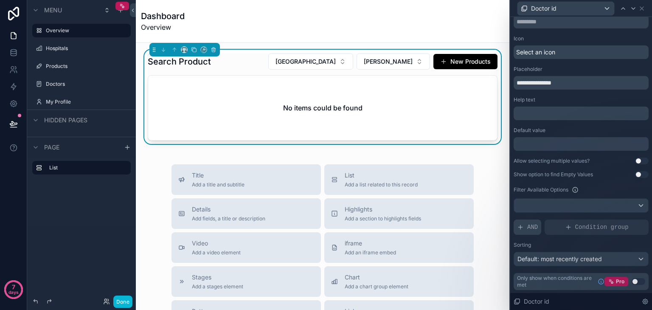
click at [522, 230] on div "AND" at bounding box center [527, 226] width 28 height 15
click at [627, 218] on icon at bounding box center [628, 219] width 3 height 3
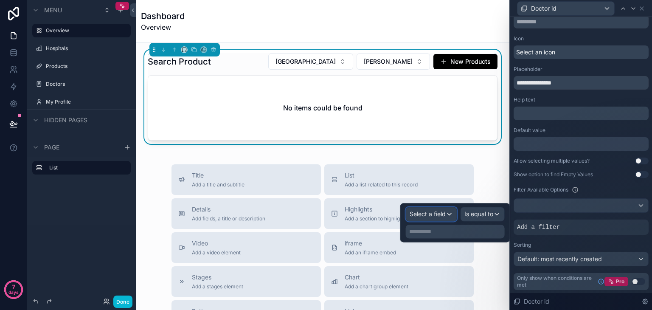
click at [428, 208] on div "Select a field" at bounding box center [431, 214] width 50 height 14
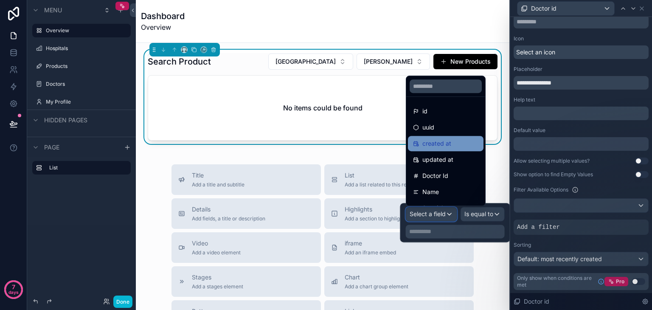
scroll to position [93, 0]
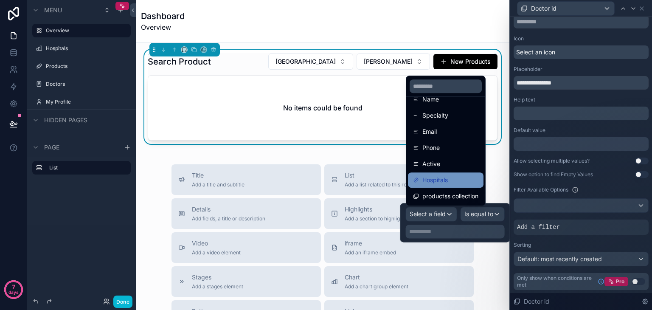
click at [455, 178] on div "Hospitals" at bounding box center [445, 180] width 65 height 10
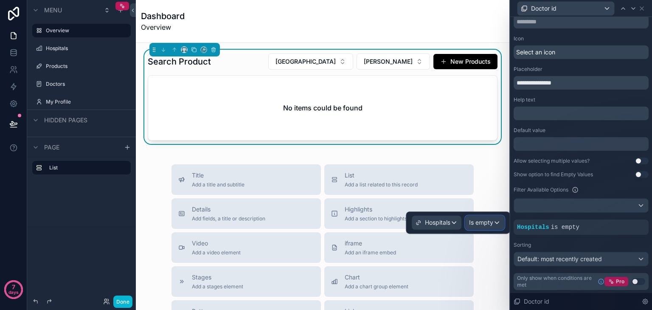
click at [489, 222] on span "Is empty" at bounding box center [481, 222] width 24 height 8
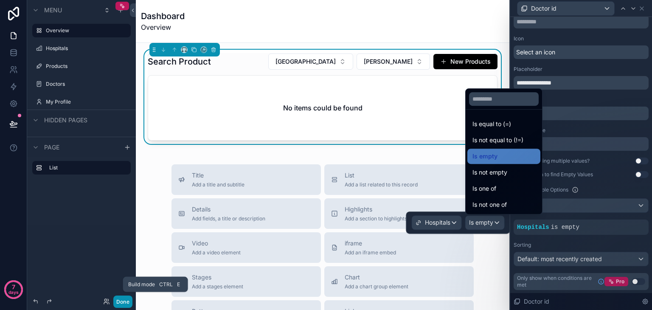
click at [124, 299] on button "Done" at bounding box center [122, 301] width 19 height 12
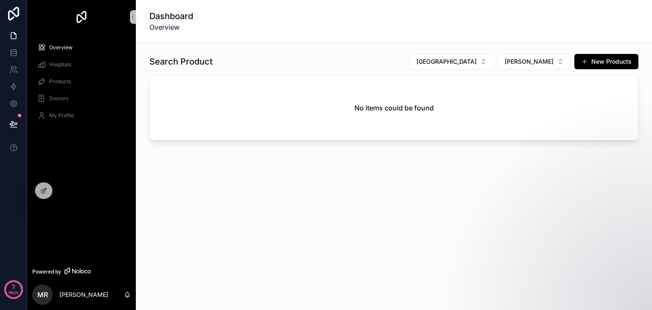
click at [300, 172] on div "Search Product [GEOGRAPHIC_DATA] [PERSON_NAME] New Products No items could be f…" at bounding box center [394, 120] width 516 height 155
click at [334, 70] on div "Search Product [GEOGRAPHIC_DATA] [PERSON_NAME] New Products No items could be f…" at bounding box center [393, 96] width 489 height 87
click at [443, 55] on button "[GEOGRAPHIC_DATA]" at bounding box center [451, 61] width 85 height 16
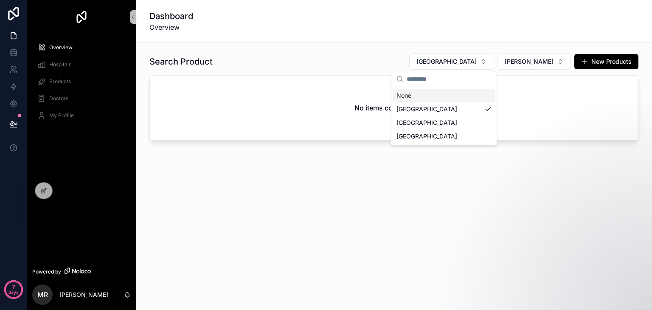
click at [407, 94] on div "None" at bounding box center [444, 96] width 102 height 14
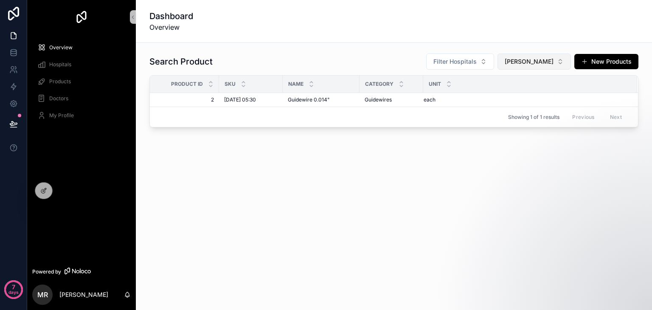
click at [519, 62] on span "[PERSON_NAME]" at bounding box center [529, 61] width 49 height 8
click at [509, 100] on div "None" at bounding box center [534, 96] width 102 height 14
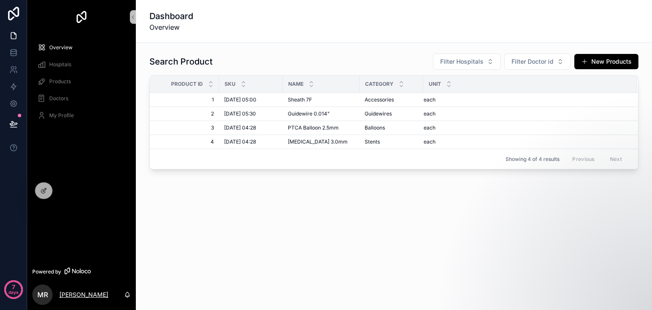
click at [85, 294] on p "[PERSON_NAME]" at bounding box center [83, 294] width 49 height 8
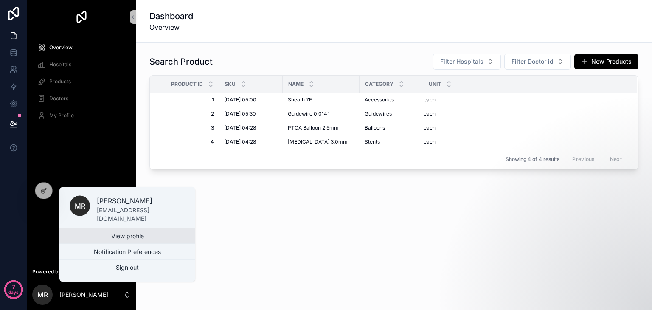
click at [146, 235] on link "View profile" at bounding box center [127, 235] width 136 height 15
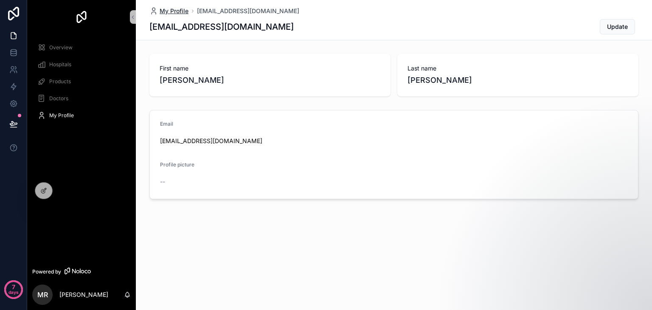
click at [166, 9] on span "My Profile" at bounding box center [174, 11] width 29 height 8
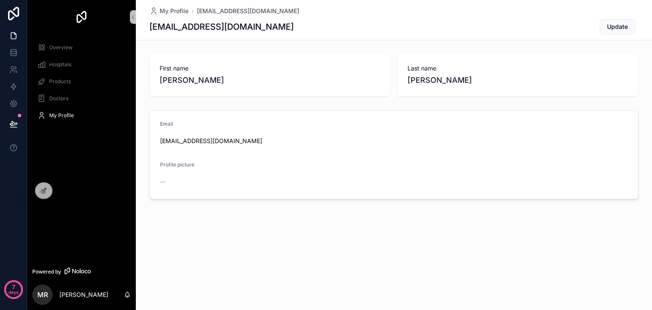
click at [66, 43] on div "Overview" at bounding box center [81, 48] width 88 height 14
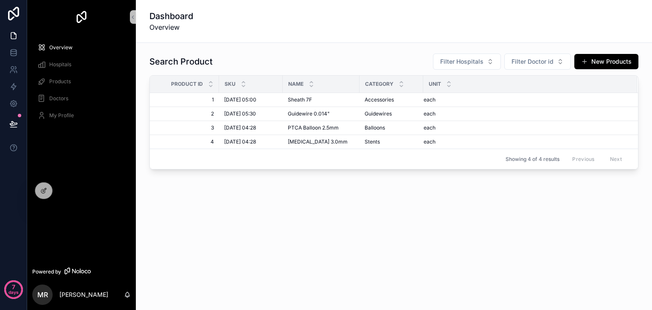
click at [60, 51] on div "Overview" at bounding box center [81, 48] width 88 height 14
click at [478, 58] on span "Filter Hospitals" at bounding box center [461, 61] width 43 height 8
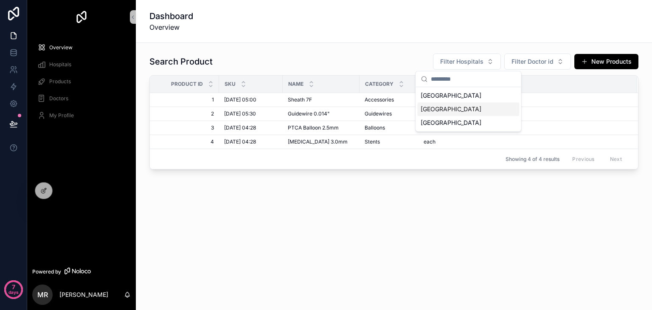
click at [451, 105] on span "[GEOGRAPHIC_DATA]" at bounding box center [451, 109] width 61 height 8
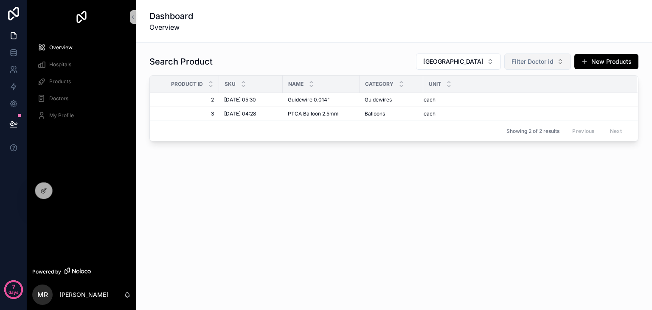
click at [533, 60] on span "Filter Doctor id" at bounding box center [532, 61] width 42 height 8
click at [540, 59] on span "Filter Doctor id" at bounding box center [532, 61] width 42 height 8
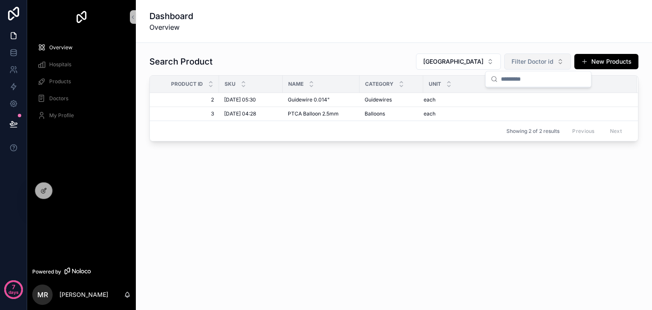
click at [540, 59] on span "Filter Doctor id" at bounding box center [532, 61] width 42 height 8
click at [85, 296] on p "[PERSON_NAME]" at bounding box center [83, 294] width 49 height 8
click at [44, 189] on icon at bounding box center [44, 189] width 3 height 3
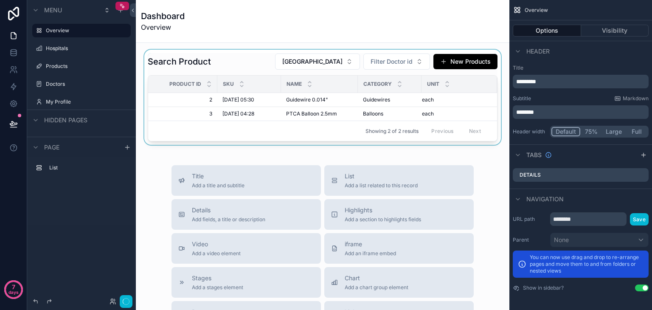
click at [377, 56] on div "scrollable content" at bounding box center [323, 97] width 360 height 95
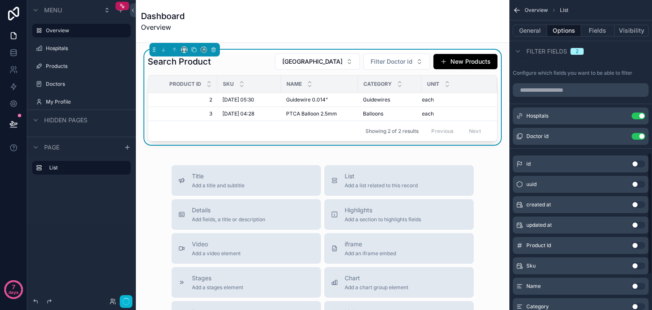
scroll to position [414, 0]
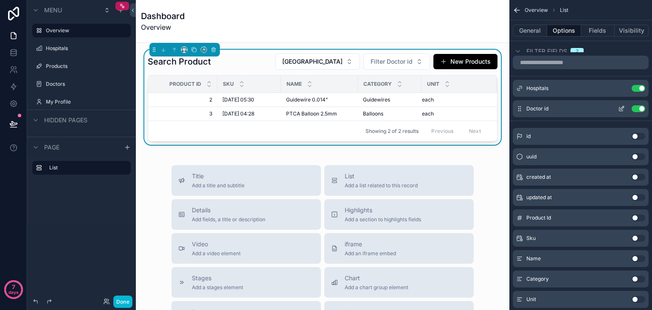
click at [634, 108] on button "Use setting" at bounding box center [638, 108] width 14 height 7
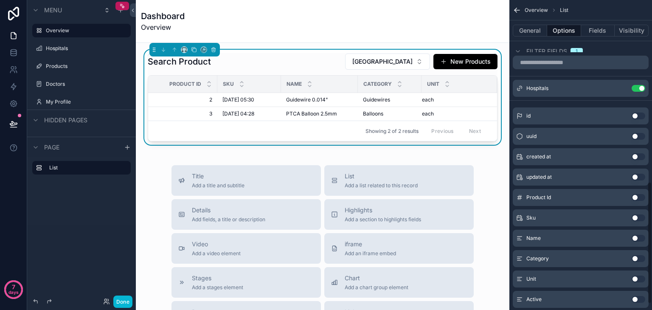
scroll to position [476, 0]
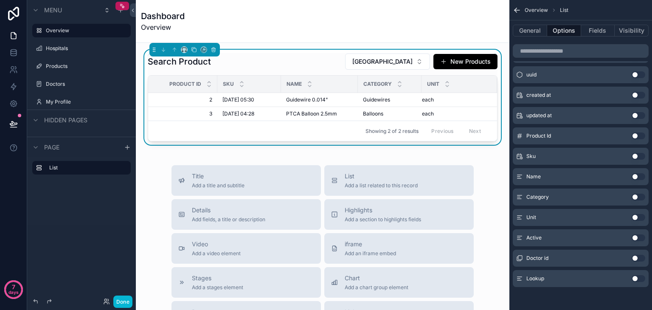
click at [637, 259] on button "Use setting" at bounding box center [638, 258] width 14 height 7
click at [393, 60] on span "Filter Doctor id" at bounding box center [391, 61] width 42 height 8
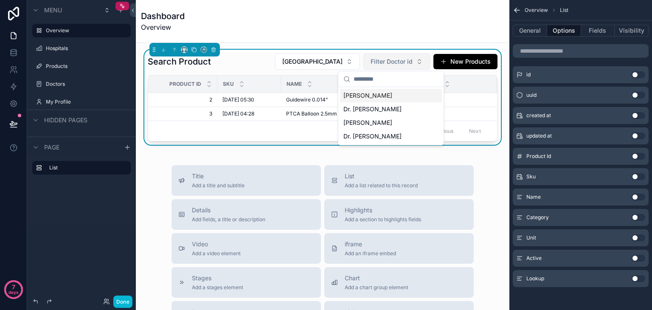
click at [393, 60] on span "Filter Doctor id" at bounding box center [391, 61] width 42 height 8
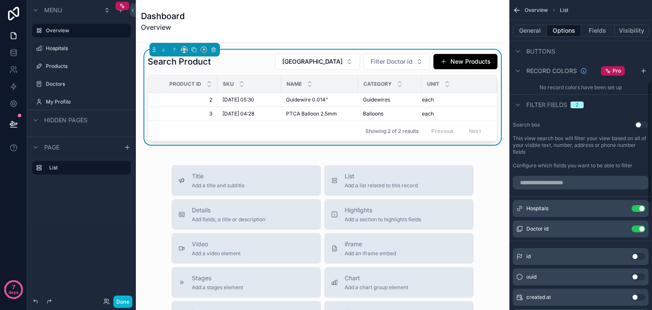
scroll to position [160, 0]
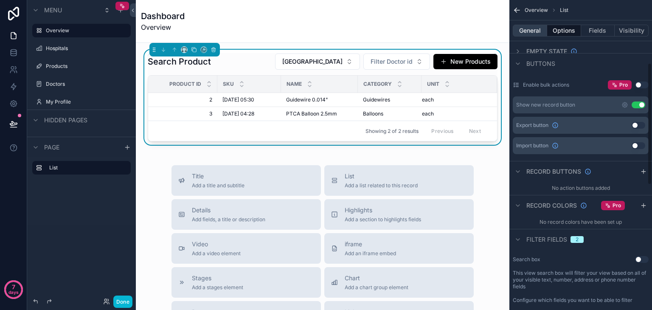
click at [529, 29] on button "General" at bounding box center [530, 31] width 34 height 12
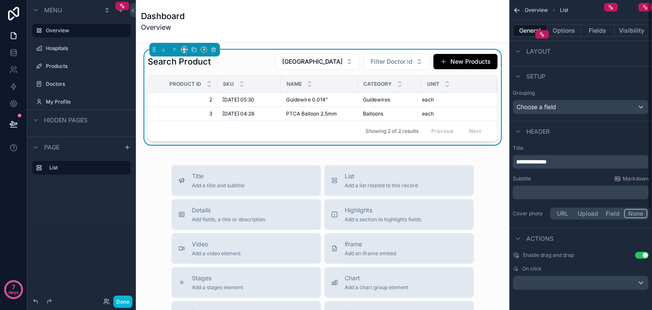
scroll to position [0, 0]
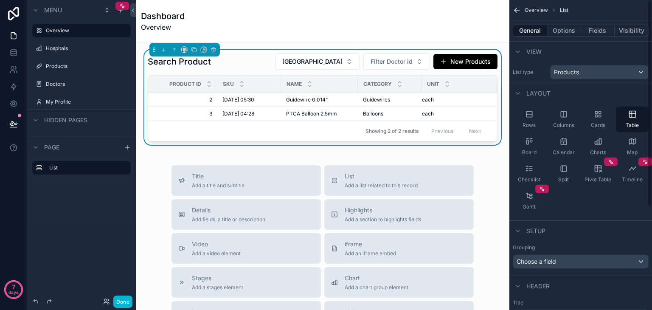
click at [567, 23] on div "General Options Fields Visibility" at bounding box center [580, 30] width 143 height 20
click at [569, 30] on button "Options" at bounding box center [564, 31] width 34 height 12
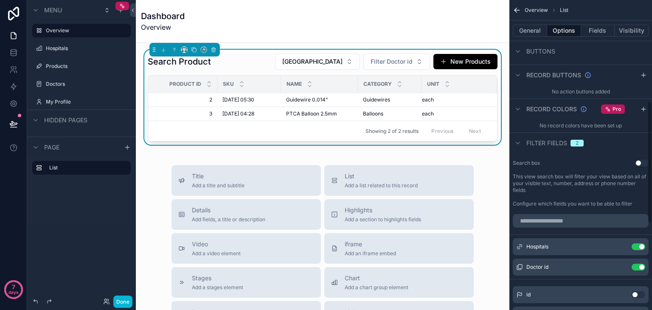
scroll to position [263, 0]
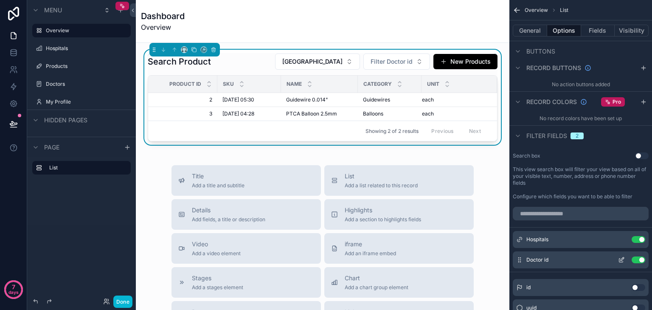
click at [618, 258] on icon "scrollable content" at bounding box center [621, 259] width 7 height 7
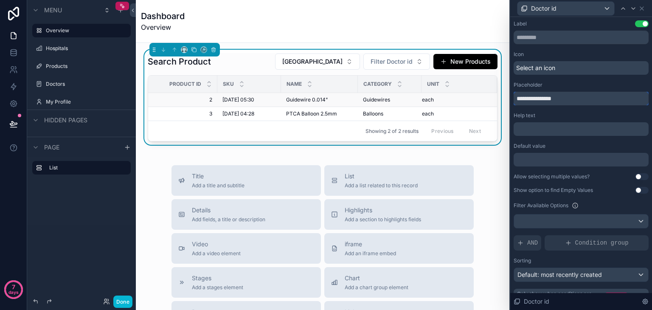
drag, startPoint x: 561, startPoint y: 100, endPoint x: 371, endPoint y: 102, distance: 189.3
click at [371, 102] on div "**********" at bounding box center [326, 155] width 652 height 310
click at [586, 98] on input "**********" at bounding box center [580, 99] width 135 height 14
type input "**********"
click at [484, 33] on div "Dashboard Overview" at bounding box center [322, 21] width 363 height 42
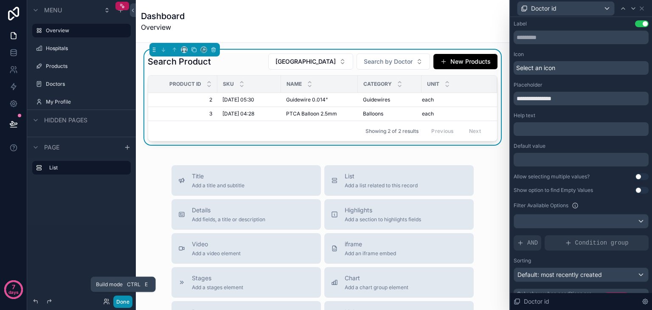
click at [126, 299] on button "Done" at bounding box center [122, 301] width 19 height 12
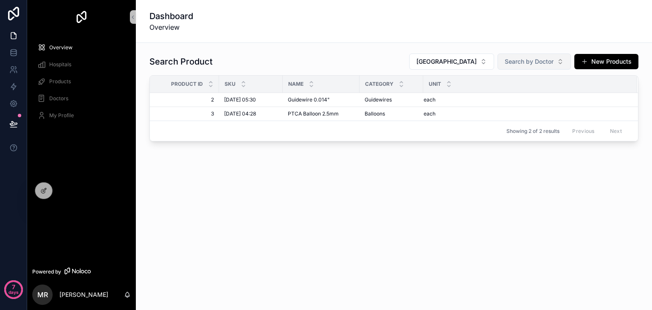
click at [524, 65] on button "Search by Doctor" at bounding box center [533, 61] width 73 height 16
click at [472, 56] on button "[GEOGRAPHIC_DATA]" at bounding box center [451, 61] width 85 height 16
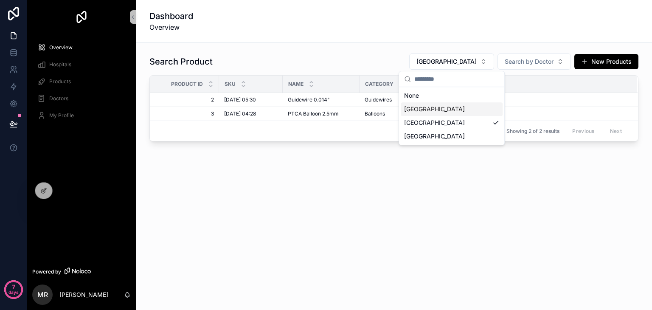
click at [445, 108] on span "[GEOGRAPHIC_DATA]" at bounding box center [434, 109] width 61 height 8
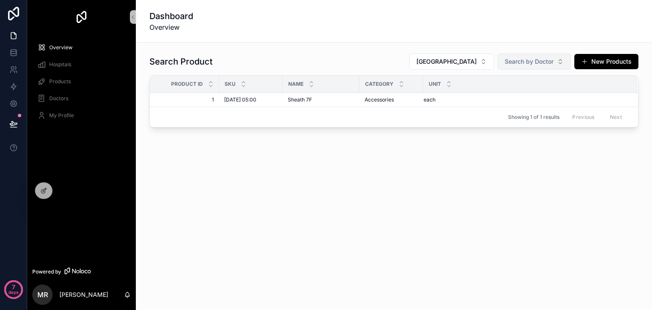
click at [530, 60] on span "Search by Doctor" at bounding box center [529, 61] width 49 height 8
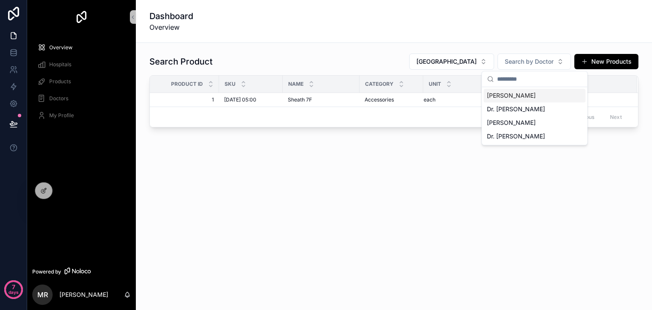
click at [528, 73] on input "scrollable content" at bounding box center [539, 78] width 85 height 15
click at [528, 132] on span "Dr. [PERSON_NAME]" at bounding box center [516, 136] width 58 height 8
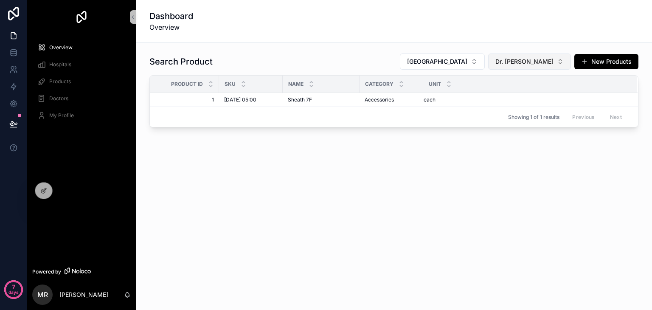
click at [530, 58] on span "Dr. [PERSON_NAME]" at bounding box center [524, 61] width 58 height 8
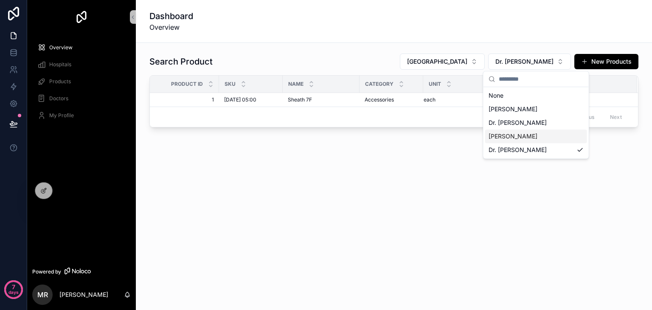
click at [531, 134] on span "[PERSON_NAME]" at bounding box center [512, 136] width 49 height 8
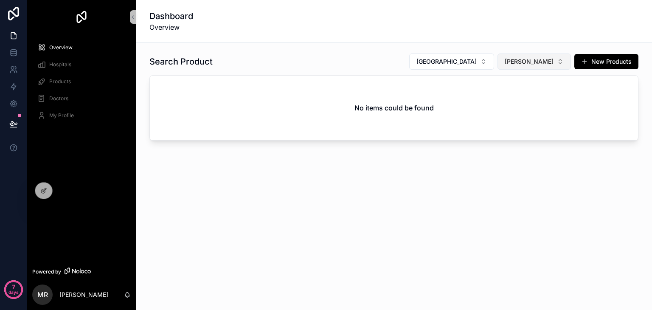
click at [533, 65] on span "[PERSON_NAME]" at bounding box center [529, 61] width 49 height 8
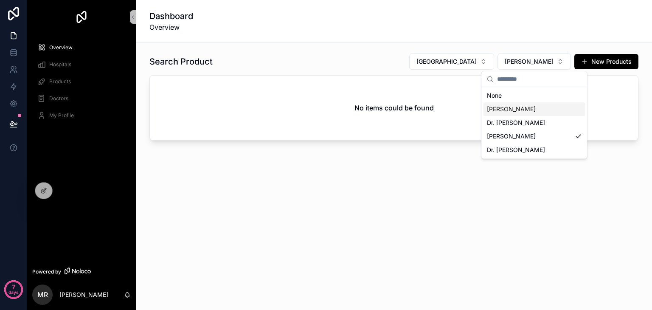
click at [539, 108] on div "[PERSON_NAME]" at bounding box center [534, 109] width 102 height 14
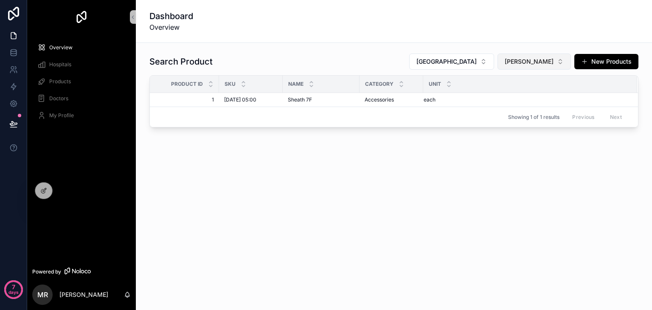
click at [543, 61] on span "[PERSON_NAME]" at bounding box center [529, 61] width 49 height 8
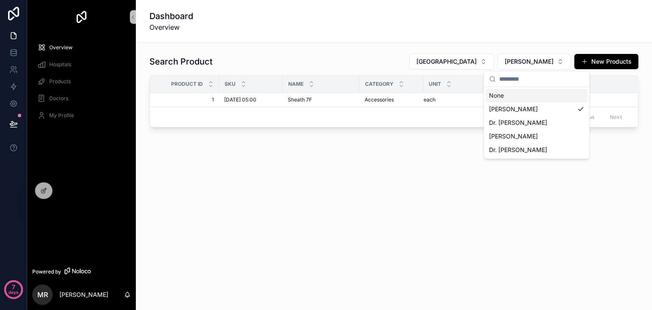
click at [518, 93] on div "None" at bounding box center [536, 96] width 102 height 14
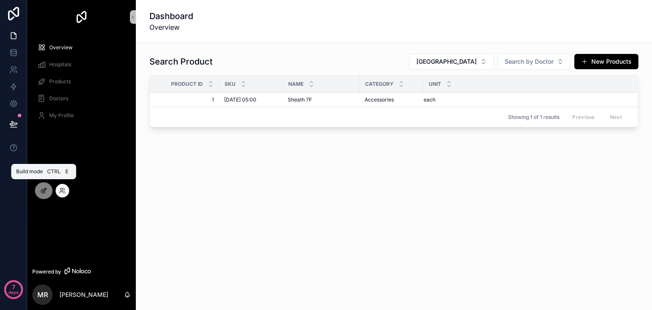
click at [40, 191] on icon at bounding box center [43, 190] width 7 height 7
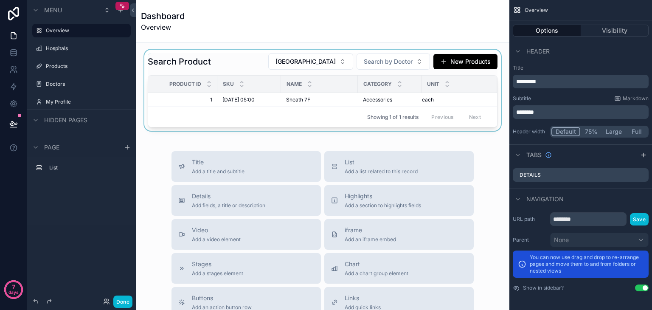
click at [256, 84] on div "Sku" at bounding box center [249, 84] width 63 height 16
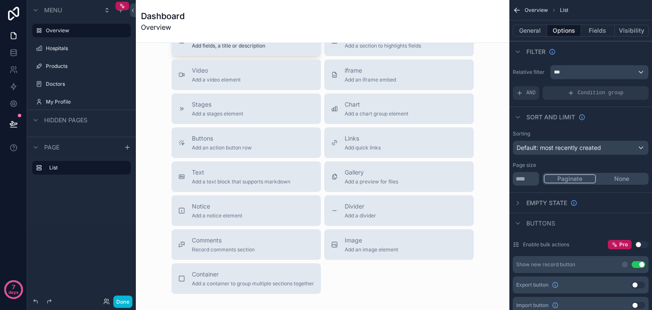
scroll to position [161, 0]
click at [375, 115] on span "Add a chart group element" at bounding box center [377, 112] width 64 height 7
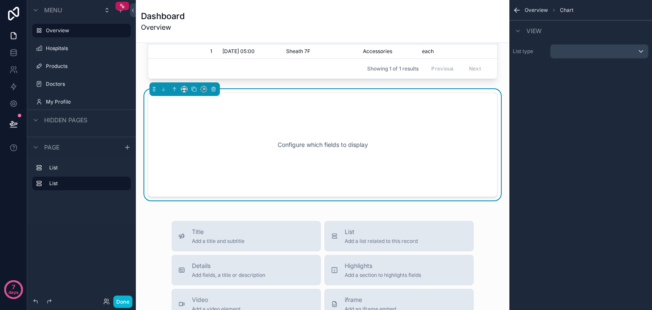
scroll to position [44, 0]
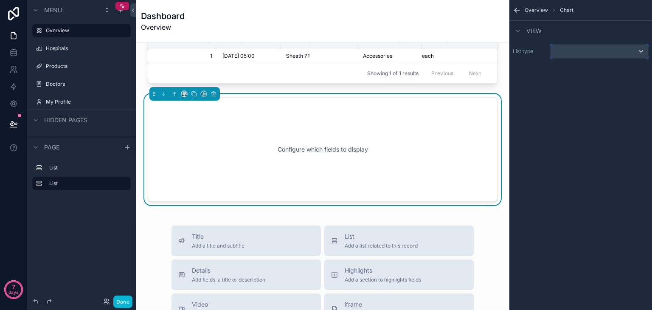
click at [582, 50] on div "scrollable content" at bounding box center [599, 52] width 98 height 14
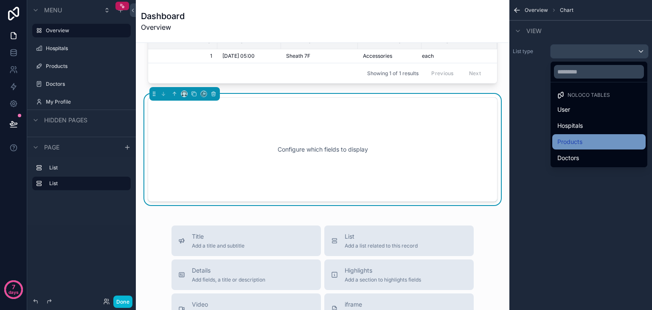
click at [574, 145] on span "Products" at bounding box center [569, 142] width 25 height 10
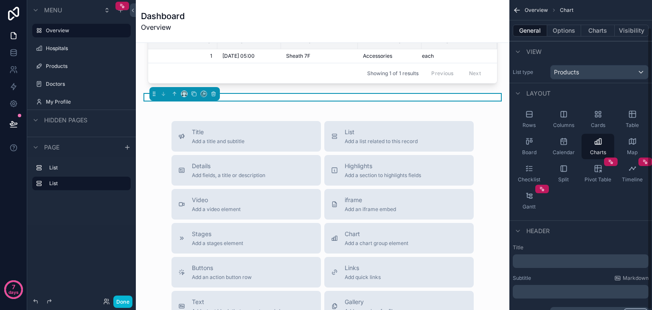
scroll to position [31, 0]
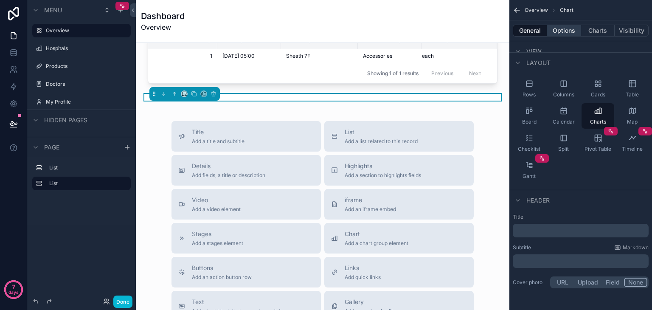
click at [564, 28] on button "Options" at bounding box center [564, 31] width 34 height 12
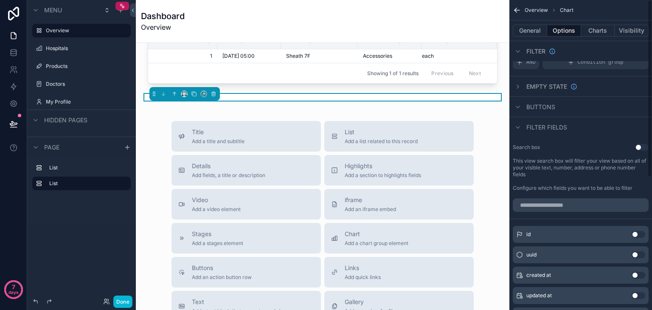
scroll to position [0, 0]
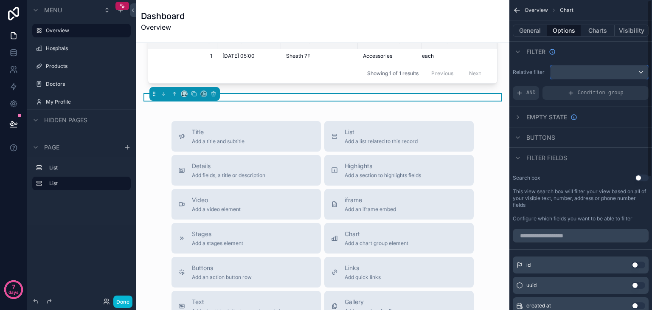
click at [570, 75] on div "scrollable content" at bounding box center [599, 72] width 98 height 14
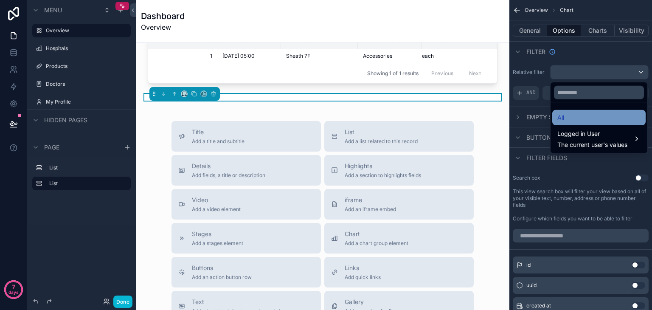
click at [580, 122] on div "All" at bounding box center [598, 117] width 83 height 10
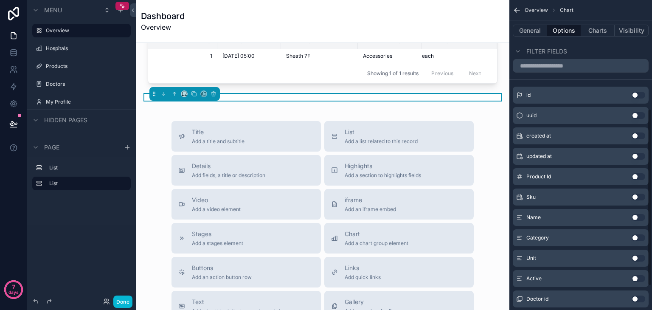
scroll to position [229, 0]
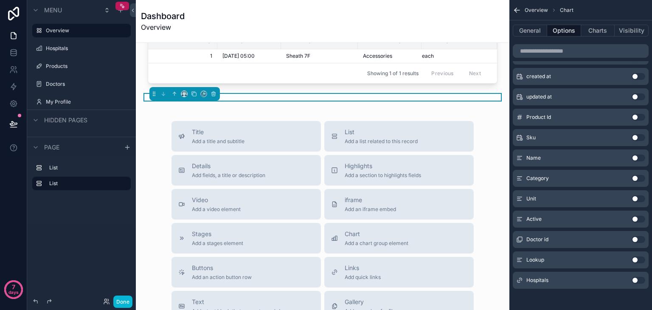
click at [635, 259] on button "Use setting" at bounding box center [638, 259] width 14 height 7
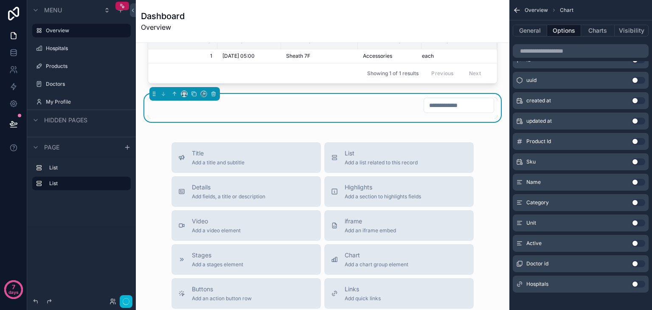
click at [638, 283] on button "Use setting" at bounding box center [638, 284] width 14 height 7
click at [635, 284] on button "Use setting" at bounding box center [638, 284] width 14 height 7
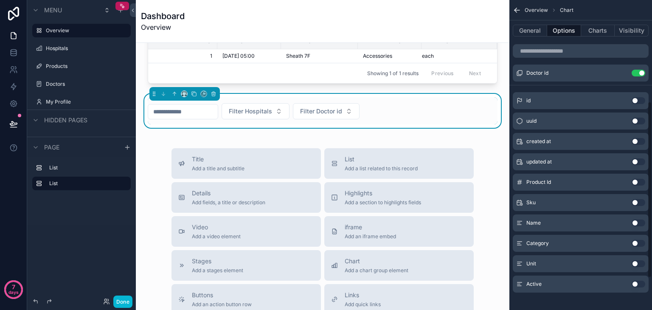
scroll to position [165, 0]
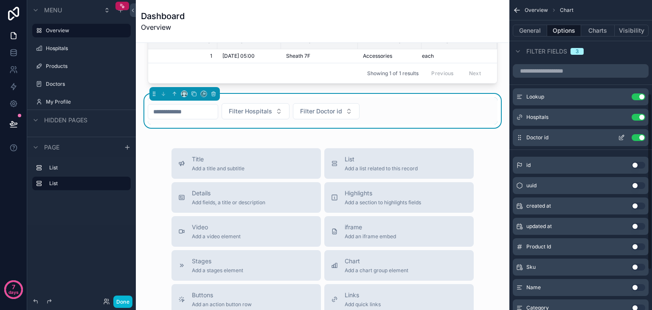
click at [633, 137] on button "Use setting" at bounding box center [638, 137] width 14 height 7
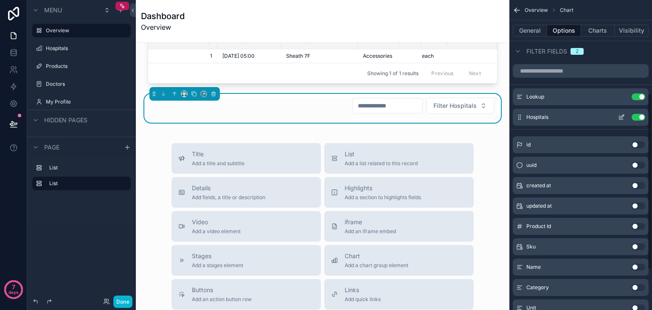
click at [634, 119] on button "Use setting" at bounding box center [638, 117] width 14 height 7
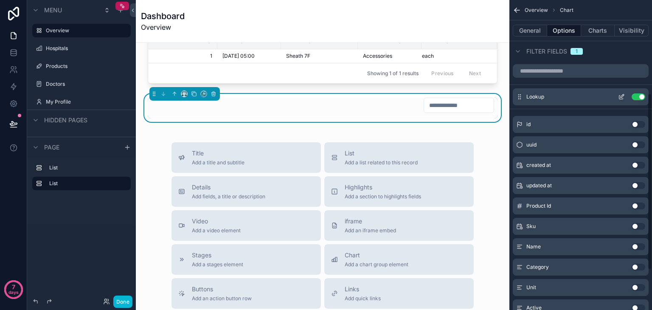
click at [634, 98] on button "Use setting" at bounding box center [638, 96] width 14 height 7
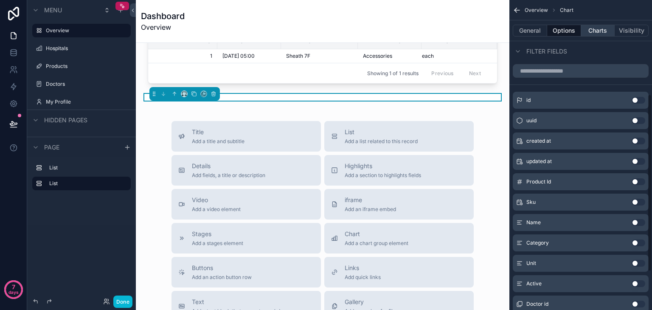
click at [599, 33] on button "Charts" at bounding box center [598, 31] width 34 height 12
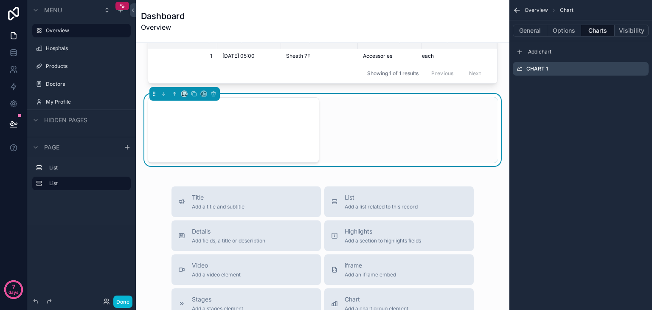
scroll to position [0, 0]
click at [561, 67] on div "Chart 1" at bounding box center [581, 69] width 136 height 14
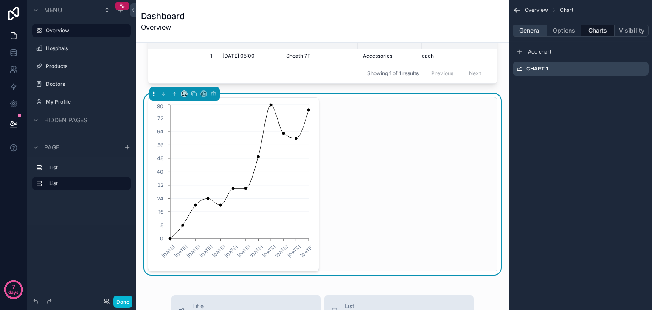
click at [532, 30] on button "General" at bounding box center [530, 31] width 34 height 12
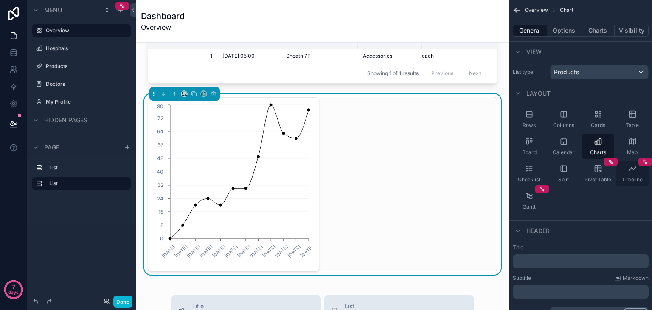
click at [627, 168] on div "Timeline" at bounding box center [632, 173] width 33 height 25
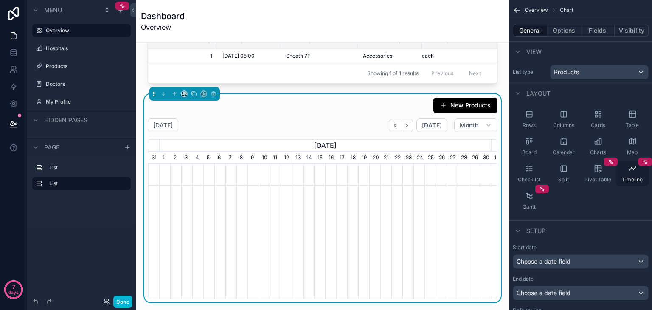
scroll to position [0, 342]
click at [599, 171] on icon "scrollable content" at bounding box center [600, 171] width 2 height 2
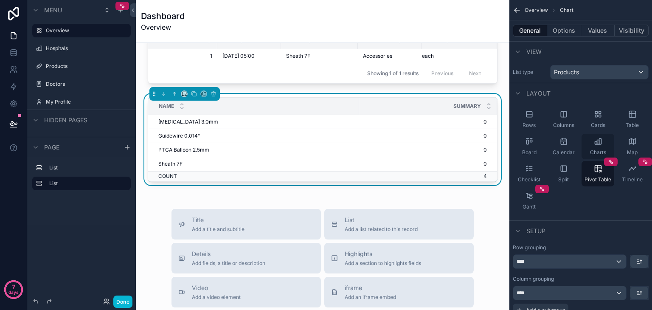
click at [596, 141] on icon "scrollable content" at bounding box center [596, 142] width 2 height 3
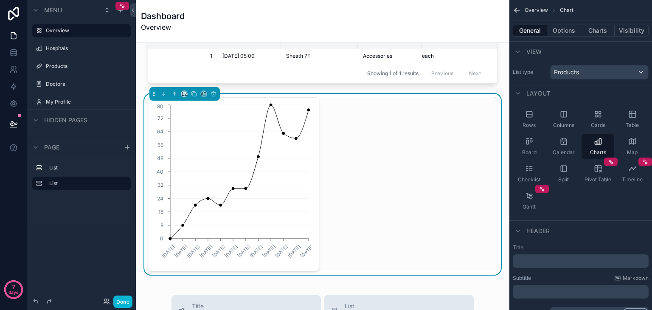
scroll to position [0, 0]
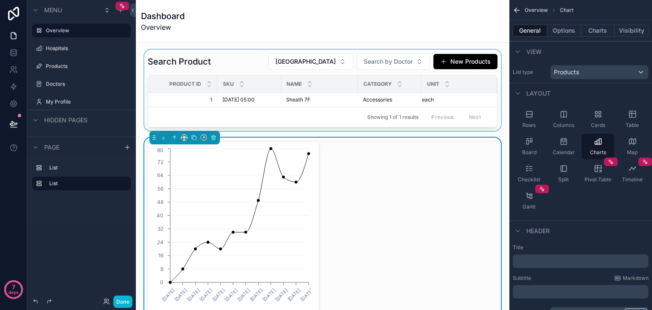
click at [303, 100] on div "scrollable content" at bounding box center [323, 90] width 360 height 81
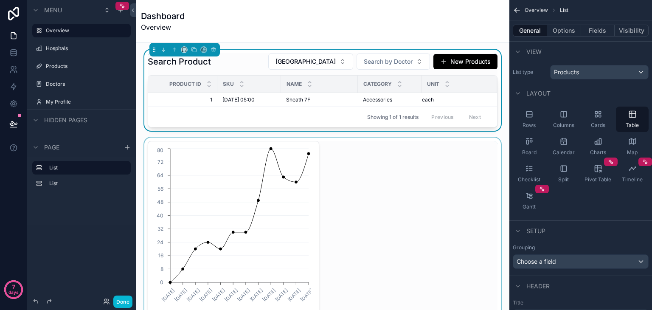
click at [302, 204] on div "scrollable content" at bounding box center [323, 227] width 360 height 181
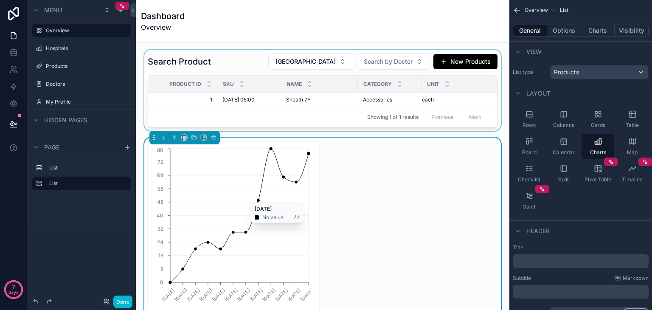
click at [302, 204] on icon "[DATE] [DATE] [DATE] [DATE] [DATE] [DATE] [DATE] [DATE] [DATE] [DATE] [DATE] [D…" at bounding box center [231, 227] width 157 height 163
click at [595, 35] on button "Charts" at bounding box center [598, 31] width 34 height 12
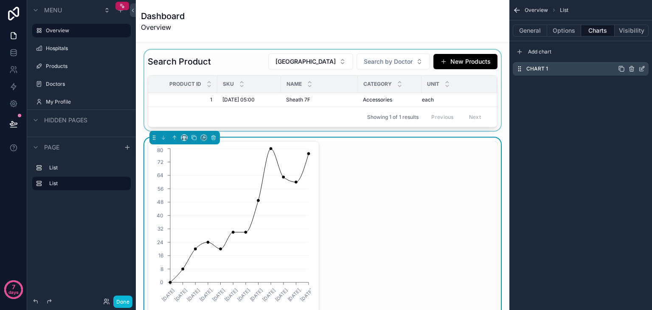
click at [643, 67] on icon "scrollable content" at bounding box center [643, 67] width 1 height 1
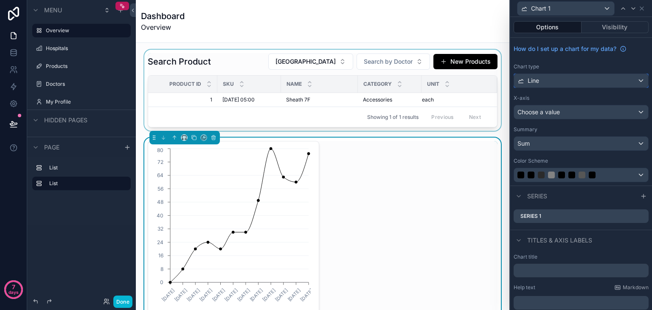
click at [571, 81] on div "Line" at bounding box center [581, 81] width 134 height 14
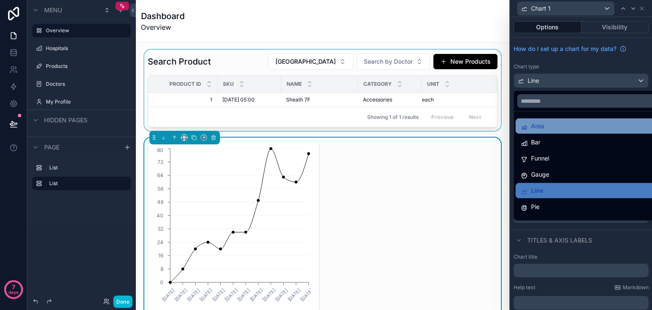
click at [543, 128] on span "Area" at bounding box center [537, 126] width 13 height 10
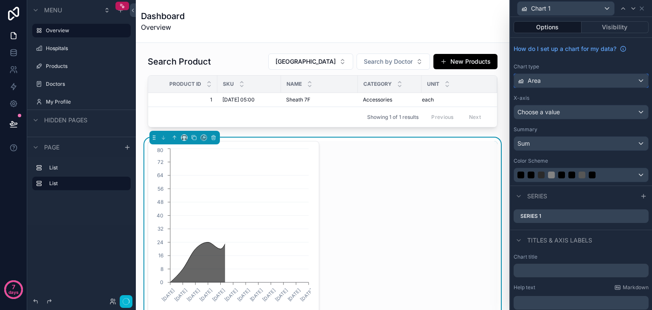
click at [587, 77] on div "Area" at bounding box center [581, 81] width 134 height 14
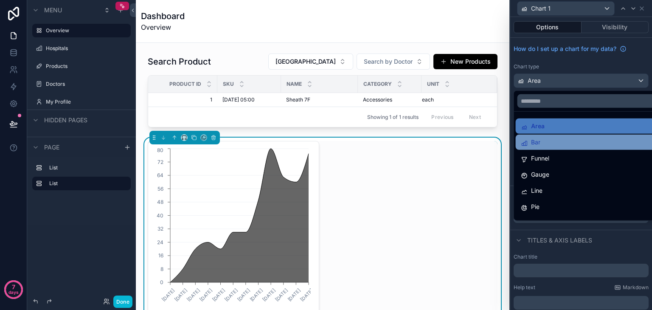
click at [553, 142] on div "Bar" at bounding box center [588, 142] width 134 height 10
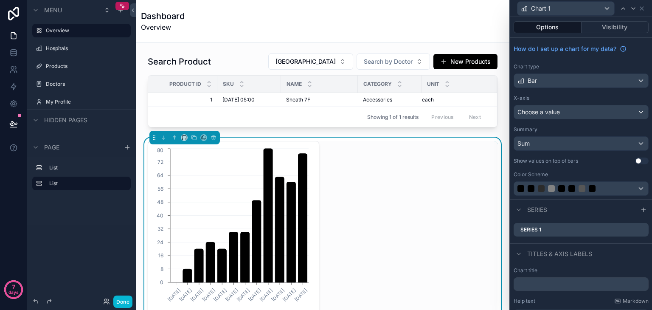
click at [426, 202] on div "[DATE] [DATE] [DATE] [DATE] [DATE] [DATE] [DATE] [DATE] [DATE] [DATE] [DATE] [D…" at bounding box center [323, 228] width 350 height 174
drag, startPoint x: 426, startPoint y: 202, endPoint x: 307, endPoint y: 178, distance: 120.9
click at [307, 178] on icon "[DATE] [DATE] [DATE] [DATE] [DATE] [DATE] [DATE] [DATE] [DATE] [DATE] [DATE] [D…" at bounding box center [231, 227] width 157 height 163
click at [212, 140] on icon "scrollable content" at bounding box center [213, 137] width 3 height 3
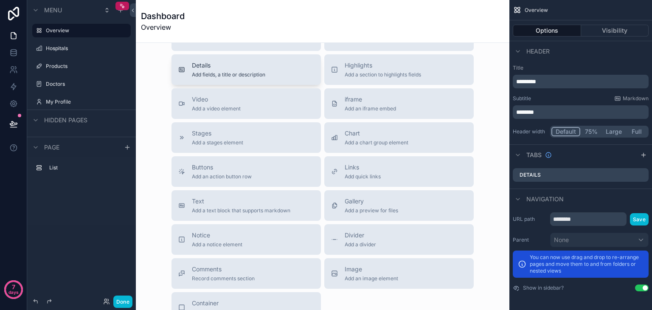
scroll to position [133, 0]
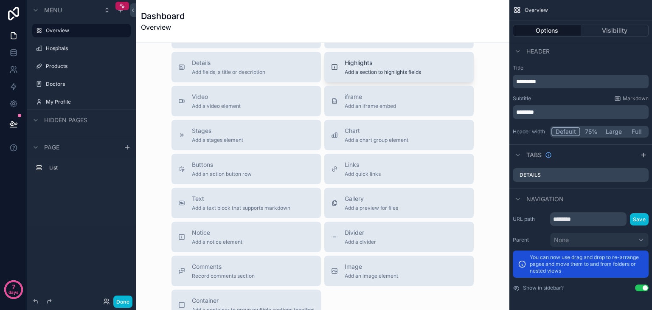
click at [377, 65] on span "Highlights" at bounding box center [383, 63] width 76 height 8
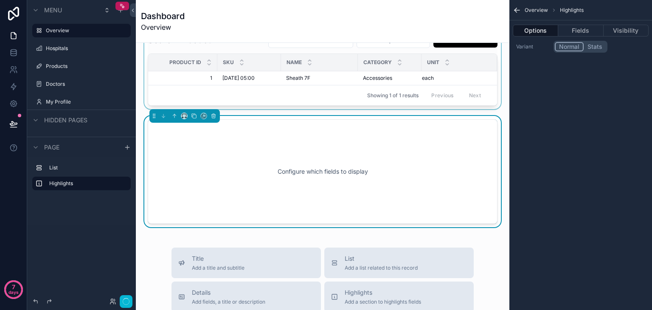
scroll to position [21, 0]
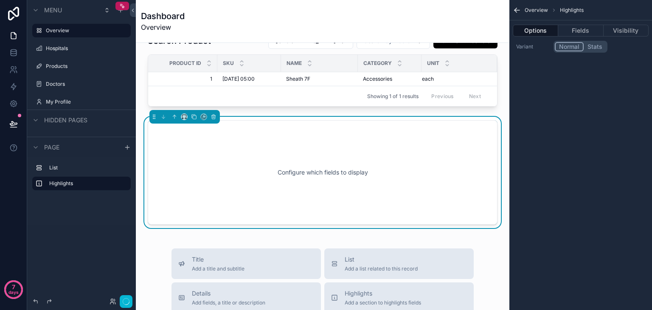
click at [332, 148] on div "Configure which fields to display" at bounding box center [323, 172] width 322 height 76
click at [582, 30] on button "Fields" at bounding box center [580, 31] width 45 height 12
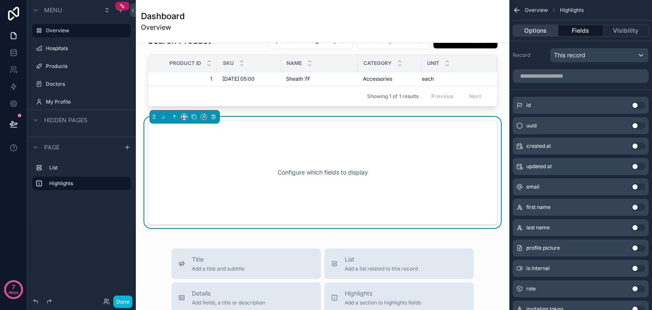
click at [536, 31] on button "Options" at bounding box center [535, 31] width 45 height 12
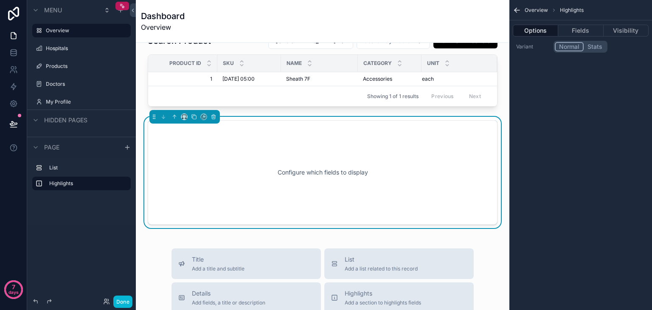
click at [598, 44] on button "Stats" at bounding box center [595, 46] width 22 height 9
click at [581, 31] on button "Fields" at bounding box center [580, 31] width 45 height 12
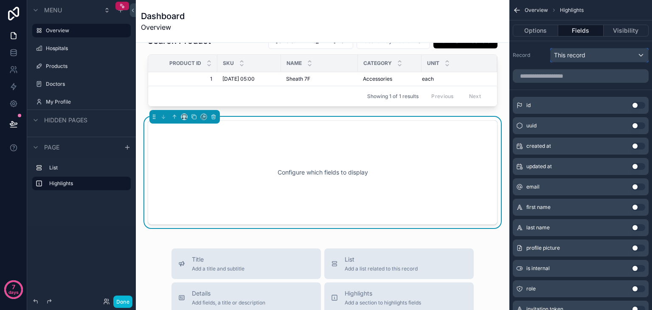
click at [599, 59] on div "This record" at bounding box center [599, 55] width 98 height 14
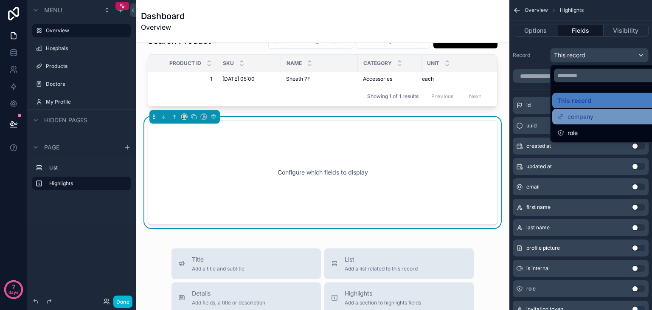
click at [597, 112] on div "company" at bounding box center [609, 117] width 104 height 10
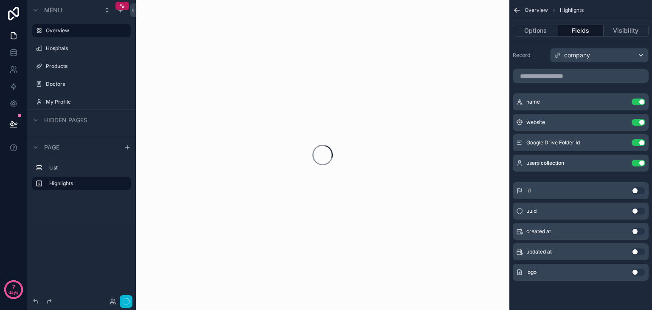
scroll to position [0, 0]
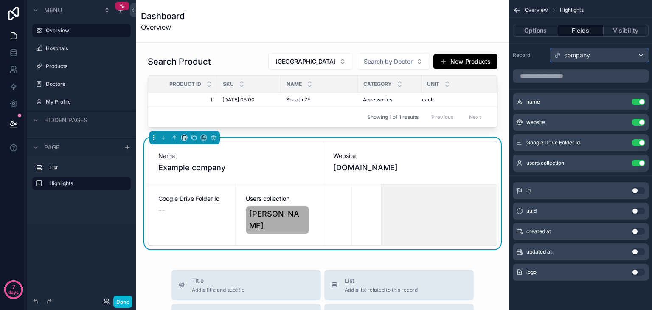
click at [616, 56] on div "company" at bounding box center [599, 55] width 98 height 14
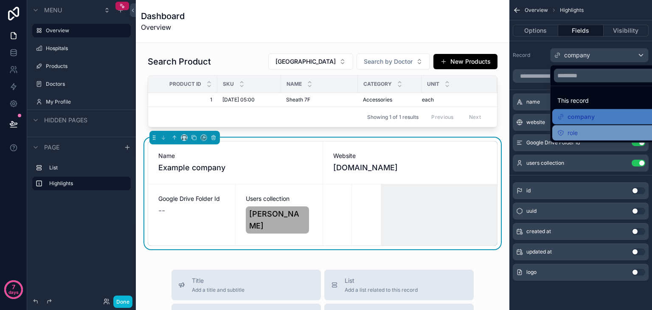
click at [591, 134] on div "role" at bounding box center [609, 133] width 104 height 10
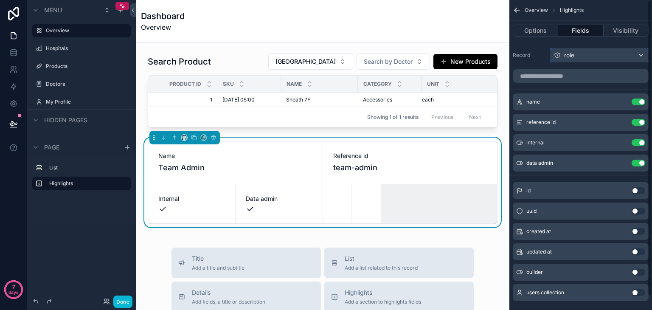
click at [600, 56] on div "role" at bounding box center [599, 55] width 98 height 14
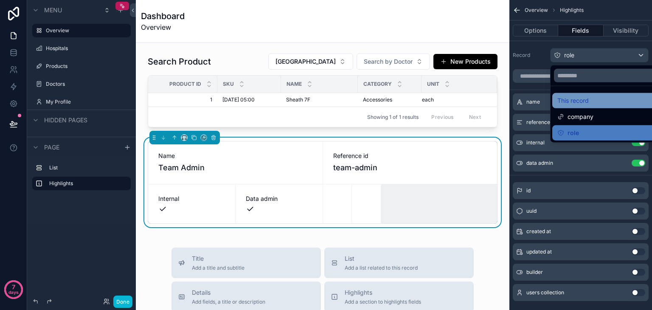
click at [589, 97] on div "This record" at bounding box center [609, 100] width 104 height 10
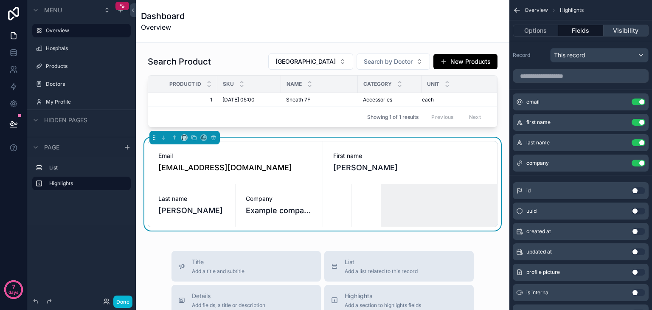
click at [621, 33] on button "Visibility" at bounding box center [625, 31] width 45 height 12
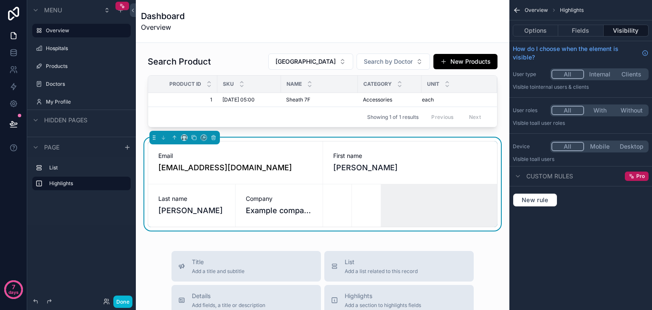
click at [518, 10] on icon "scrollable content" at bounding box center [516, 10] width 5 height 0
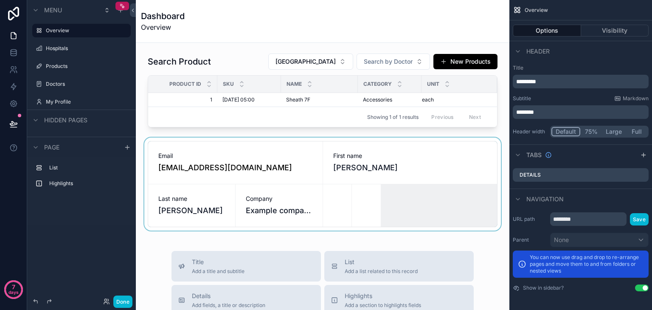
click at [214, 153] on div "scrollable content" at bounding box center [323, 183] width 360 height 93
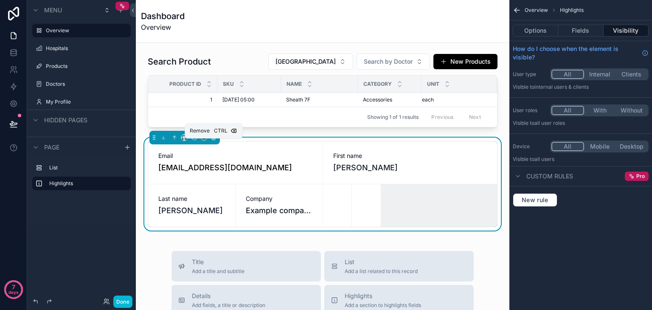
click at [215, 140] on icon "scrollable content" at bounding box center [213, 138] width 6 height 6
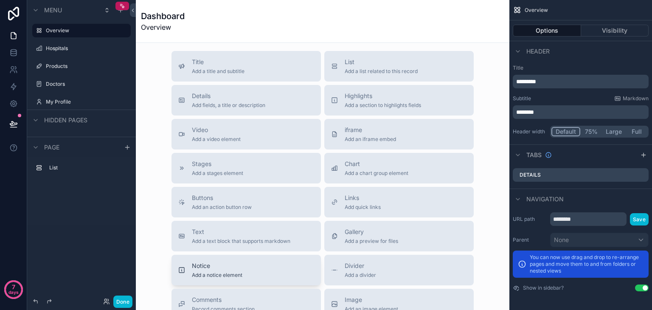
scroll to position [97, 0]
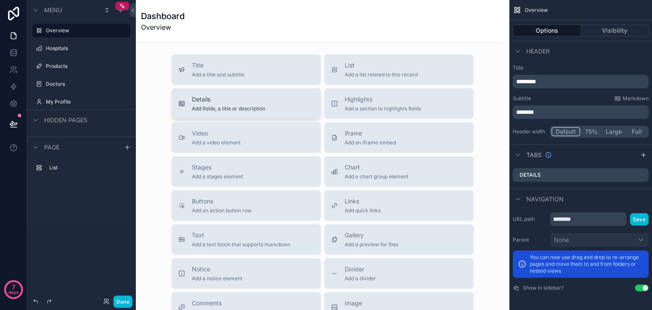
click at [261, 109] on div "Details Add fields, a title or description" at bounding box center [228, 103] width 73 height 17
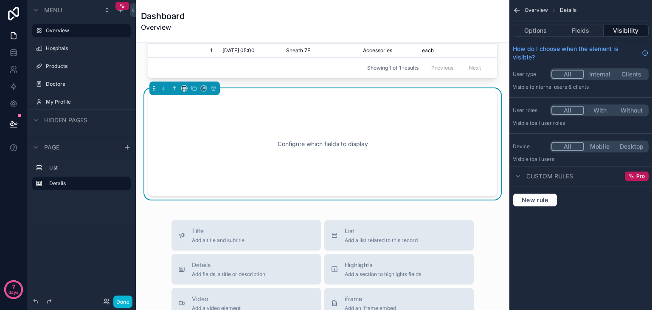
scroll to position [44, 0]
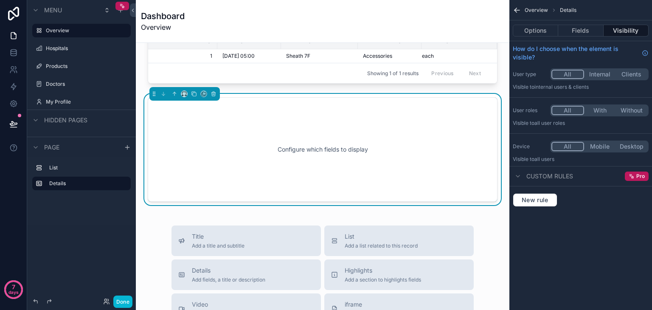
click at [281, 126] on div "Configure which fields to display" at bounding box center [323, 149] width 322 height 76
click at [535, 28] on button "Options" at bounding box center [535, 31] width 45 height 12
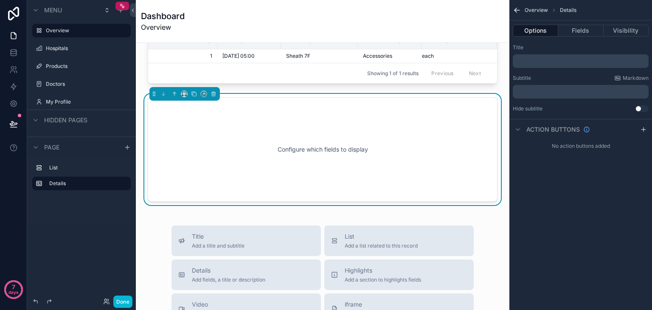
click at [566, 60] on p "﻿" at bounding box center [581, 61] width 131 height 7
click at [599, 38] on div "Options Fields Visibility" at bounding box center [580, 30] width 143 height 20
click at [575, 33] on button "Fields" at bounding box center [580, 31] width 45 height 12
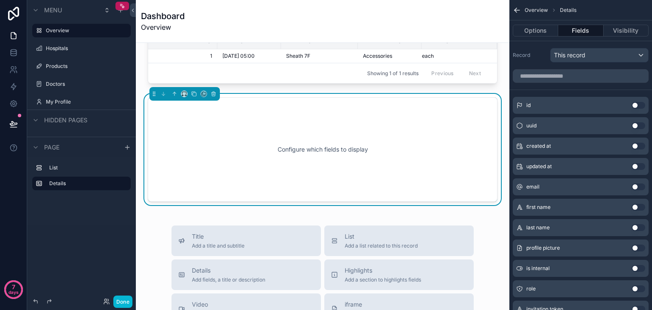
drag, startPoint x: 374, startPoint y: 129, endPoint x: 309, endPoint y: 179, distance: 81.5
click at [309, 179] on div "Configure which fields to display" at bounding box center [323, 149] width 322 height 76
click at [213, 97] on icon "scrollable content" at bounding box center [213, 94] width 6 height 6
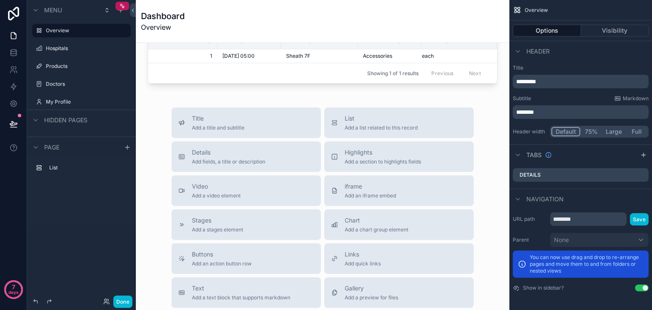
scroll to position [0, 0]
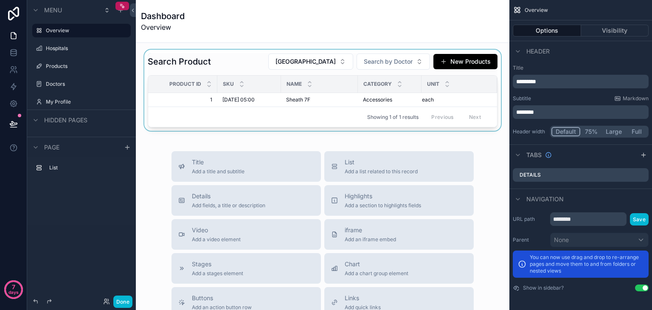
click at [241, 113] on div "Showing 1 of 1 results Previous Next" at bounding box center [322, 117] width 349 height 20
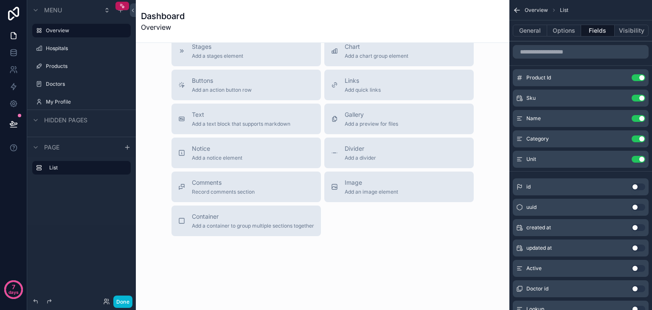
scroll to position [230, 0]
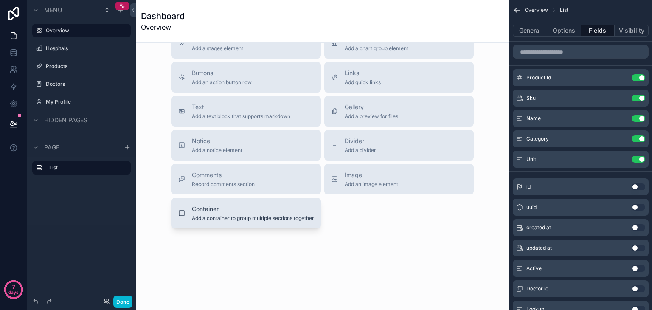
click at [228, 208] on span "Container" at bounding box center [253, 209] width 122 height 8
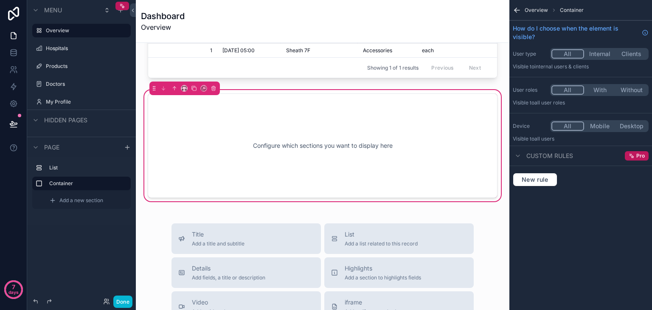
scroll to position [3, 0]
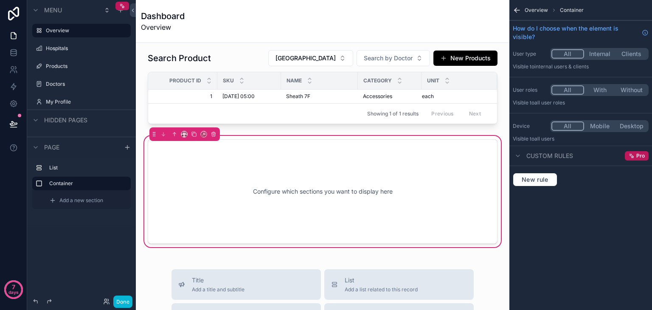
click at [187, 154] on div "Configure which sections you want to display here" at bounding box center [323, 191] width 350 height 104
click at [217, 182] on div "Configure which sections you want to display here" at bounding box center [323, 191] width 322 height 76
click at [283, 199] on div "Configure which sections you want to display here" at bounding box center [323, 191] width 322 height 76
click at [542, 8] on span "Overview" at bounding box center [536, 10] width 23 height 7
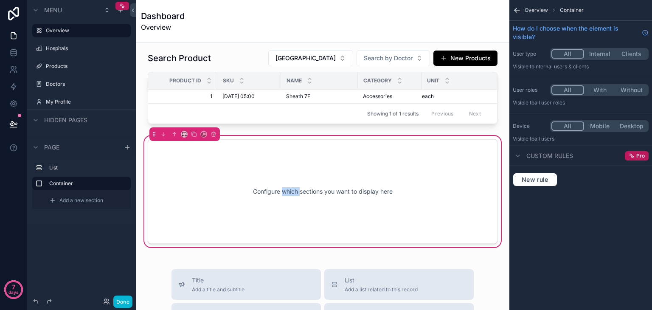
click at [581, 11] on span "Container" at bounding box center [572, 10] width 24 height 7
click at [551, 180] on button "New rule" at bounding box center [535, 180] width 45 height 14
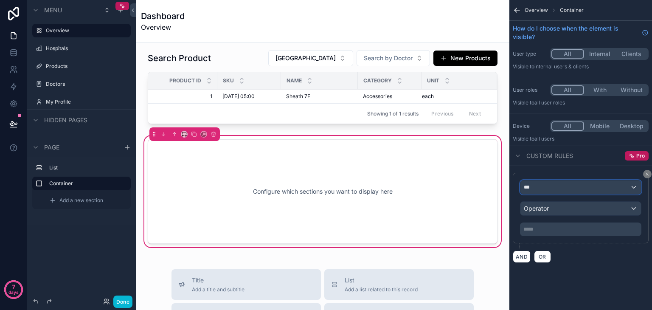
click at [552, 190] on div "***" at bounding box center [580, 187] width 121 height 14
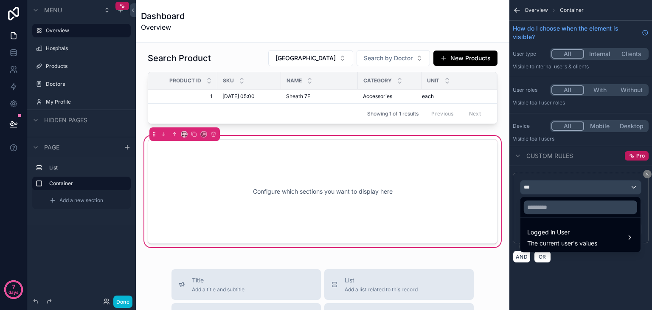
click at [552, 190] on div "scrollable content" at bounding box center [326, 155] width 652 height 310
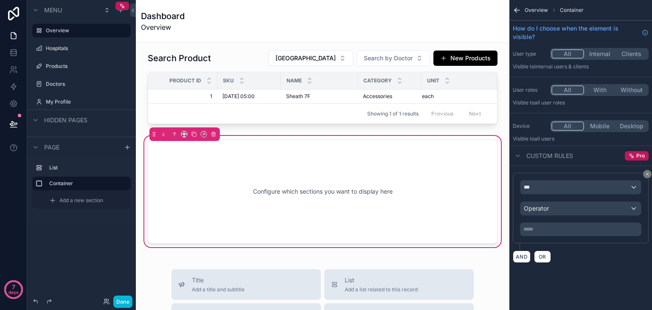
click at [637, 174] on div "*** Operator ***** ﻿" at bounding box center [581, 208] width 136 height 70
click at [649, 174] on icon "scrollable content" at bounding box center [647, 173] width 5 height 5
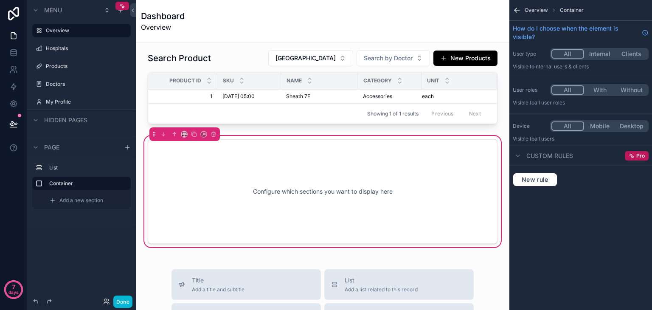
click at [289, 227] on div "Configure which sections you want to display here" at bounding box center [323, 191] width 322 height 76
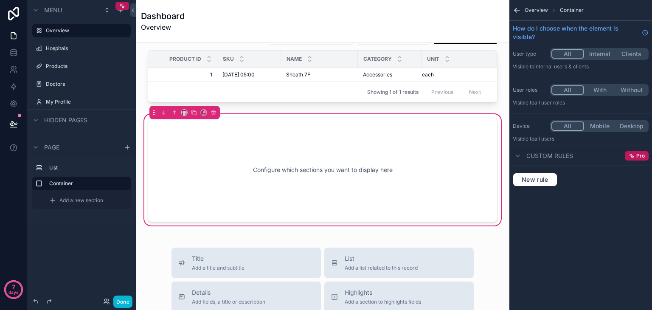
scroll to position [25, 0]
click at [183, 115] on icon "scrollable content" at bounding box center [184, 112] width 6 height 6
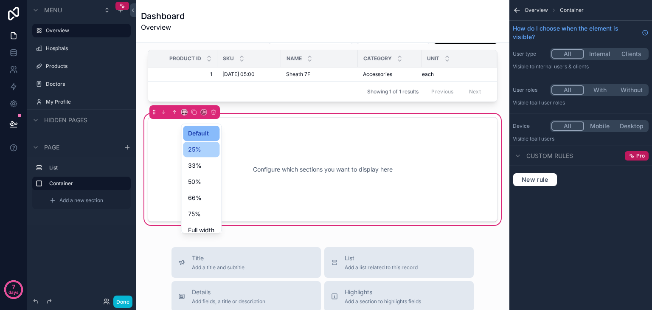
click at [210, 149] on div "25%" at bounding box center [201, 149] width 26 height 10
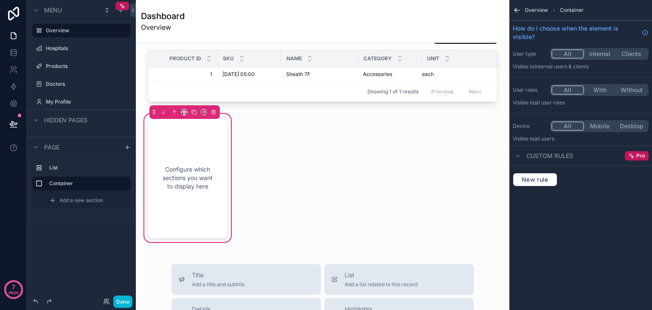
click at [185, 158] on div "Configure which sections you want to display here" at bounding box center [188, 177] width 52 height 93
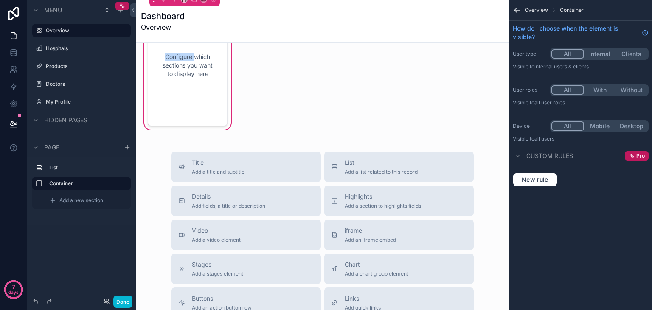
scroll to position [138, 0]
click at [222, 182] on button "Title Add a title and subtitle" at bounding box center [245, 166] width 149 height 31
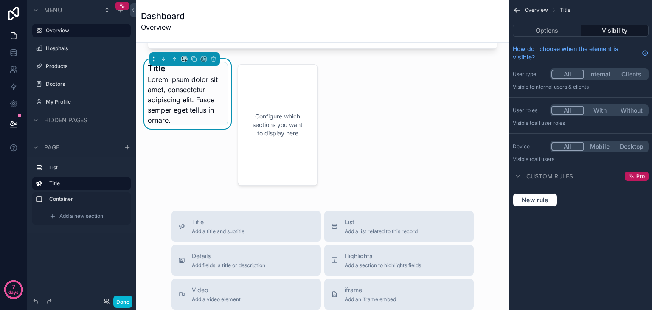
scroll to position [71, 0]
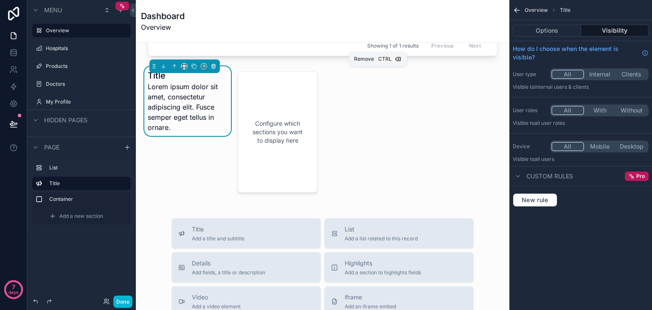
click at [215, 68] on icon "scrollable content" at bounding box center [213, 66] width 3 height 3
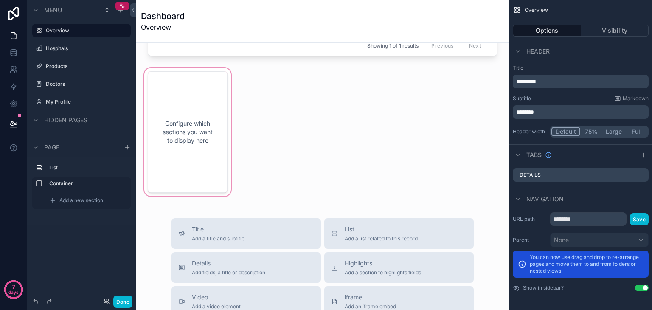
click at [195, 140] on div "scrollable content" at bounding box center [188, 132] width 90 height 132
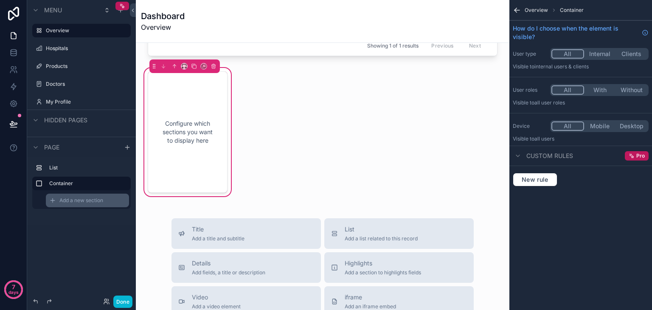
click at [85, 203] on span "Add a new section" at bounding box center [81, 200] width 44 height 7
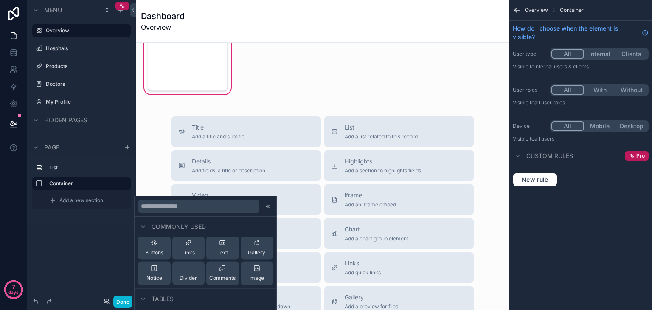
scroll to position [56, 0]
click at [185, 249] on span "Links" at bounding box center [188, 252] width 13 height 7
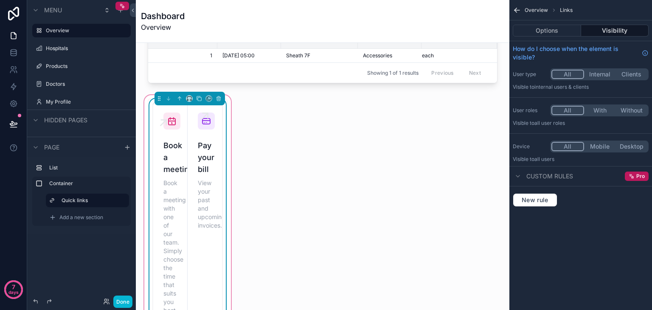
scroll to position [44, 0]
click at [189, 102] on icon "scrollable content" at bounding box center [189, 99] width 6 height 6
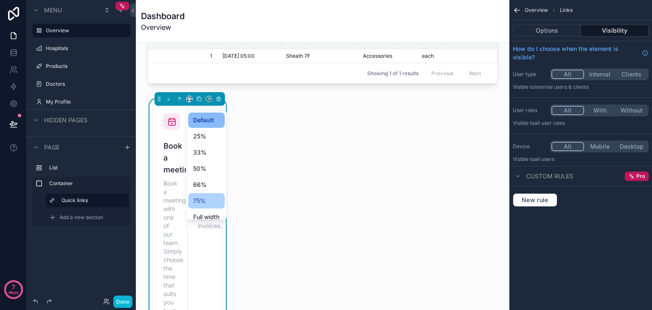
scroll to position [7, 0]
click at [205, 206] on span "Full width" at bounding box center [206, 210] width 26 height 10
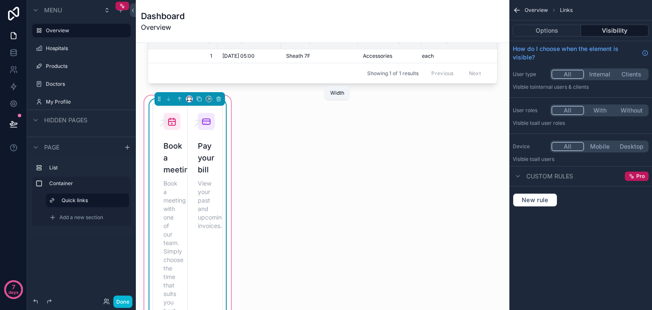
click at [188, 102] on icon "scrollable content" at bounding box center [189, 99] width 6 height 6
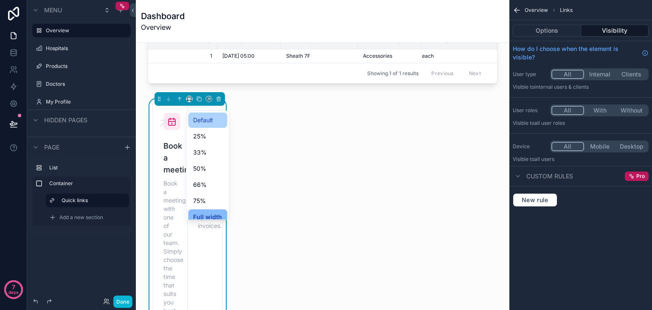
click at [207, 123] on span "Default" at bounding box center [203, 120] width 20 height 10
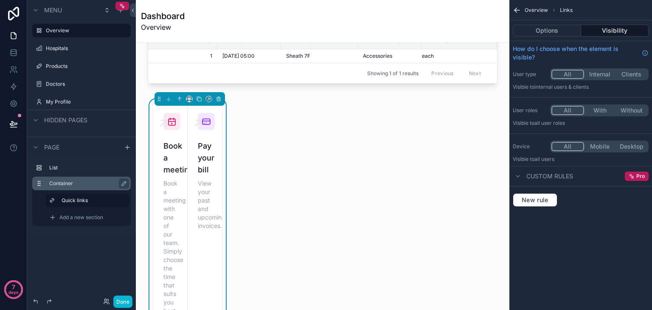
click at [70, 184] on label "Container" at bounding box center [86, 183] width 75 height 7
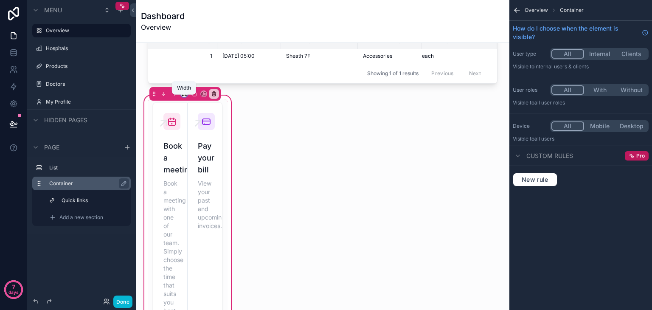
click at [182, 97] on icon "scrollable content" at bounding box center [184, 94] width 6 height 6
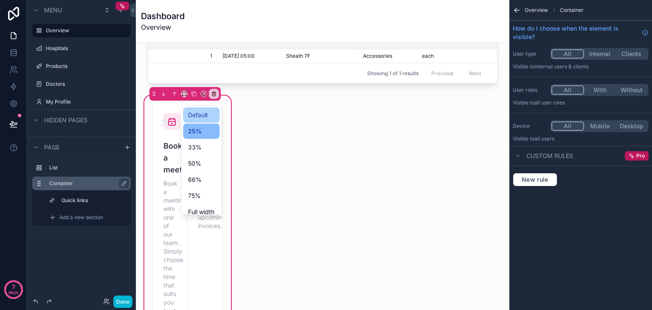
click at [205, 118] on span "Default" at bounding box center [198, 115] width 20 height 10
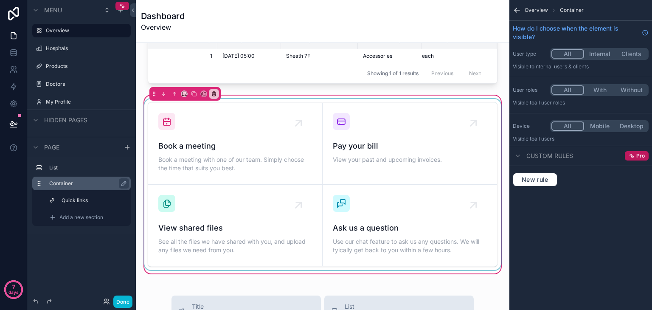
click at [247, 152] on div "scrollable content" at bounding box center [323, 184] width 360 height 171
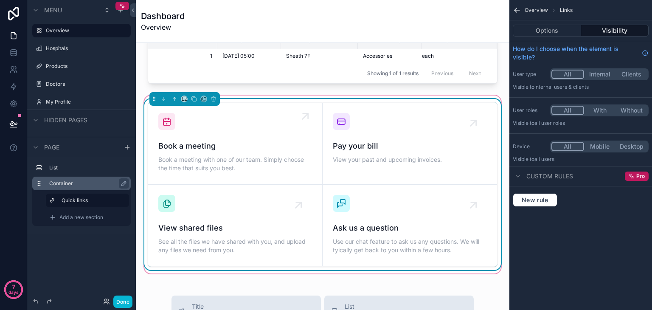
click at [277, 146] on span "Book a meeting" at bounding box center [235, 146] width 154 height 12
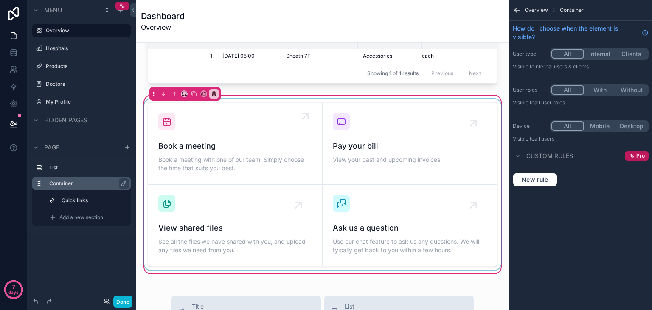
click at [277, 146] on div "scrollable content" at bounding box center [323, 184] width 360 height 171
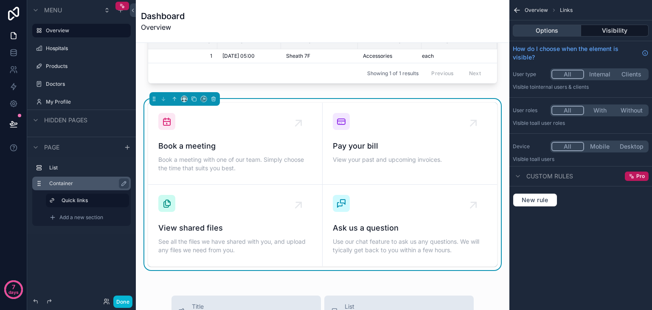
click at [550, 34] on button "Options" at bounding box center [547, 31] width 68 height 12
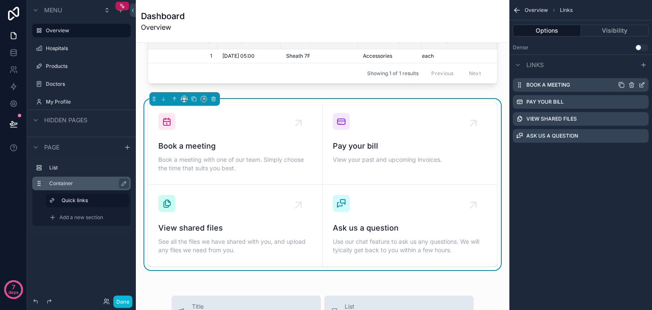
click at [597, 90] on div "Book a meeting" at bounding box center [581, 85] width 136 height 14
click at [641, 83] on icon "scrollable content" at bounding box center [641, 84] width 7 height 7
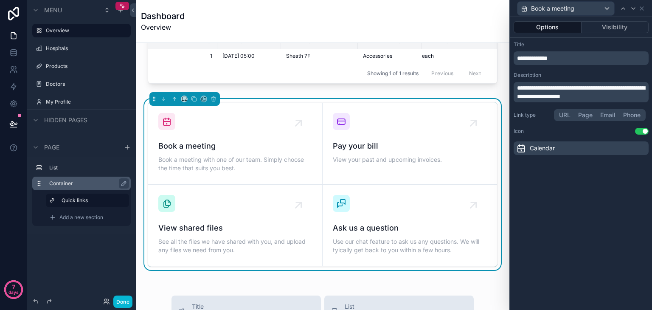
click at [570, 60] on p "**********" at bounding box center [582, 58] width 130 height 8
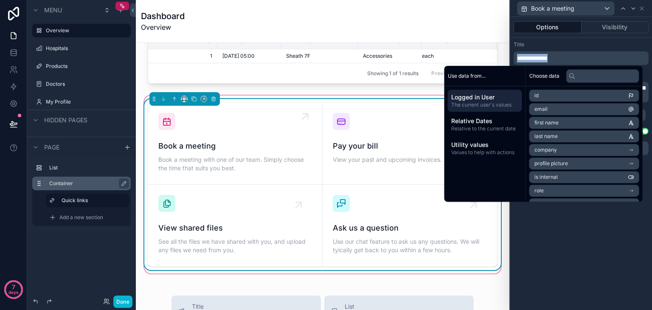
scroll to position [74, 0]
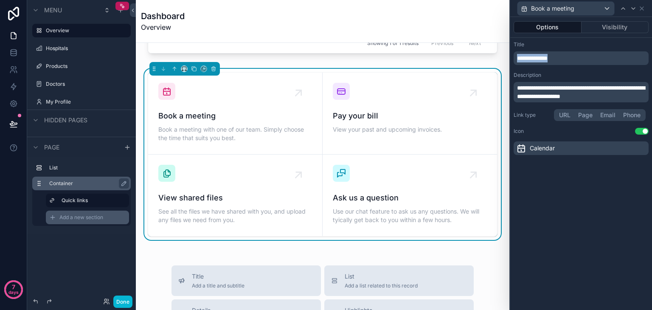
click at [68, 221] on div "Add a new section" at bounding box center [87, 217] width 83 height 14
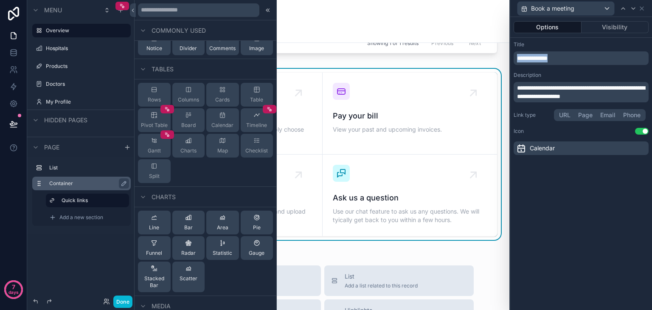
scroll to position [91, 0]
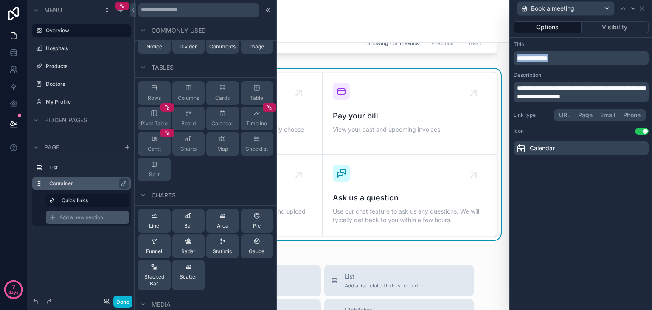
click at [76, 216] on span "Add a new section" at bounding box center [81, 217] width 44 height 7
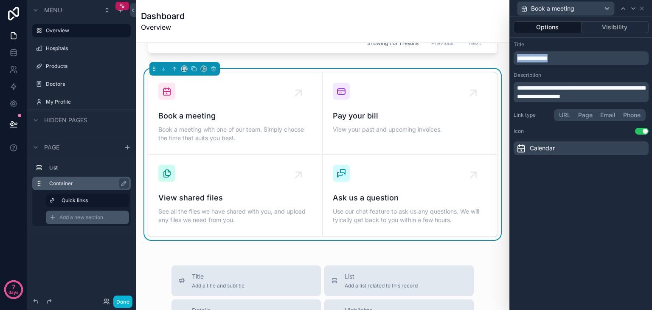
click at [76, 216] on span "Add a new section" at bounding box center [81, 217] width 44 height 7
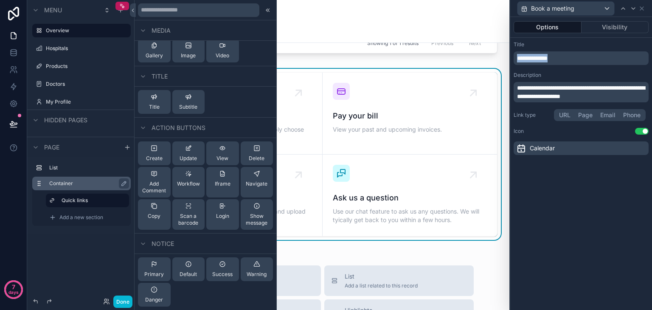
scroll to position [0, 0]
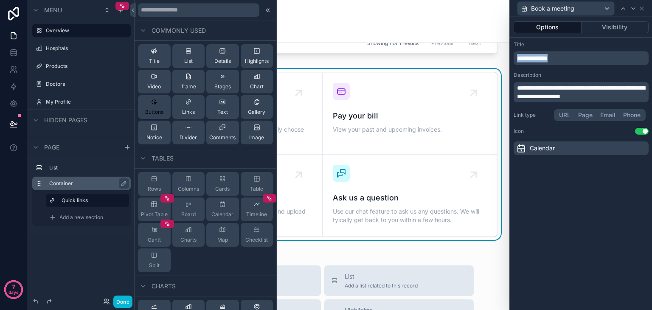
click at [151, 106] on div "Buttons" at bounding box center [154, 106] width 18 height 17
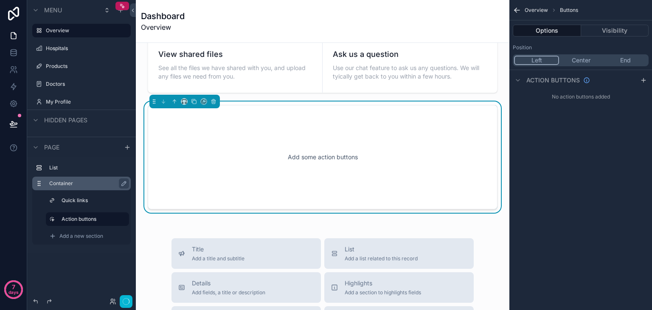
scroll to position [224, 0]
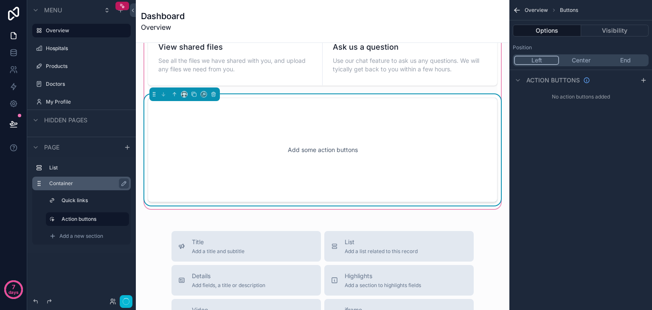
click at [227, 140] on div "Add some action buttons" at bounding box center [323, 150] width 322 height 76
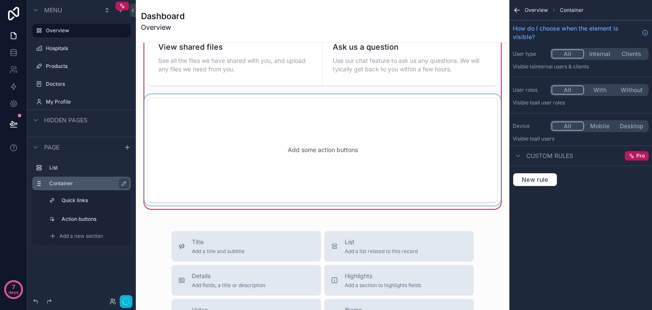
click at [227, 140] on div "scrollable content" at bounding box center [323, 149] width 360 height 111
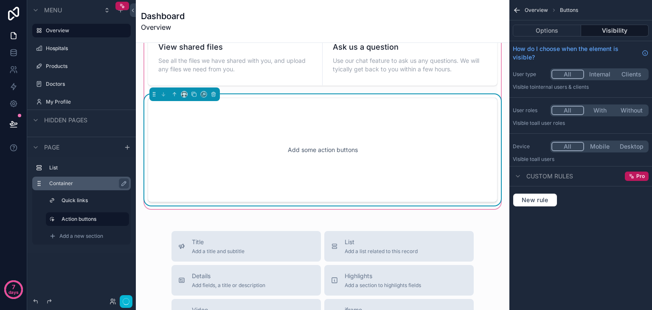
click at [227, 140] on div "Add some action buttons" at bounding box center [323, 150] width 322 height 76
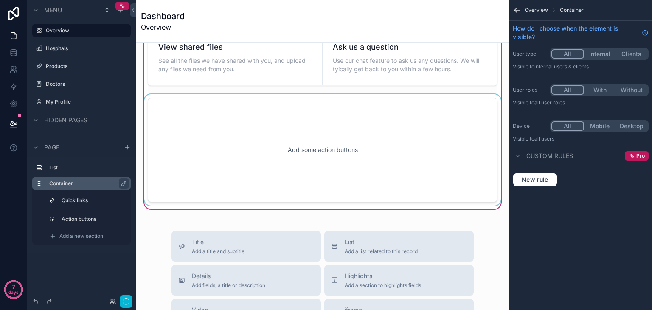
click at [312, 143] on div "scrollable content" at bounding box center [323, 149] width 360 height 111
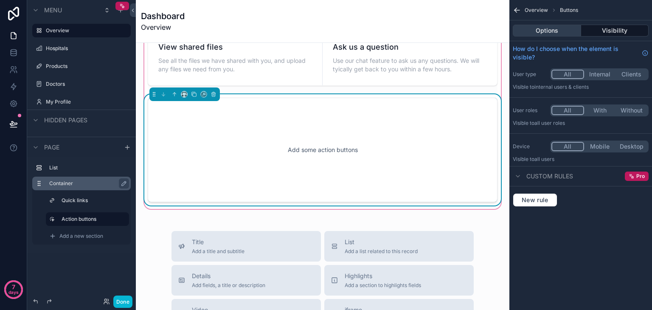
click at [538, 31] on button "Options" at bounding box center [547, 31] width 68 height 12
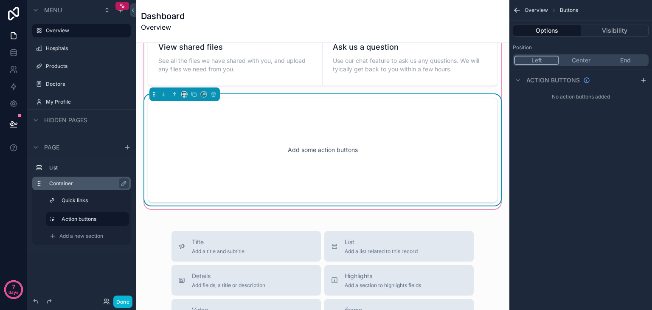
click at [597, 81] on div "Action buttons" at bounding box center [580, 80] width 143 height 20
click at [643, 80] on icon "scrollable content" at bounding box center [643, 80] width 7 height 7
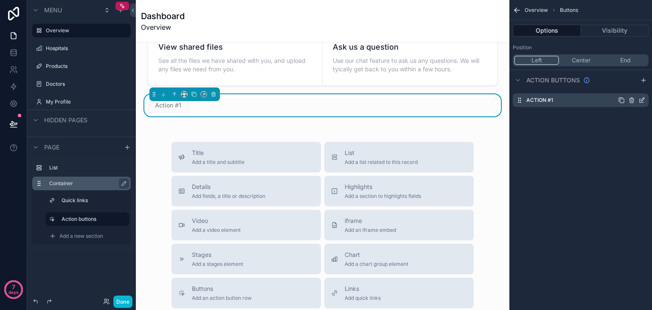
click at [570, 99] on div "Action #1" at bounding box center [581, 100] width 136 height 14
click at [639, 102] on icon "scrollable content" at bounding box center [641, 100] width 7 height 7
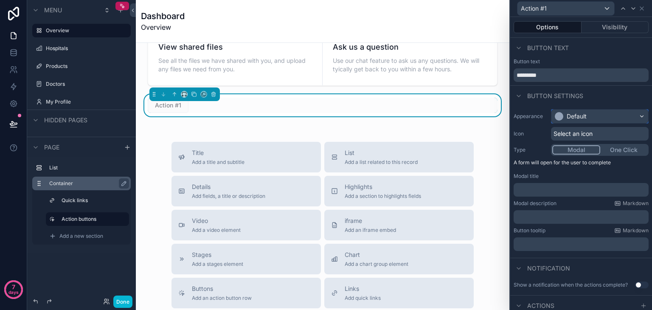
click at [585, 115] on div "Default" at bounding box center [577, 116] width 20 height 8
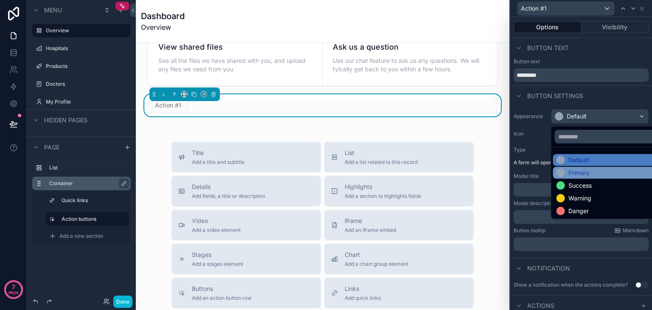
click at [581, 172] on div "Primary" at bounding box center [578, 172] width 21 height 8
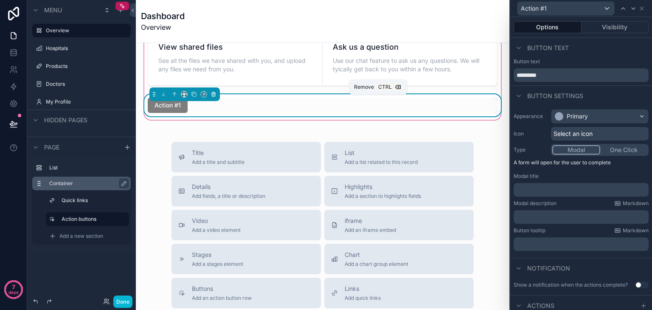
click at [210, 97] on icon "scrollable content" at bounding box center [213, 94] width 6 height 6
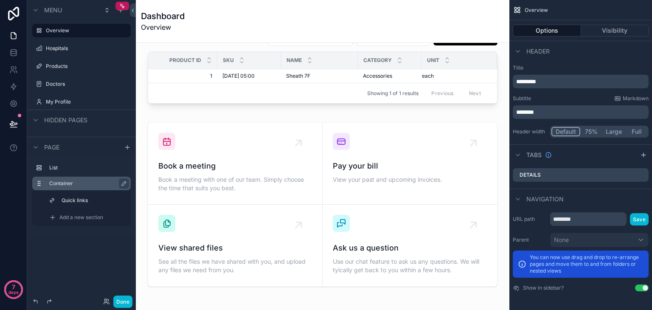
scroll to position [0, 0]
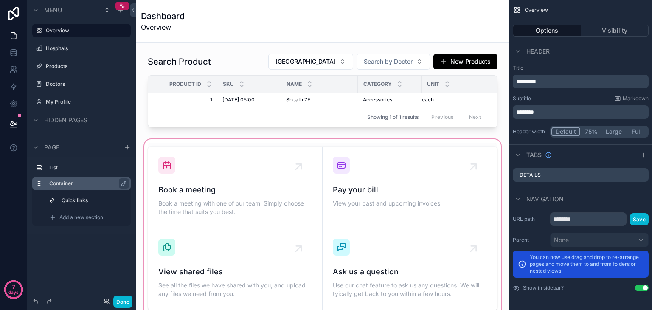
click at [198, 171] on div "scrollable content" at bounding box center [323, 227] width 360 height 181
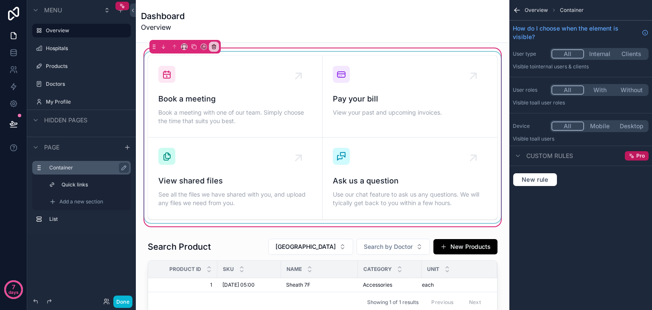
scroll to position [2, 0]
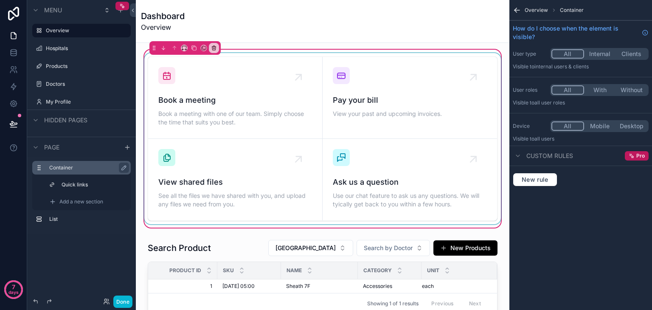
click at [230, 108] on div "scrollable content" at bounding box center [323, 138] width 360 height 171
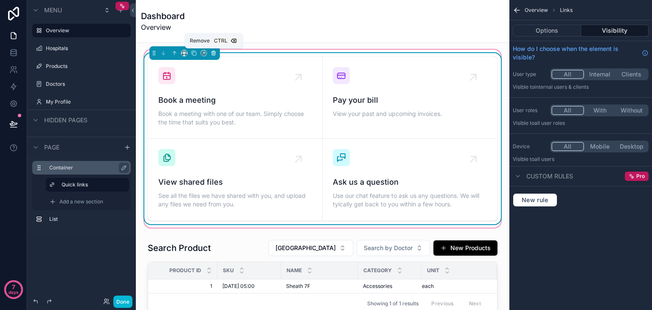
click at [210, 50] on icon "scrollable content" at bounding box center [213, 53] width 6 height 6
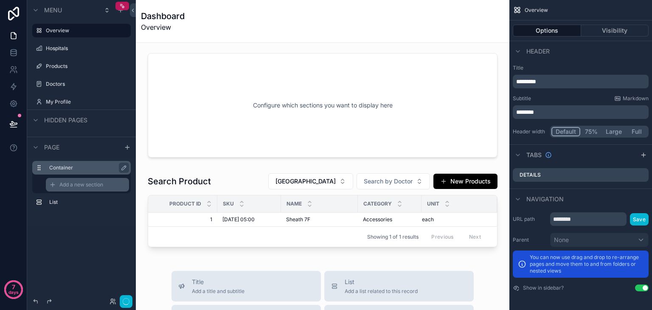
click at [81, 184] on span "Add a new section" at bounding box center [81, 184] width 44 height 7
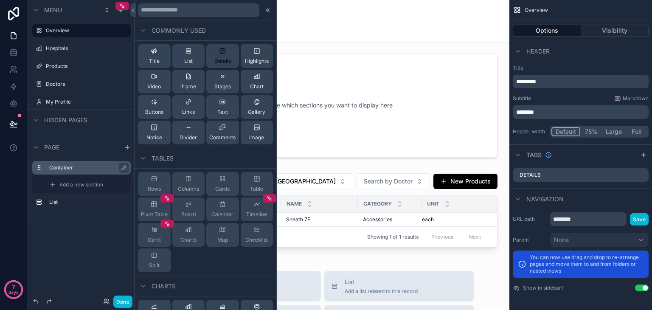
click at [221, 63] on span "Details" at bounding box center [222, 61] width 17 height 7
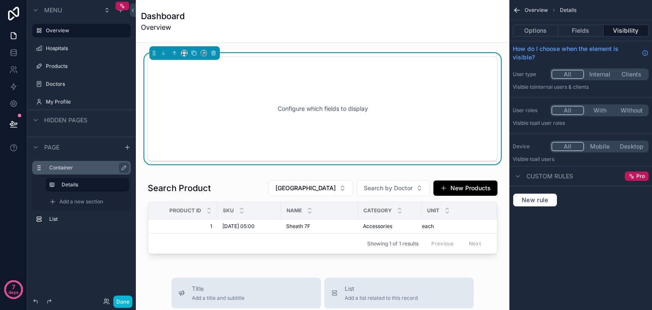
scroll to position [0, 0]
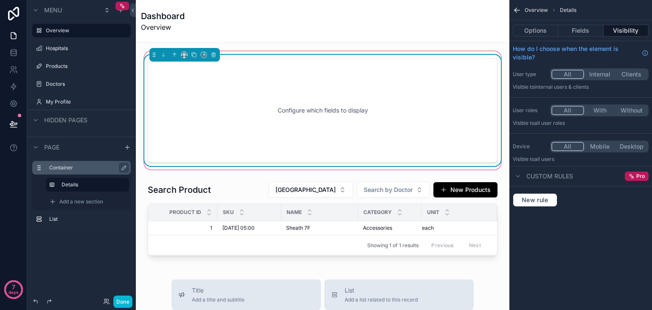
click at [257, 92] on div "Configure which fields to display" at bounding box center [323, 110] width 322 height 76
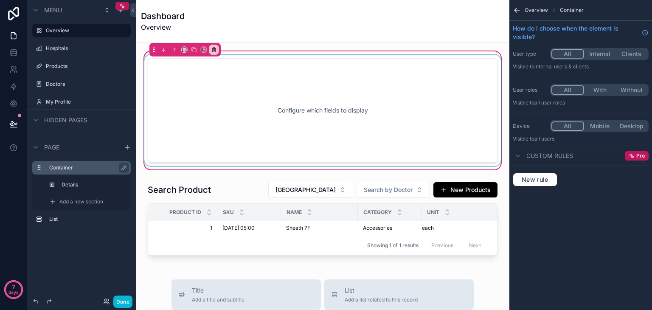
click at [363, 84] on div "scrollable content" at bounding box center [323, 110] width 360 height 111
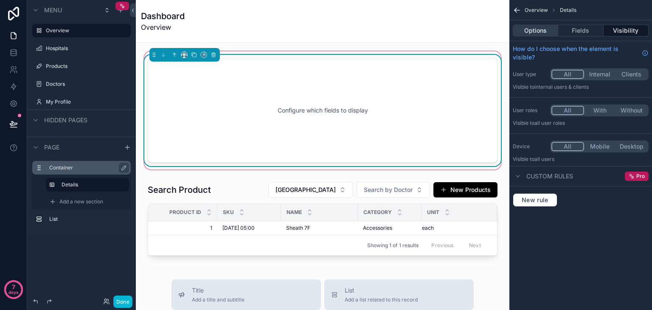
click at [547, 29] on button "Options" at bounding box center [535, 31] width 45 height 12
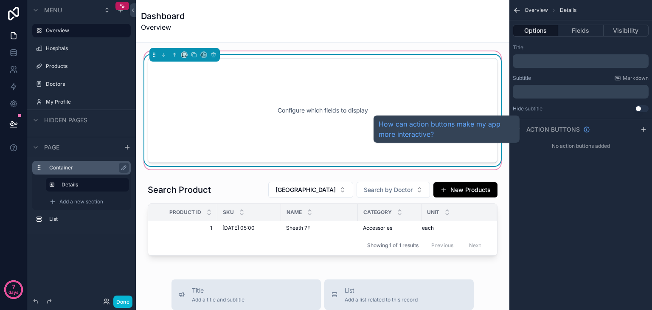
click at [550, 130] on span "Action buttons" at bounding box center [552, 129] width 53 height 8
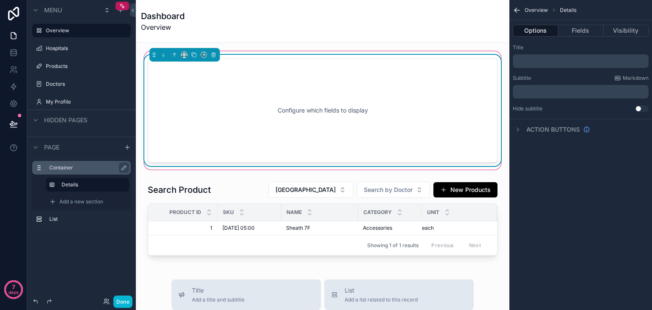
click at [564, 121] on div "Action buttons" at bounding box center [580, 129] width 143 height 20
click at [213, 53] on icon "scrollable content" at bounding box center [214, 53] width 2 height 1
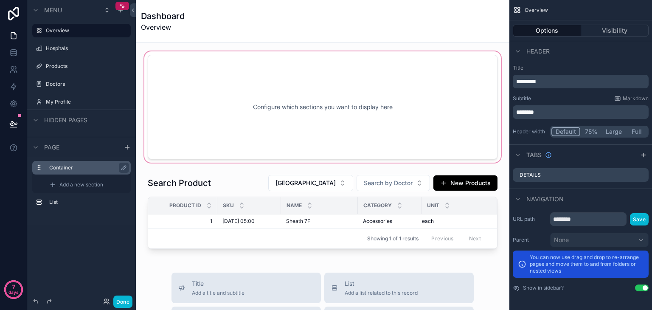
click at [194, 90] on div "scrollable content" at bounding box center [323, 107] width 360 height 115
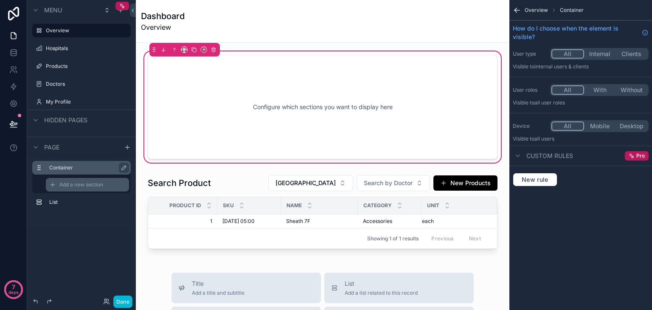
click at [81, 180] on div "Add a new section" at bounding box center [87, 185] width 83 height 14
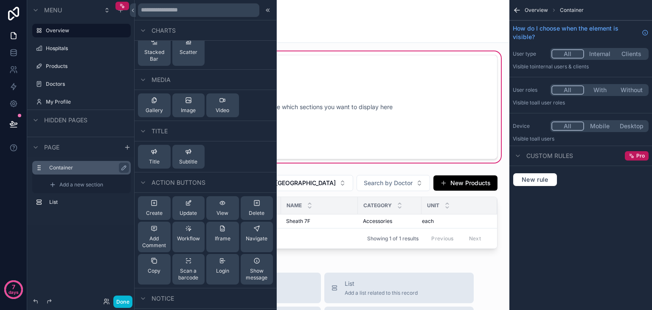
scroll to position [316, 0]
click at [184, 244] on button "Workflow" at bounding box center [188, 236] width 33 height 31
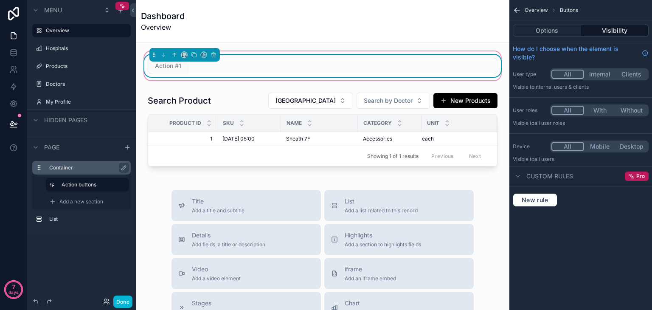
click at [216, 68] on div "Action #1" at bounding box center [323, 65] width 350 height 15
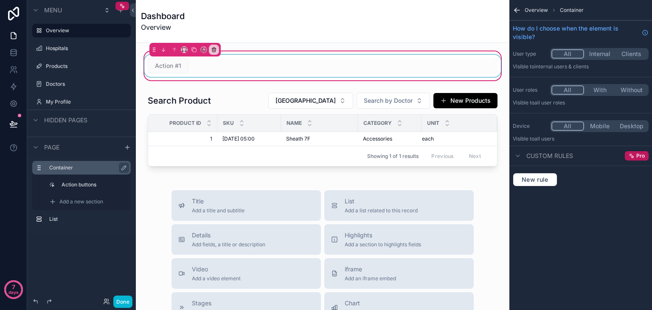
click at [163, 69] on div "scrollable content" at bounding box center [323, 66] width 360 height 22
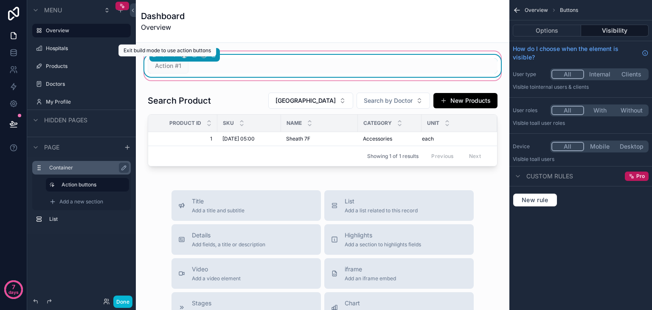
click at [170, 68] on span "Action #1" at bounding box center [168, 65] width 41 height 15
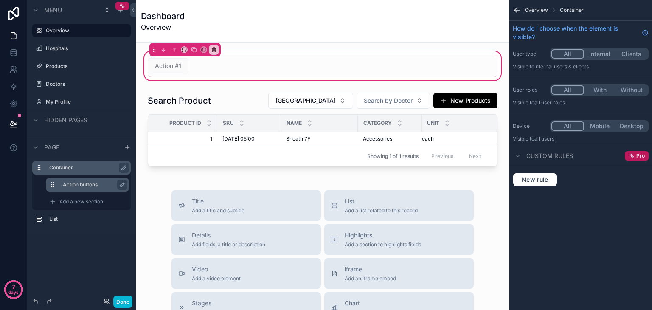
click at [75, 179] on div "Action buttons" at bounding box center [87, 185] width 83 height 14
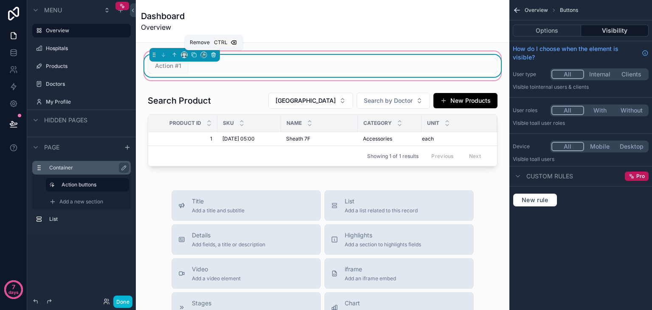
click at [214, 55] on icon "scrollable content" at bounding box center [213, 55] width 6 height 6
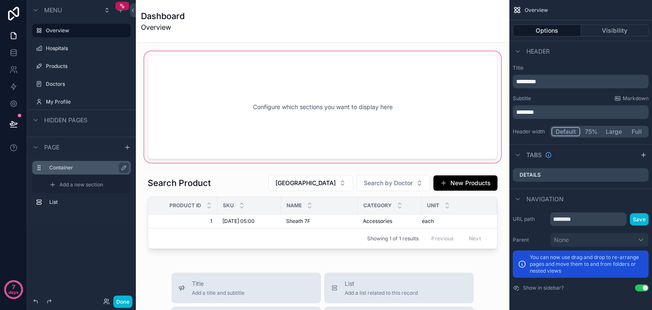
click at [222, 109] on div "scrollable content" at bounding box center [323, 107] width 360 height 115
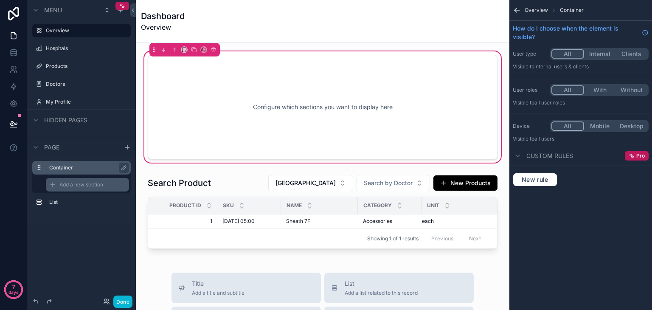
click at [87, 182] on span "Add a new section" at bounding box center [81, 184] width 44 height 7
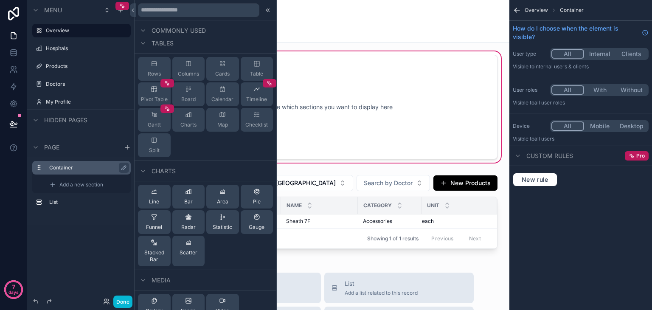
scroll to position [0, 0]
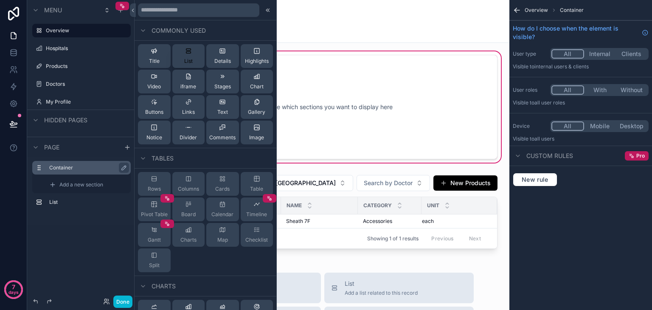
click at [184, 59] on span "List" at bounding box center [188, 61] width 8 height 7
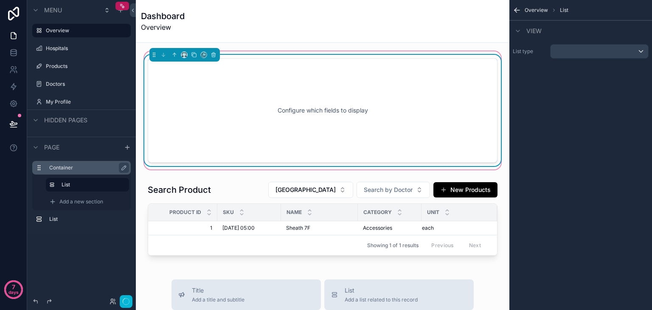
click at [227, 98] on div "Configure which fields to display" at bounding box center [323, 110] width 322 height 76
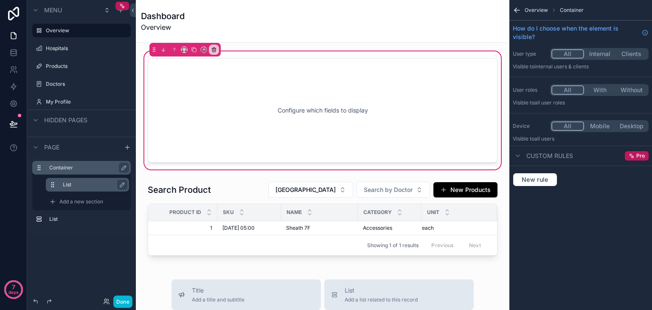
click at [76, 185] on label "List" at bounding box center [92, 184] width 59 height 7
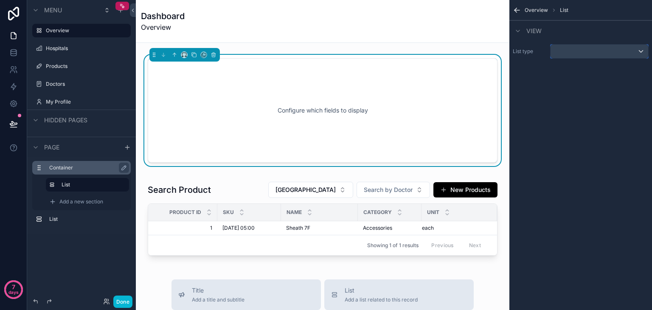
click at [576, 50] on div "scrollable content" at bounding box center [599, 52] width 98 height 14
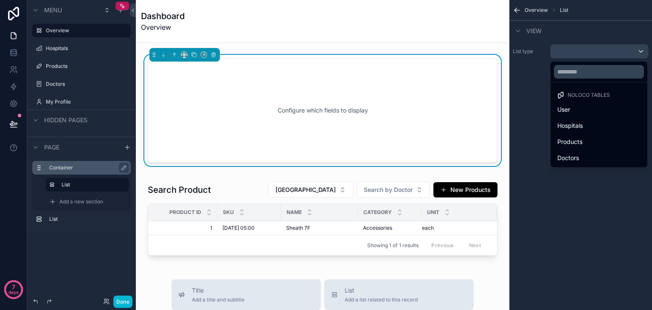
click at [581, 92] on span "Noloco tables" at bounding box center [588, 95] width 42 height 7
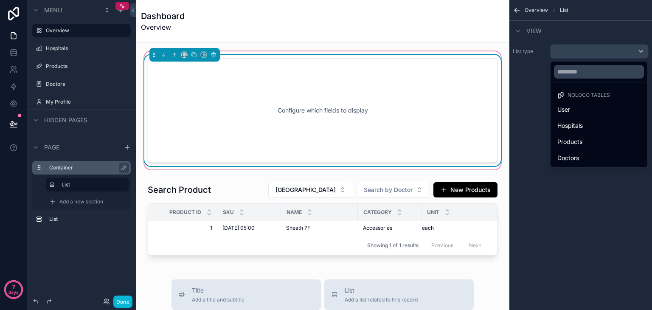
drag, startPoint x: 322, startPoint y: 143, endPoint x: 212, endPoint y: 56, distance: 139.8
click at [212, 56] on icon "scrollable content" at bounding box center [213, 55] width 6 height 6
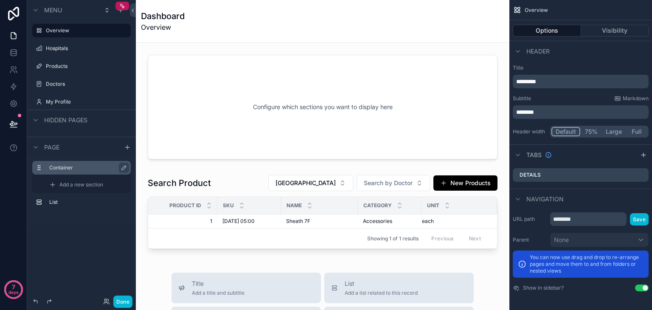
click at [212, 56] on div "scrollable content" at bounding box center [323, 107] width 360 height 115
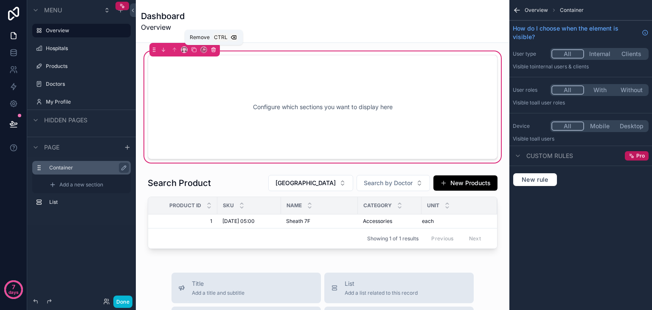
click at [214, 51] on icon "scrollable content" at bounding box center [213, 49] width 3 height 3
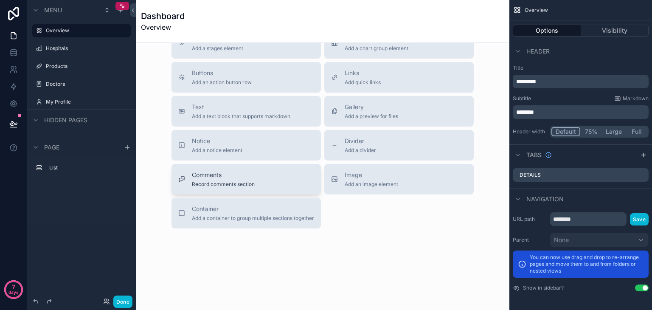
scroll to position [225, 0]
click at [236, 151] on div "Notice Add a notice element" at bounding box center [217, 145] width 50 height 17
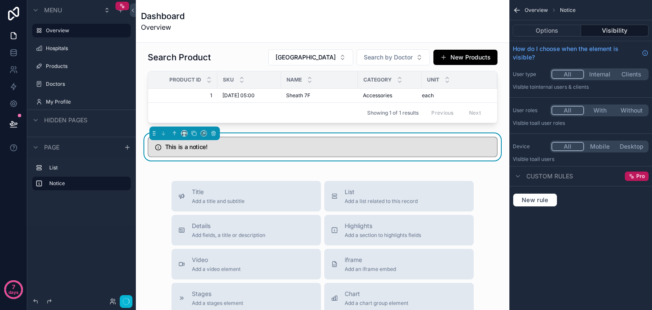
scroll to position [2, 0]
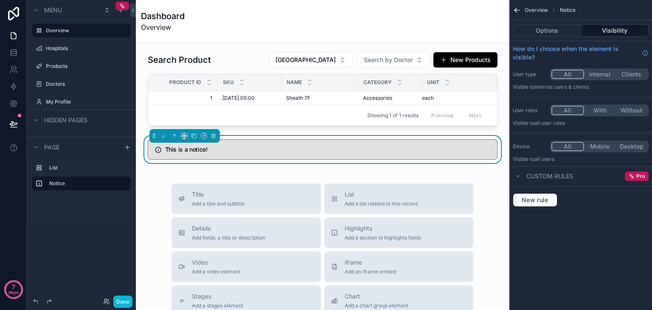
click at [236, 151] on h5 "This is a notice!" at bounding box center [327, 149] width 325 height 6
click at [214, 139] on icon "scrollable content" at bounding box center [213, 136] width 6 height 6
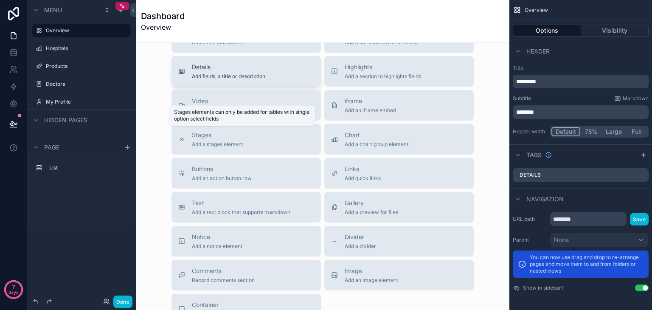
scroll to position [132, 0]
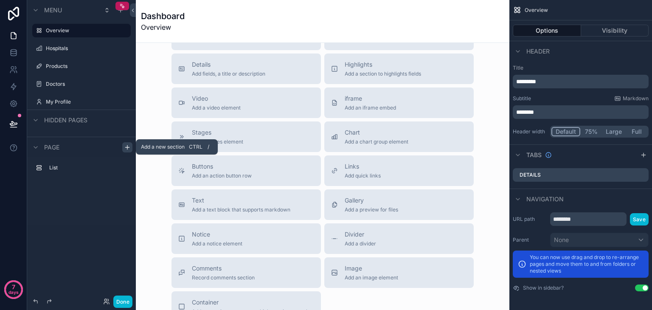
click at [127, 148] on icon "scrollable content" at bounding box center [127, 147] width 7 height 7
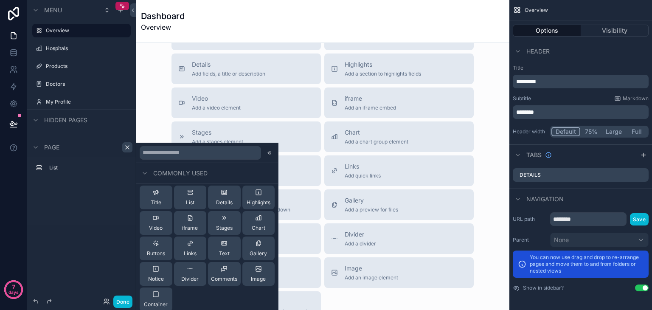
scroll to position [0, 0]
click at [182, 155] on input "text" at bounding box center [200, 153] width 121 height 14
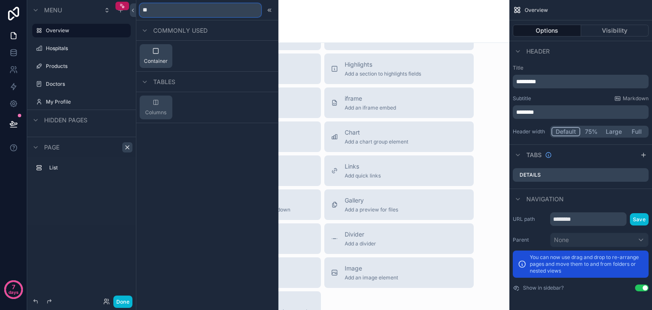
type input "*"
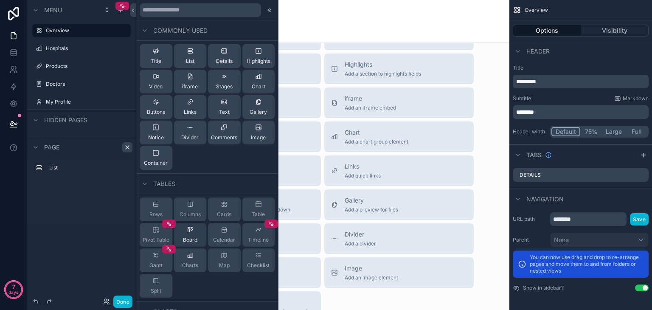
click at [183, 240] on span "Board" at bounding box center [190, 239] width 14 height 7
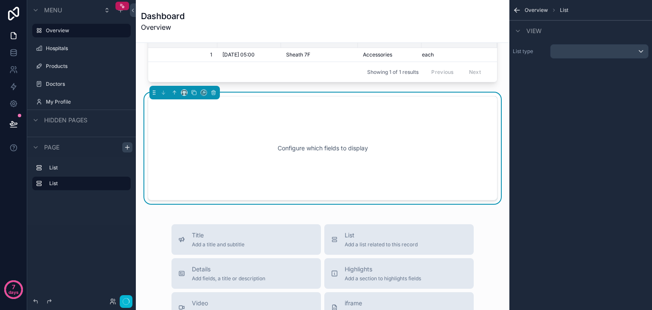
scroll to position [44, 0]
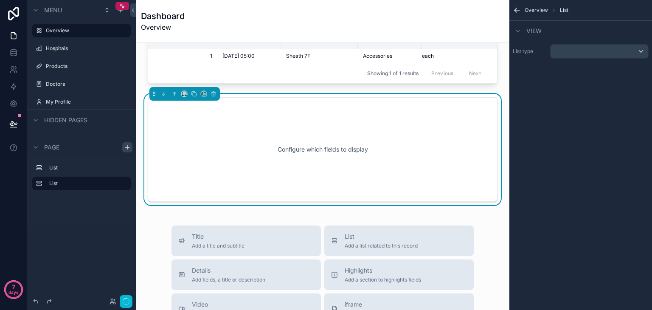
click at [247, 133] on div "Configure which fields to display" at bounding box center [323, 149] width 322 height 76
click at [585, 47] on div "scrollable content" at bounding box center [599, 52] width 98 height 14
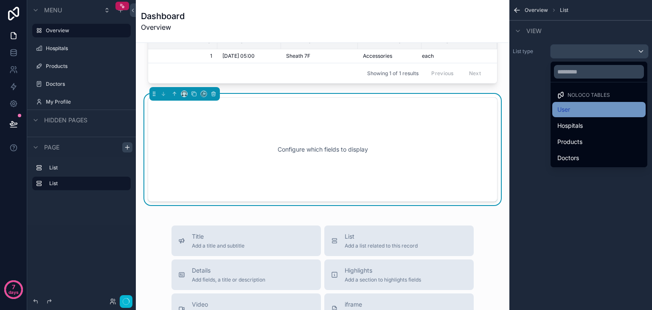
click at [575, 112] on div "User" at bounding box center [598, 109] width 83 height 10
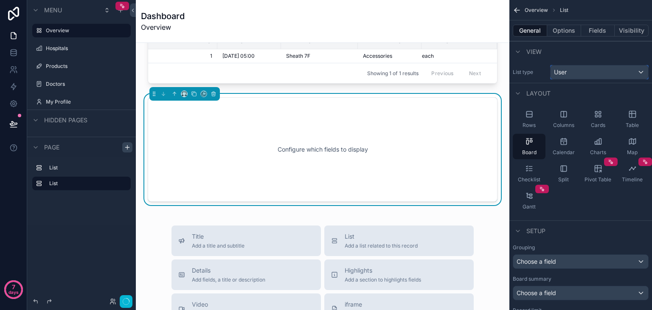
click at [575, 76] on div "User" at bounding box center [599, 72] width 98 height 14
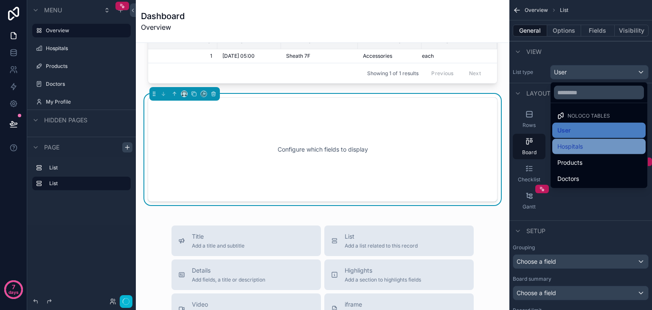
click at [575, 148] on span "Hospitals" at bounding box center [569, 146] width 25 height 10
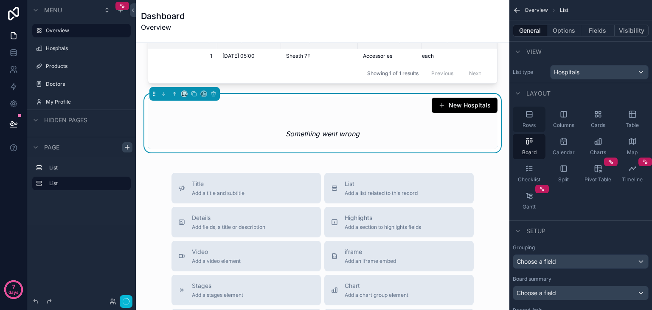
click at [531, 125] on span "Rows" at bounding box center [528, 125] width 13 height 7
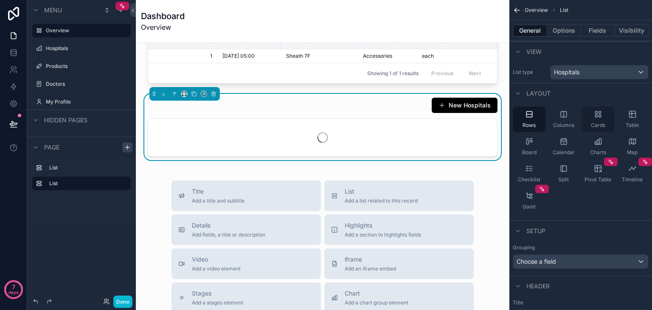
click at [605, 117] on div "Cards" at bounding box center [597, 119] width 33 height 25
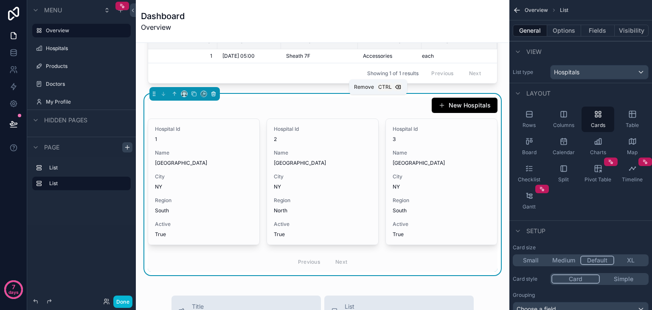
drag, startPoint x: 372, startPoint y: 162, endPoint x: 212, endPoint y: 99, distance: 171.3
click at [212, 97] on icon "scrollable content" at bounding box center [213, 94] width 6 height 6
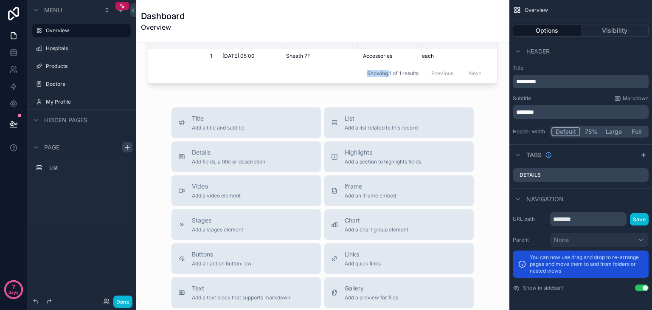
scroll to position [0, 0]
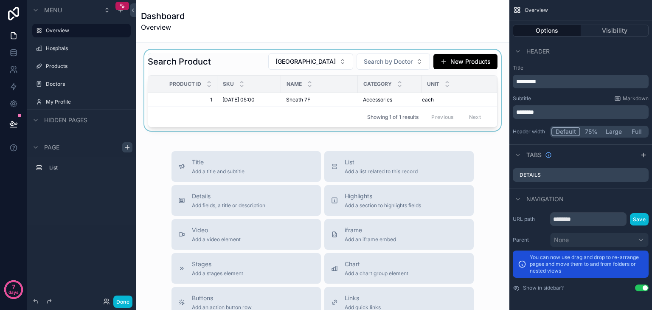
click at [242, 98] on div "scrollable content" at bounding box center [323, 90] width 360 height 81
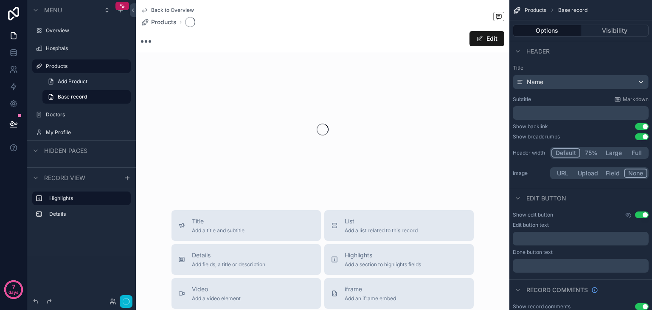
click at [485, 39] on button "Edit" at bounding box center [486, 38] width 35 height 15
click at [480, 42] on button "Done" at bounding box center [484, 38] width 39 height 15
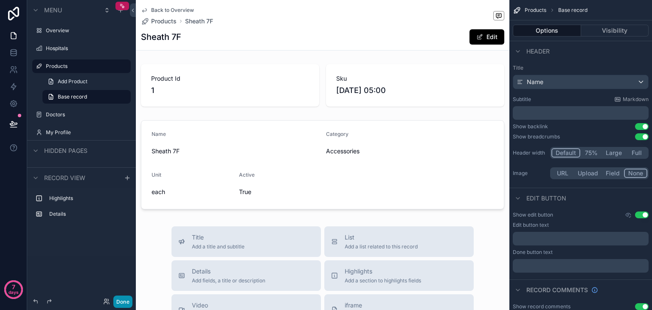
click at [120, 299] on button "Done" at bounding box center [122, 301] width 19 height 12
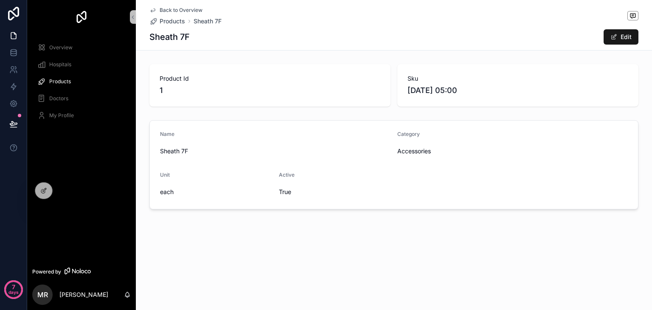
click at [628, 39] on button "Edit" at bounding box center [620, 36] width 35 height 15
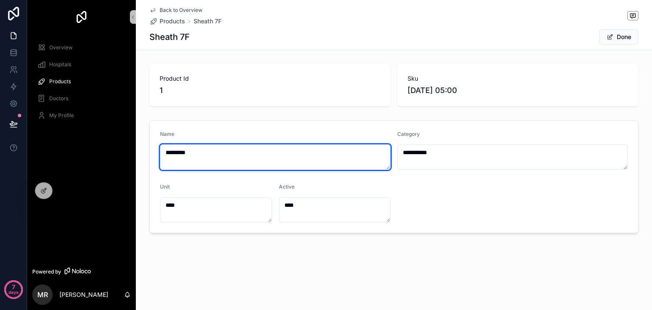
click at [307, 150] on textarea "*********" at bounding box center [275, 156] width 230 height 25
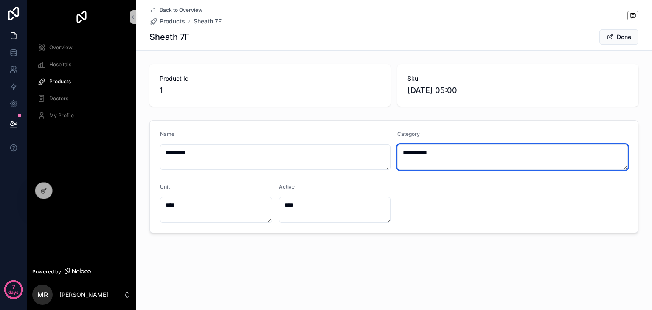
click at [469, 151] on textarea "**********" at bounding box center [512, 156] width 230 height 25
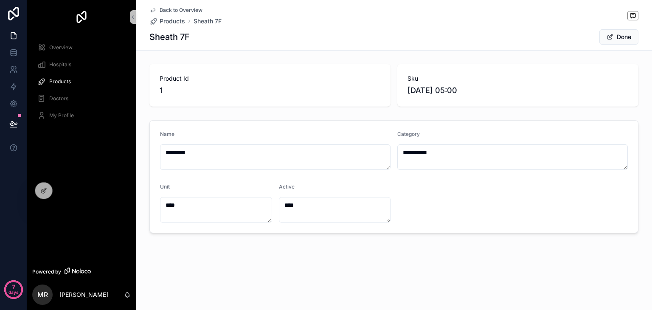
click at [461, 89] on span "[DATE] 05:00" at bounding box center [517, 90] width 221 height 12
click at [384, 68] on div "Product Id 1" at bounding box center [269, 85] width 241 height 42
click at [605, 38] on button "Done" at bounding box center [618, 36] width 39 height 15
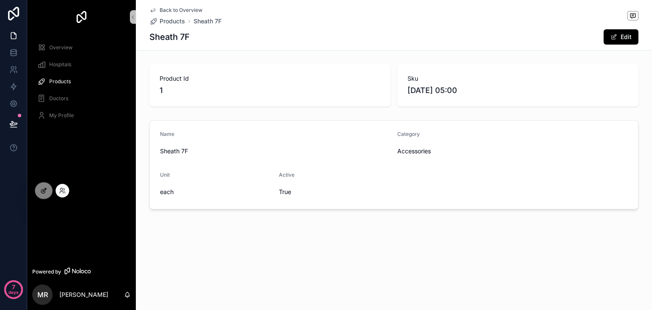
click at [41, 190] on icon at bounding box center [43, 190] width 7 height 7
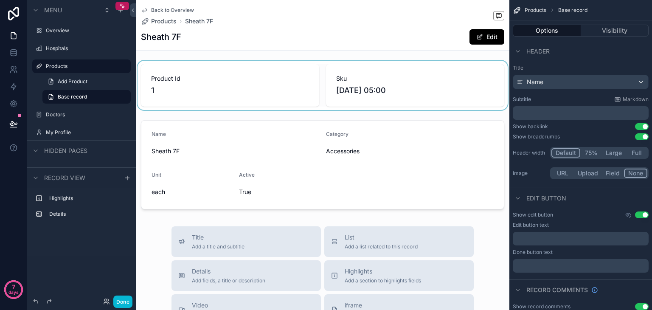
click at [392, 92] on div "scrollable content" at bounding box center [322, 85] width 373 height 49
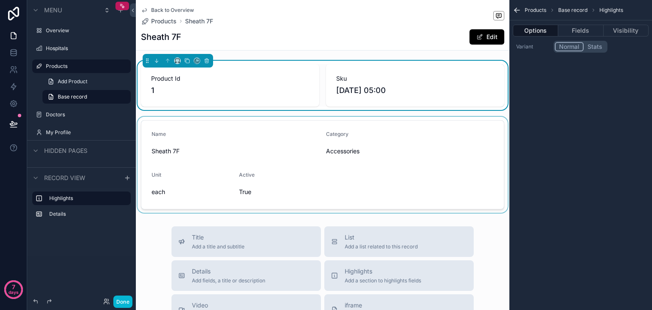
click at [310, 175] on div "scrollable content" at bounding box center [322, 165] width 373 height 96
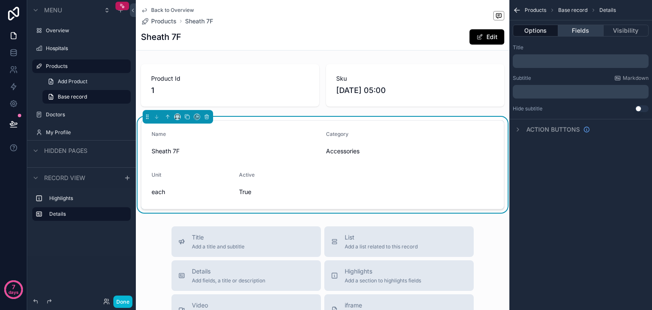
click at [586, 34] on button "Fields" at bounding box center [580, 31] width 45 height 12
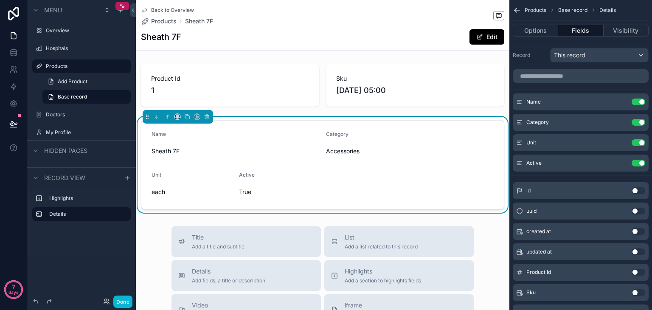
scroll to position [76, 0]
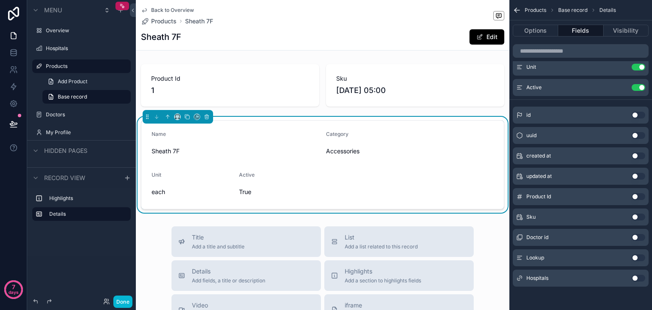
click at [633, 217] on button "Use setting" at bounding box center [638, 216] width 14 height 7
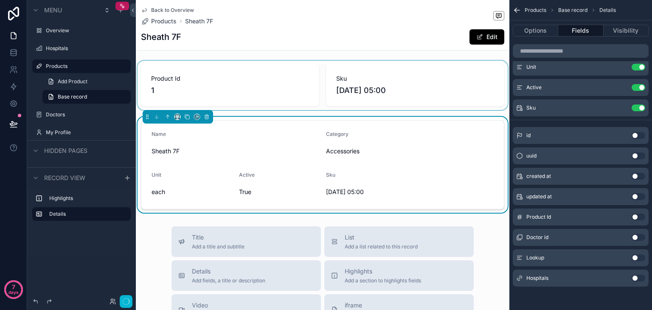
click at [429, 84] on div "scrollable content" at bounding box center [322, 85] width 373 height 49
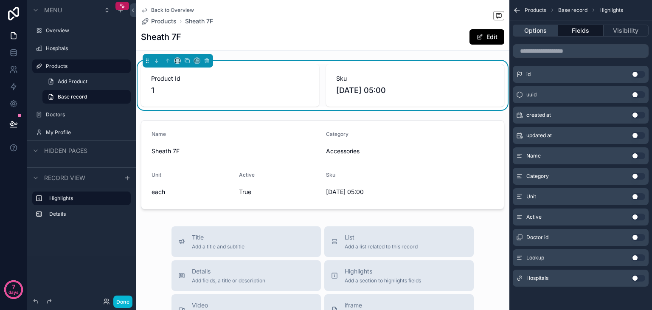
click at [546, 28] on button "Options" at bounding box center [535, 31] width 45 height 12
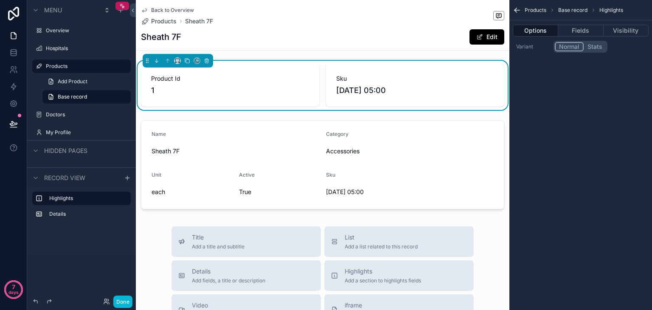
scroll to position [0, 0]
click at [572, 33] on button "Fields" at bounding box center [580, 31] width 45 height 12
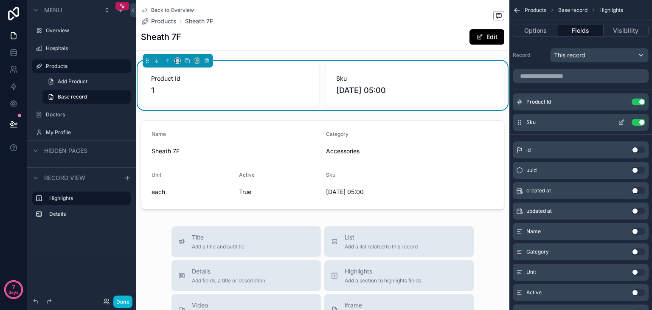
click at [637, 122] on button "Use setting" at bounding box center [638, 122] width 14 height 7
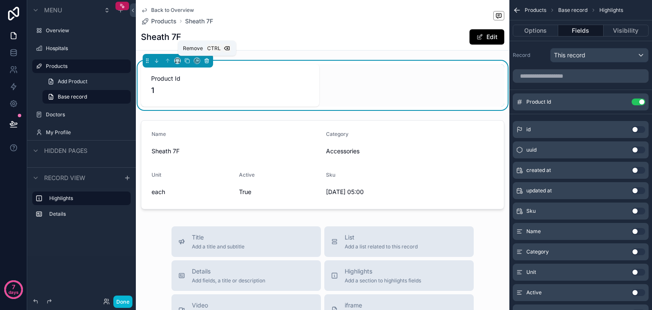
click at [207, 60] on icon "scrollable content" at bounding box center [207, 61] width 6 height 6
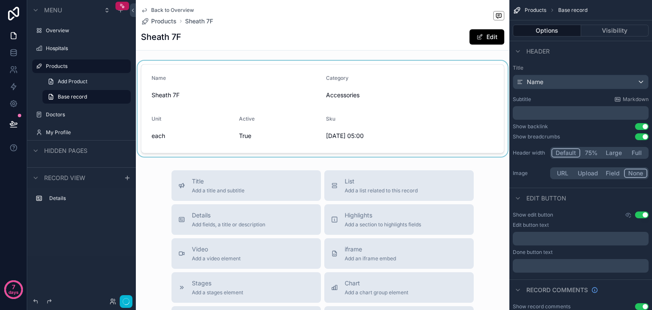
click at [285, 89] on div "scrollable content" at bounding box center [322, 109] width 373 height 96
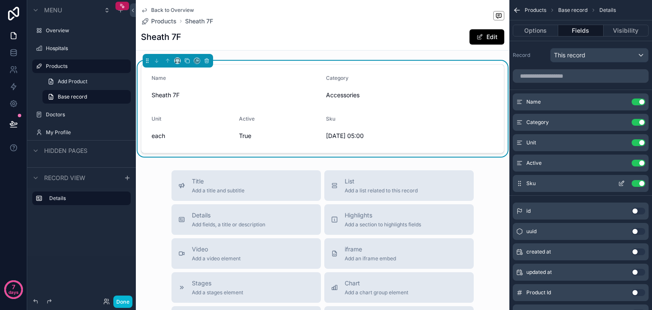
scroll to position [76, 0]
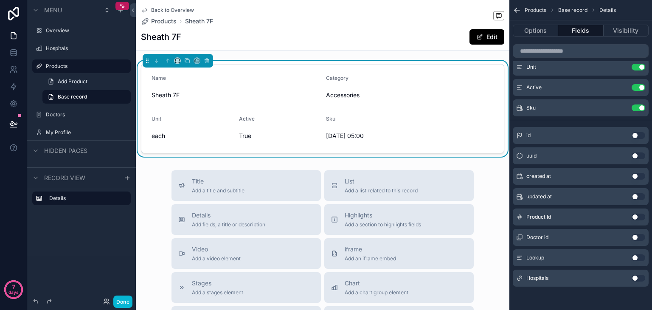
click at [515, 9] on icon "scrollable content" at bounding box center [515, 9] width 2 height 2
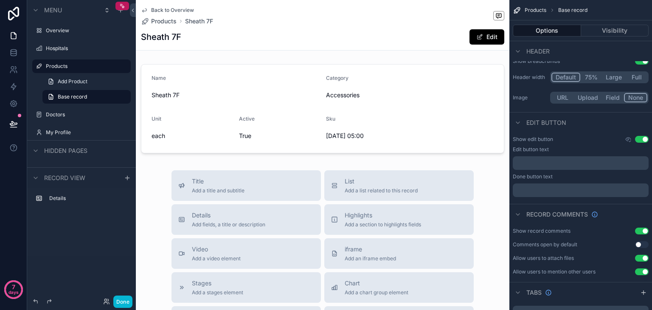
click at [67, 45] on label "Hospitals" at bounding box center [87, 48] width 83 height 7
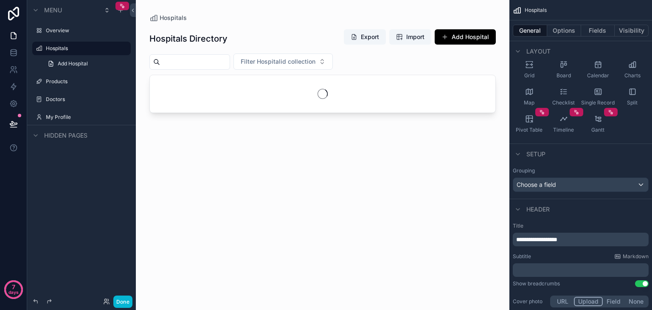
click at [319, 59] on div "scrollable content" at bounding box center [322, 150] width 373 height 300
click at [386, 67] on div "Filter Hospitalid collection" at bounding box center [322, 61] width 346 height 16
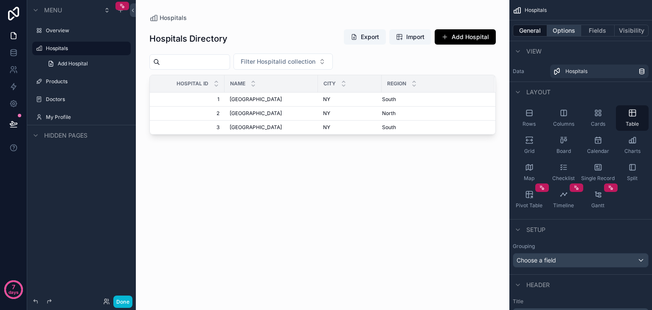
click at [563, 26] on button "Options" at bounding box center [564, 31] width 34 height 12
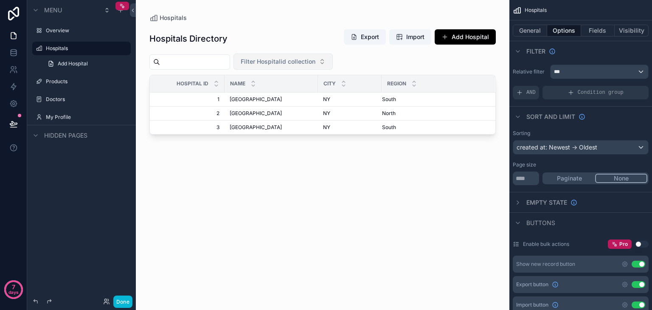
click at [308, 60] on span "Filter Hospitalid collection" at bounding box center [278, 61] width 75 height 8
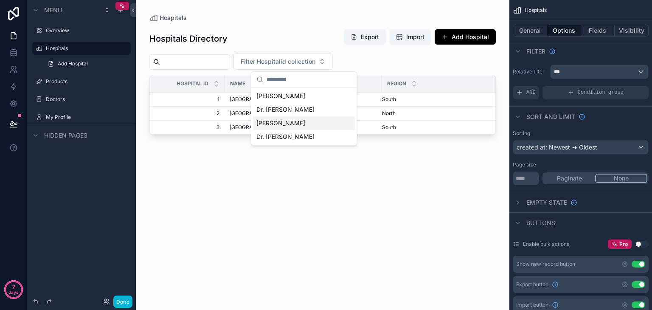
click at [303, 122] on span "[PERSON_NAME]" at bounding box center [280, 123] width 49 height 8
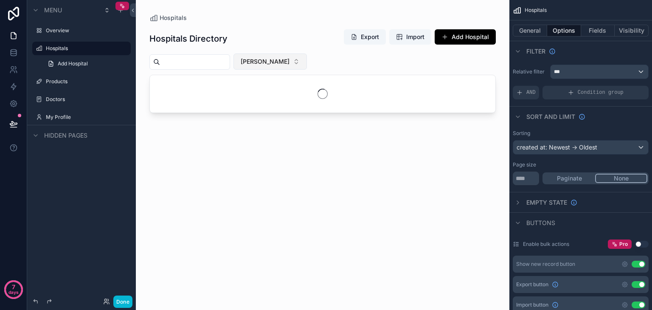
click at [301, 56] on button "[PERSON_NAME]" at bounding box center [269, 61] width 73 height 16
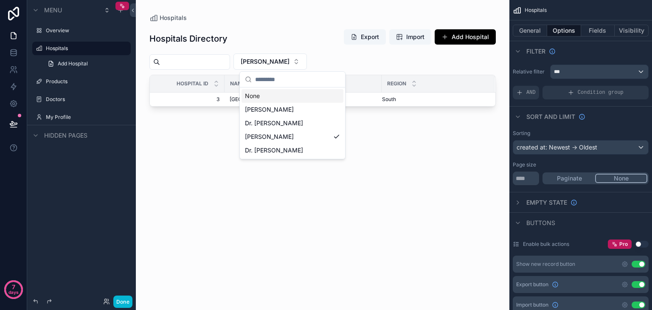
click at [294, 91] on div "None" at bounding box center [292, 96] width 102 height 14
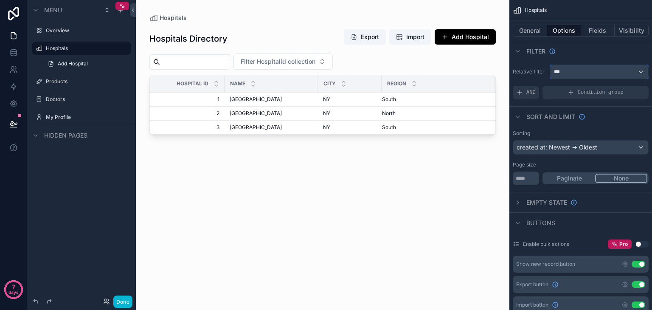
click at [567, 75] on div "***" at bounding box center [599, 72] width 98 height 14
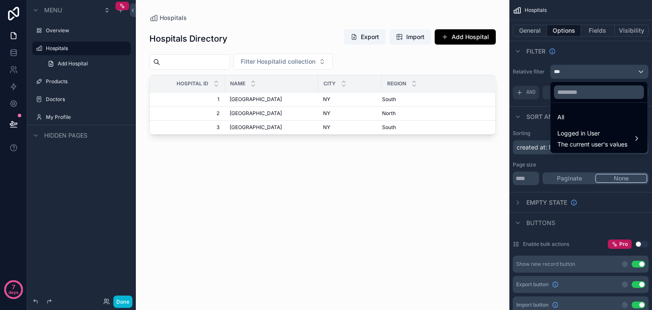
click at [567, 75] on div "scrollable content" at bounding box center [326, 155] width 652 height 310
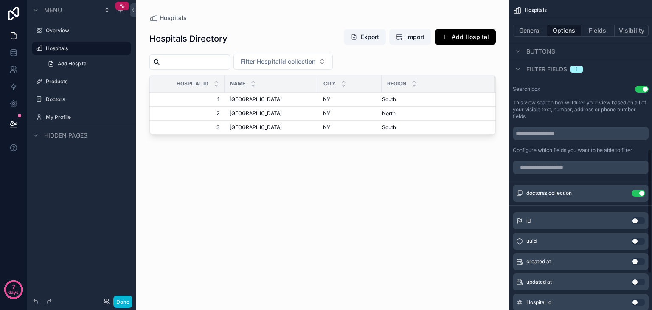
scroll to position [384, 0]
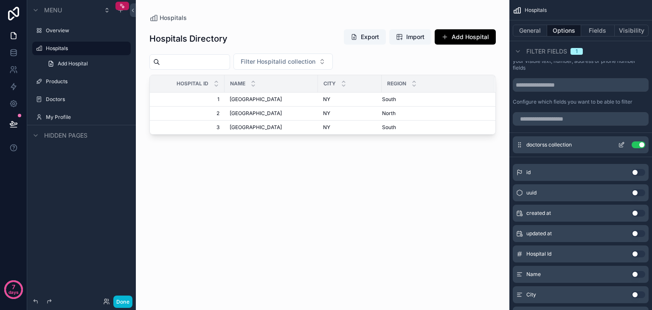
click at [633, 143] on button "Use setting" at bounding box center [638, 144] width 14 height 7
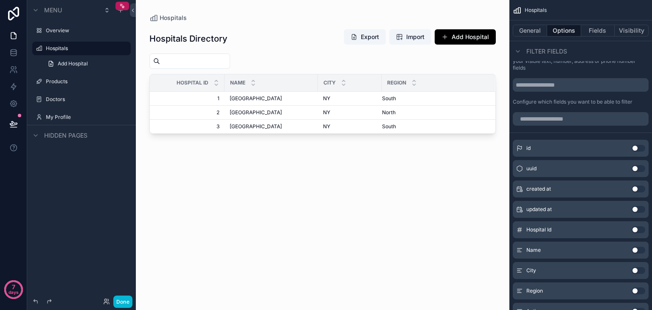
click at [297, 69] on div "Hospitals Directory Export [GEOGRAPHIC_DATA] Id Name City Region 1 1 [GEOGRAPHI…" at bounding box center [322, 161] width 346 height 278
click at [243, 96] on span "[GEOGRAPHIC_DATA]" at bounding box center [256, 98] width 52 height 7
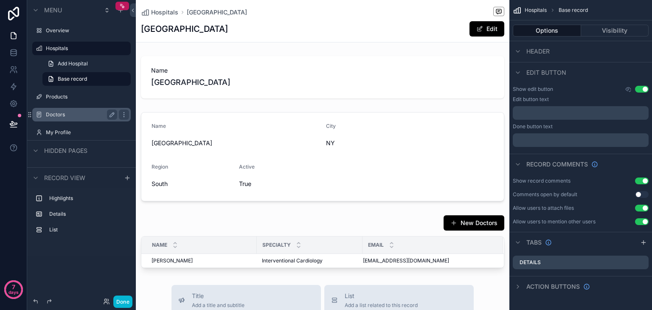
click at [65, 119] on div "Doctors" at bounding box center [81, 114] width 71 height 10
click at [54, 116] on label "Doctors" at bounding box center [80, 114] width 68 height 7
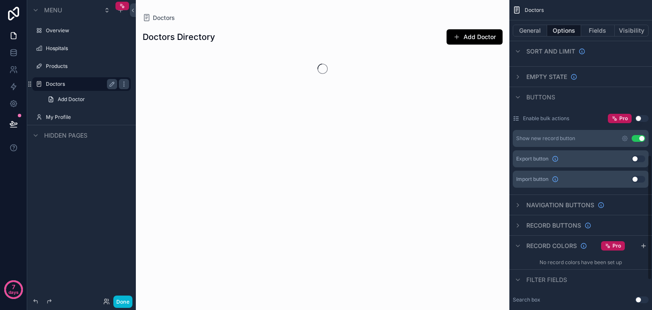
scroll to position [384, 0]
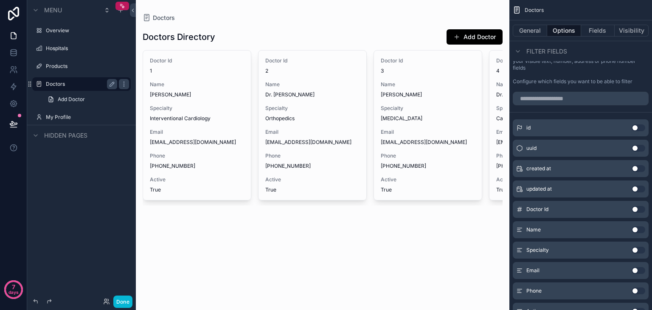
click at [394, 78] on div "scrollable content" at bounding box center [322, 116] width 373 height 233
click at [115, 204] on div "Menu Overview Hospitals Products Doctors Add Doctor My Profile Hidden pages" at bounding box center [81, 150] width 109 height 300
click at [238, 33] on div "Doctors Directory Add Doctor" at bounding box center [323, 37] width 360 height 16
click at [295, 245] on div "Doctors Doctors Directory Add Doctor Doctor Id 1 Name [PERSON_NAME] Specialty I…" at bounding box center [322, 155] width 373 height 310
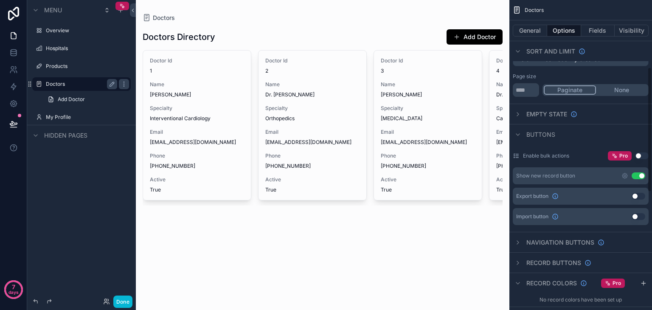
scroll to position [62, 0]
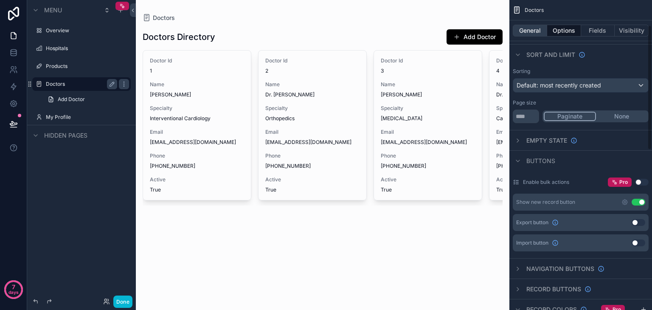
click at [525, 33] on button "General" at bounding box center [530, 31] width 34 height 12
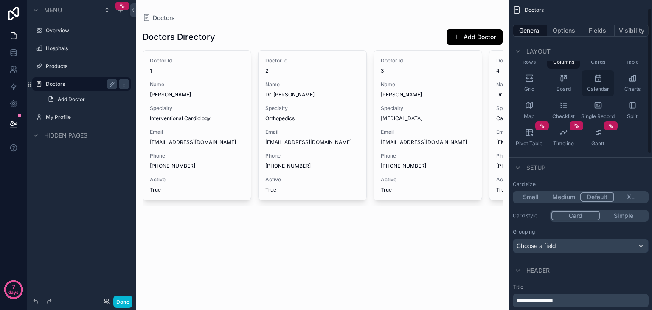
scroll to position [0, 0]
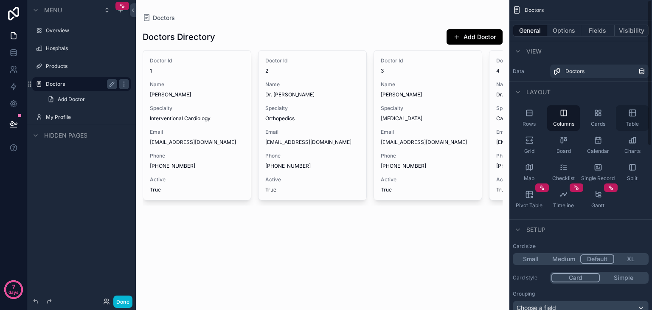
click at [624, 119] on div "Table" at bounding box center [632, 117] width 33 height 25
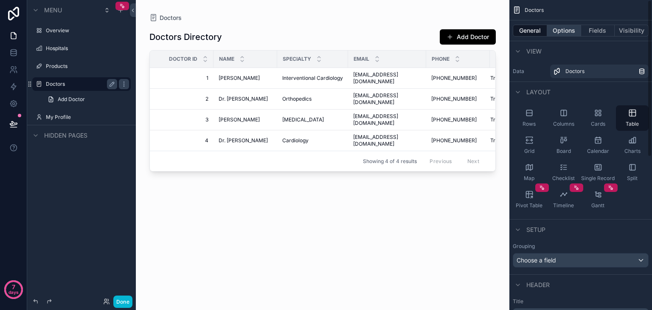
click at [568, 31] on button "Options" at bounding box center [564, 31] width 34 height 12
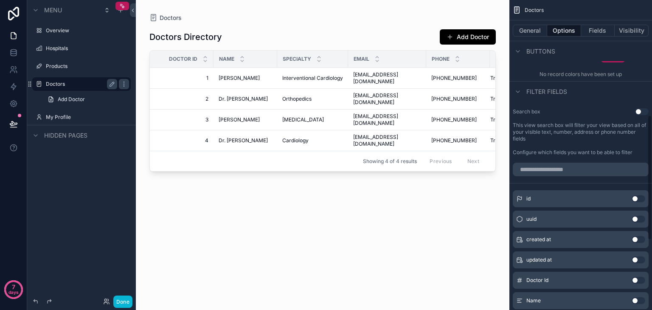
scroll to position [320, 0]
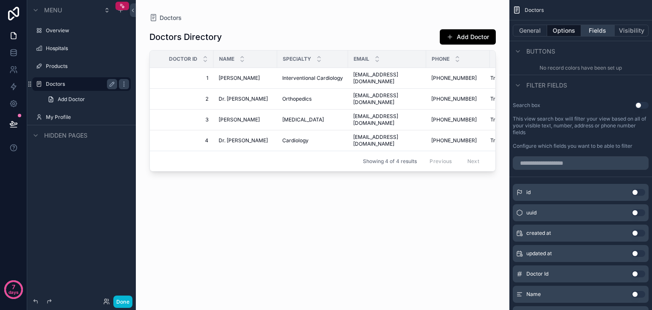
click at [596, 29] on button "Fields" at bounding box center [598, 31] width 34 height 12
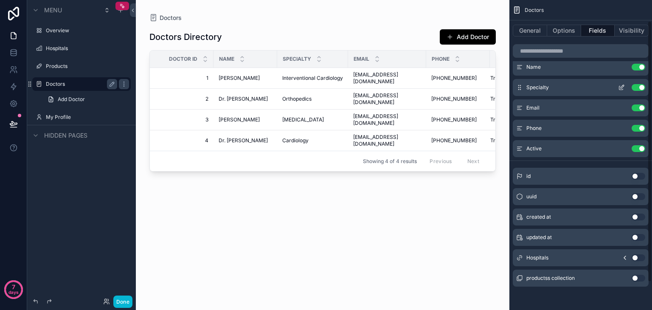
scroll to position [0, 0]
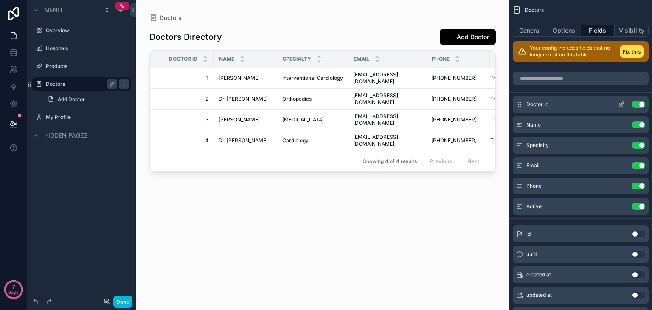
click at [634, 101] on button "Use setting" at bounding box center [638, 104] width 14 height 7
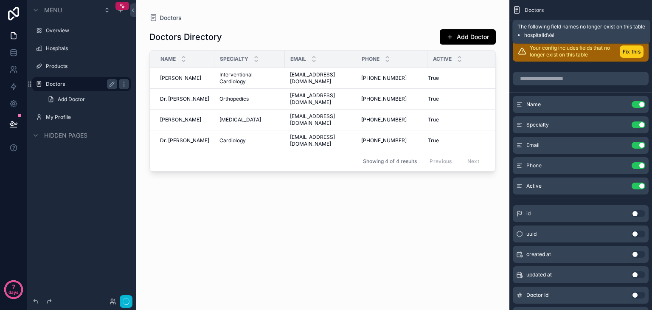
click at [629, 50] on button "Fix this" at bounding box center [632, 51] width 24 height 12
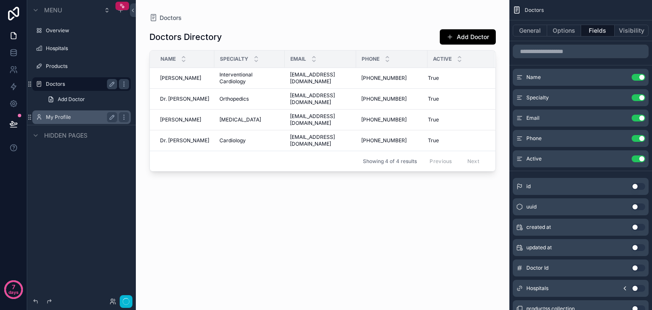
click at [70, 117] on label "My Profile" at bounding box center [80, 117] width 68 height 7
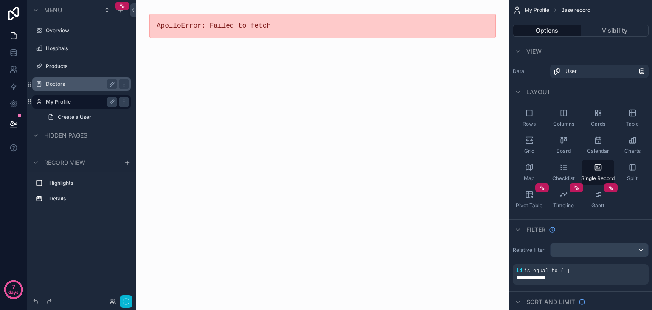
click at [65, 102] on label "My Profile" at bounding box center [80, 101] width 68 height 7
click at [70, 98] on div "My Profile" at bounding box center [81, 102] width 71 height 10
click at [81, 28] on label "Overview" at bounding box center [80, 30] width 68 height 7
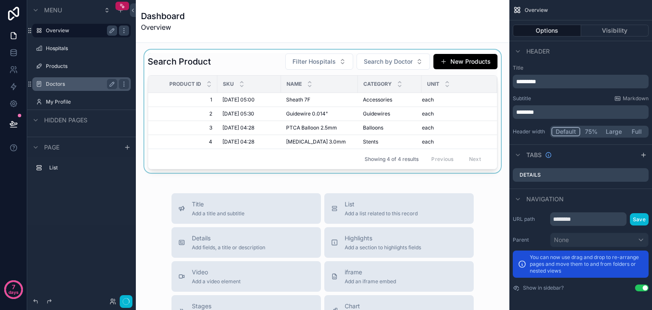
click at [244, 134] on div "scrollable content" at bounding box center [323, 111] width 360 height 123
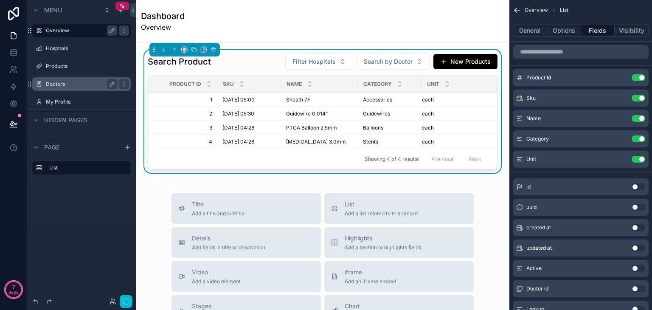
scroll to position [0, 7]
click at [636, 78] on button "Use setting" at bounding box center [638, 77] width 14 height 7
